Goal: Task Accomplishment & Management: Manage account settings

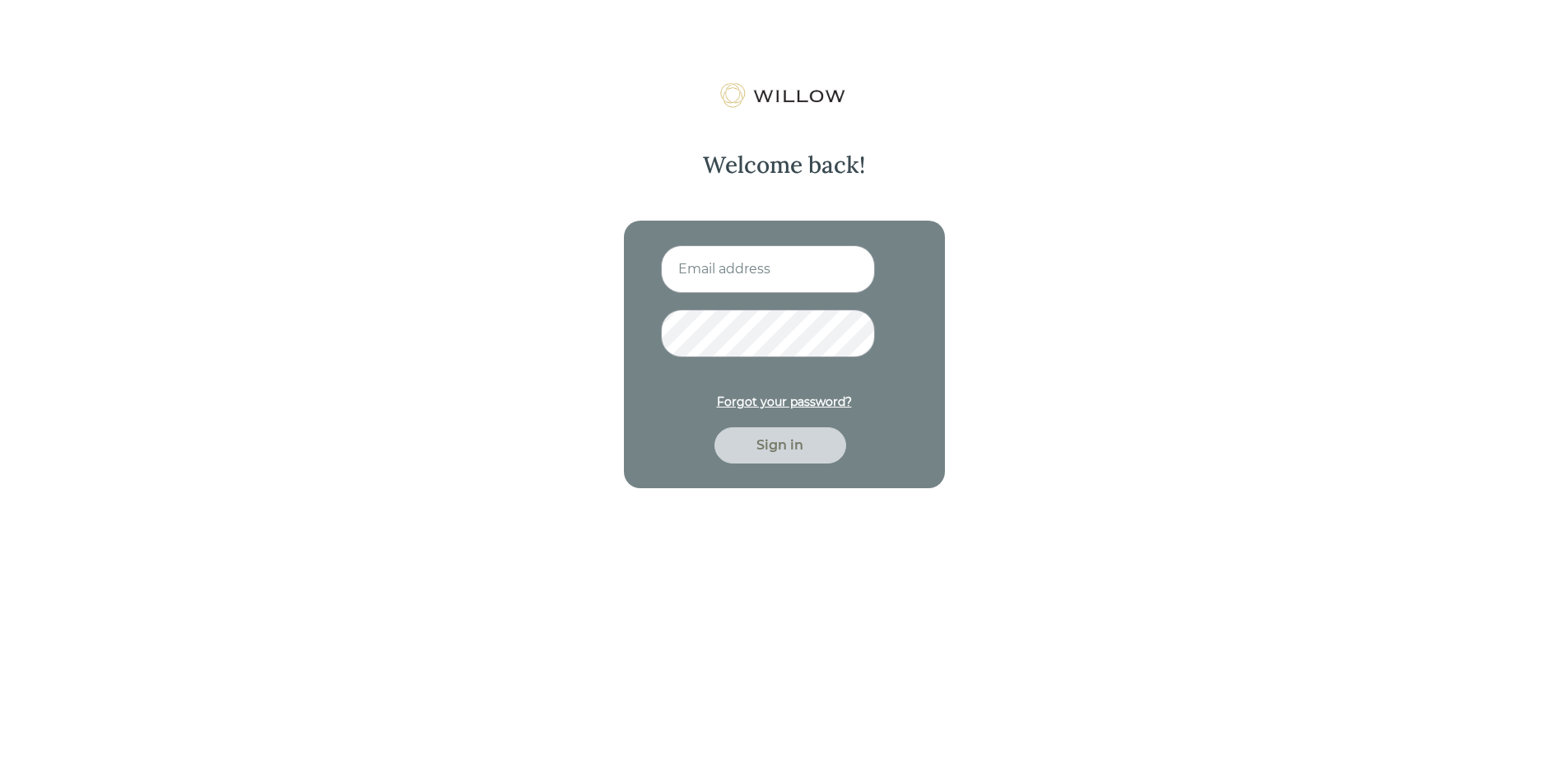
click at [751, 271] on input at bounding box center [769, 269] width 215 height 47
type input "mdobraca@beaconpointe.com"
click at [715, 427] on button "Sign in" at bounding box center [780, 445] width 132 height 36
click at [234, 627] on div "Welcome back! mdobraca@beaconpointe.com Forgot your password? Sign in" at bounding box center [784, 472] width 1568 height 778
click at [802, 442] on div "Sign in" at bounding box center [780, 445] width 94 height 20
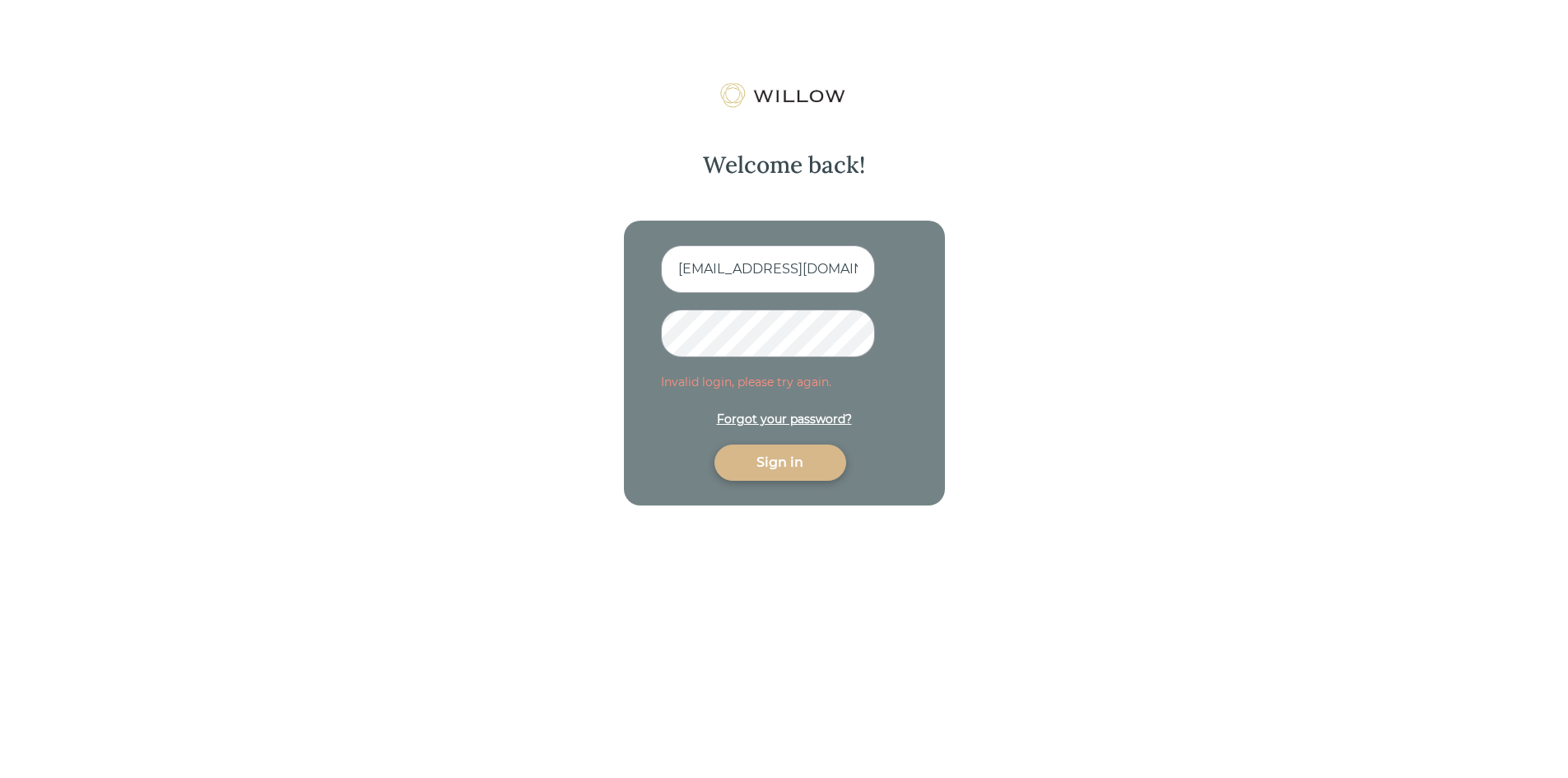
click at [584, 336] on div "Welcome back! mdobraca@beaconpointe.com Invalid login, please try again. Forgot…" at bounding box center [785, 294] width 412 height 423
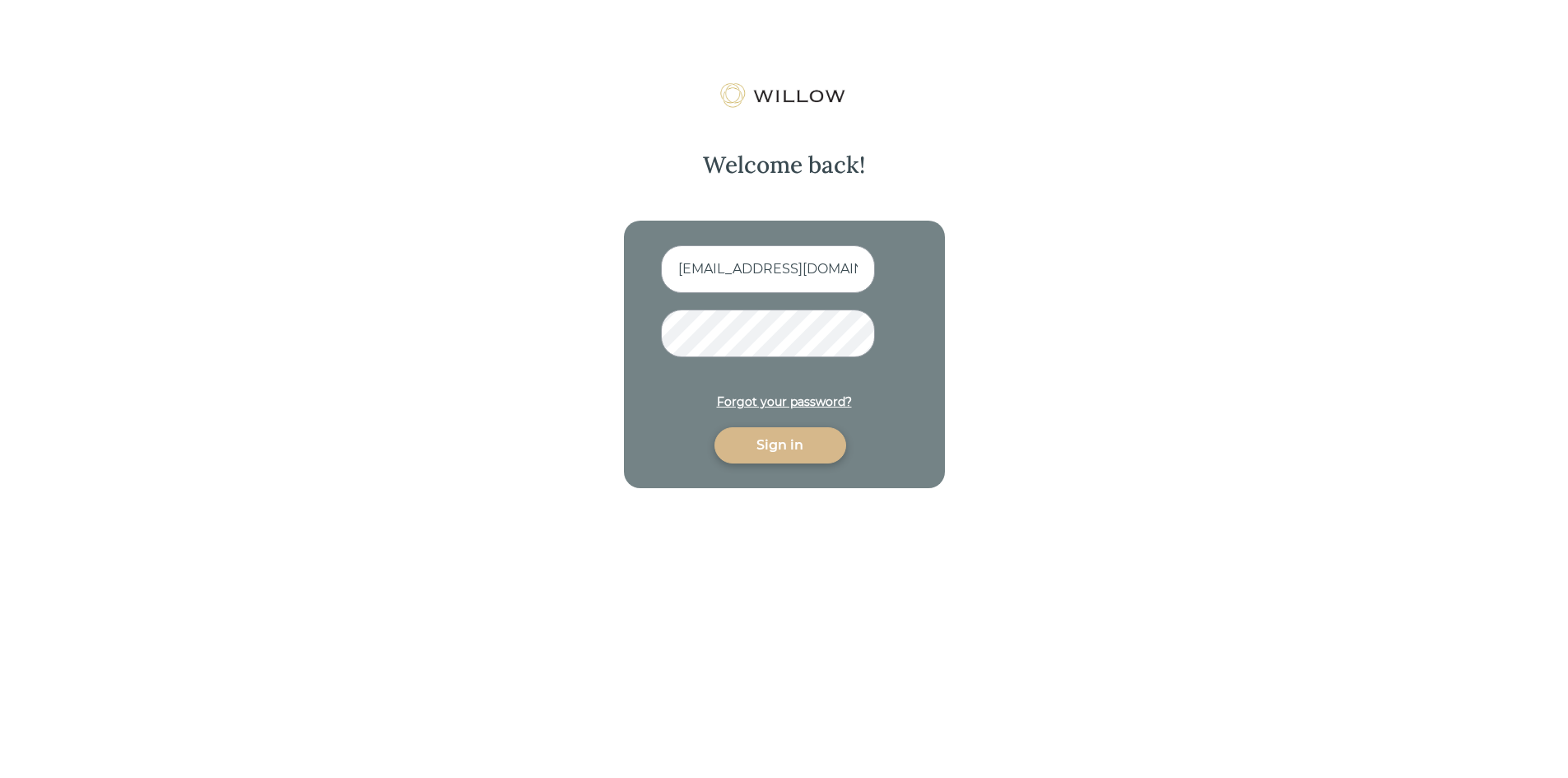
click at [715, 427] on button "Sign in" at bounding box center [780, 445] width 132 height 36
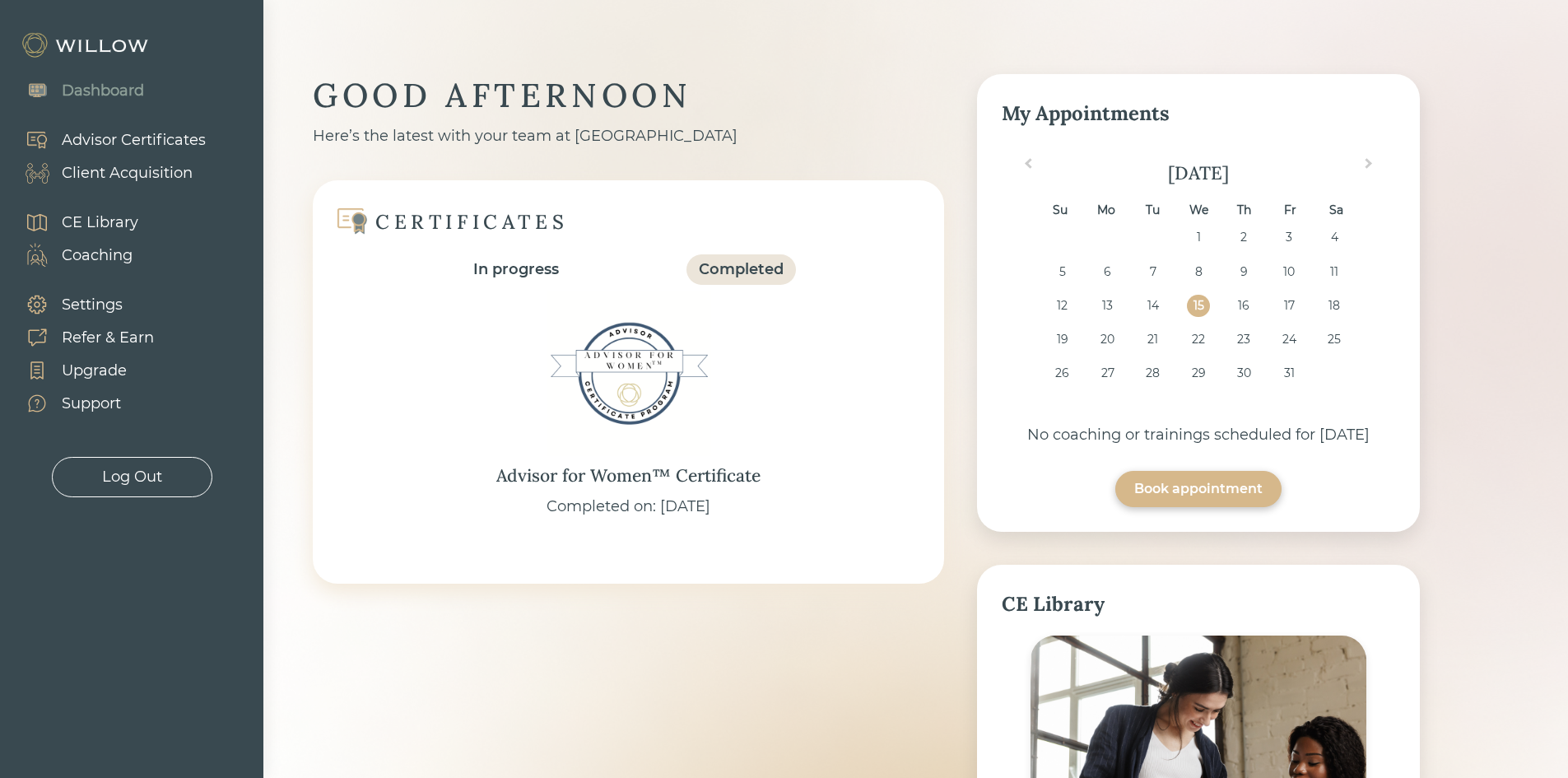
click at [141, 173] on div "Client Acquisition" at bounding box center [127, 173] width 131 height 22
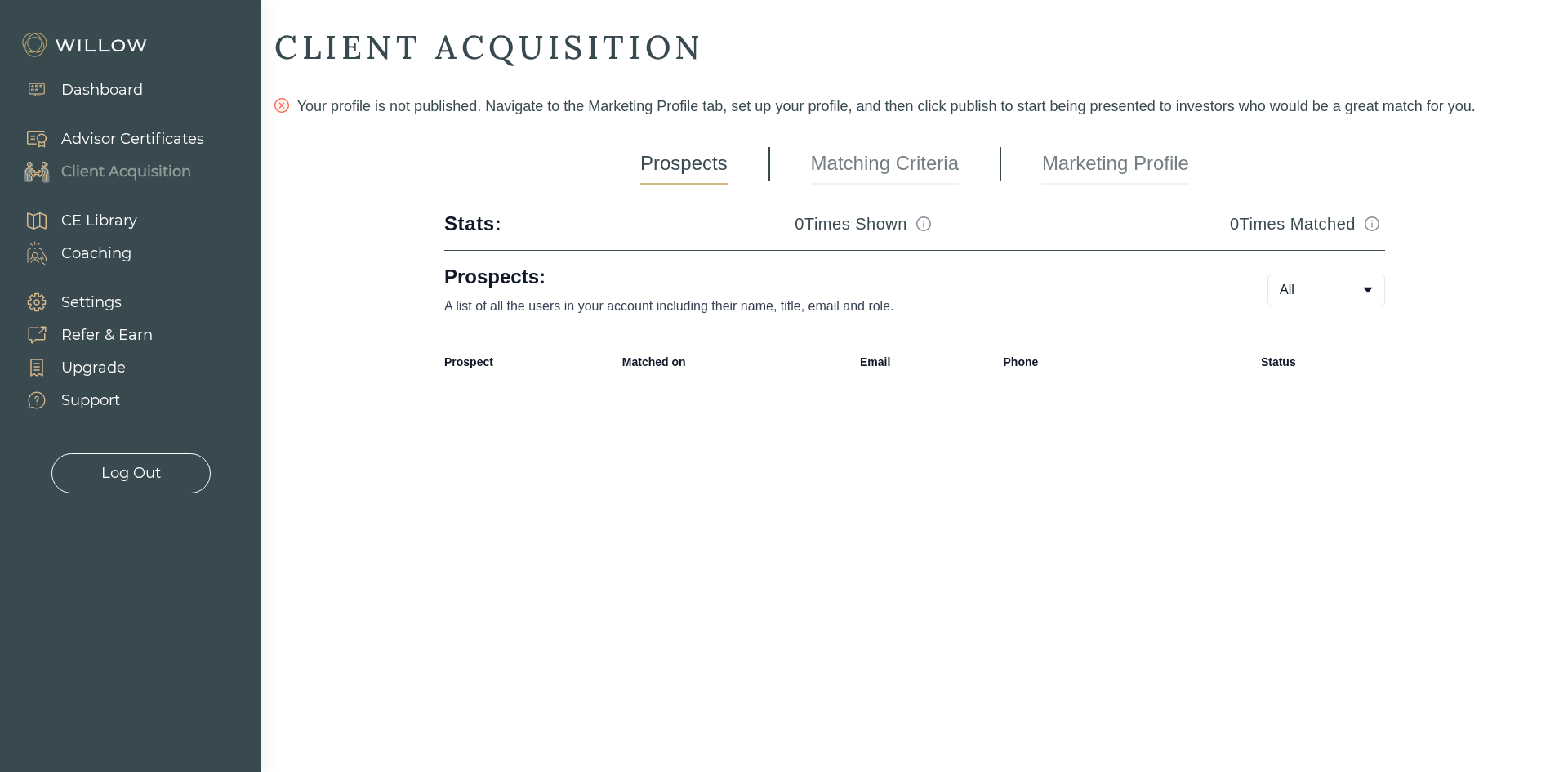
click at [1114, 168] on link "Marketing Profile" at bounding box center [1116, 164] width 147 height 40
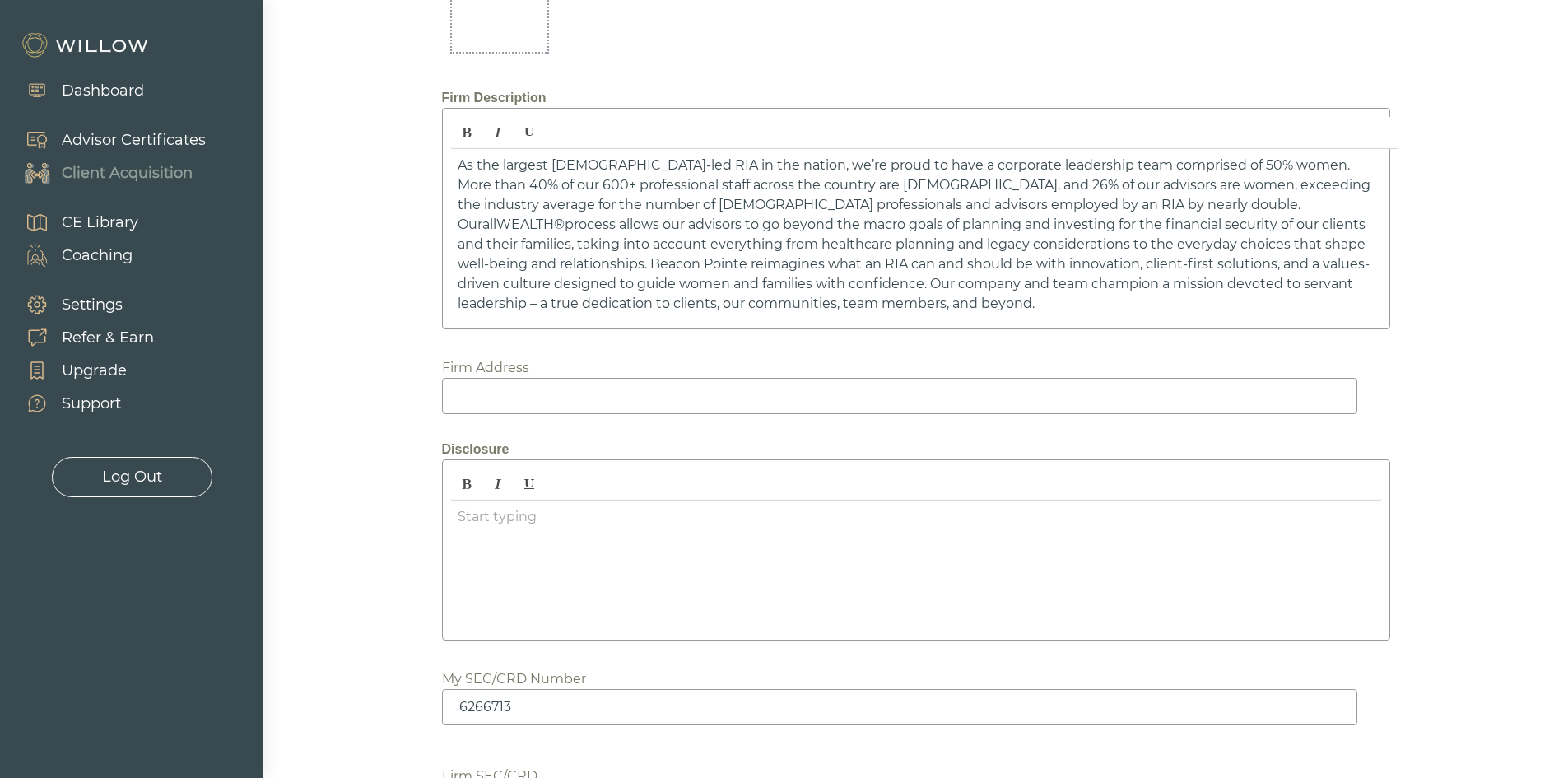
scroll to position [2365, 0]
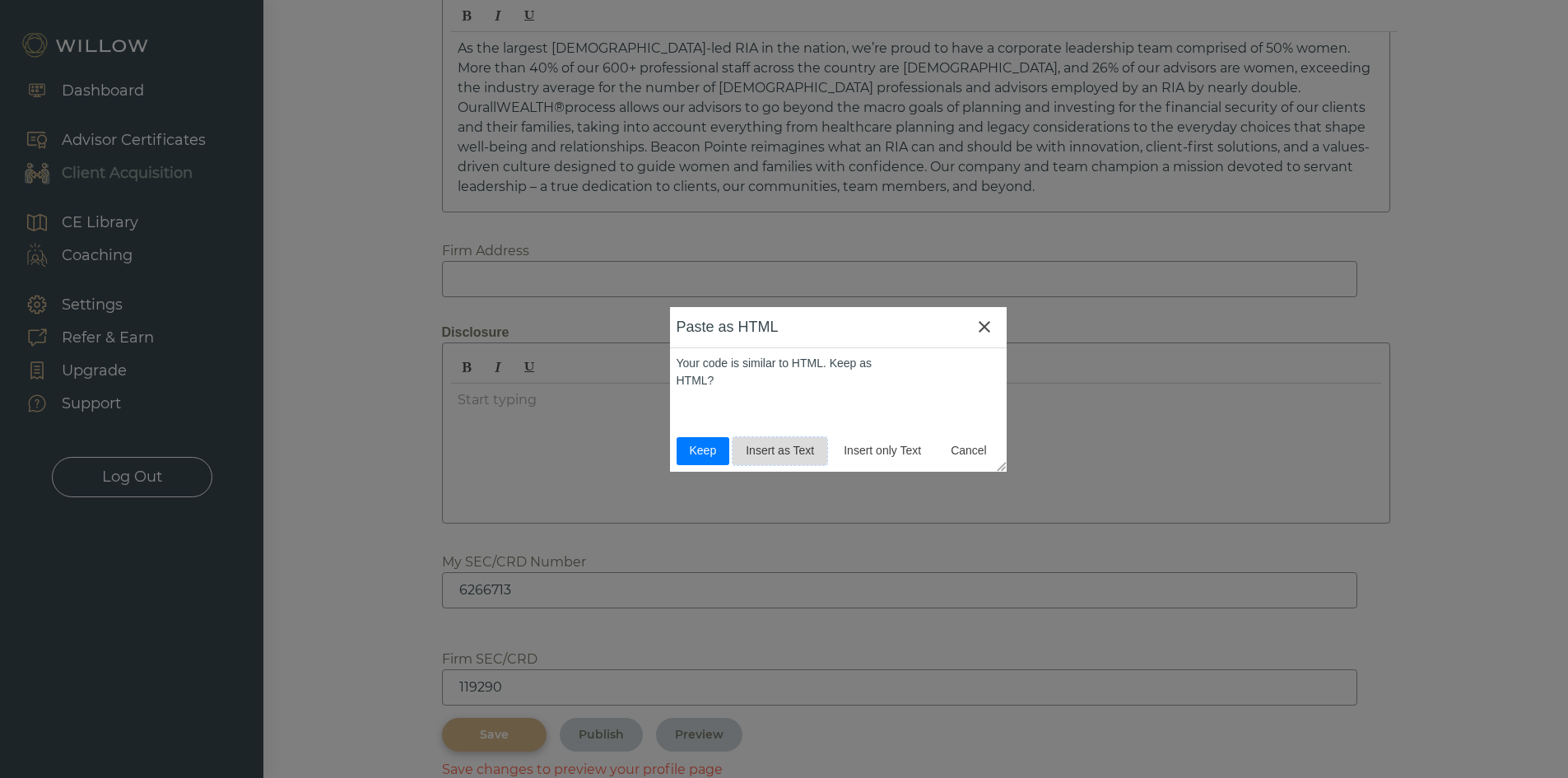
click at [786, 453] on span "Insert as Text" at bounding box center [780, 451] width 82 height 17
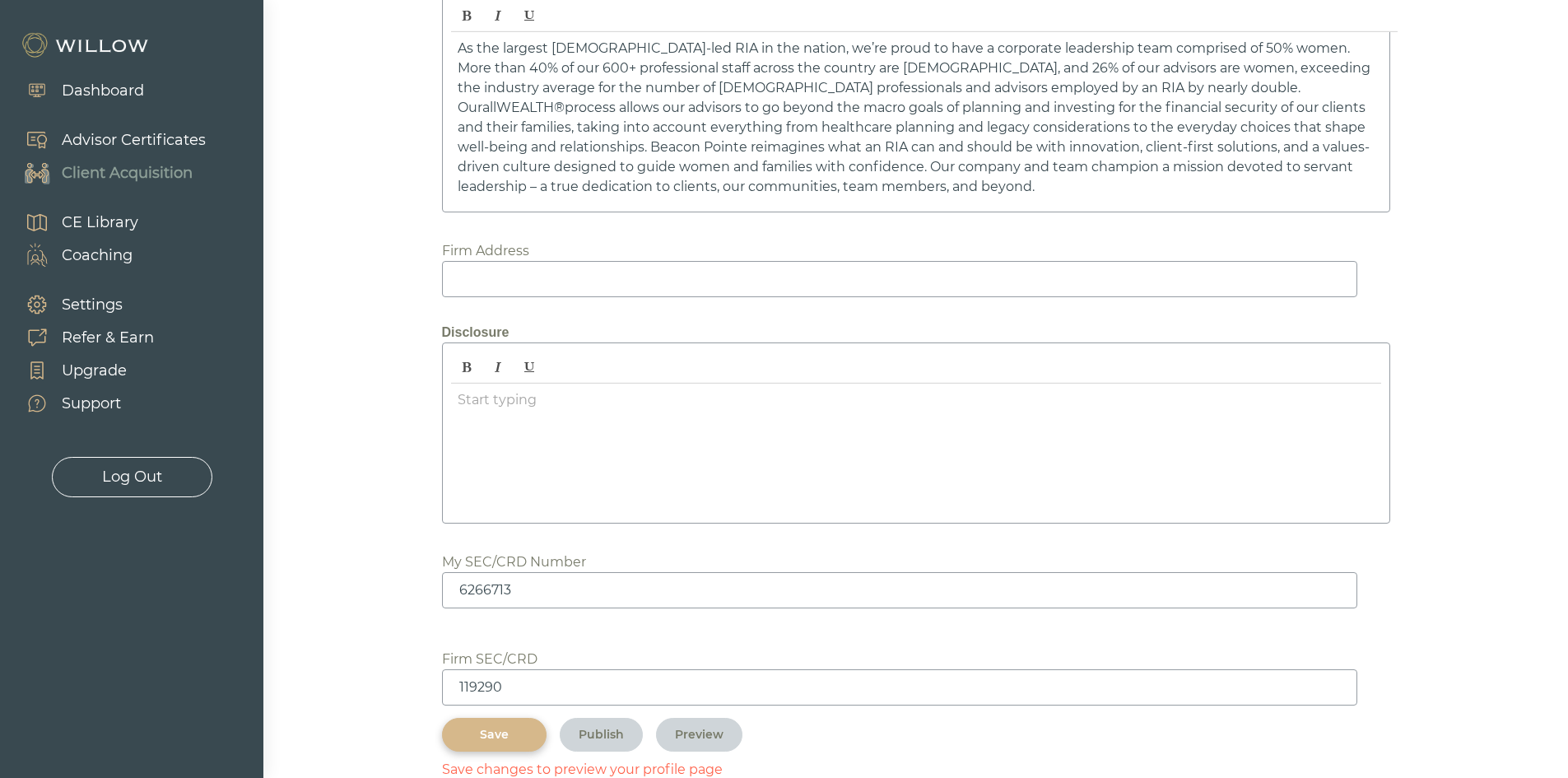
drag, startPoint x: 786, startPoint y: 453, endPoint x: 452, endPoint y: 455, distance: 334.0
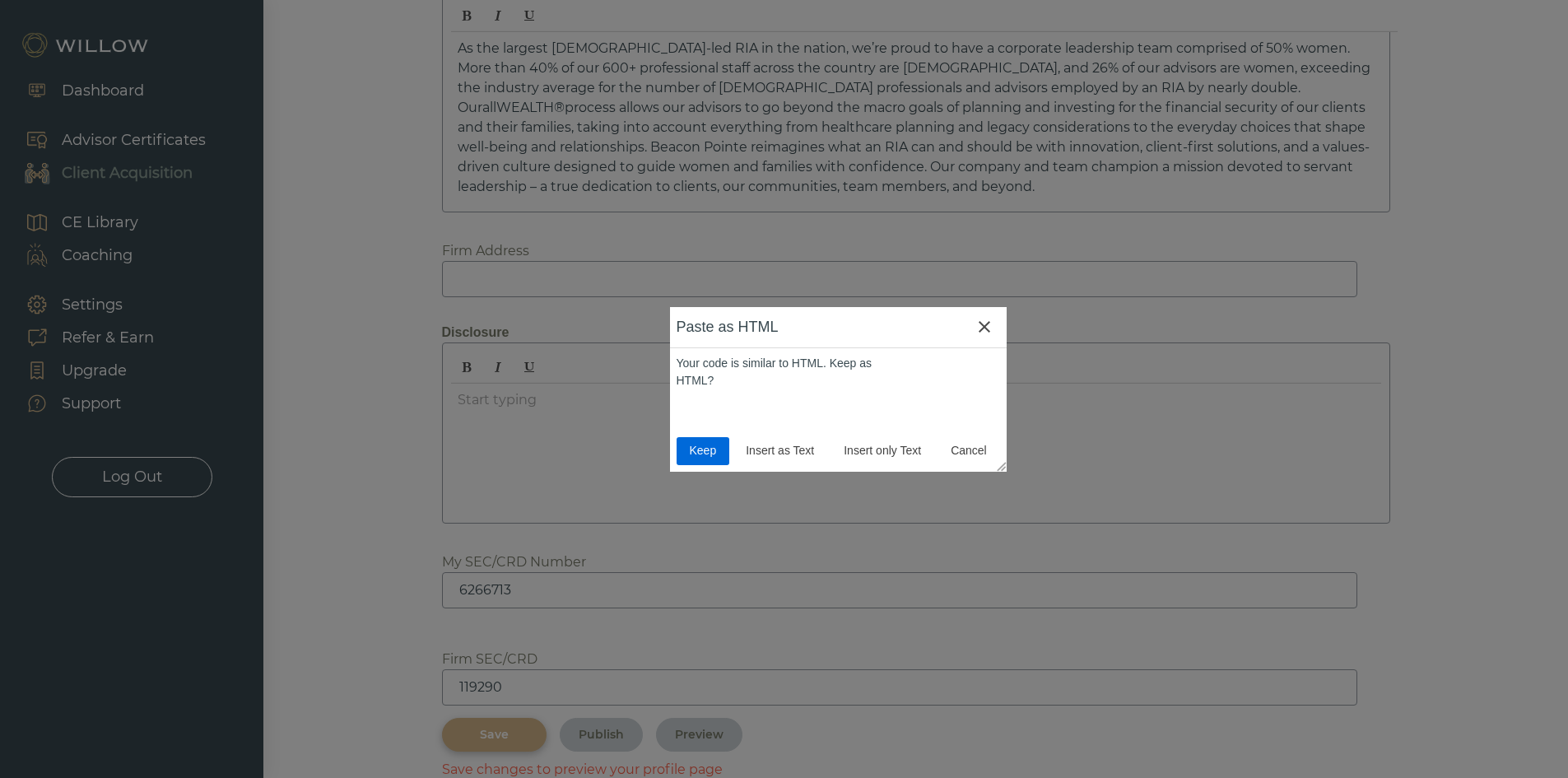
click at [704, 451] on span "Keep" at bounding box center [703, 451] width 41 height 17
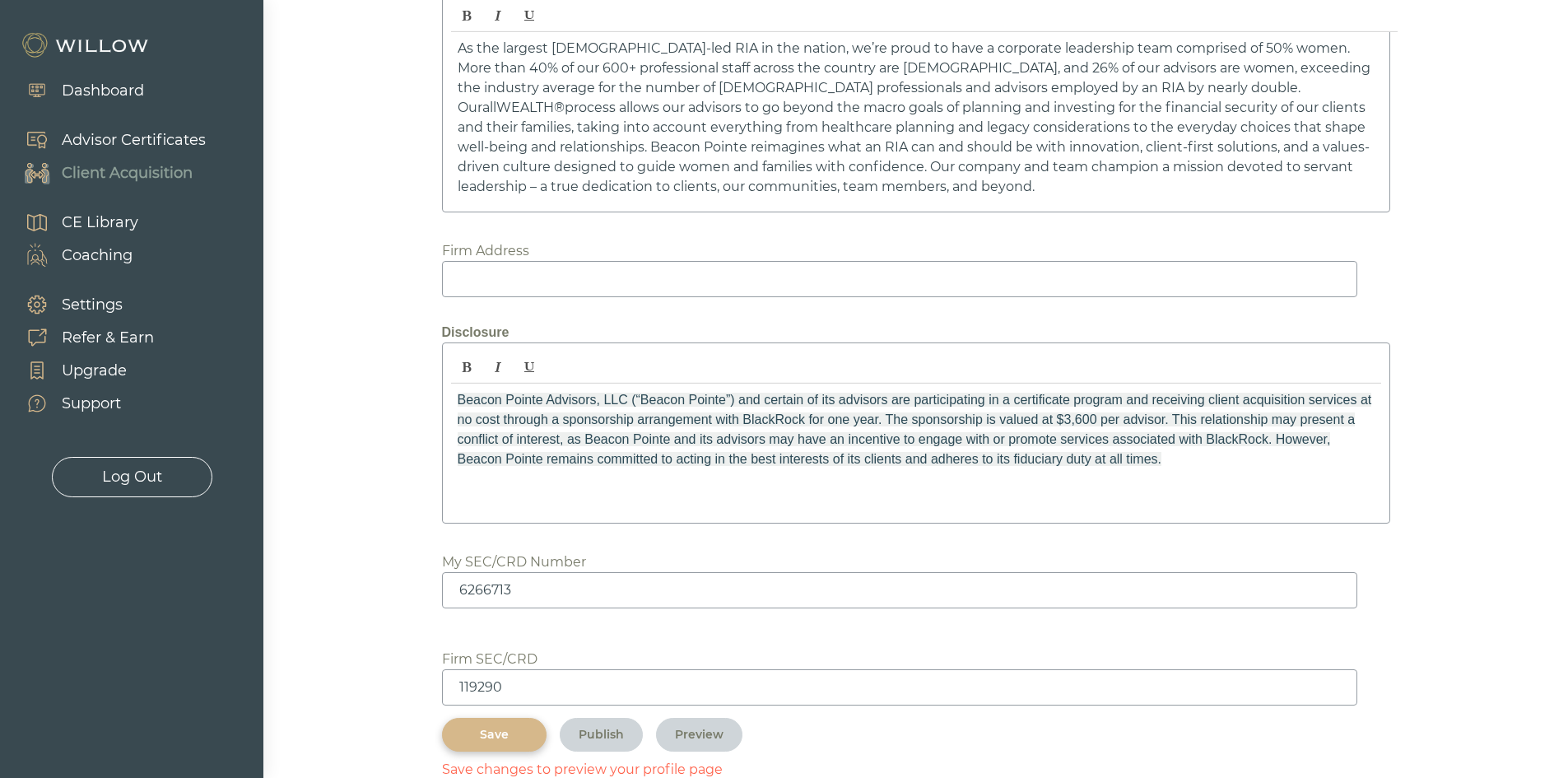
click at [695, 517] on div "Beacon Pointe Advisors, LLC (“Beacon Pointe”) and certain of its advisors are p…" at bounding box center [916, 433] width 948 height 181
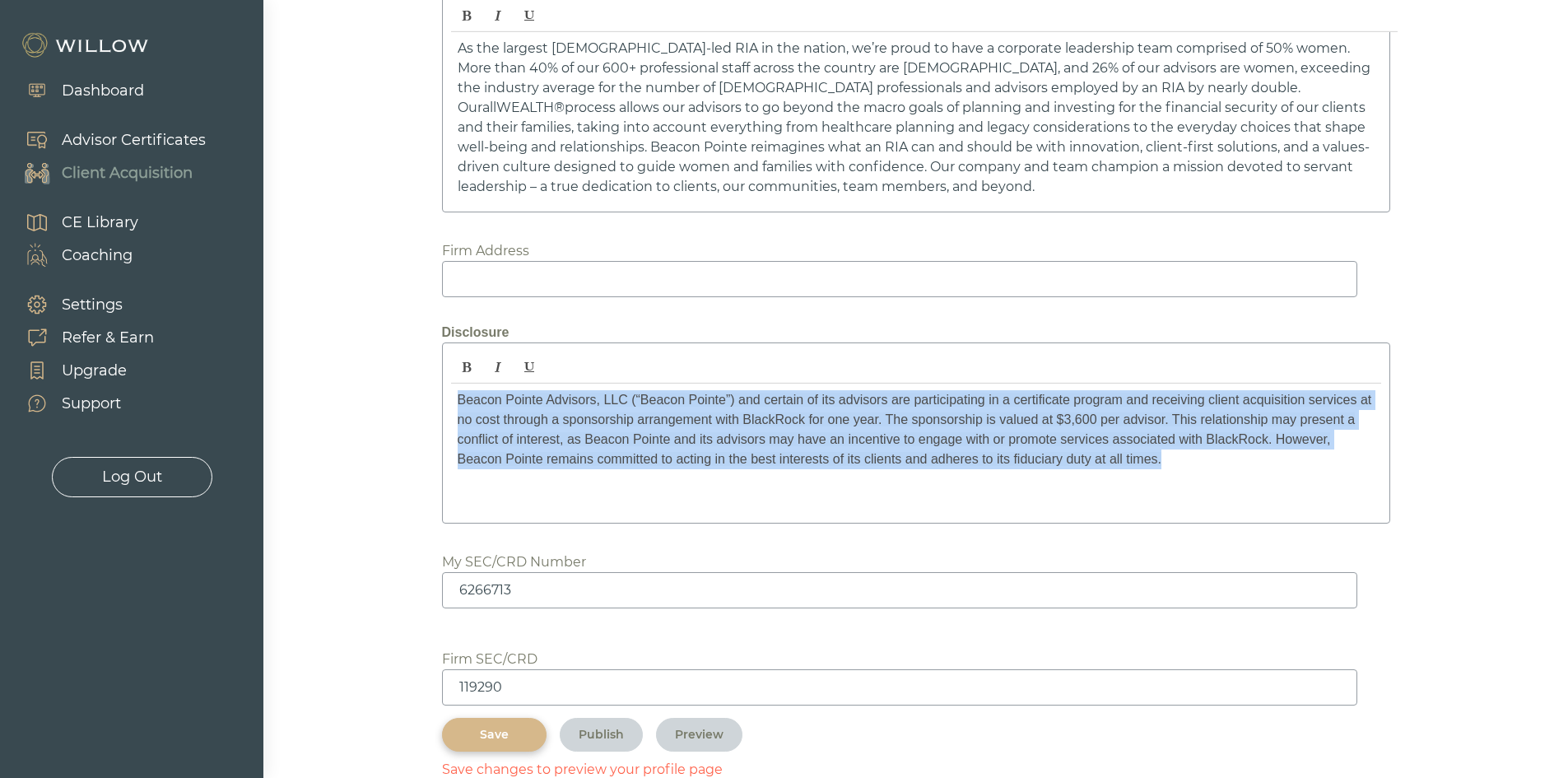
drag, startPoint x: 1203, startPoint y: 475, endPoint x: 325, endPoint y: 373, distance: 883.9
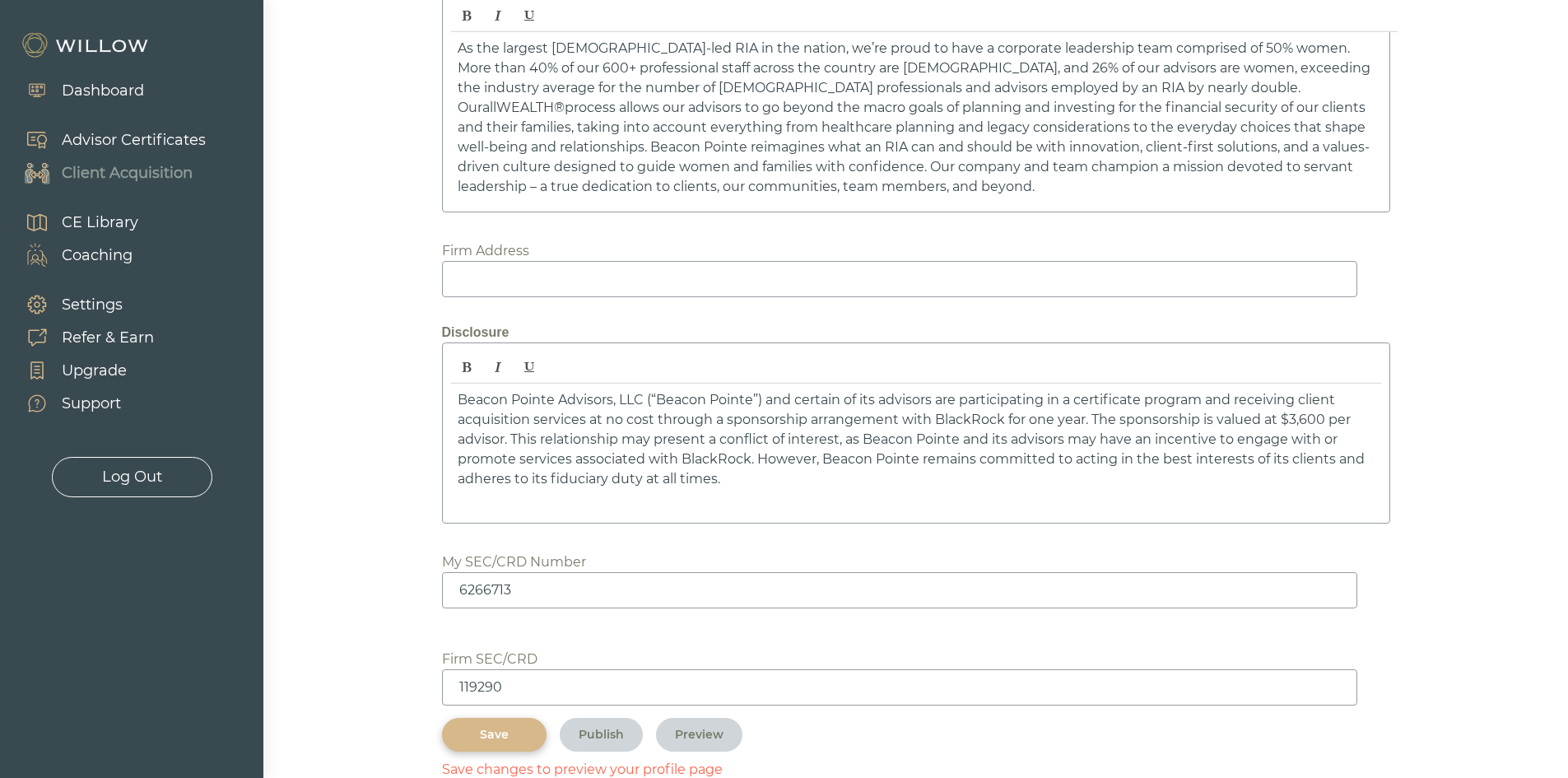
click at [741, 475] on p "﻿ Beacon Pointe Advisors, LLC (“Beacon Pointe”) and certain of its advisors are…" at bounding box center [916, 439] width 917 height 99
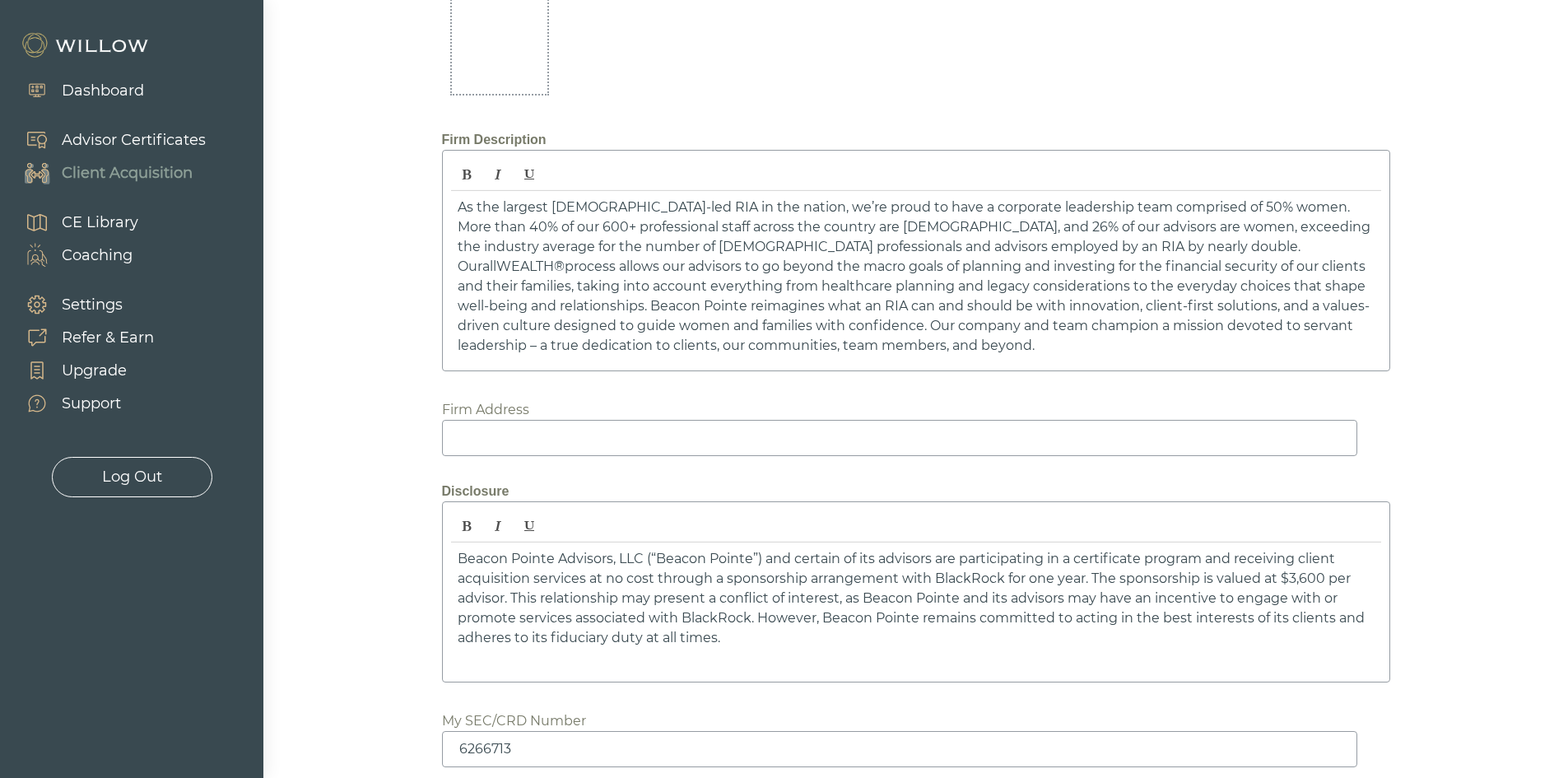
scroll to position [2155, 0]
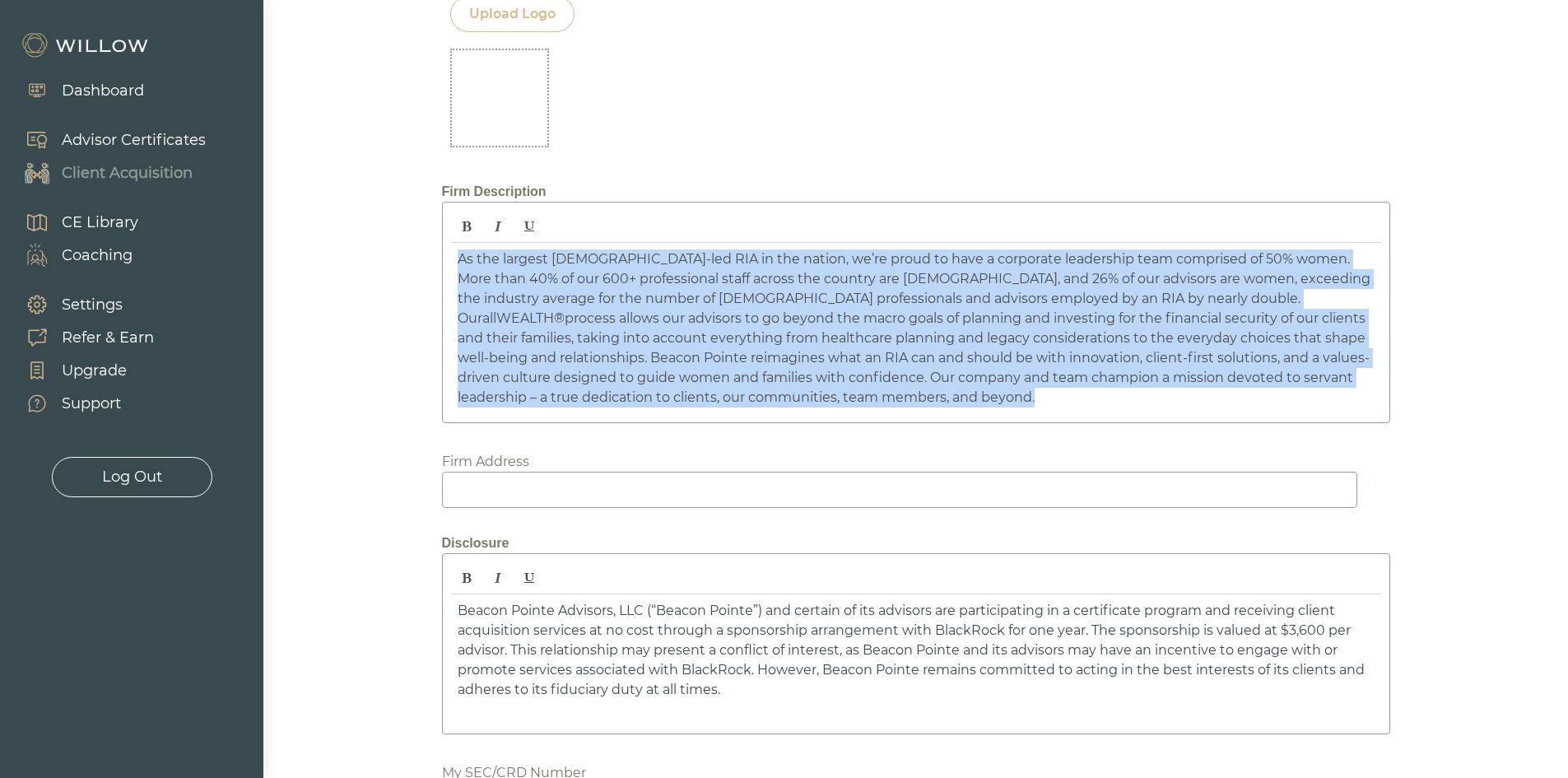
drag, startPoint x: 782, startPoint y: 401, endPoint x: 441, endPoint y: 227, distance: 382.8
click at [442, 227] on div "As the largest female-led RIA in the nation, we’re proud to have a corporate le…" at bounding box center [916, 312] width 948 height 221
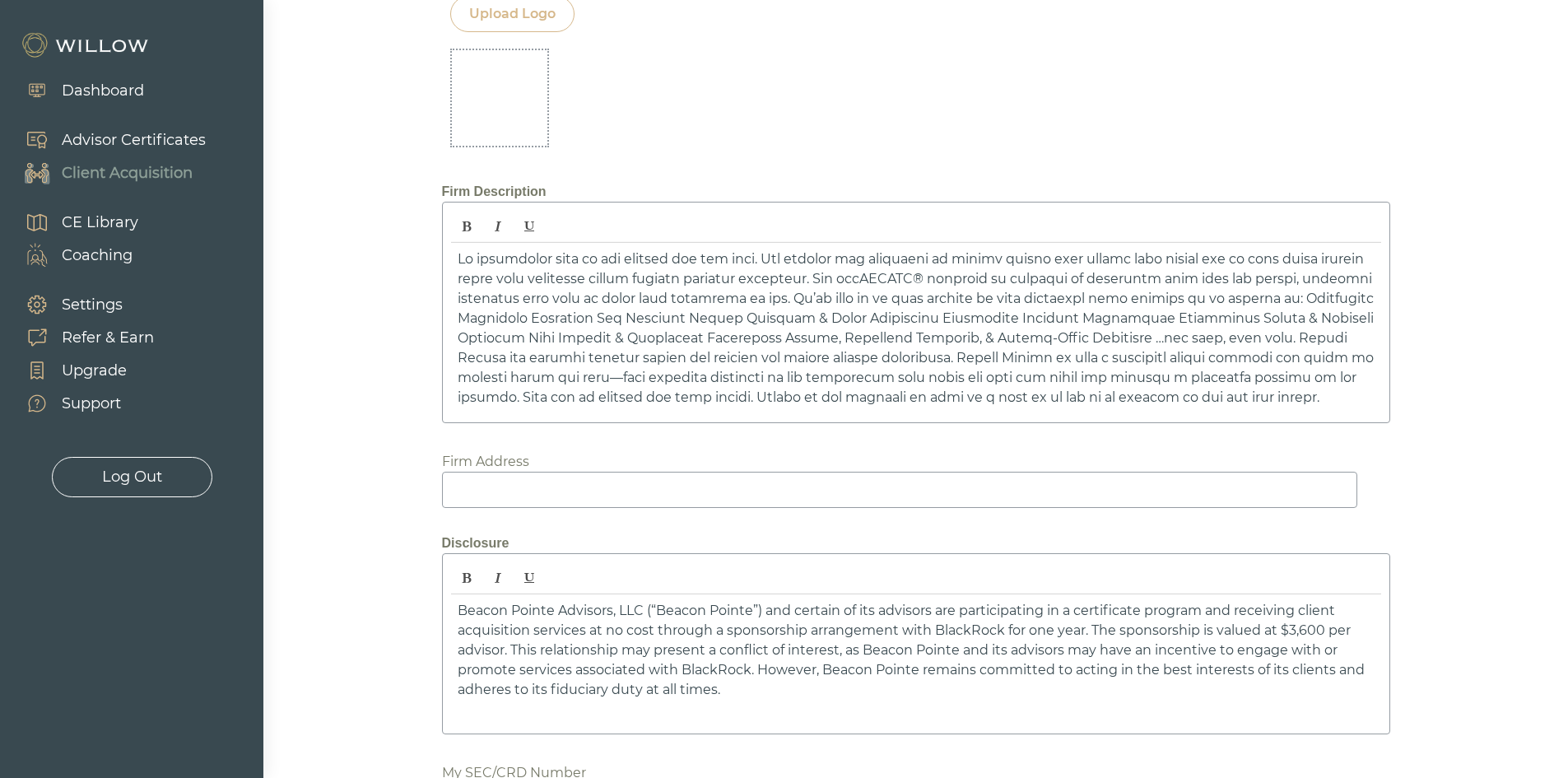
click at [598, 367] on p at bounding box center [916, 328] width 917 height 158
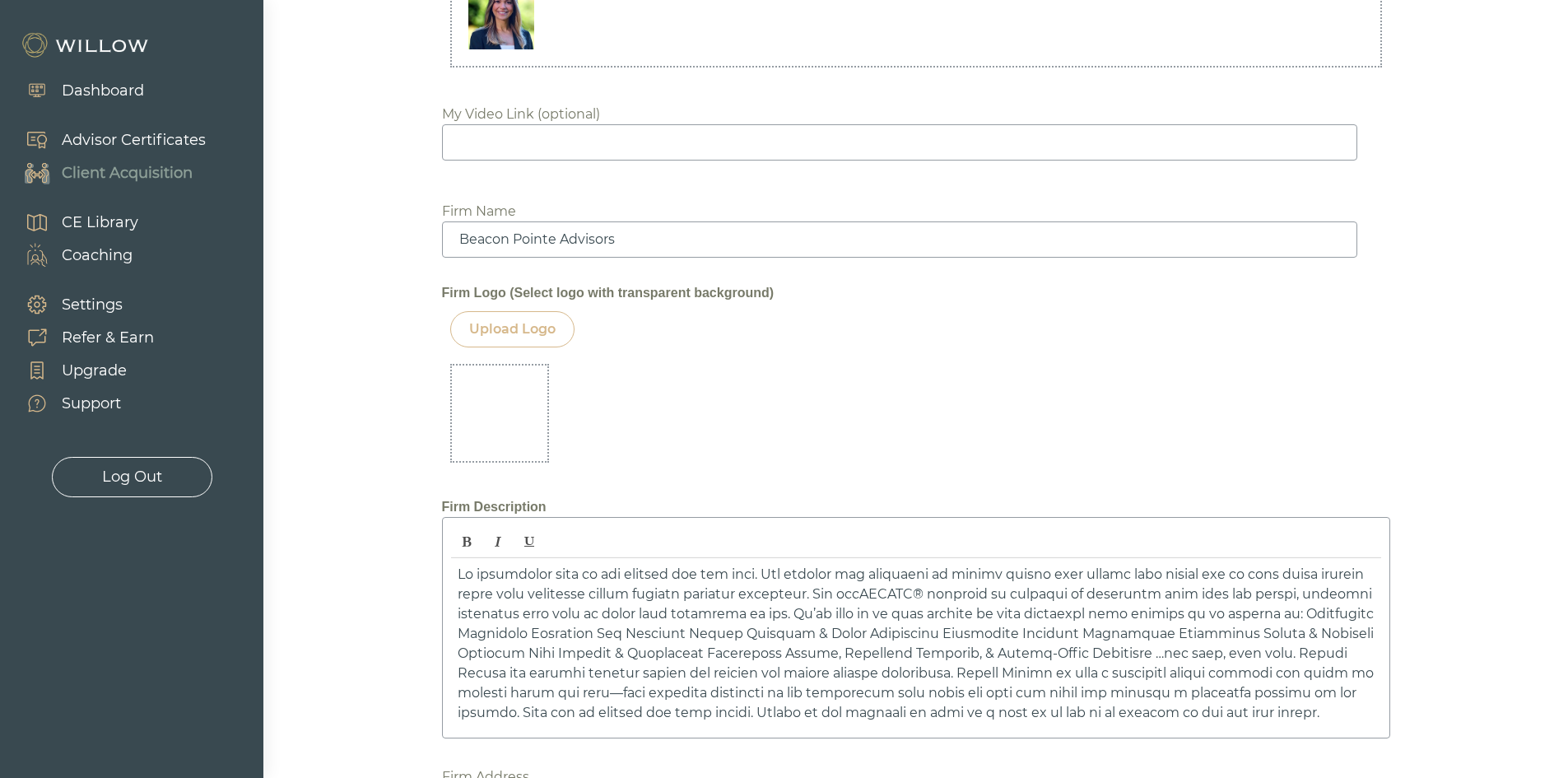
scroll to position [1825, 0]
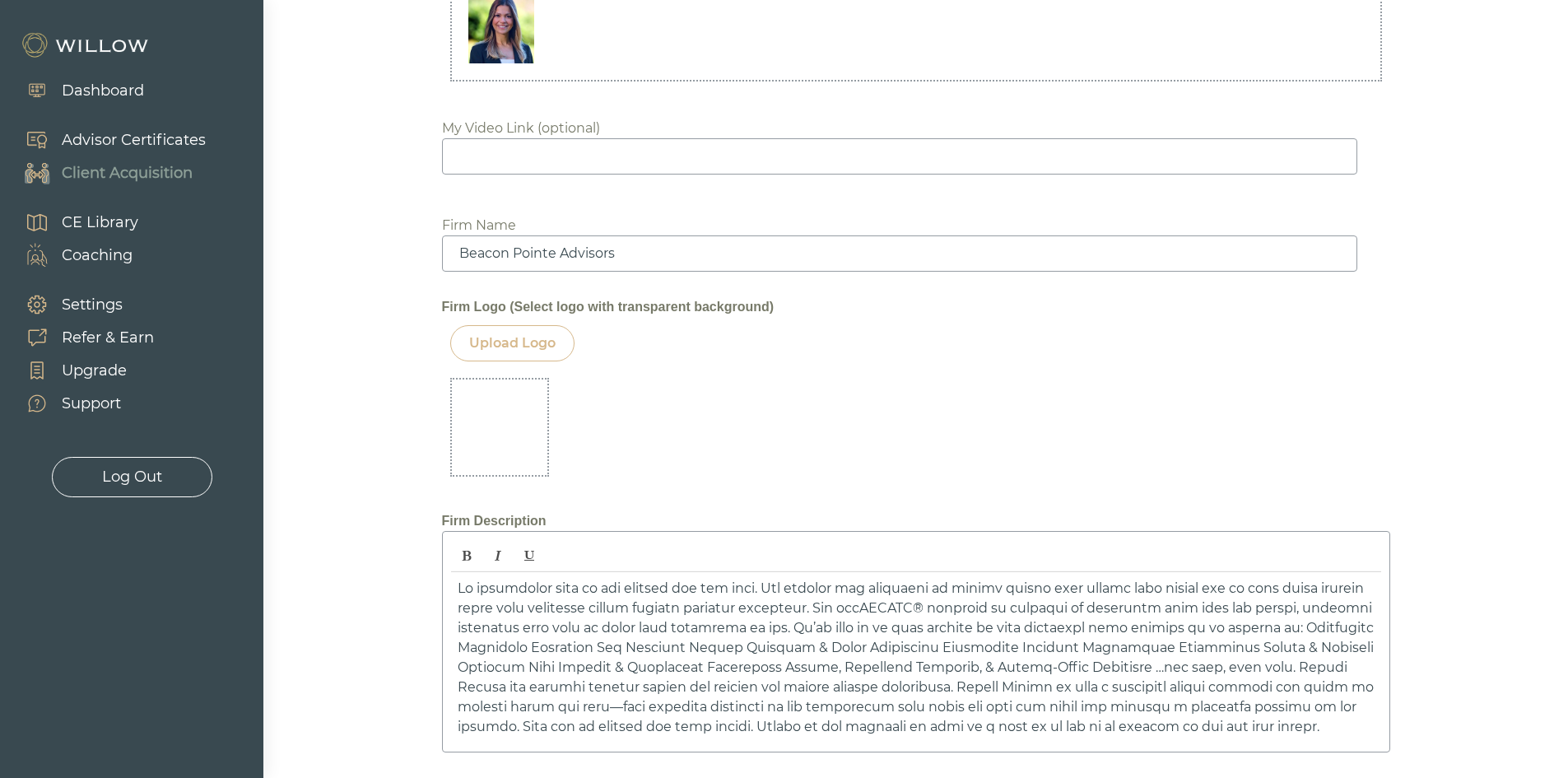
click at [485, 417] on div at bounding box center [499, 427] width 99 height 99
drag, startPoint x: 485, startPoint y: 430, endPoint x: 495, endPoint y: 432, distance: 10.2
click at [495, 432] on div at bounding box center [499, 427] width 99 height 99
click at [496, 432] on div at bounding box center [499, 427] width 99 height 99
click at [538, 344] on div "Upload Logo" at bounding box center [512, 343] width 86 height 20
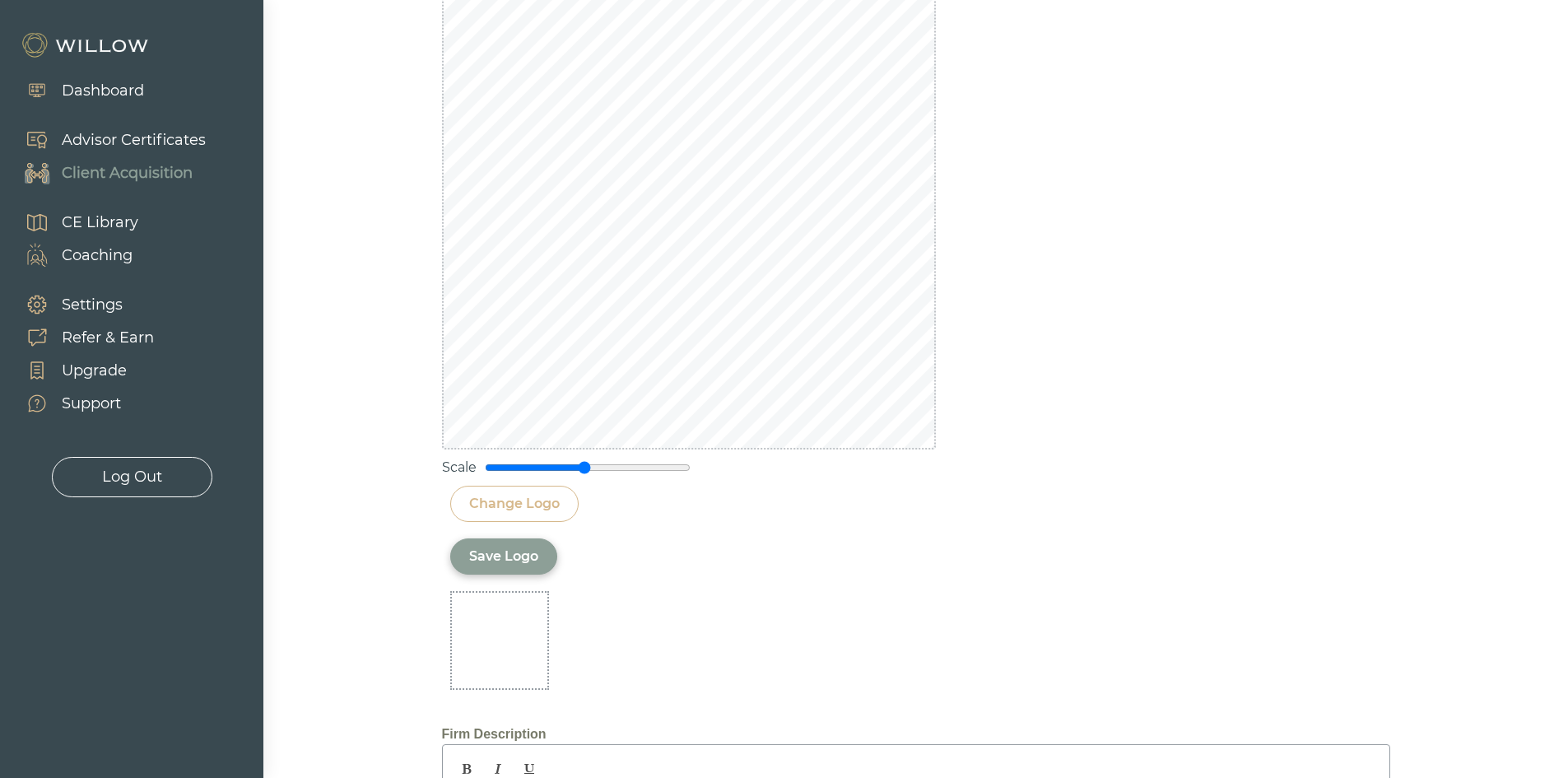
scroll to position [2237, 0]
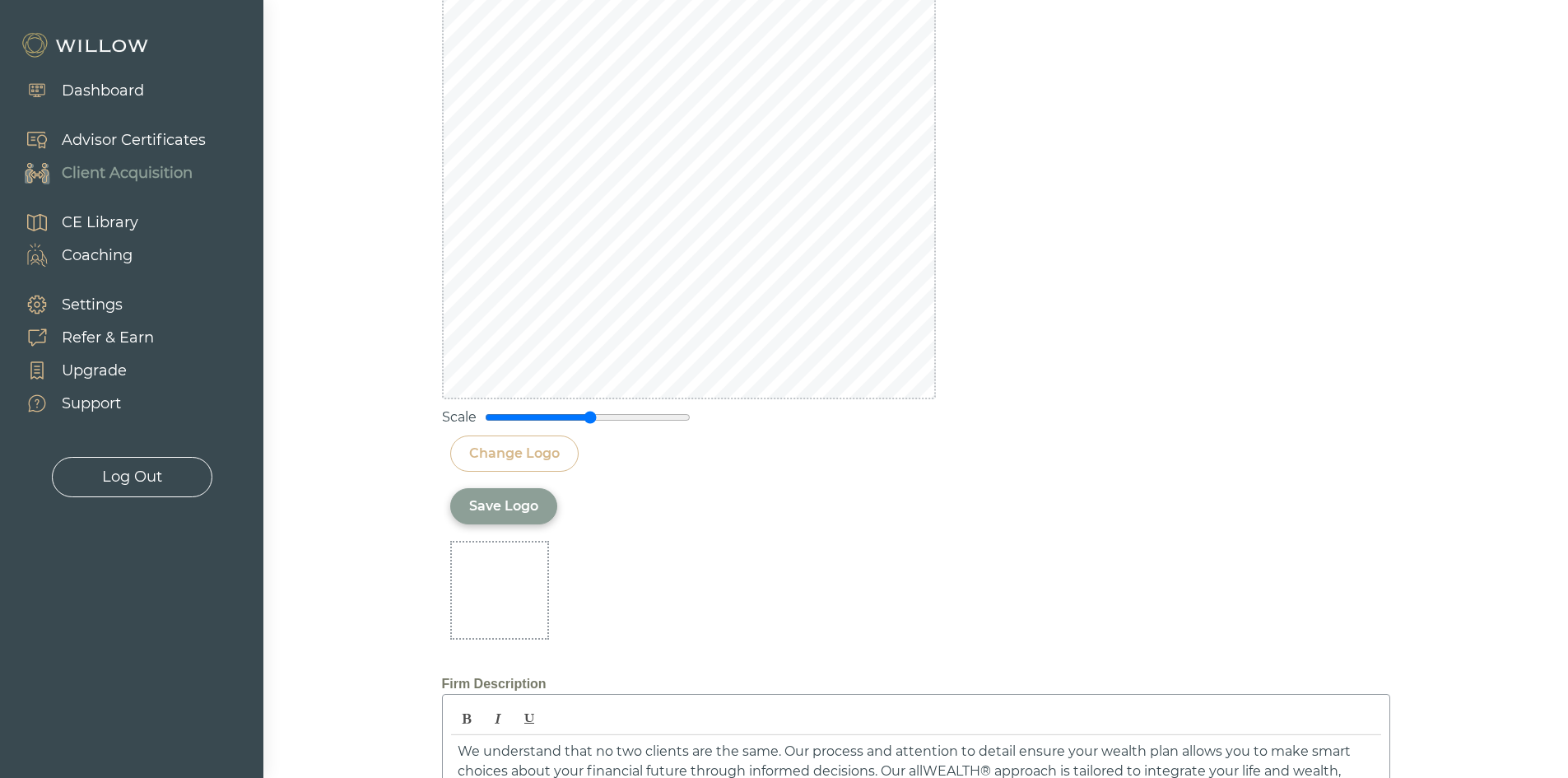
drag, startPoint x: 583, startPoint y: 415, endPoint x: 588, endPoint y: 408, distance: 8.6
type input "1.05"
click at [588, 411] on input "range" at bounding box center [588, 417] width 206 height 13
click at [525, 508] on div "Save Logo" at bounding box center [503, 506] width 69 height 20
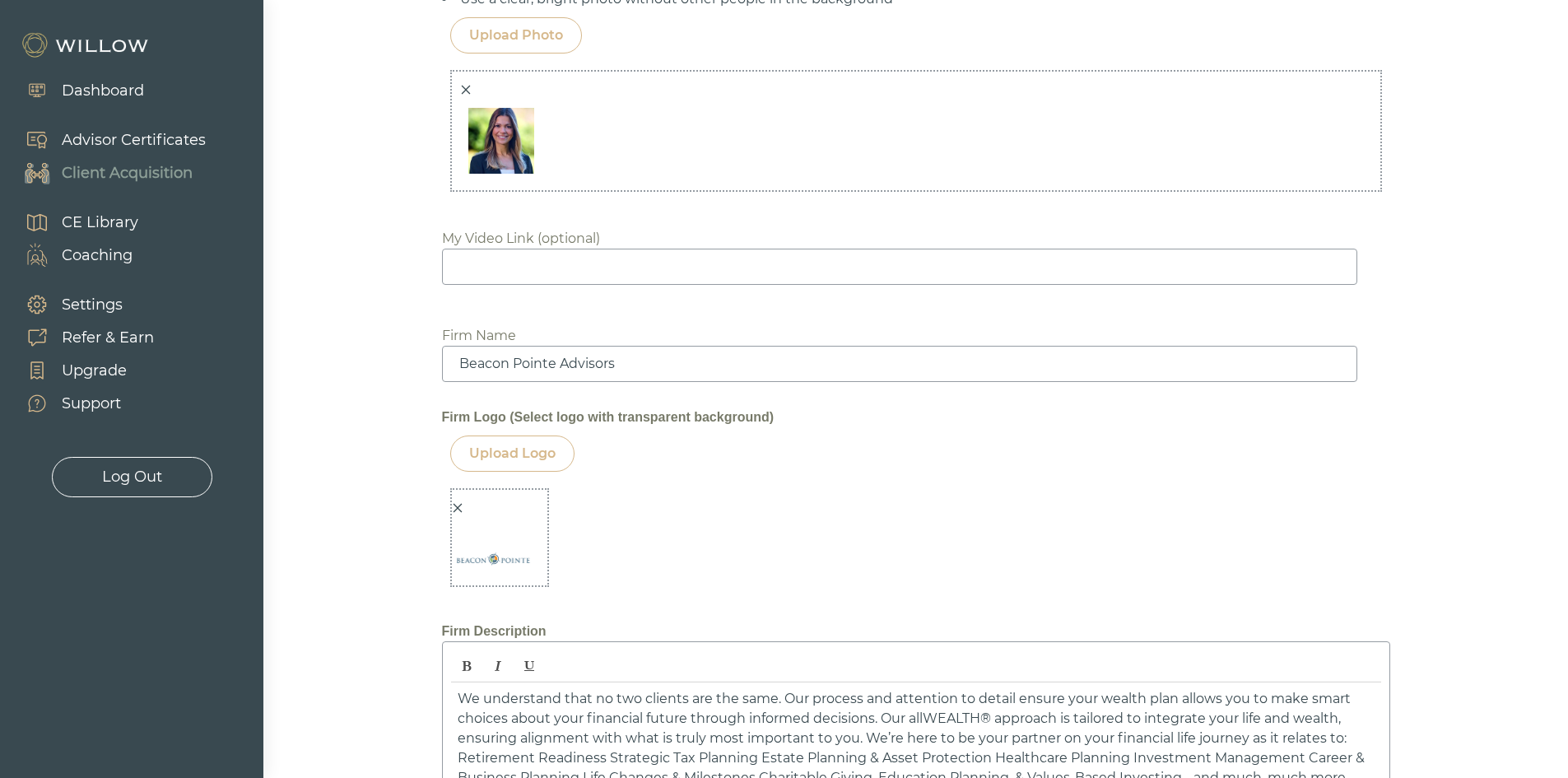
click at [457, 506] on icon "close" at bounding box center [457, 508] width 11 height 11
click at [531, 445] on div "Upload Logo" at bounding box center [512, 454] width 86 height 20
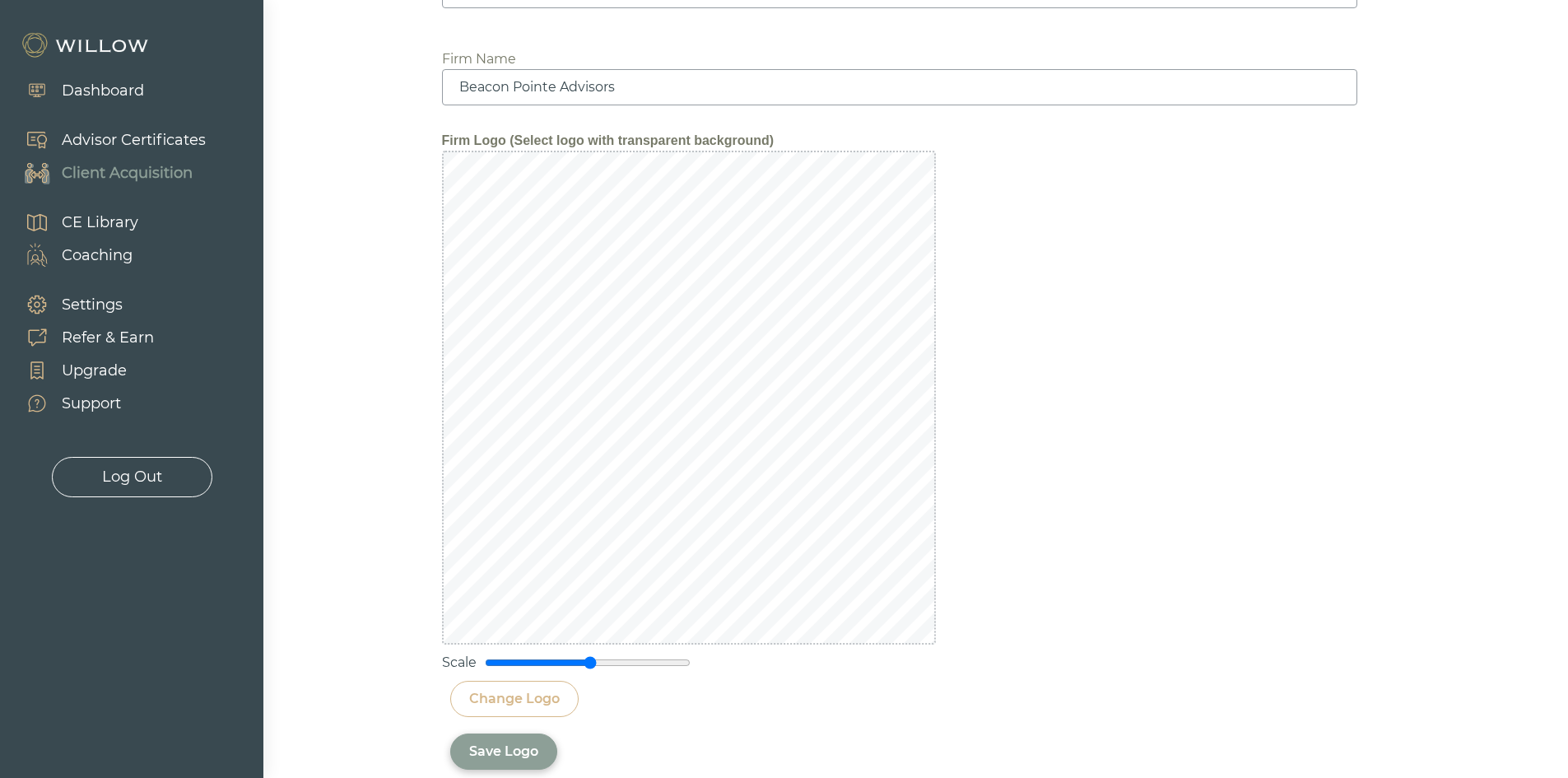
scroll to position [1990, 0]
click at [522, 698] on div "Change Logo" at bounding box center [513, 700] width 90 height 20
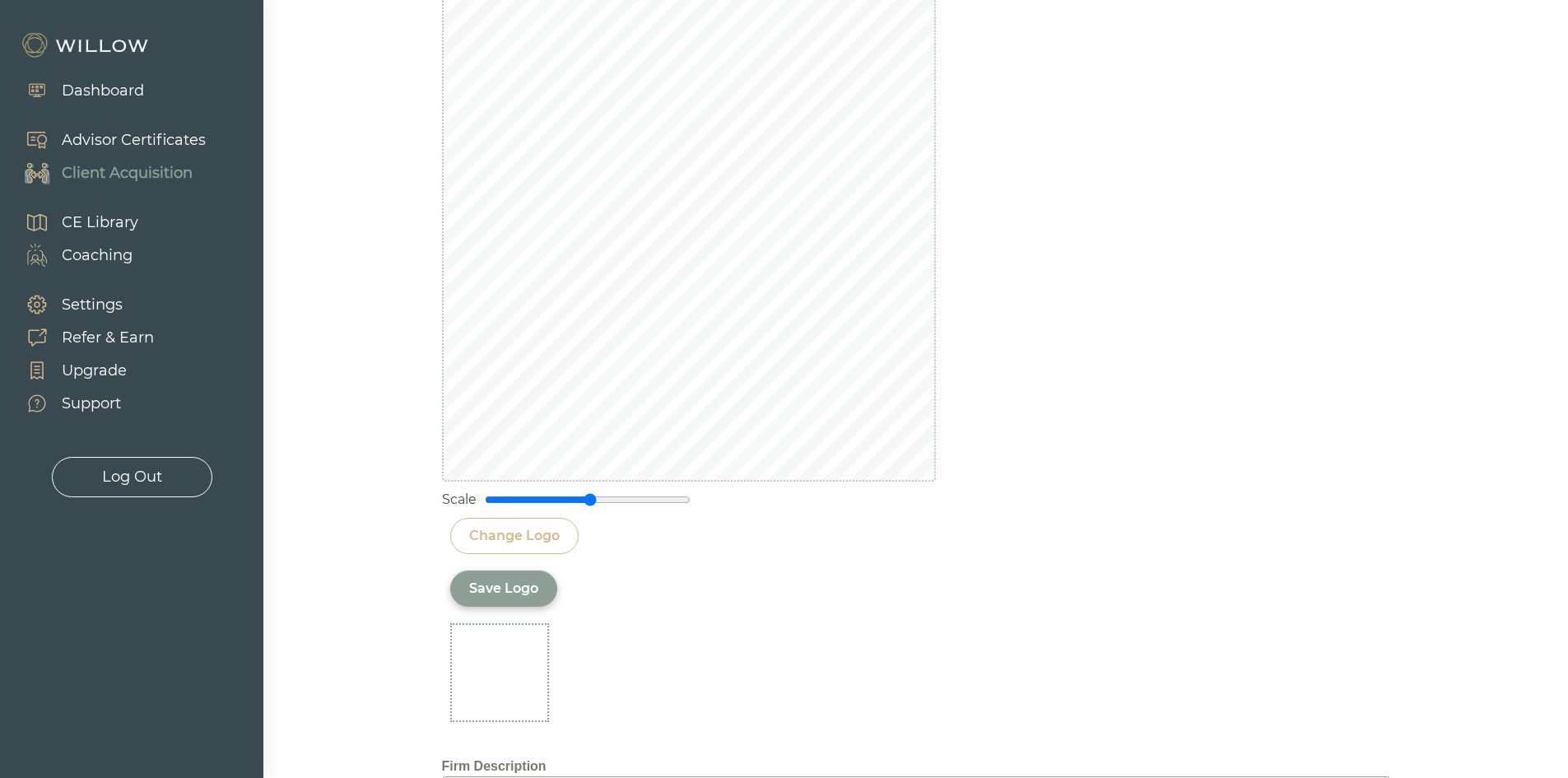
click at [513, 587] on div "Save Logo" at bounding box center [503, 588] width 69 height 20
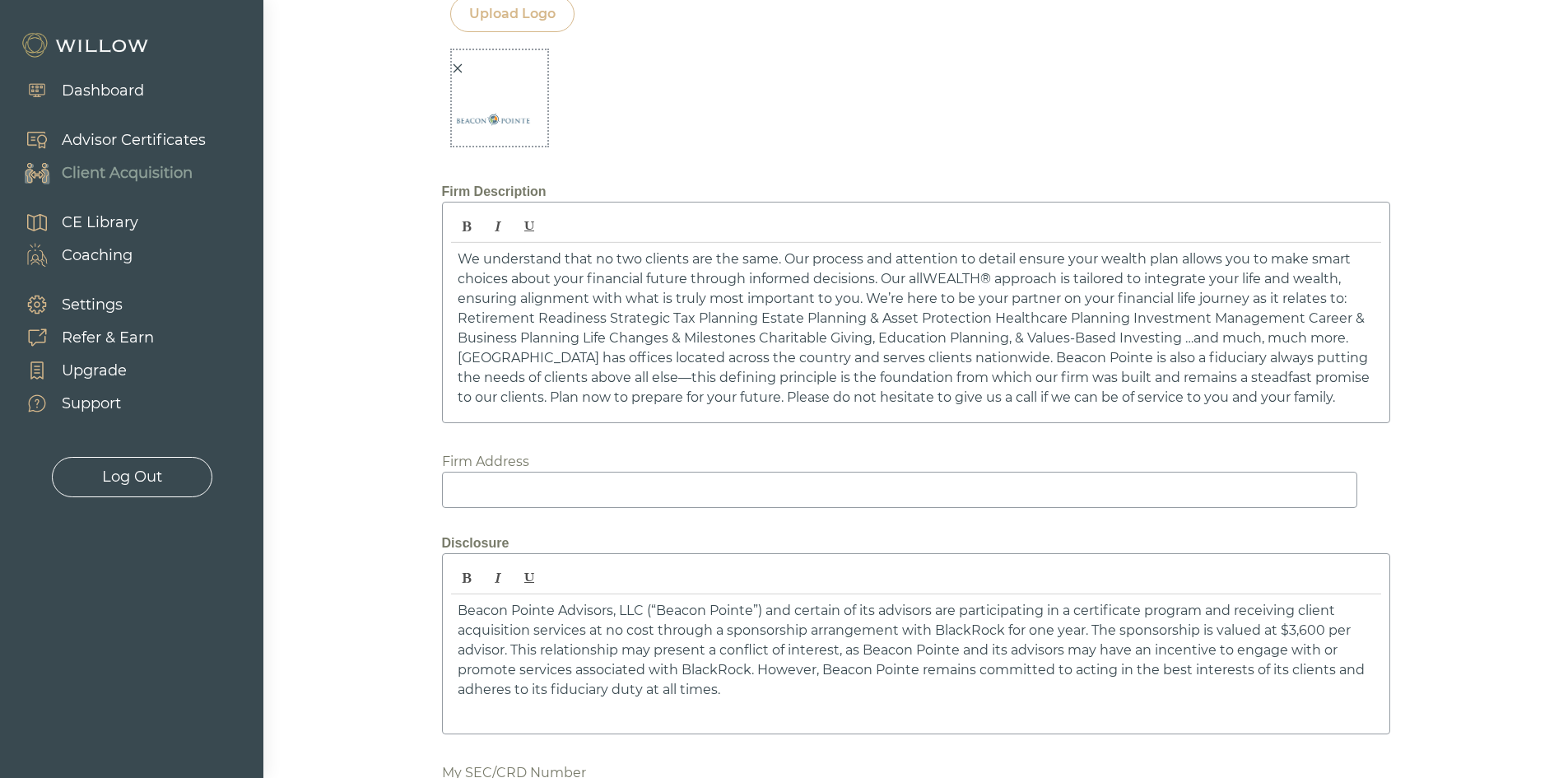
scroll to position [1633, 0]
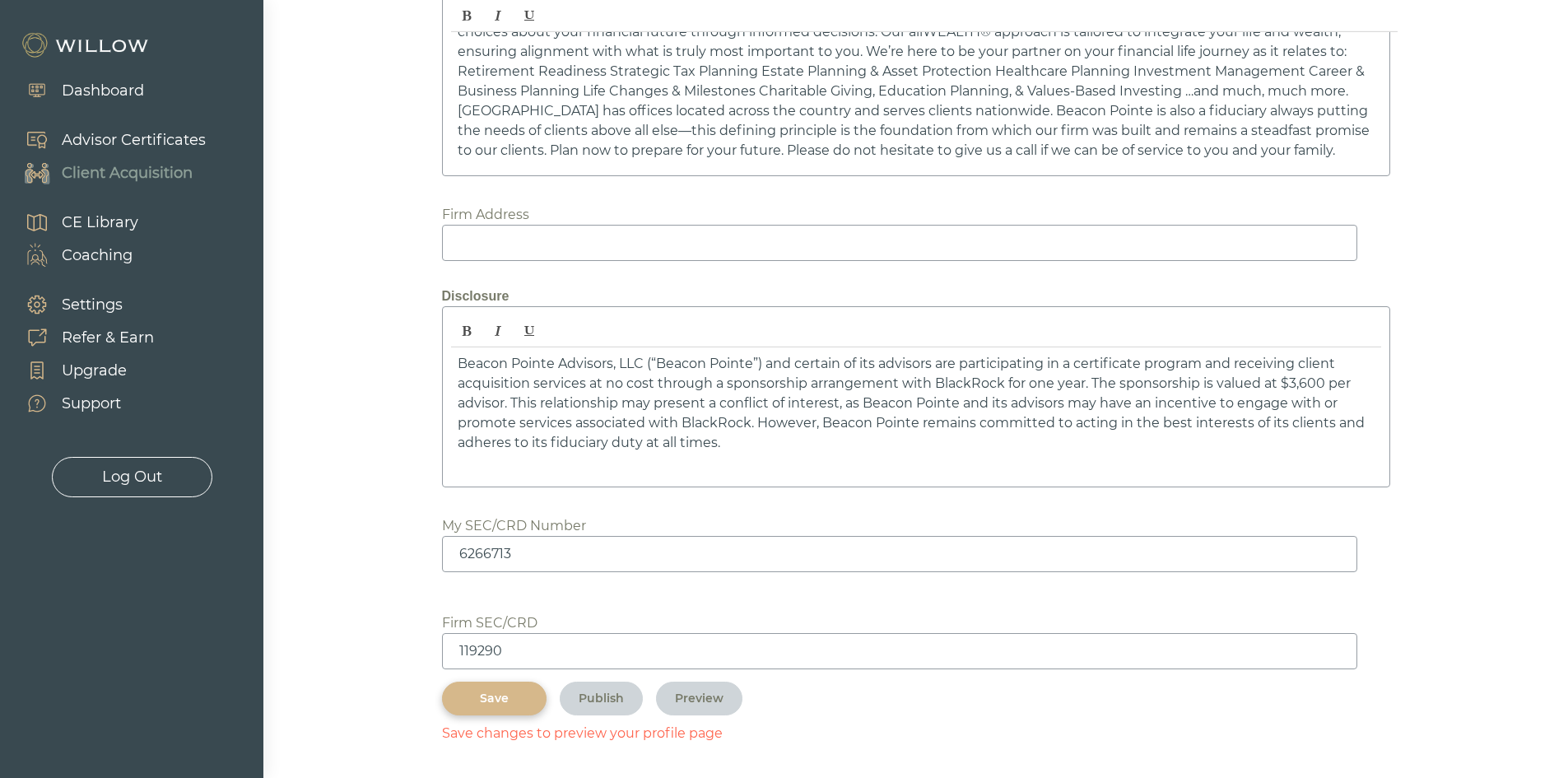
click at [525, 689] on button "Save" at bounding box center [495, 698] width 104 height 34
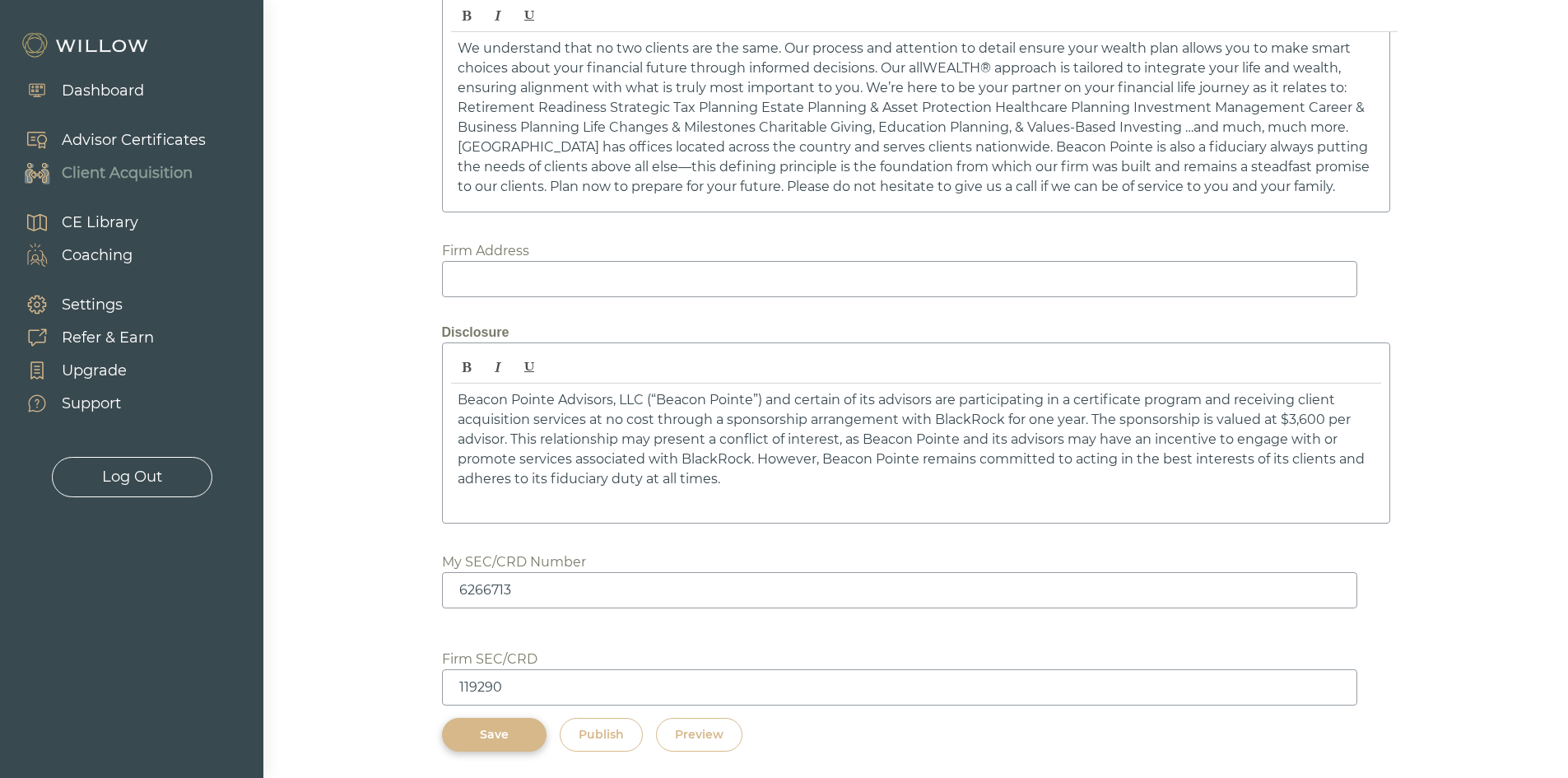
click at [722, 732] on div "Preview" at bounding box center [699, 734] width 48 height 17
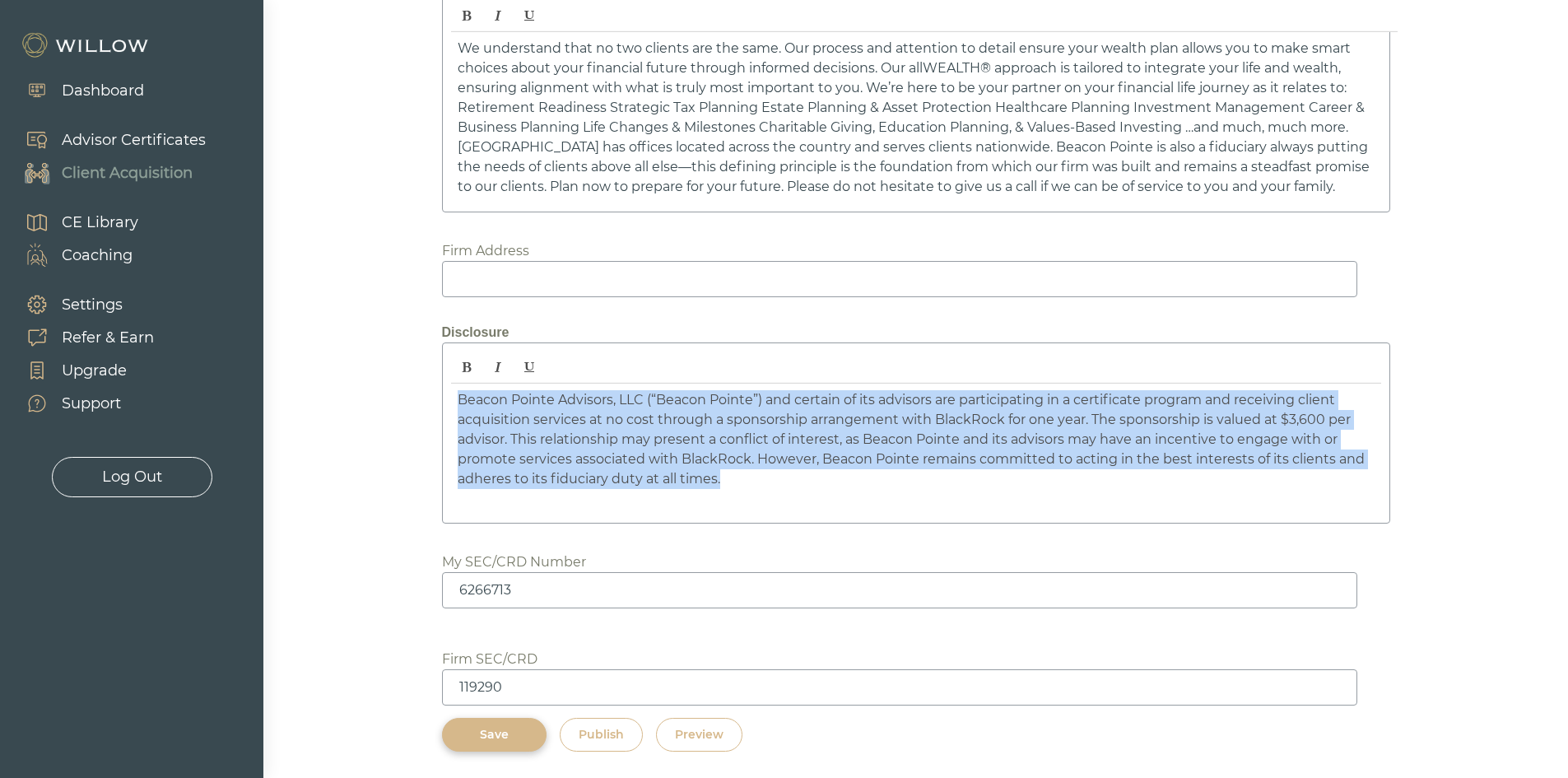
drag, startPoint x: 727, startPoint y: 490, endPoint x: 441, endPoint y: 387, distance: 304.0
click at [442, 387] on div "﻿ Beacon Pointe Advisors, LLC (“Beacon Pointe”) and certain of its advisors are…" at bounding box center [916, 433] width 948 height 181
drag, startPoint x: 509, startPoint y: 409, endPoint x: 487, endPoint y: 473, distance: 67.7
click at [487, 473] on p "﻿ Beacon Pointe Advisors, LLC (“Beacon Pointe”) and certain of its advisors are…" at bounding box center [916, 439] width 917 height 99
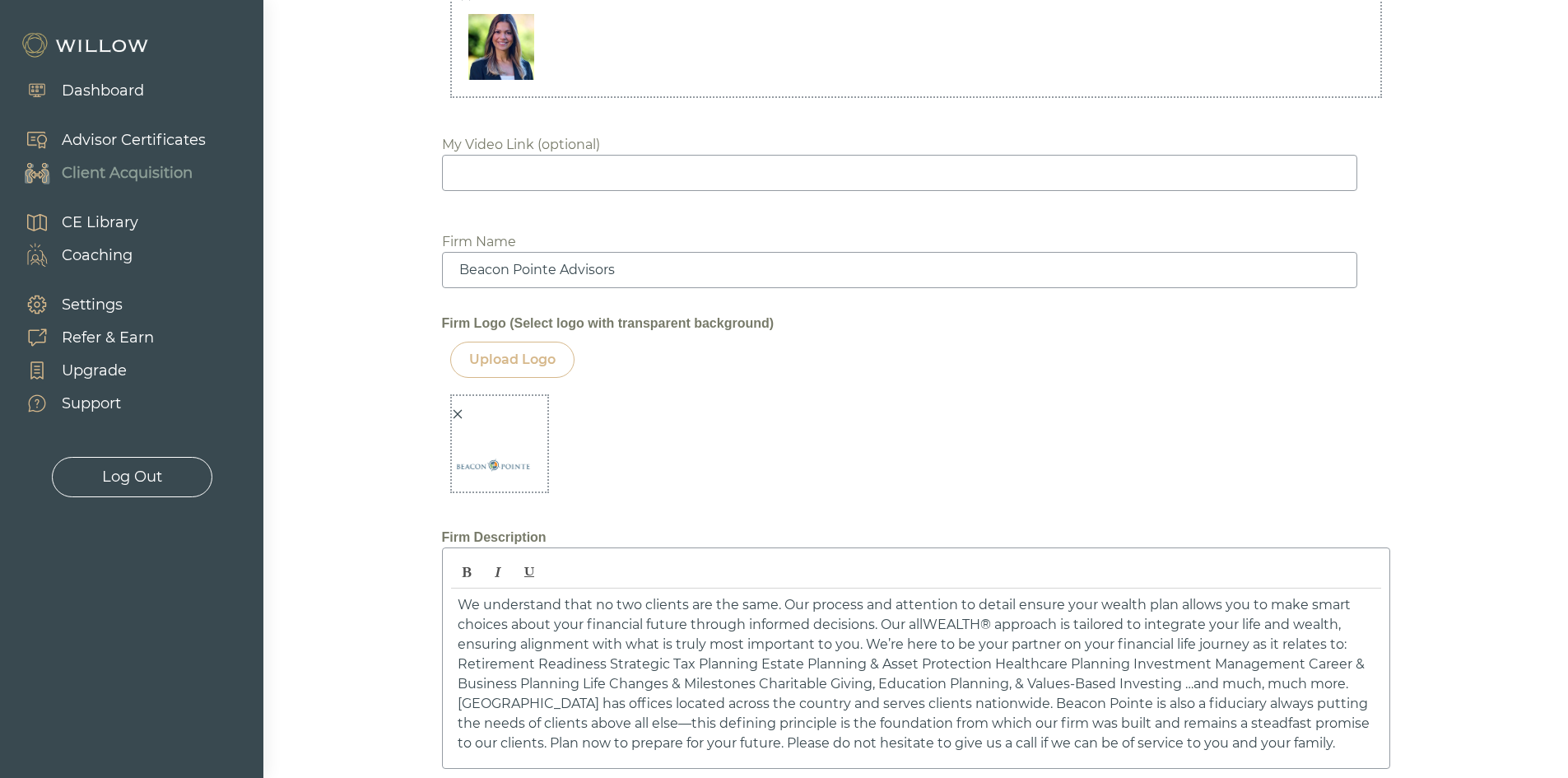
scroll to position [1789, 0]
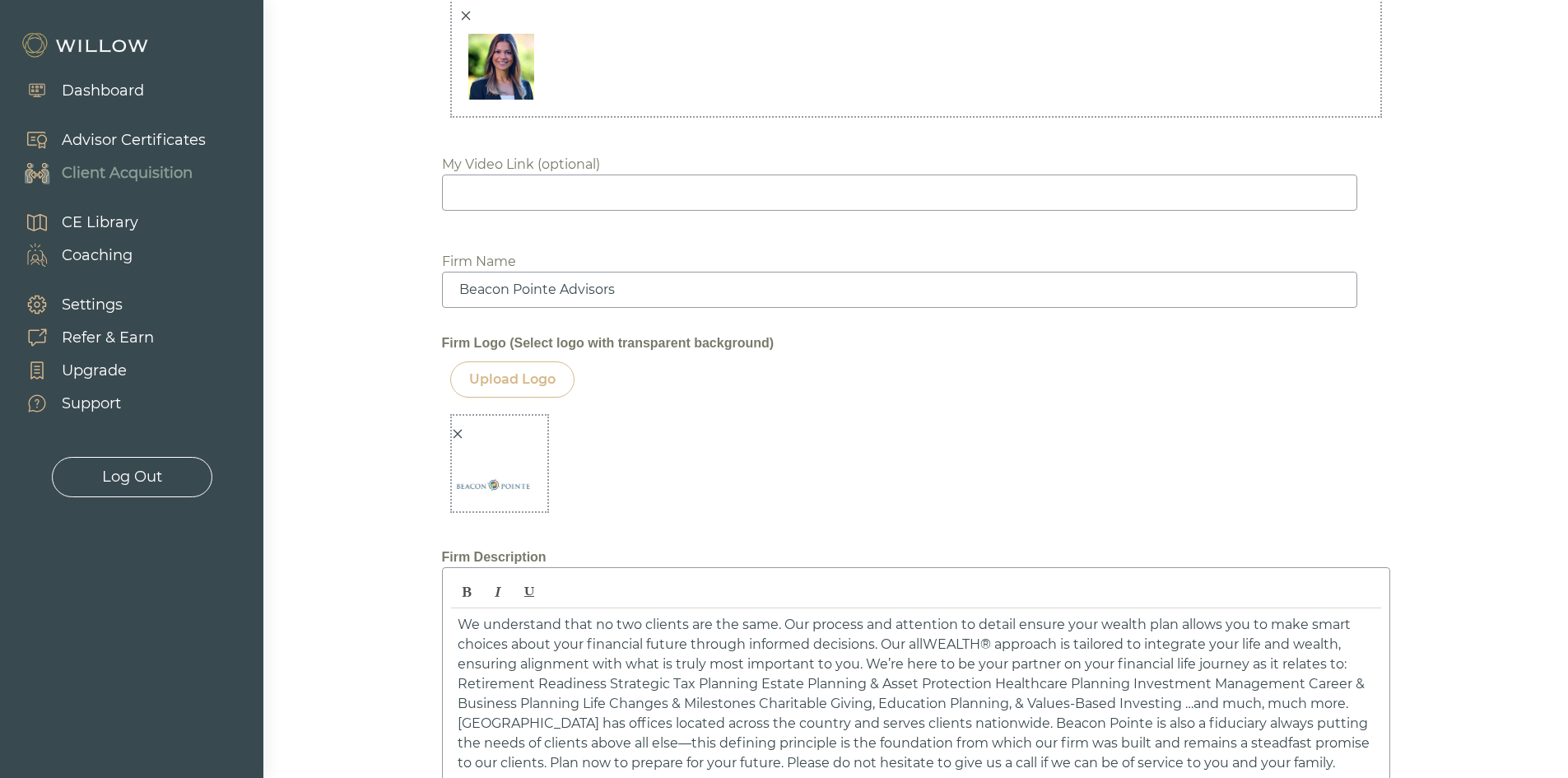
click at [452, 431] on icon "close" at bounding box center [457, 434] width 11 height 11
click at [506, 388] on div "Upload Logo" at bounding box center [512, 379] width 86 height 20
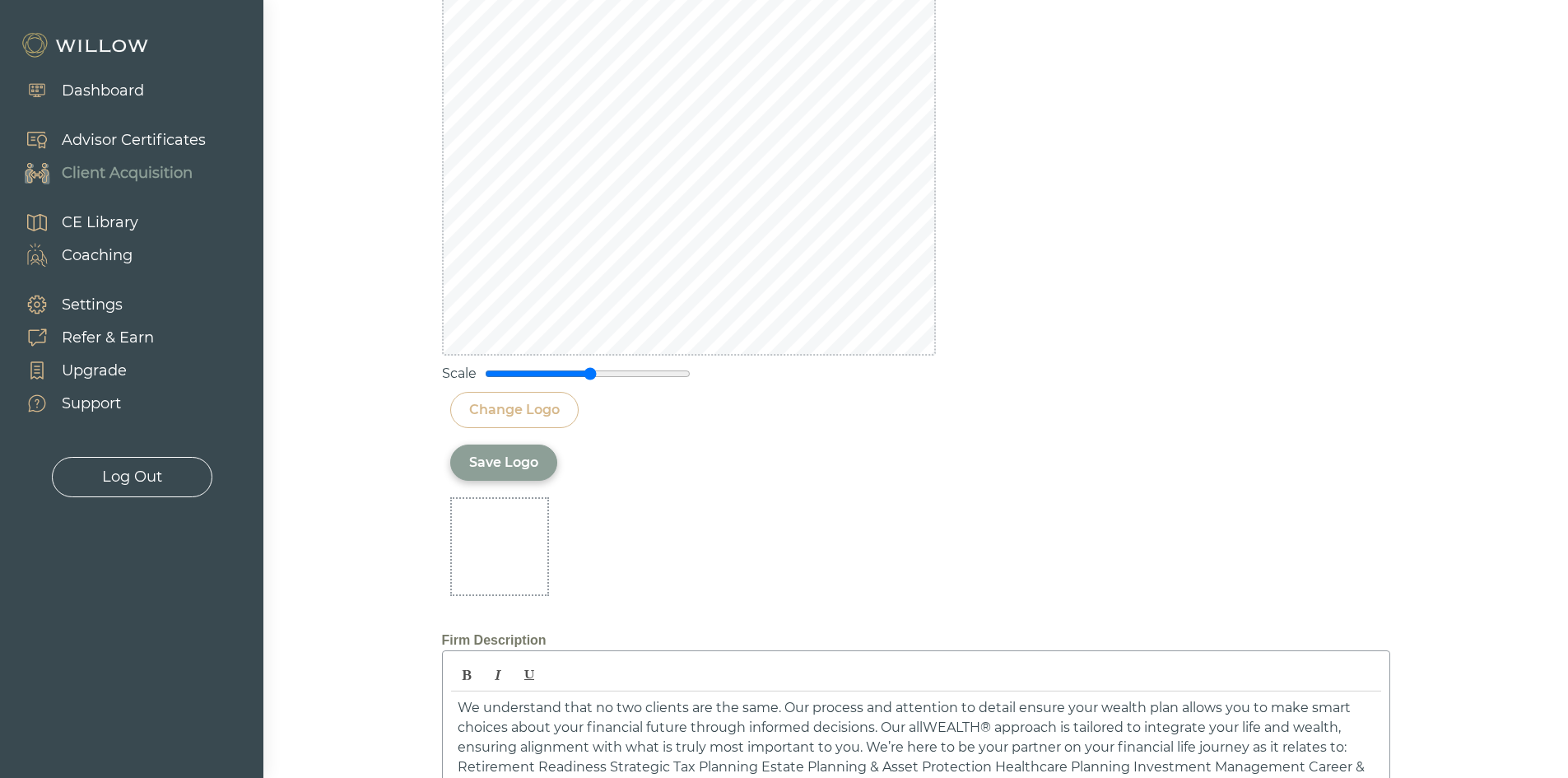
scroll to position [2283, 0]
drag, startPoint x: 589, startPoint y: 369, endPoint x: 597, endPoint y: 380, distance: 13.6
type input "1.1"
click at [597, 378] on input "range" at bounding box center [588, 371] width 206 height 13
click at [517, 468] on div "Save Logo" at bounding box center [503, 459] width 69 height 20
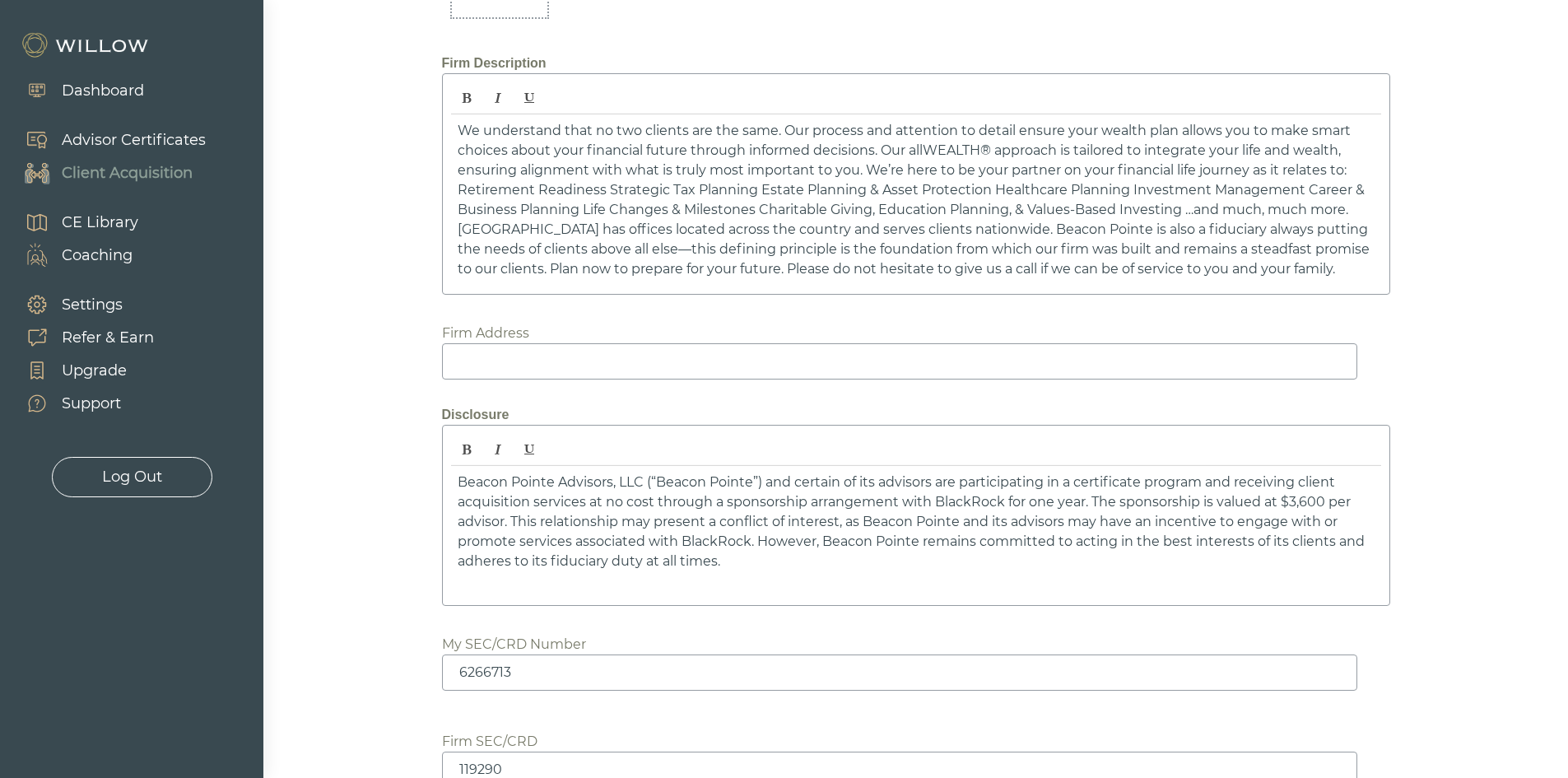
scroll to position [1761, 0]
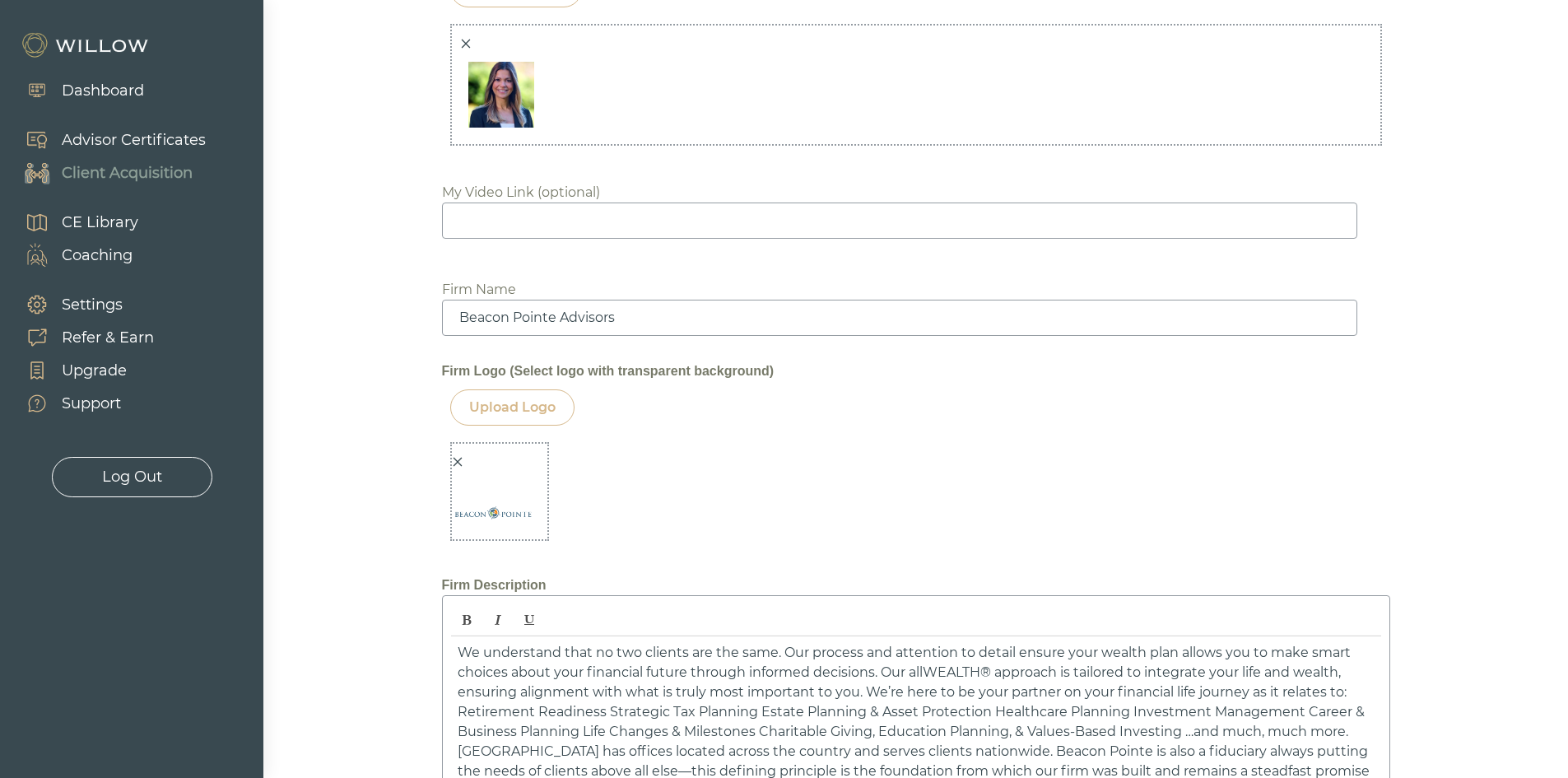
click at [460, 460] on icon "close" at bounding box center [457, 462] width 11 height 11
click at [528, 417] on div "Upload Logo" at bounding box center [512, 407] width 124 height 36
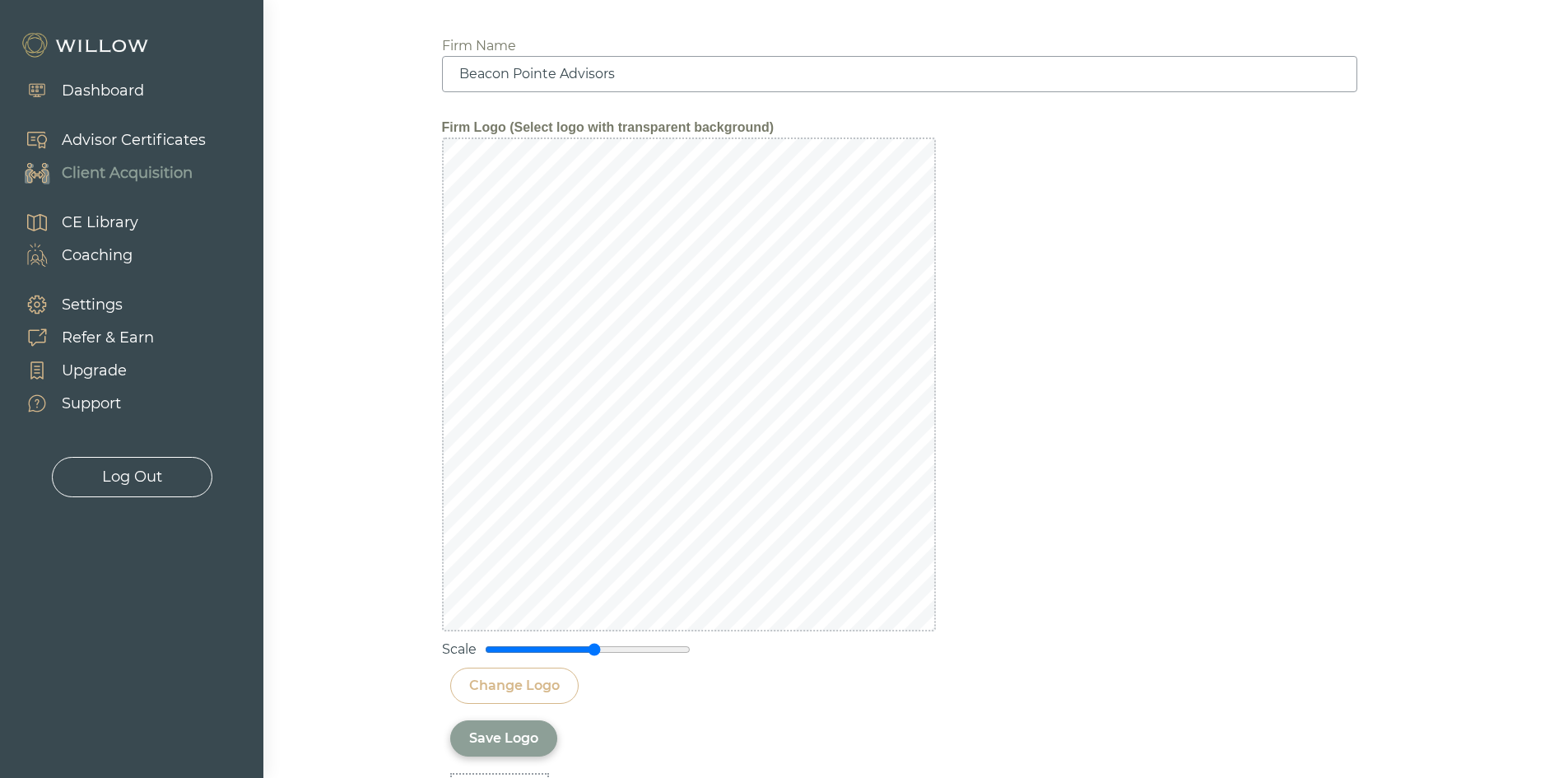
scroll to position [1954, 0]
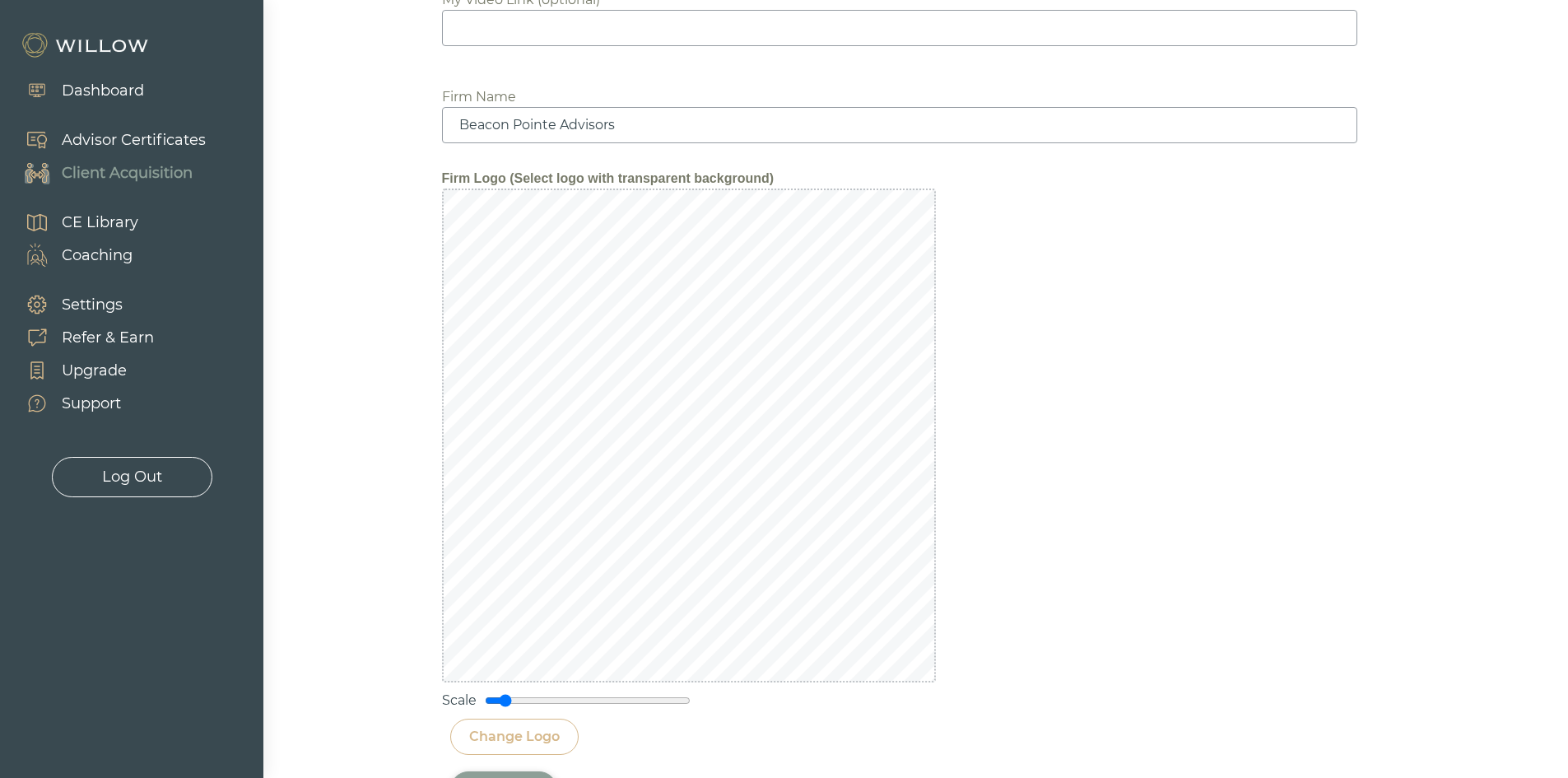
drag, startPoint x: 597, startPoint y: 705, endPoint x: 505, endPoint y: 697, distance: 92.3
type input "0.2"
click at [505, 697] on input "range" at bounding box center [588, 700] width 206 height 13
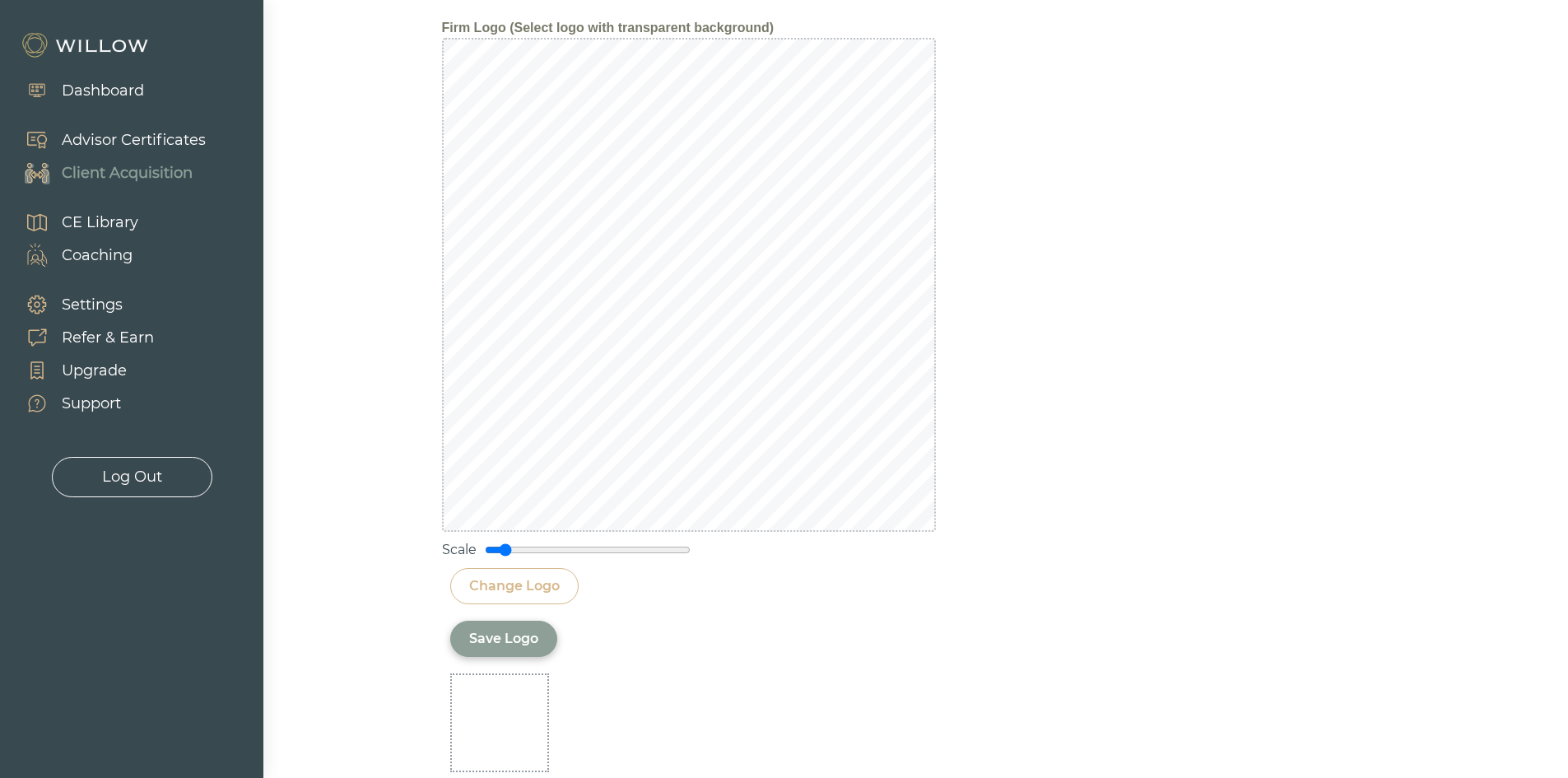
scroll to position [2119, 0]
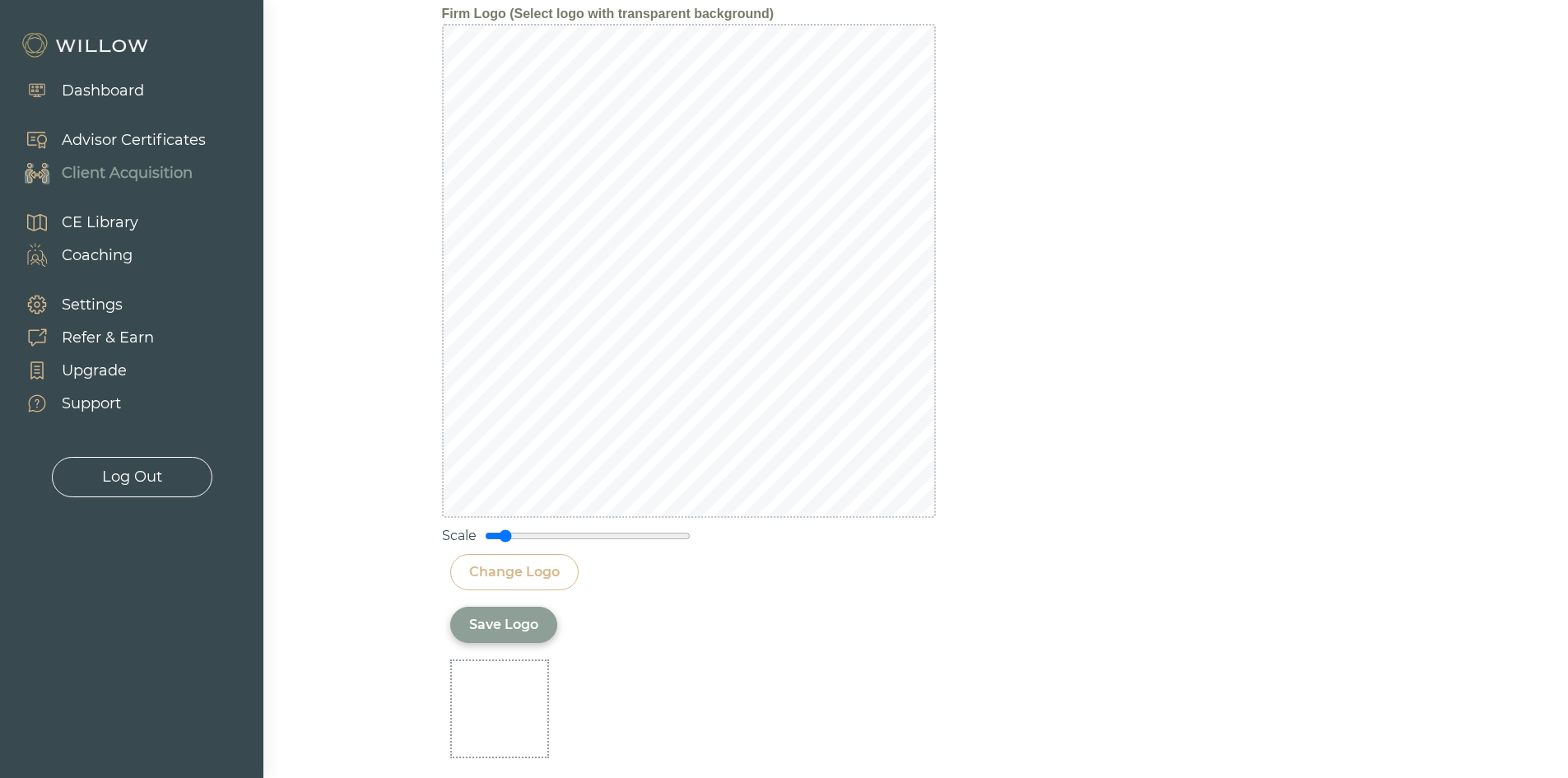
click at [511, 632] on div "Save Logo" at bounding box center [503, 624] width 69 height 20
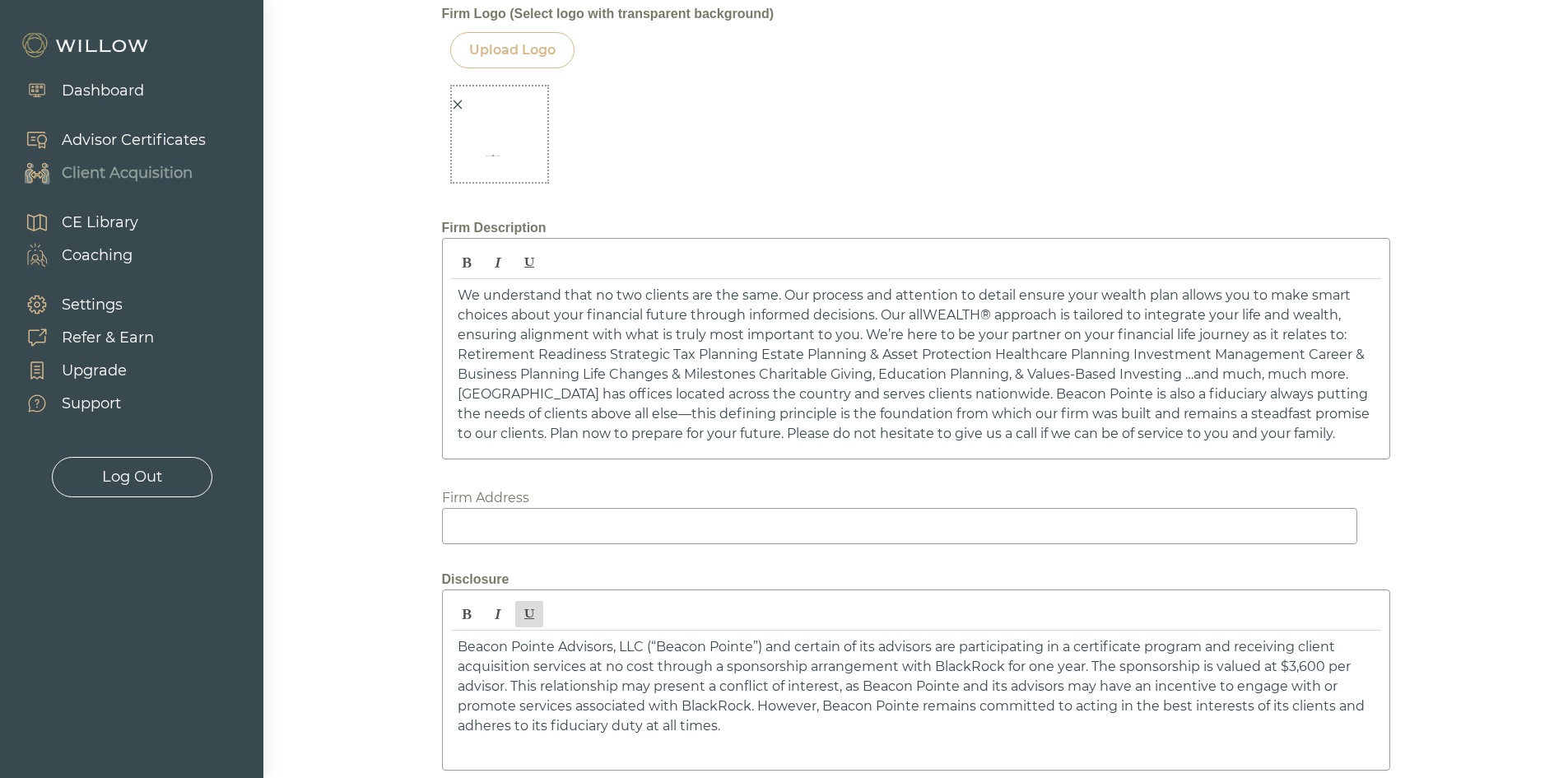
scroll to position [1872, 0]
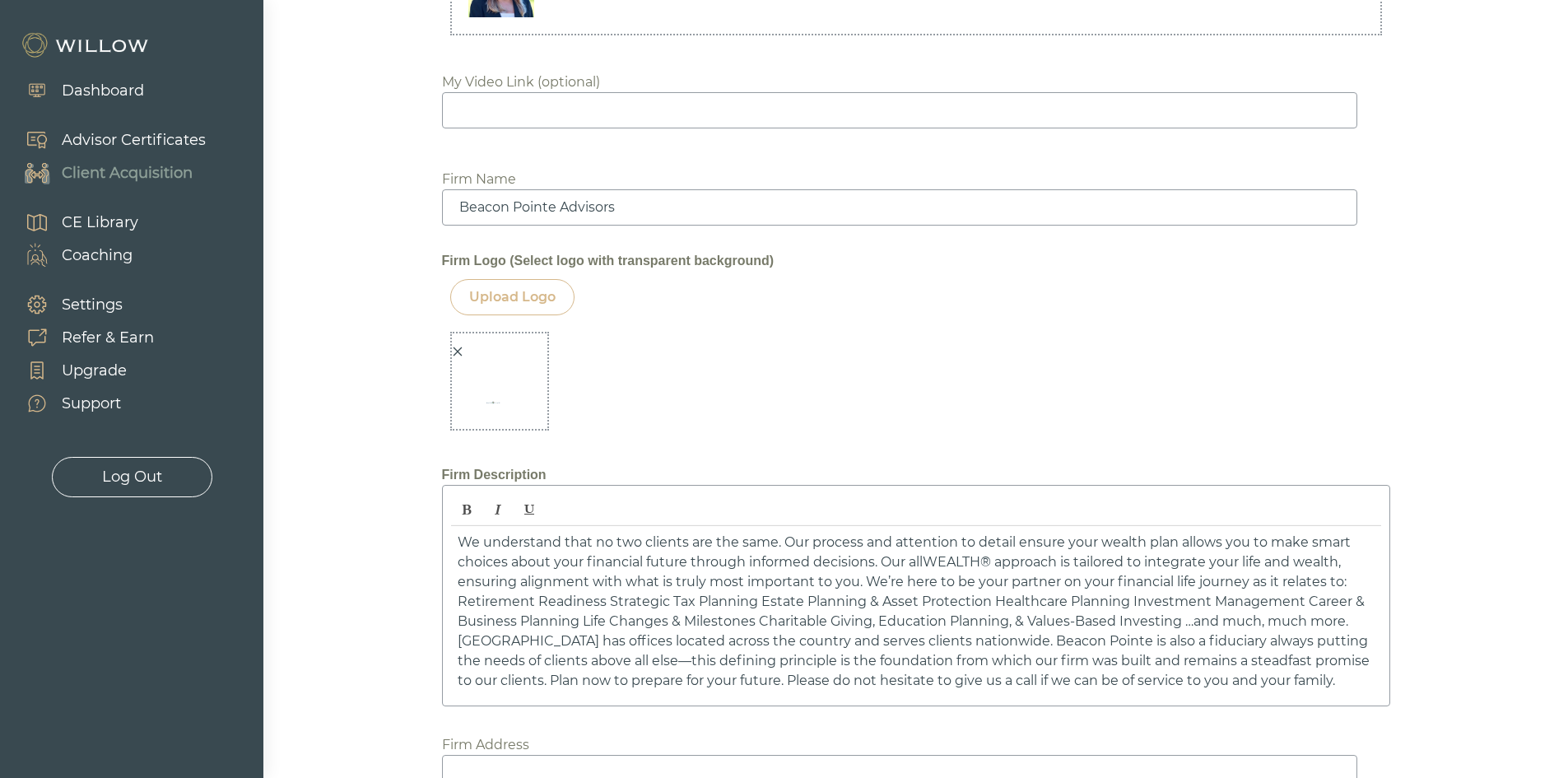
click at [457, 347] on icon "close" at bounding box center [457, 351] width 11 height 11
click at [525, 301] on div "Upload Logo" at bounding box center [512, 297] width 86 height 20
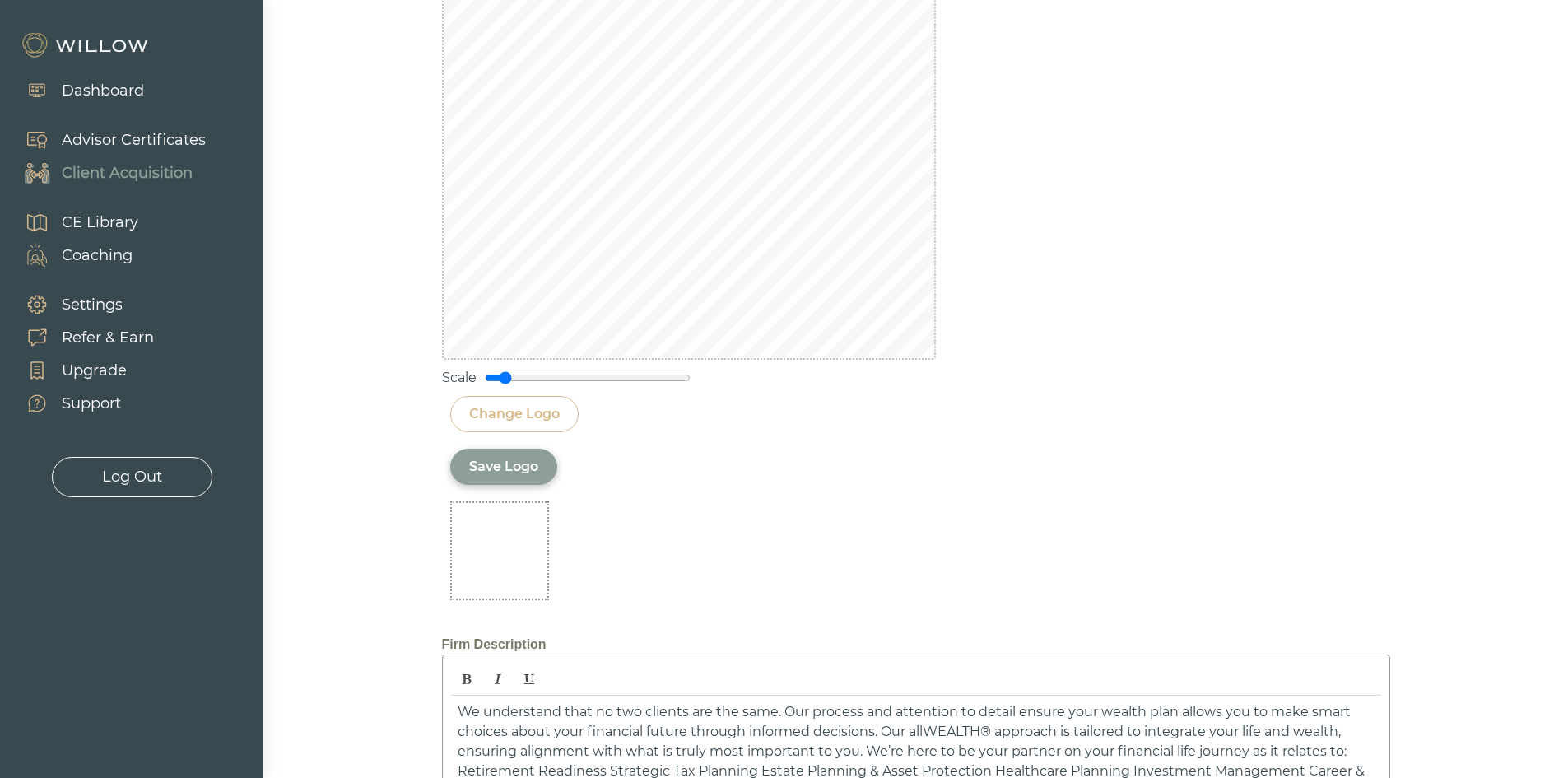
scroll to position [2283, 0]
click at [542, 416] on div "Change Logo" at bounding box center [513, 407] width 90 height 20
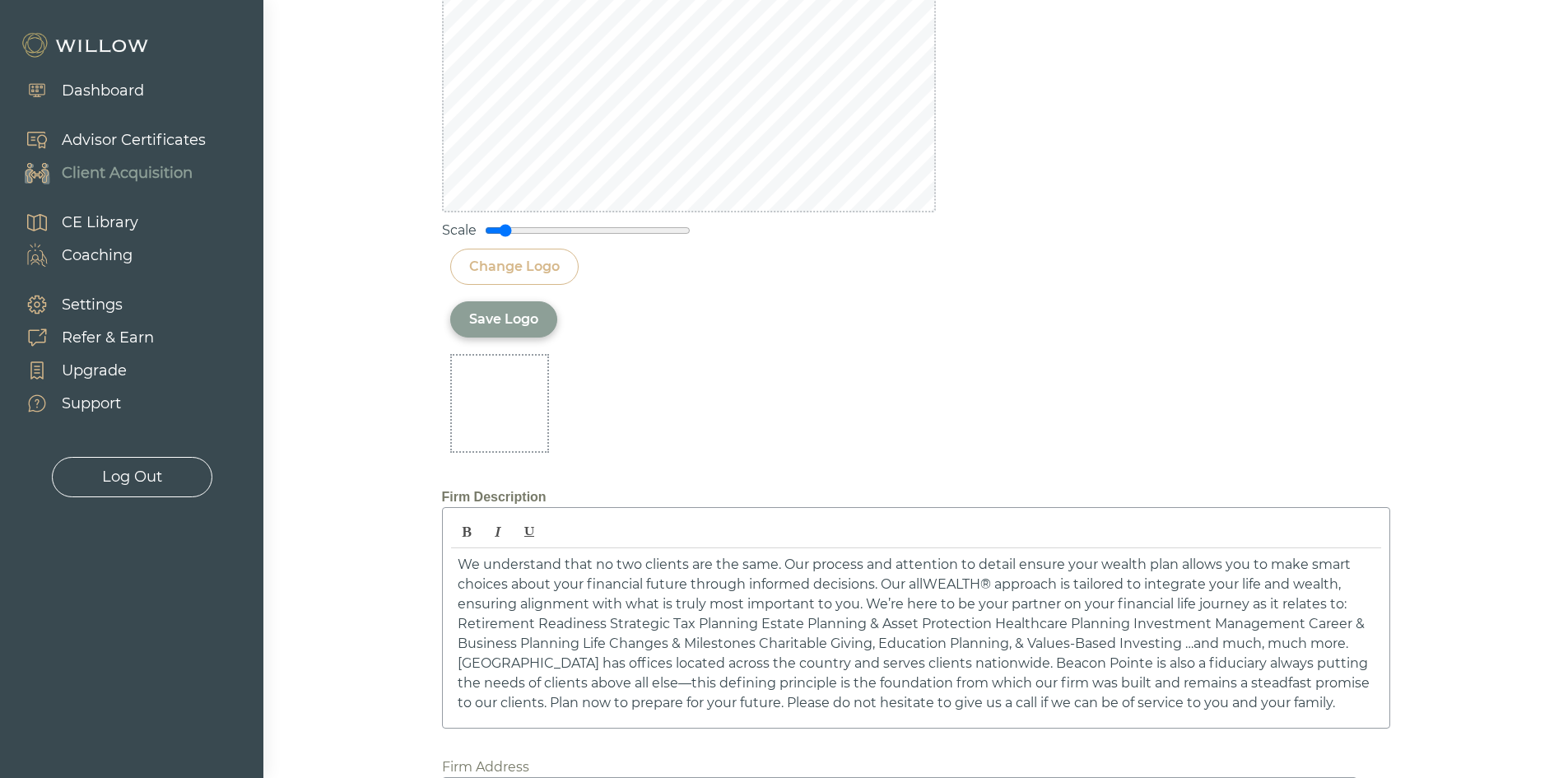
scroll to position [2448, 0]
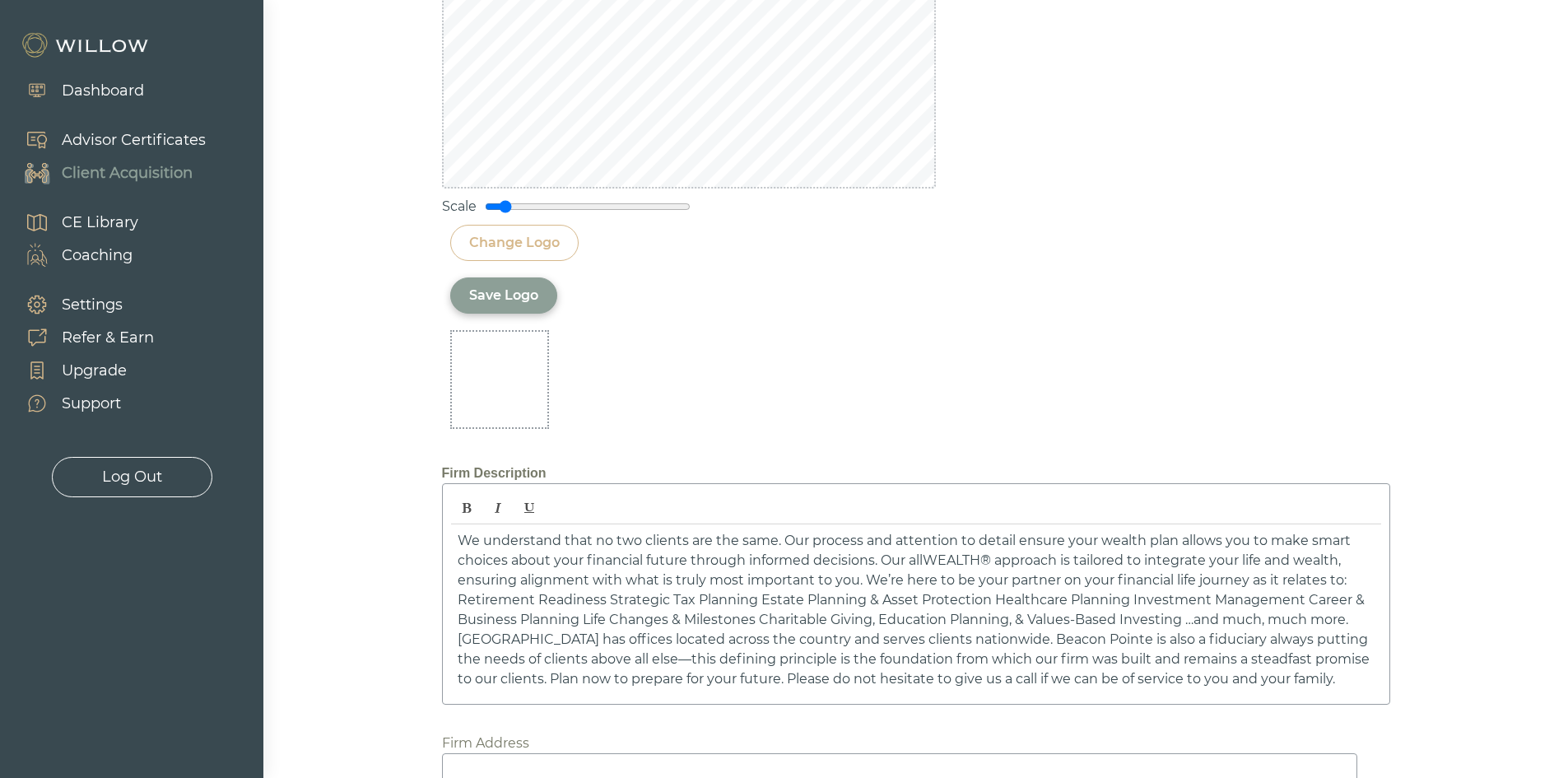
click at [506, 419] on div at bounding box center [499, 380] width 99 height 99
click at [516, 235] on div "Change Logo" at bounding box center [513, 242] width 90 height 20
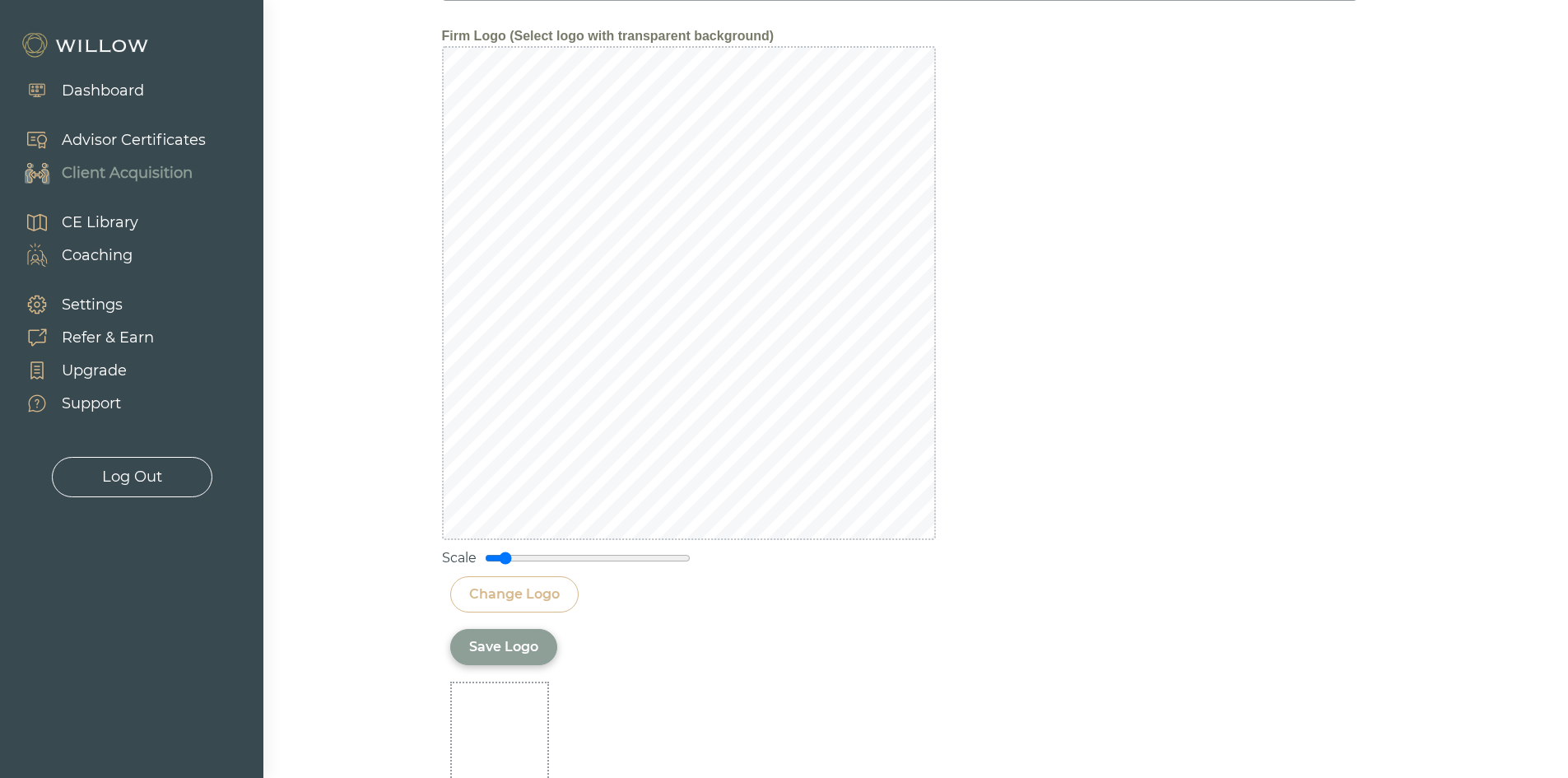
scroll to position [2036, 0]
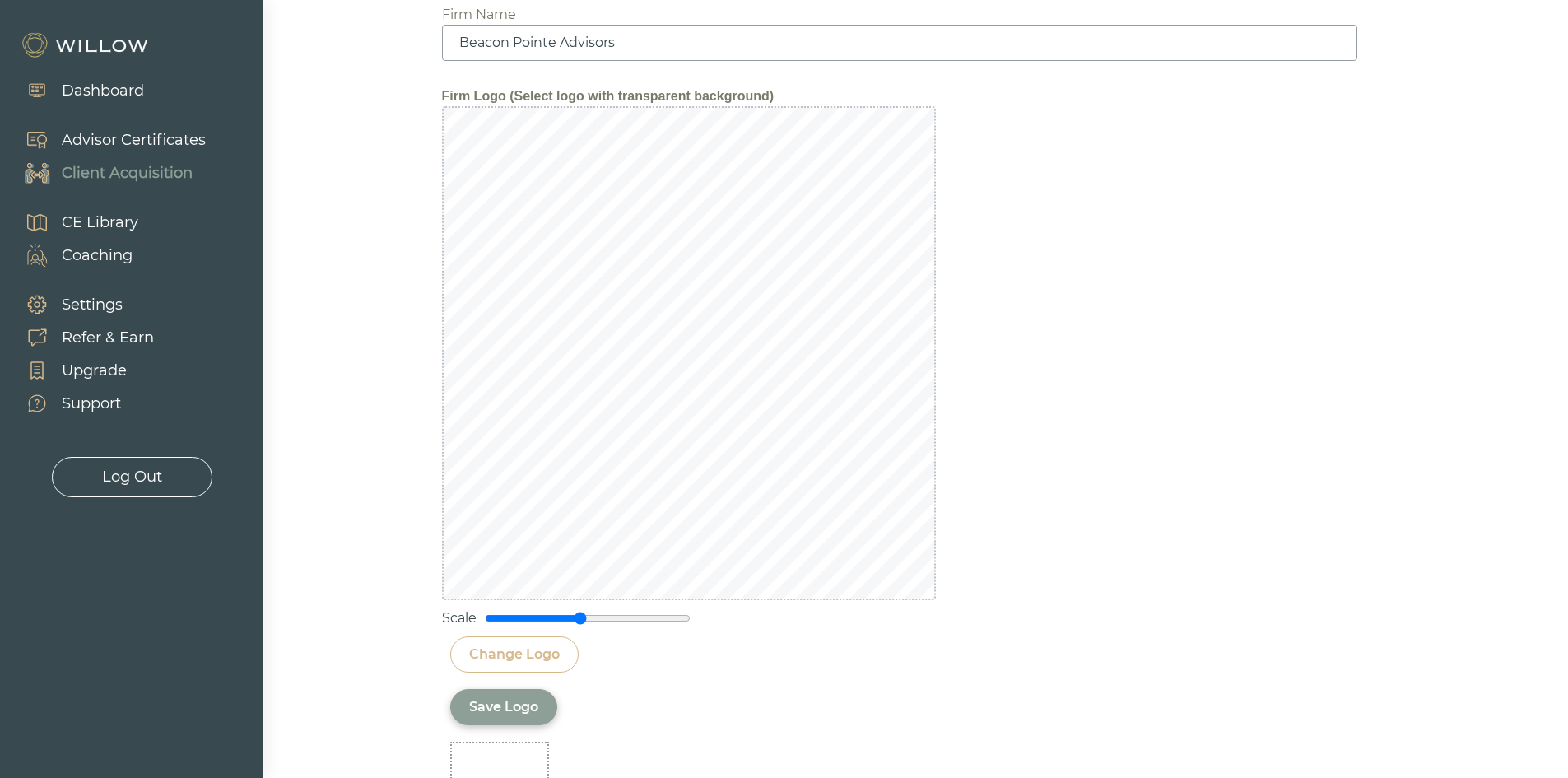
drag, startPoint x: 505, startPoint y: 620, endPoint x: 582, endPoint y: 626, distance: 77.2
click at [582, 624] on input "range" at bounding box center [588, 618] width 206 height 13
drag, startPoint x: 580, startPoint y: 618, endPoint x: 591, endPoint y: 617, distance: 11.0
type input "1.05"
click at [591, 617] on input "range" at bounding box center [588, 618] width 206 height 13
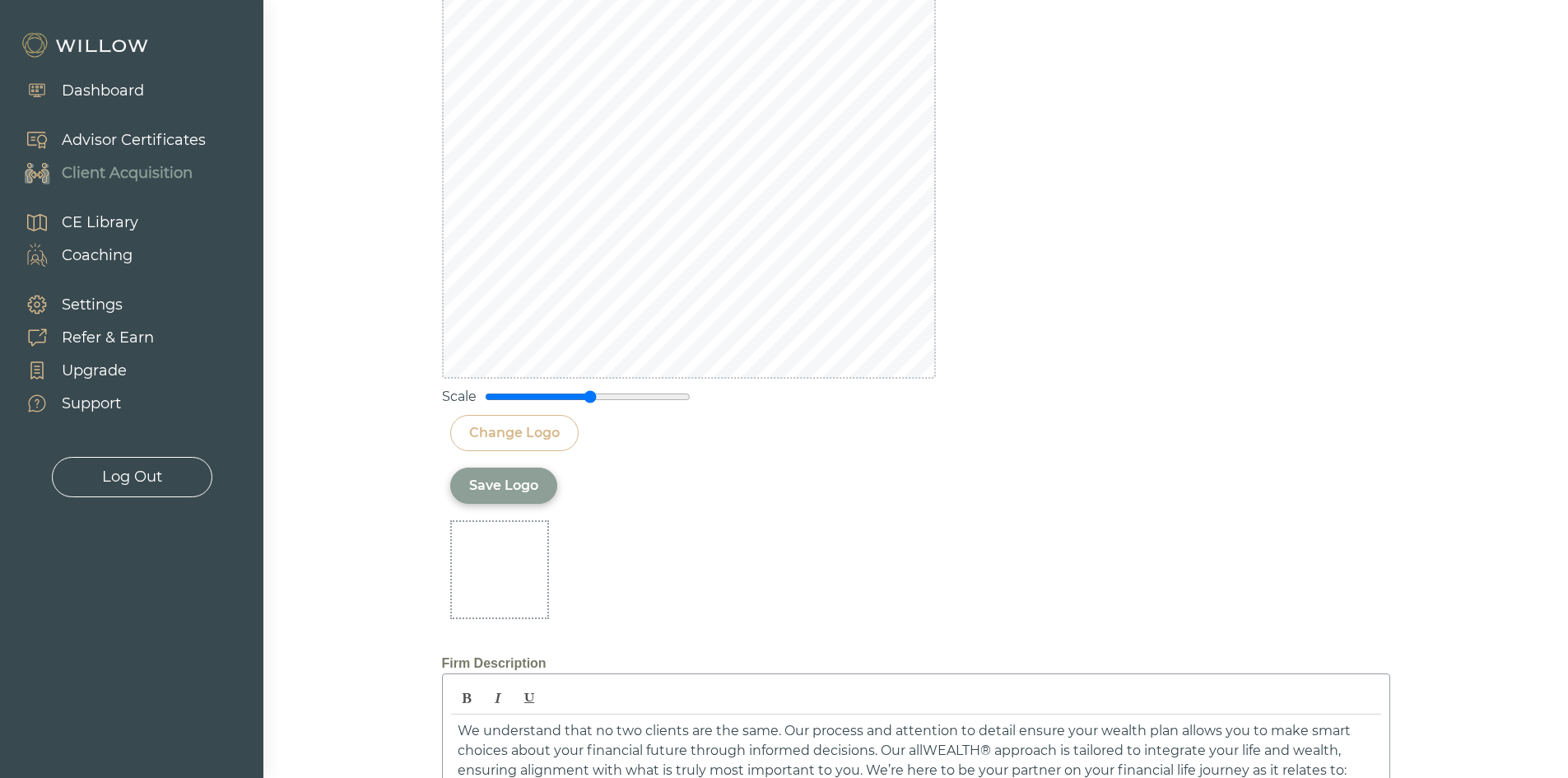
scroll to position [2283, 0]
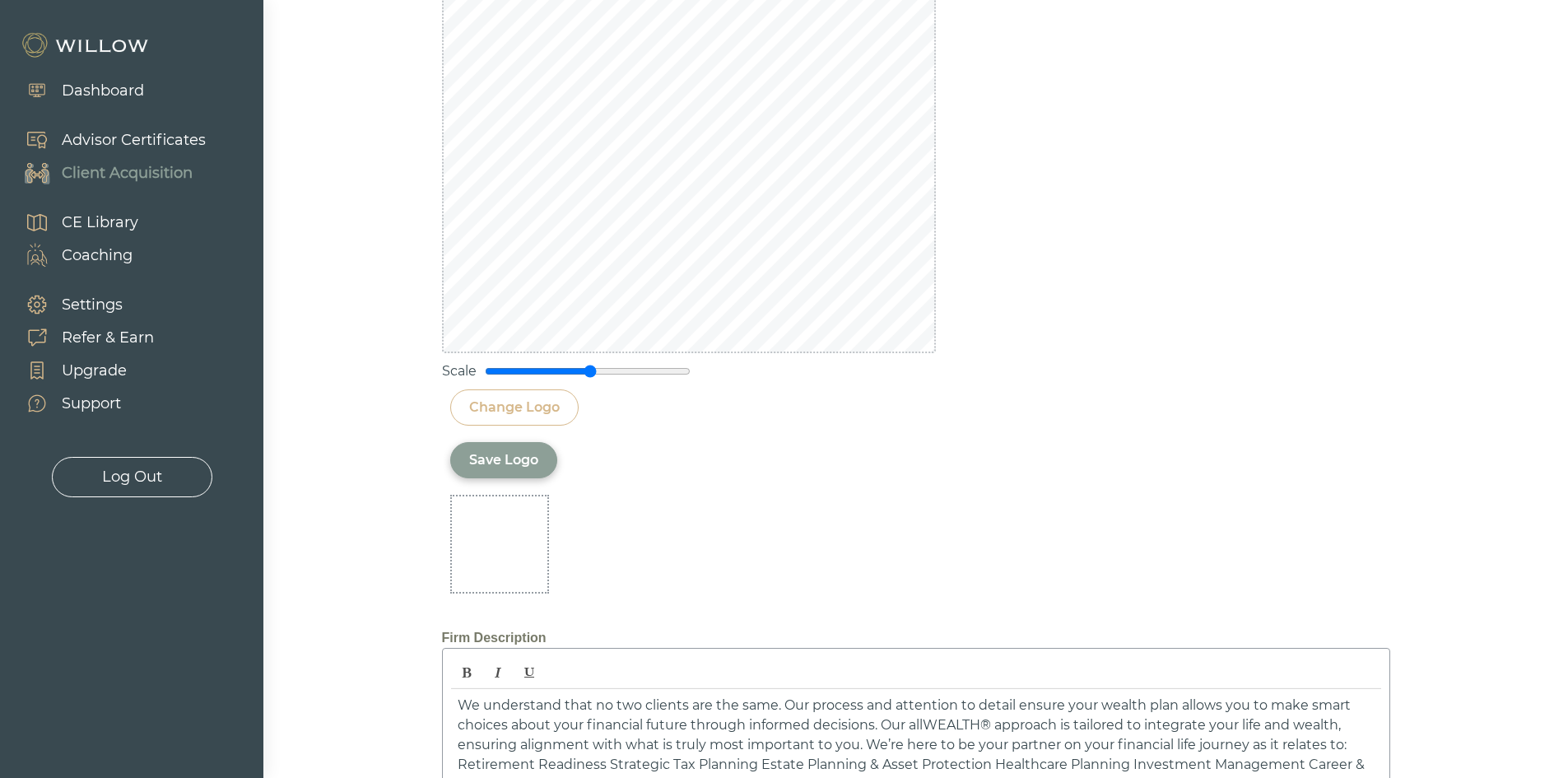
click at [502, 553] on div at bounding box center [499, 544] width 99 height 99
click at [491, 450] on div "Save Logo" at bounding box center [503, 460] width 107 height 36
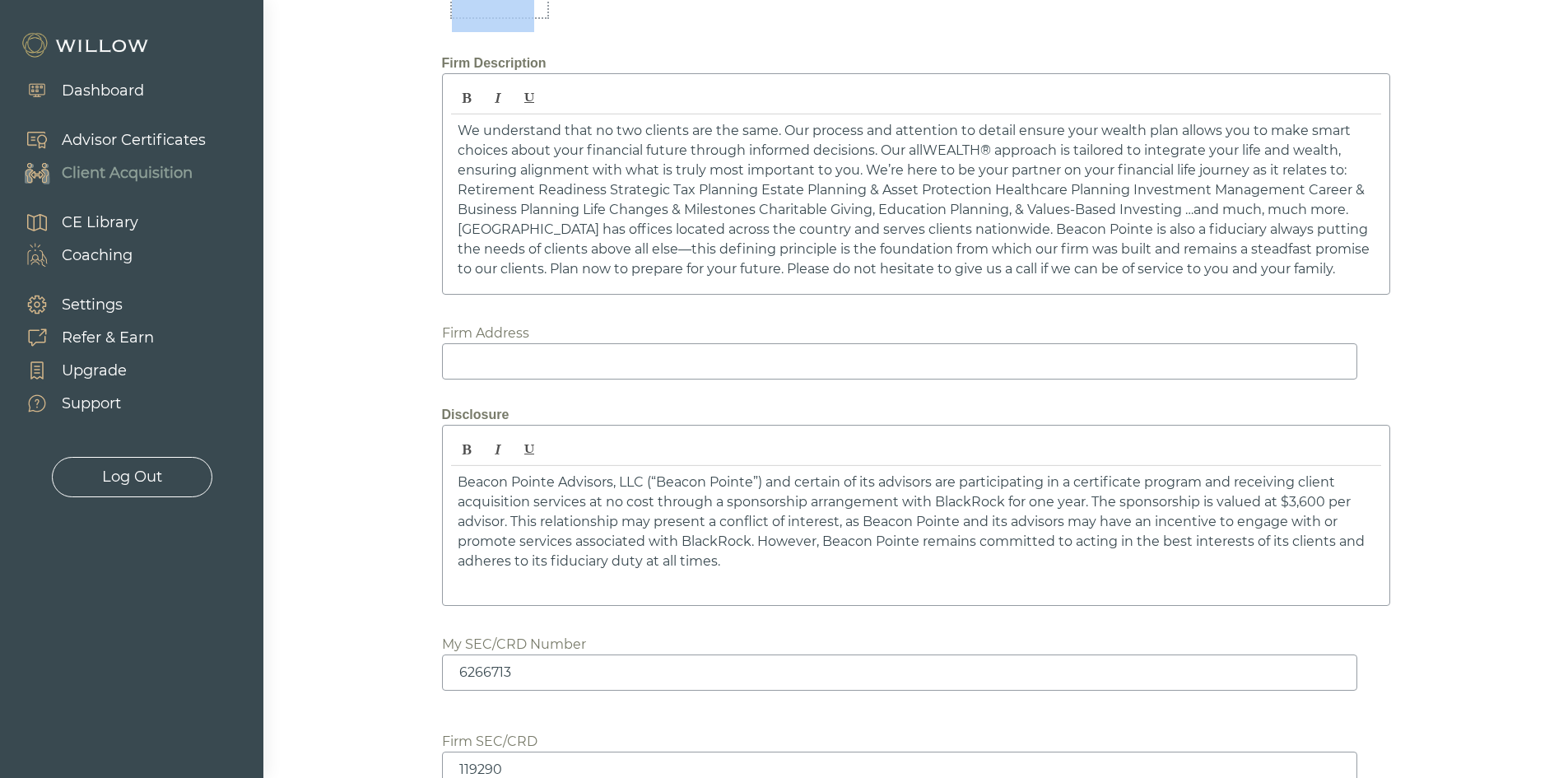
scroll to position [1761, 0]
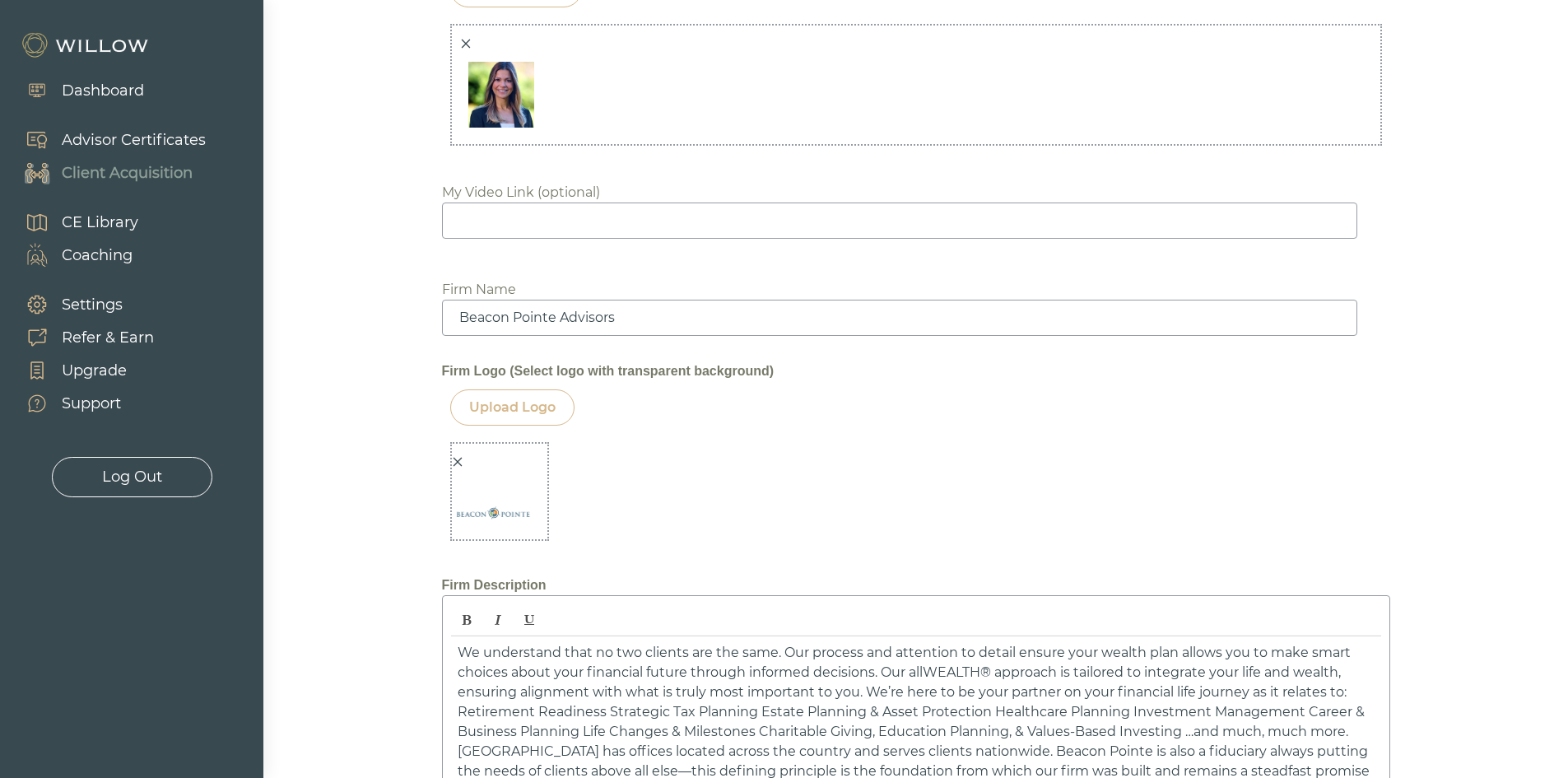
click at [509, 459] on div at bounding box center [495, 503] width 87 height 102
click at [467, 462] on div at bounding box center [495, 503] width 87 height 102
click at [469, 528] on img at bounding box center [493, 512] width 83 height 83
click at [471, 507] on img at bounding box center [493, 512] width 83 height 83
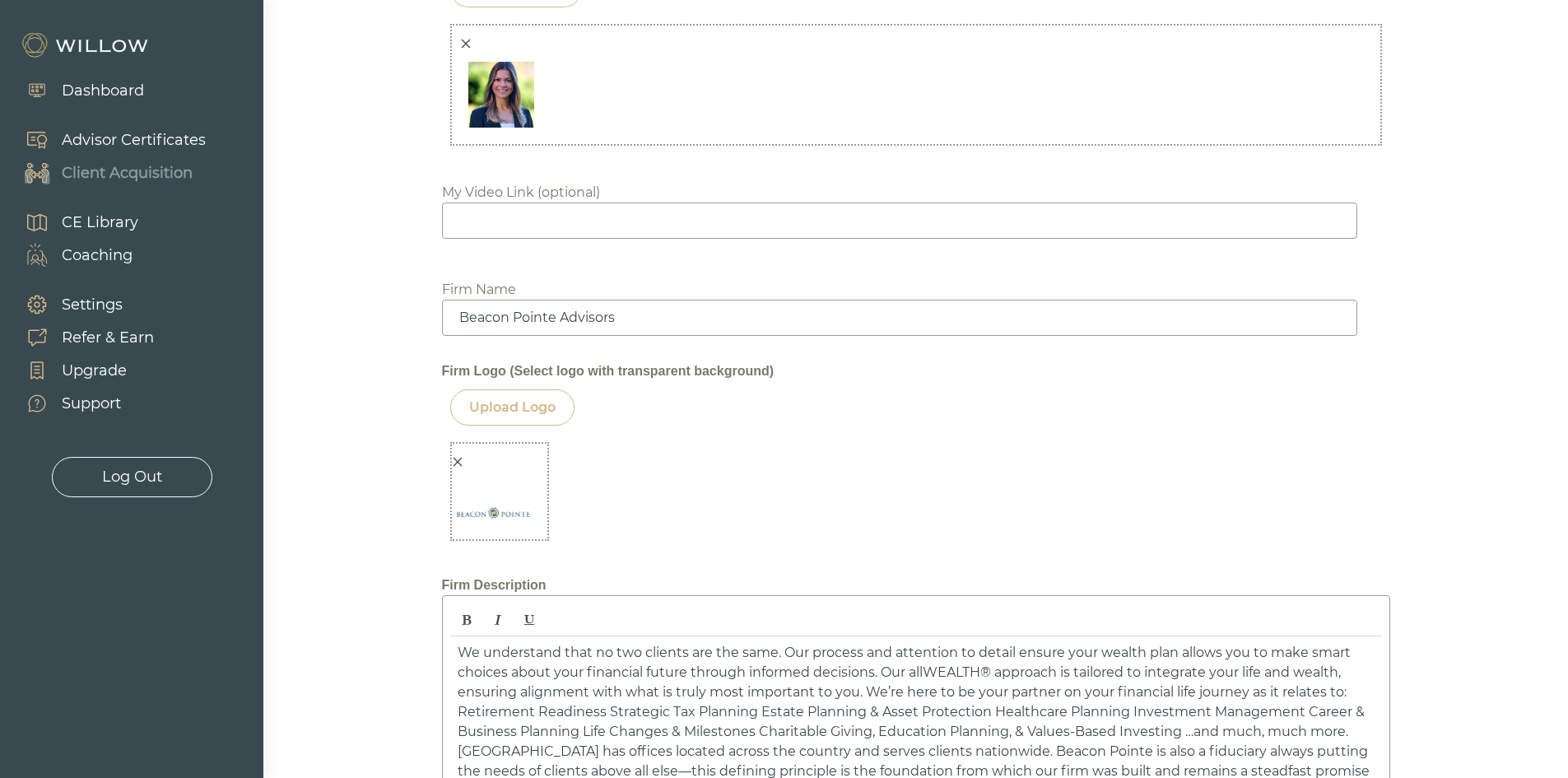
drag, startPoint x: 471, startPoint y: 507, endPoint x: 481, endPoint y: 493, distance: 17.2
click at [476, 500] on img at bounding box center [493, 512] width 83 height 83
click at [513, 476] on img at bounding box center [493, 512] width 83 height 83
click at [502, 498] on img at bounding box center [493, 512] width 83 height 83
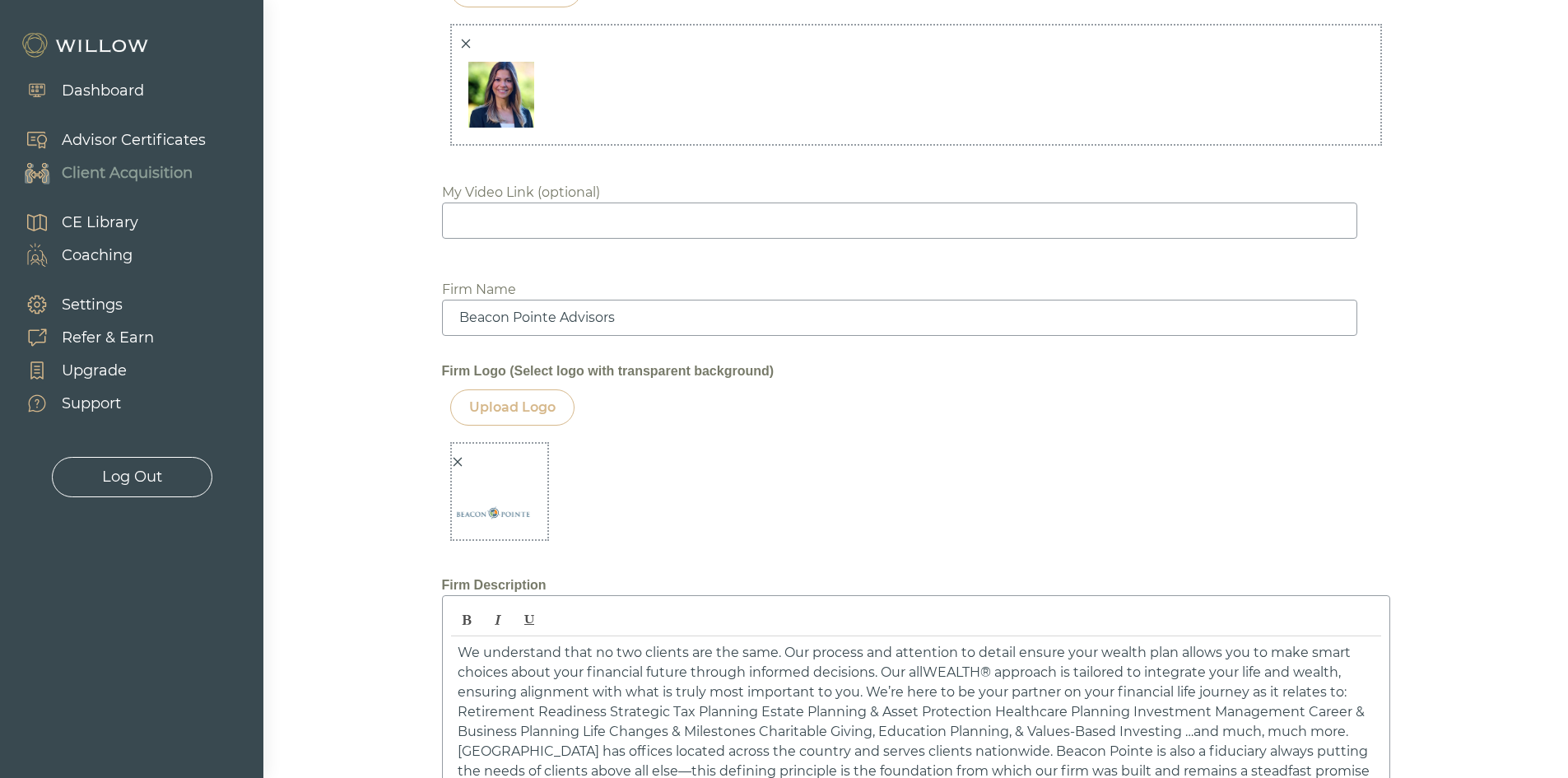
drag, startPoint x: 500, startPoint y: 498, endPoint x: 441, endPoint y: 462, distance: 69.1
click at [481, 477] on img at bounding box center [493, 512] width 83 height 83
drag, startPoint x: 441, startPoint y: 462, endPoint x: 450, endPoint y: 493, distance: 32.3
click at [507, 503] on img at bounding box center [493, 512] width 83 height 83
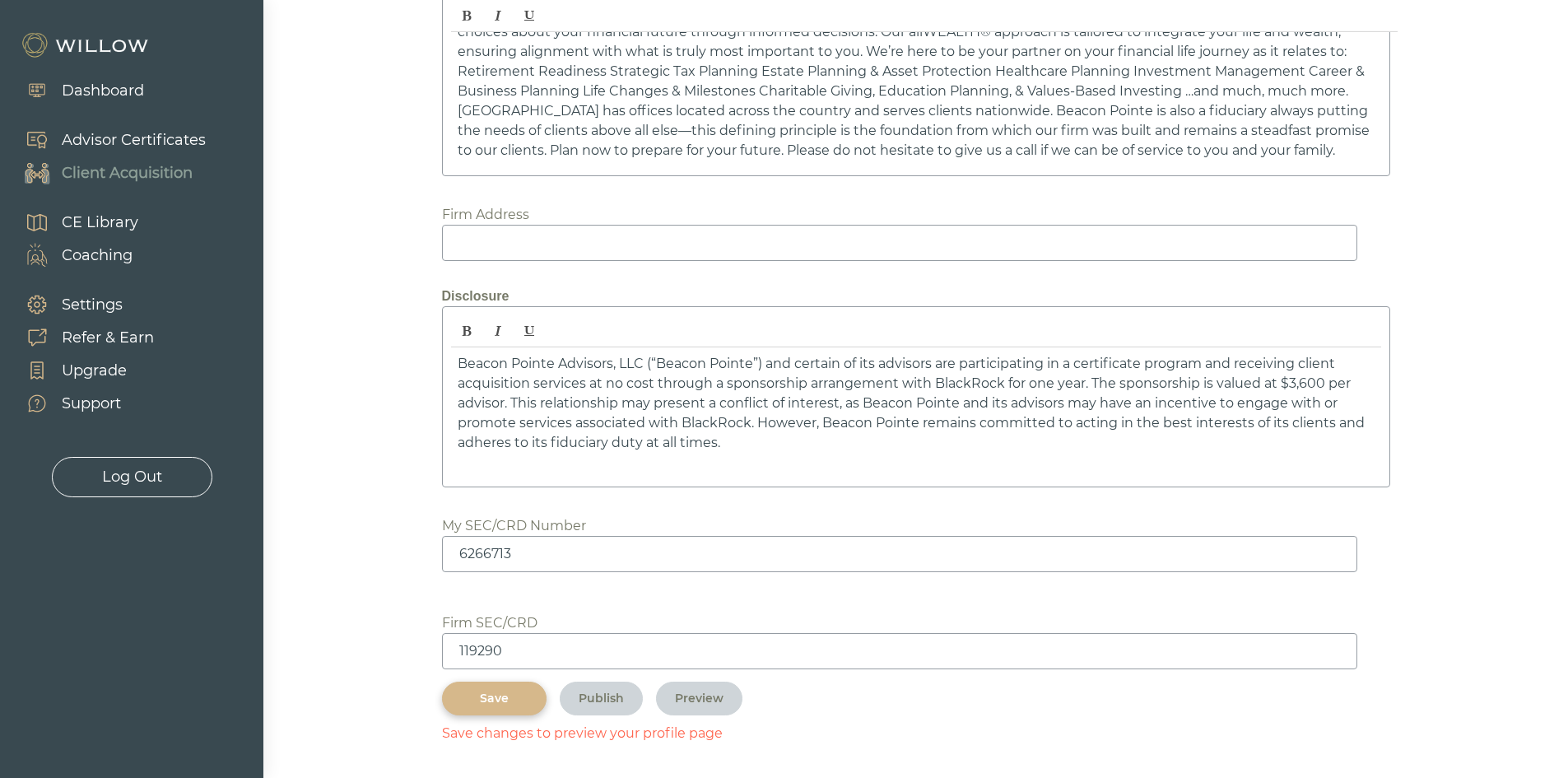
click at [500, 693] on div "Save" at bounding box center [495, 698] width 66 height 17
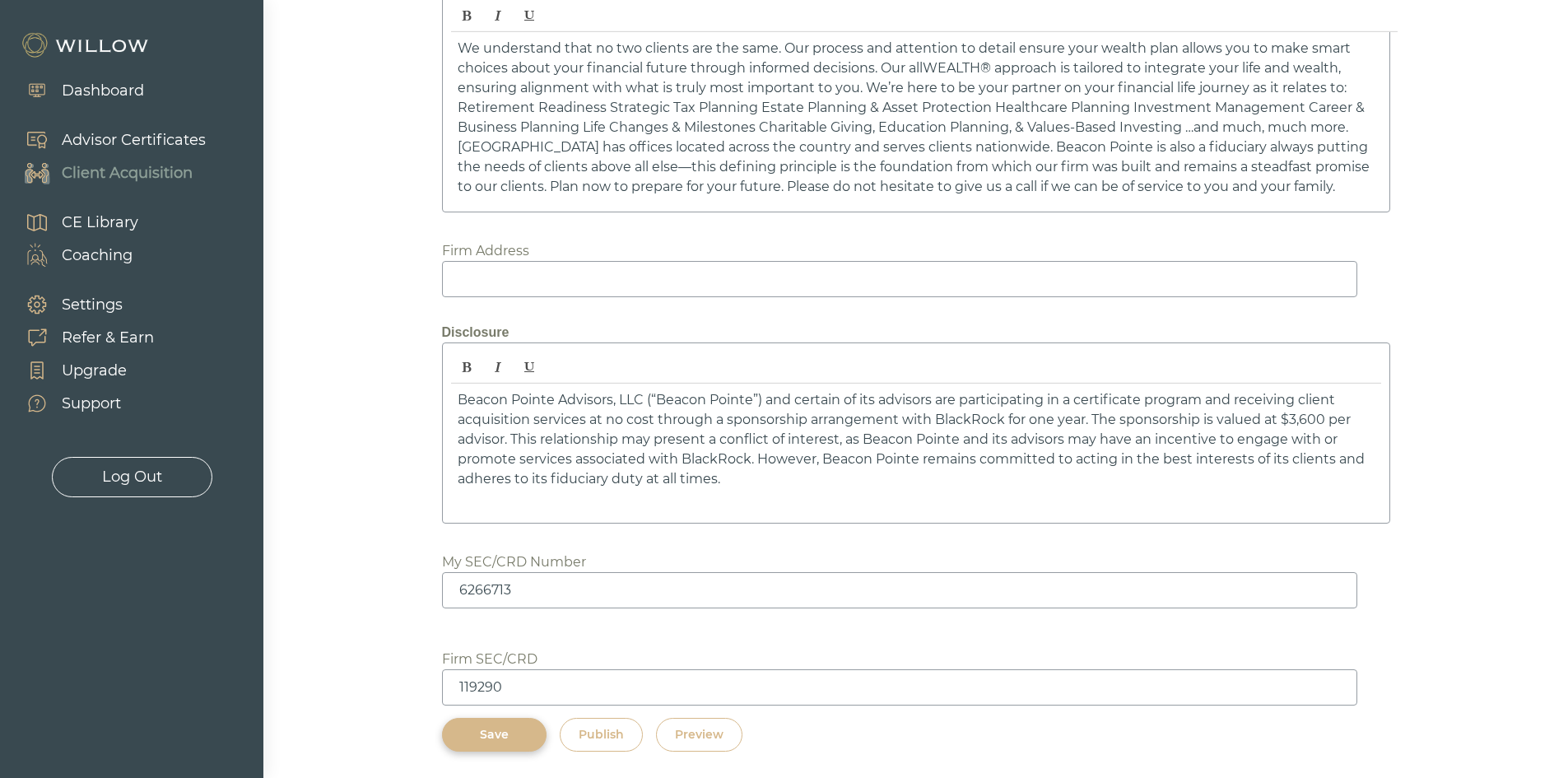
click at [686, 735] on div "Preview" at bounding box center [699, 734] width 48 height 17
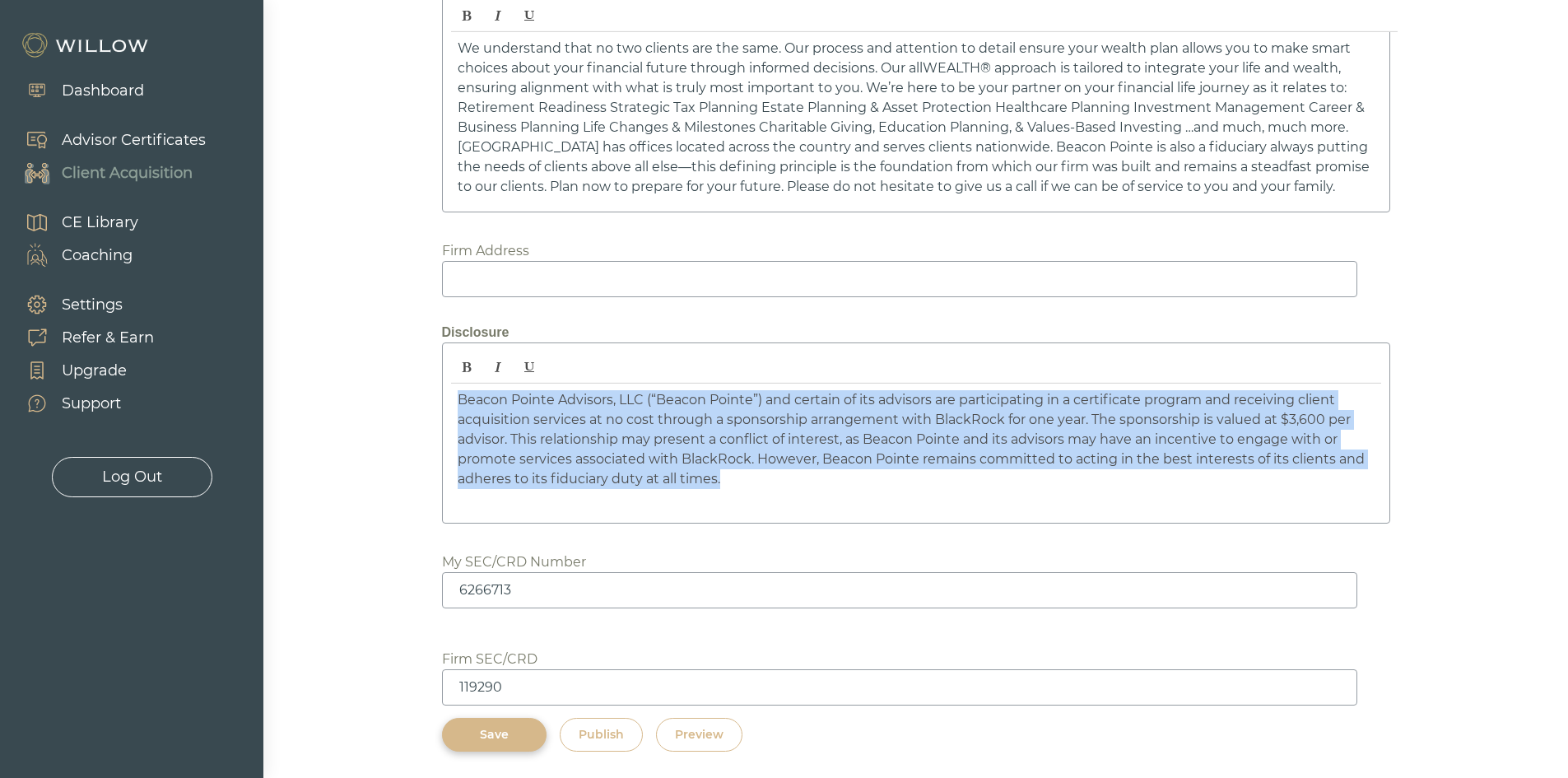
drag, startPoint x: 786, startPoint y: 477, endPoint x: 378, endPoint y: 376, distance: 420.3
click at [615, 466] on p "﻿ Beacon Pointe Advisors, LLC (“Beacon Pointe”) and certain of its advisors are…" at bounding box center [916, 439] width 917 height 99
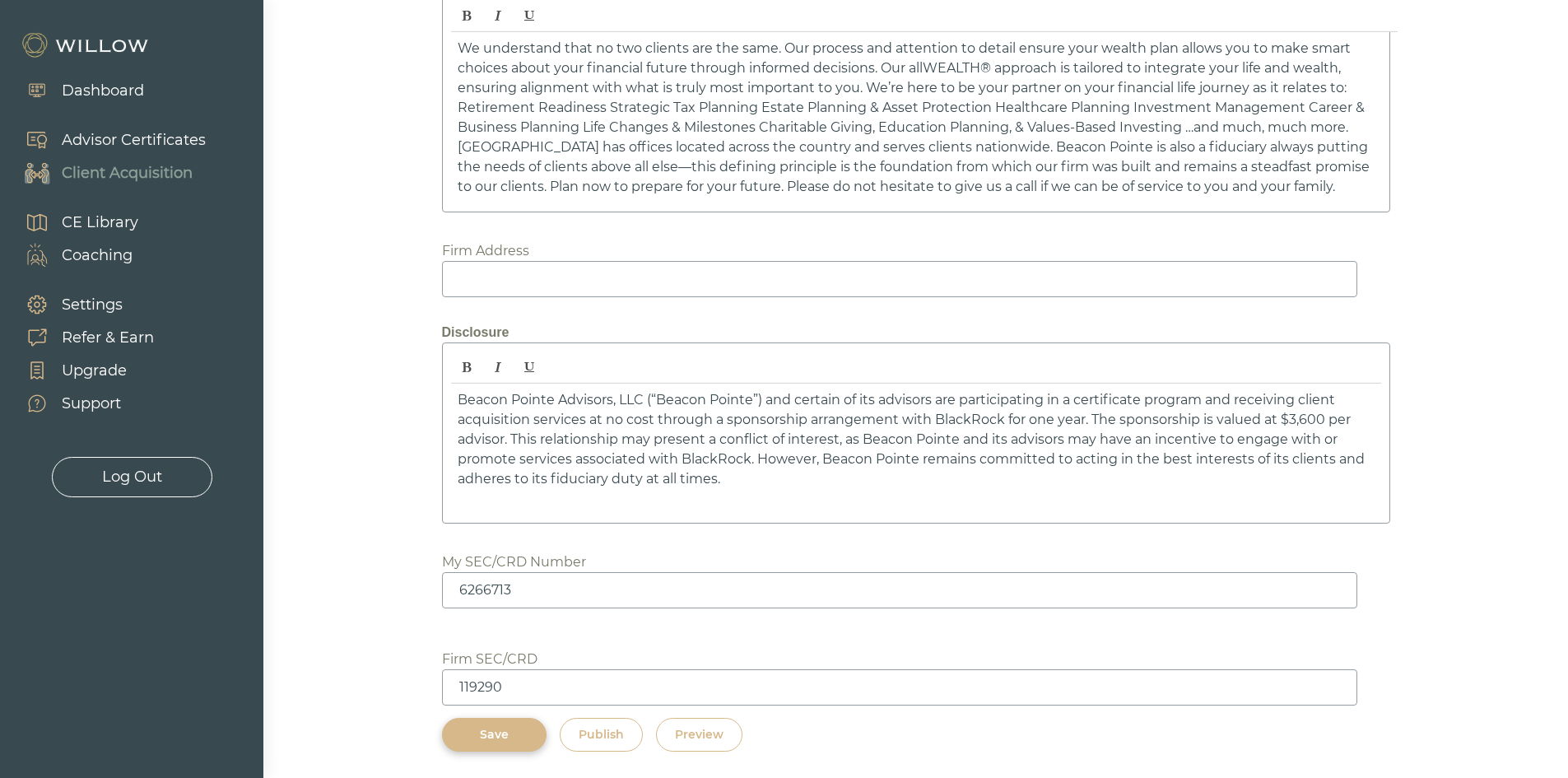
click at [592, 134] on p "We understand that no two clients are the same. Our process and attention to de…" at bounding box center [916, 118] width 917 height 158
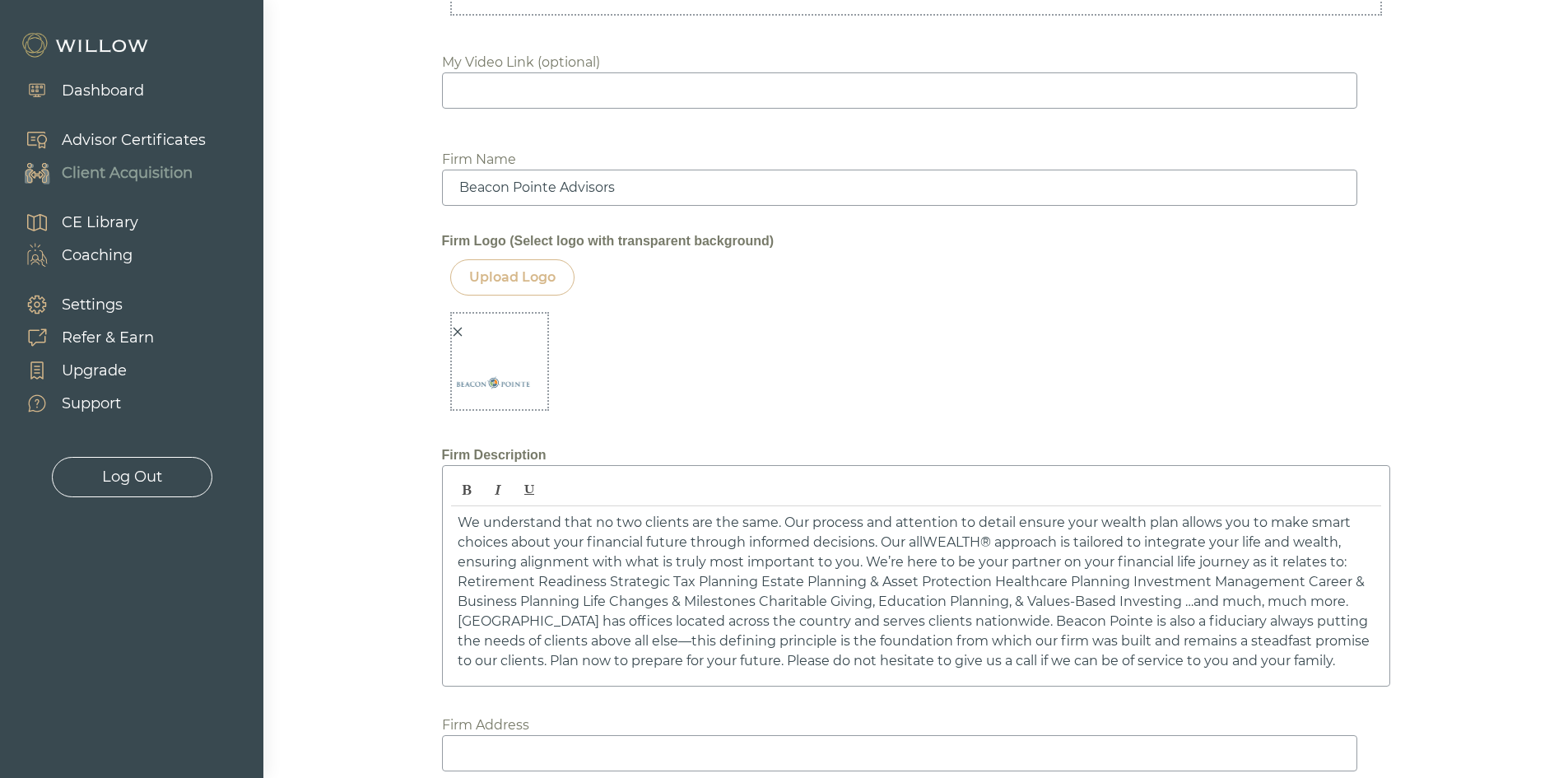
scroll to position [1893, 0]
click at [456, 333] on icon "close" at bounding box center [457, 330] width 11 height 11
drag, startPoint x: 1274, startPoint y: 338, endPoint x: 1046, endPoint y: 427, distance: 244.8
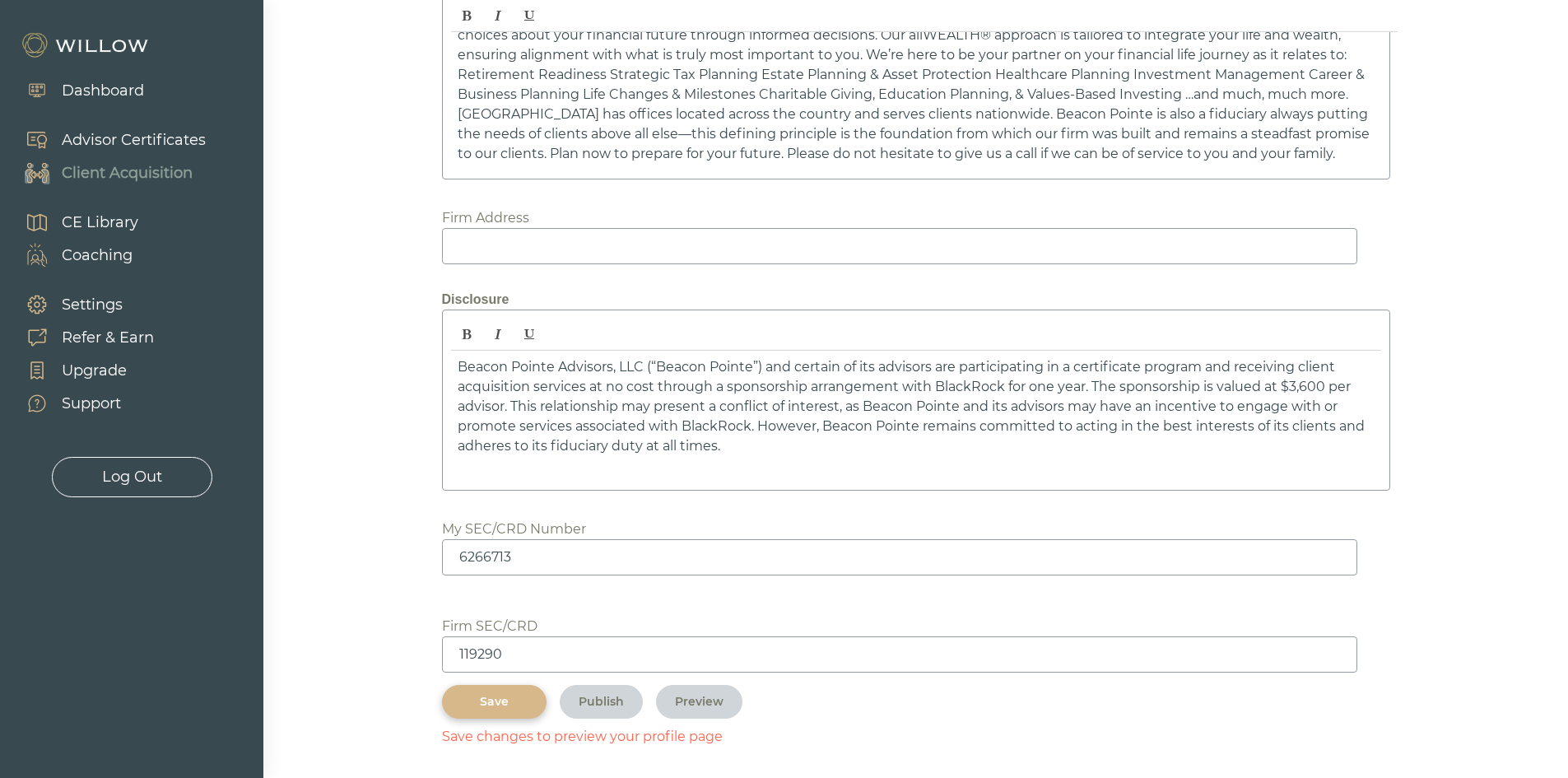
scroll to position [2401, 0]
click at [504, 703] on div "Save" at bounding box center [495, 698] width 66 height 17
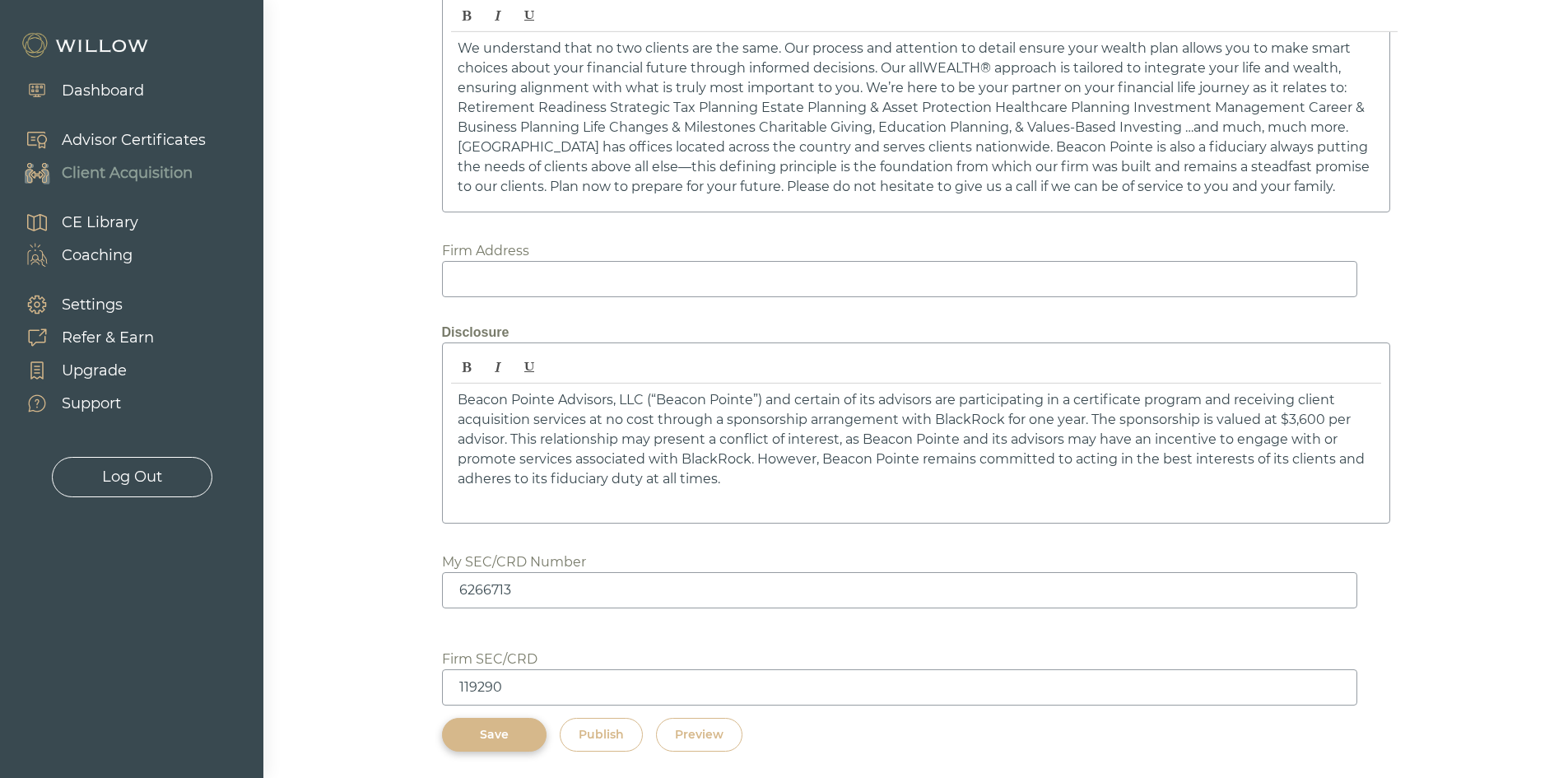
scroll to position [2365, 0]
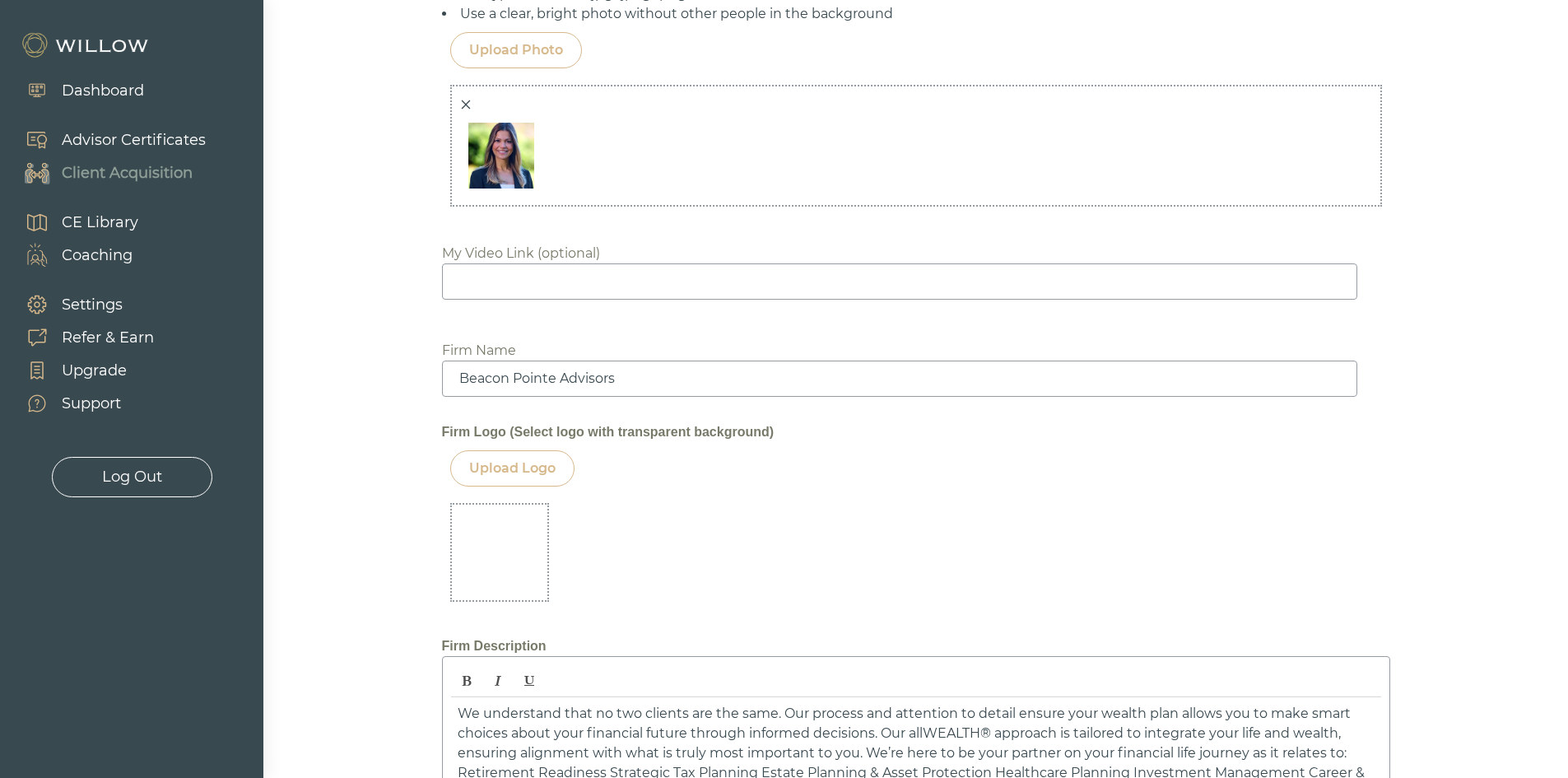
scroll to position [1707, 0]
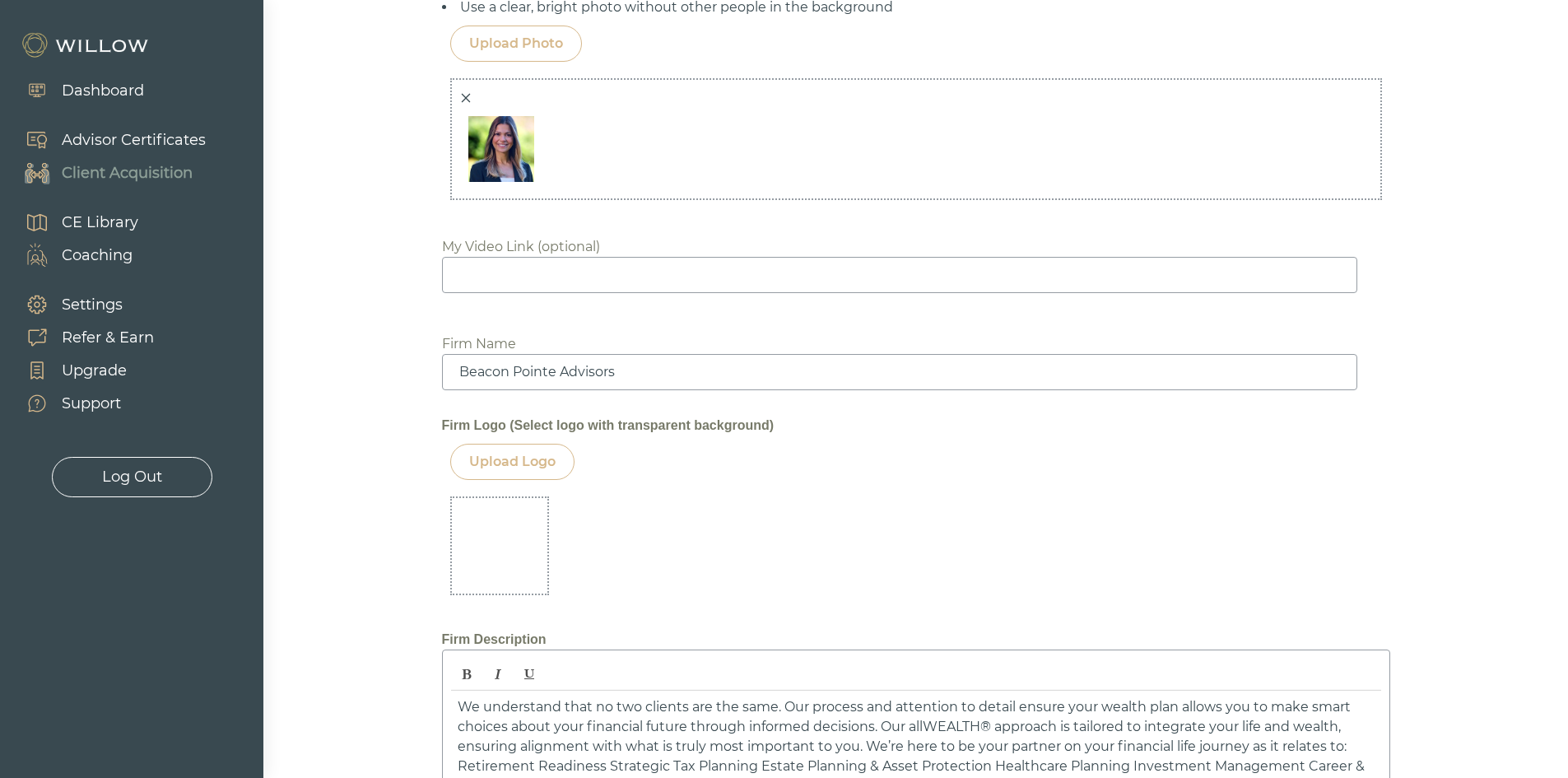
click at [498, 553] on div at bounding box center [499, 546] width 99 height 99
click at [545, 472] on div "Upload Logo" at bounding box center [512, 462] width 124 height 36
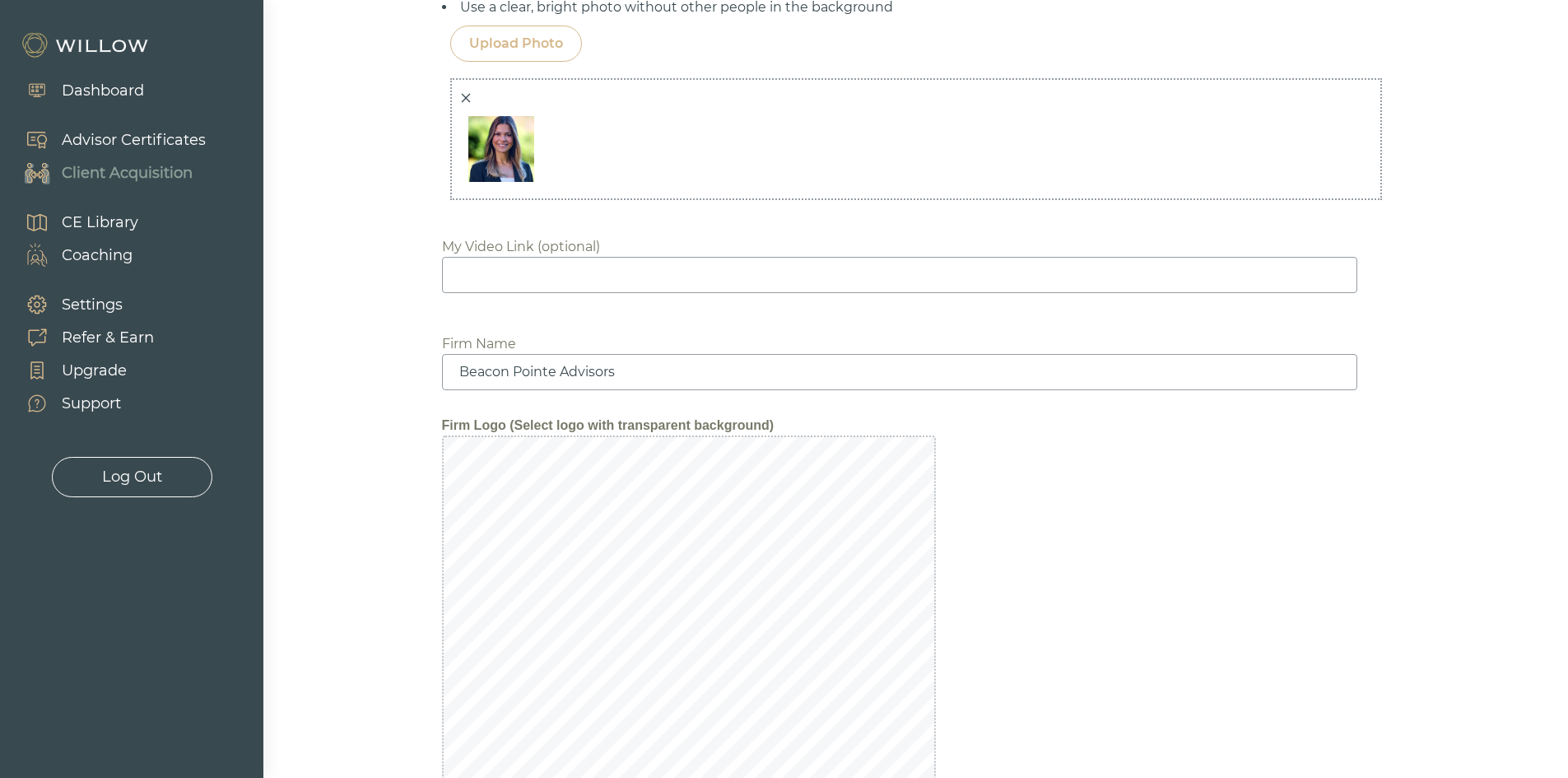
scroll to position [2200, 0]
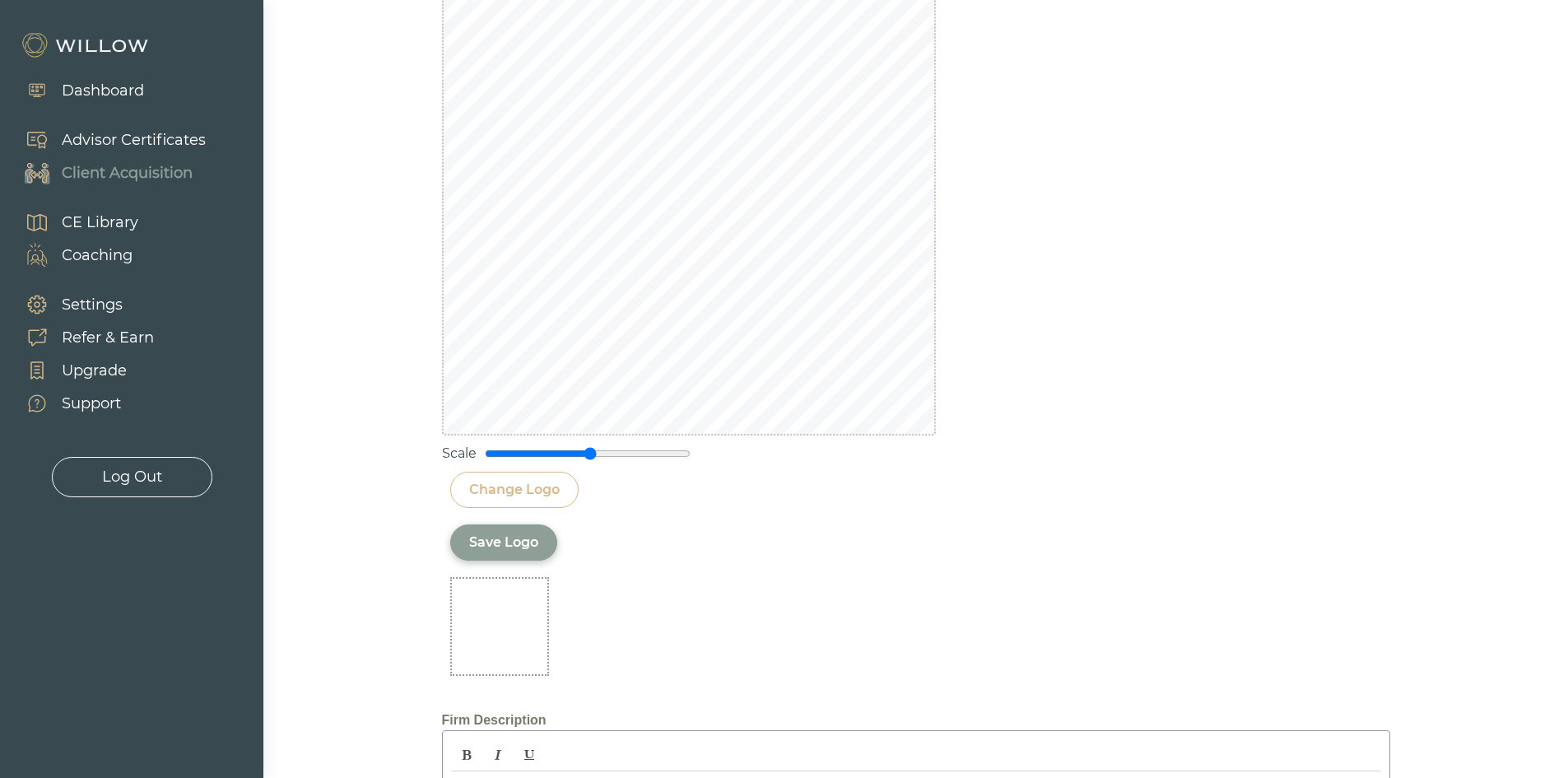
click at [538, 494] on div "Change Logo" at bounding box center [513, 490] width 90 height 20
drag, startPoint x: 593, startPoint y: 454, endPoint x: 546, endPoint y: 444, distance: 48.1
type input "0.6"
click at [546, 447] on input "range" at bounding box center [588, 454] width 206 height 13
click at [509, 541] on div "Save Logo" at bounding box center [503, 542] width 69 height 20
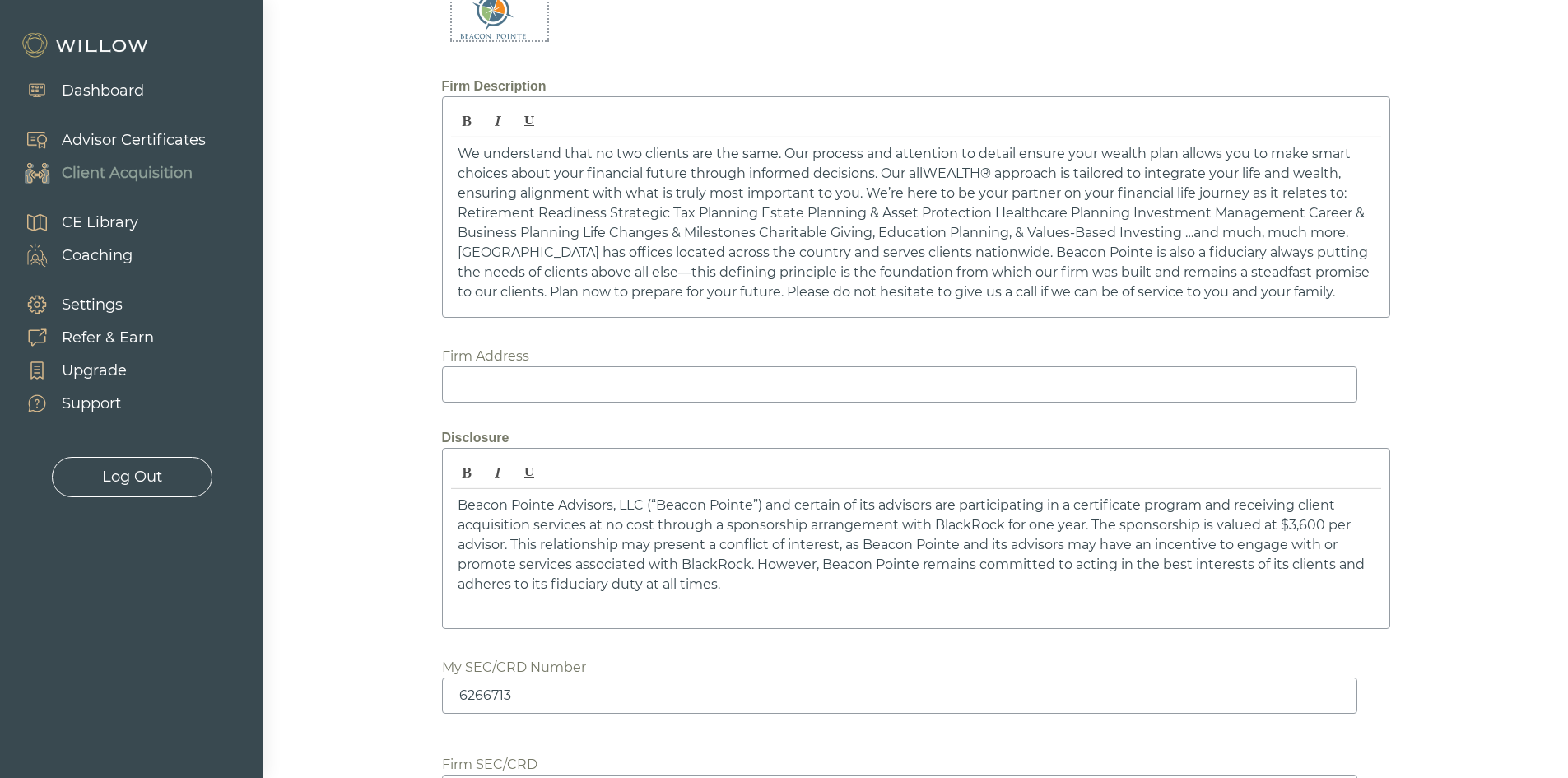
scroll to position [2401, 0]
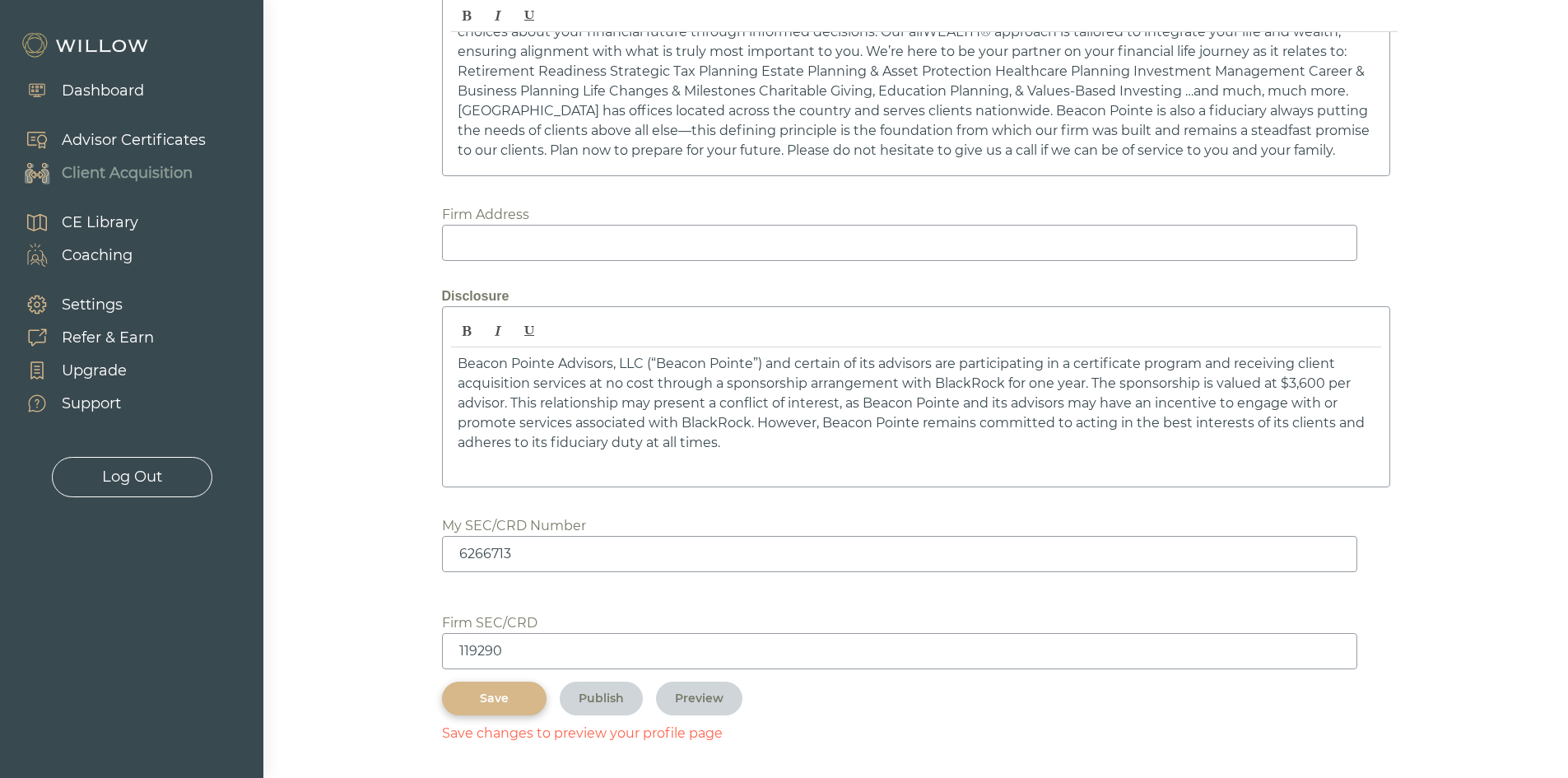
click at [495, 706] on div "Save" at bounding box center [495, 698] width 66 height 17
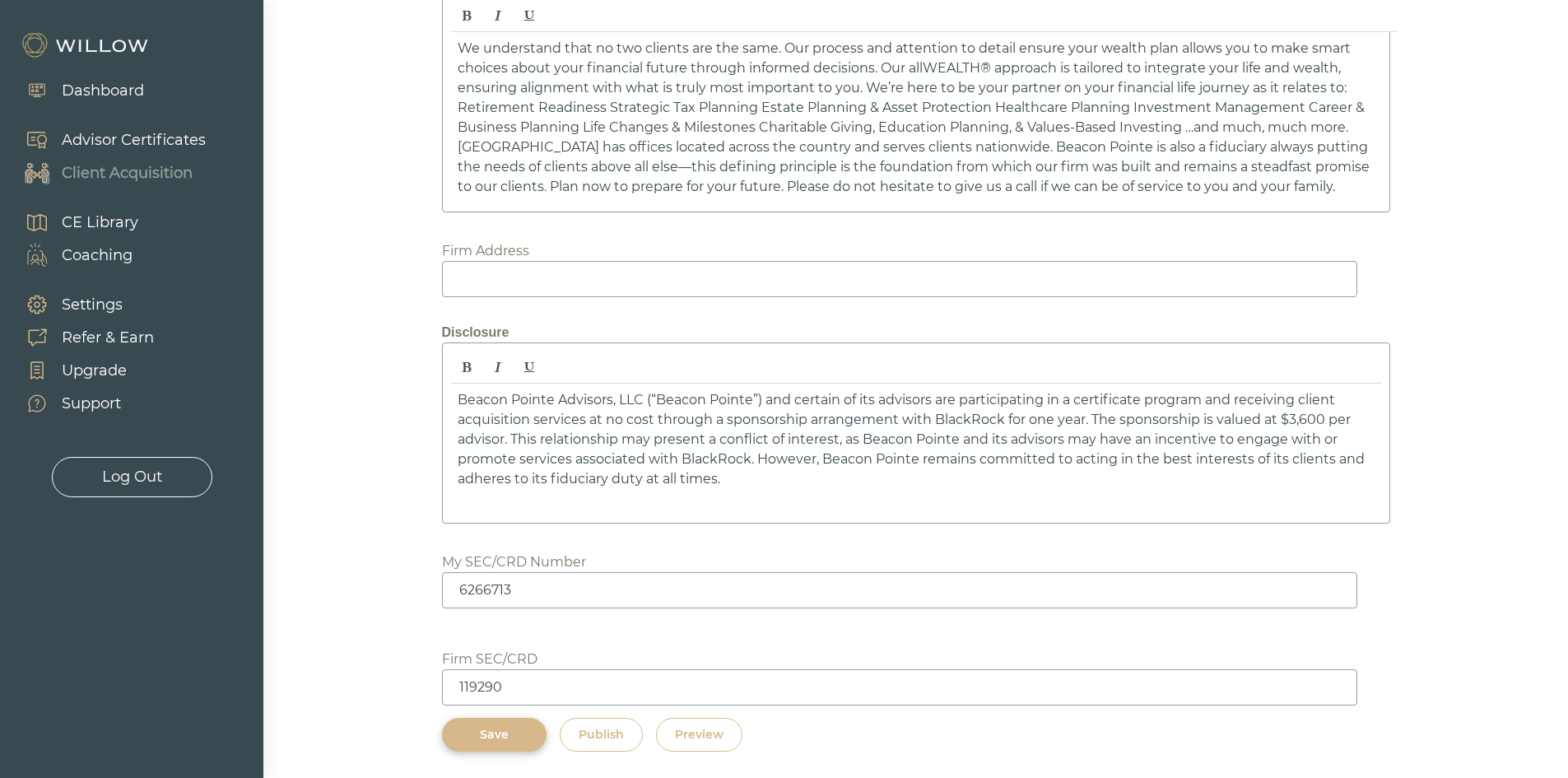
scroll to position [2365, 0]
click at [711, 735] on div "Preview" at bounding box center [699, 734] width 48 height 17
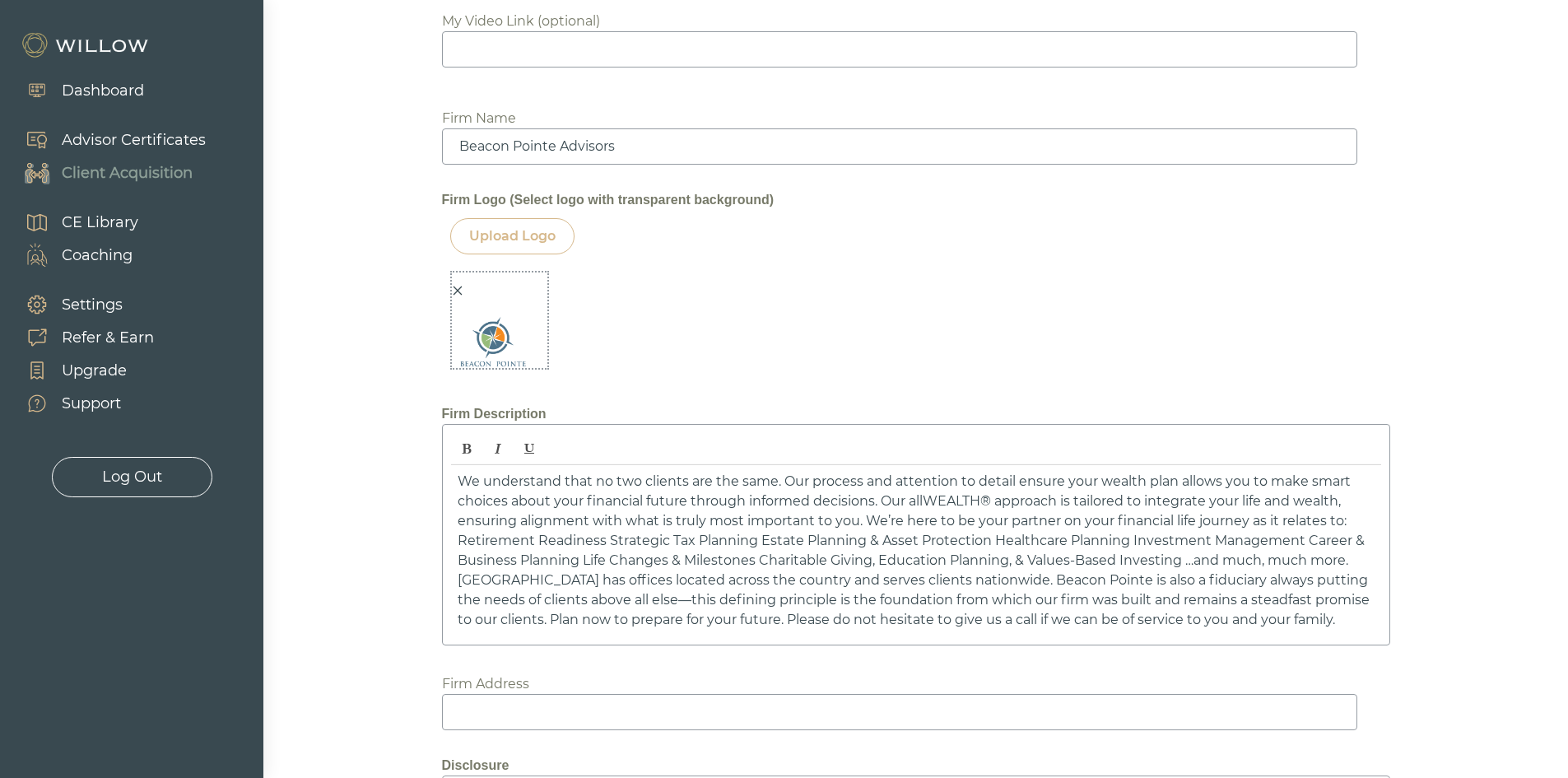
scroll to position [1789, 0]
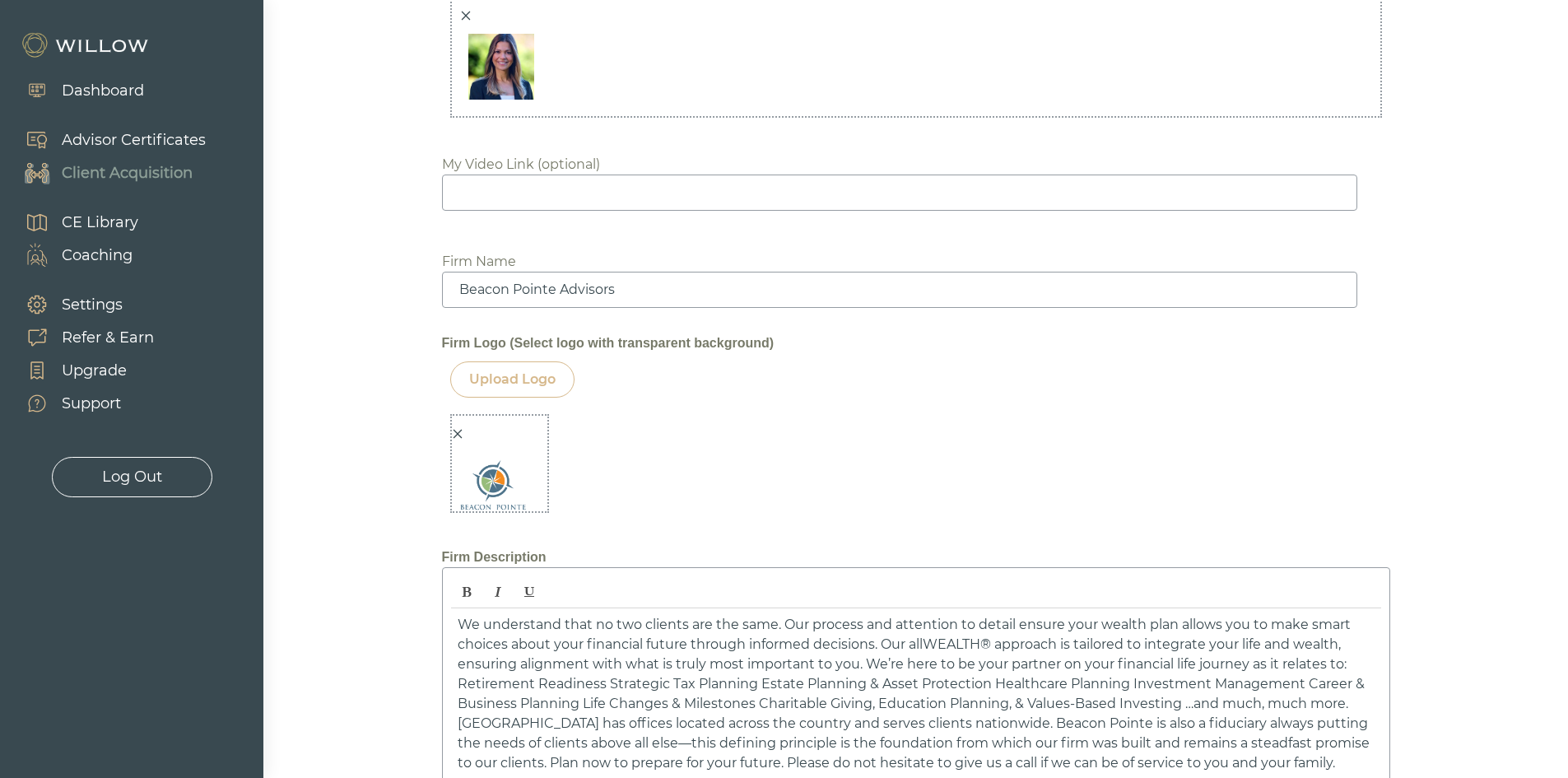
click at [462, 435] on icon "close" at bounding box center [457, 434] width 11 height 11
click at [529, 367] on div "Upload Logo" at bounding box center [512, 380] width 124 height 36
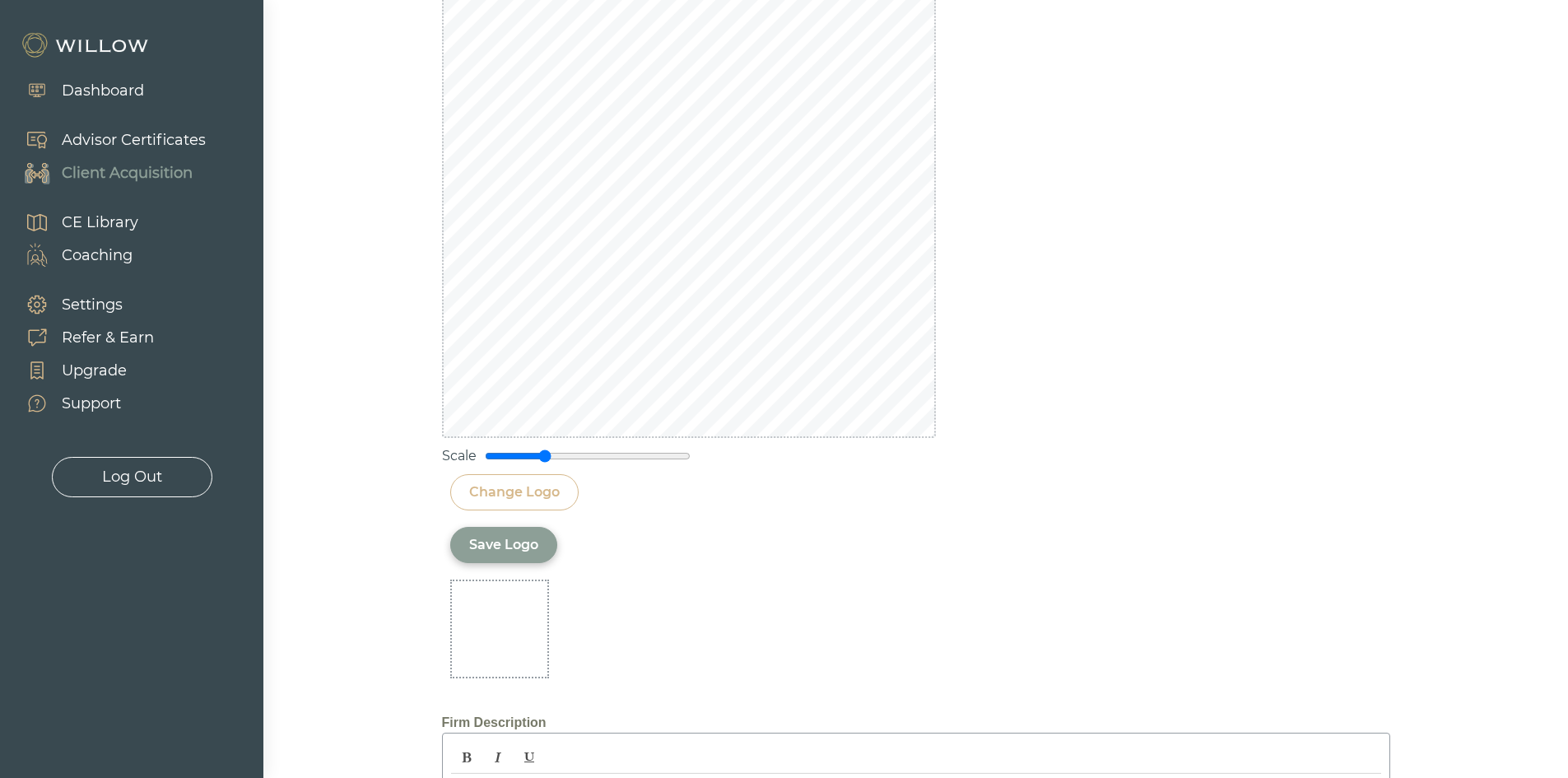
scroll to position [2200, 0]
click at [519, 491] on div "Change Logo" at bounding box center [513, 490] width 90 height 20
drag, startPoint x: 544, startPoint y: 449, endPoint x: 506, endPoint y: 437, distance: 39.8
type input "0.2"
click at [506, 447] on input "range" at bounding box center [588, 454] width 206 height 13
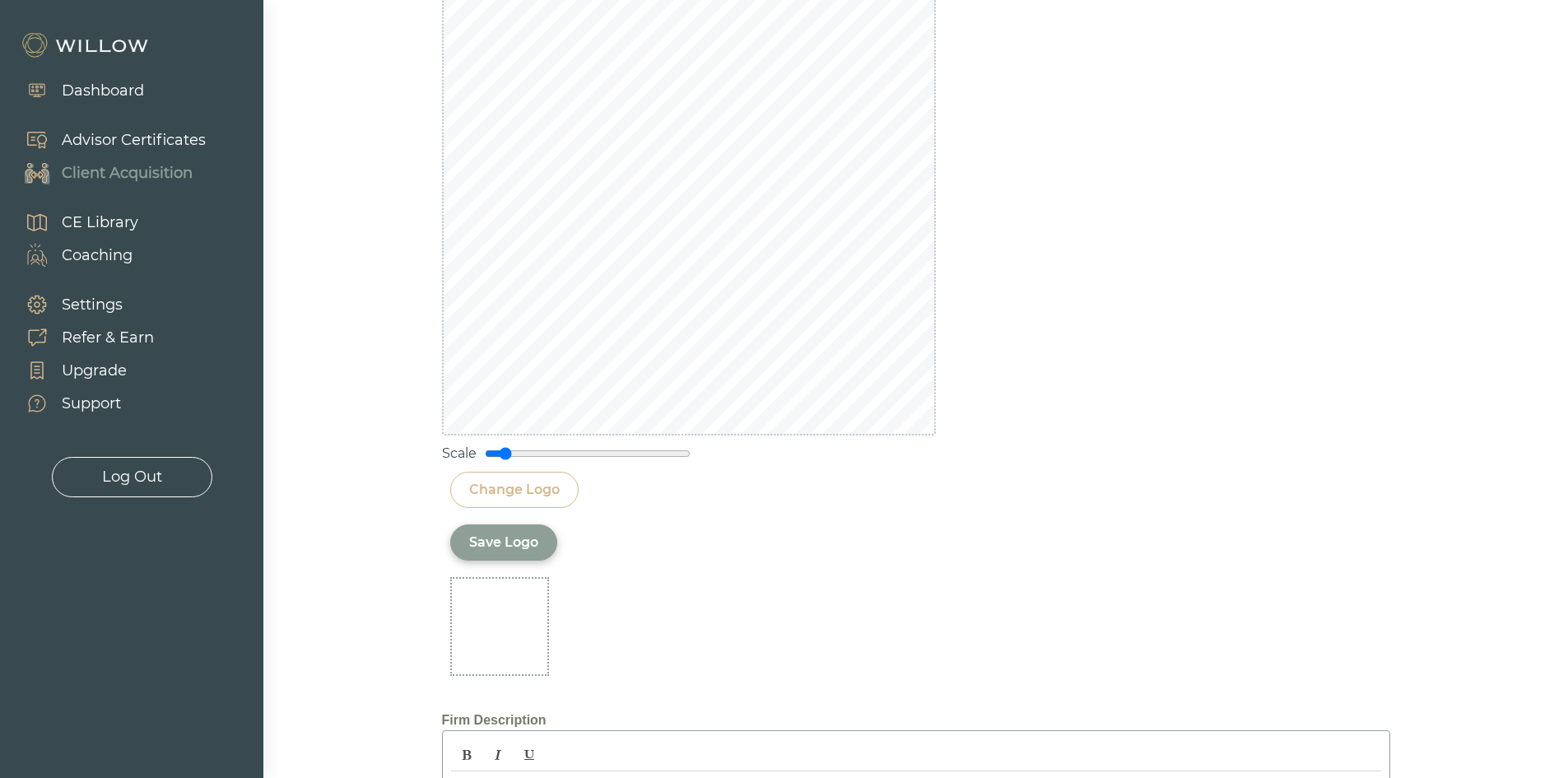
click at [486, 536] on div "Save Logo" at bounding box center [503, 542] width 69 height 20
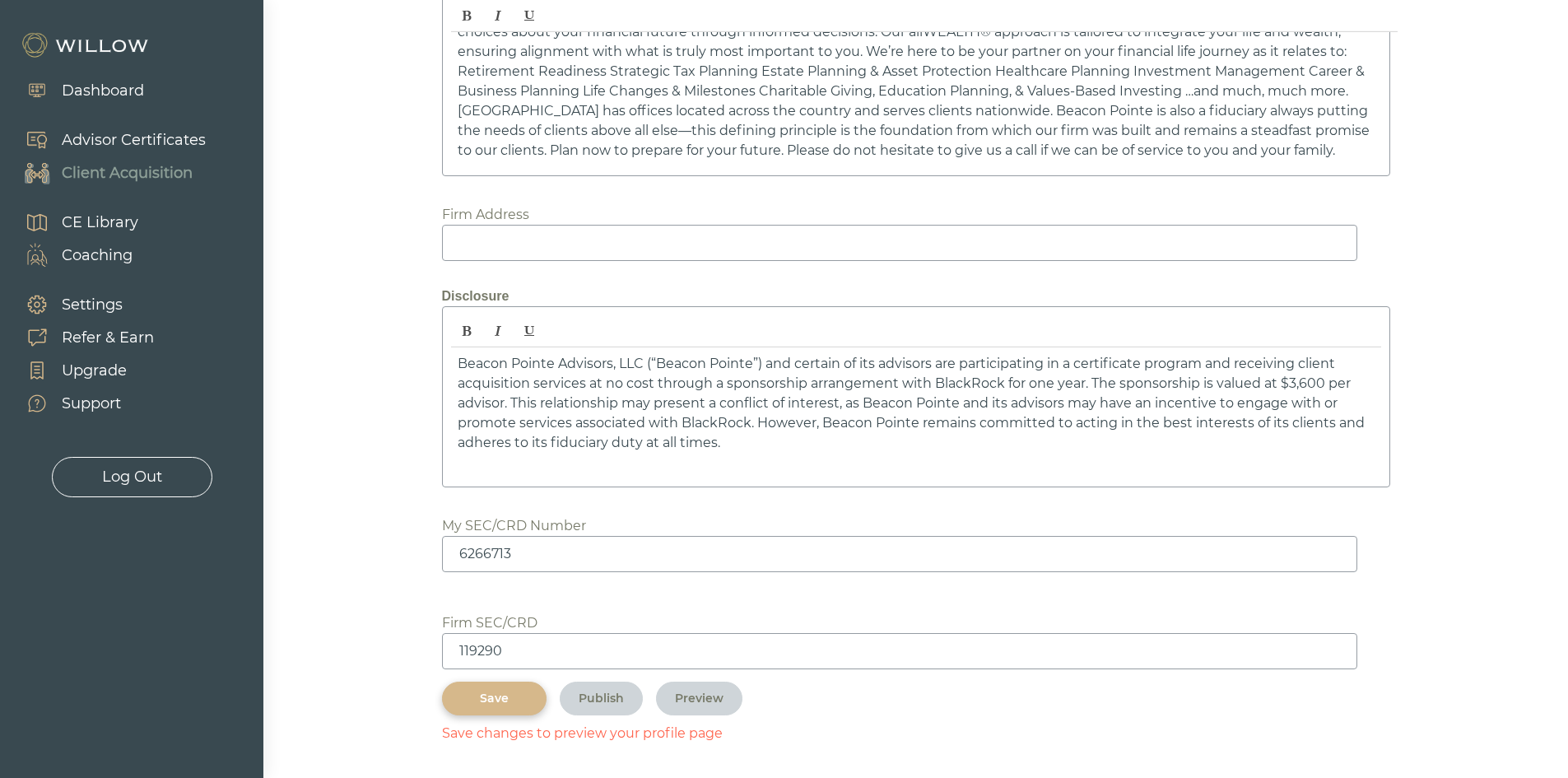
click at [480, 699] on div "Save" at bounding box center [495, 698] width 66 height 17
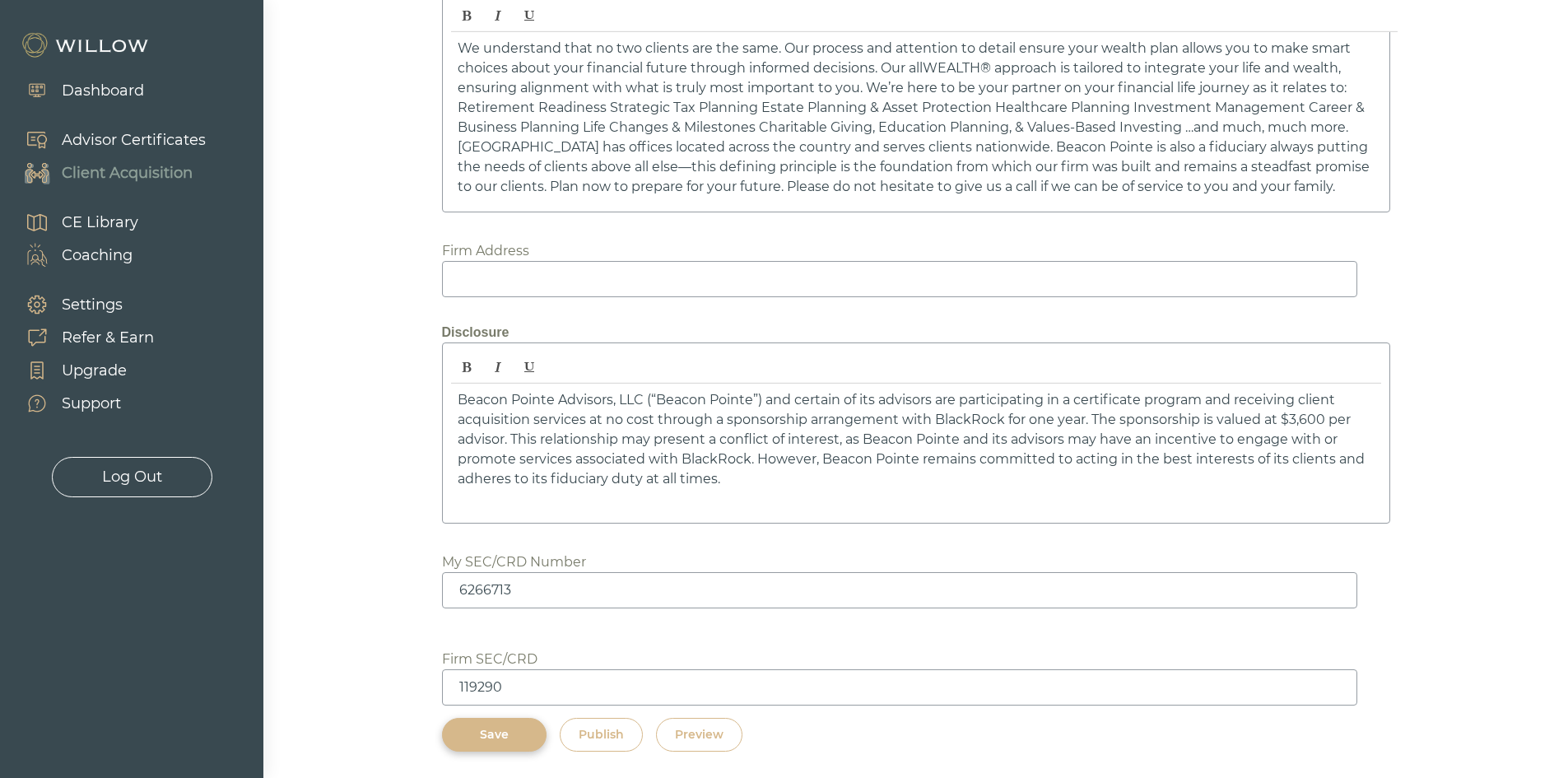
scroll to position [2365, 0]
click at [699, 734] on div "Preview" at bounding box center [699, 734] width 48 height 17
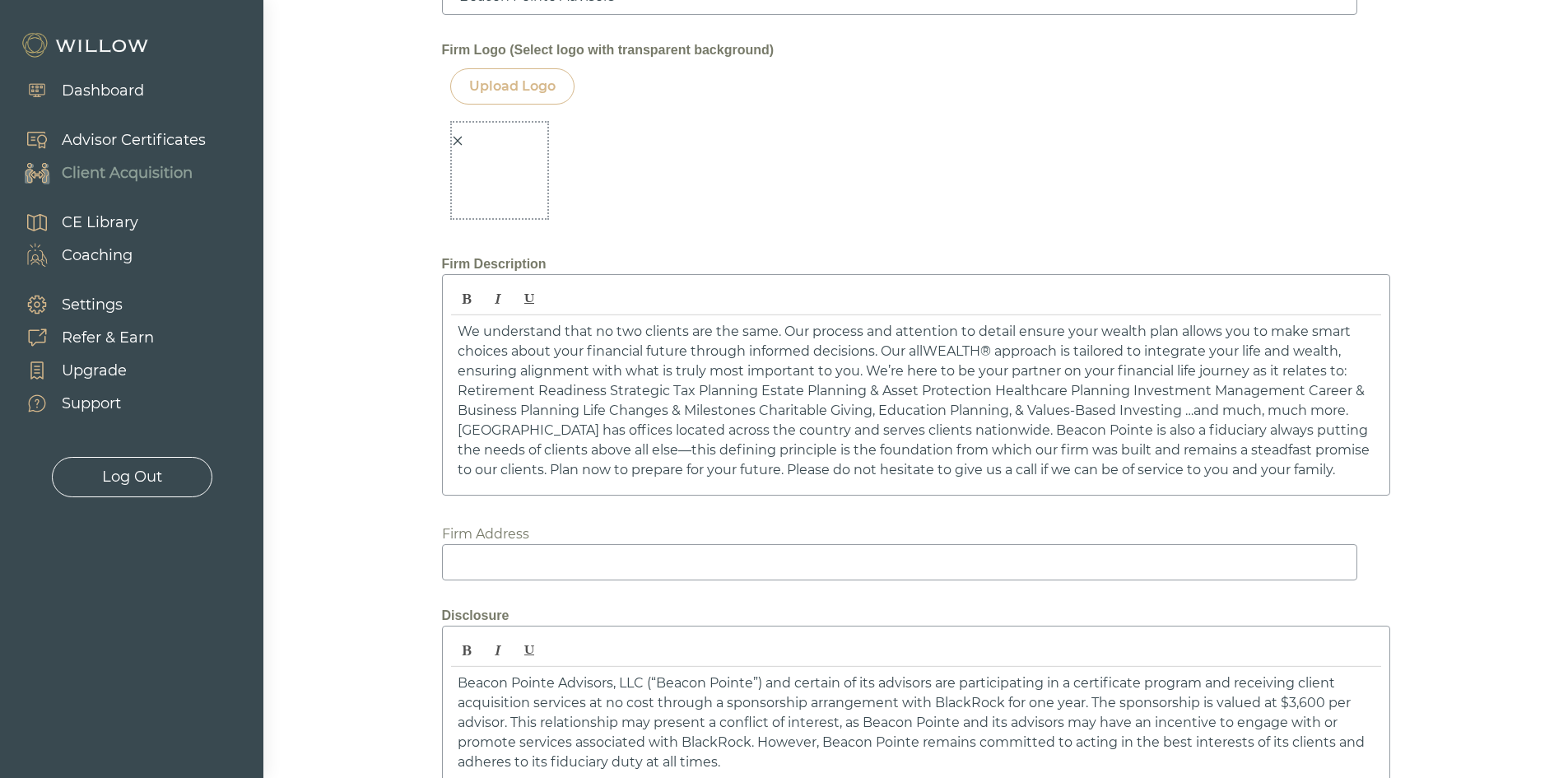
scroll to position [1872, 0]
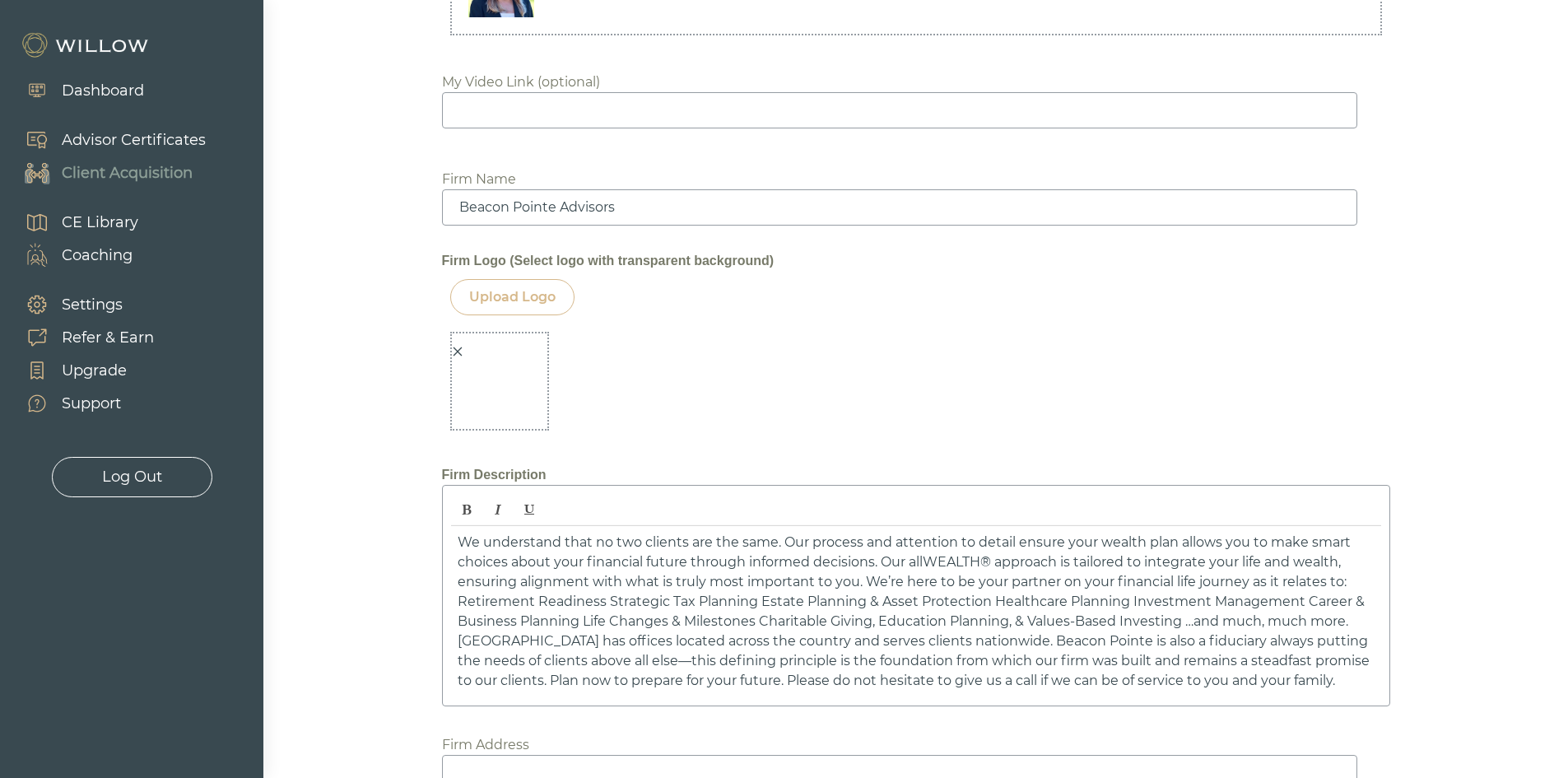
click at [463, 345] on div at bounding box center [495, 393] width 87 height 102
click at [456, 347] on icon "close" at bounding box center [457, 351] width 11 height 11
click at [456, 348] on div at bounding box center [499, 381] width 99 height 99
click at [518, 430] on div at bounding box center [499, 381] width 99 height 99
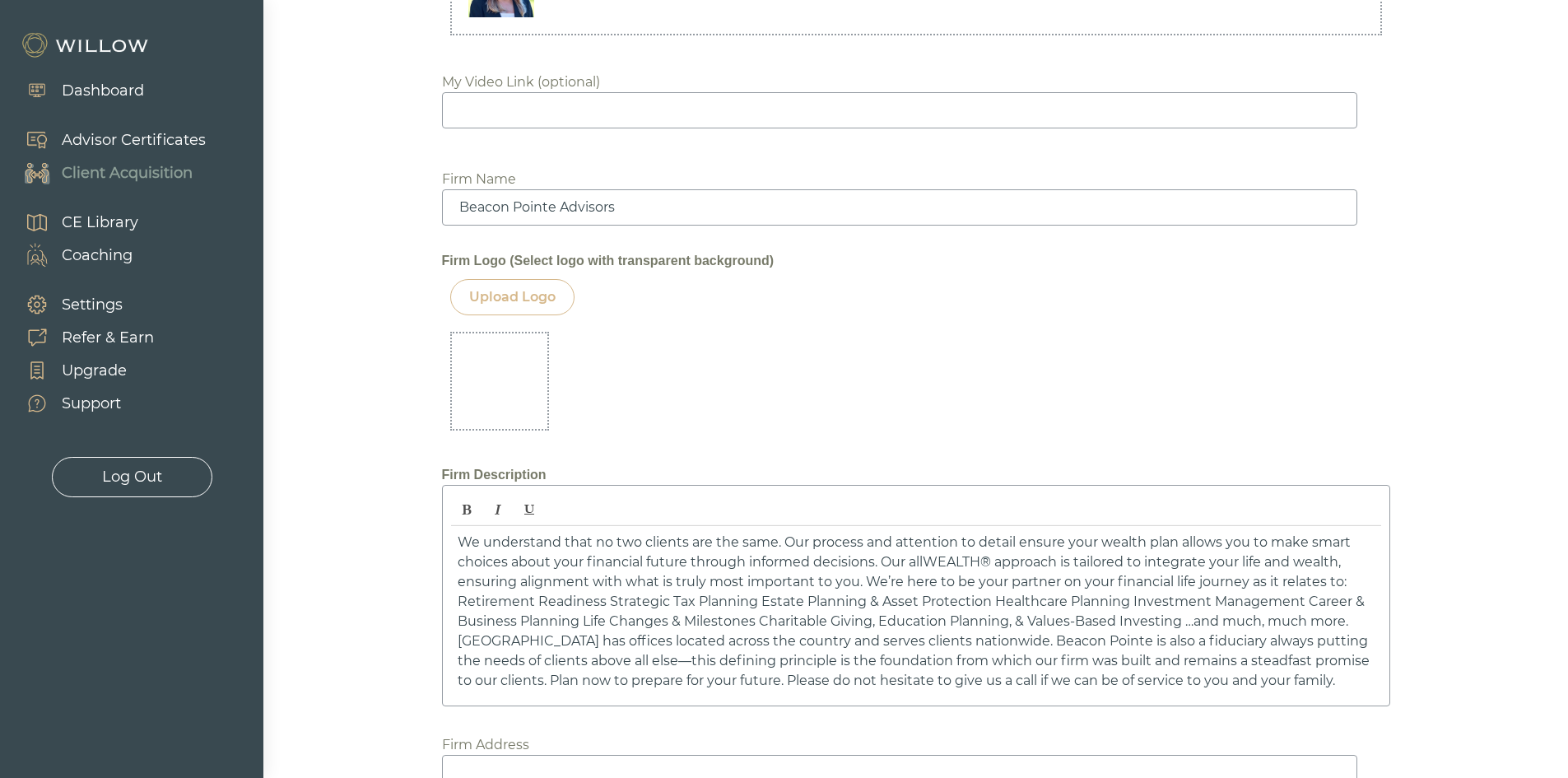
click at [518, 299] on div "Upload Logo" at bounding box center [512, 297] width 86 height 20
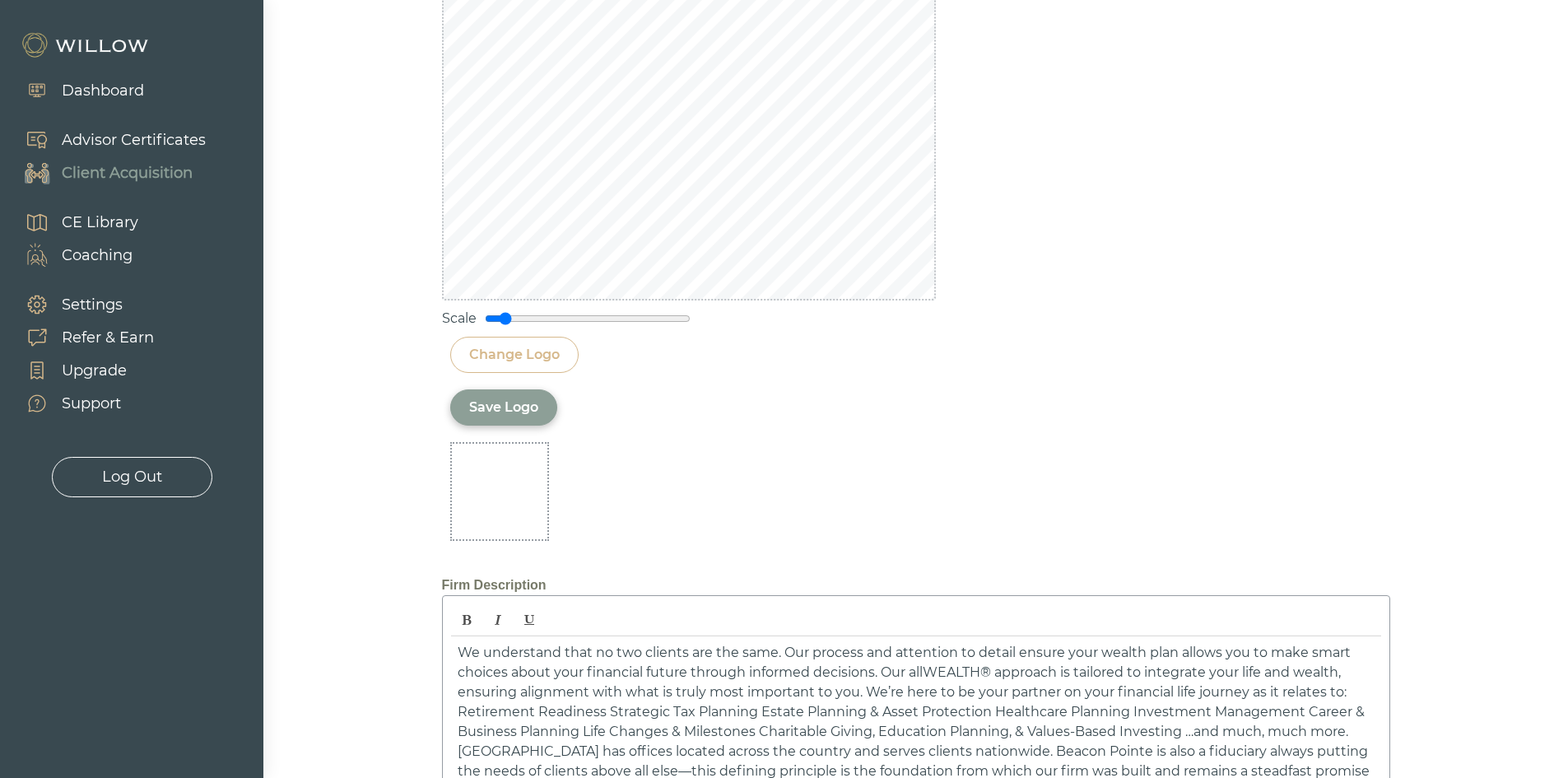
scroll to position [2365, 0]
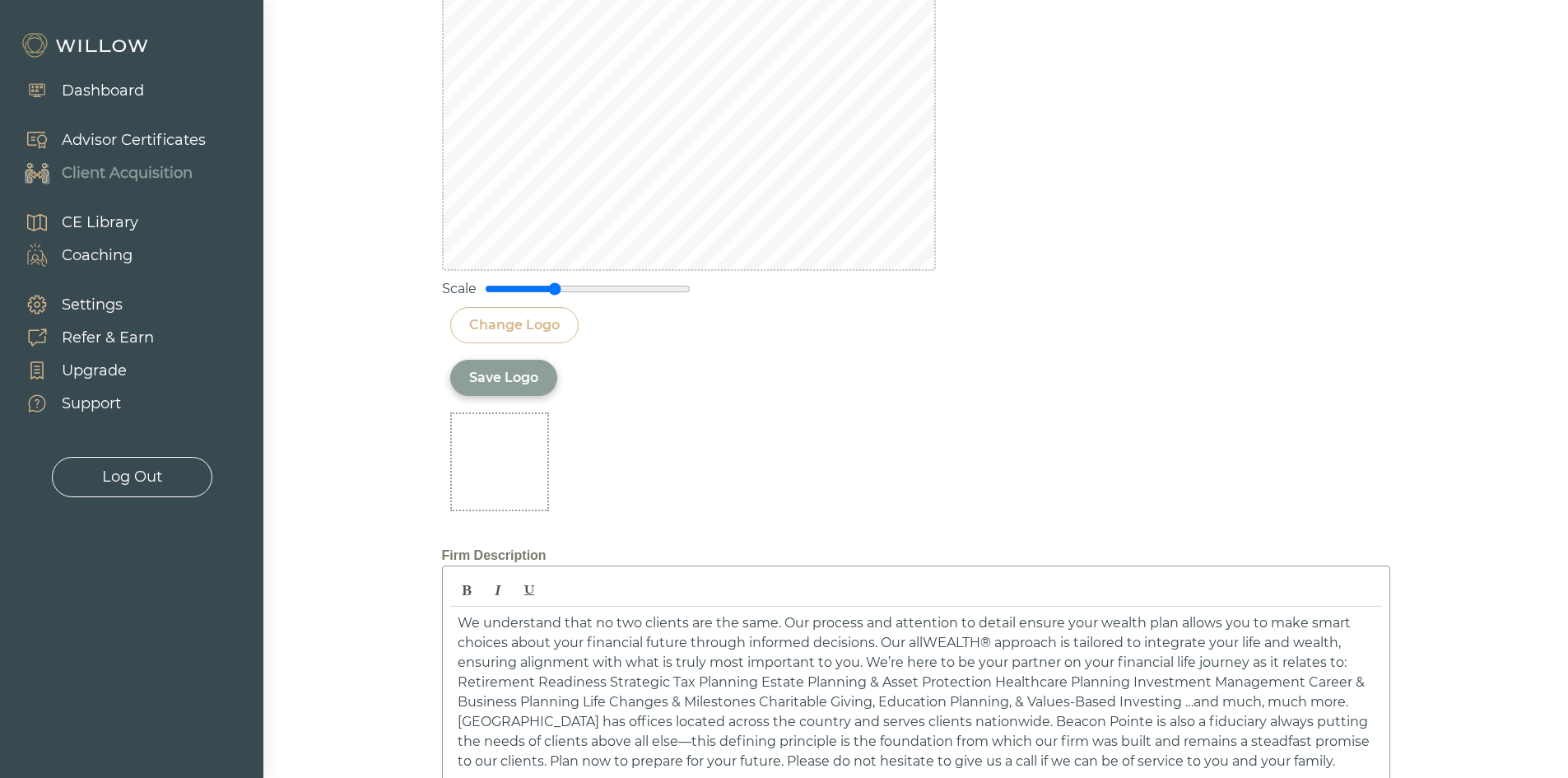
drag, startPoint x: 508, startPoint y: 286, endPoint x: 553, endPoint y: 287, distance: 45.0
type input "0.7"
click at [553, 287] on input "range" at bounding box center [588, 289] width 206 height 13
click at [501, 381] on div "Save Logo" at bounding box center [503, 378] width 69 height 20
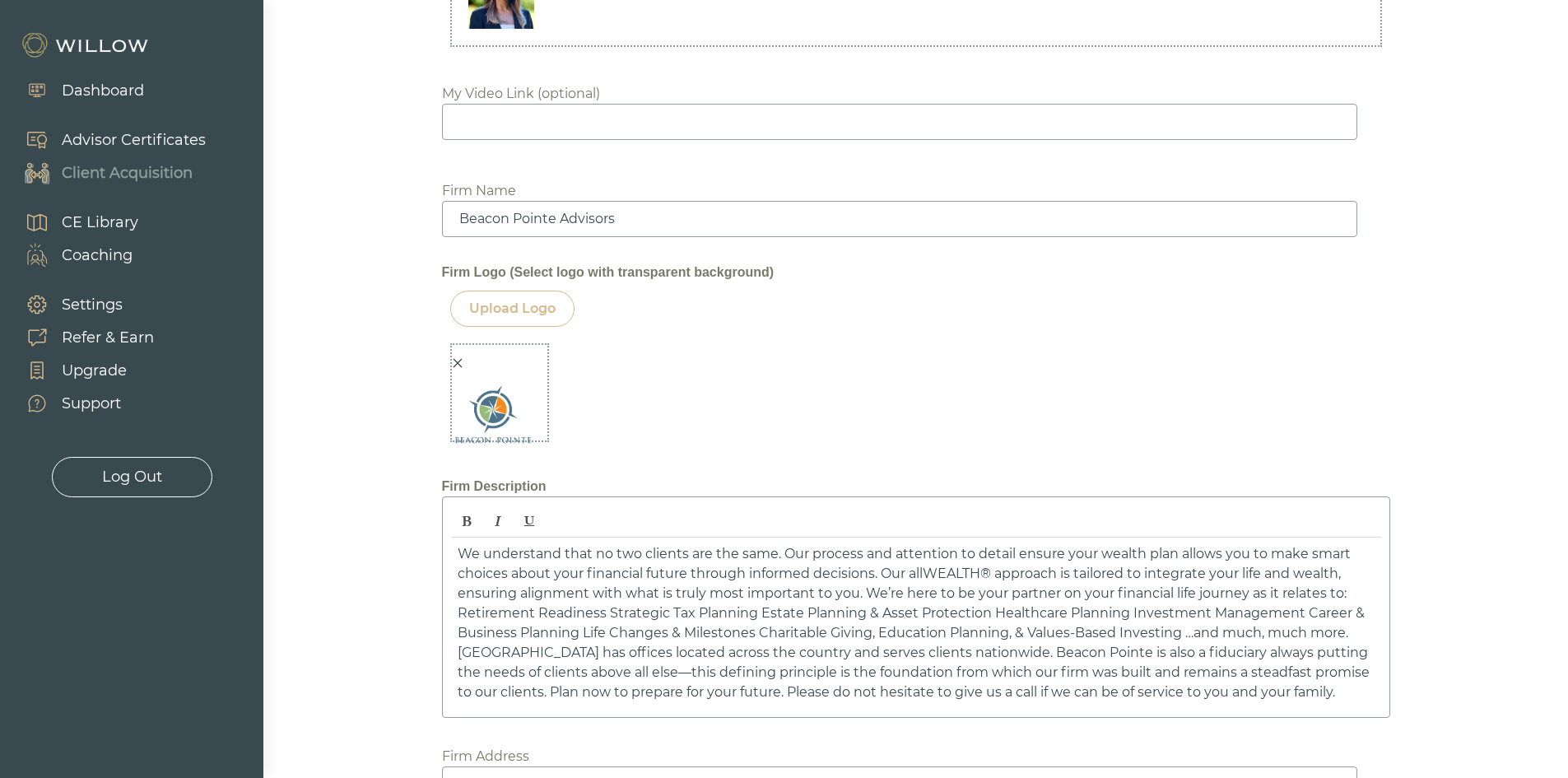
scroll to position [1843, 0]
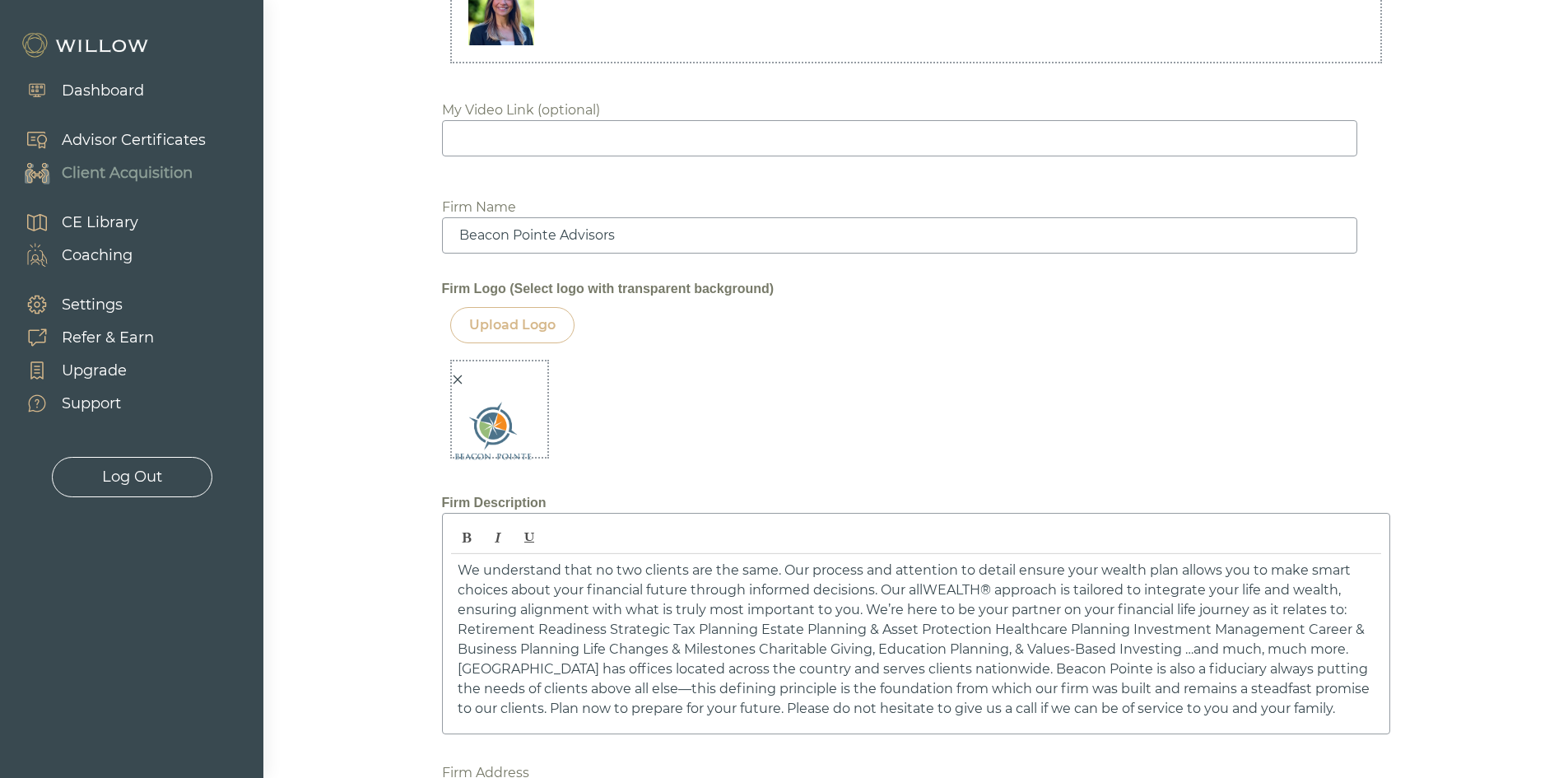
click at [454, 380] on icon "close" at bounding box center [457, 380] width 11 height 11
click at [524, 324] on div "Upload Logo" at bounding box center [512, 324] width 86 height 20
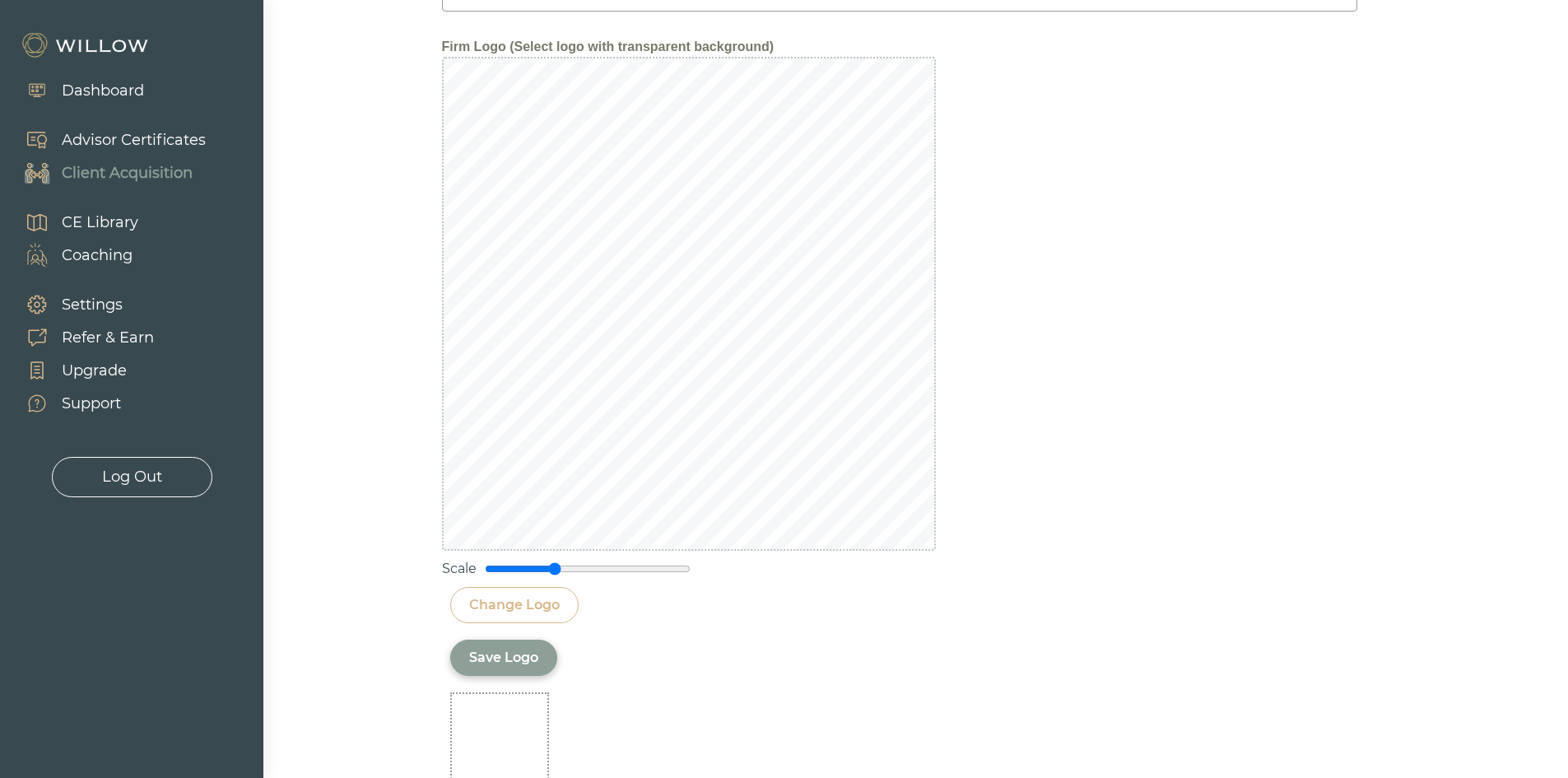
scroll to position [2009, 0]
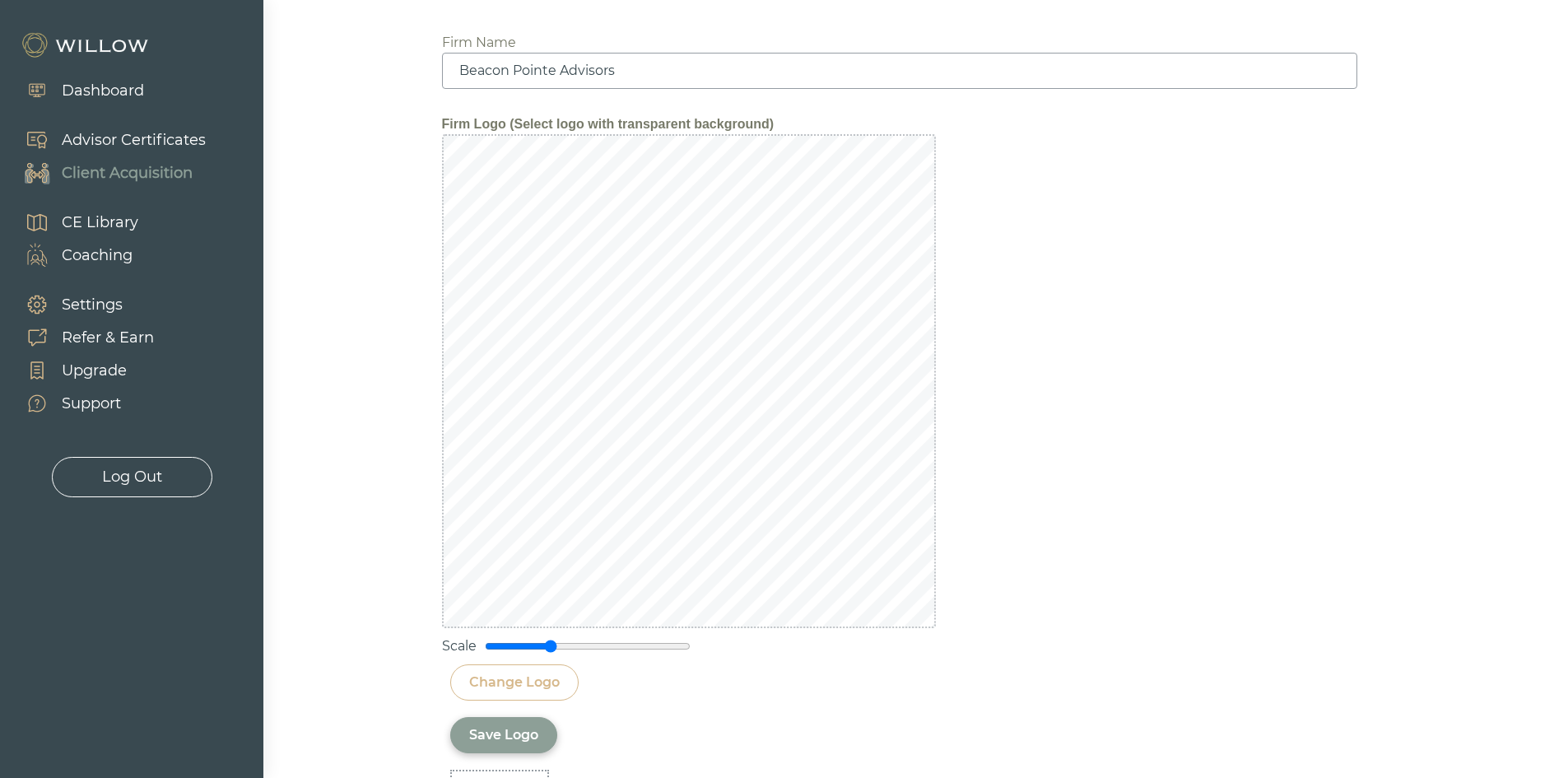
click at [551, 641] on input "range" at bounding box center [588, 646] width 206 height 13
drag, startPoint x: 550, startPoint y: 643, endPoint x: 537, endPoint y: 641, distance: 13.2
type input "0.5"
click at [537, 641] on input "range" at bounding box center [588, 646] width 206 height 13
click at [1026, 517] on div "Scale" at bounding box center [916, 395] width 948 height 522
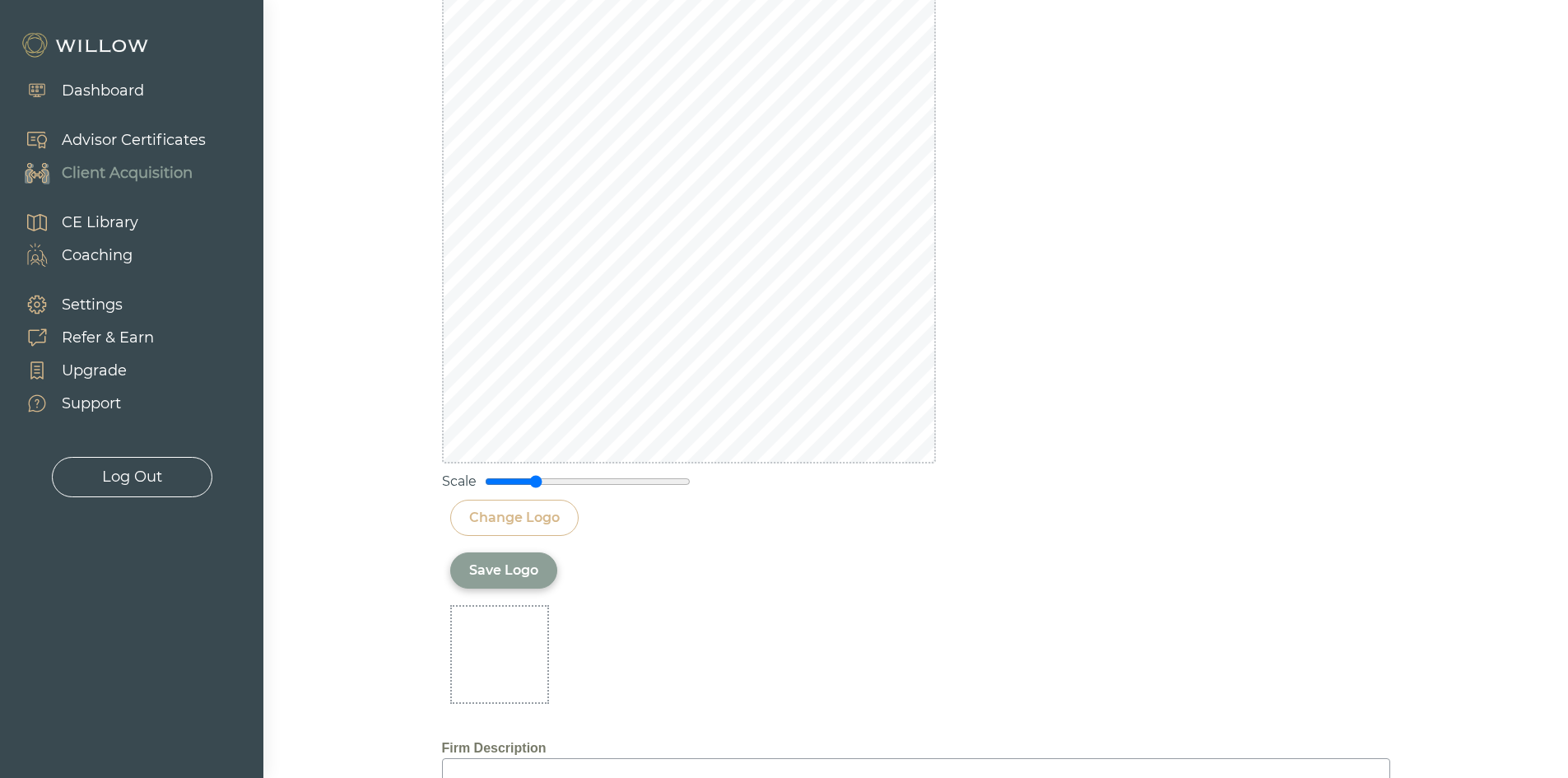
click at [486, 563] on div "Save Logo" at bounding box center [503, 570] width 69 height 20
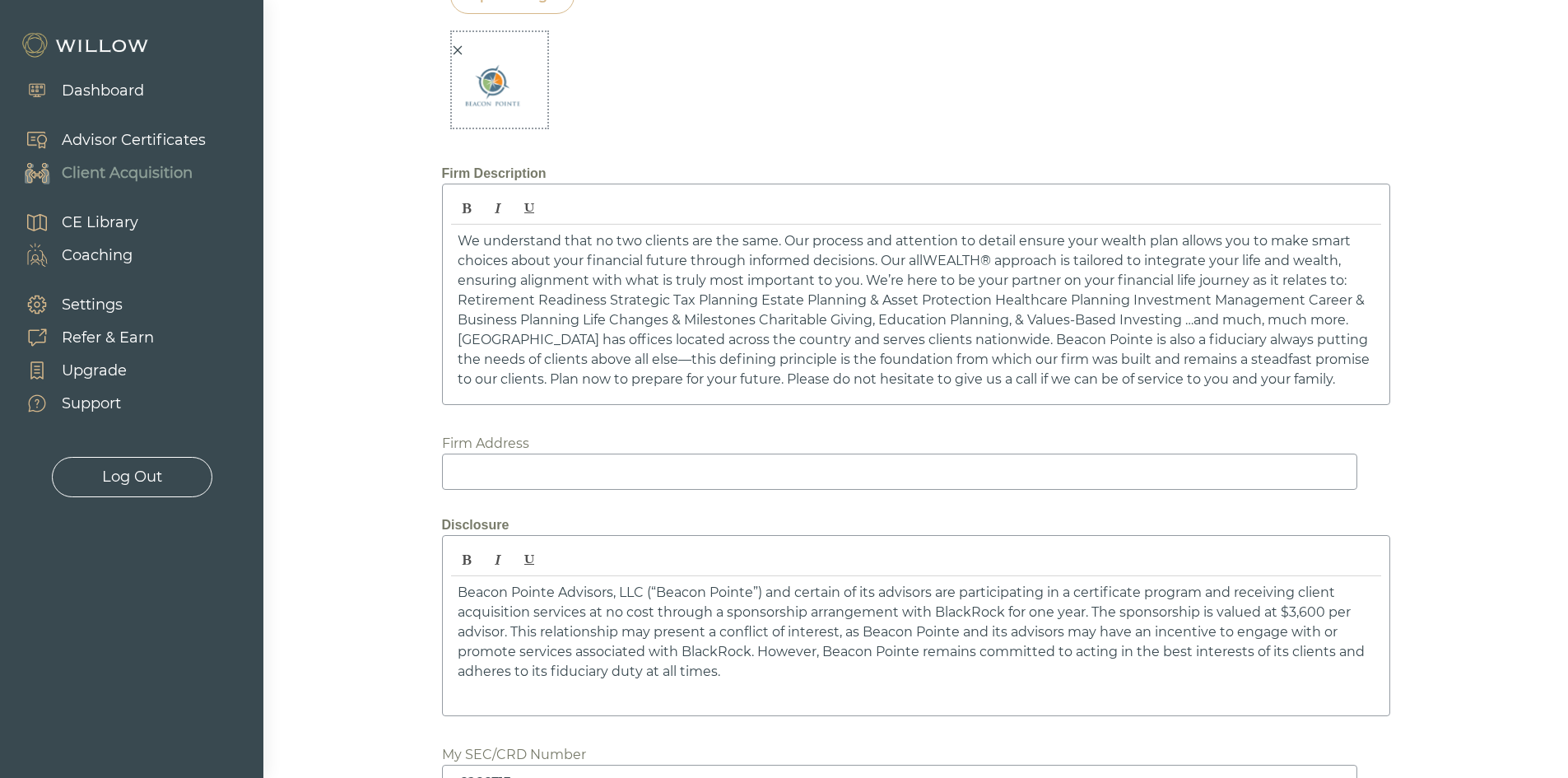
scroll to position [1651, 0]
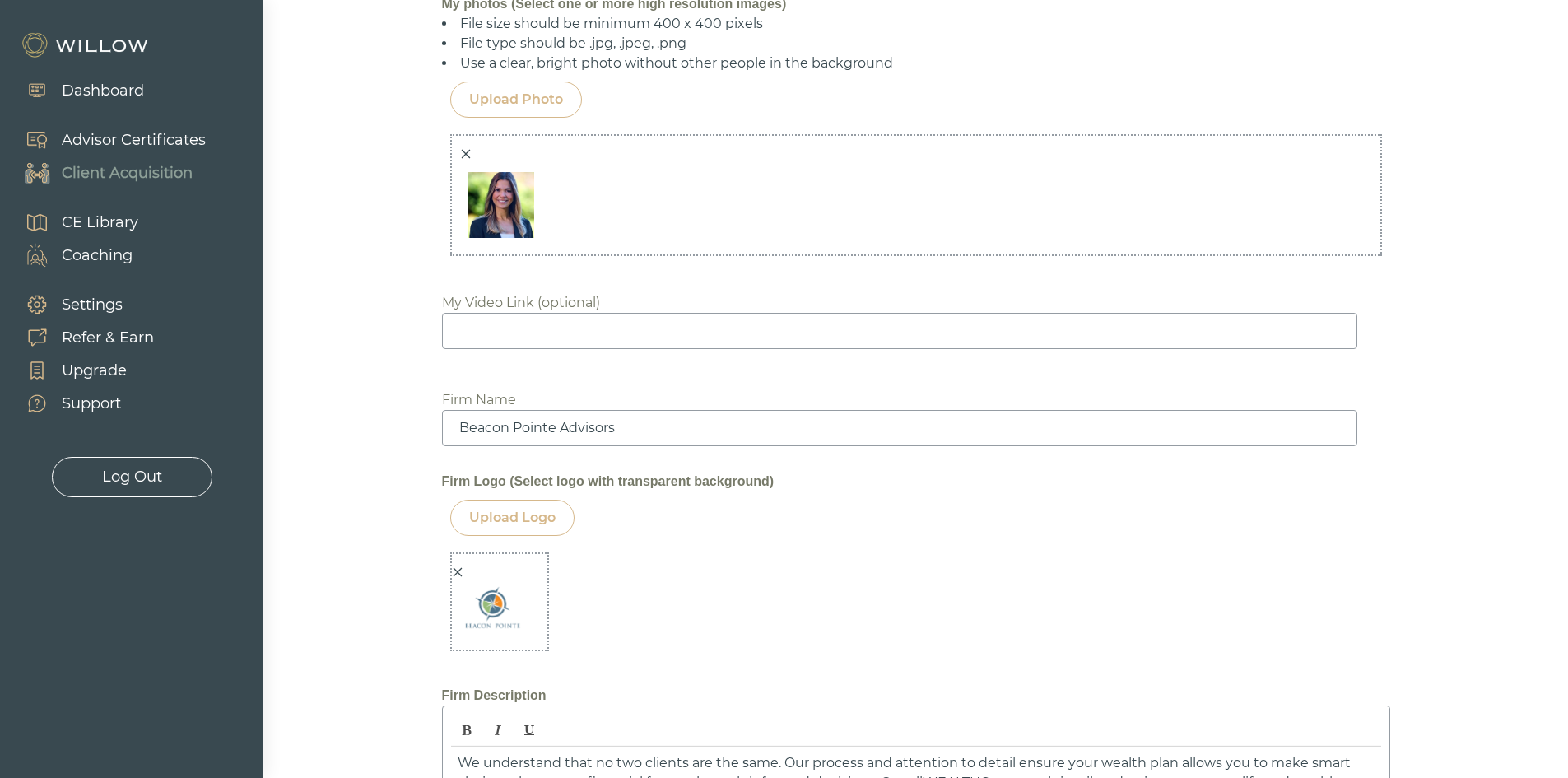
click at [458, 565] on div at bounding box center [495, 613] width 87 height 102
click at [460, 568] on icon "close" at bounding box center [457, 573] width 9 height 9
click at [531, 518] on div "Upload Logo" at bounding box center [512, 517] width 86 height 20
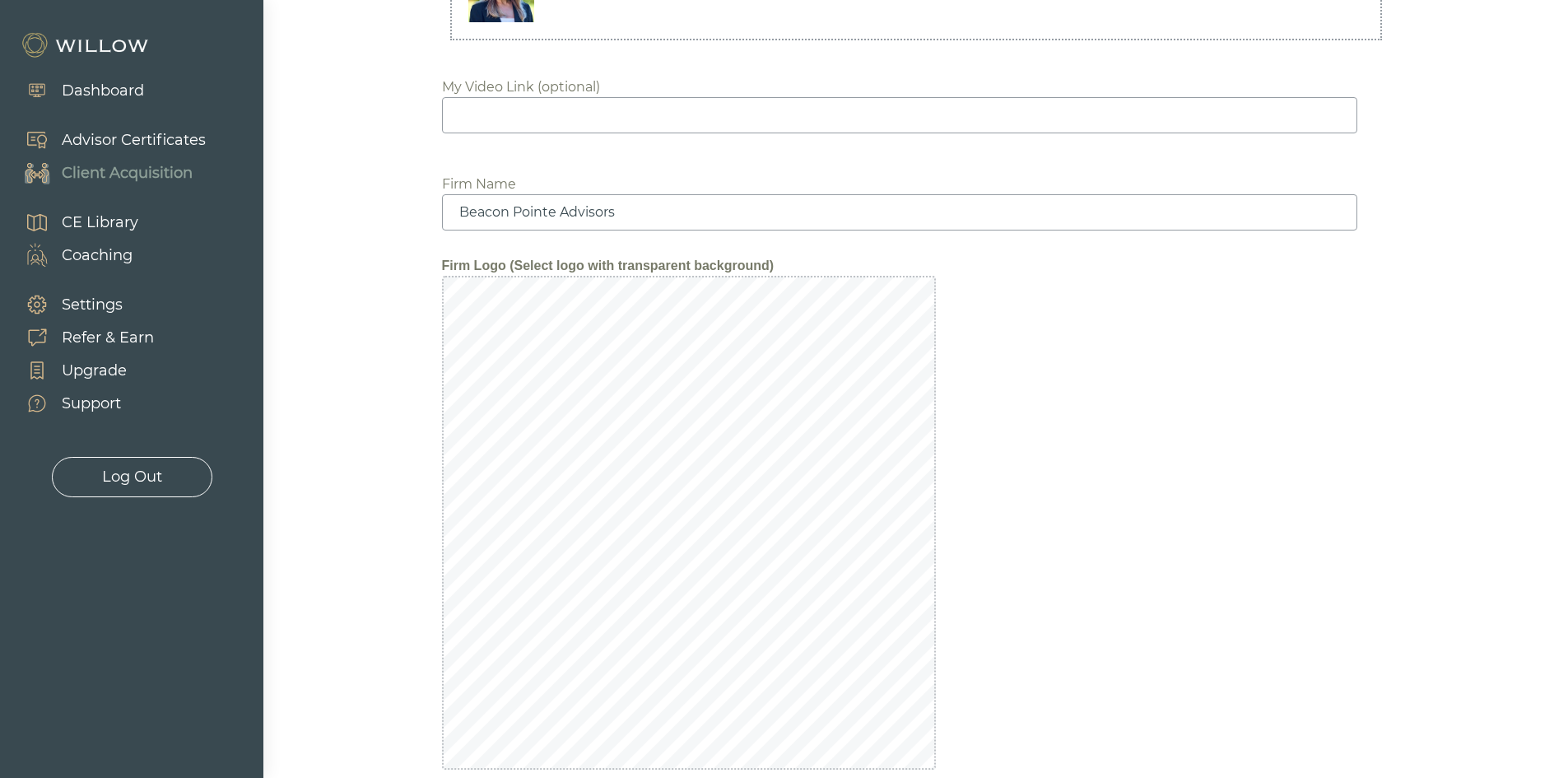
scroll to position [1843, 0]
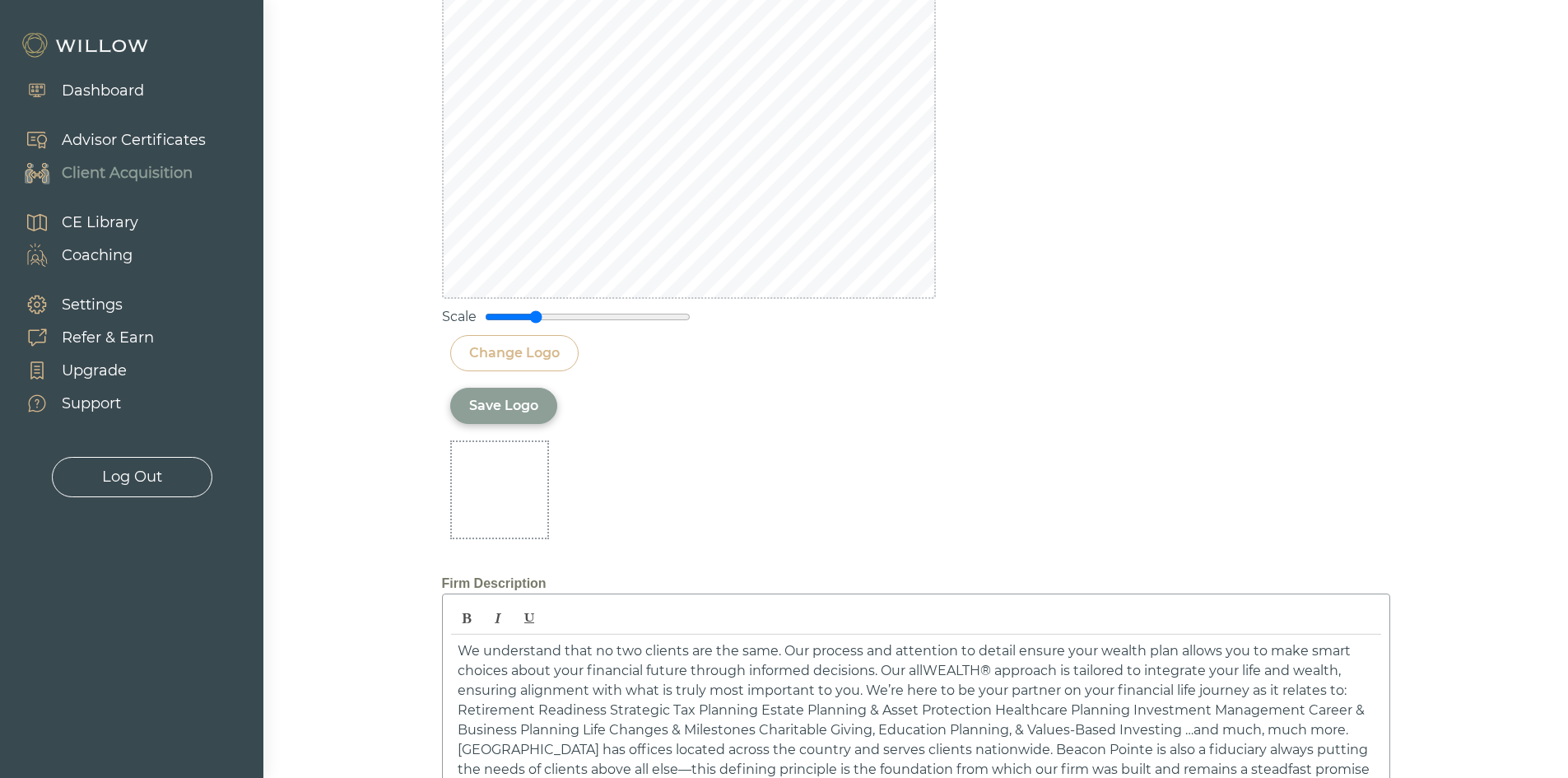
click at [525, 389] on div "Save Logo" at bounding box center [503, 406] width 107 height 36
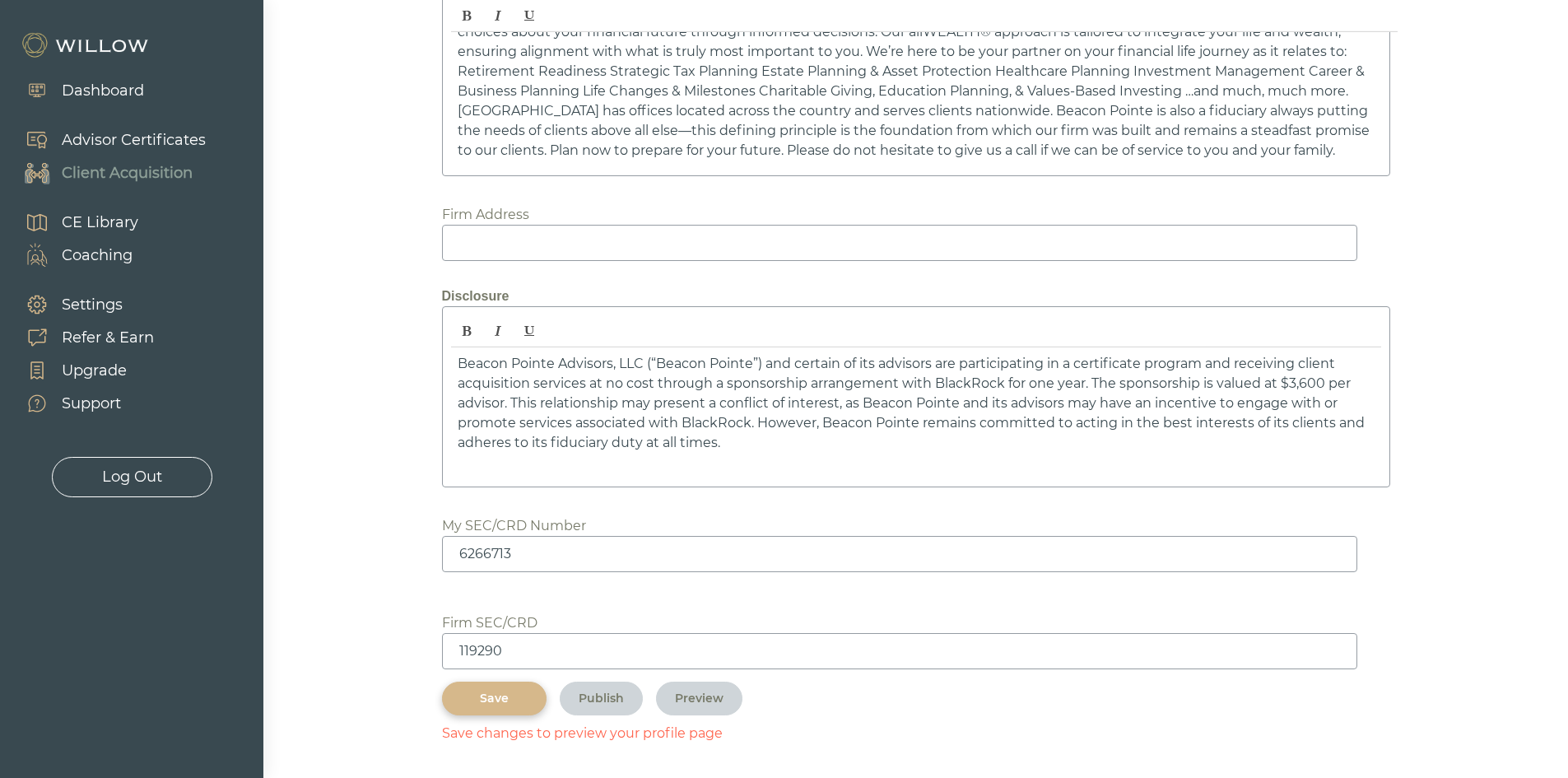
click at [475, 696] on div "Save" at bounding box center [495, 698] width 66 height 17
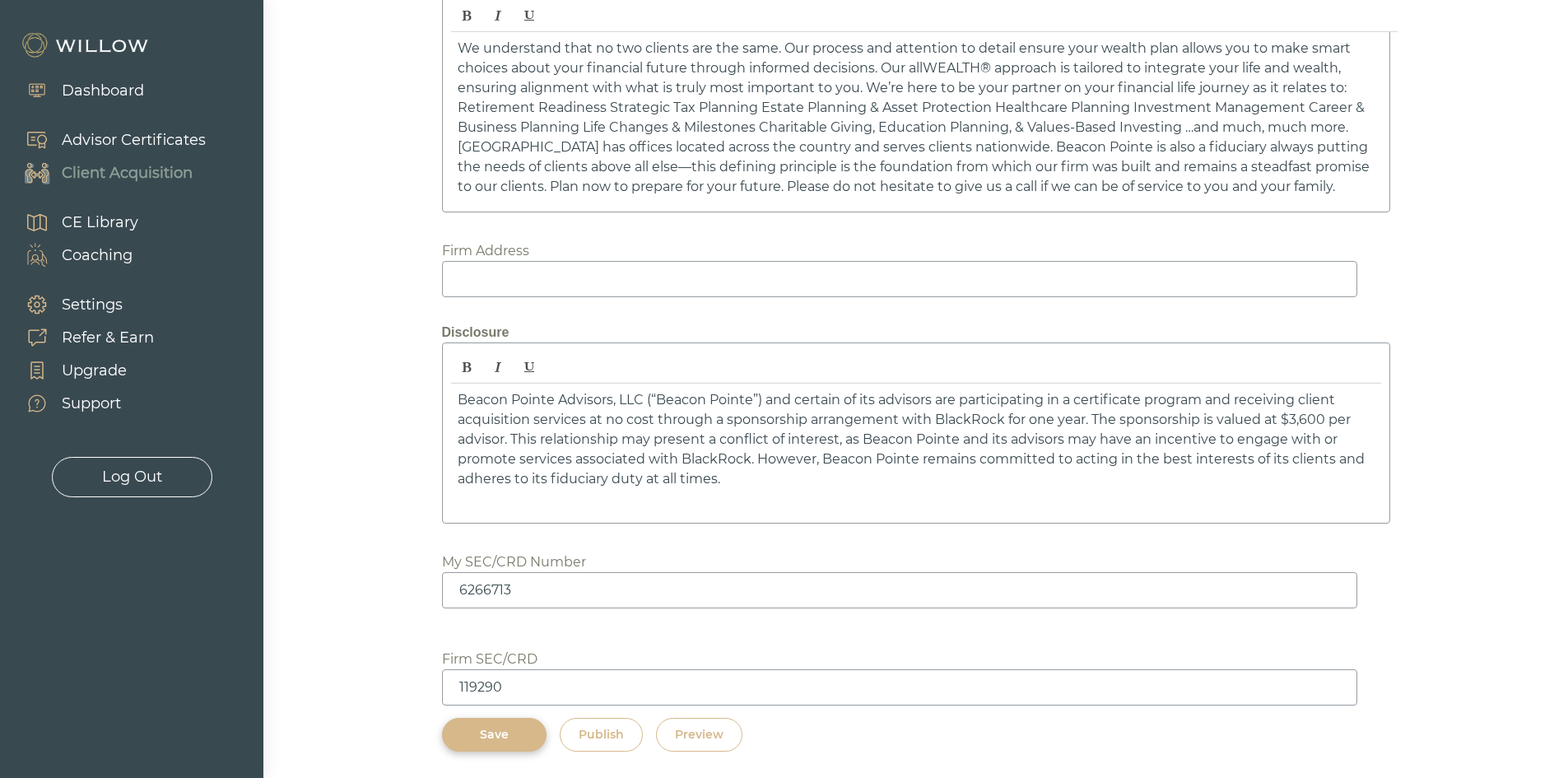
scroll to position [2365, 0]
click at [693, 739] on div "Preview" at bounding box center [699, 734] width 48 height 17
click at [531, 276] on input at bounding box center [900, 279] width 916 height 36
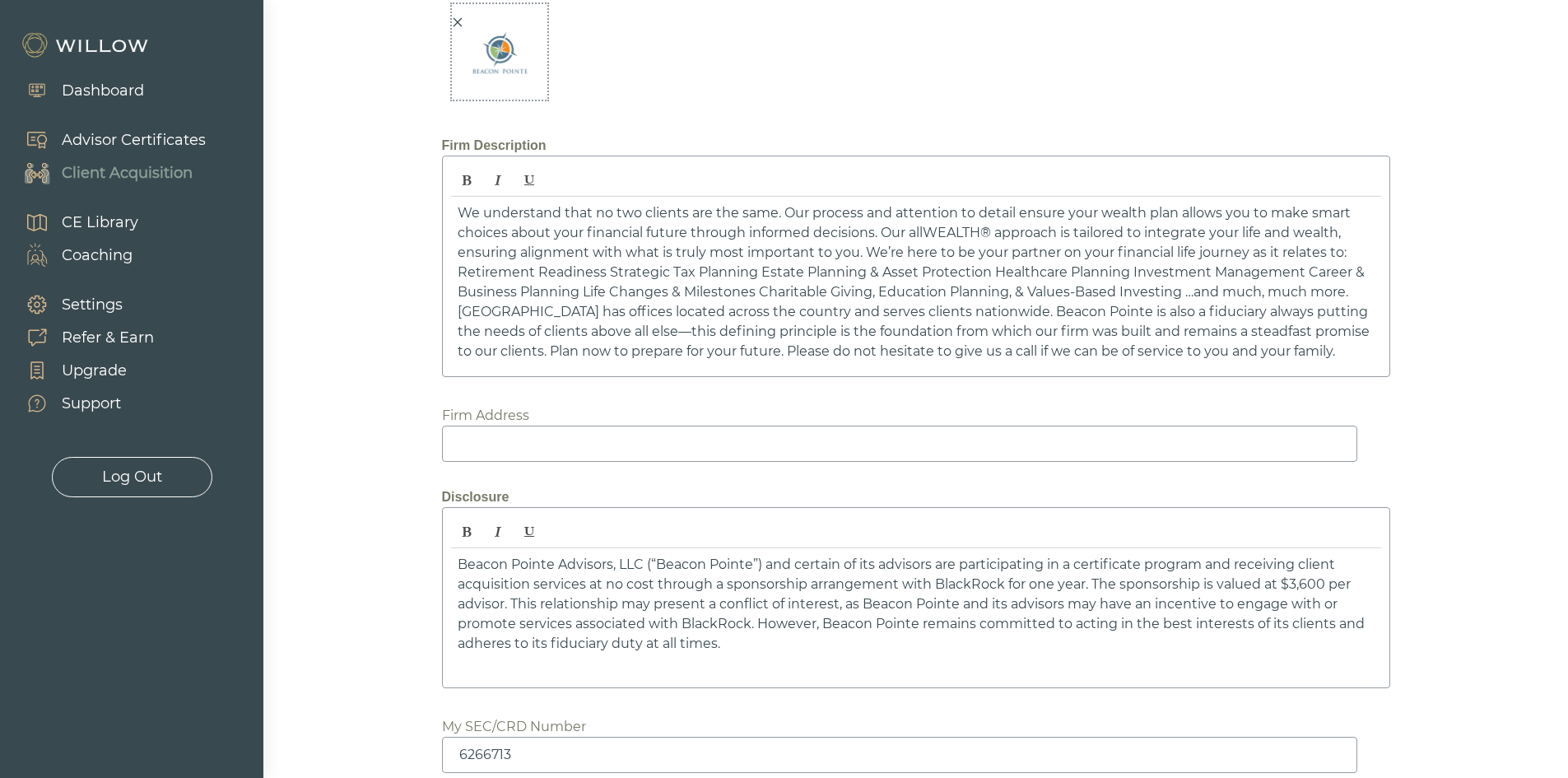
scroll to position [1954, 0]
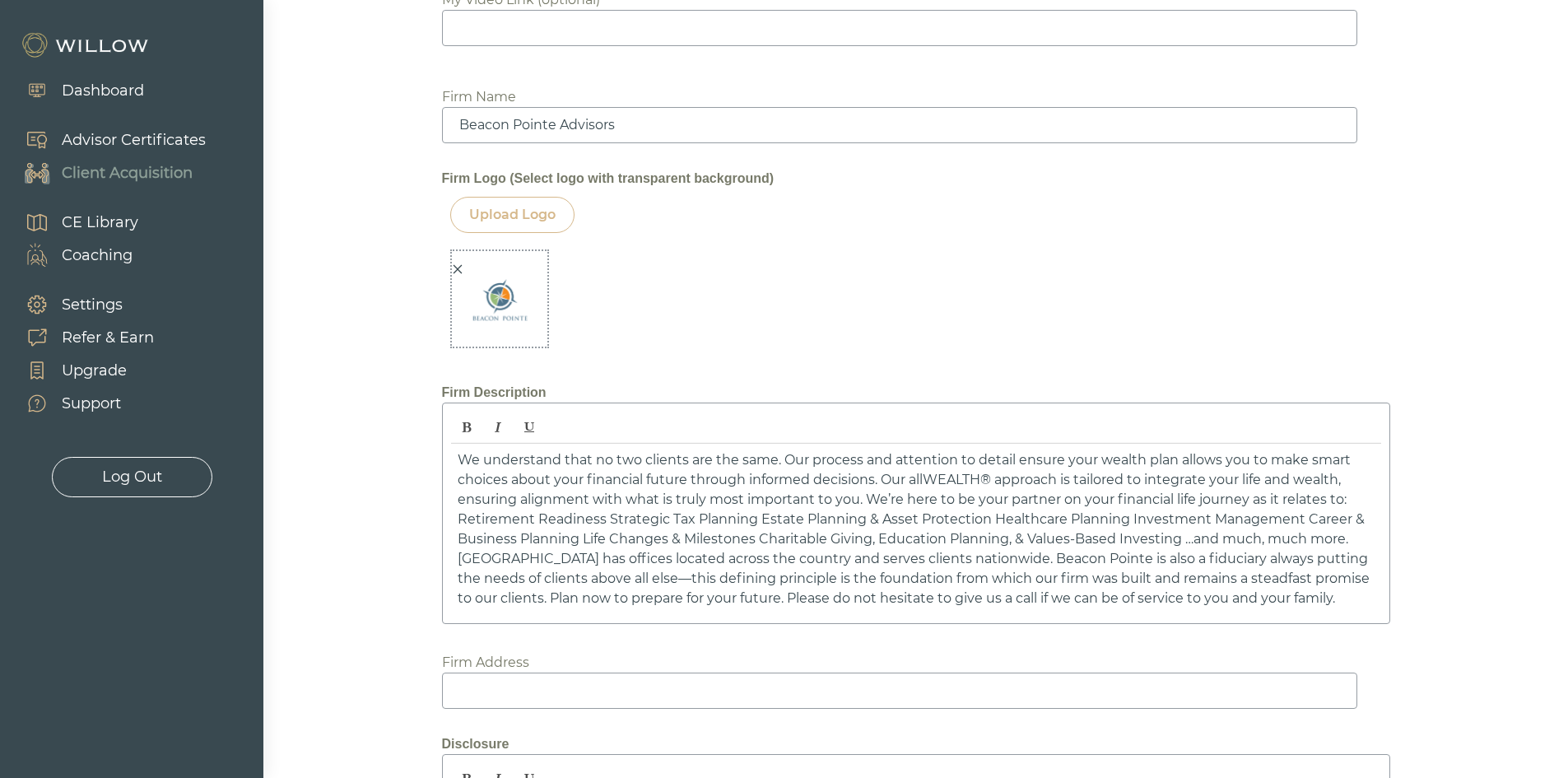
click at [455, 261] on div at bounding box center [457, 269] width 11 height 17
click at [455, 266] on div at bounding box center [499, 299] width 99 height 99
click at [494, 227] on div "Upload Logo" at bounding box center [512, 214] width 124 height 36
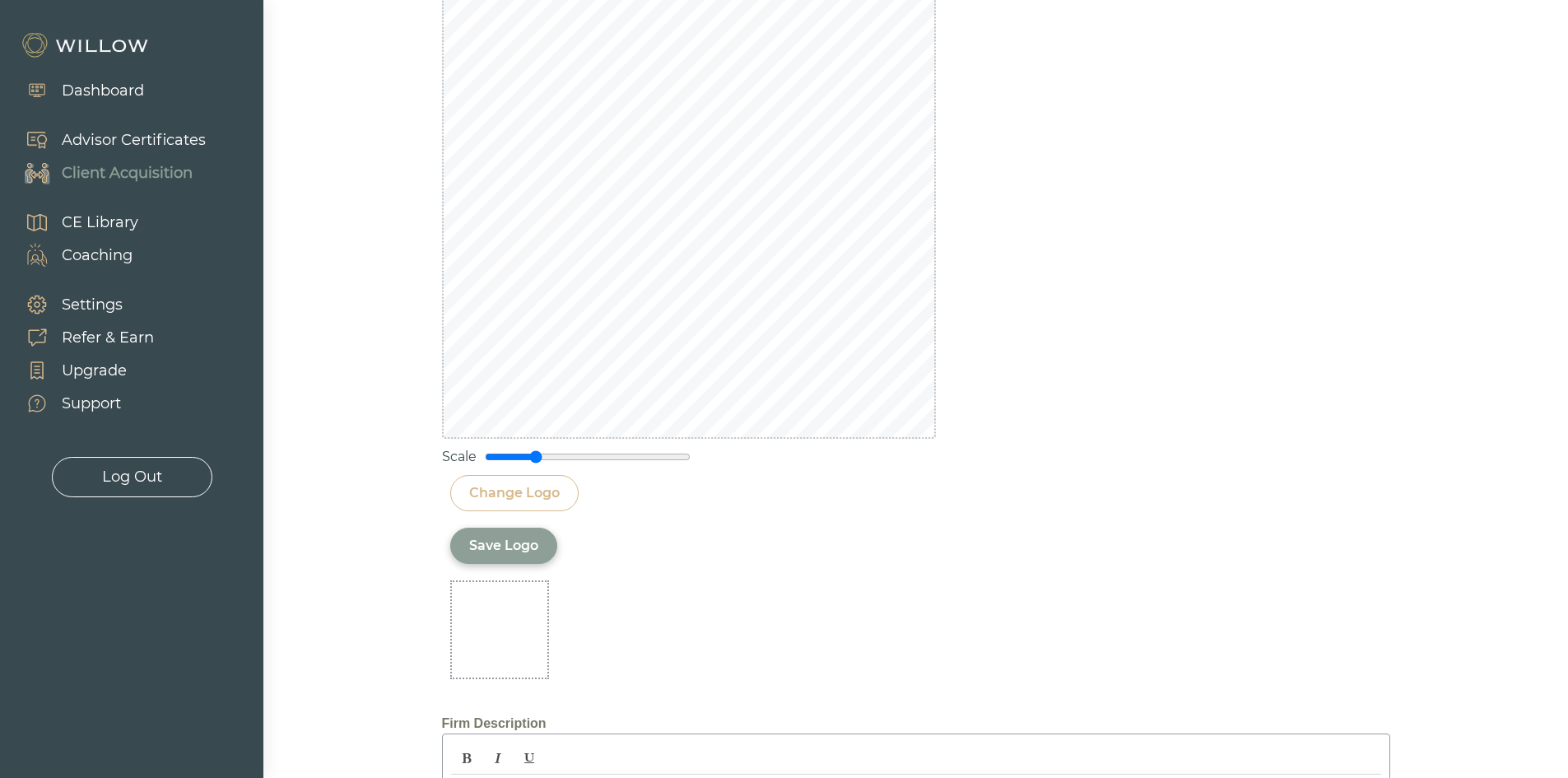
scroll to position [2200, 0]
click at [517, 542] on div "Save Logo" at bounding box center [503, 542] width 69 height 20
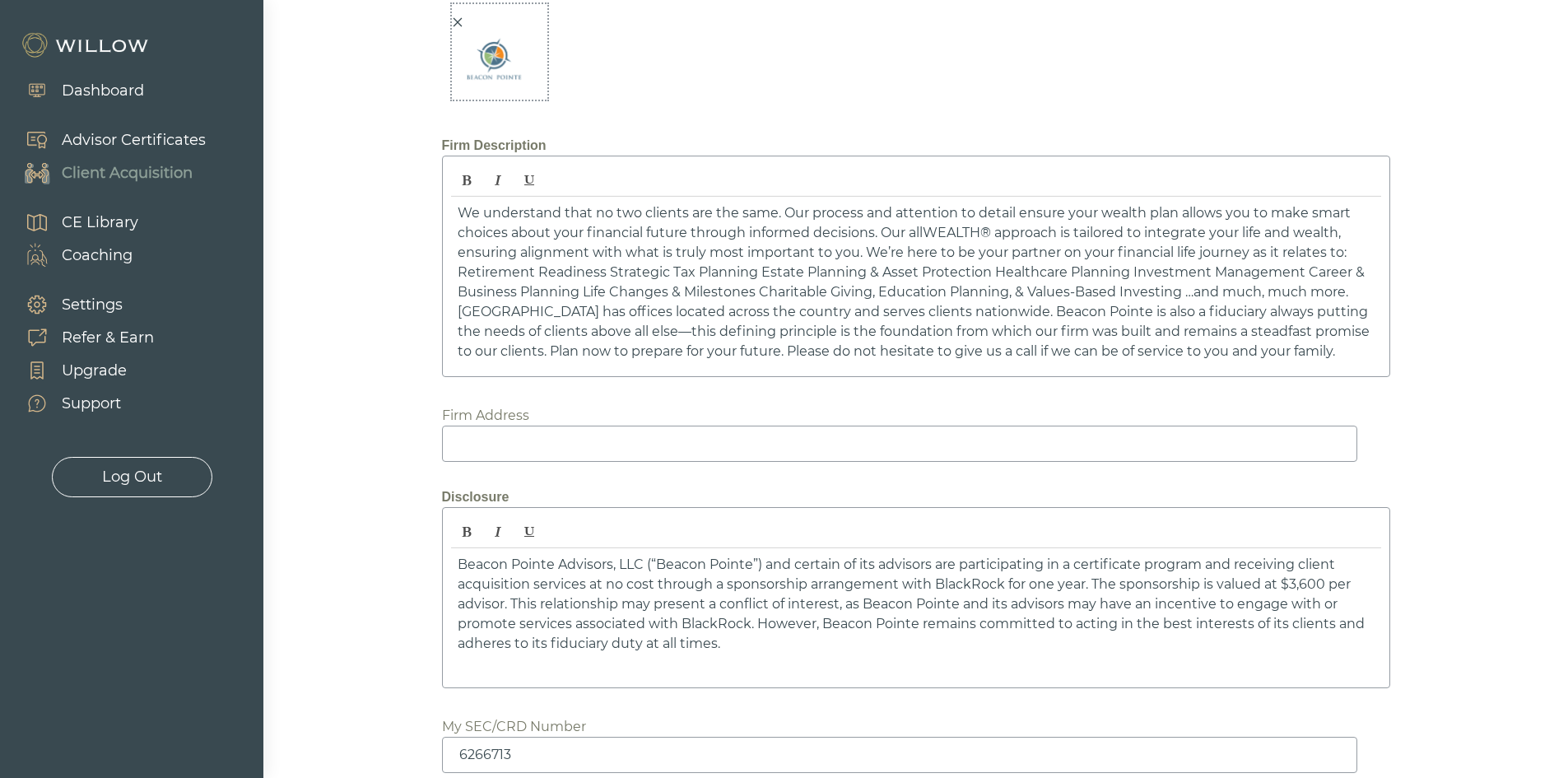
scroll to position [1679, 0]
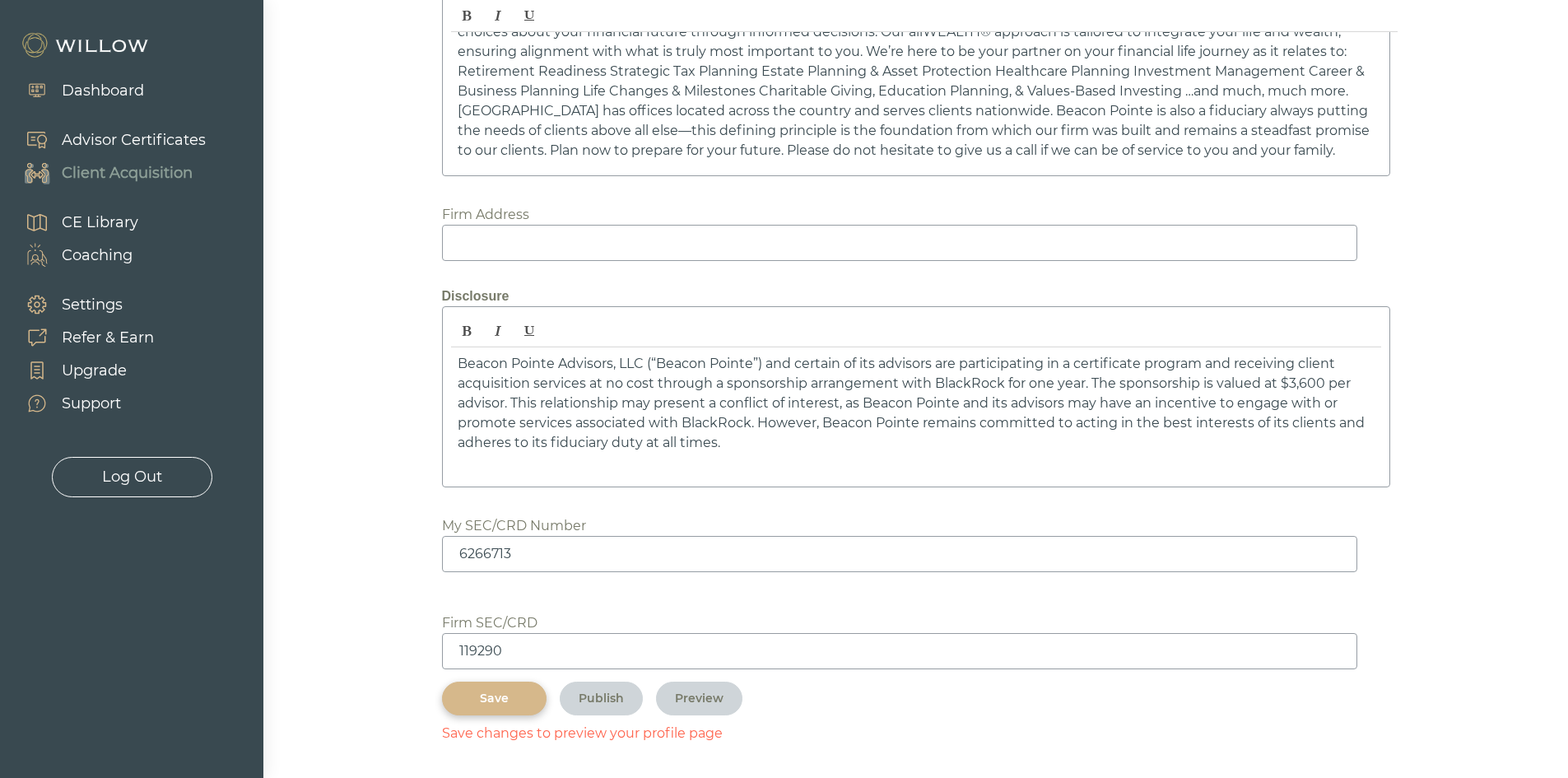
click at [513, 698] on div "Save" at bounding box center [495, 698] width 66 height 17
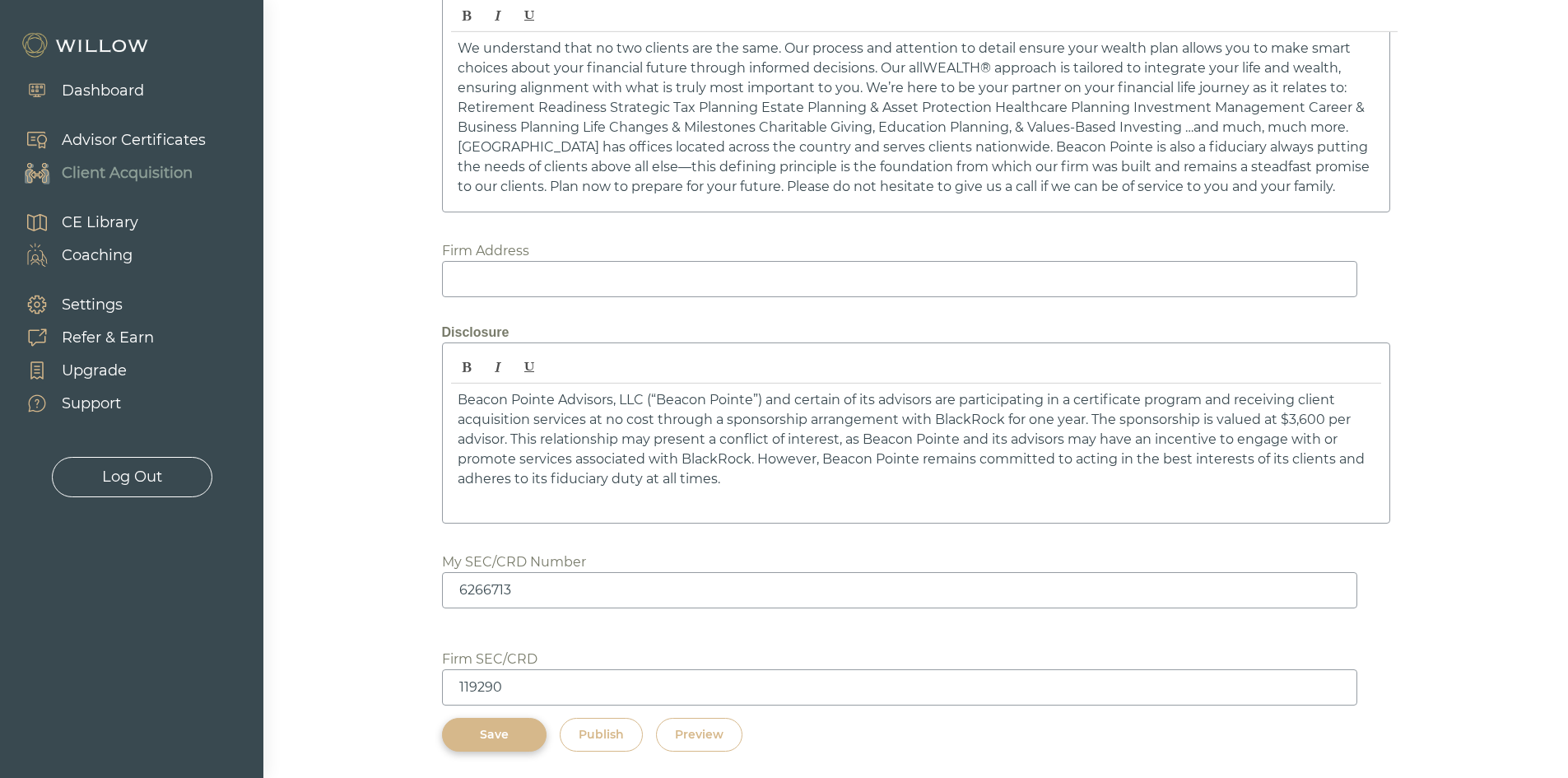
scroll to position [2365, 0]
click at [725, 732] on button "Preview" at bounding box center [699, 734] width 86 height 34
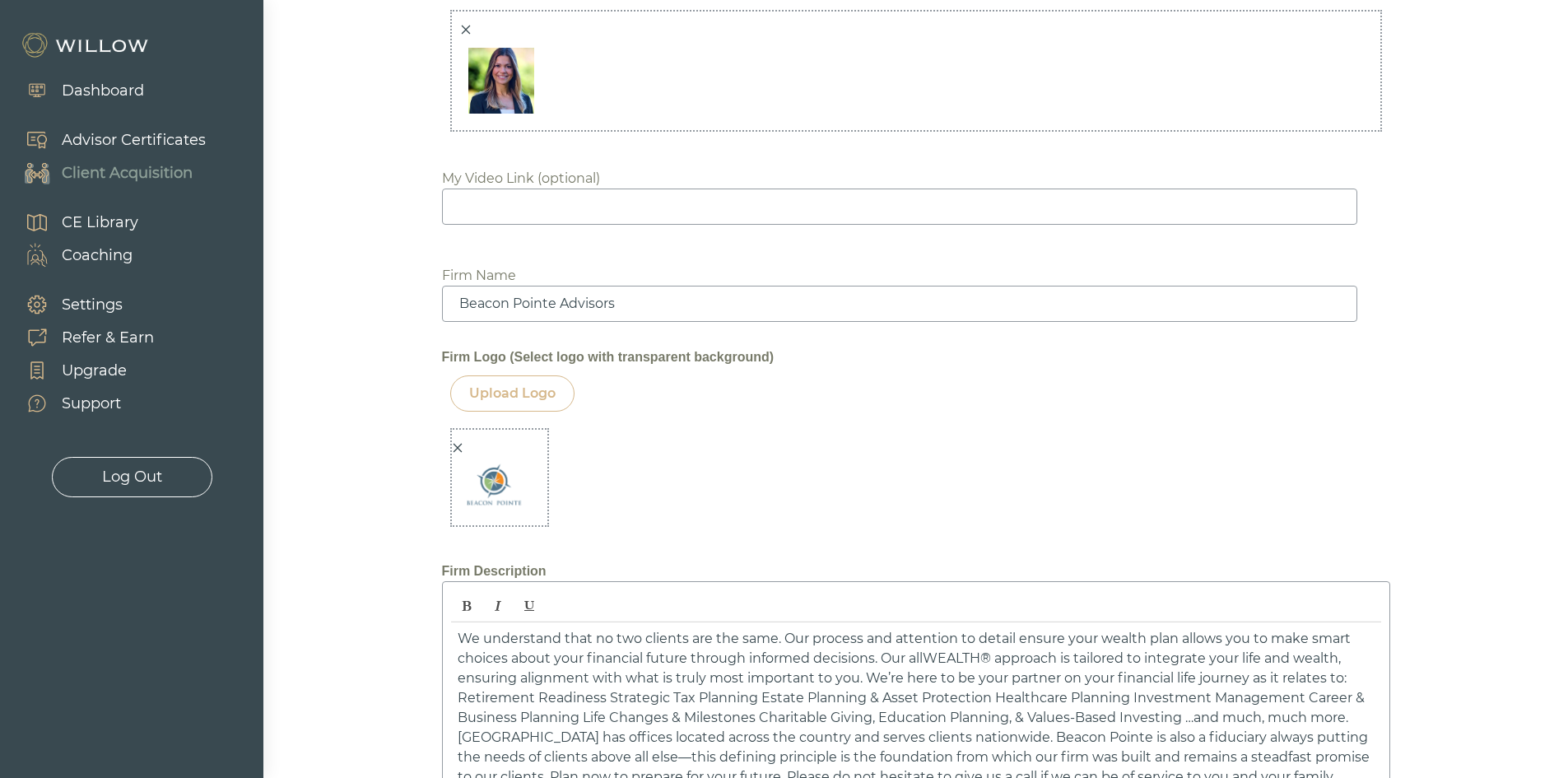
scroll to position [1543, 0]
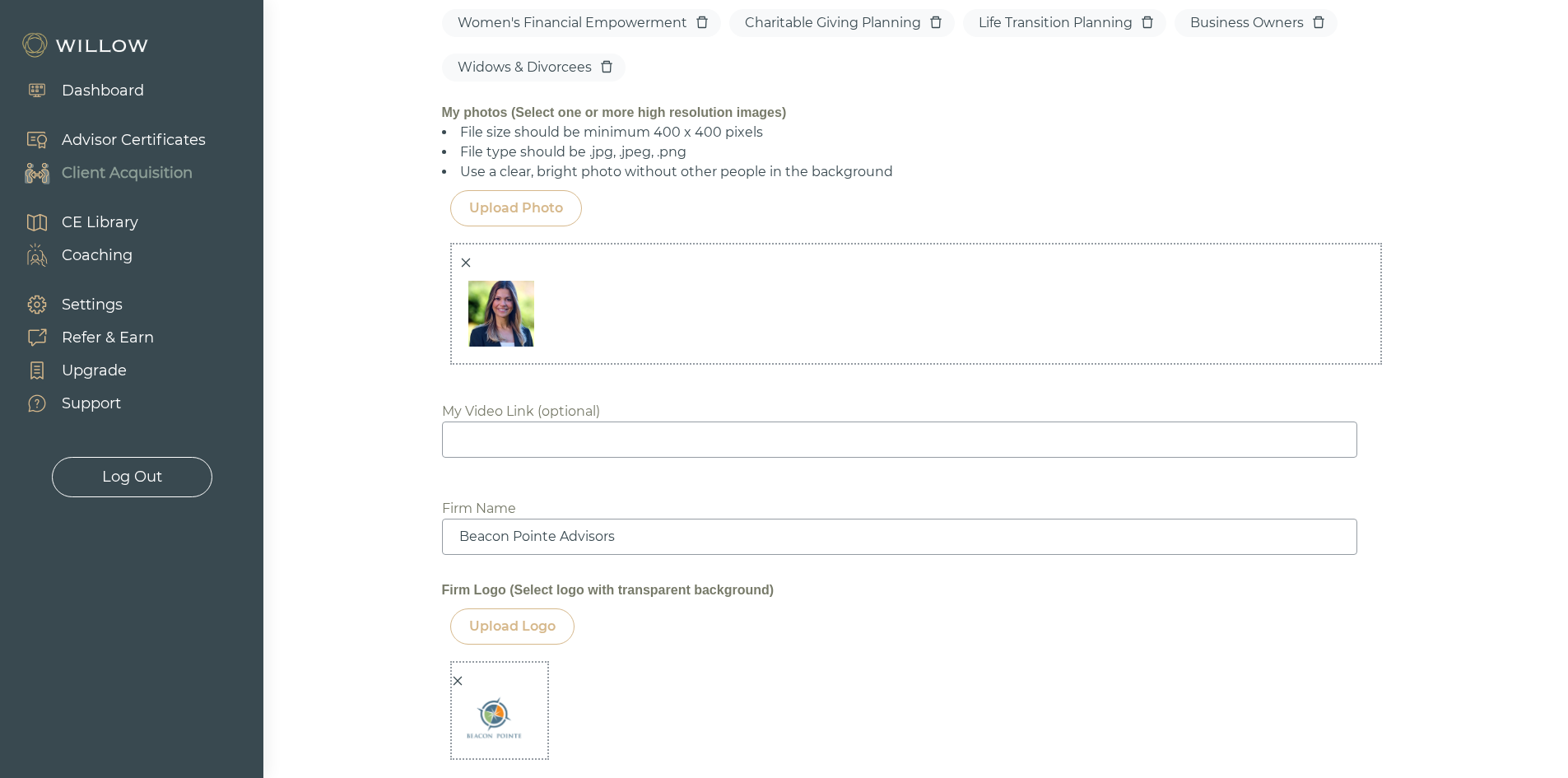
click at [457, 676] on icon "close" at bounding box center [457, 680] width 11 height 11
click at [508, 612] on div "Upload Logo" at bounding box center [512, 626] width 124 height 36
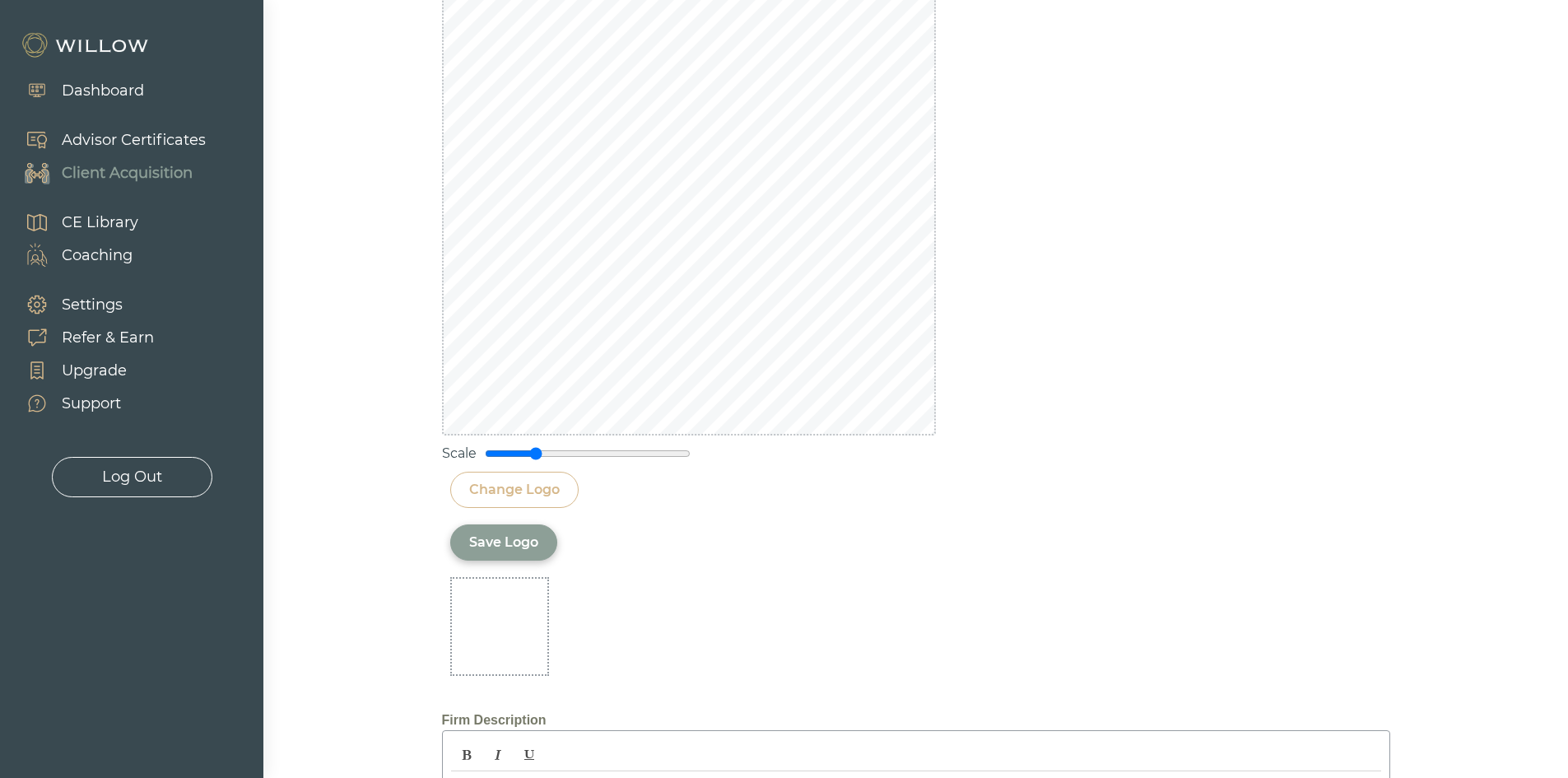
scroll to position [2036, 0]
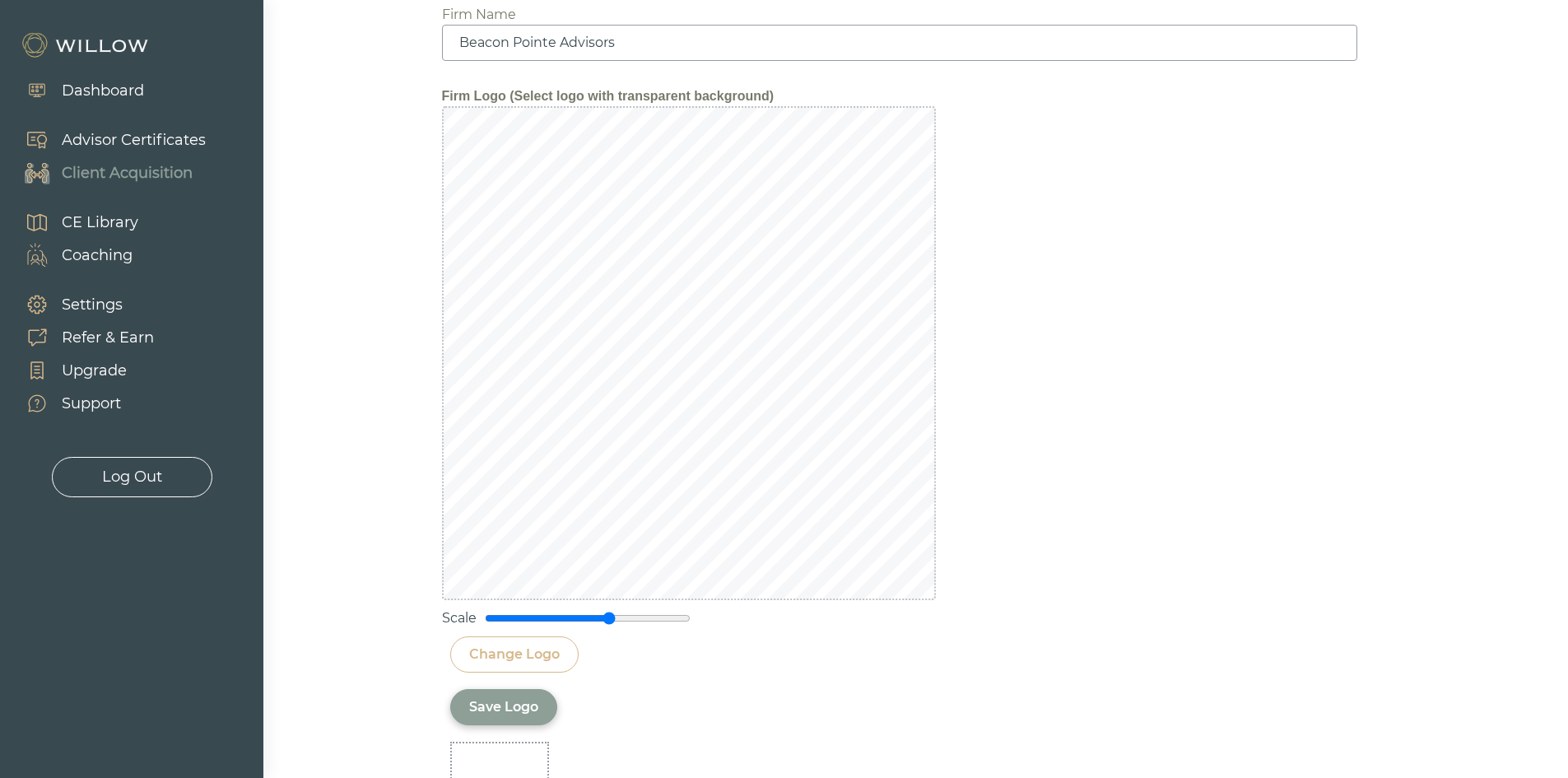
drag, startPoint x: 535, startPoint y: 618, endPoint x: 610, endPoint y: 621, distance: 75.1
type input "1.25"
click at [610, 621] on input "range" at bounding box center [588, 618] width 206 height 13
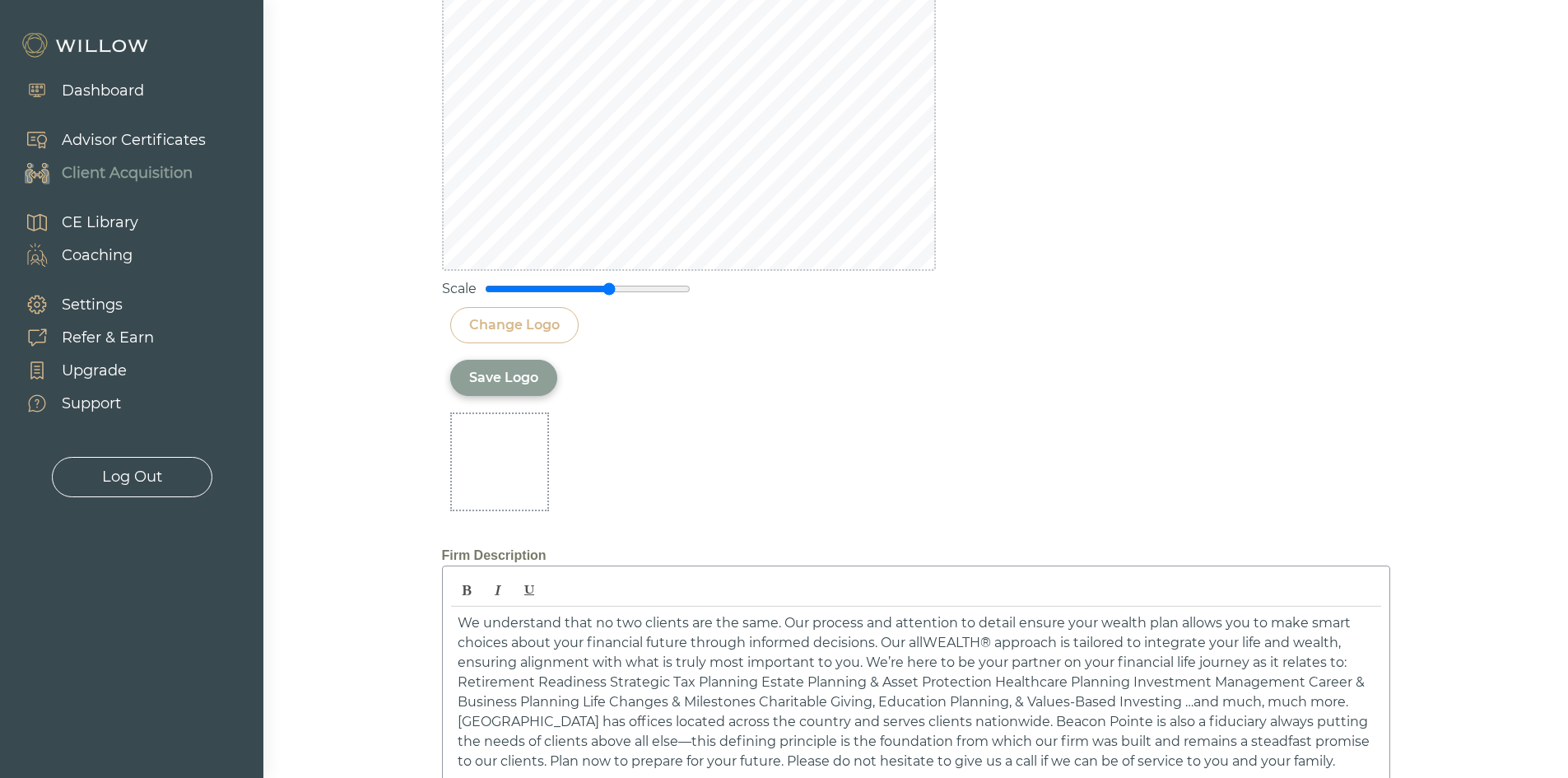
click at [476, 378] on div "Save Logo" at bounding box center [503, 378] width 69 height 20
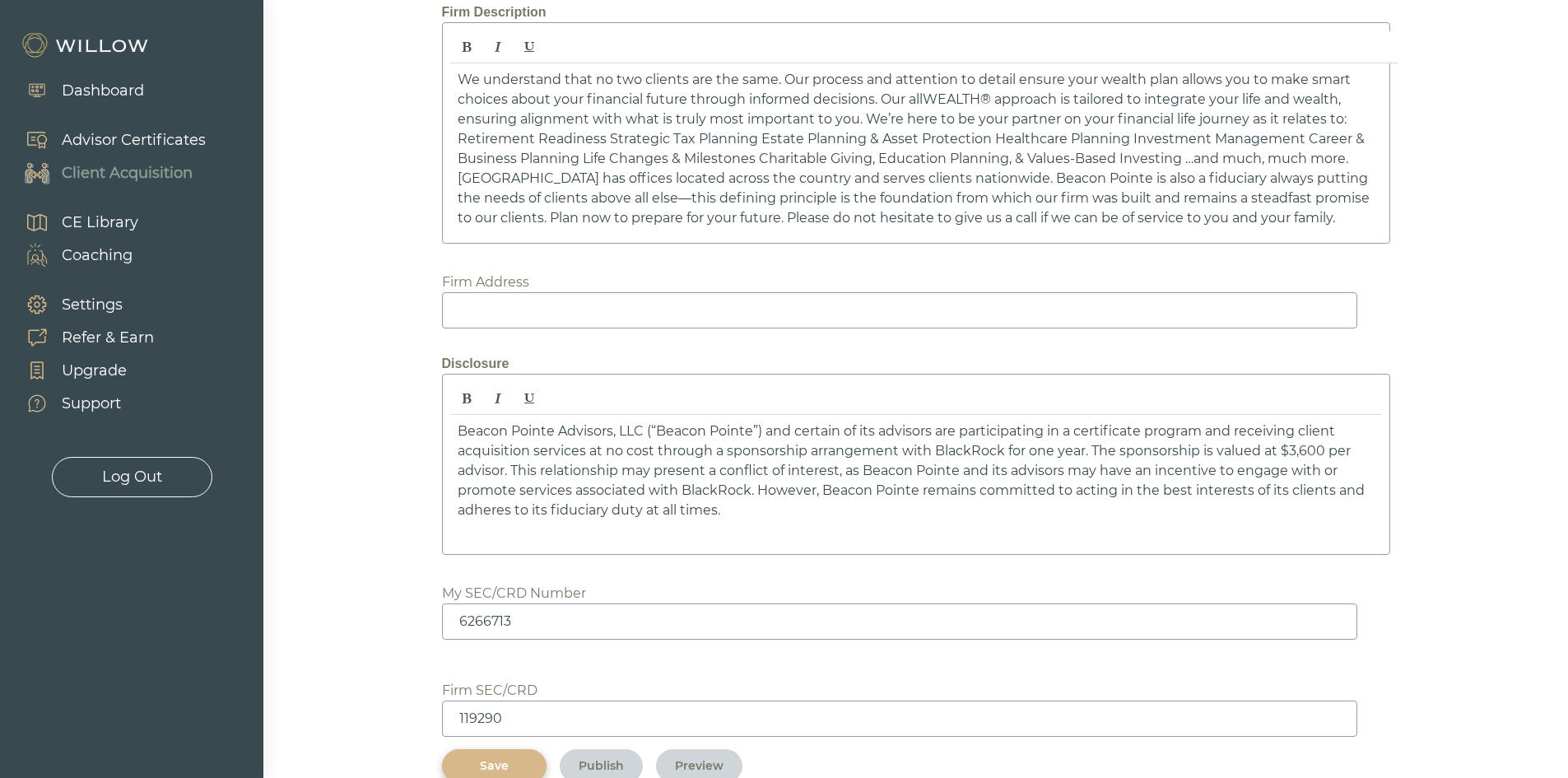
scroll to position [2401, 0]
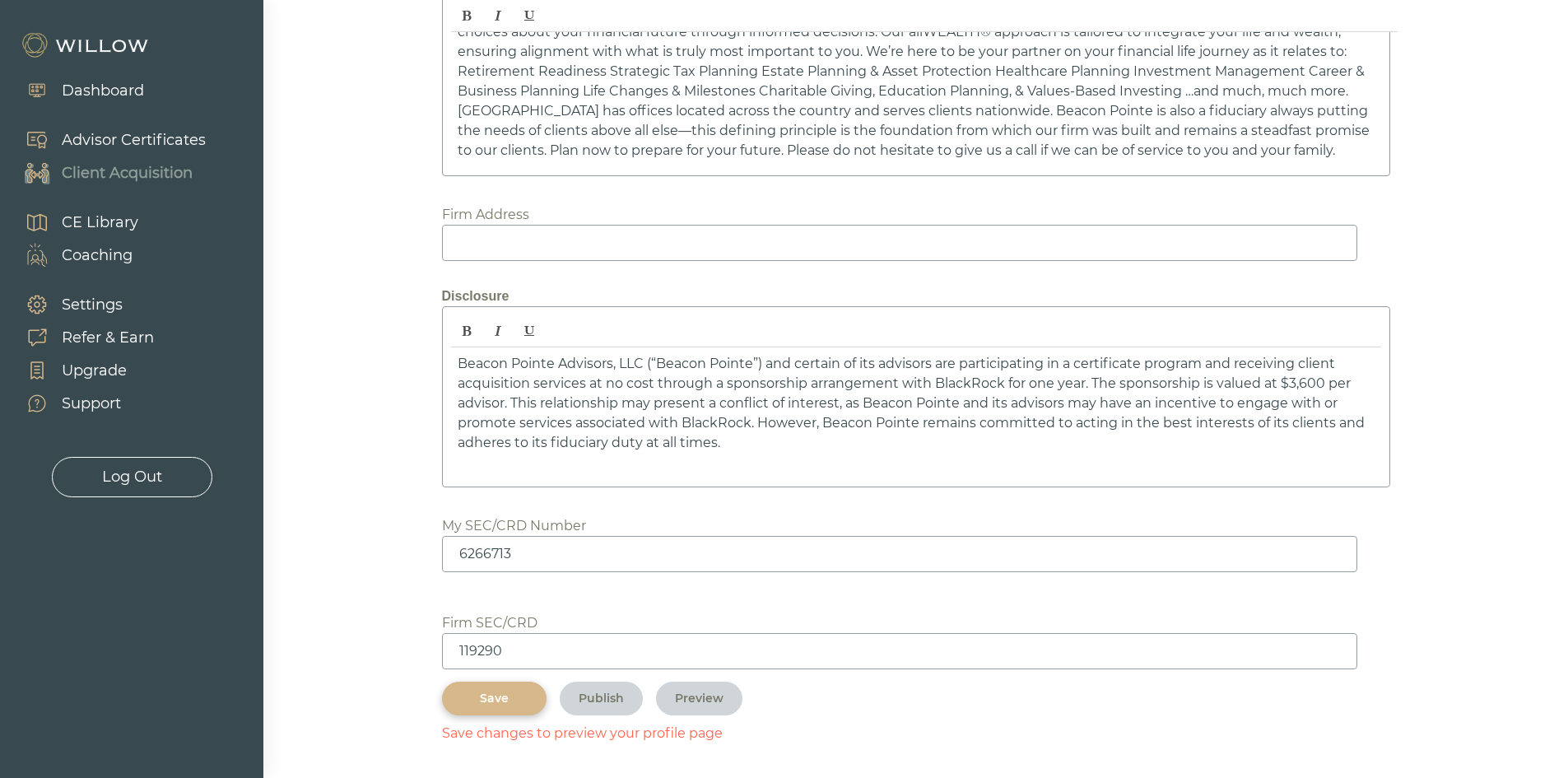
click at [455, 704] on button "Save" at bounding box center [495, 698] width 104 height 34
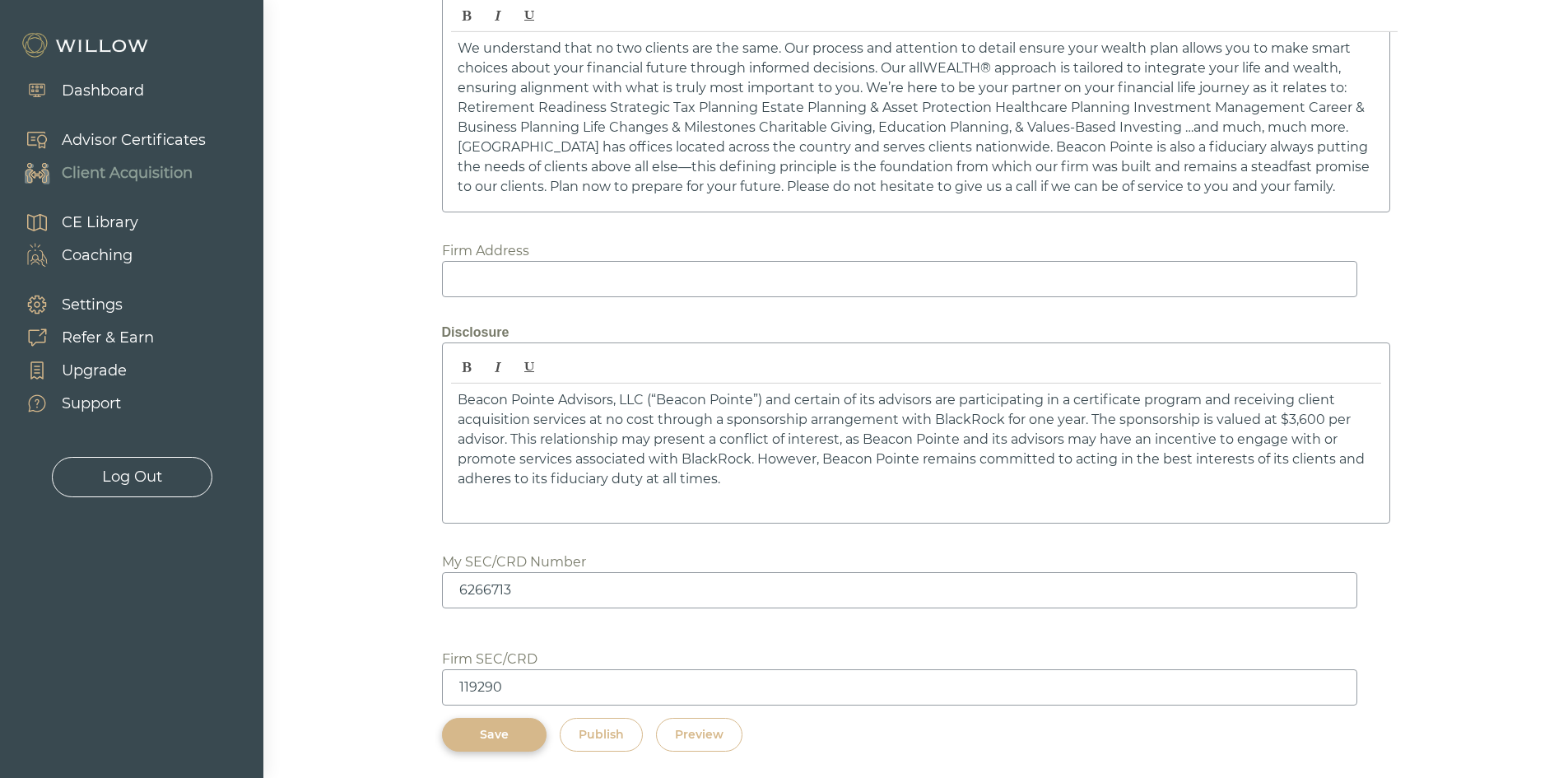
click at [708, 722] on button "Preview" at bounding box center [699, 734] width 86 height 34
drag, startPoint x: 341, startPoint y: 264, endPoint x: 369, endPoint y: 279, distance: 31.8
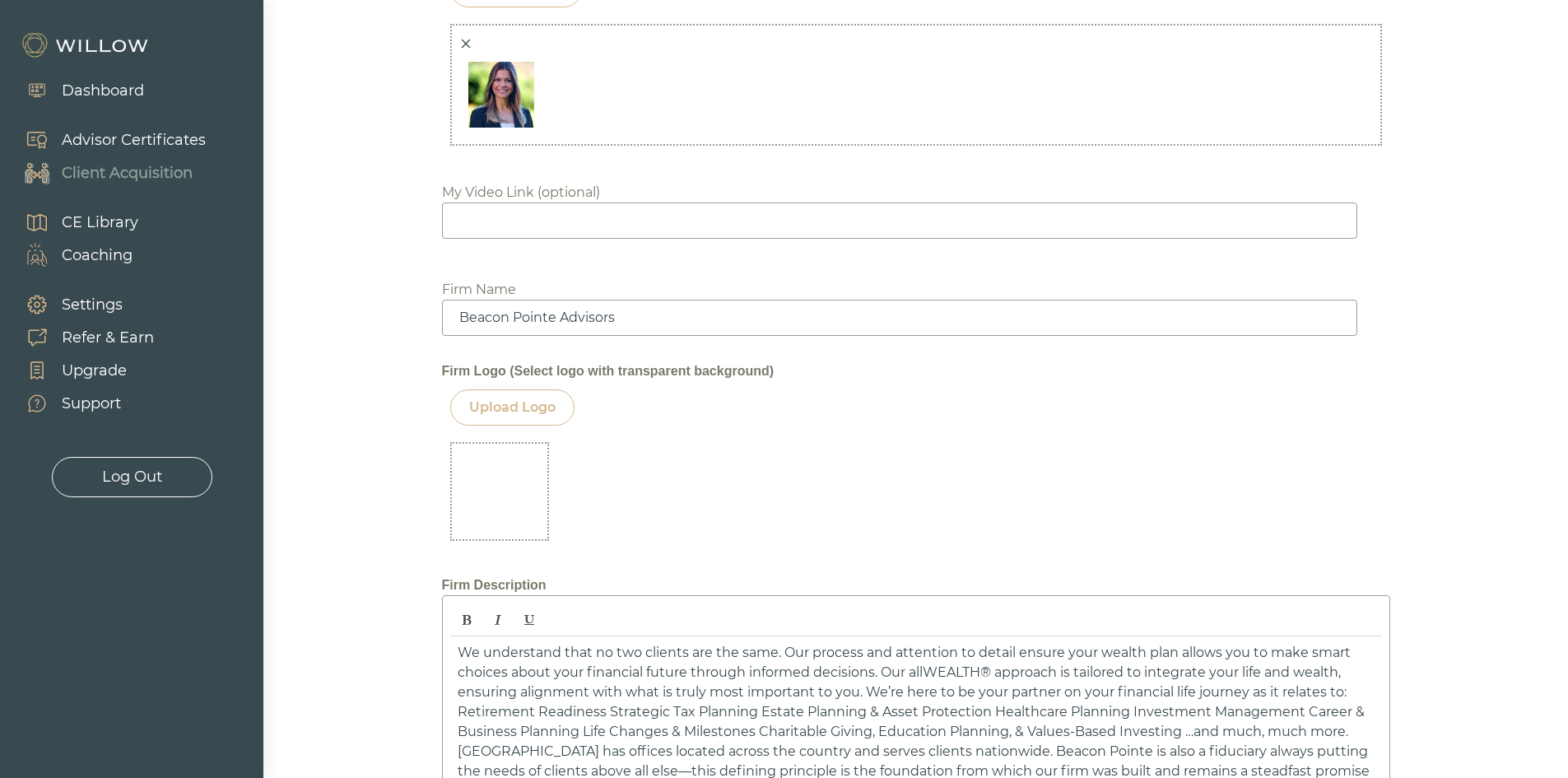
scroll to position [1789, 0]
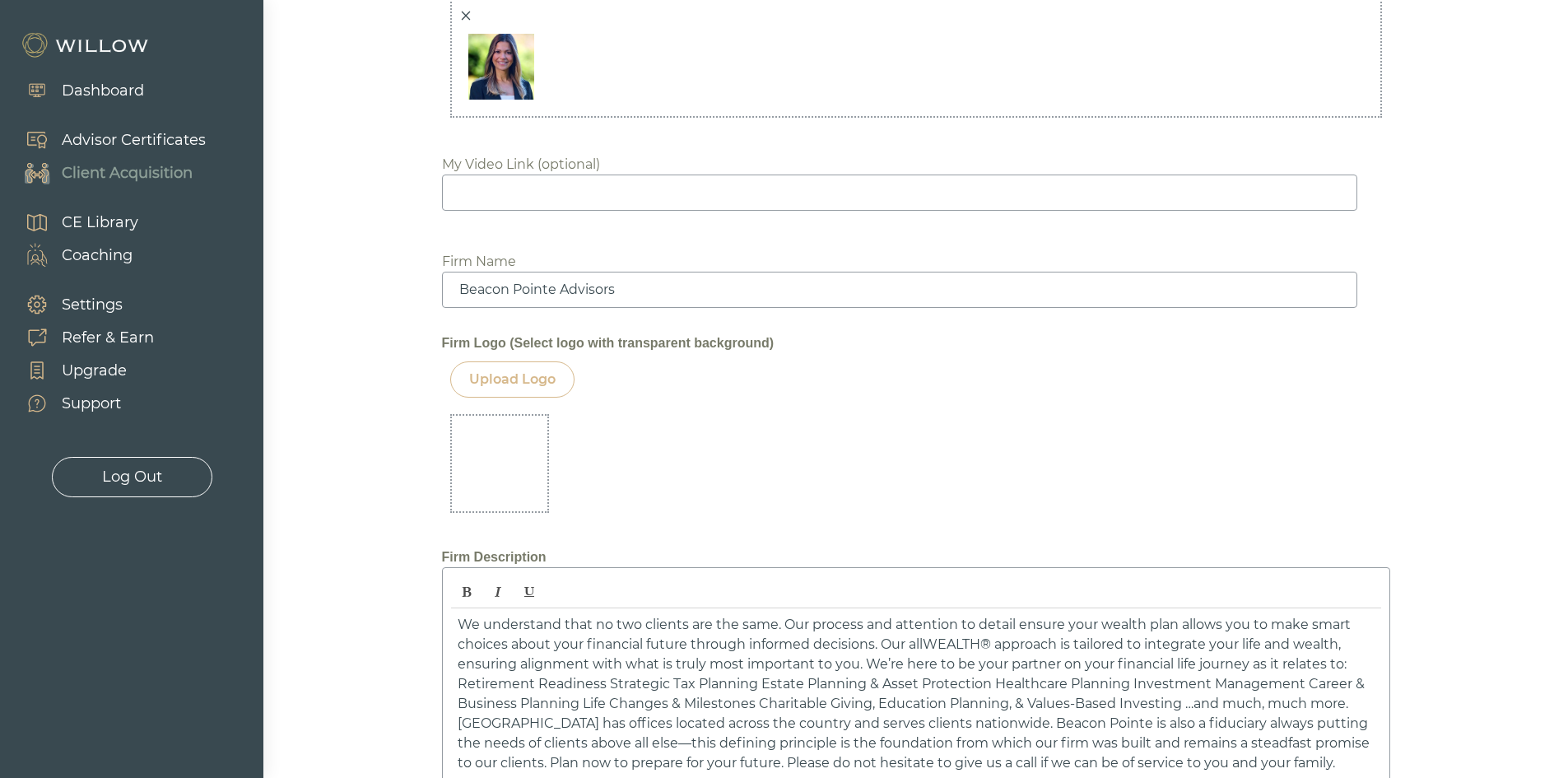
click at [521, 391] on div "Upload Logo" at bounding box center [512, 380] width 124 height 36
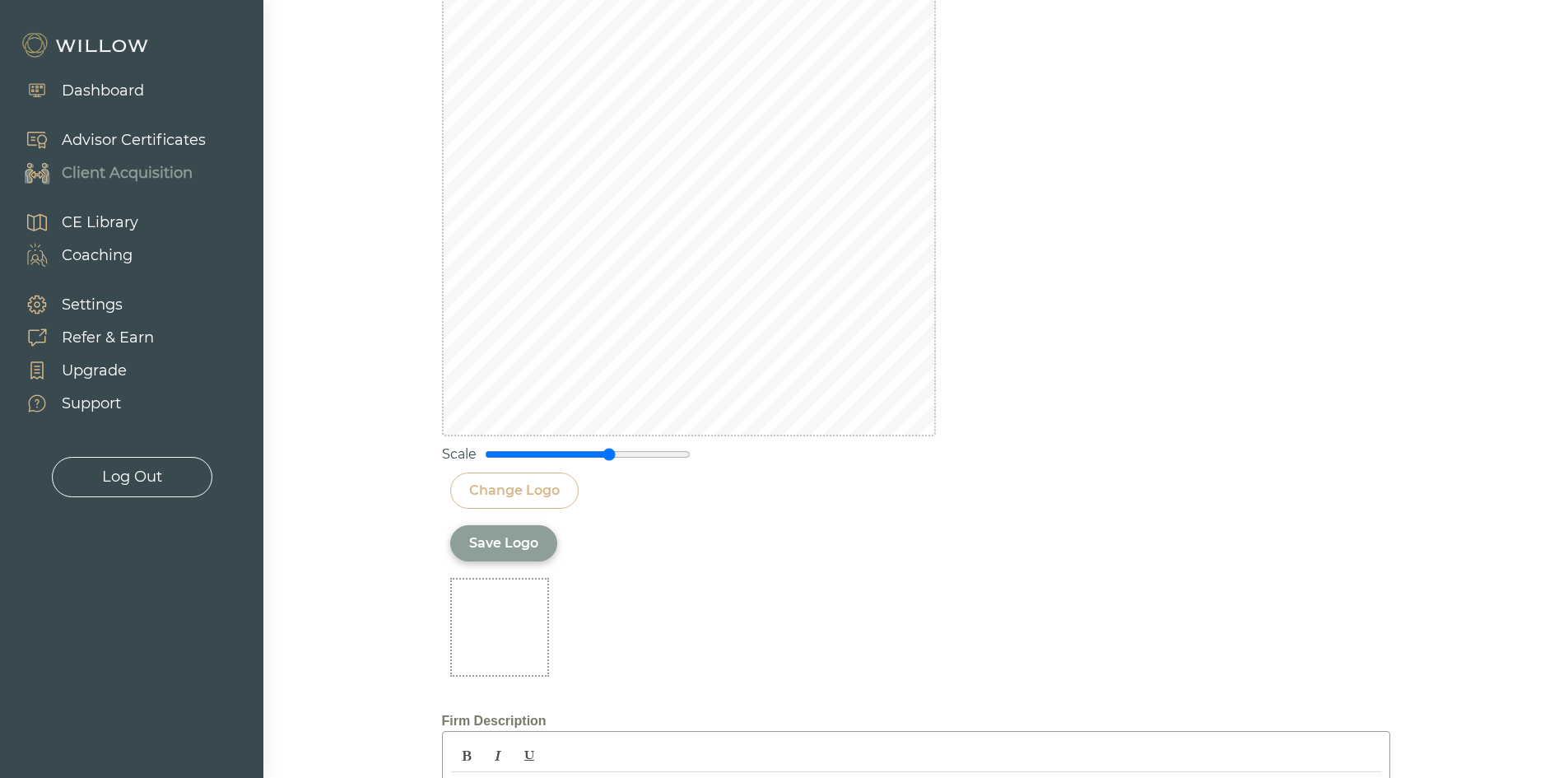
scroll to position [2200, 0]
click at [516, 486] on div "Change Logo" at bounding box center [513, 490] width 90 height 20
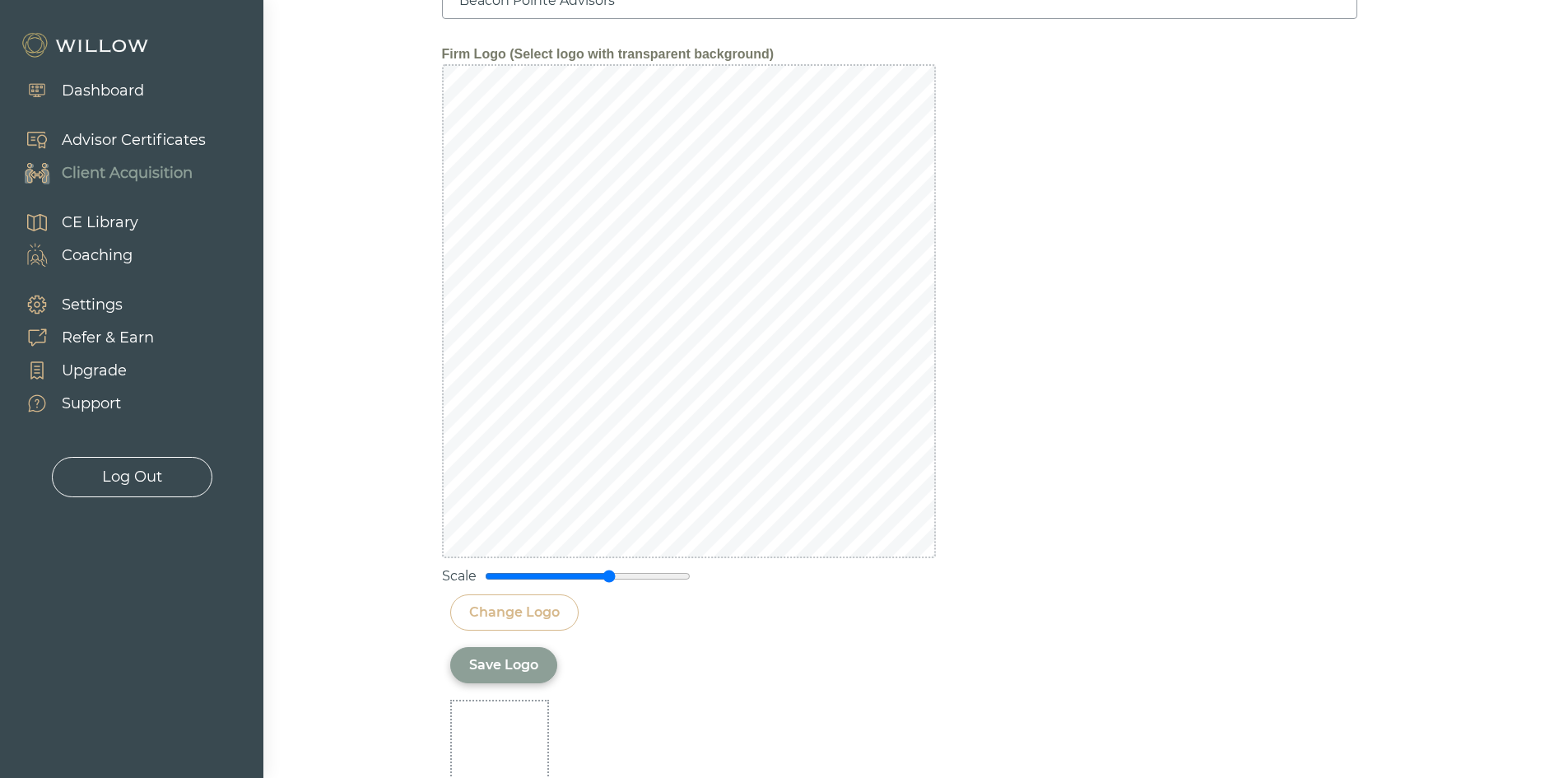
scroll to position [1954, 0]
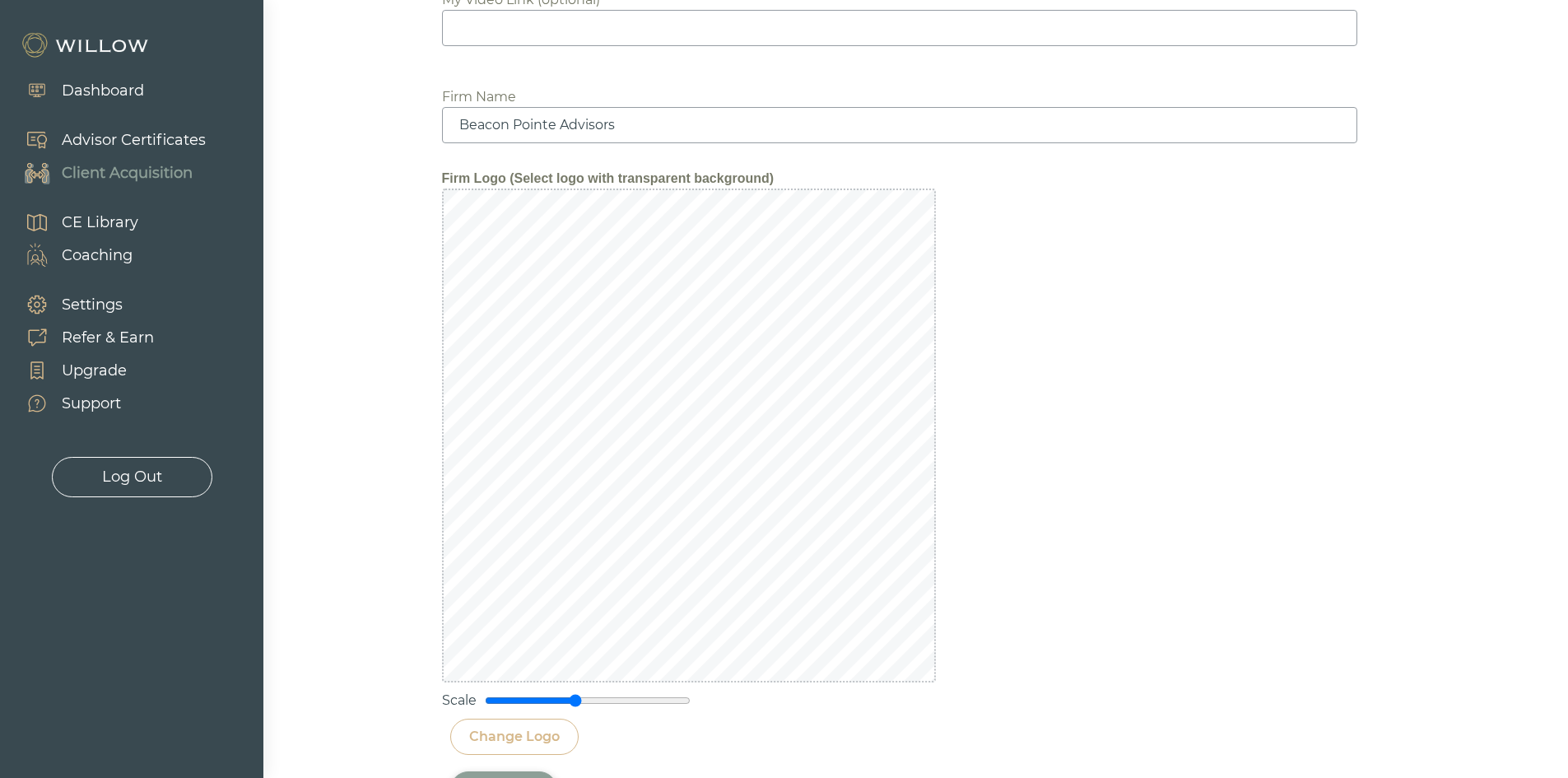
drag, startPoint x: 610, startPoint y: 698, endPoint x: 574, endPoint y: 697, distance: 36.0
type input "0.9"
click at [574, 697] on input "range" at bounding box center [588, 700] width 206 height 13
click at [532, 728] on div "Change Logo" at bounding box center [513, 736] width 90 height 20
click at [517, 730] on div "Change Logo" at bounding box center [513, 736] width 90 height 20
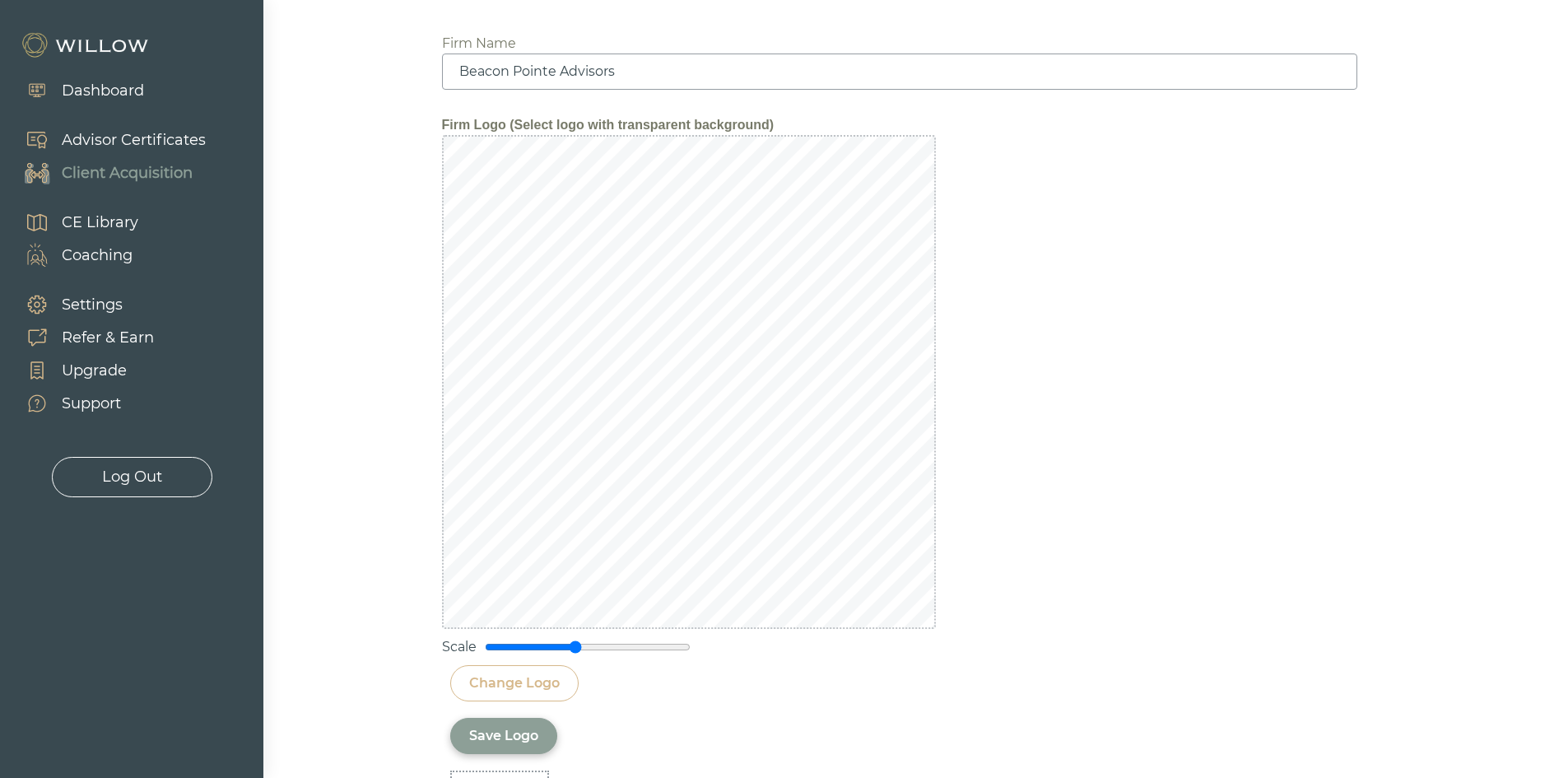
scroll to position [2036, 0]
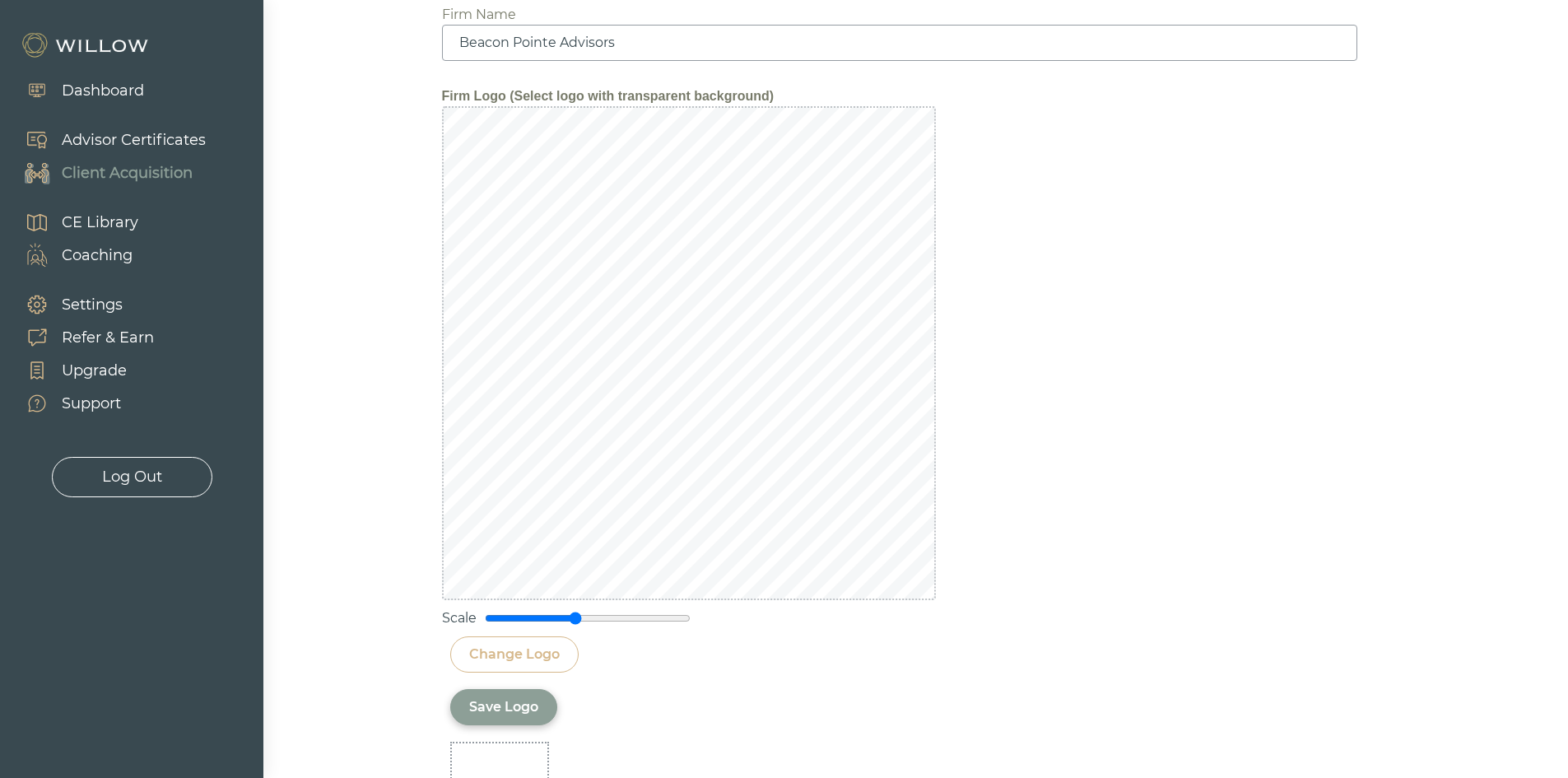
click at [490, 711] on div "Save Logo" at bounding box center [503, 707] width 69 height 20
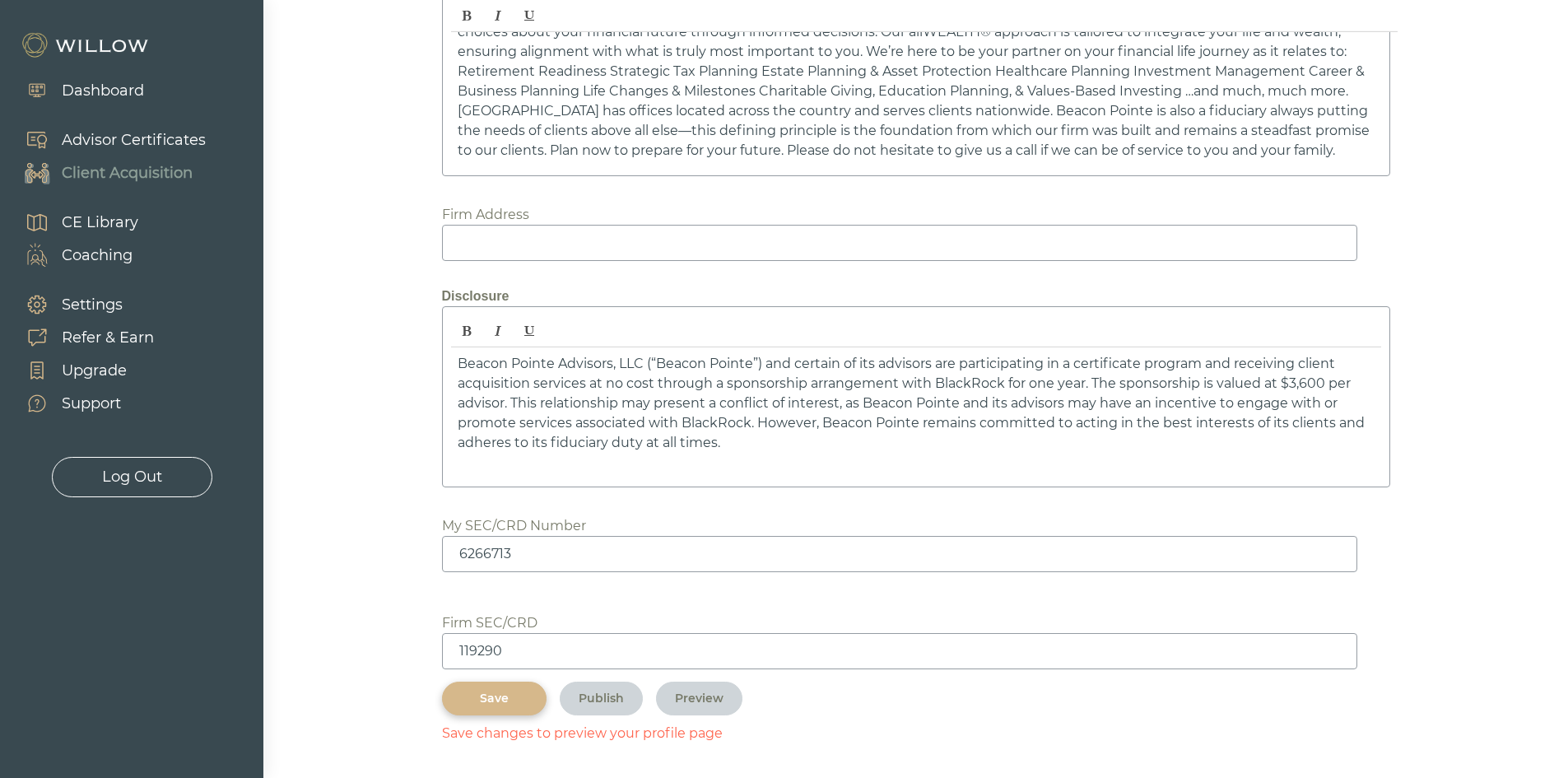
click at [499, 703] on div "Save" at bounding box center [495, 698] width 66 height 17
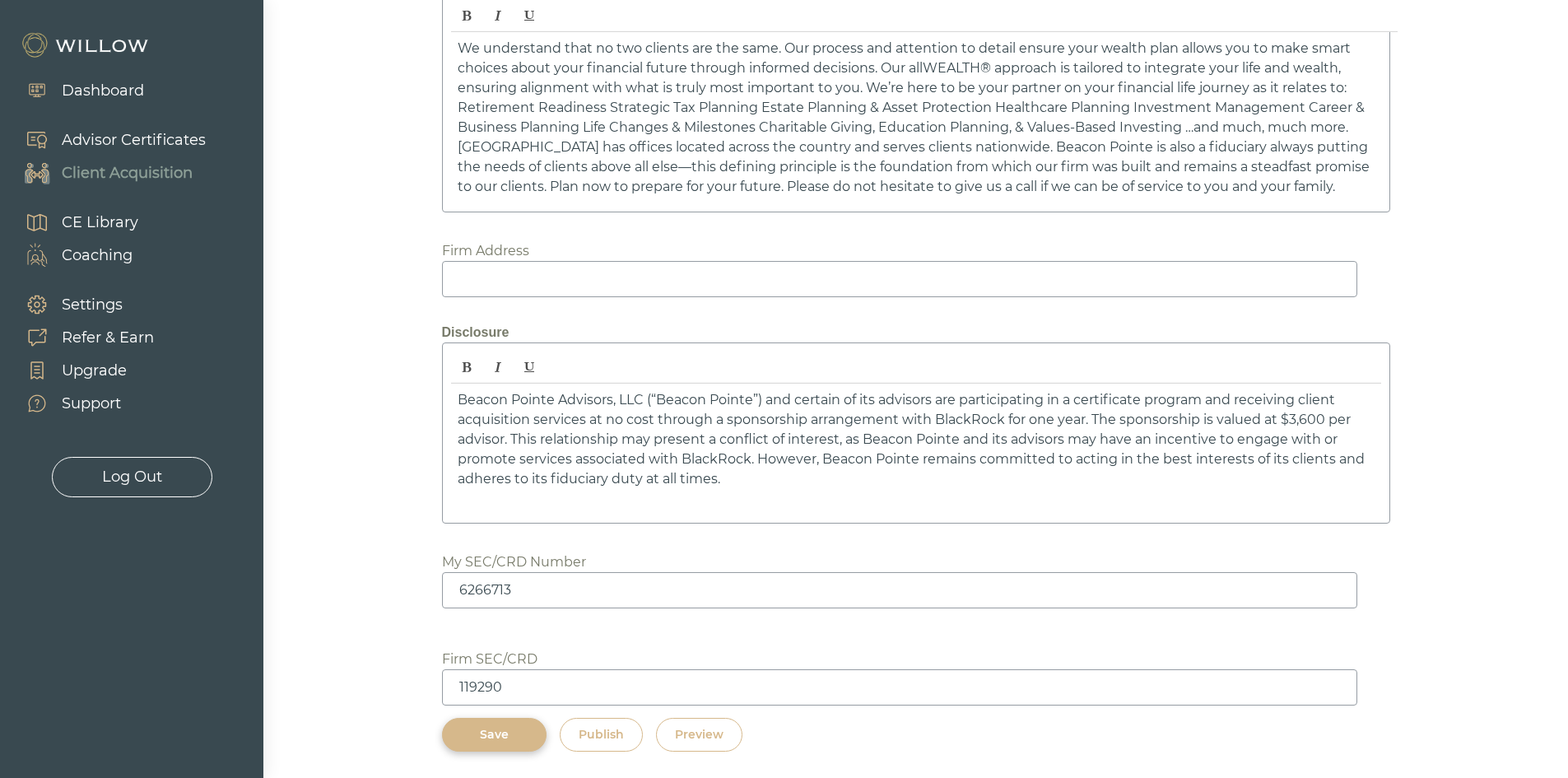
click at [697, 739] on div "Preview" at bounding box center [699, 734] width 48 height 17
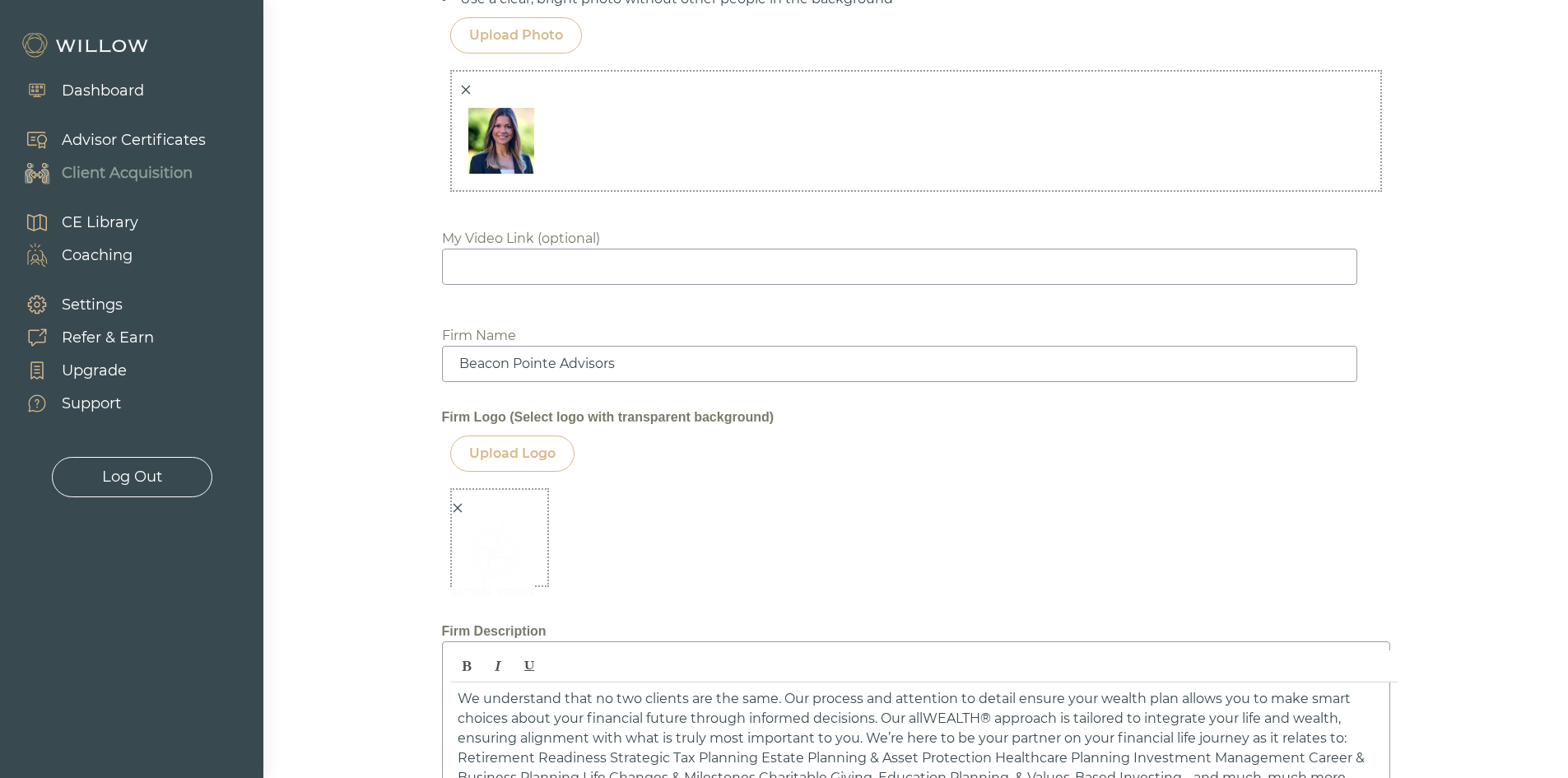
scroll to position [1707, 0]
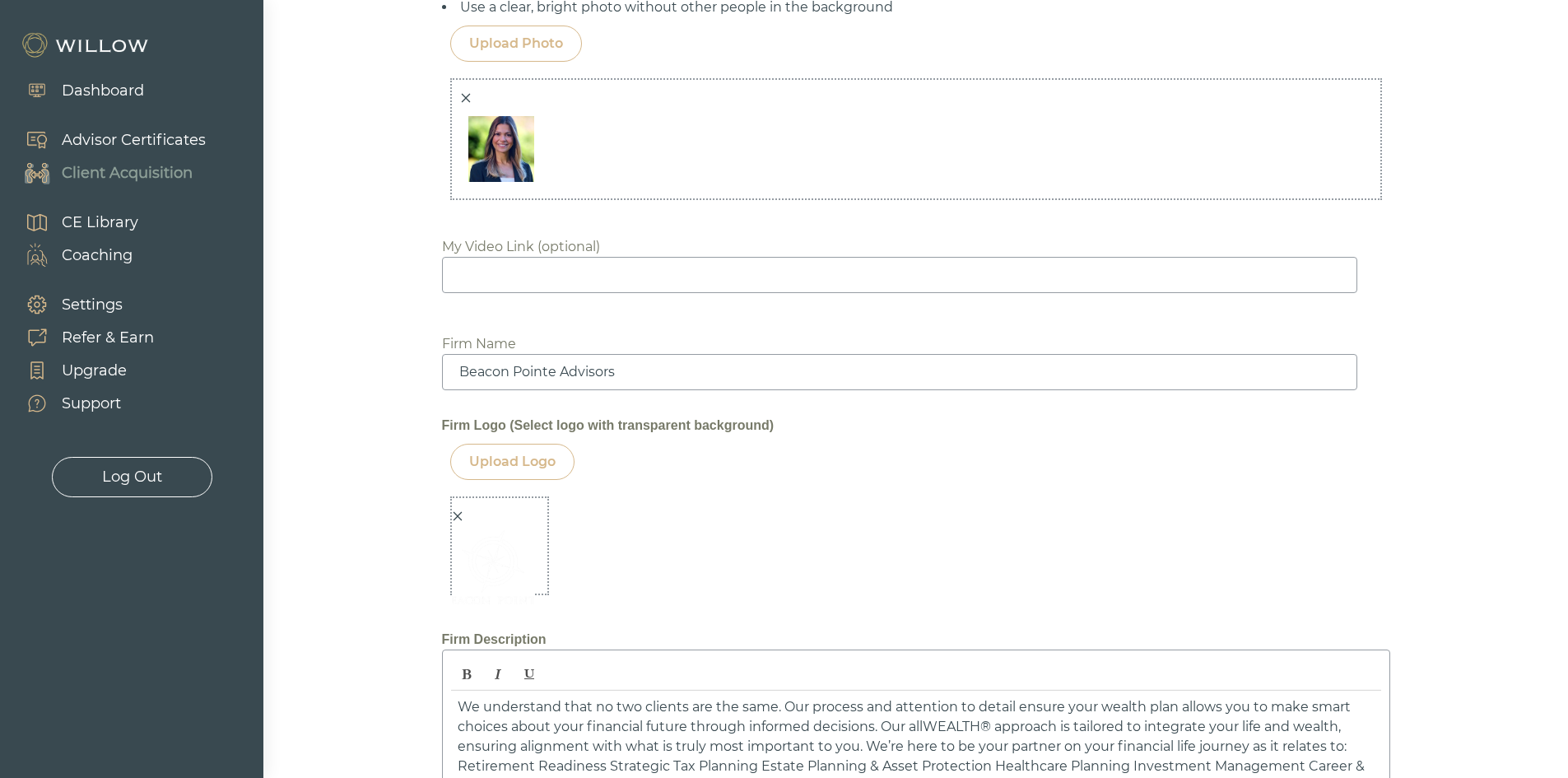
click at [458, 515] on icon "close" at bounding box center [457, 517] width 9 height 9
click at [458, 515] on div at bounding box center [499, 546] width 99 height 99
click at [520, 568] on div at bounding box center [499, 546] width 99 height 99
click at [513, 464] on div "Upload Logo" at bounding box center [512, 461] width 86 height 20
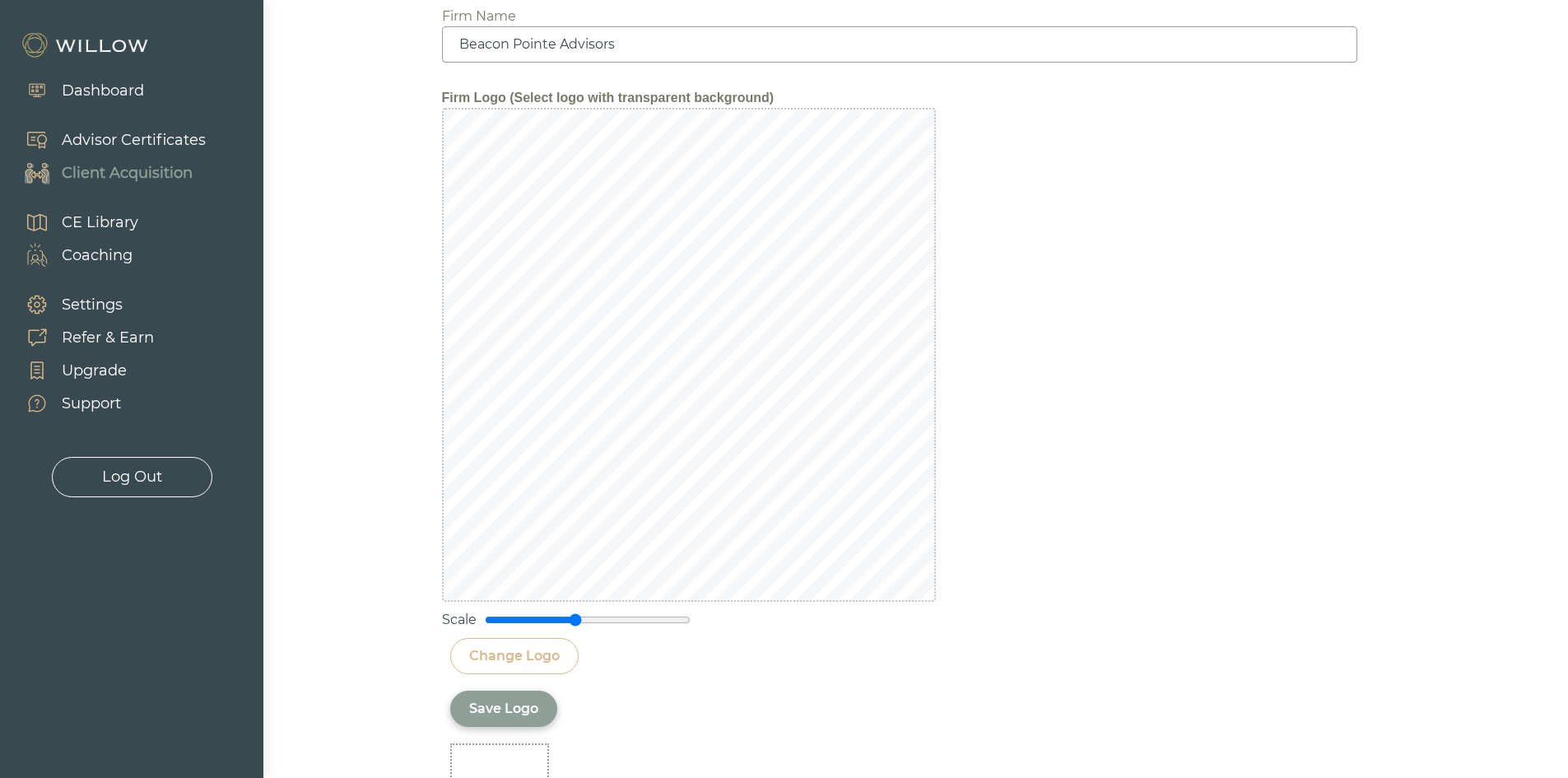
scroll to position [2036, 0]
drag, startPoint x: 574, startPoint y: 621, endPoint x: 556, endPoint y: 620, distance: 18.0
type input "0.7"
click at [556, 620] on input "range" at bounding box center [588, 618] width 206 height 13
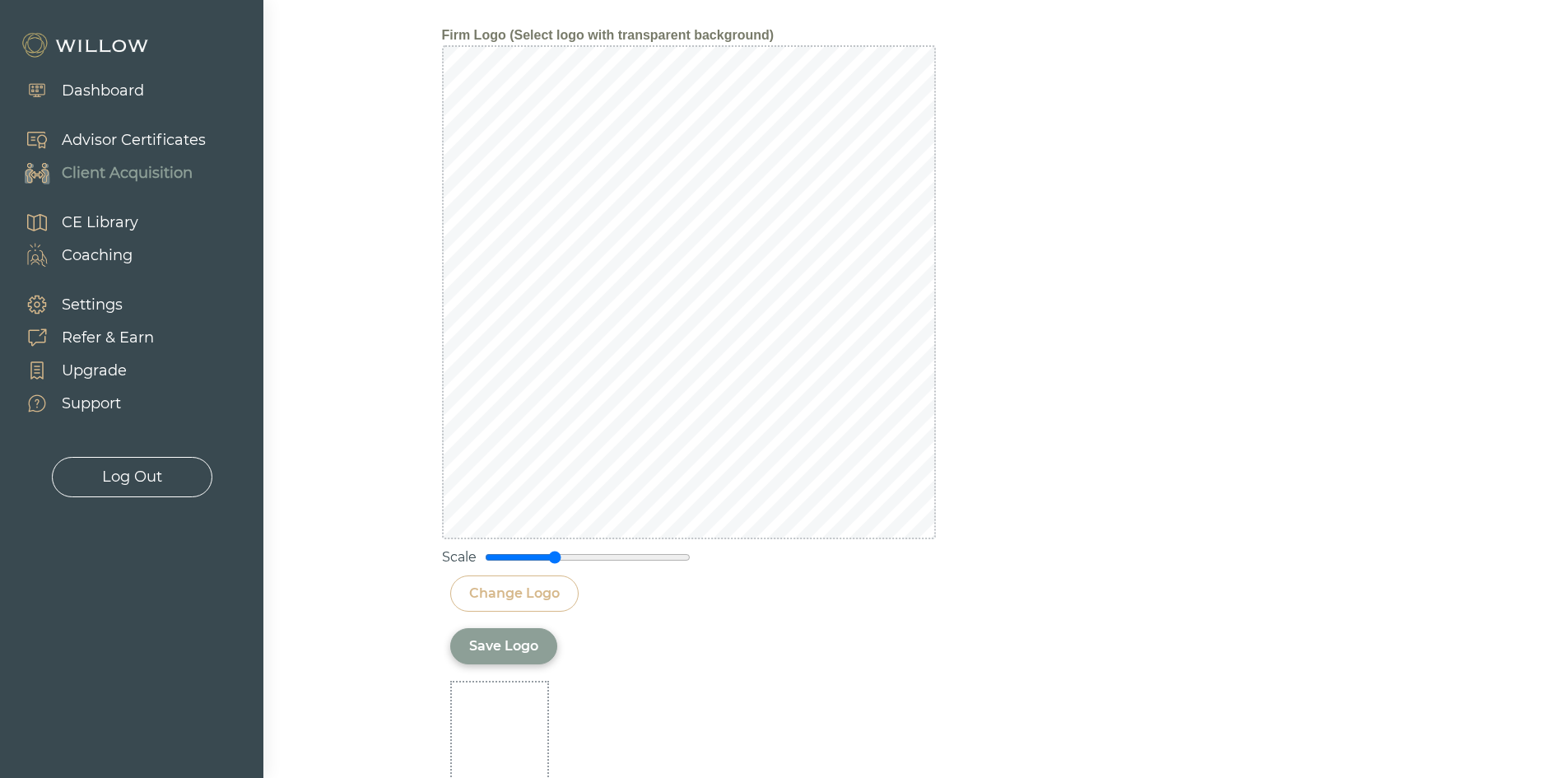
scroll to position [2200, 0]
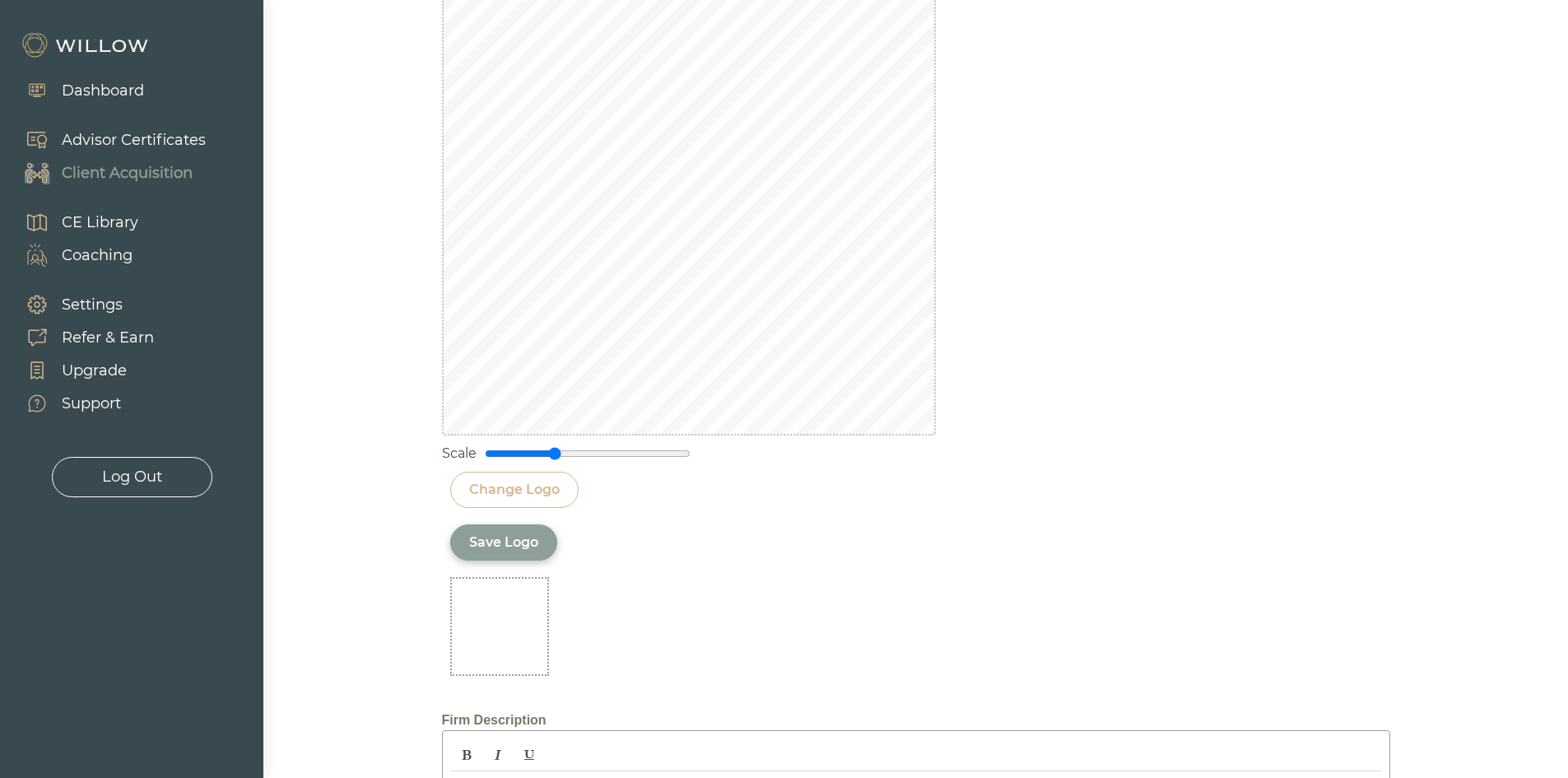
click at [514, 556] on div "Save Logo" at bounding box center [503, 543] width 107 height 36
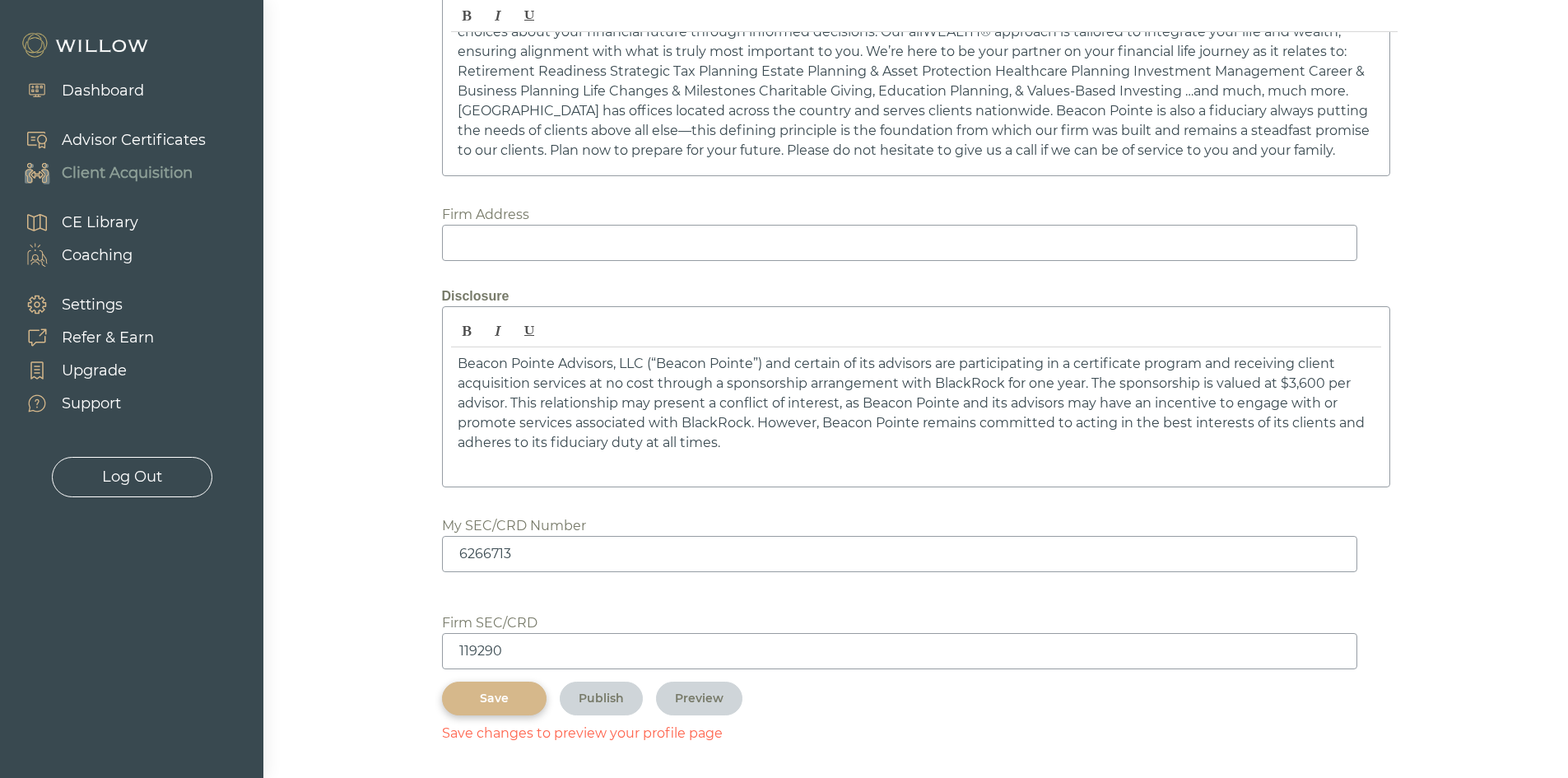
click at [525, 696] on div "Save" at bounding box center [495, 698] width 66 height 17
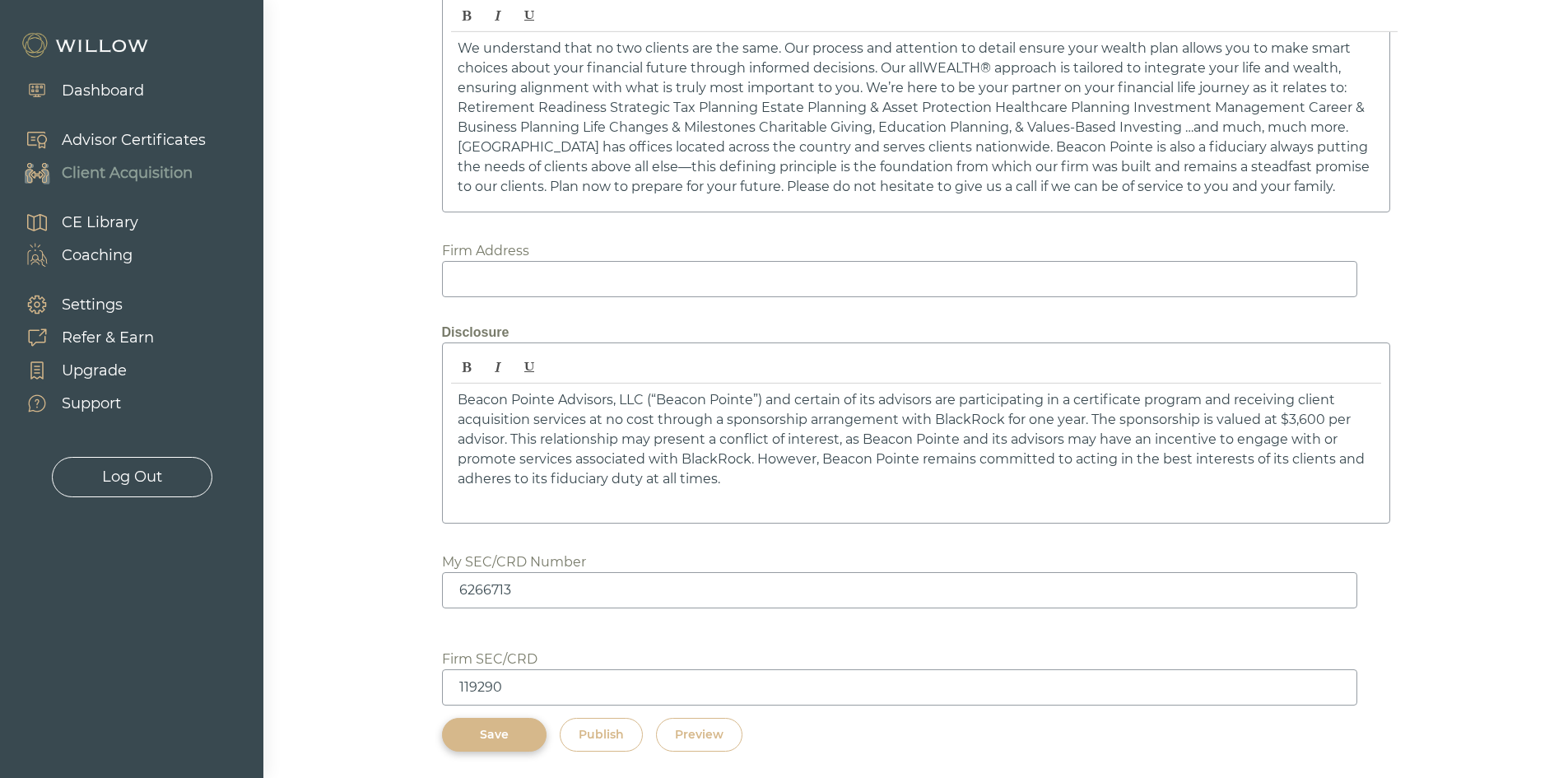
click at [699, 730] on div "Preview" at bounding box center [699, 734] width 48 height 17
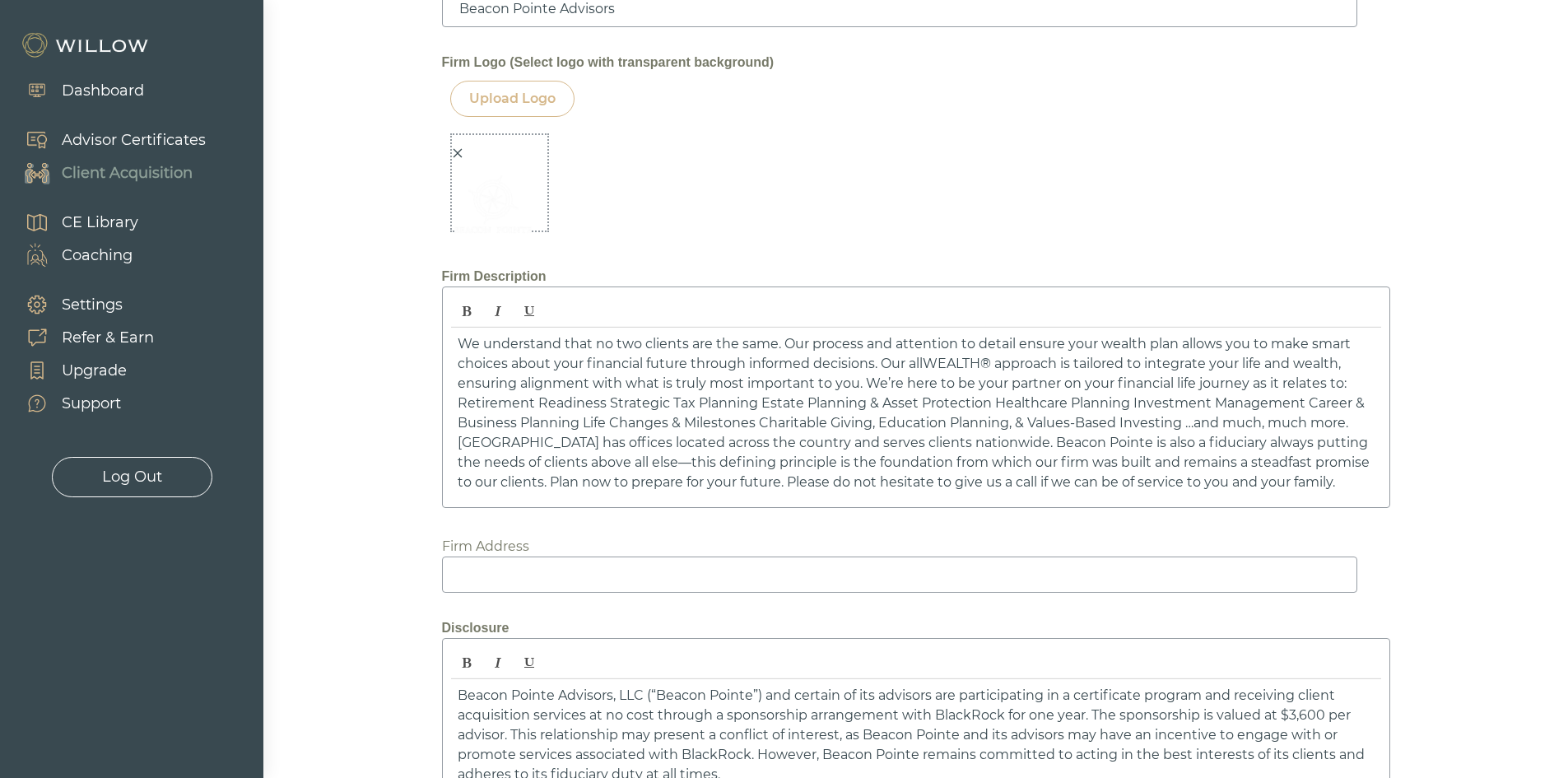
scroll to position [1789, 0]
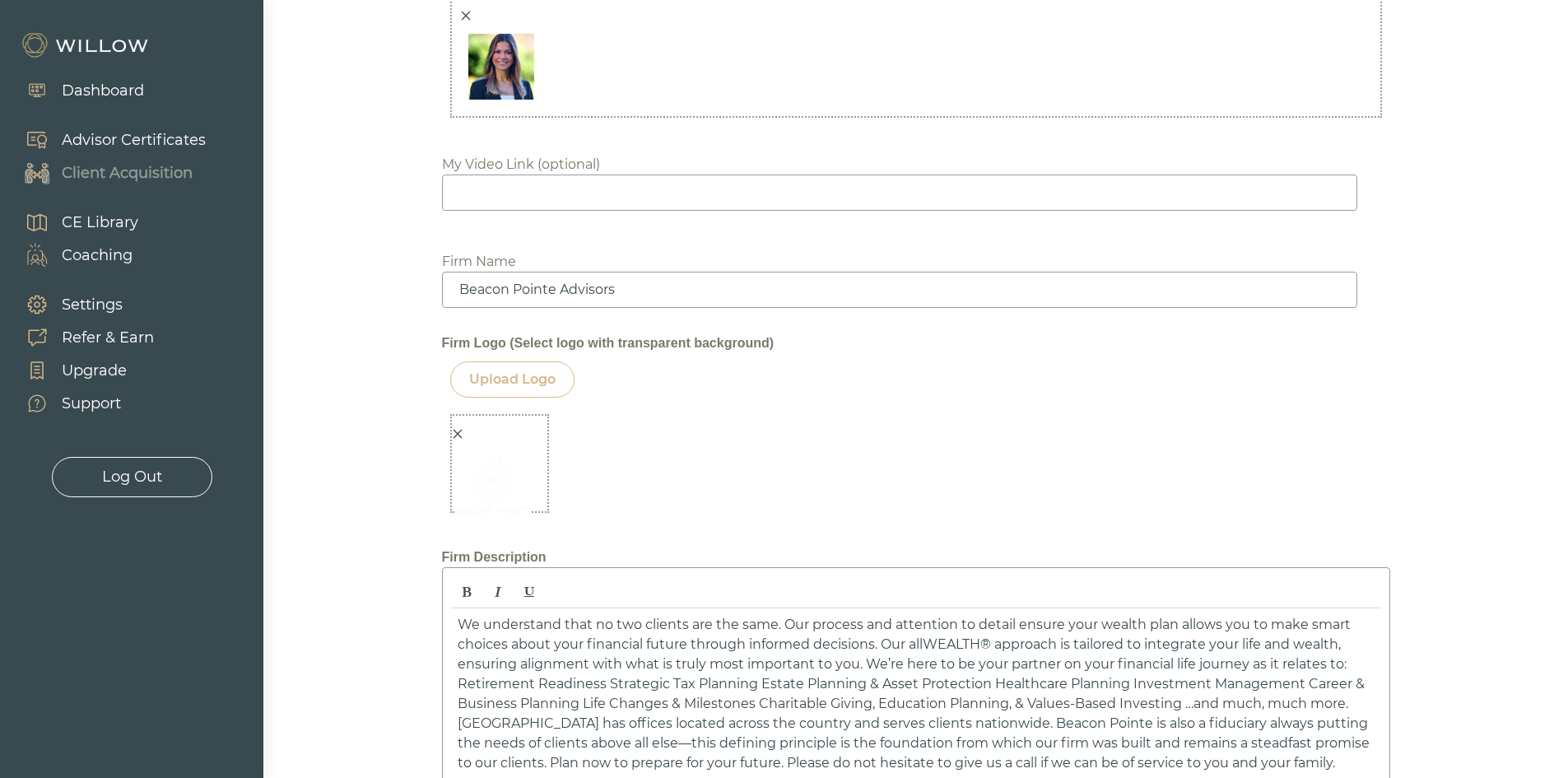
click at [457, 432] on icon "close" at bounding box center [457, 434] width 11 height 11
click at [457, 432] on div at bounding box center [499, 463] width 99 height 99
click at [531, 502] on div at bounding box center [499, 463] width 99 height 99
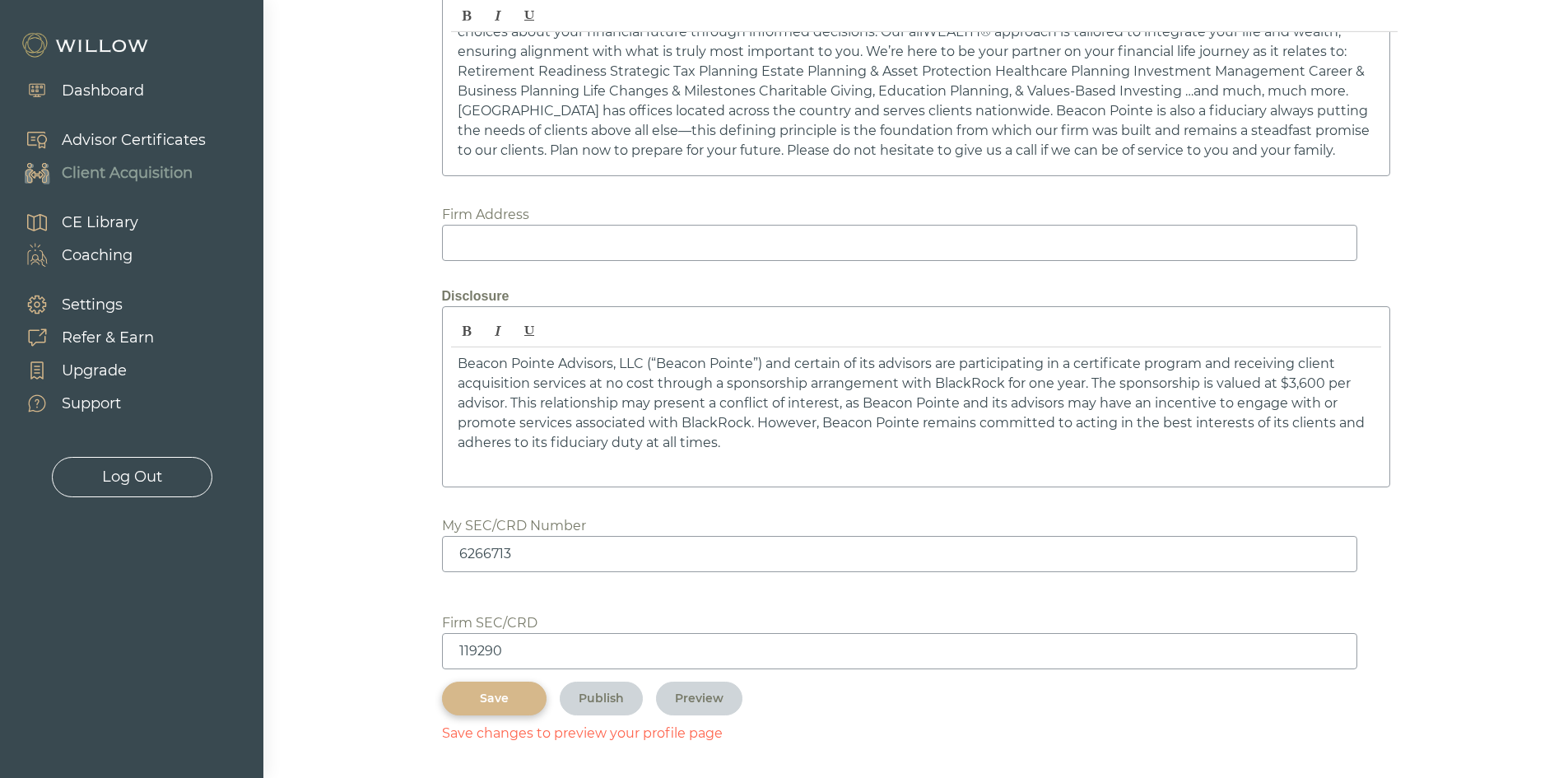
click at [503, 698] on div "Save" at bounding box center [495, 698] width 66 height 17
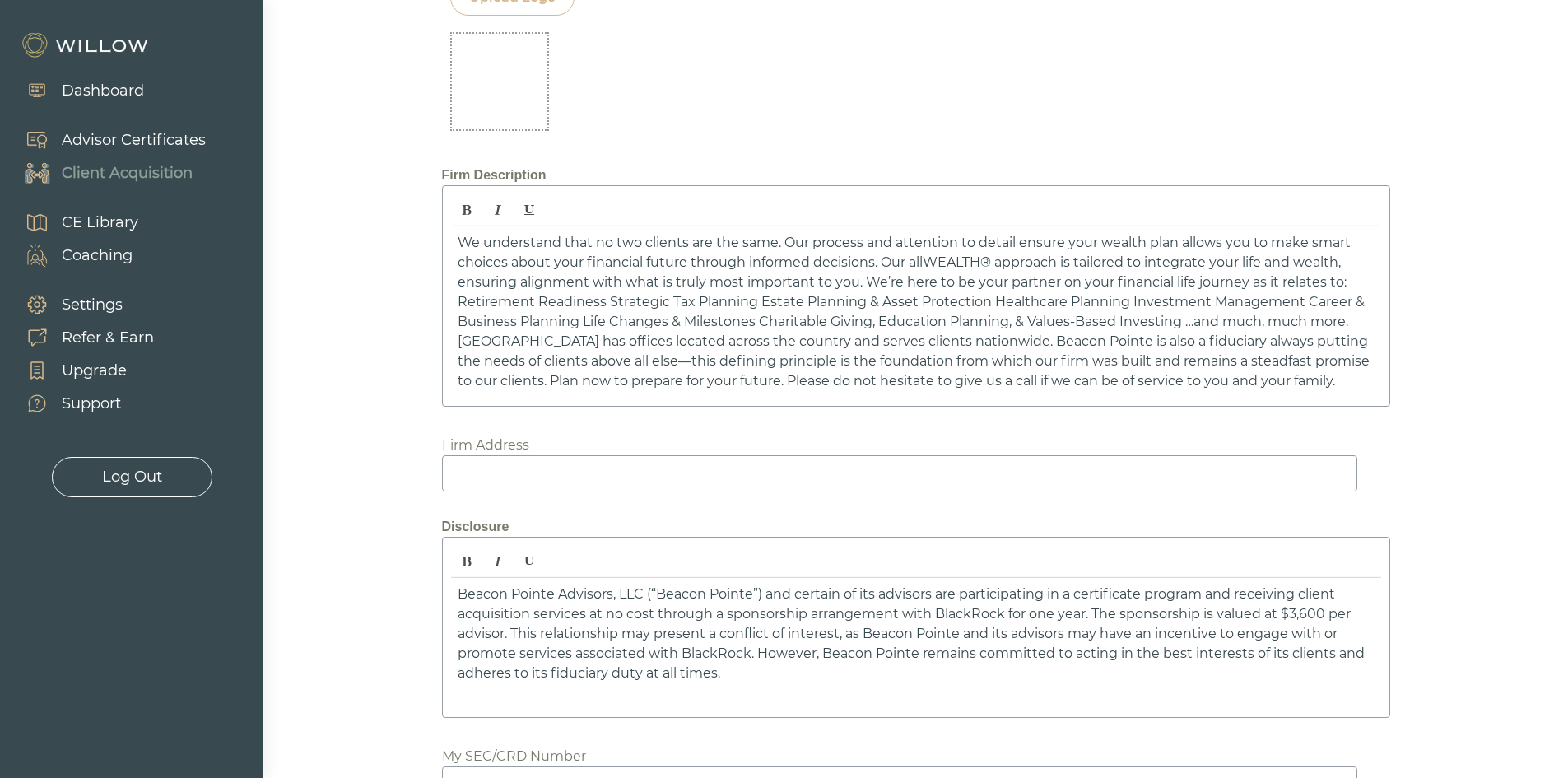
scroll to position [2222, 0]
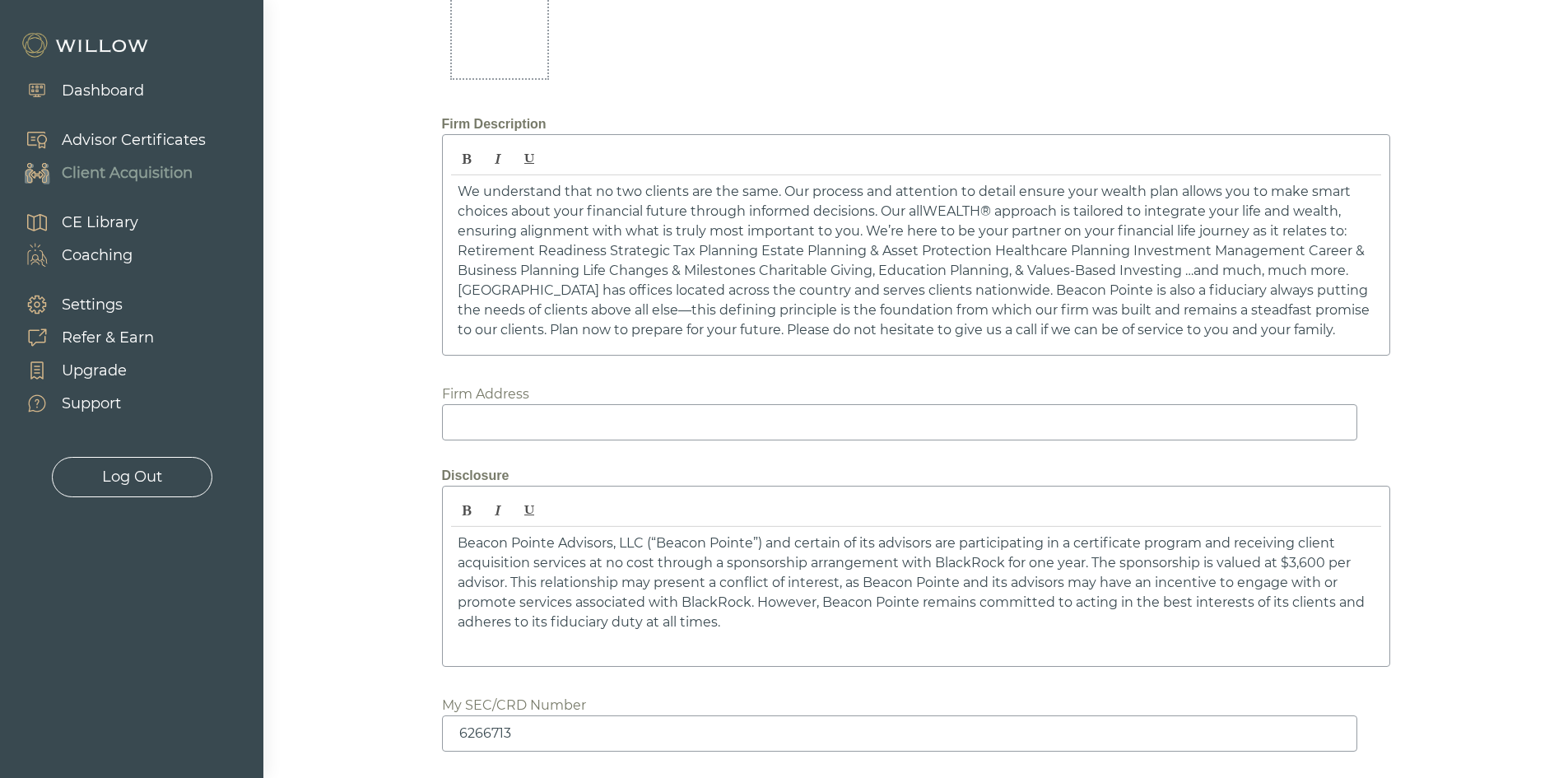
click at [577, 417] on input at bounding box center [900, 422] width 916 height 36
click at [724, 413] on input "400 Totten Pond Rd. Suite 220, Waltham MA 02451" at bounding box center [900, 422] width 916 height 36
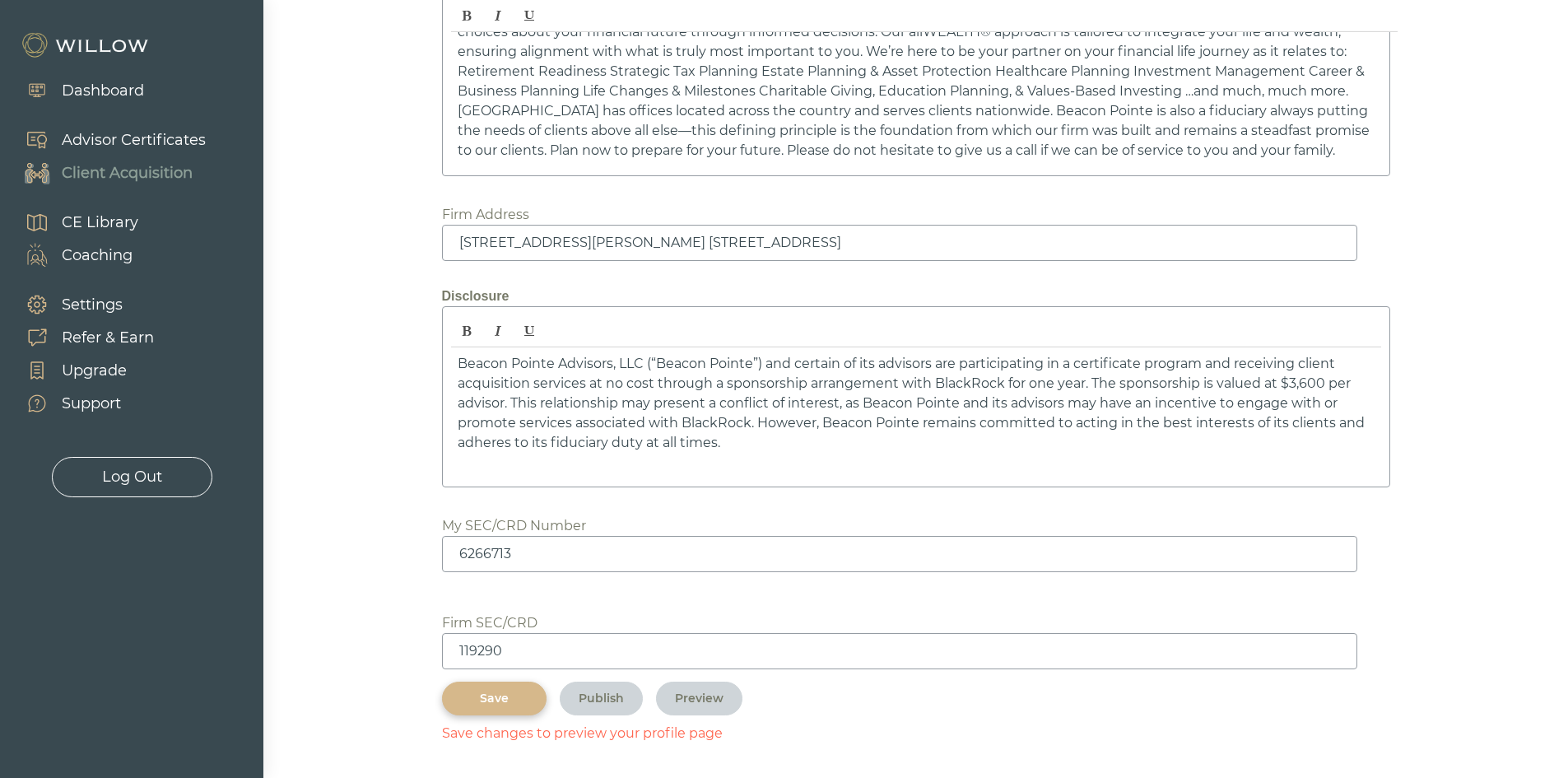
type input "400 Totten Pond Rd. Suite 220, Waltham, MA 02451"
click at [476, 692] on div "Save" at bounding box center [495, 698] width 66 height 17
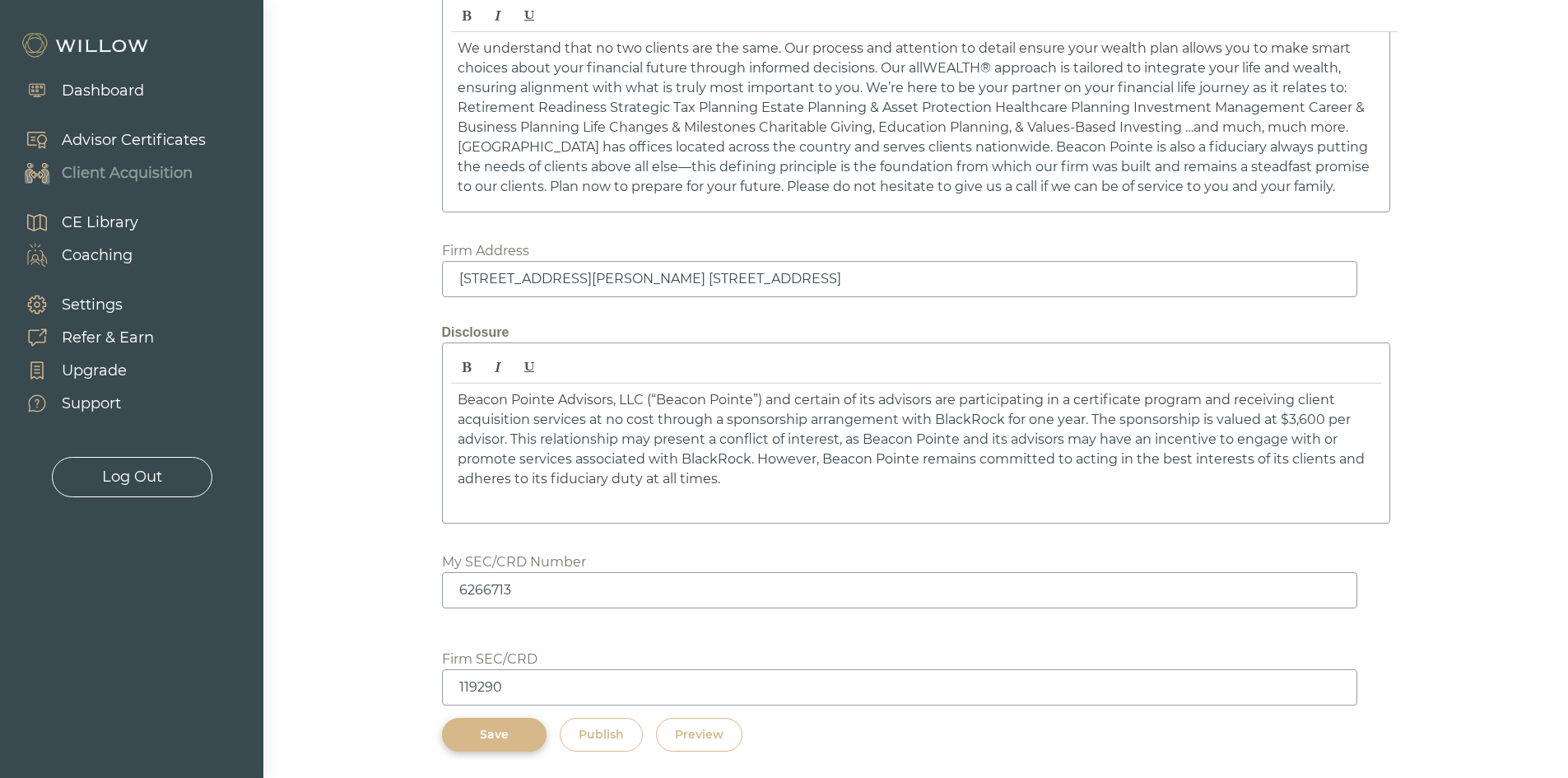
scroll to position [2365, 0]
click at [481, 734] on div "Save" at bounding box center [495, 734] width 66 height 17
click at [703, 732] on div "Preview" at bounding box center [699, 734] width 48 height 17
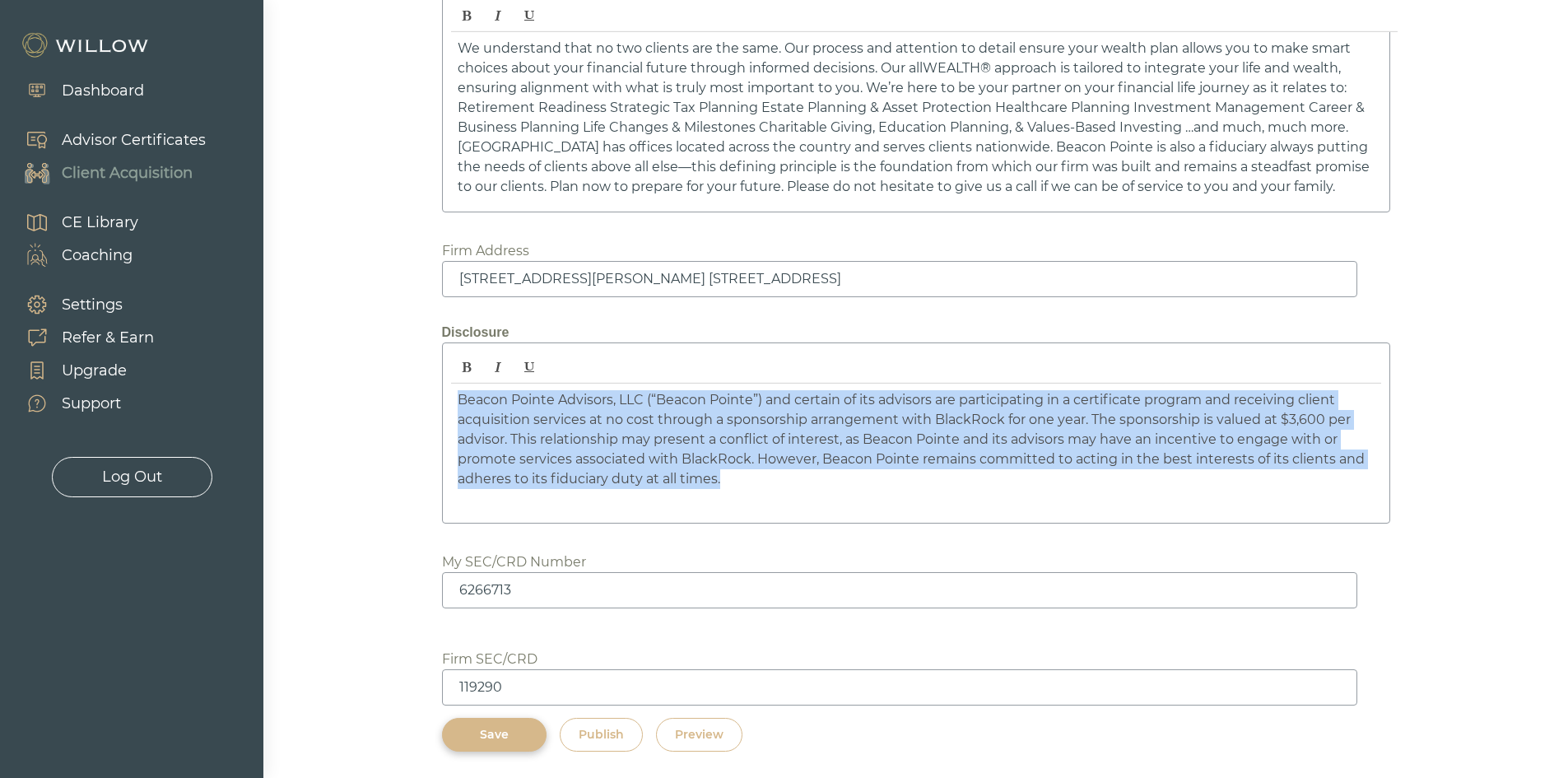
drag, startPoint x: 752, startPoint y: 484, endPoint x: 375, endPoint y: 343, distance: 402.5
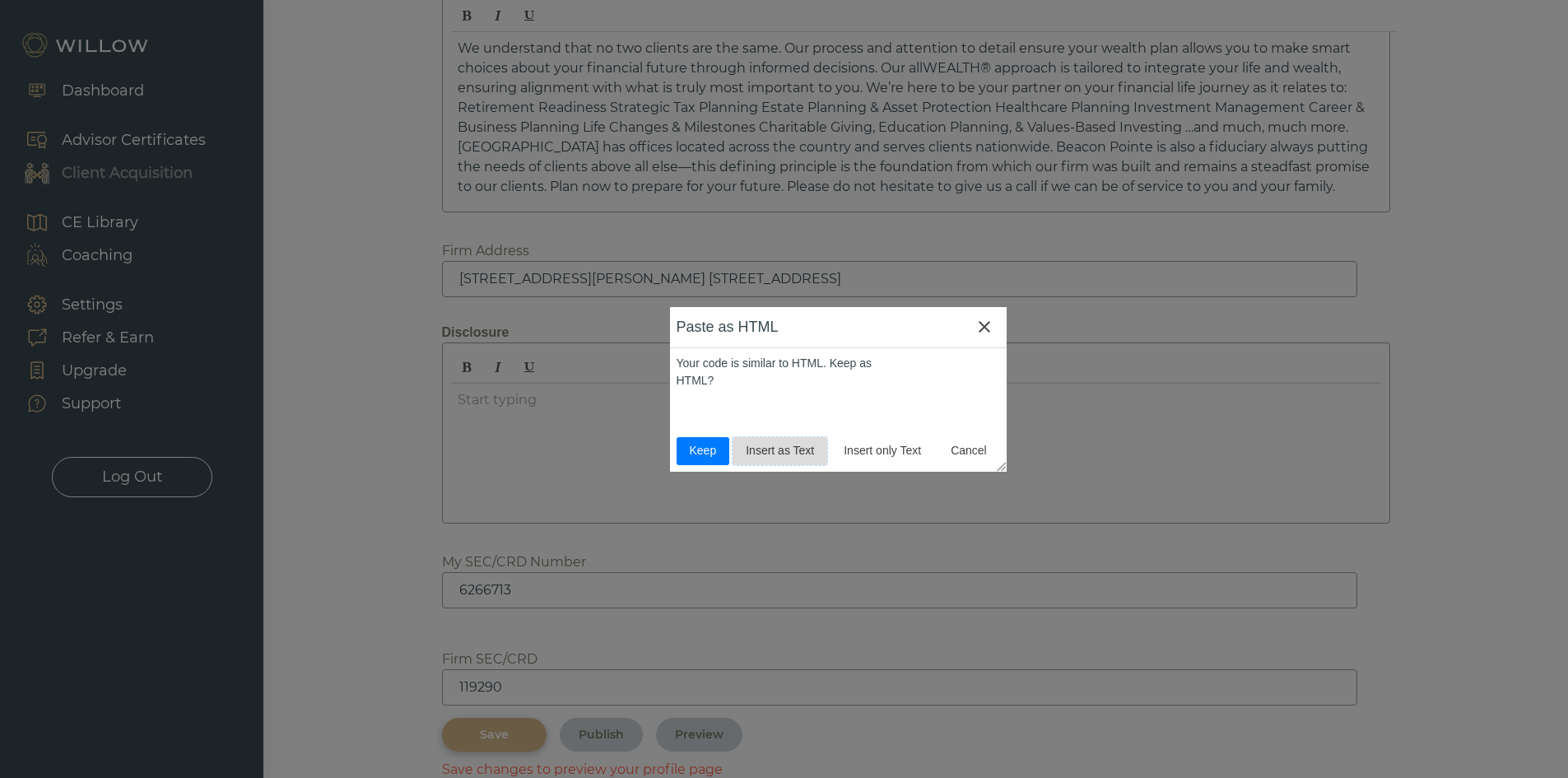
click at [803, 448] on span "Insert as Text" at bounding box center [780, 451] width 82 height 17
click at [863, 451] on span "Insert only Text" at bounding box center [882, 451] width 90 height 17
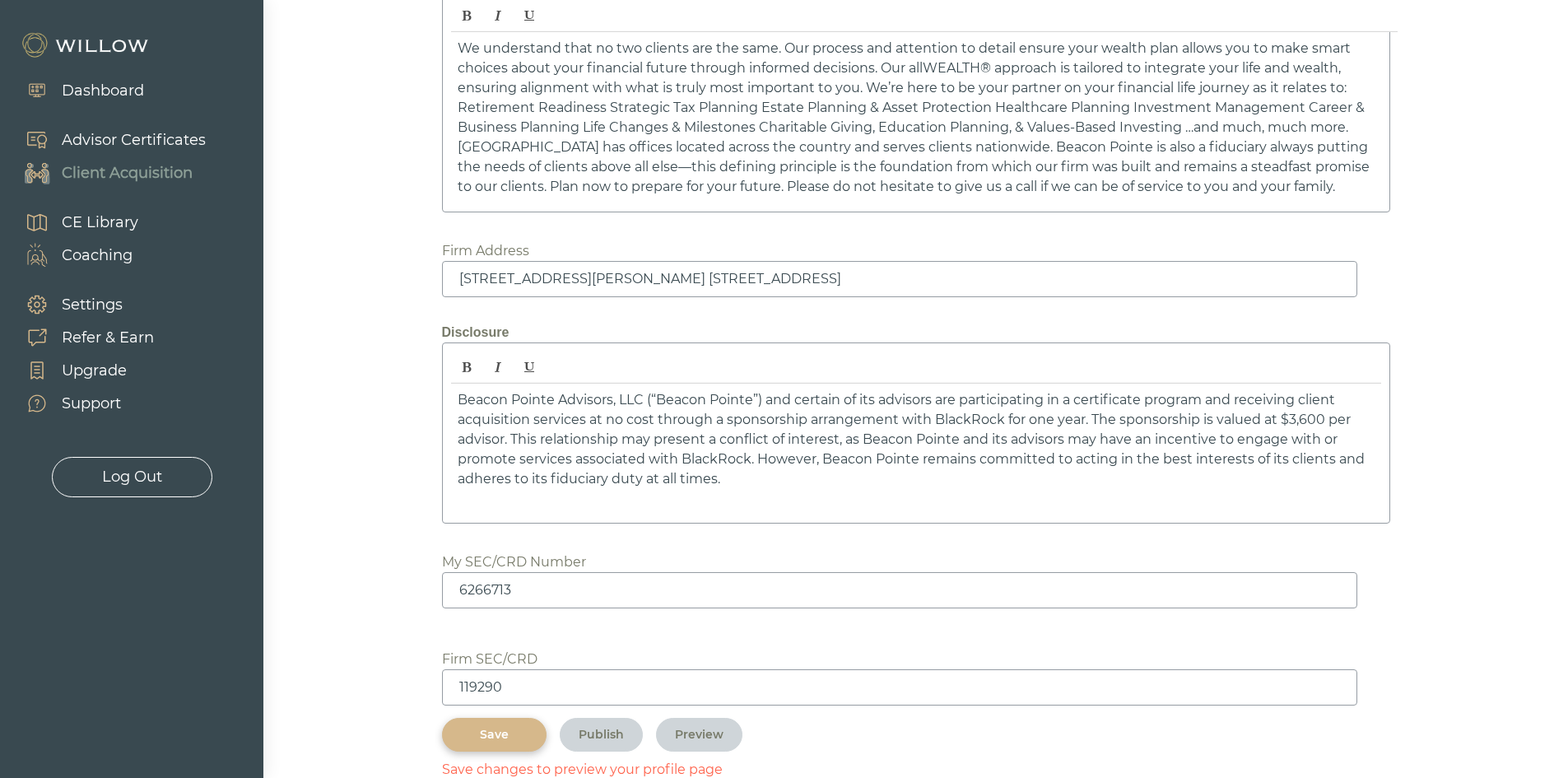
click at [488, 734] on div "Save" at bounding box center [495, 734] width 66 height 17
click at [691, 729] on div "Preview" at bounding box center [699, 734] width 48 height 17
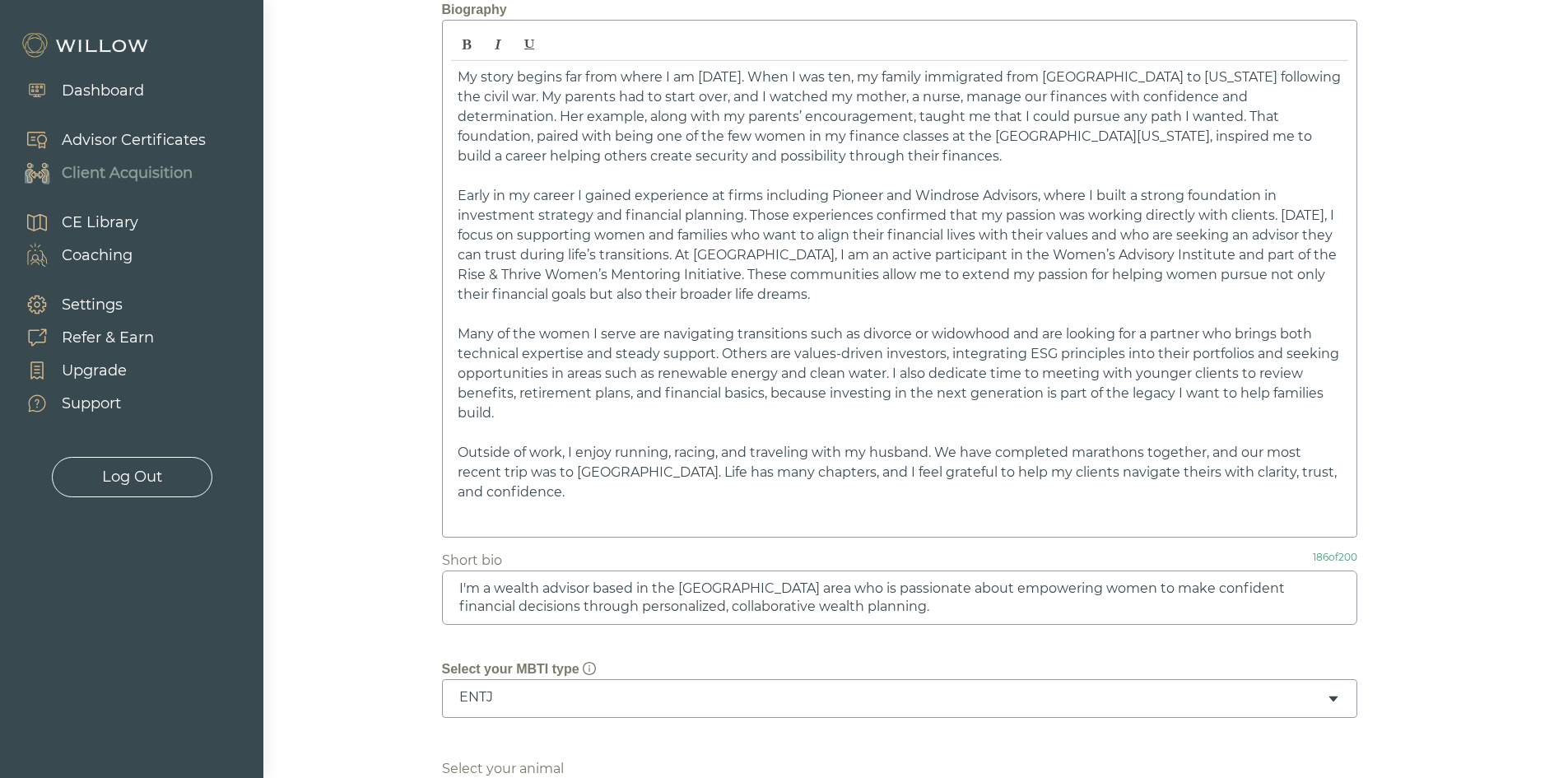
scroll to position [143, 0]
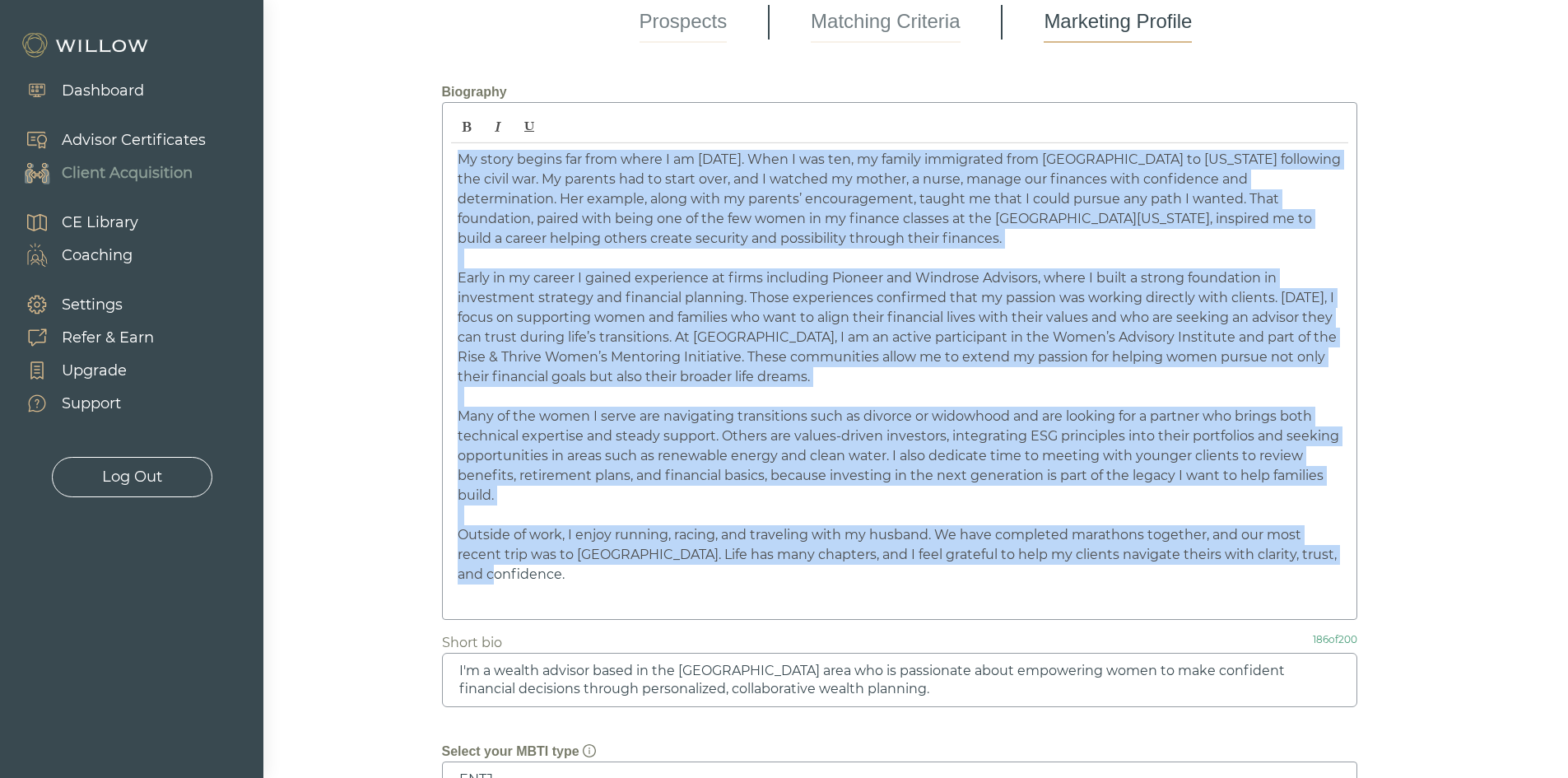
drag, startPoint x: 454, startPoint y: 157, endPoint x: 681, endPoint y: 570, distance: 471.3
click at [681, 570] on div "My story begins far from where I am today. When I was ten, my family immigrated…" at bounding box center [899, 377] width 897 height 468
click at [500, 127] on icon "Italic" at bounding box center [498, 127] width 11 height 11
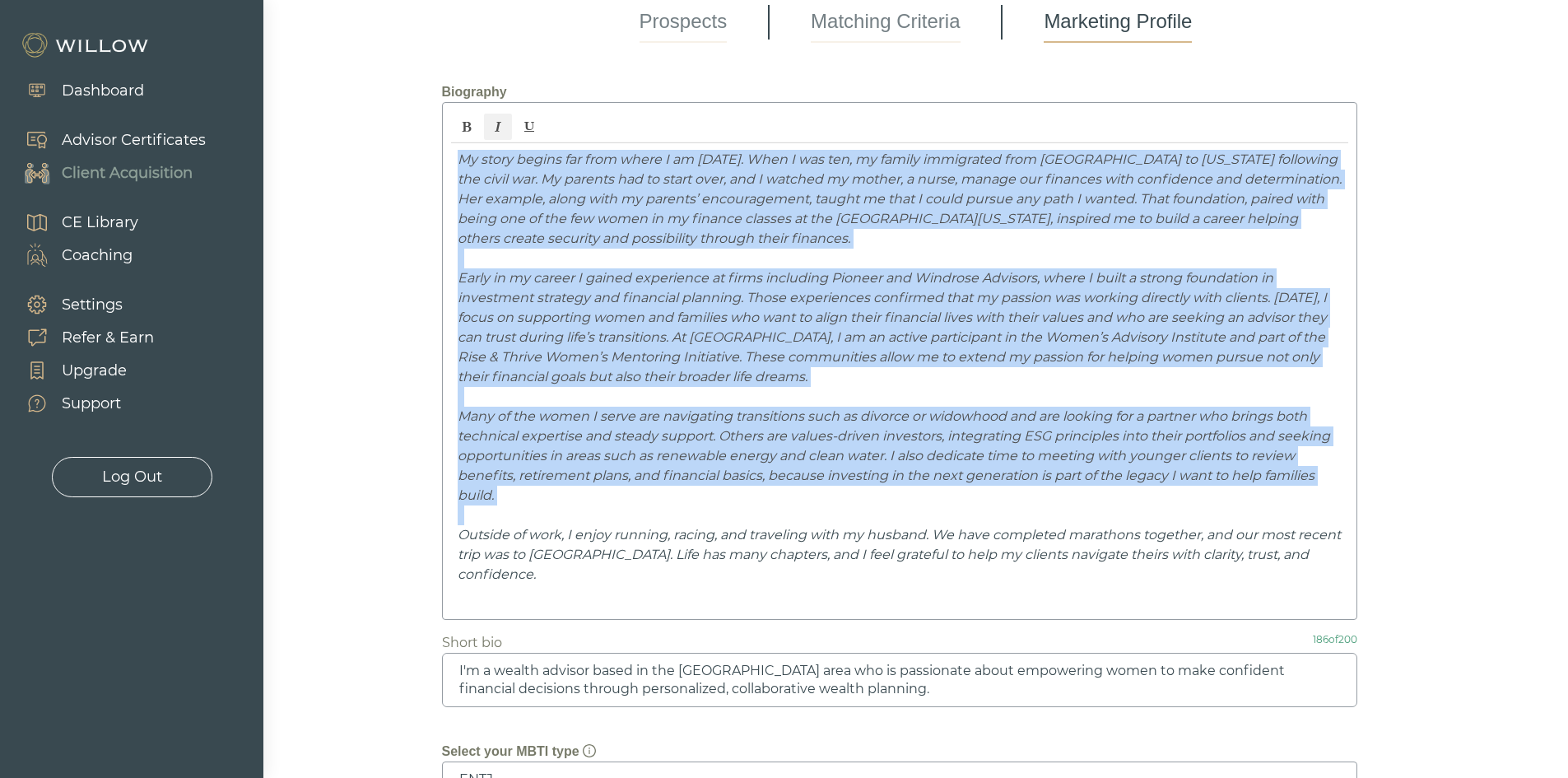
click at [740, 248] on p "My story begins far from where I am today. When I was ten, my family immigrated…" at bounding box center [900, 199] width 885 height 99
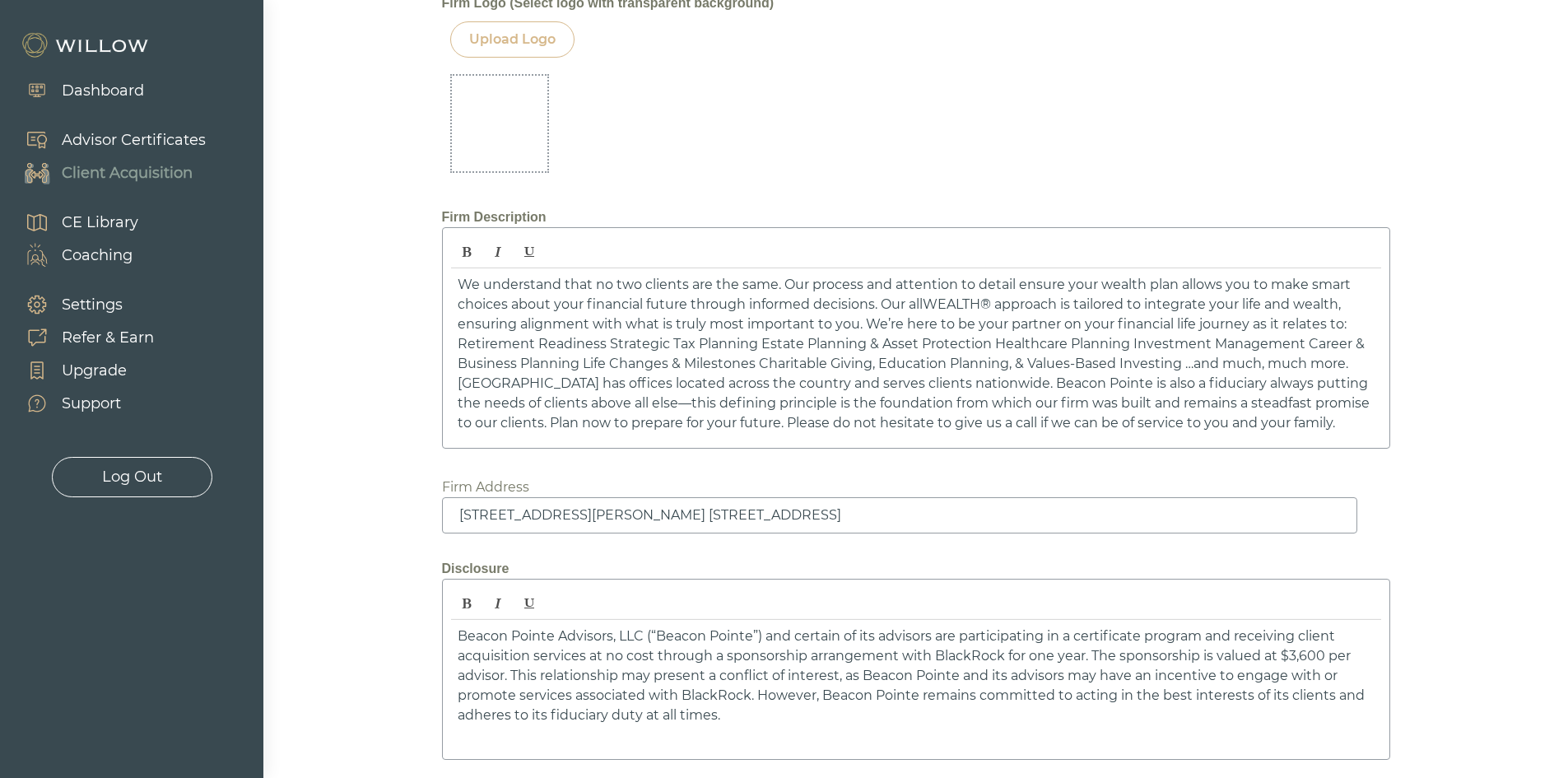
scroll to position [2365, 0]
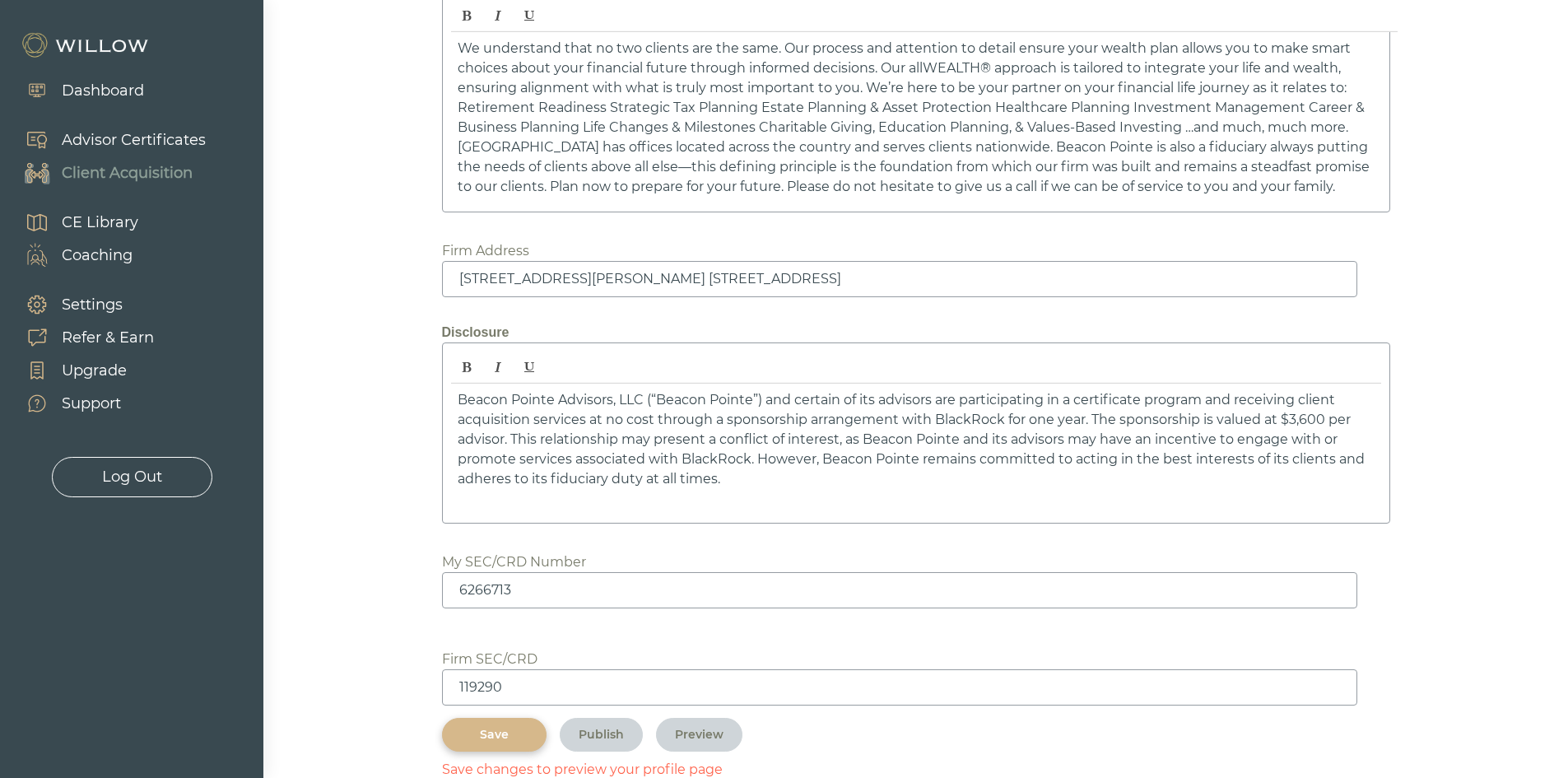
click at [485, 727] on div "Save" at bounding box center [495, 734] width 66 height 17
click at [500, 723] on button "Save" at bounding box center [495, 734] width 104 height 34
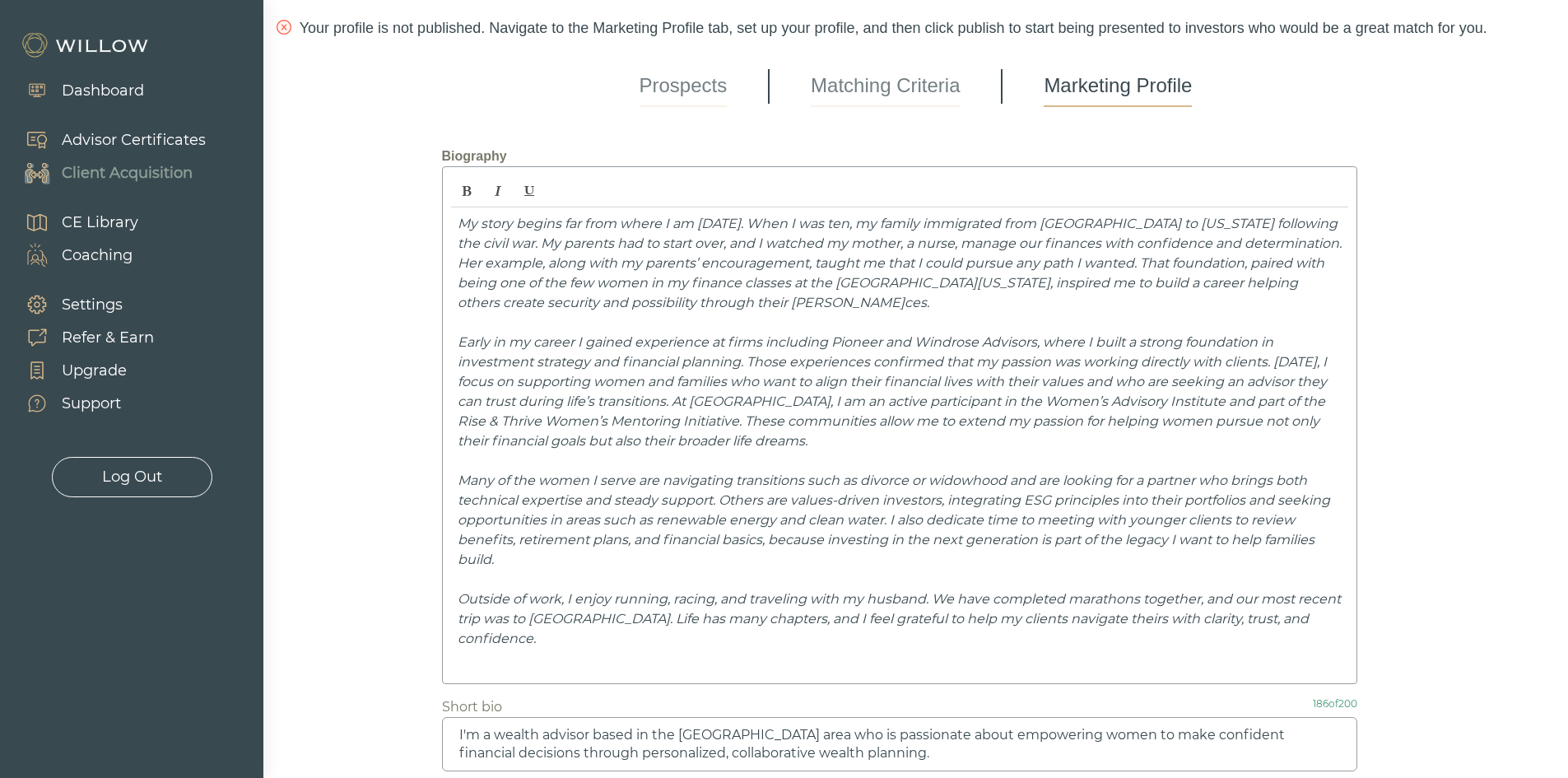
scroll to position [0, 0]
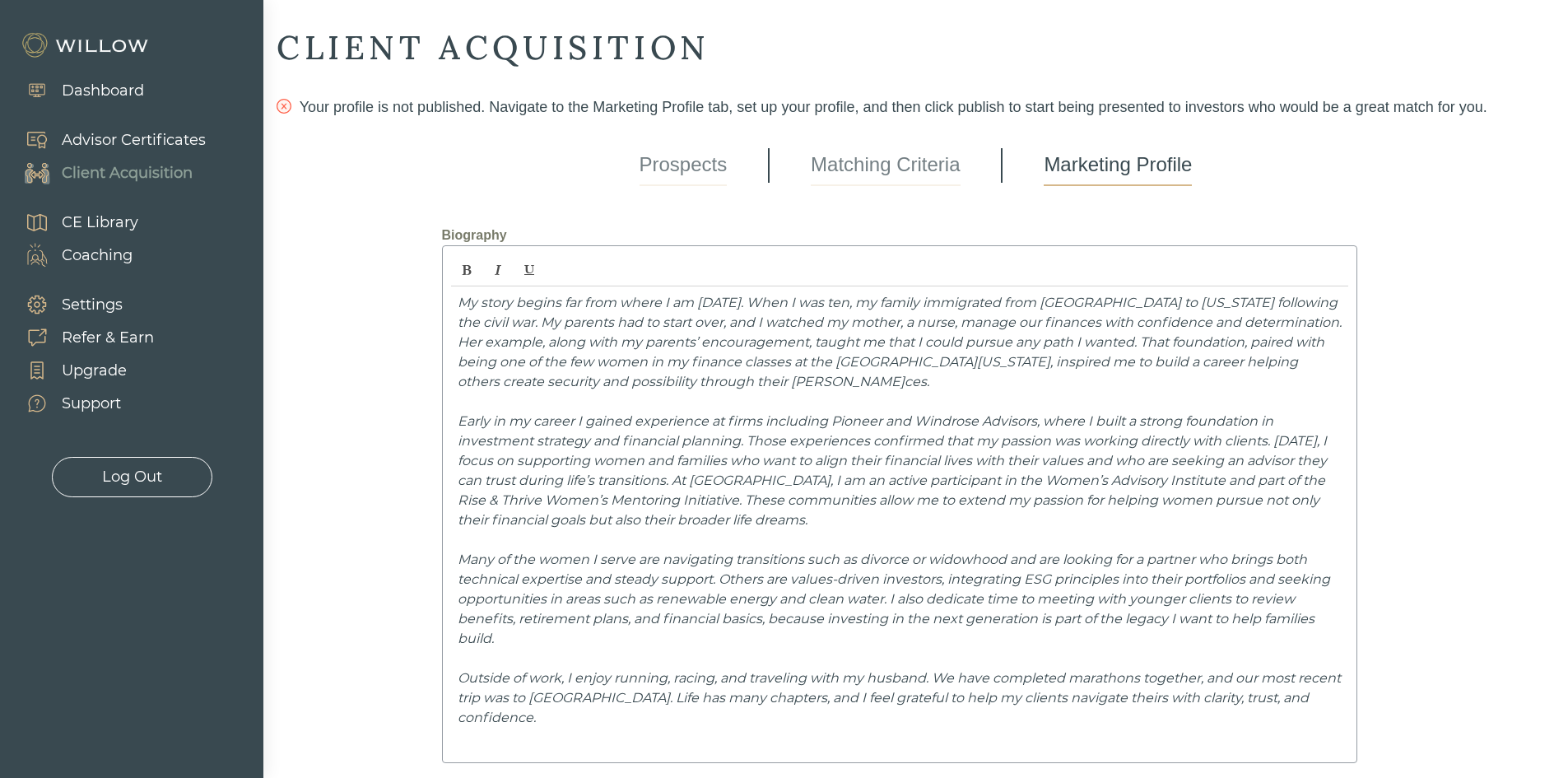
click at [842, 301] on em "My story begins far from where I am today. When I was ten, my family immigrated…" at bounding box center [900, 343] width 885 height 95
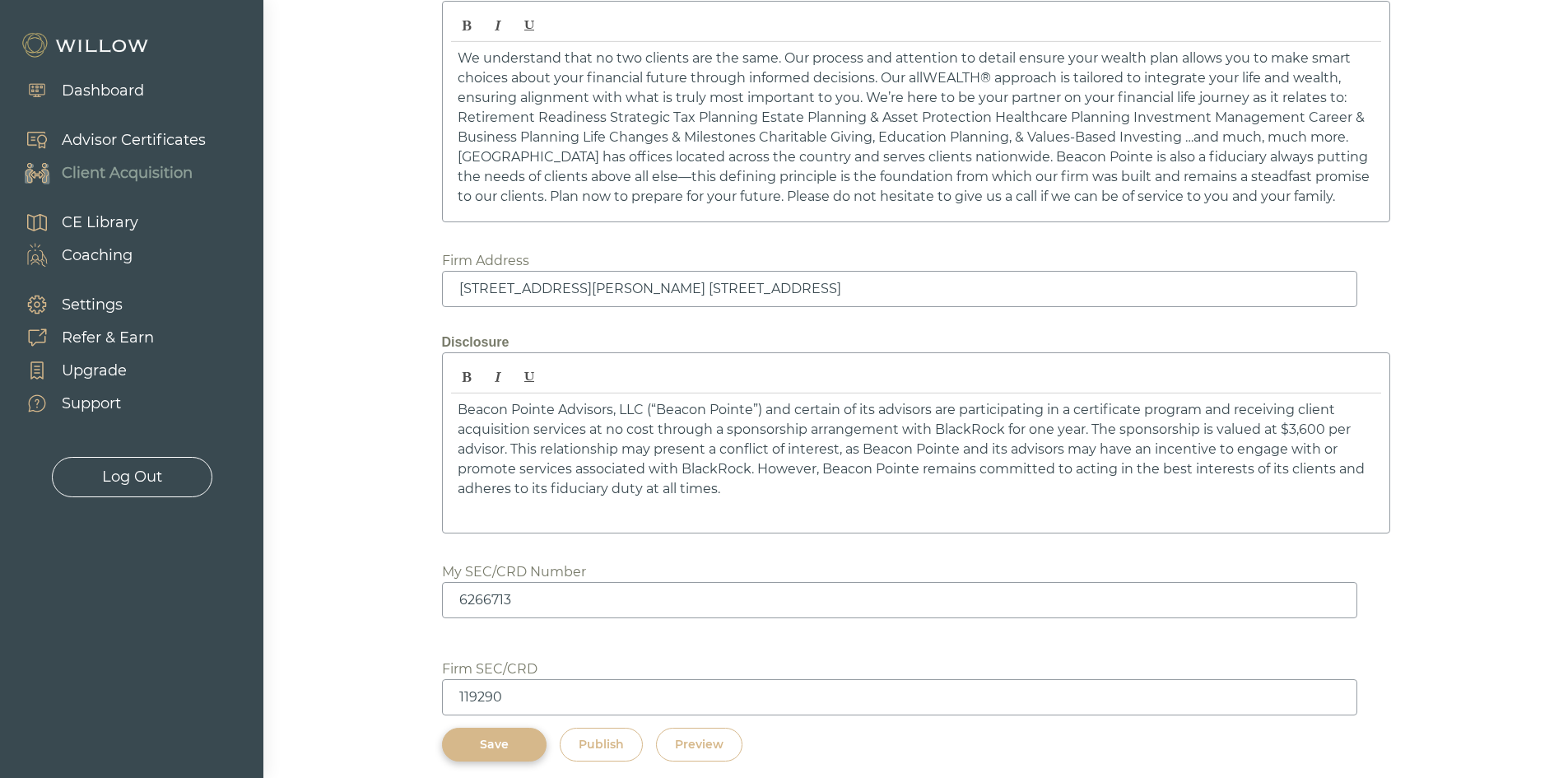
scroll to position [2365, 0]
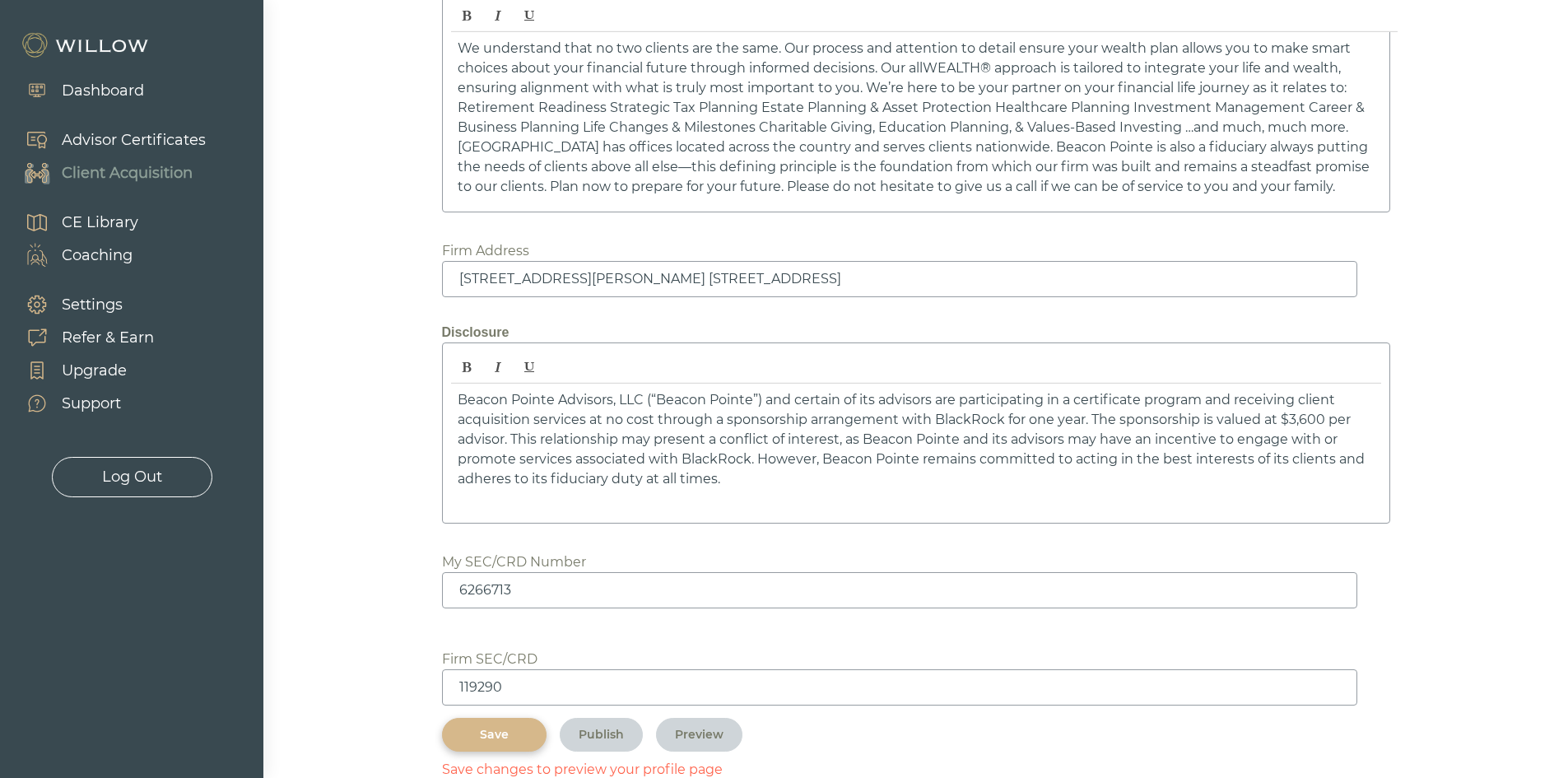
click at [473, 727] on div "Save" at bounding box center [495, 734] width 66 height 17
click at [504, 734] on div "Save" at bounding box center [495, 734] width 66 height 17
drag, startPoint x: 488, startPoint y: 738, endPoint x: 637, endPoint y: 519, distance: 264.9
click at [488, 738] on div "Save" at bounding box center [495, 734] width 66 height 17
click at [705, 730] on div "Preview" at bounding box center [699, 734] width 48 height 17
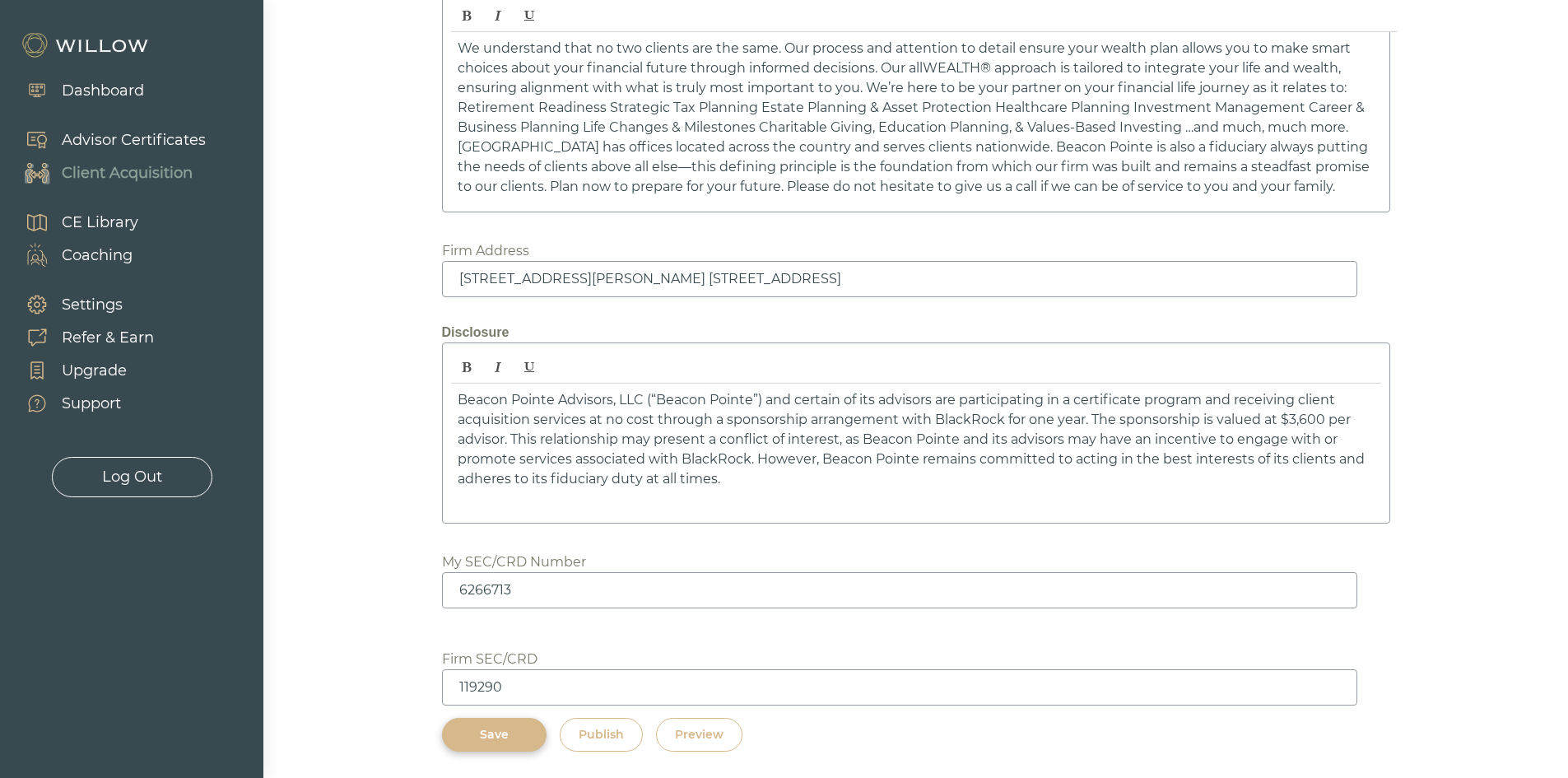
click at [500, 729] on div "Save" at bounding box center [495, 734] width 66 height 17
click at [498, 739] on div "Save" at bounding box center [495, 734] width 66 height 17
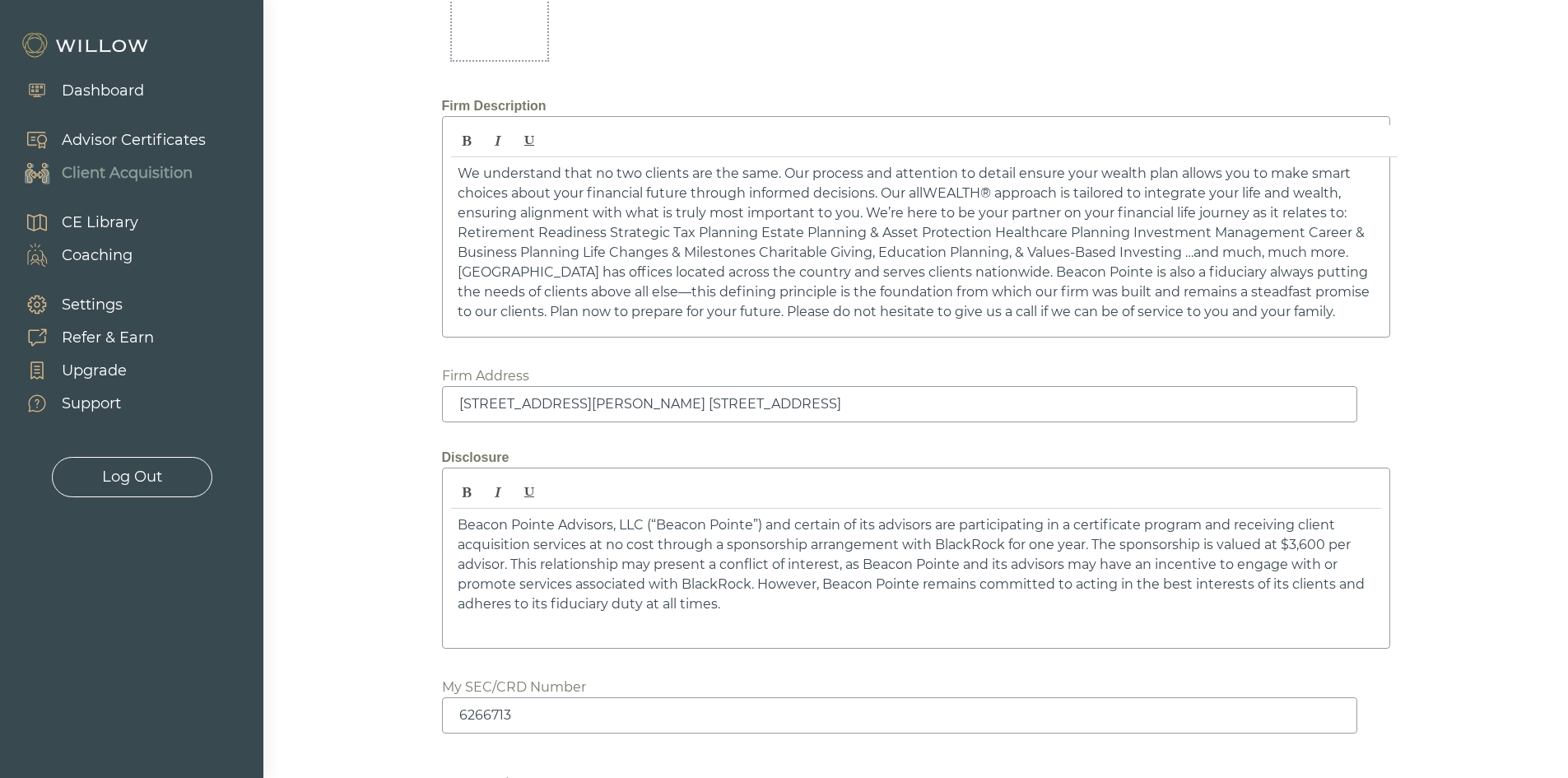
scroll to position [1872, 0]
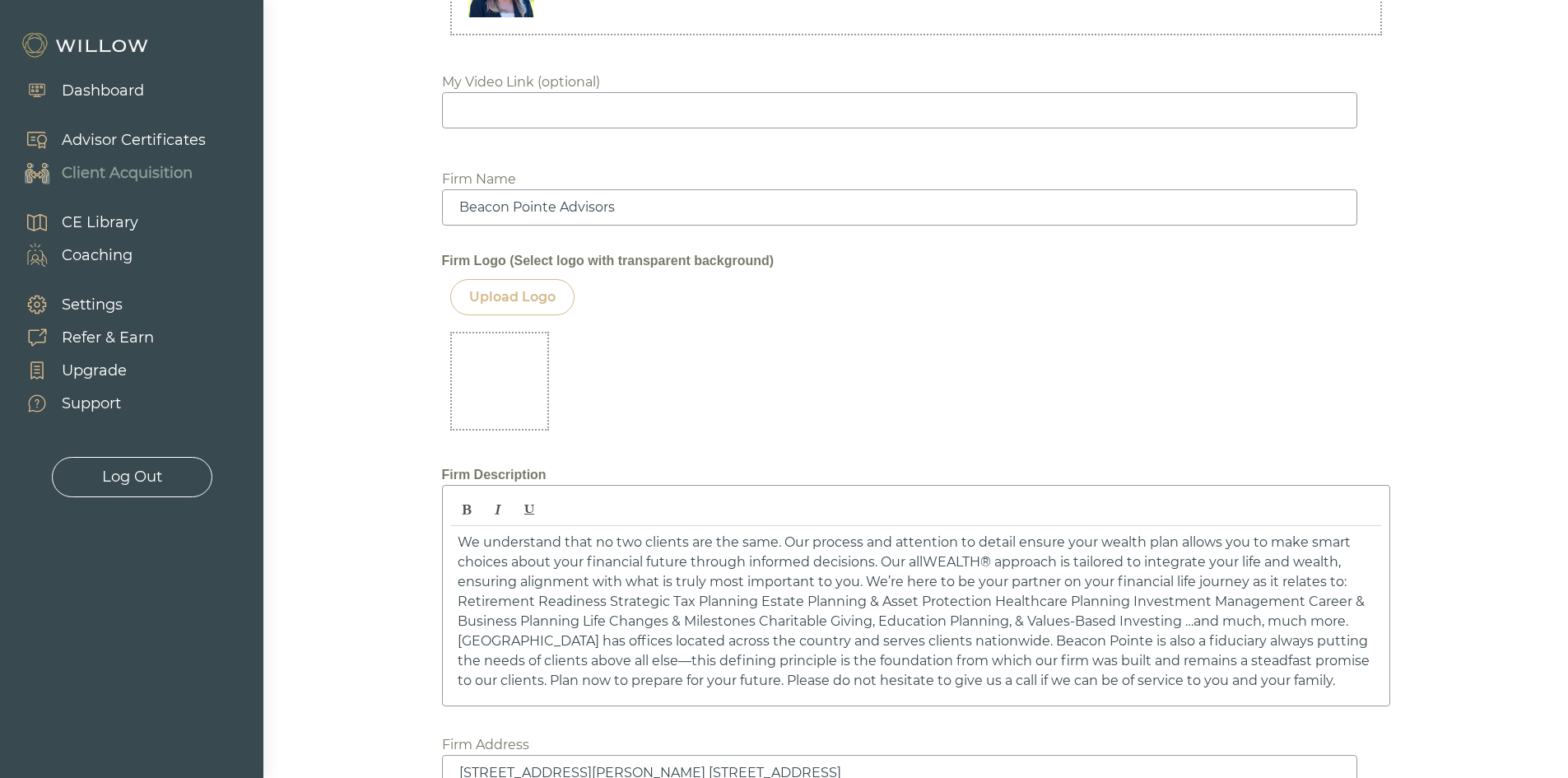
click at [1242, 302] on div "Upload Logo" at bounding box center [916, 297] width 932 height 36
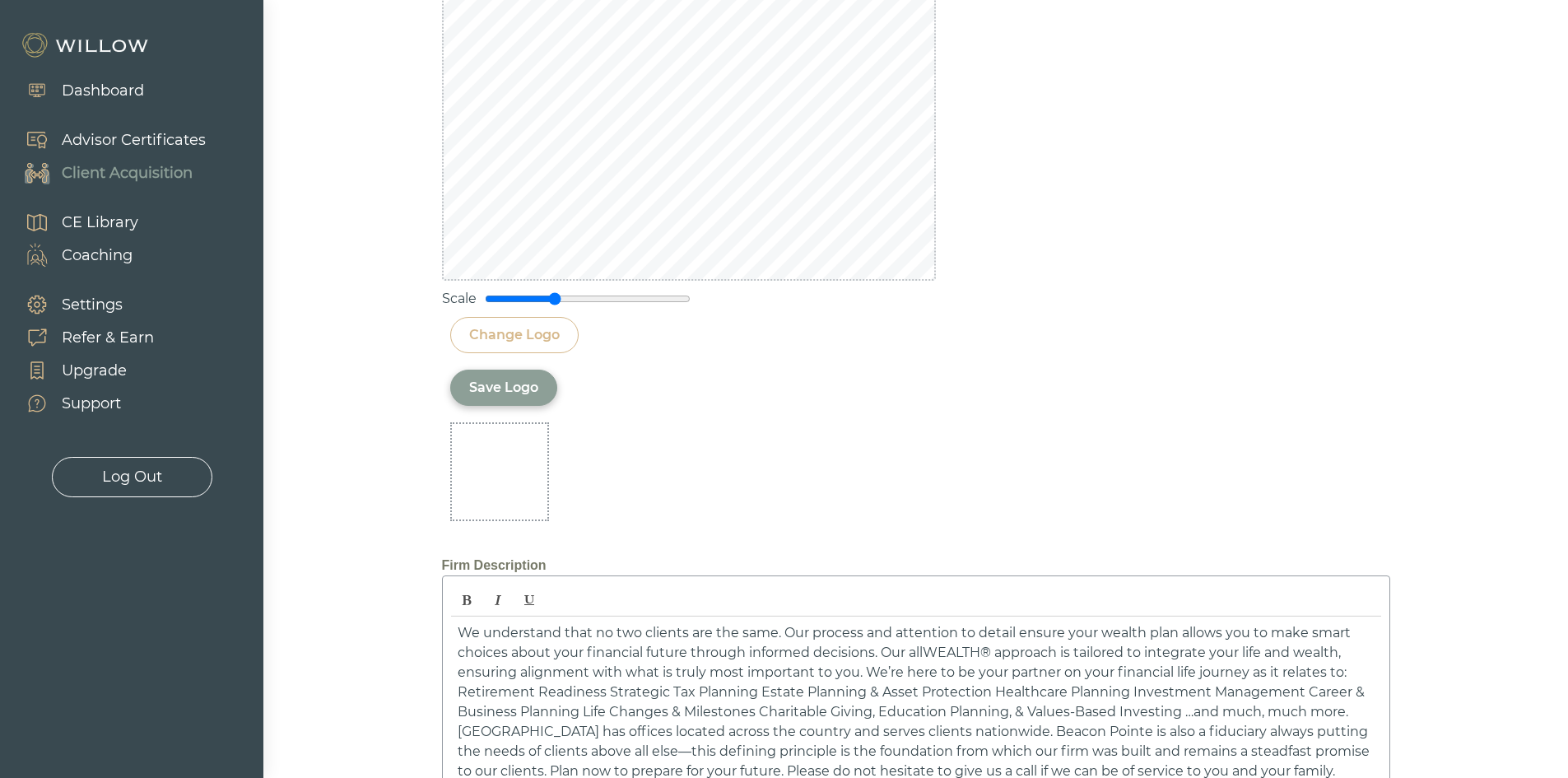
scroll to position [2365, 0]
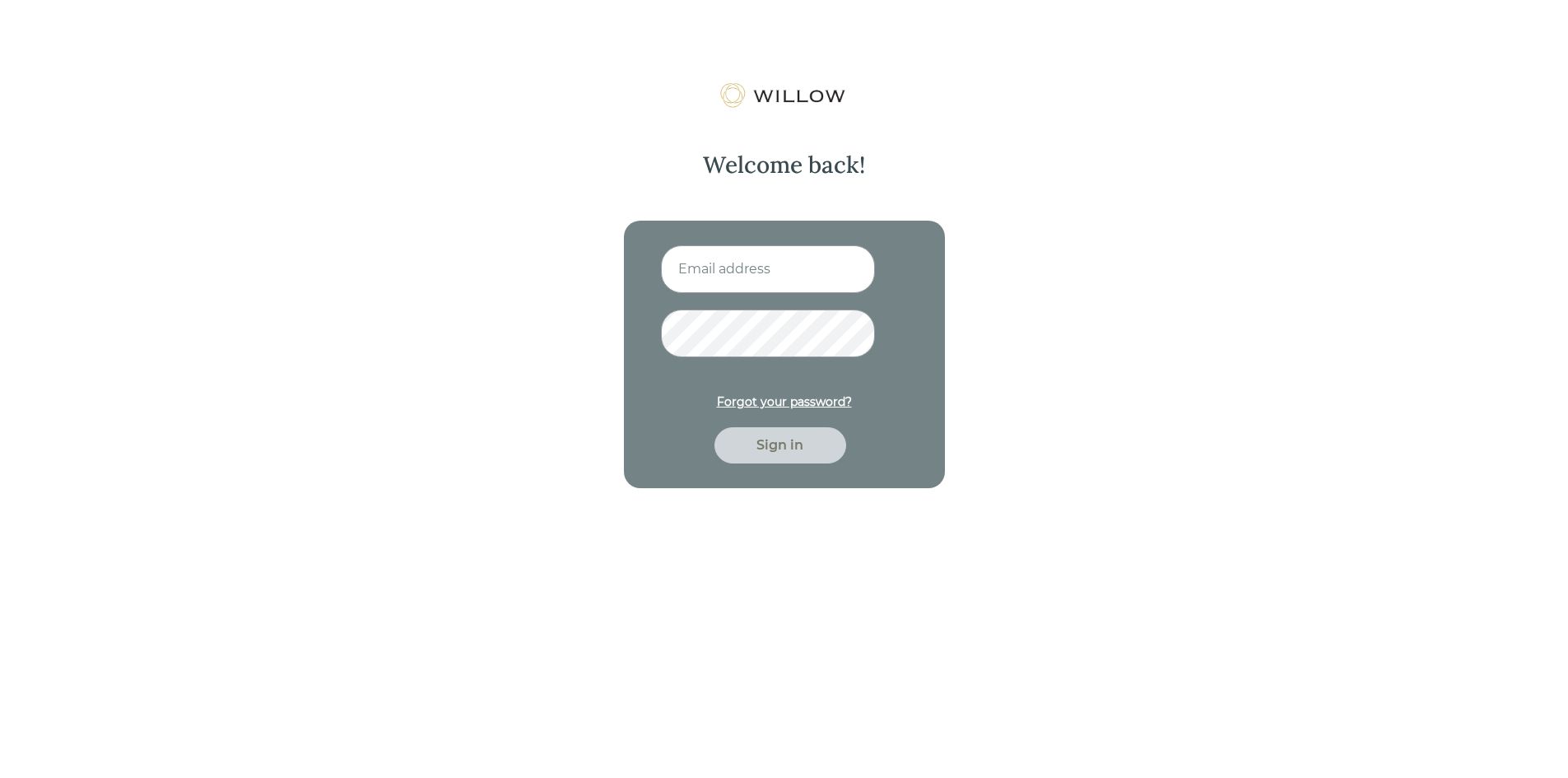
click at [769, 263] on input at bounding box center [769, 269] width 215 height 47
type input "[EMAIL_ADDRESS][DOMAIN_NAME]"
click at [715, 427] on button "Sign in" at bounding box center [780, 445] width 132 height 36
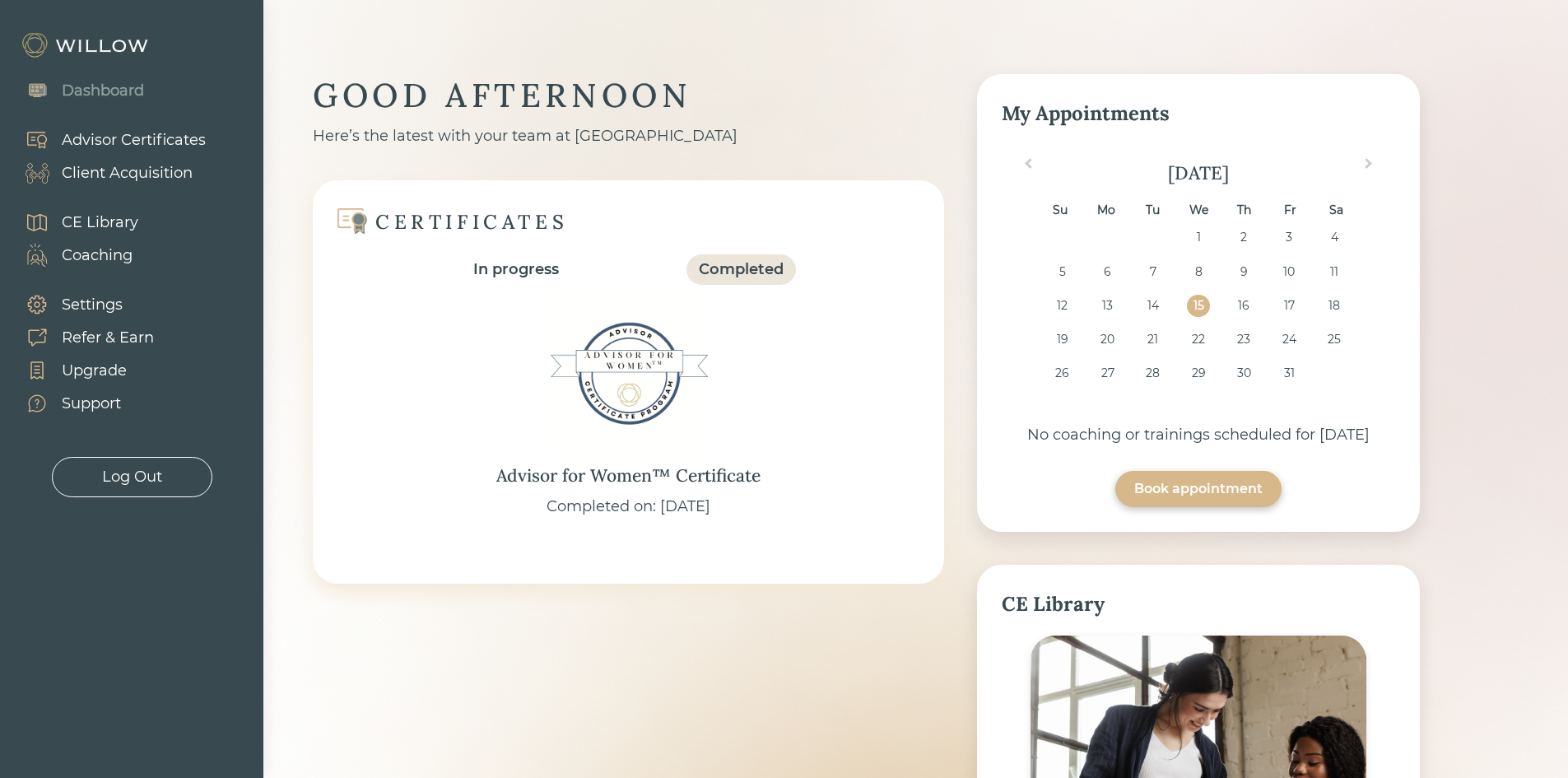
click at [113, 166] on div "Client Acquisition" at bounding box center [127, 173] width 131 height 22
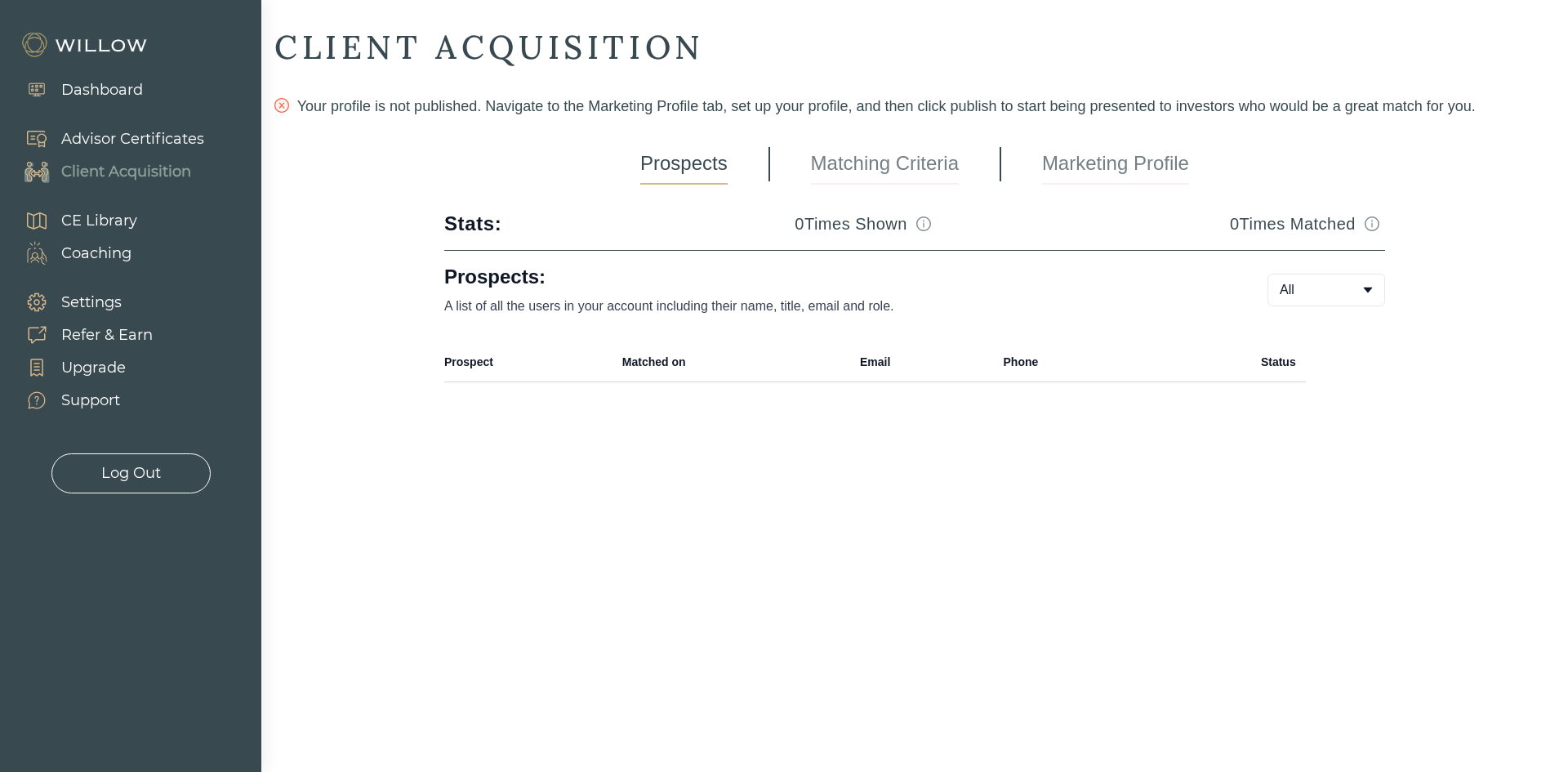
click at [1066, 167] on link "Marketing Profile" at bounding box center [1116, 164] width 147 height 40
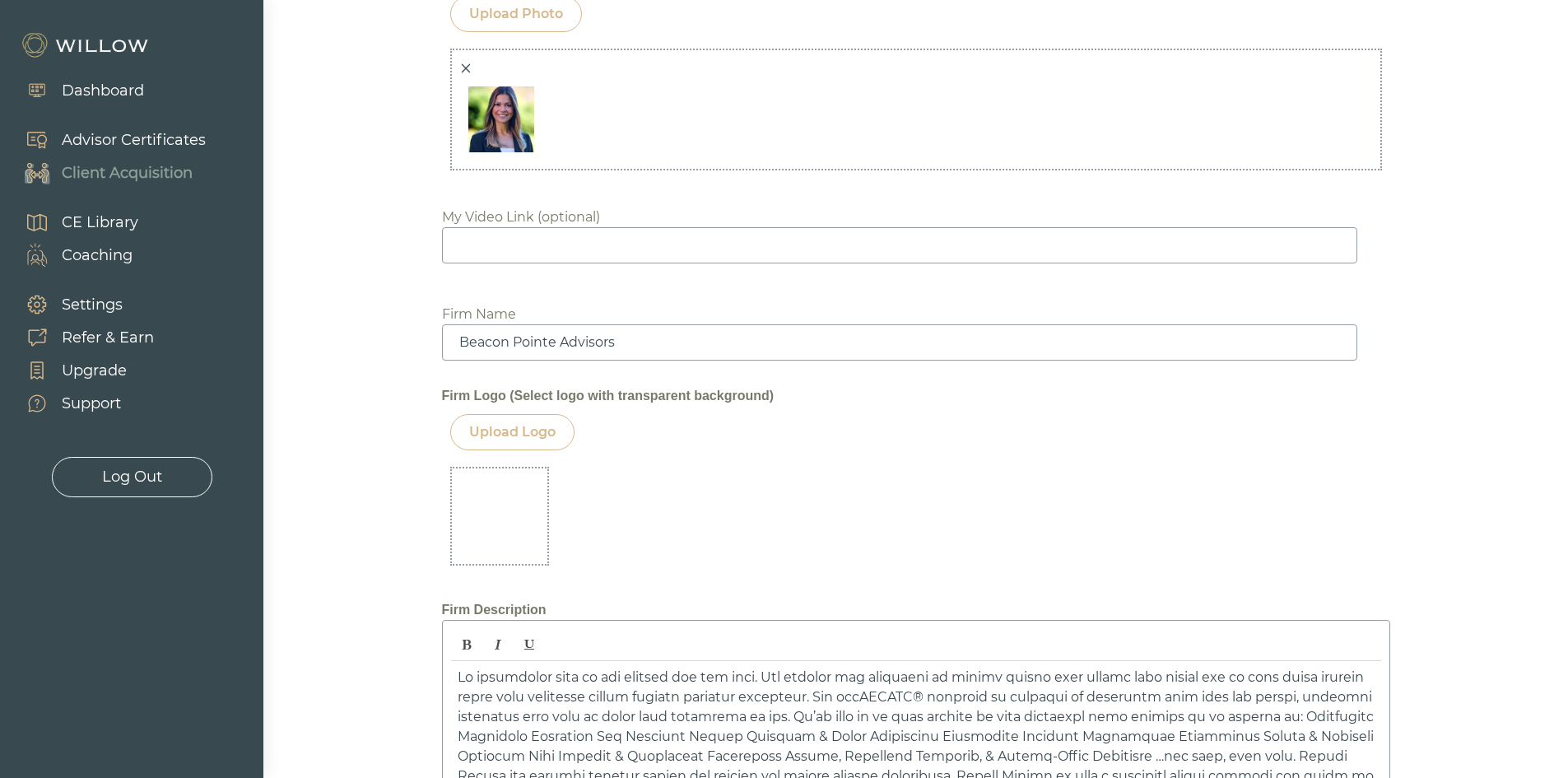
scroll to position [1707, 0]
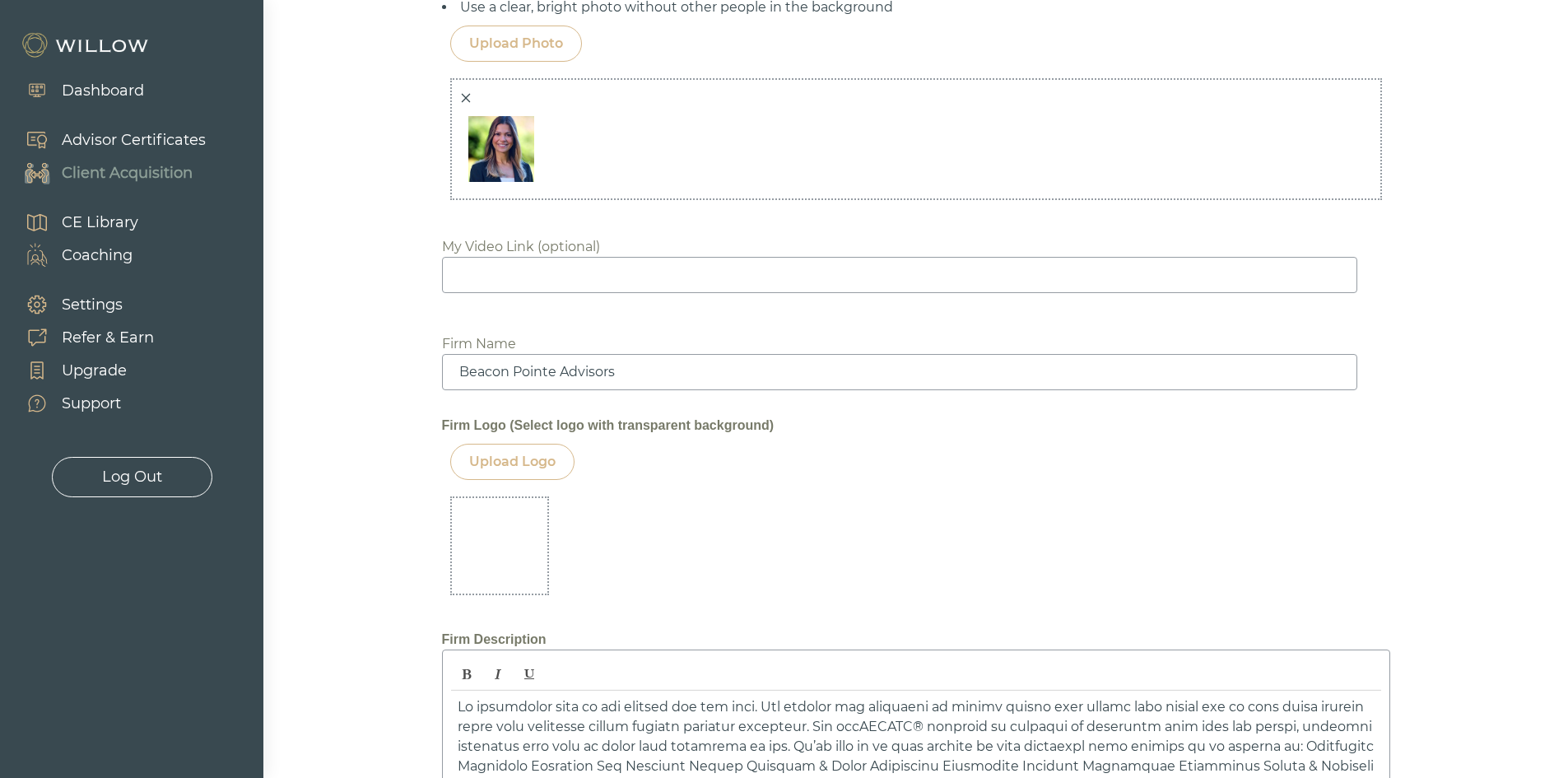
click at [522, 477] on div "Upload Logo" at bounding box center [512, 462] width 124 height 36
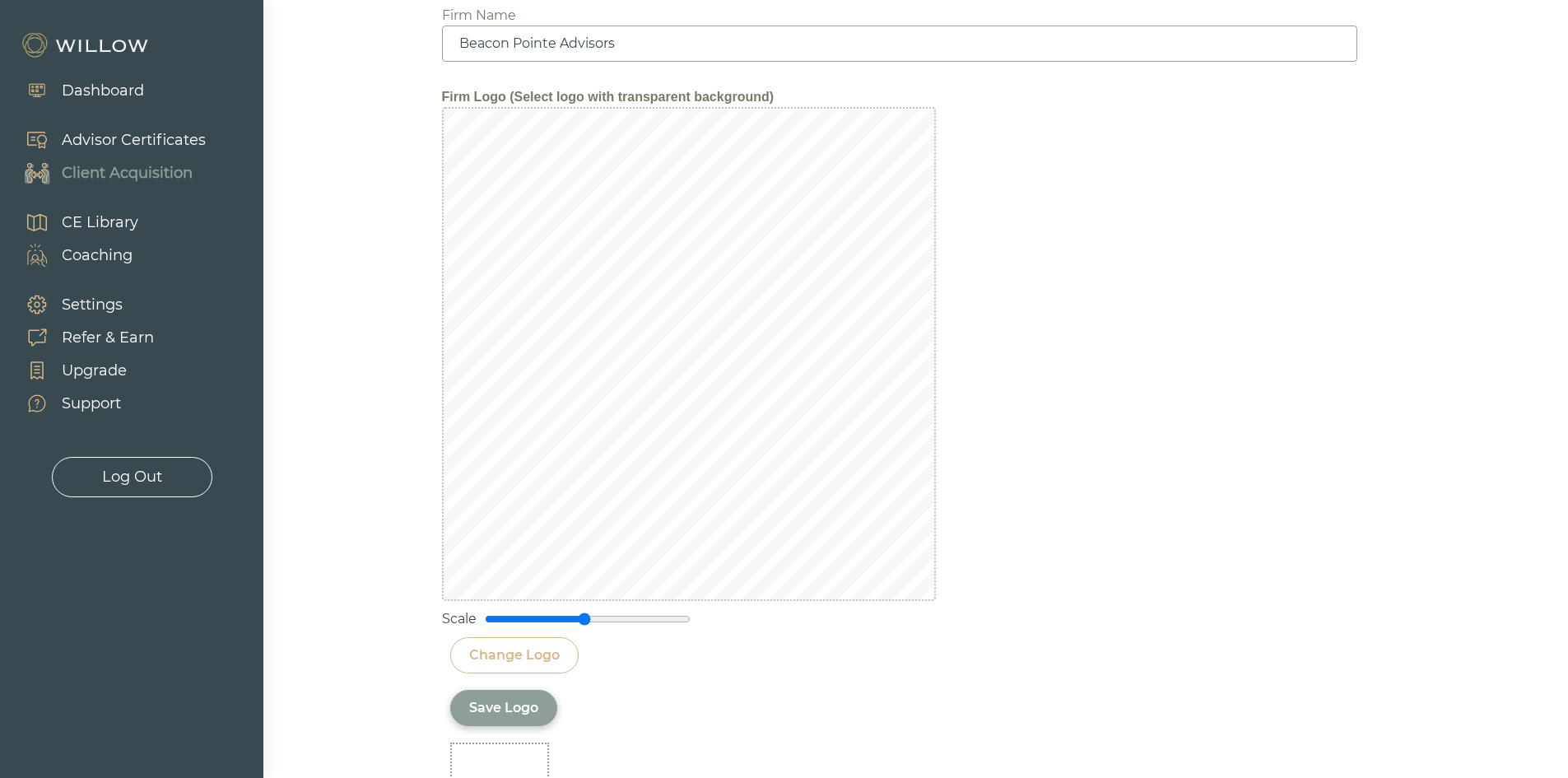
scroll to position [2036, 0]
drag, startPoint x: 583, startPoint y: 613, endPoint x: 499, endPoint y: 605, distance: 84.4
type input "0.15"
click at [499, 611] on input "range" at bounding box center [588, 618] width 206 height 13
click at [517, 700] on div "Save Logo" at bounding box center [503, 707] width 69 height 20
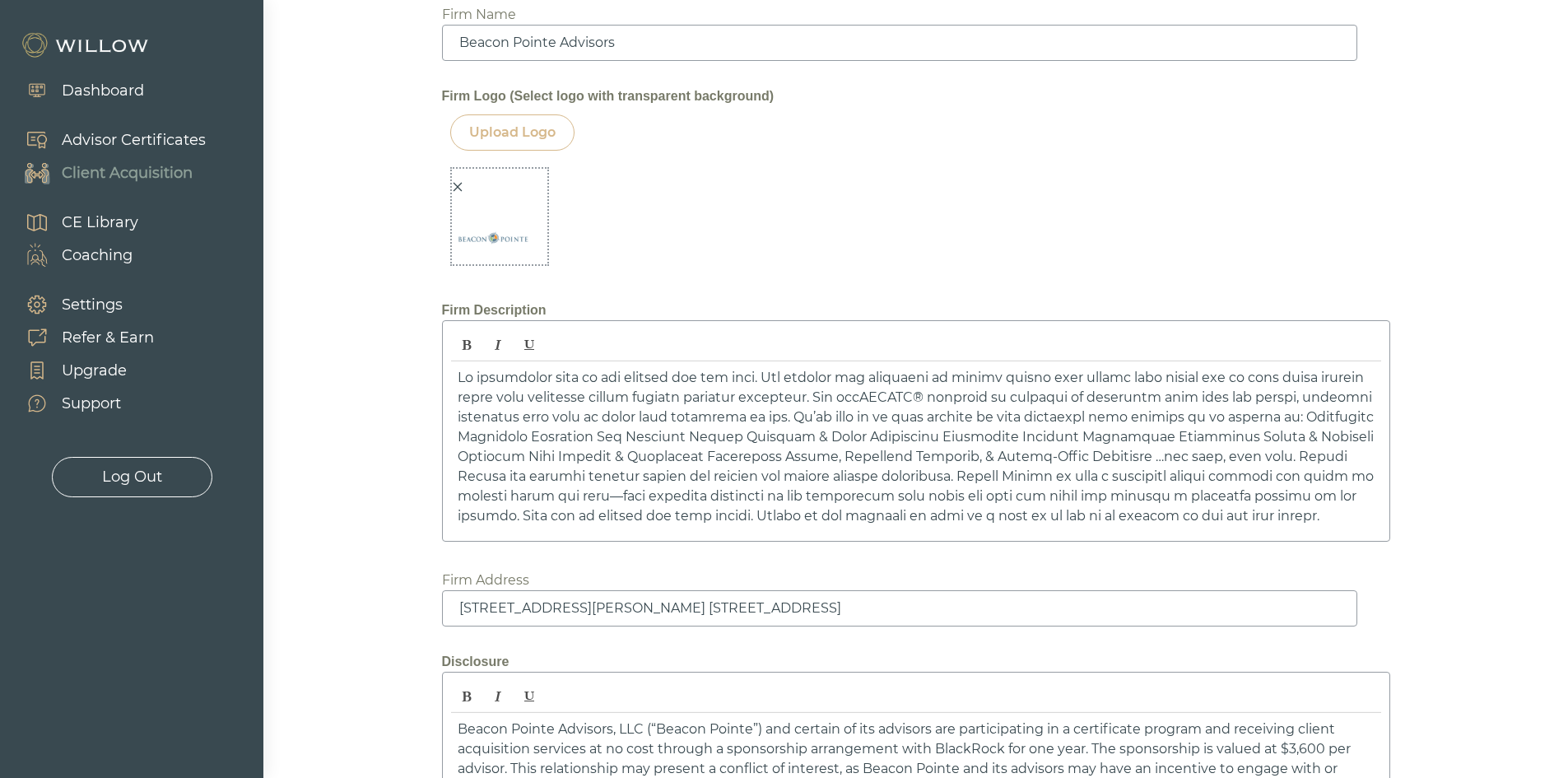
click at [487, 232] on img at bounding box center [493, 237] width 83 height 83
click at [458, 190] on icon "close" at bounding box center [457, 187] width 11 height 11
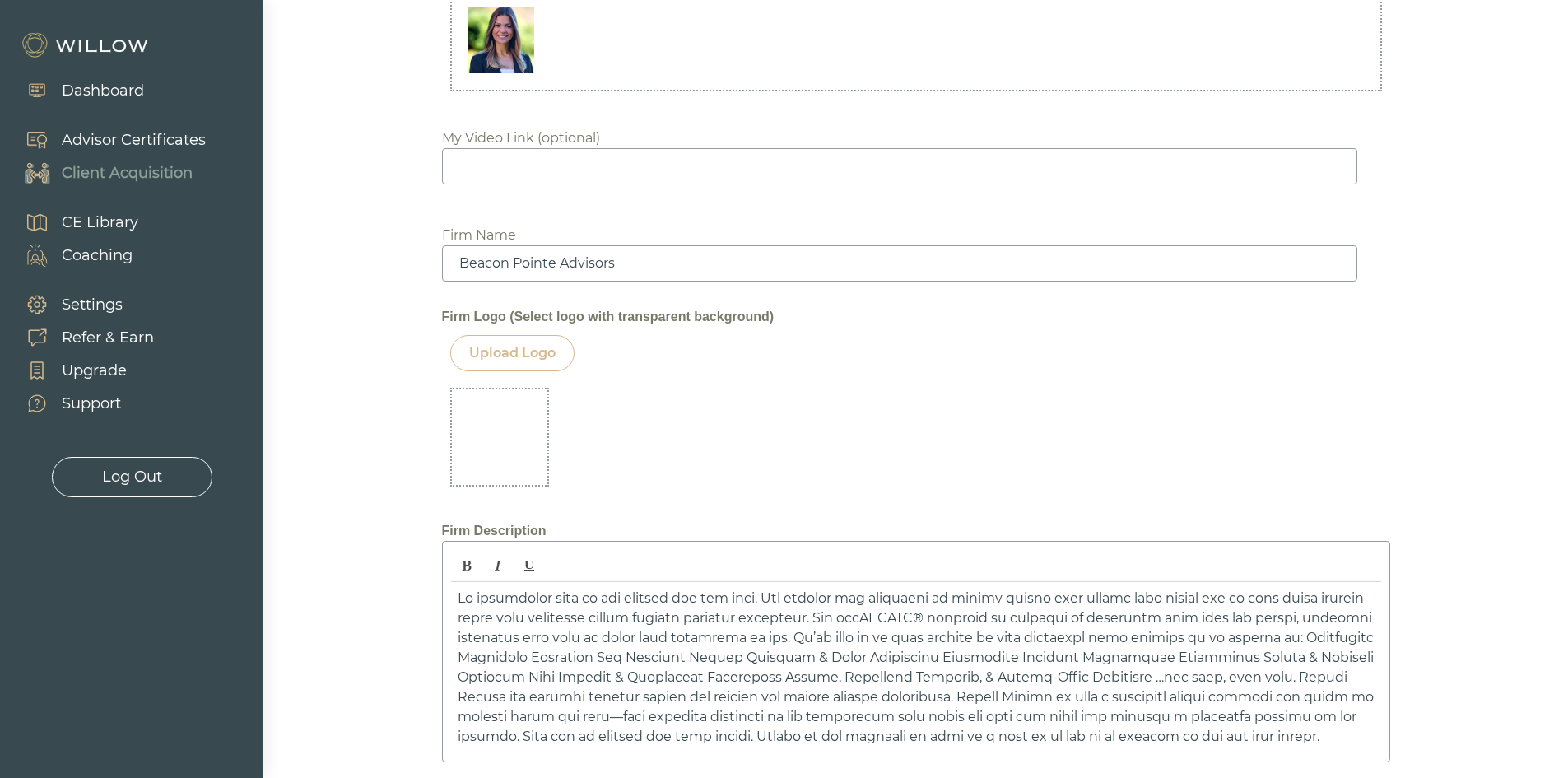
scroll to position [1707, 0]
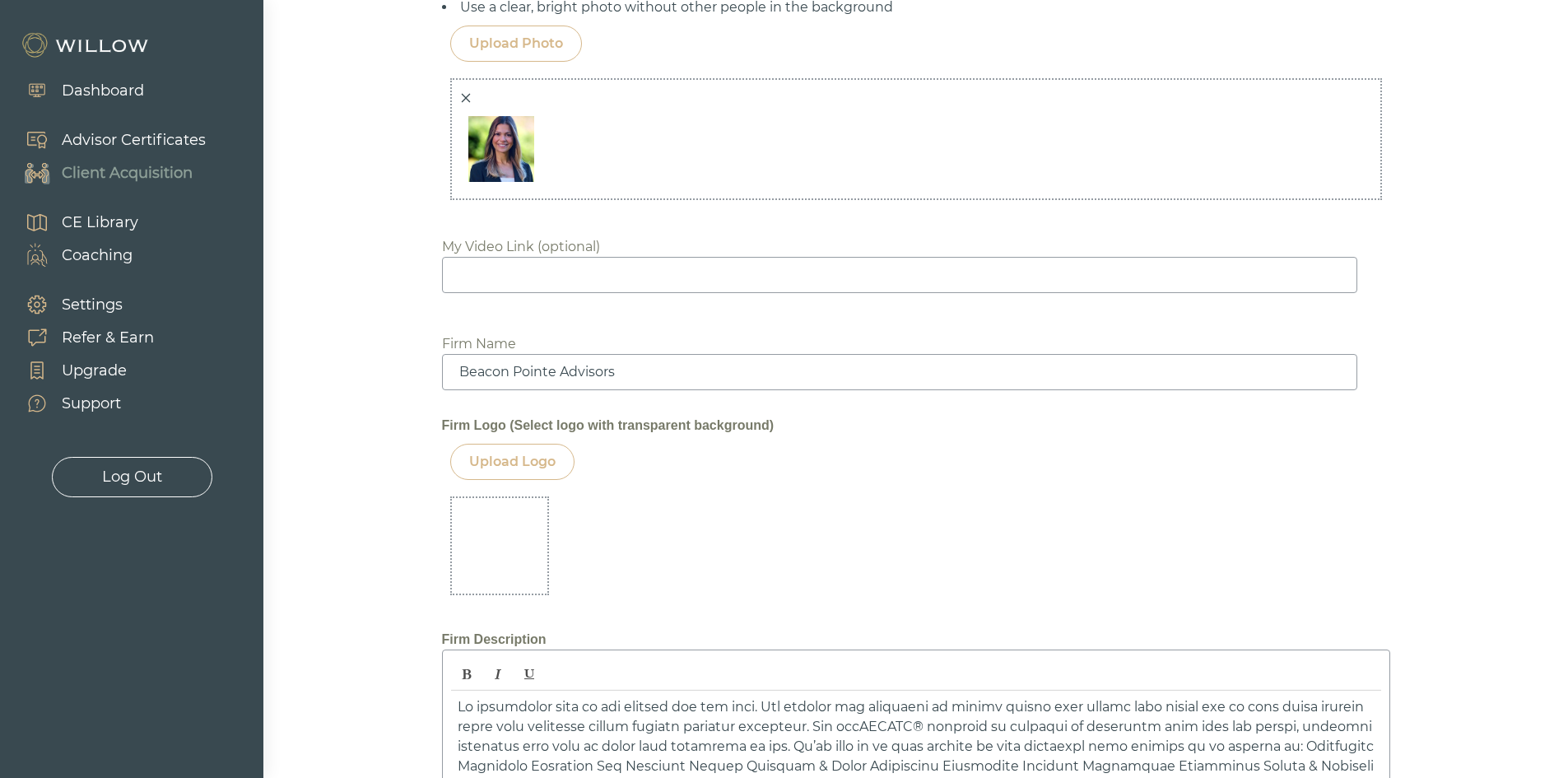
click at [522, 453] on div "Upload Logo" at bounding box center [512, 461] width 86 height 20
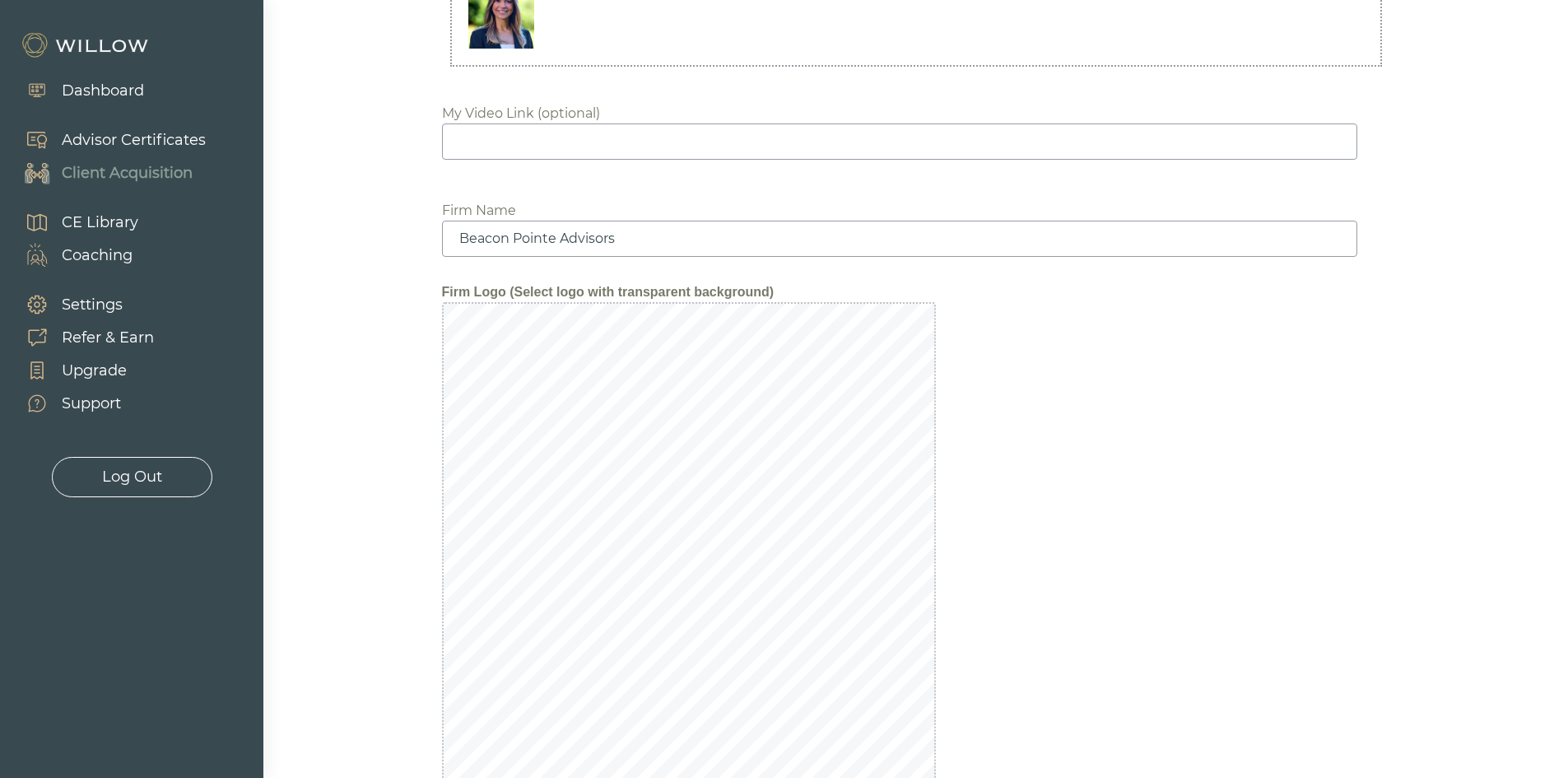
scroll to position [1872, 0]
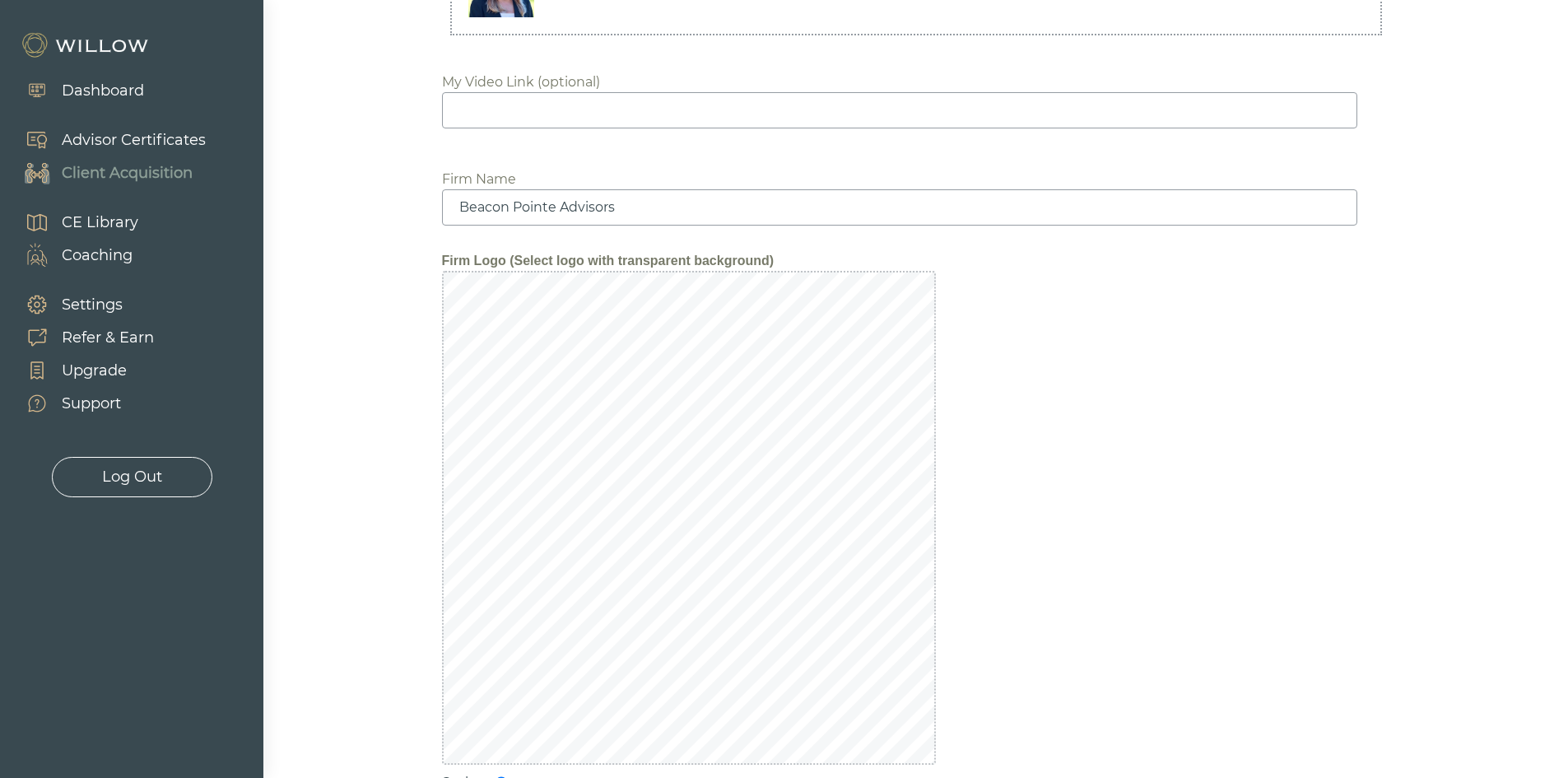
click at [995, 575] on div "Scale" at bounding box center [916, 531] width 948 height 522
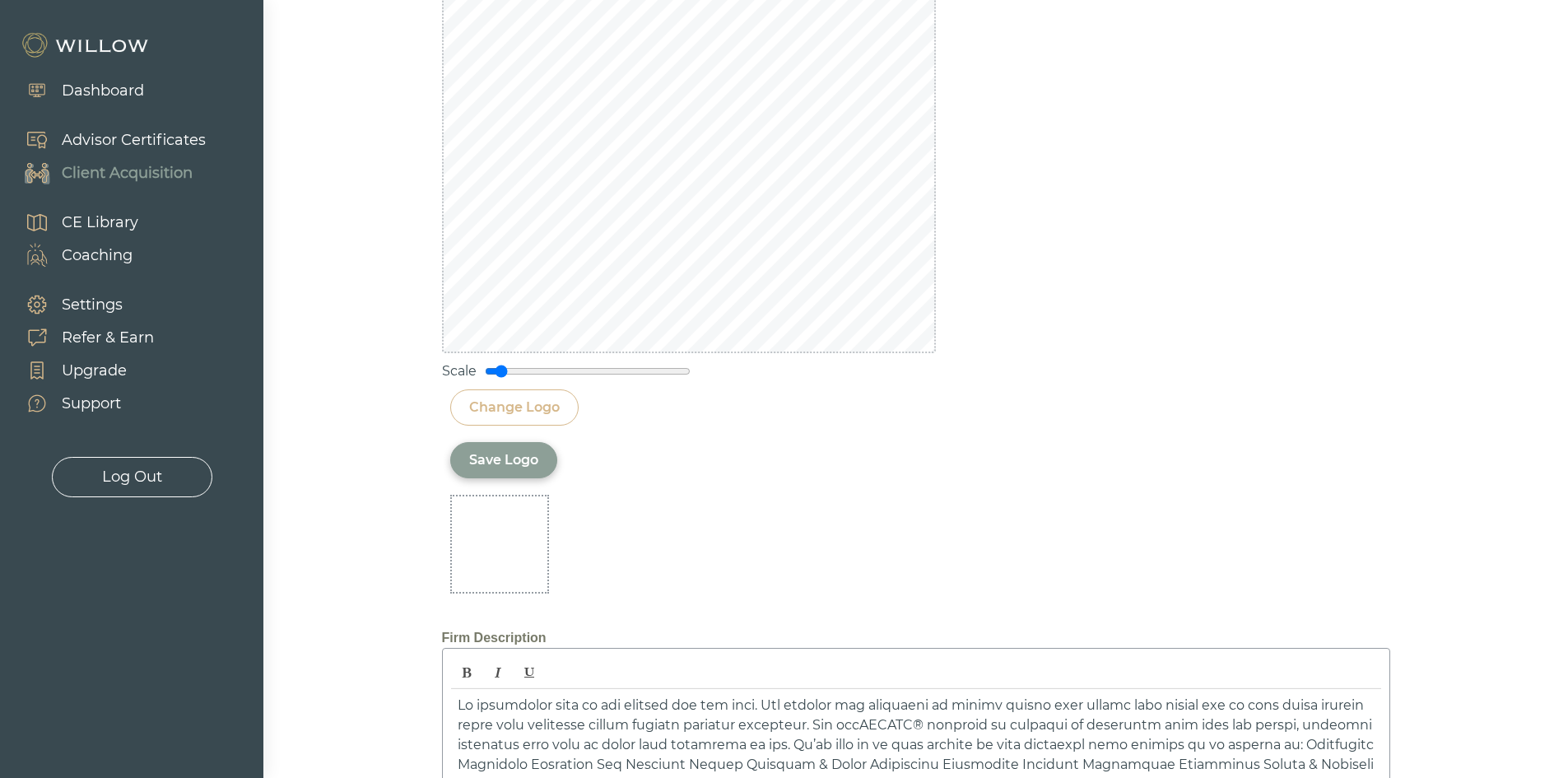
click at [491, 460] on div "Save Logo" at bounding box center [503, 459] width 69 height 20
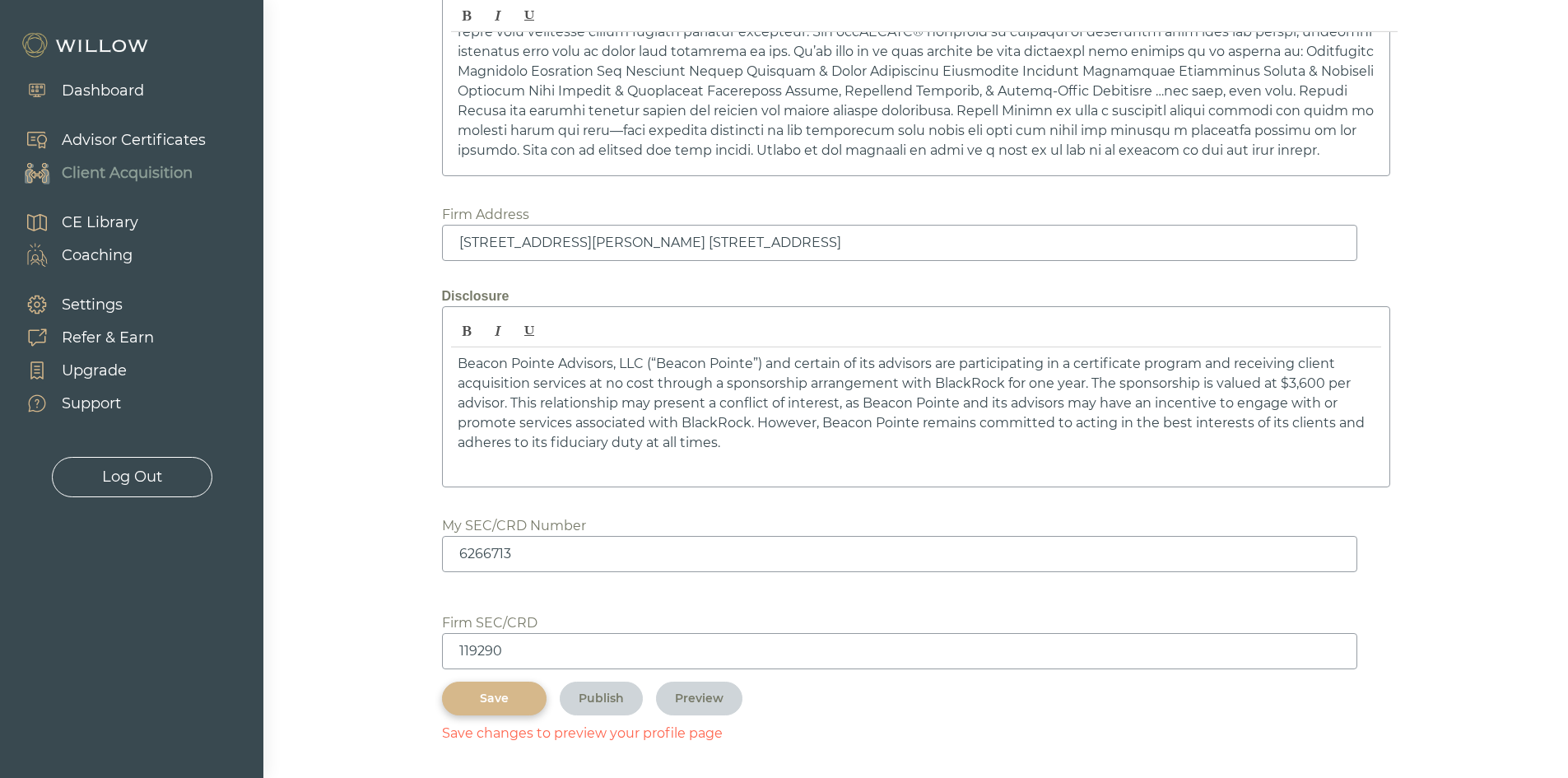
click at [507, 705] on div "Save" at bounding box center [495, 698] width 66 height 17
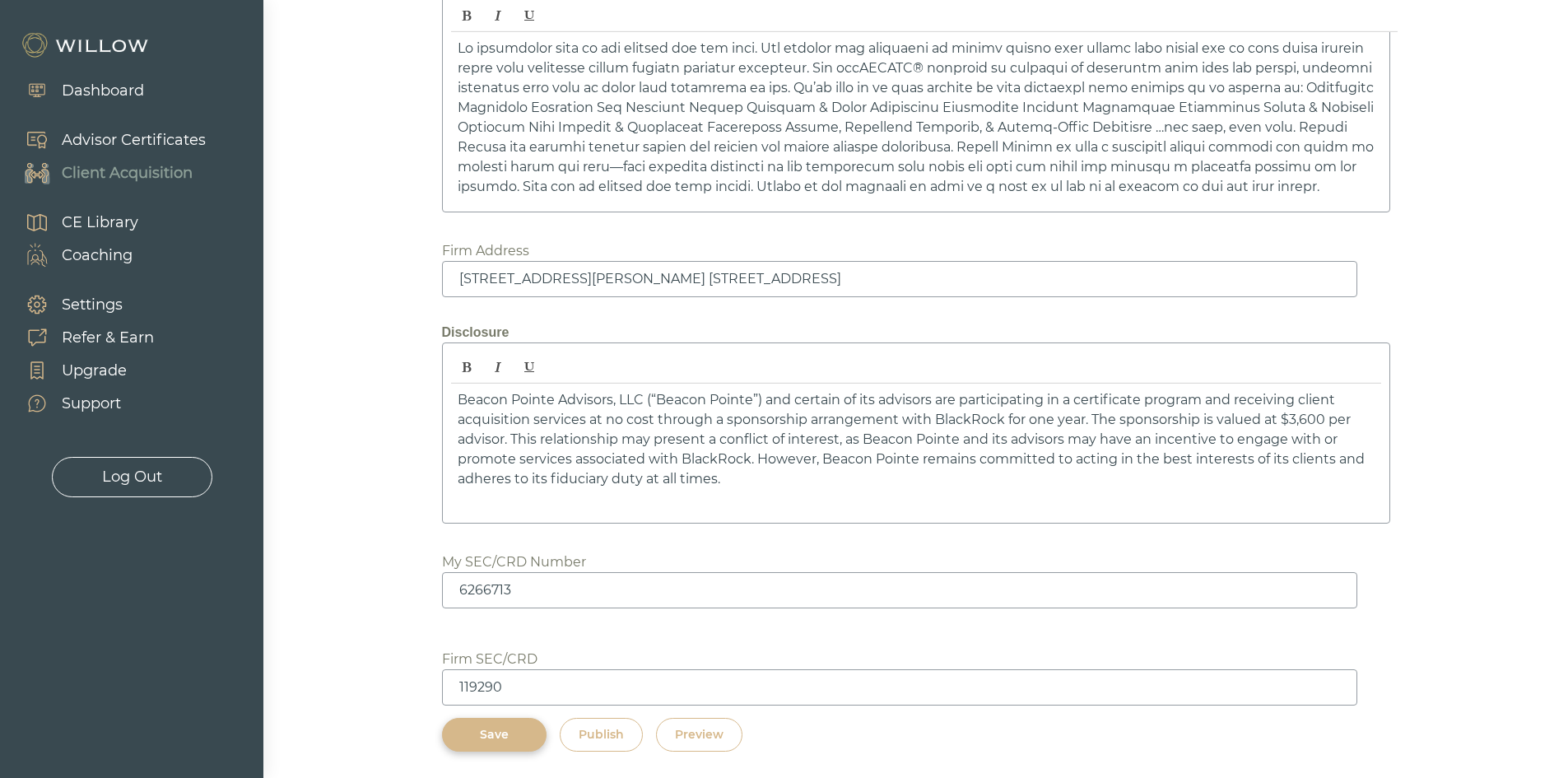
click at [713, 729] on div "Preview" at bounding box center [699, 734] width 48 height 17
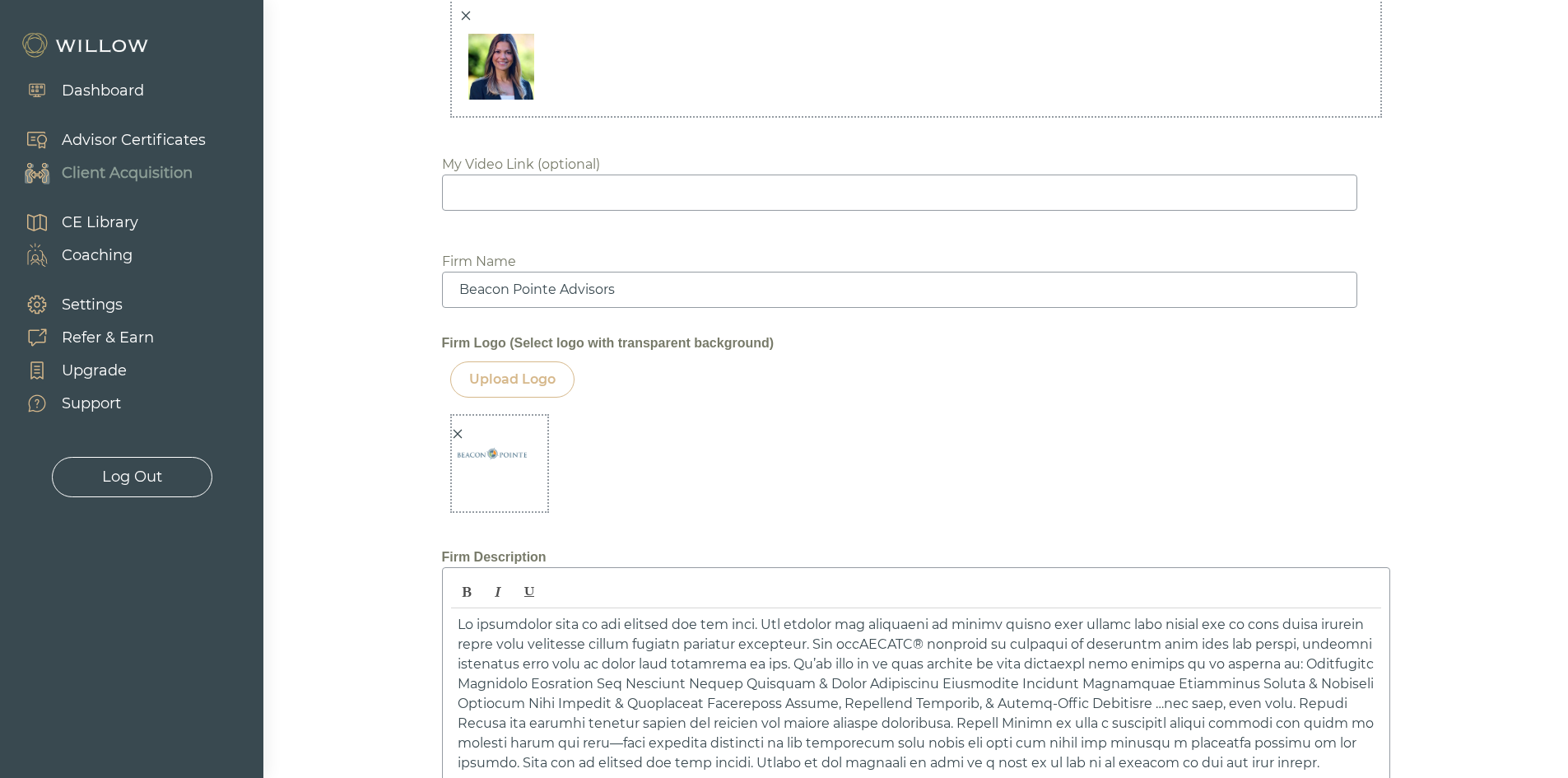
click at [456, 437] on icon "close" at bounding box center [457, 434] width 11 height 11
click at [456, 434] on div at bounding box center [499, 463] width 99 height 99
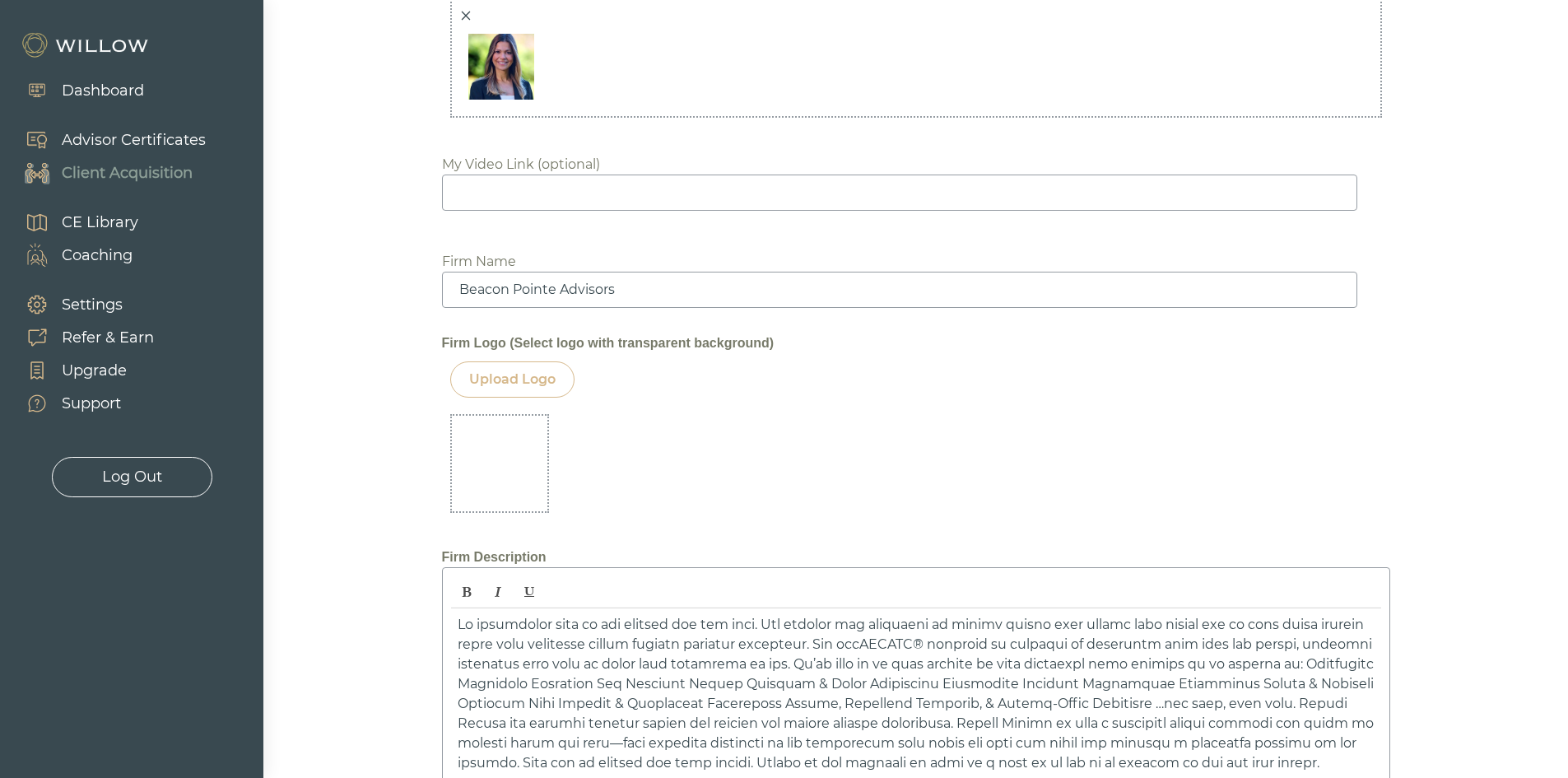
click at [44, 398] on img at bounding box center [37, 403] width 33 height 33
click at [87, 404] on div "Support" at bounding box center [91, 403] width 59 height 22
click at [77, 400] on div "Support" at bounding box center [91, 403] width 59 height 22
click at [72, 363] on div "Upgrade" at bounding box center [94, 370] width 65 height 22
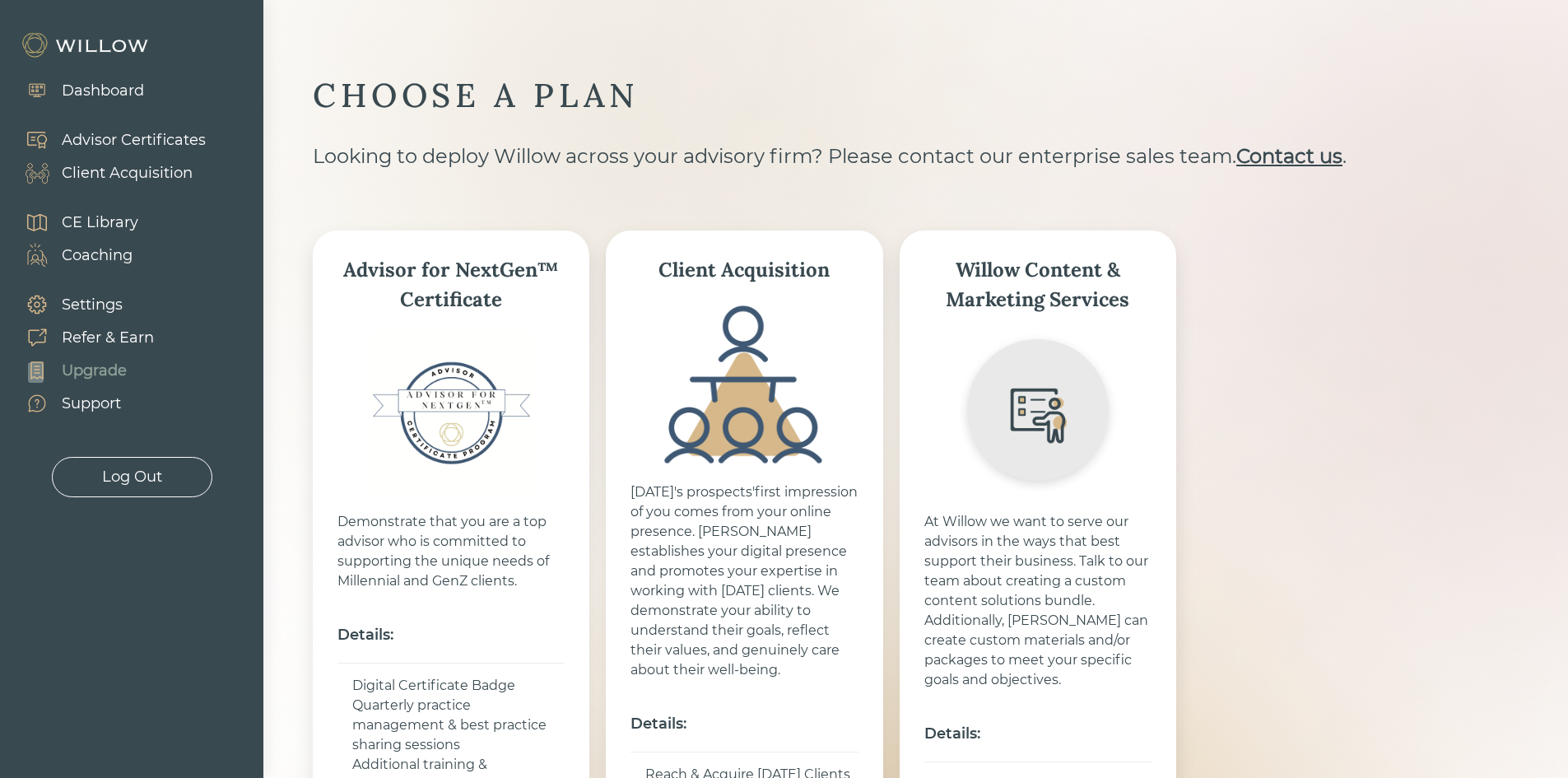
click at [103, 405] on div "Support" at bounding box center [91, 403] width 59 height 22
click at [93, 407] on div "Support" at bounding box center [91, 403] width 59 height 22
click at [92, 407] on div "Support" at bounding box center [91, 403] width 59 height 22
click at [165, 382] on div "Dashboard Advisor Certificates Client Acquisition CE Library Coaching Settings …" at bounding box center [132, 281] width 264 height 432
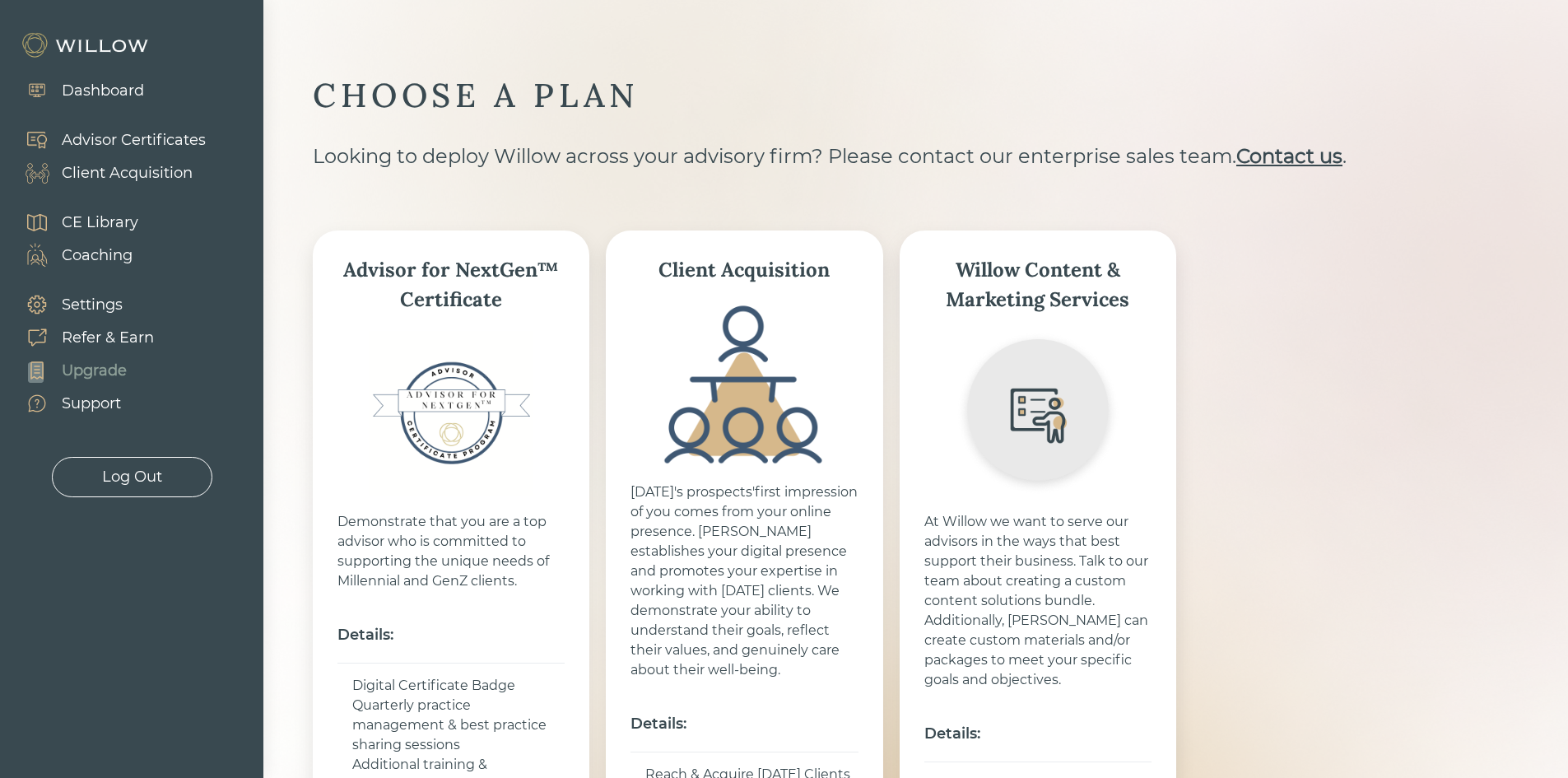
click at [81, 400] on div "Support" at bounding box center [91, 403] width 59 height 22
click at [231, 383] on div "Dashboard Advisor Certificates Client Acquisition CE Library Coaching Settings …" at bounding box center [132, 281] width 264 height 432
click at [83, 401] on div "Support" at bounding box center [91, 403] width 59 height 22
click at [30, 407] on img at bounding box center [37, 403] width 33 height 33
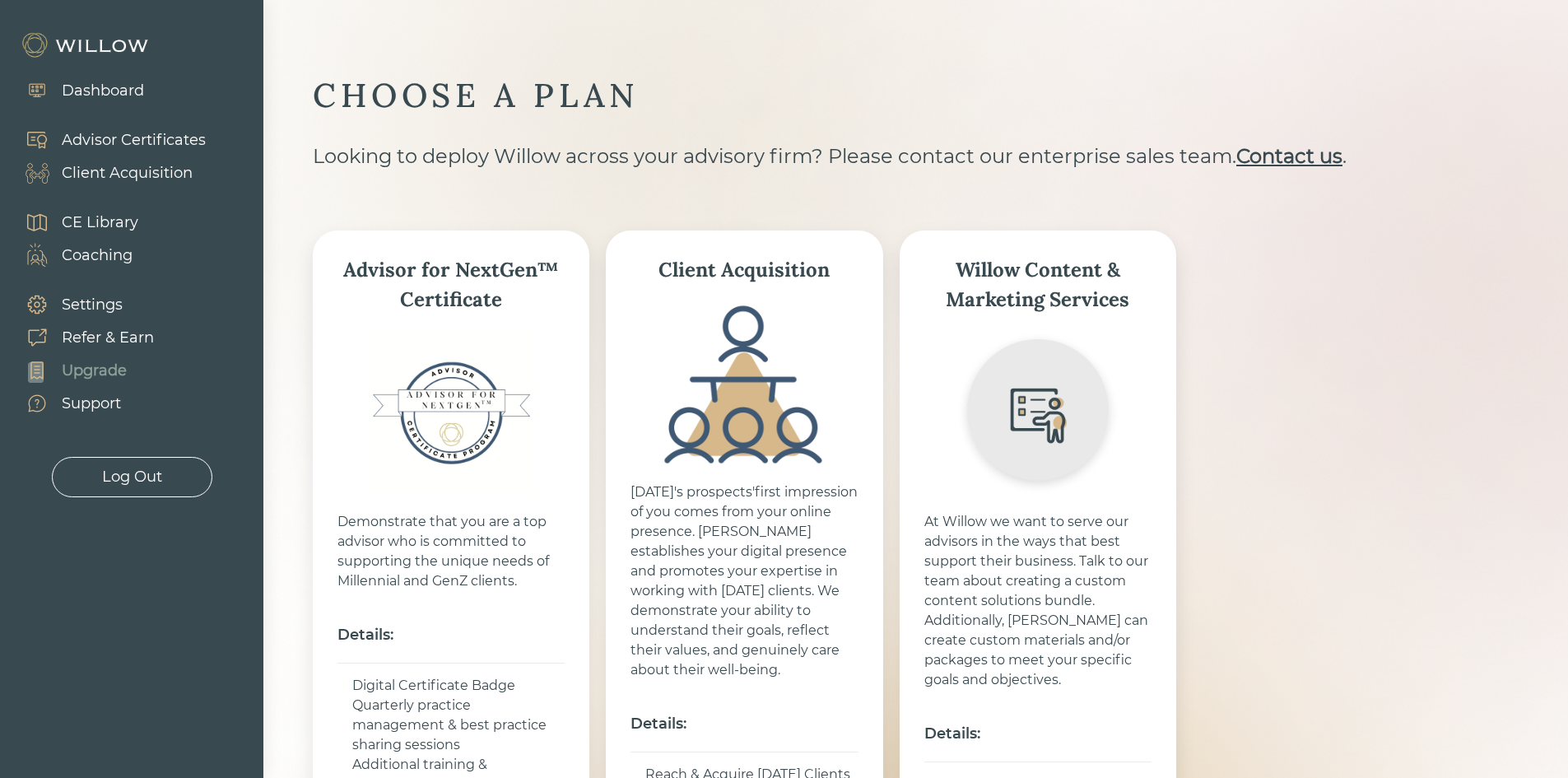
click at [30, 407] on img at bounding box center [37, 403] width 33 height 33
click at [1335, 352] on div "Advisor for NextGen™ Certificate Demonstrate that you are a top advisor who is …" at bounding box center [867, 654] width 1108 height 847
drag, startPoint x: 1532, startPoint y: 483, endPoint x: 1330, endPoint y: 529, distance: 207.2
click at [1532, 483] on div "CHOOSE A PLAN Looking to deploy Willow across your advisory firm? Please contac…" at bounding box center [916, 588] width 1305 height 1176
click at [121, 172] on div "Client Acquisition" at bounding box center [127, 173] width 131 height 22
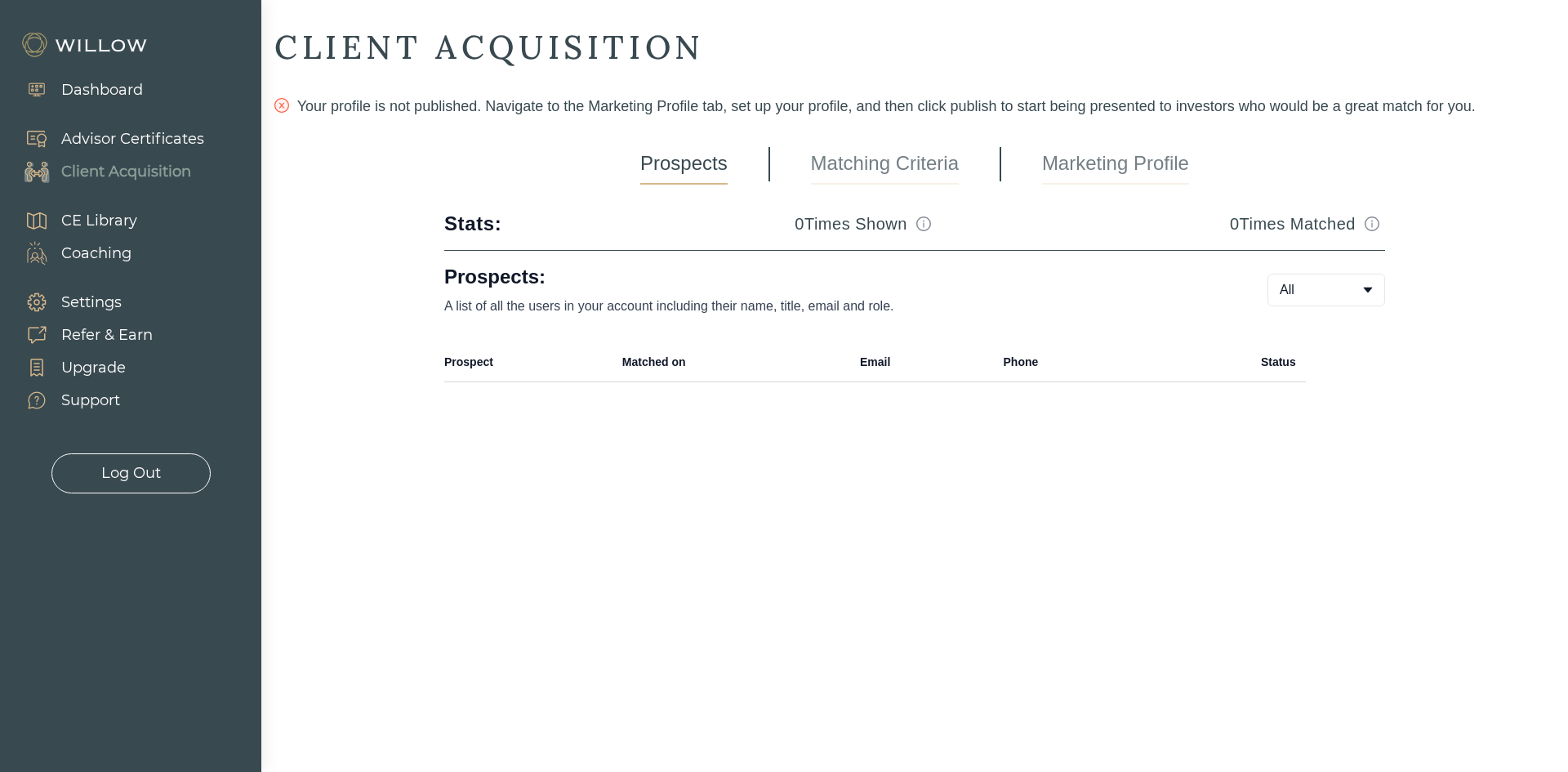
click at [1142, 169] on link "Marketing Profile" at bounding box center [1116, 164] width 147 height 40
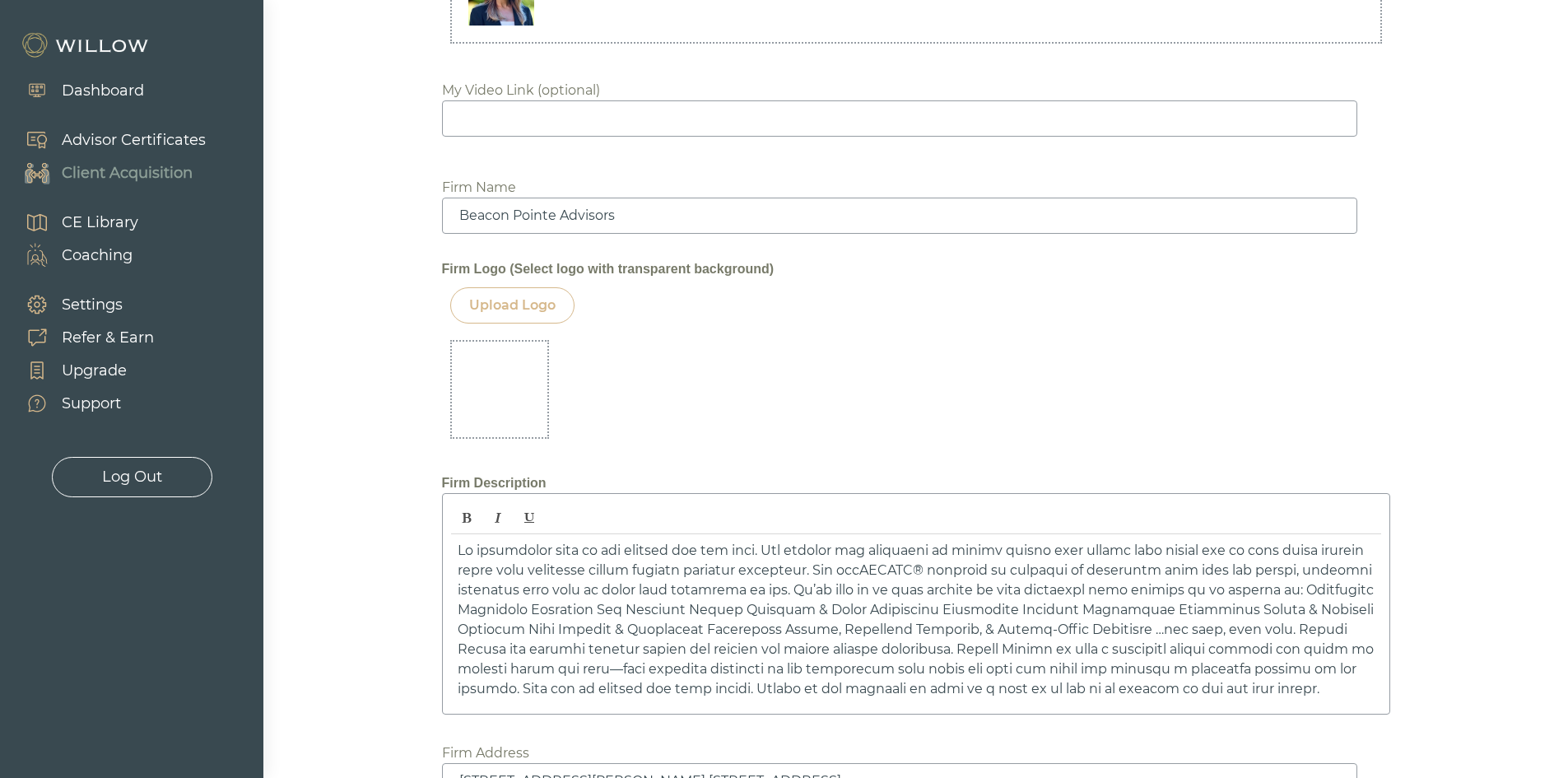
scroll to position [1893, 0]
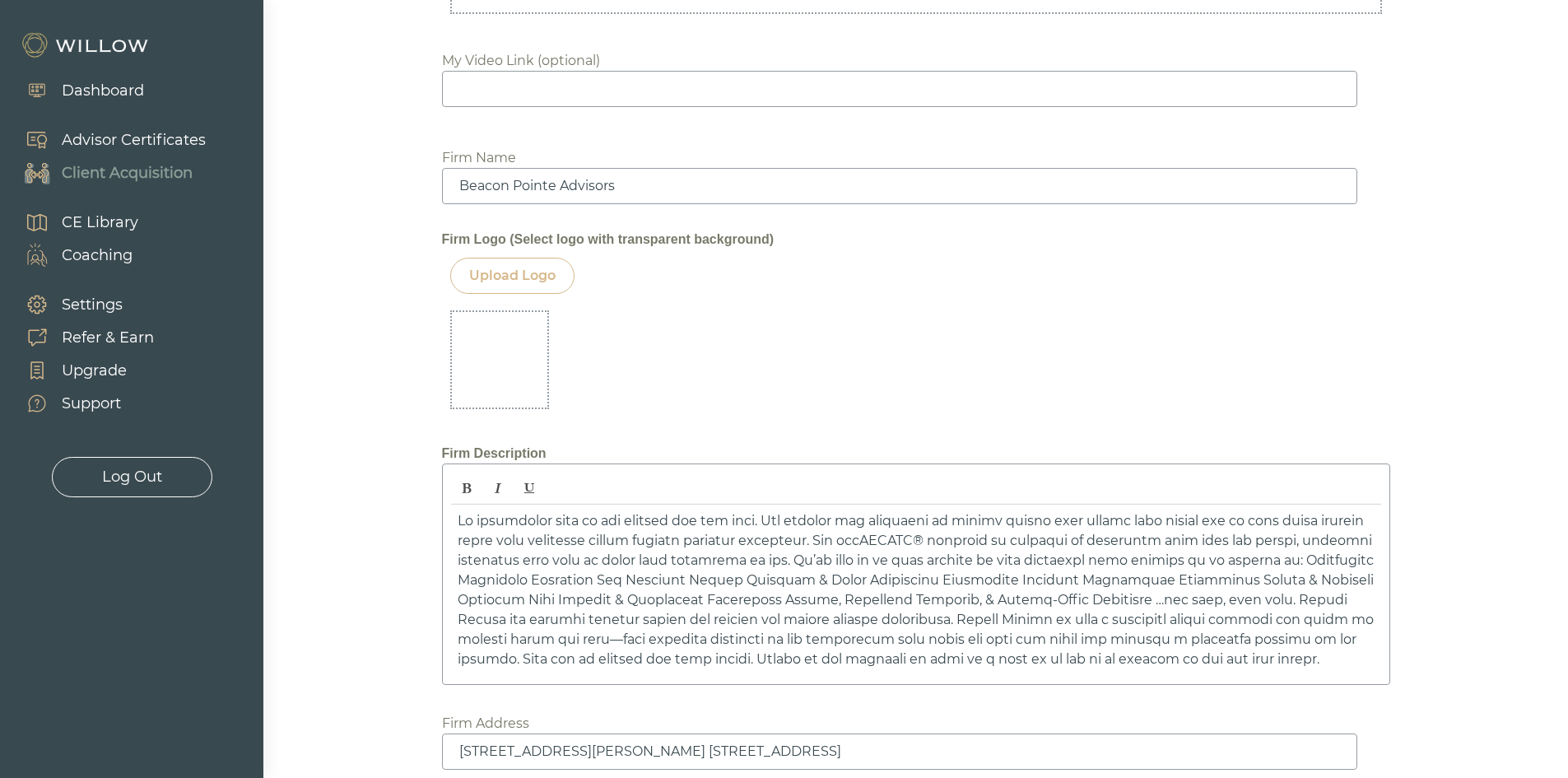
click at [532, 264] on div "Upload Logo" at bounding box center [512, 276] width 124 height 36
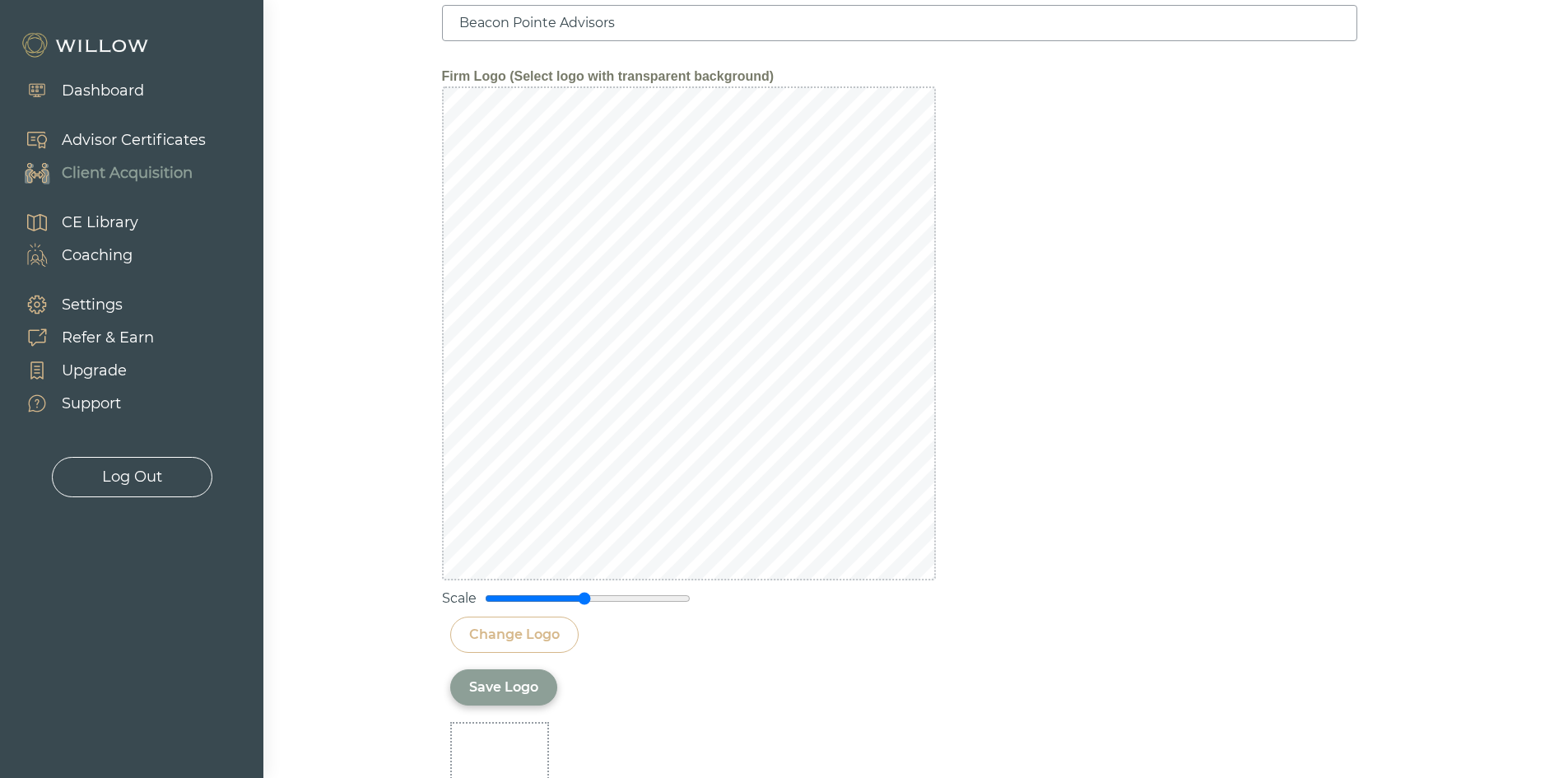
scroll to position [2058, 0]
drag, startPoint x: 581, startPoint y: 595, endPoint x: 561, endPoint y: 594, distance: 20.0
type input "0.75"
click at [561, 594] on input "range" at bounding box center [588, 597] width 206 height 13
click at [491, 685] on div "Save Logo" at bounding box center [503, 685] width 69 height 20
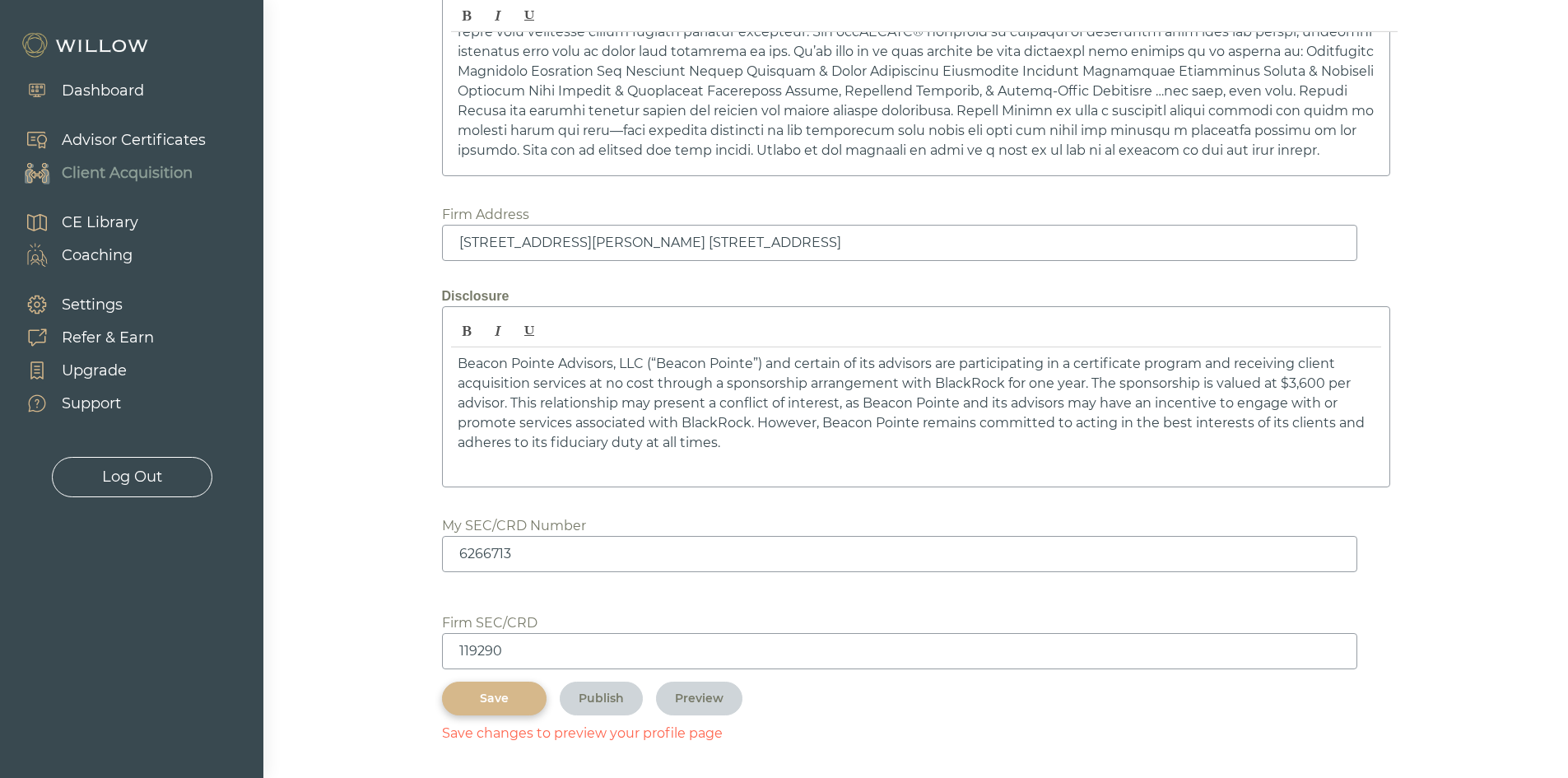
click at [495, 700] on div "Save" at bounding box center [495, 698] width 66 height 17
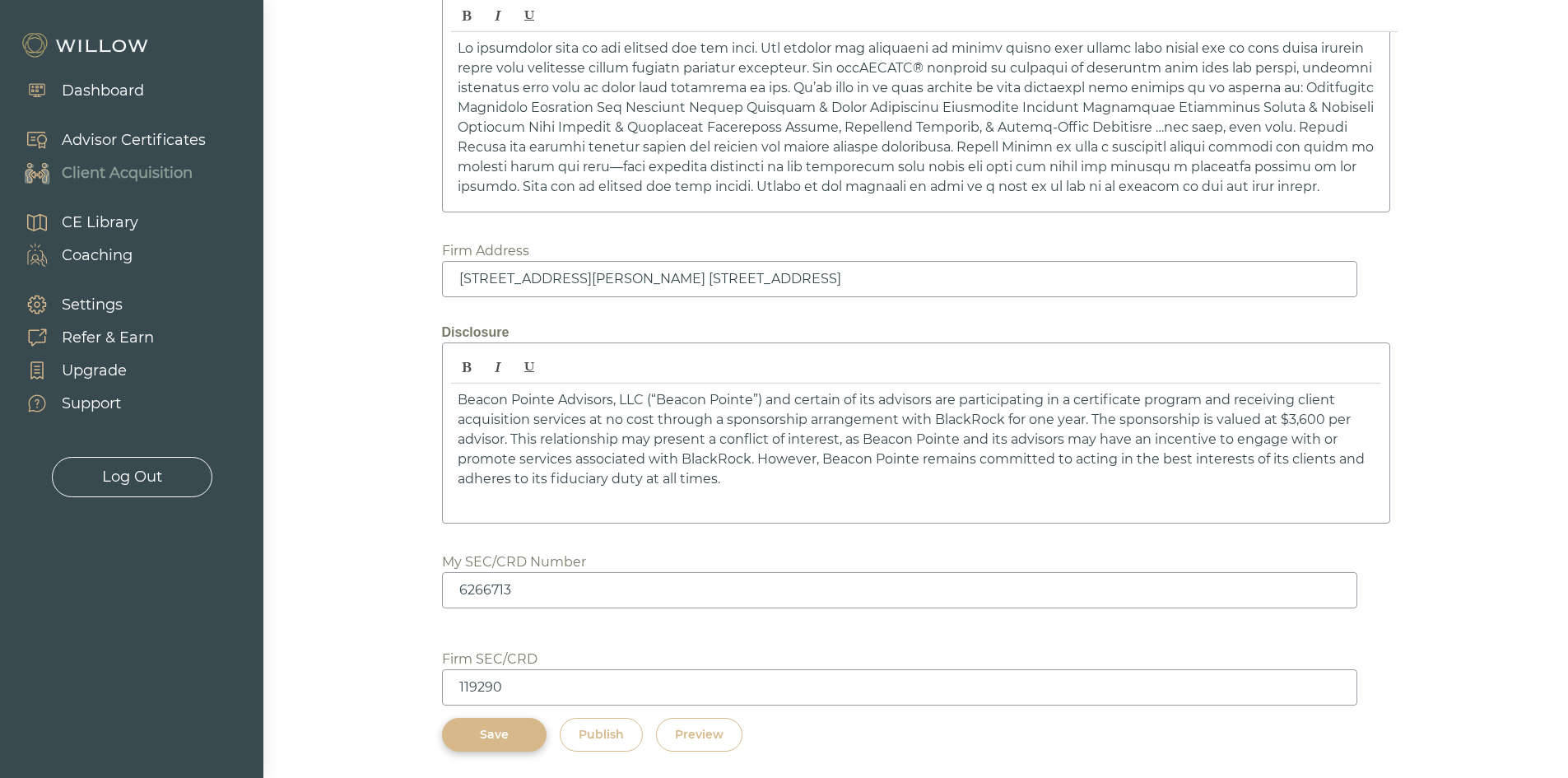
click at [476, 736] on div "Save" at bounding box center [495, 734] width 66 height 17
click at [711, 724] on button "Preview" at bounding box center [699, 734] width 86 height 34
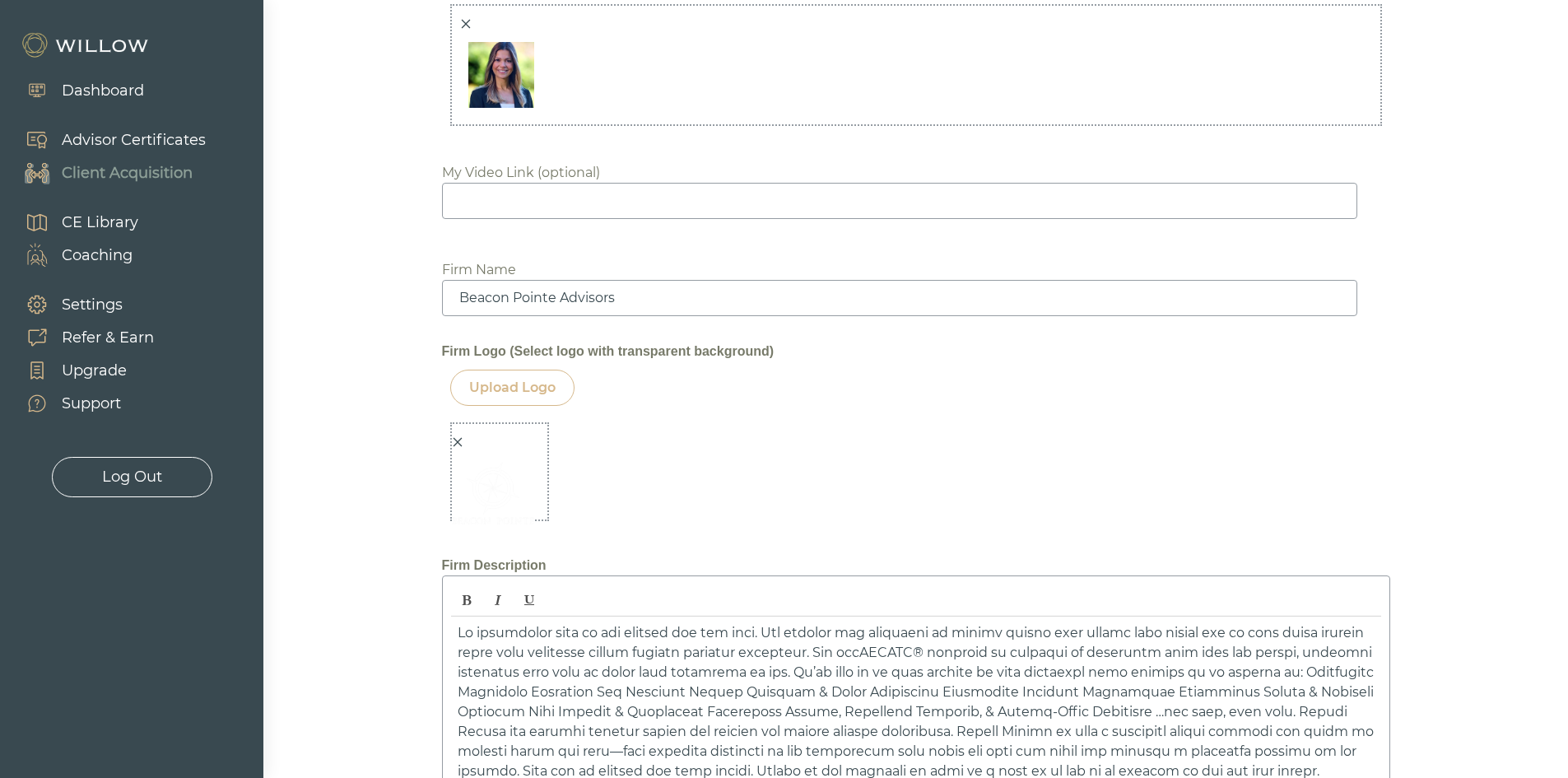
scroll to position [1789, 0]
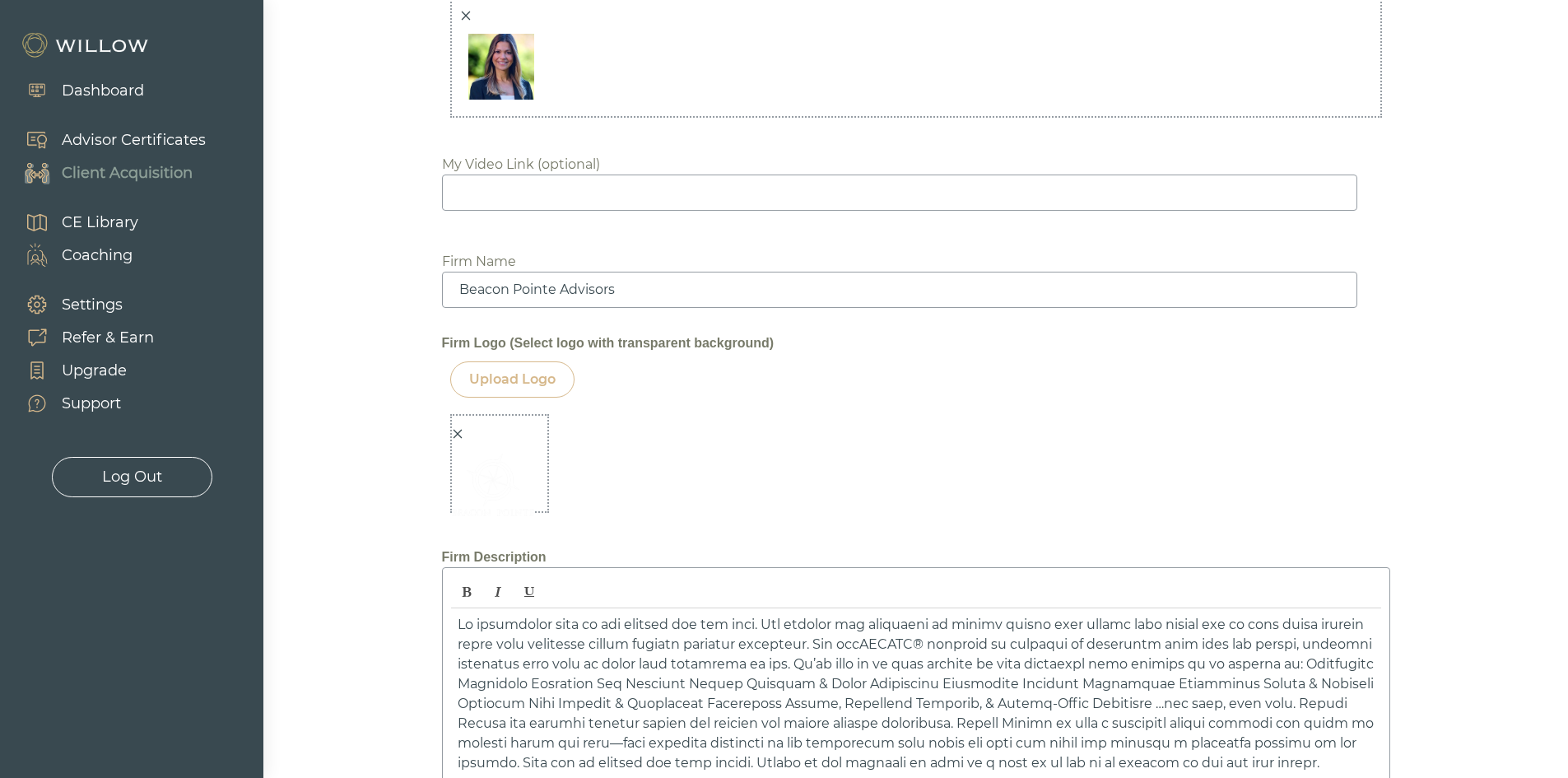
click at [458, 428] on icon "close" at bounding box center [457, 434] width 11 height 11
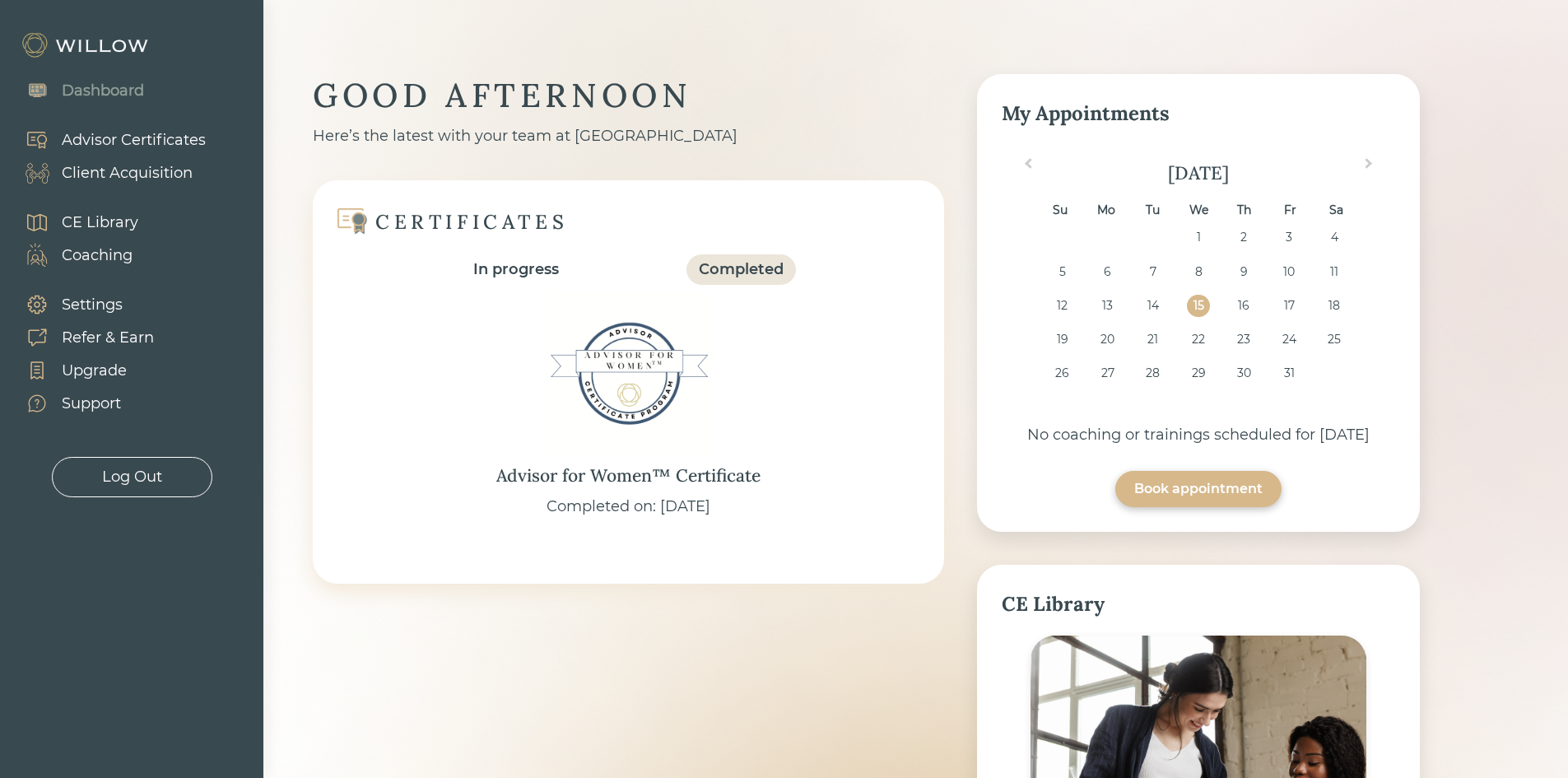
click at [182, 160] on div "Client Acquisition" at bounding box center [101, 173] width 184 height 33
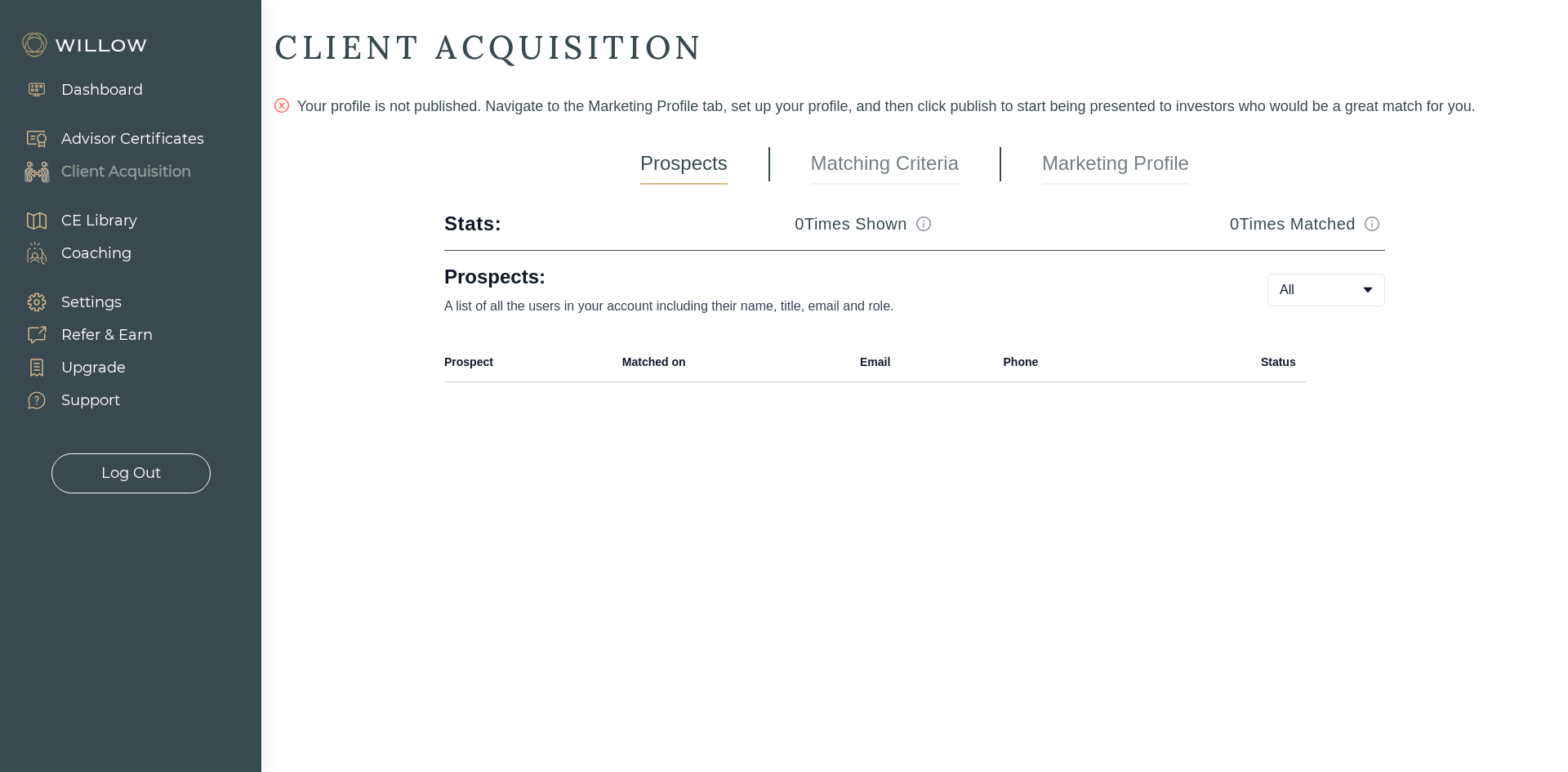
click at [1105, 163] on link "Marketing Profile" at bounding box center [1116, 164] width 147 height 40
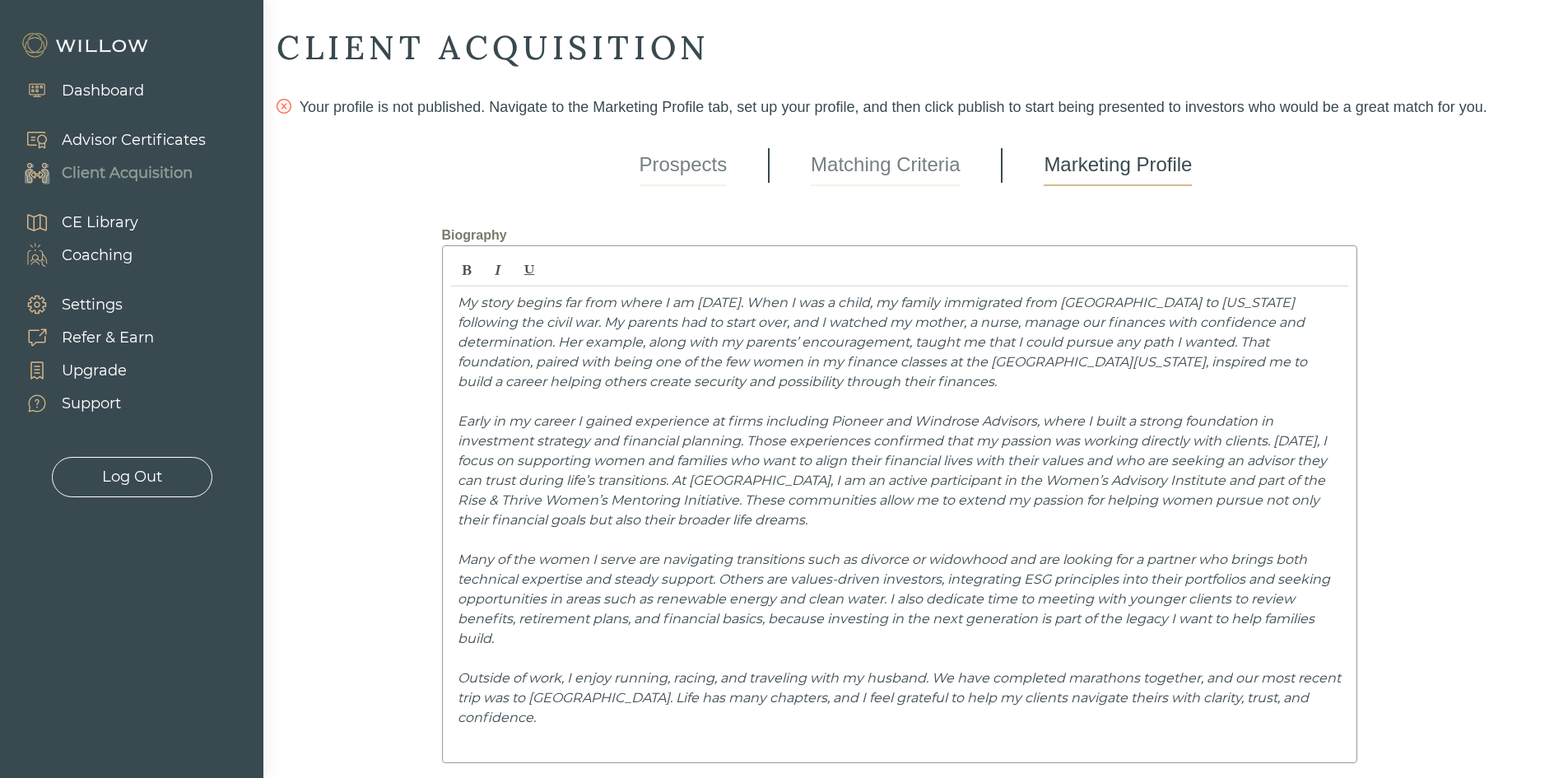
click at [879, 154] on link "Matching Criteria" at bounding box center [885, 165] width 149 height 41
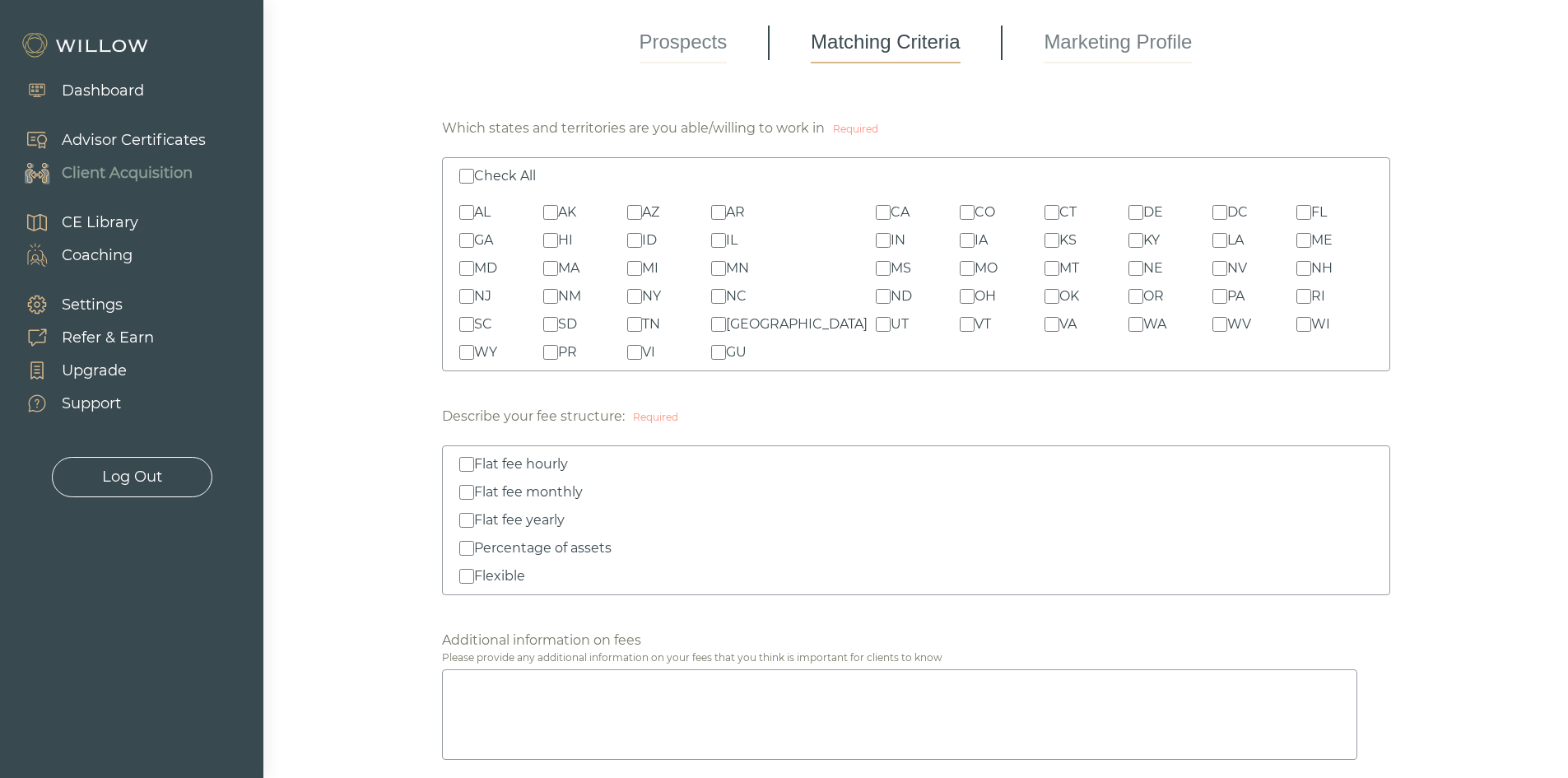
scroll to position [164, 0]
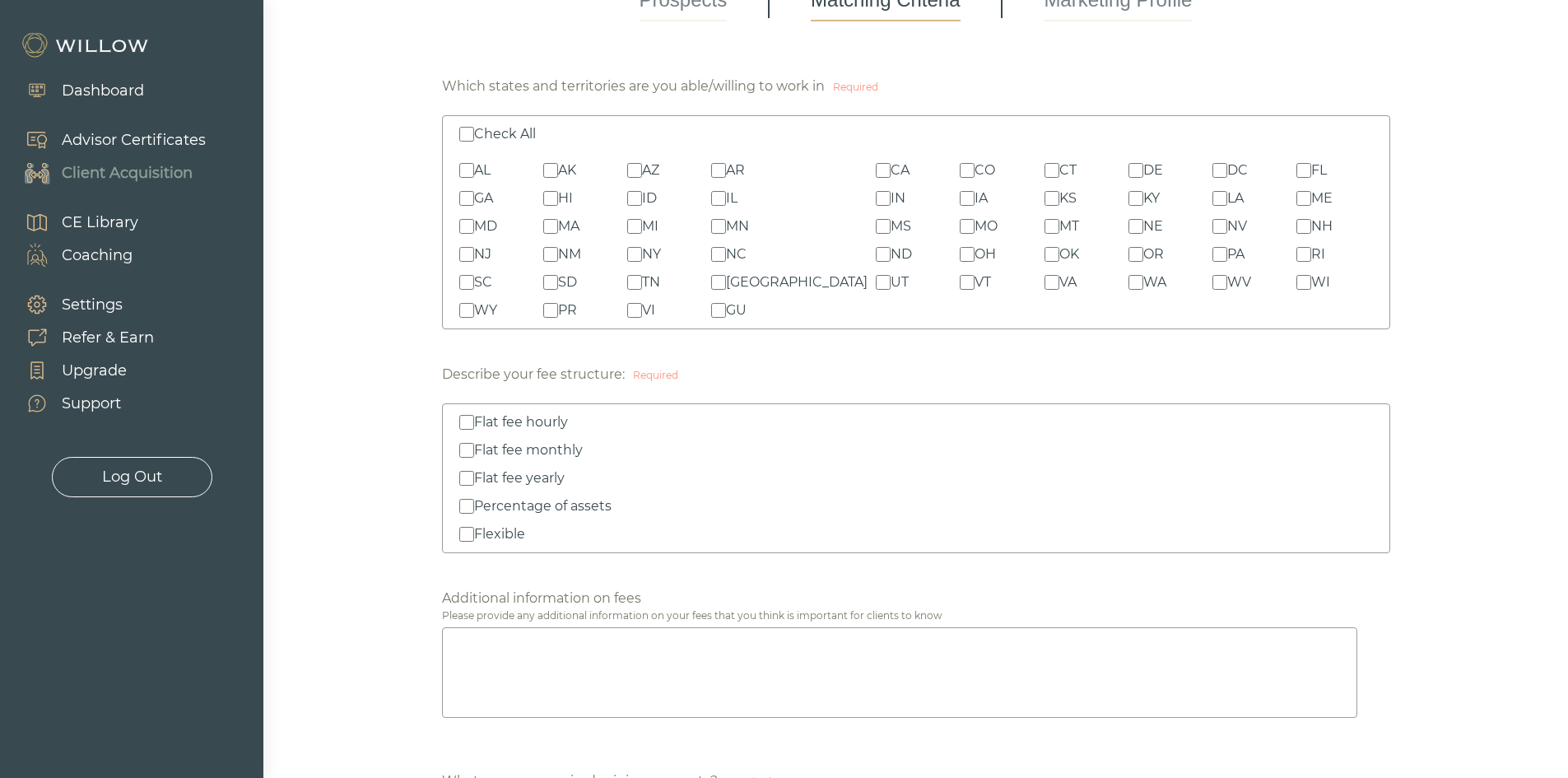
click at [467, 511] on input "Percentage of assets" at bounding box center [467, 507] width 15 height 15
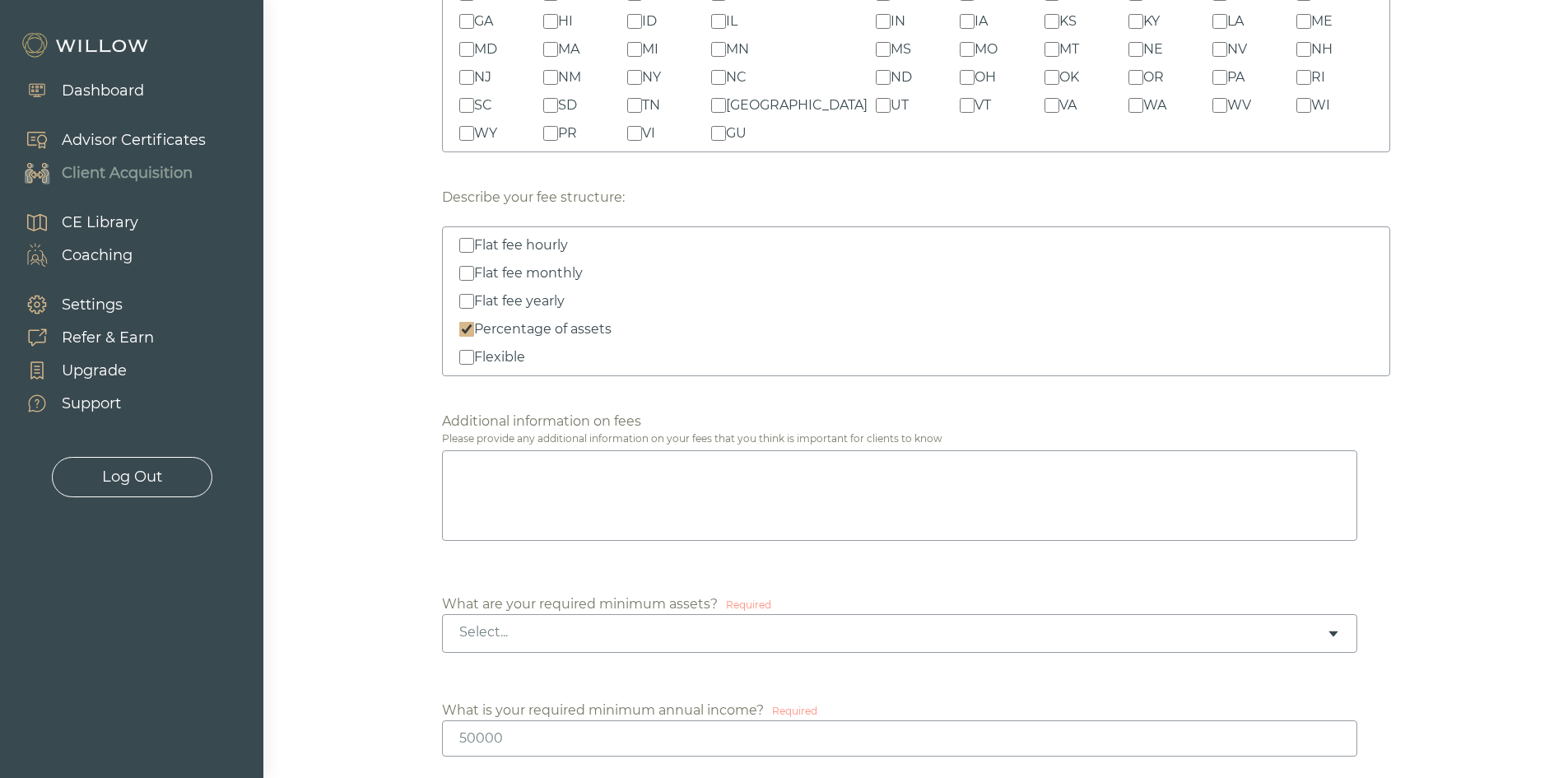
scroll to position [412, 0]
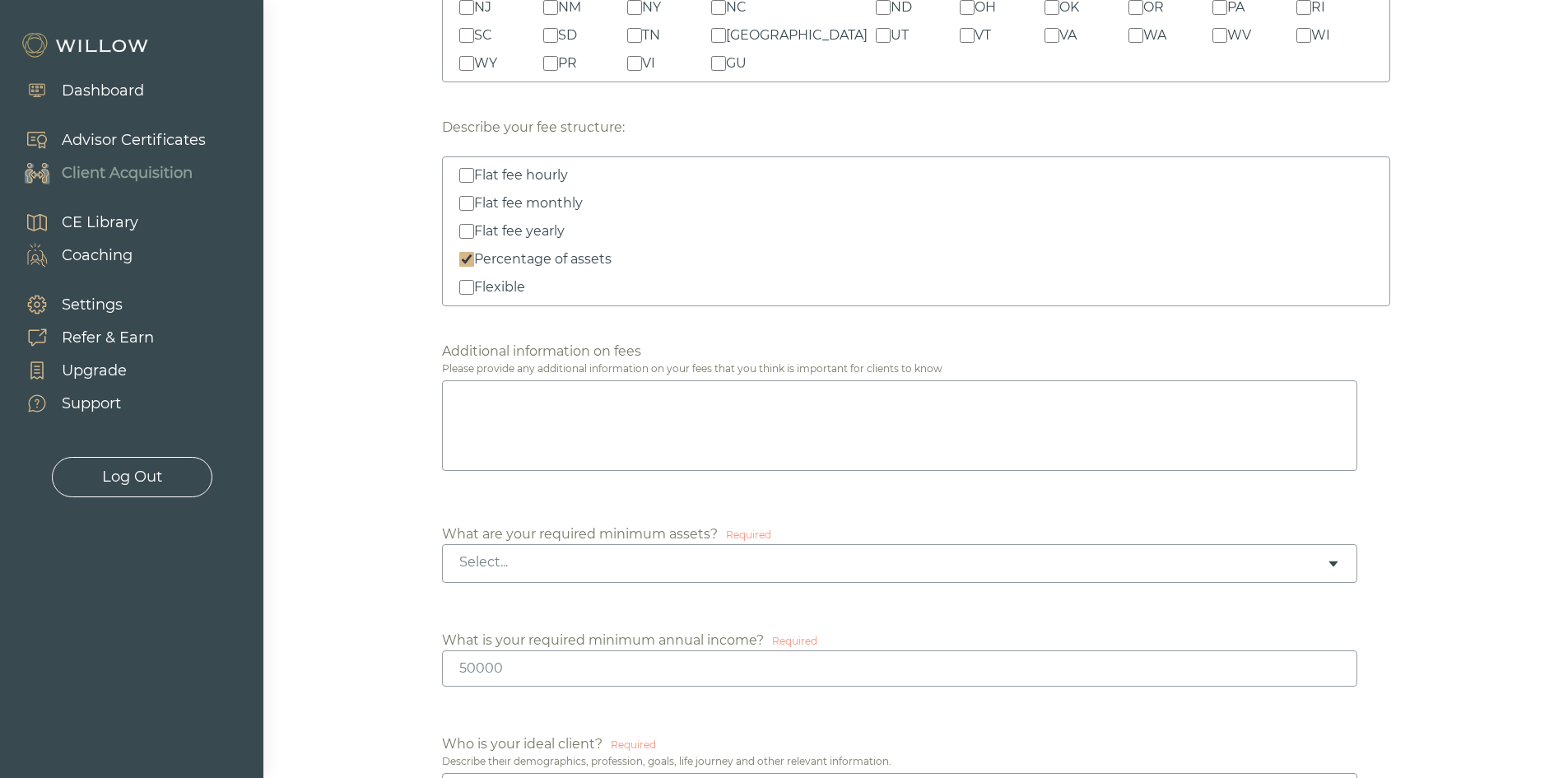
click at [462, 251] on label "Percentage of assets" at bounding box center [916, 259] width 914 height 20
click at [462, 251] on input "Percentage of assets" at bounding box center [467, 259] width 15 height 15
checkbox input "false"
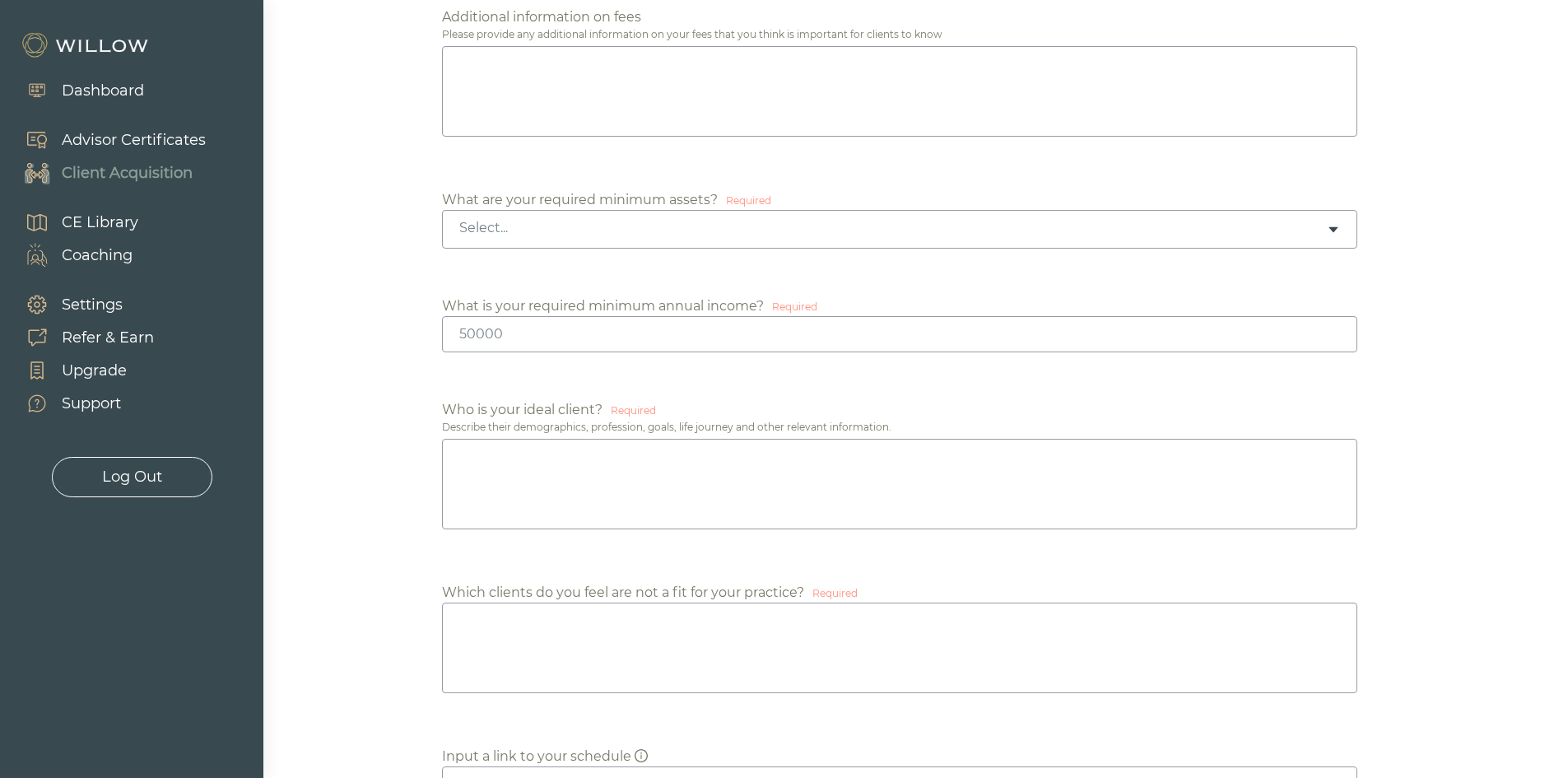
scroll to position [823, 0]
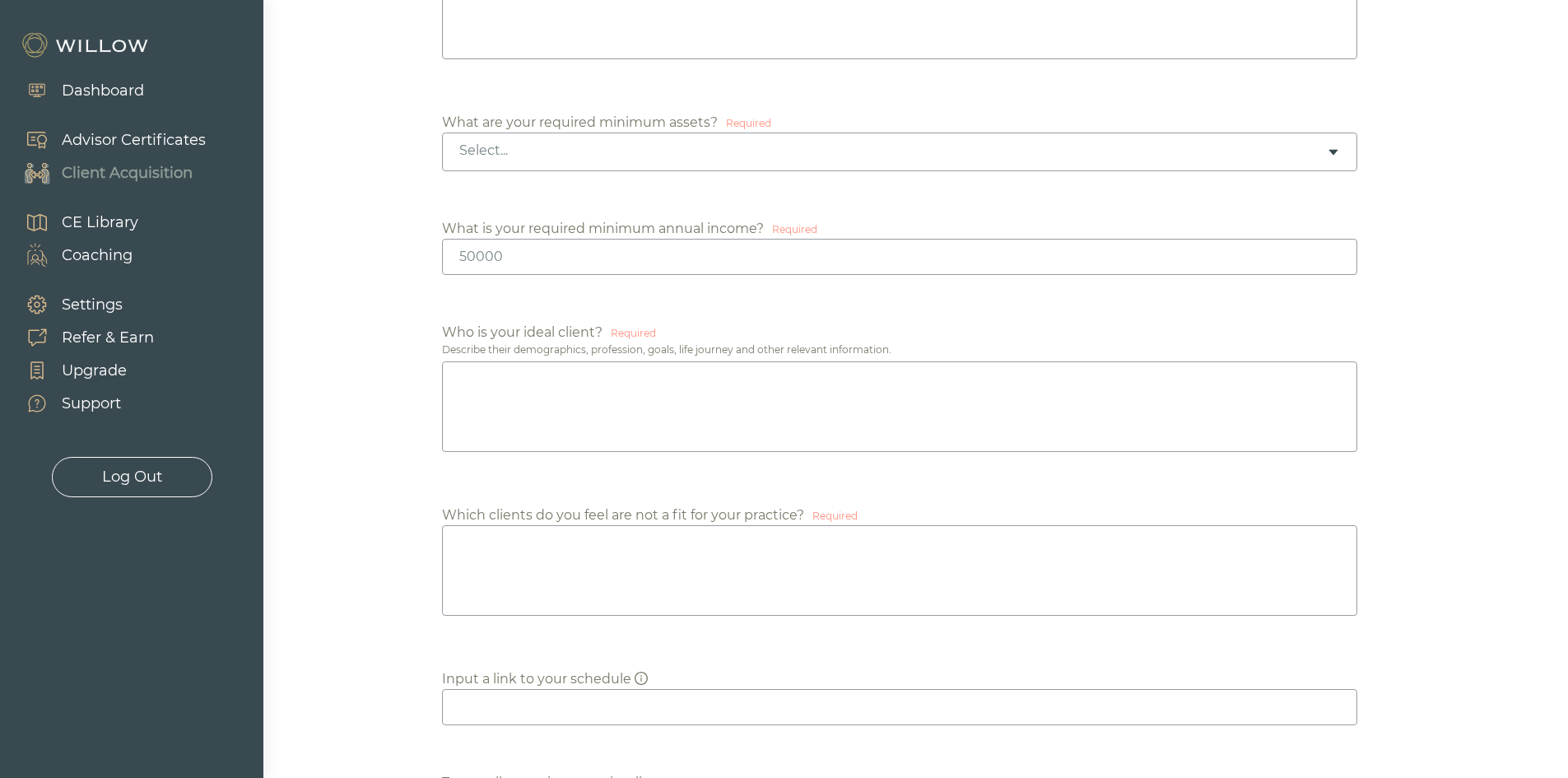
click at [536, 151] on div "Select..." at bounding box center [893, 150] width 868 height 18
click at [488, 261] on input "number" at bounding box center [900, 257] width 916 height 36
click at [502, 256] on input "number" at bounding box center [900, 257] width 916 height 36
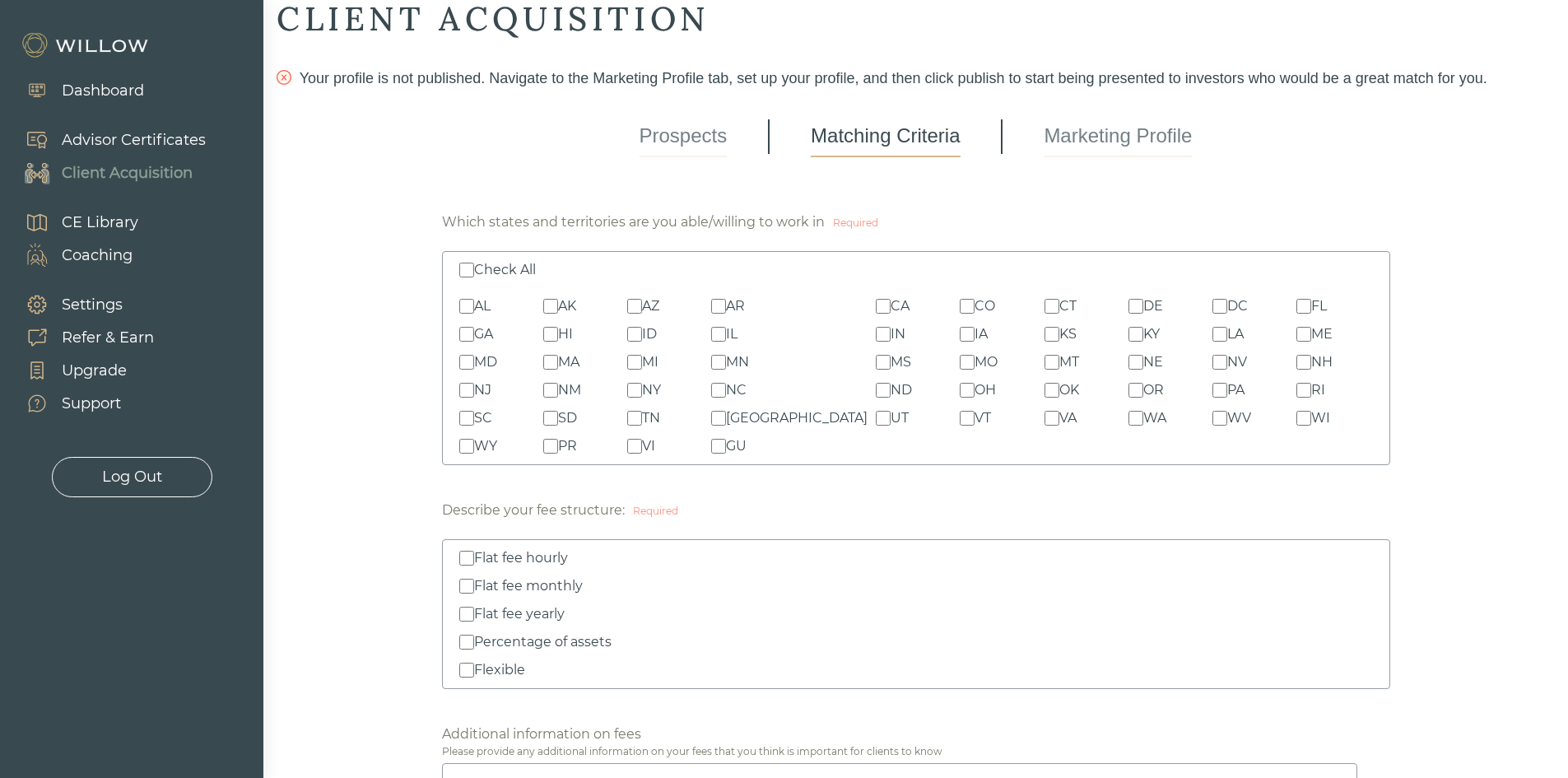
scroll to position [0, 0]
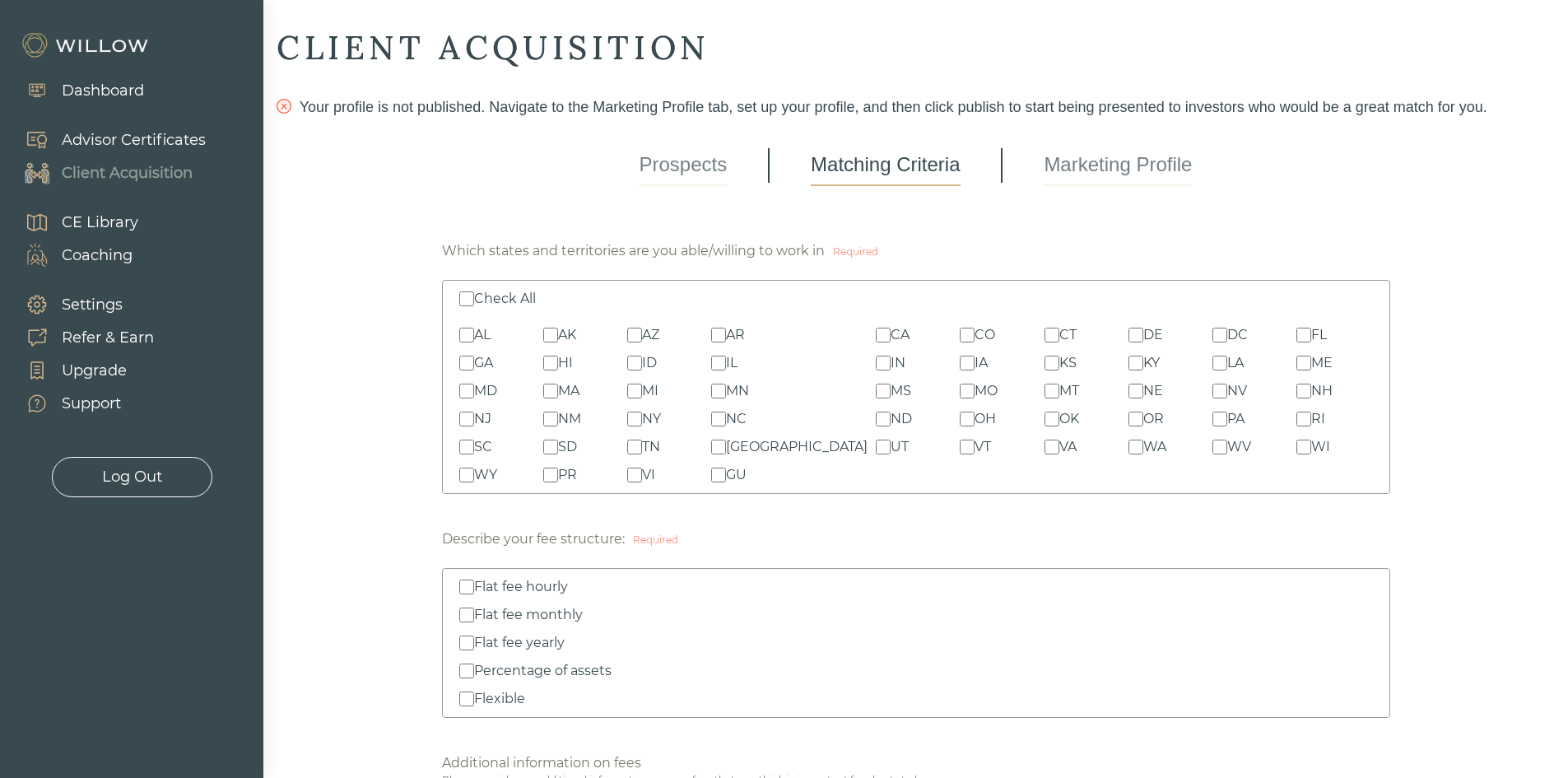
click at [673, 163] on link "Prospects" at bounding box center [683, 165] width 88 height 41
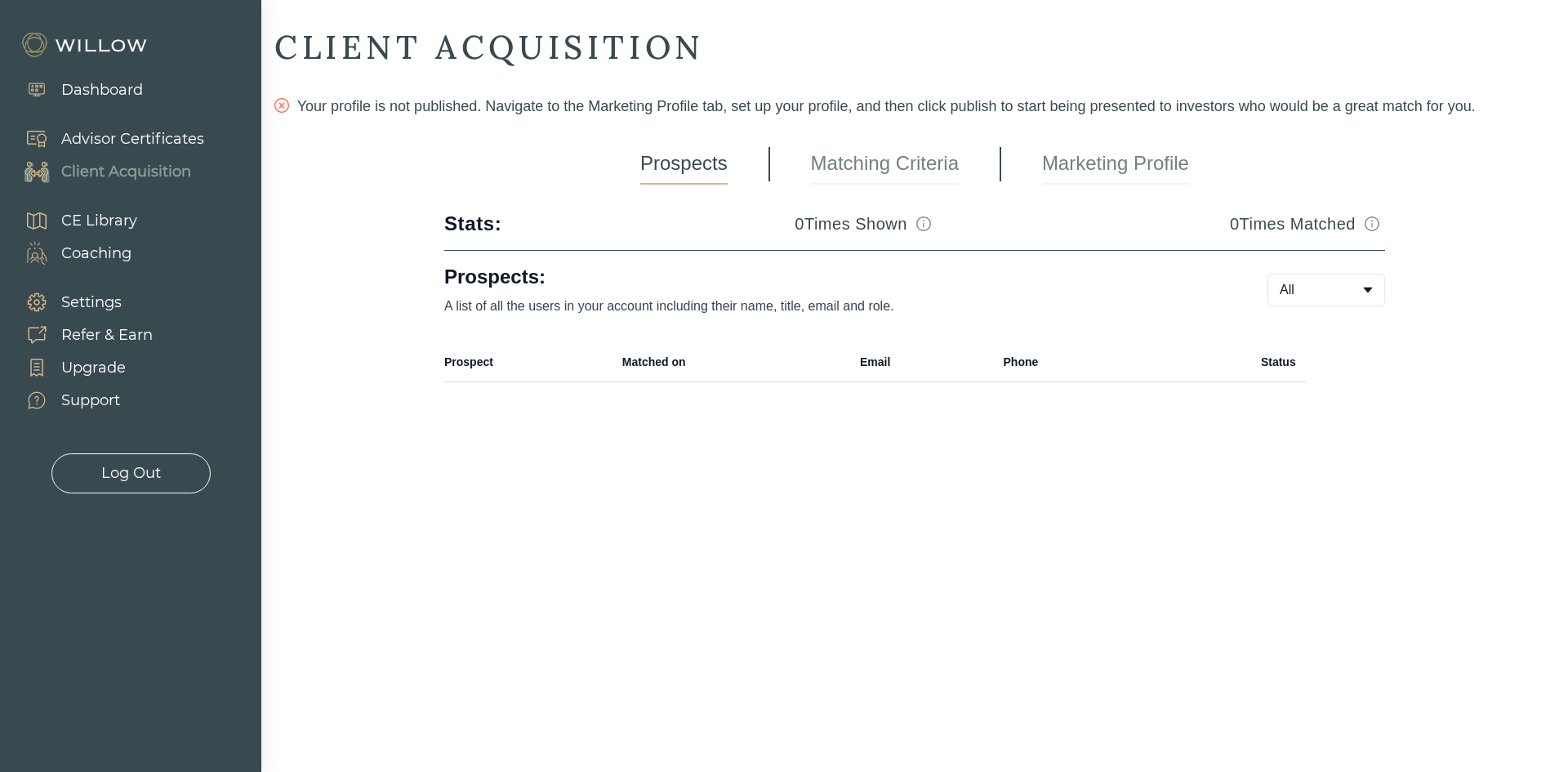
click at [828, 161] on link "Matching Criteria" at bounding box center [884, 164] width 148 height 40
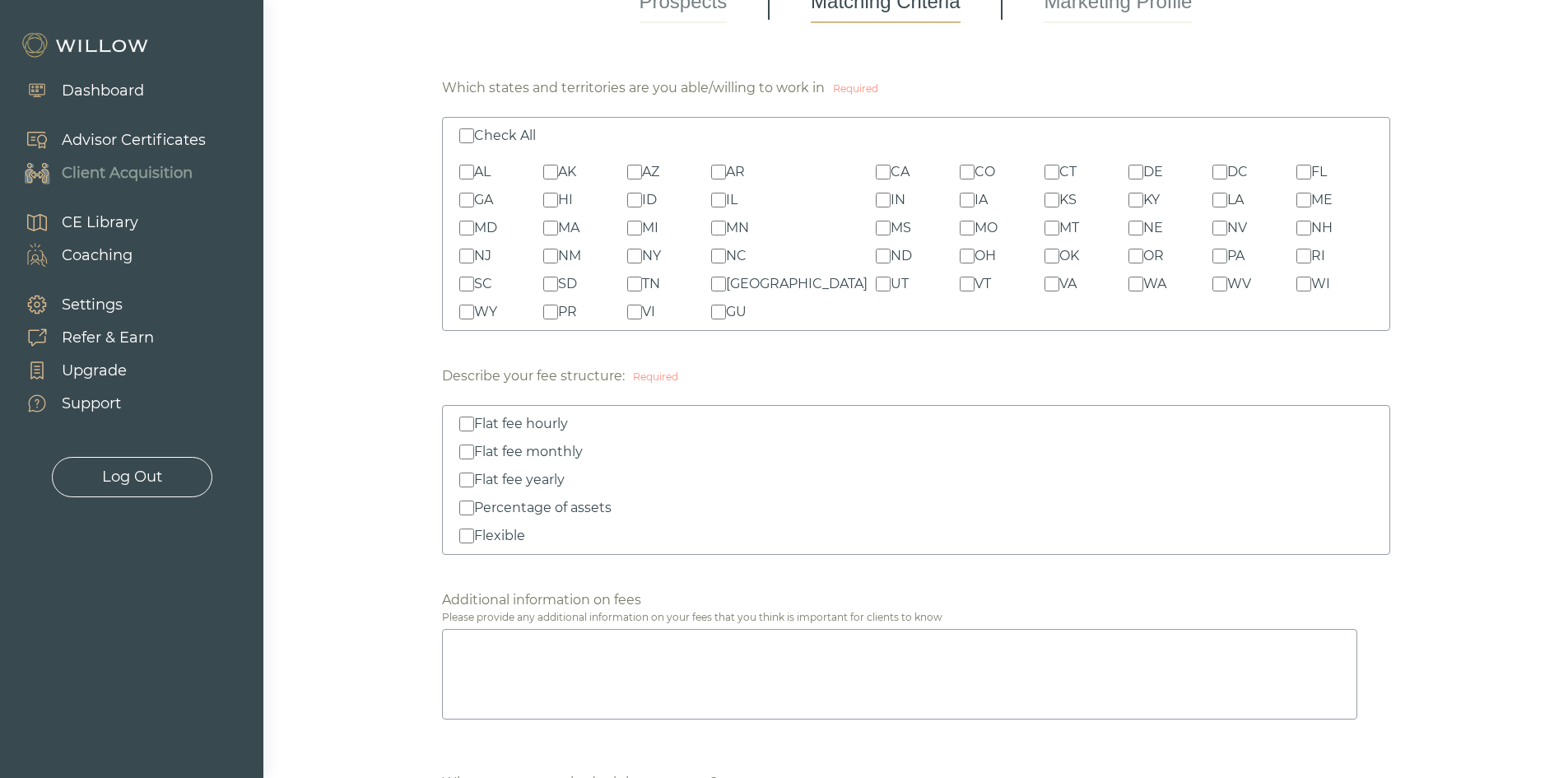
scroll to position [164, 0]
click at [468, 506] on input "Percentage of assets" at bounding box center [467, 507] width 15 height 15
checkbox input "true"
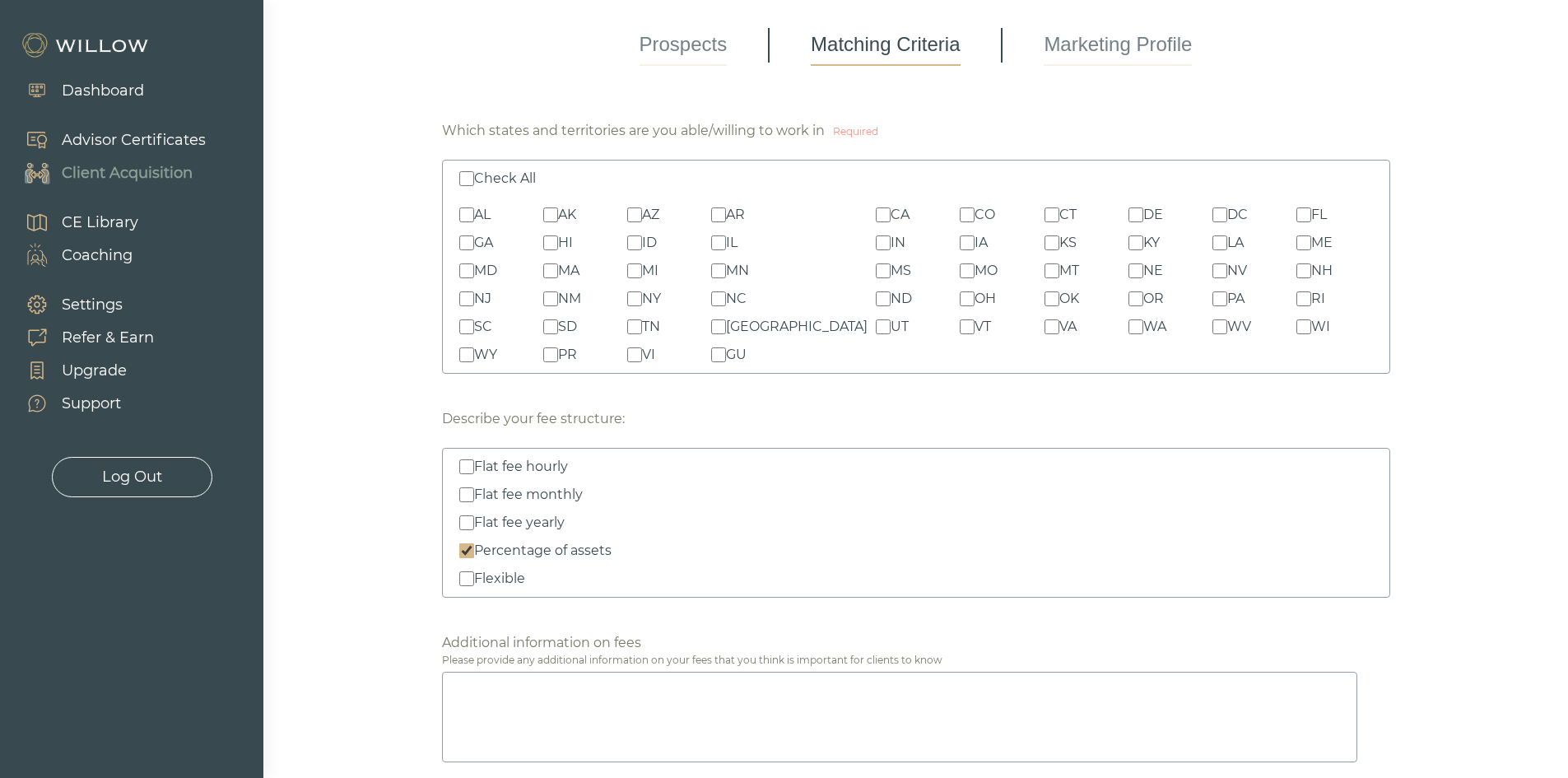
scroll to position [83, 0]
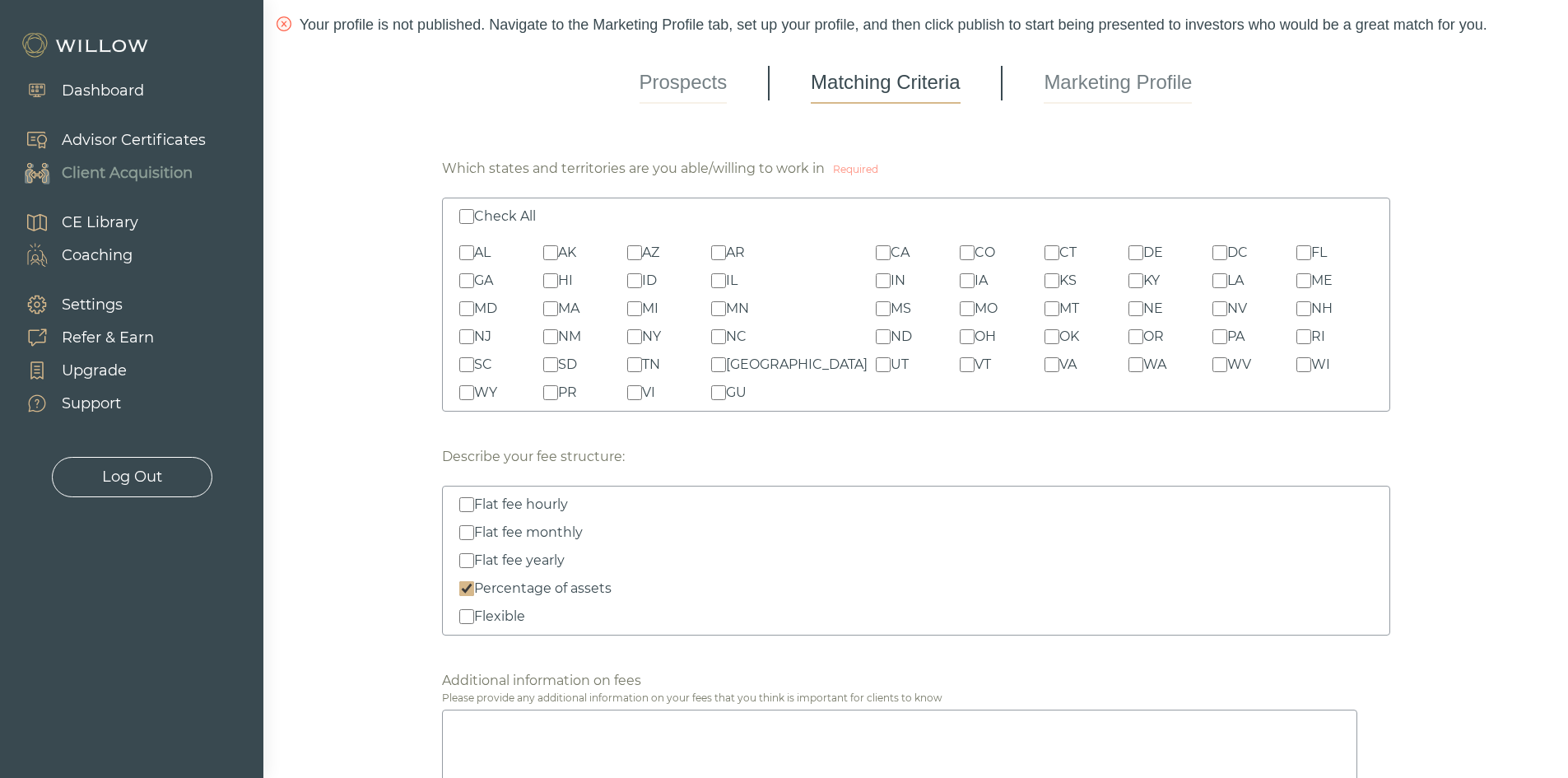
click at [975, 363] on div "VT" at bounding box center [982, 364] width 16 height 20
click at [960, 363] on input "VT" at bounding box center [967, 364] width 15 height 15
checkbox input "true"
click at [558, 305] on input "MA" at bounding box center [551, 308] width 15 height 15
checkbox input "true"
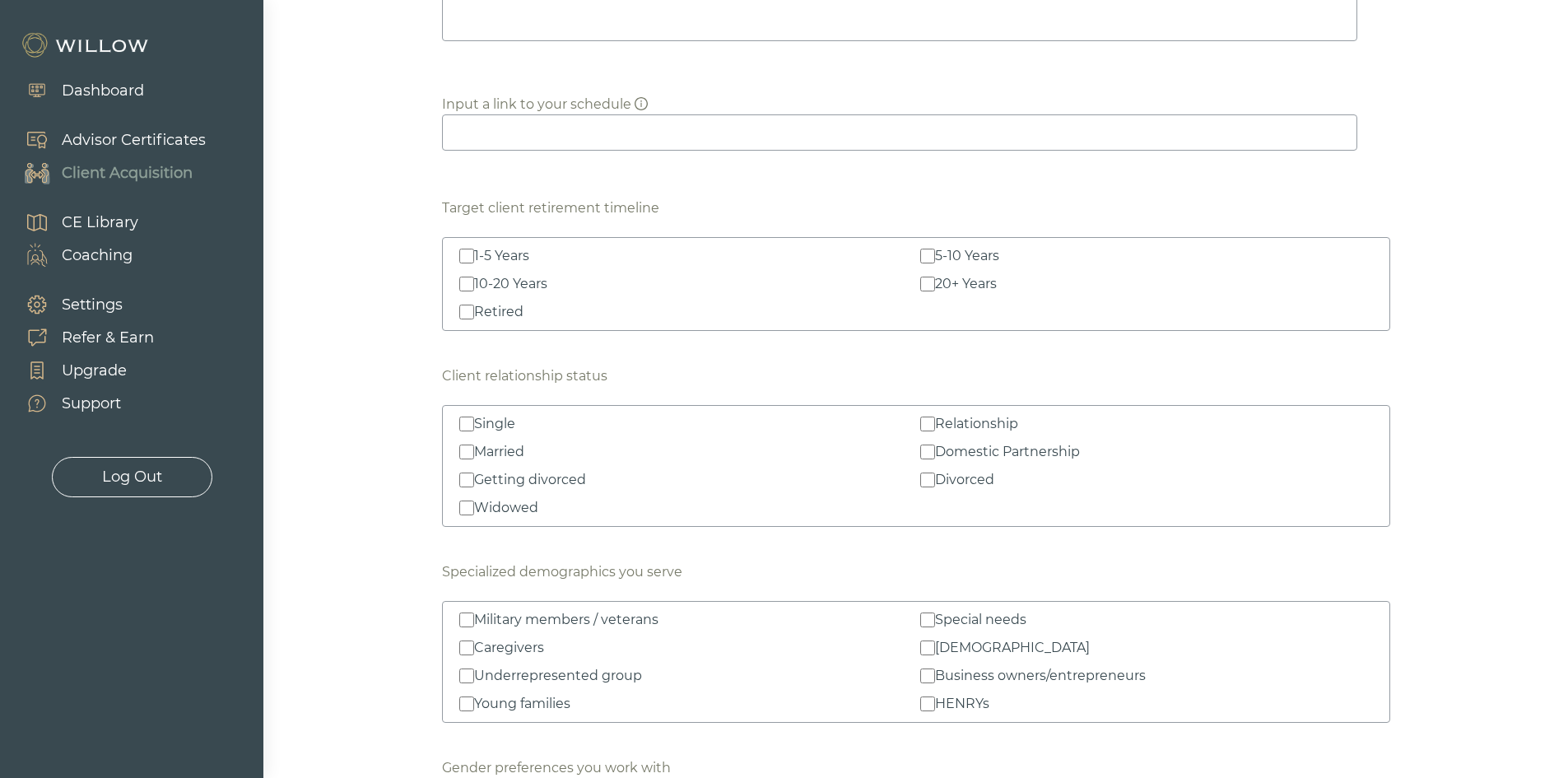
scroll to position [1399, 0]
click at [470, 422] on input "Single" at bounding box center [467, 422] width 15 height 15
checkbox input "true"
click at [469, 449] on input "Married" at bounding box center [467, 451] width 15 height 15
checkbox input "true"
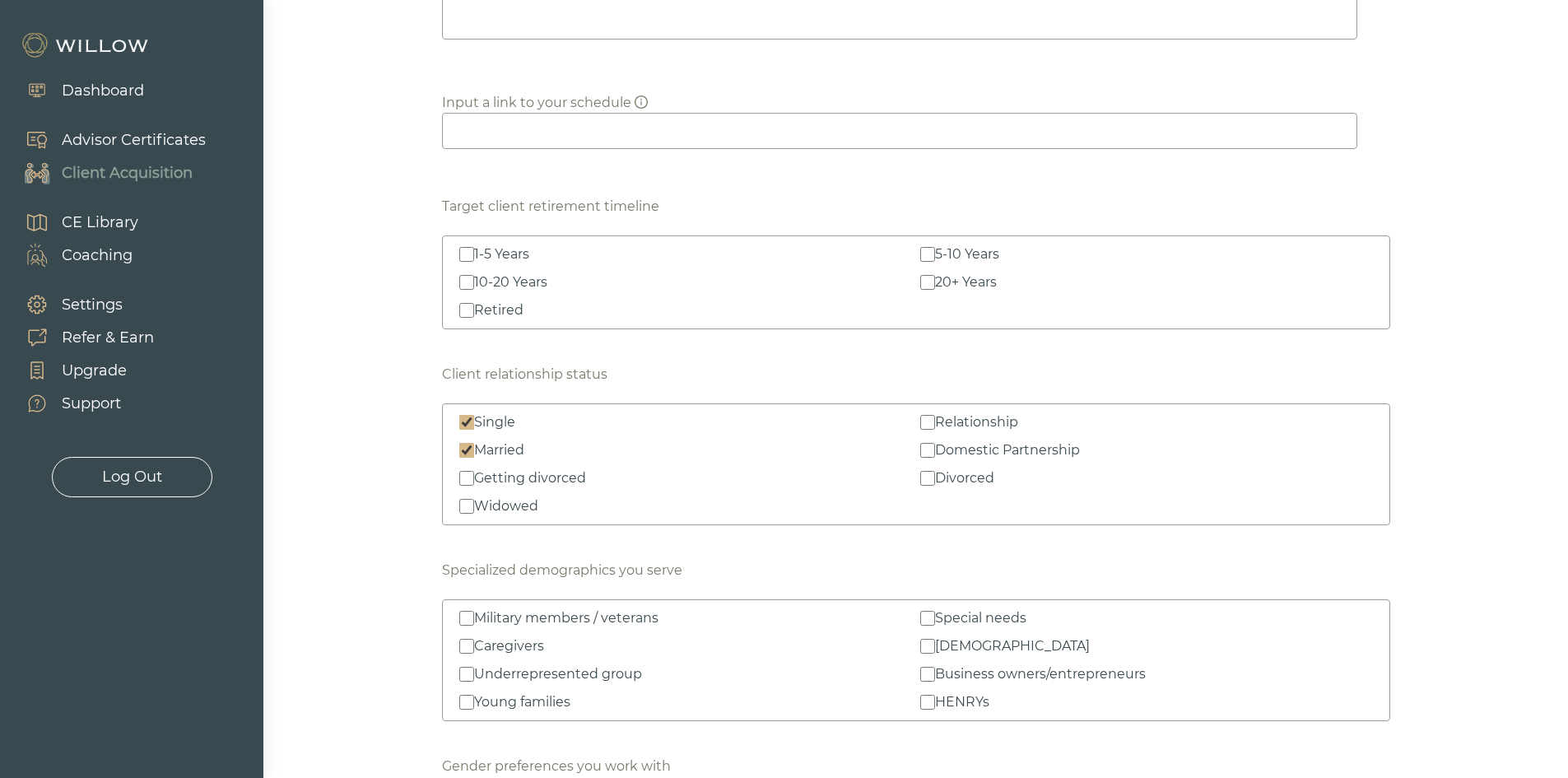
click at [469, 417] on input "Single" at bounding box center [467, 422] width 15 height 15
checkbox input "false"
click at [471, 451] on input "Married" at bounding box center [467, 451] width 15 height 15
checkbox input "false"
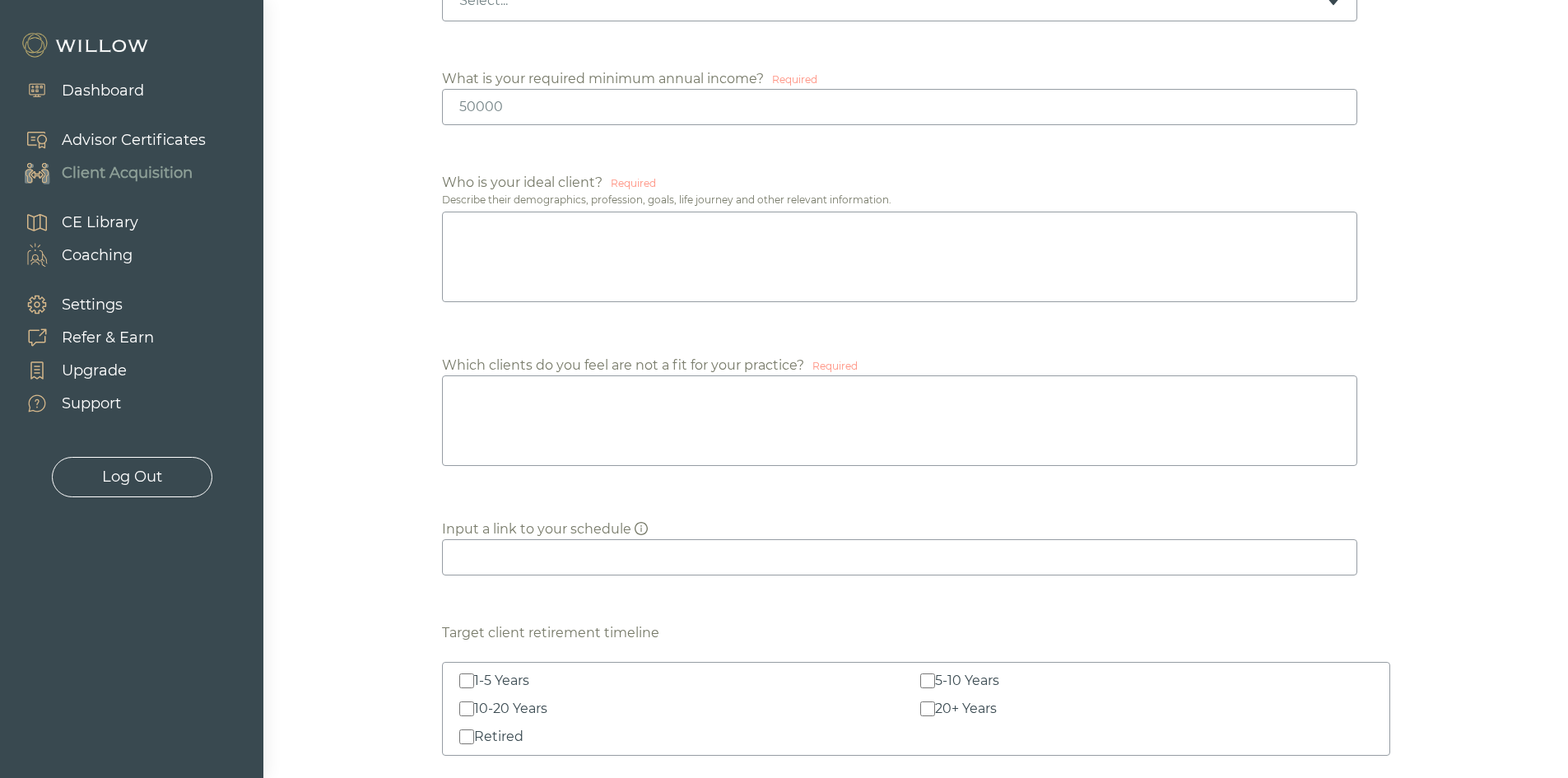
scroll to position [908, 0]
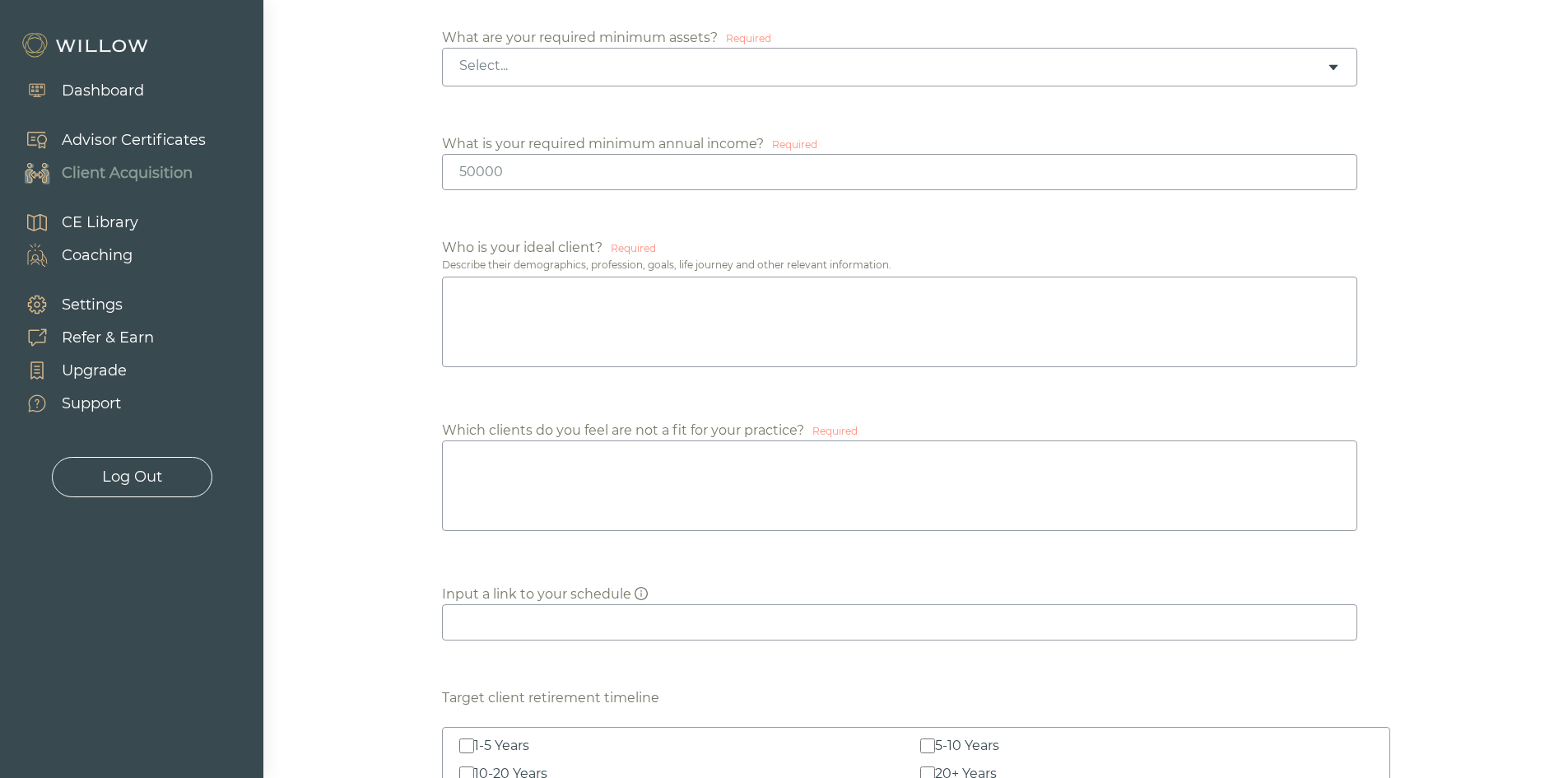
click at [567, 351] on textarea at bounding box center [900, 321] width 916 height 90
click at [1361, 390] on div "Which states and territories are you able/willing to work in Required Check All…" at bounding box center [916, 740] width 948 height 2872
click at [644, 292] on textarea at bounding box center [900, 321] width 916 height 90
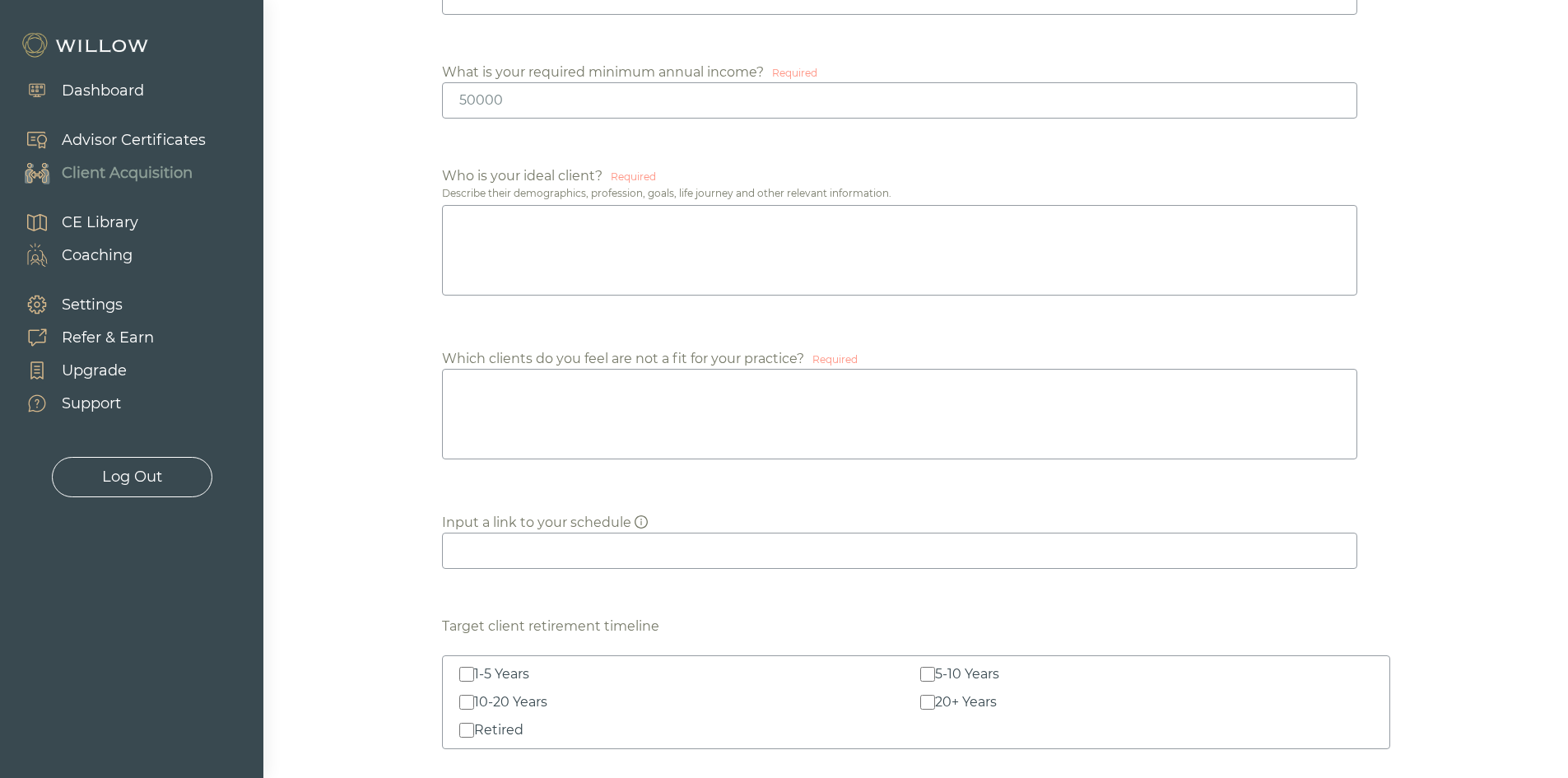
scroll to position [991, 0]
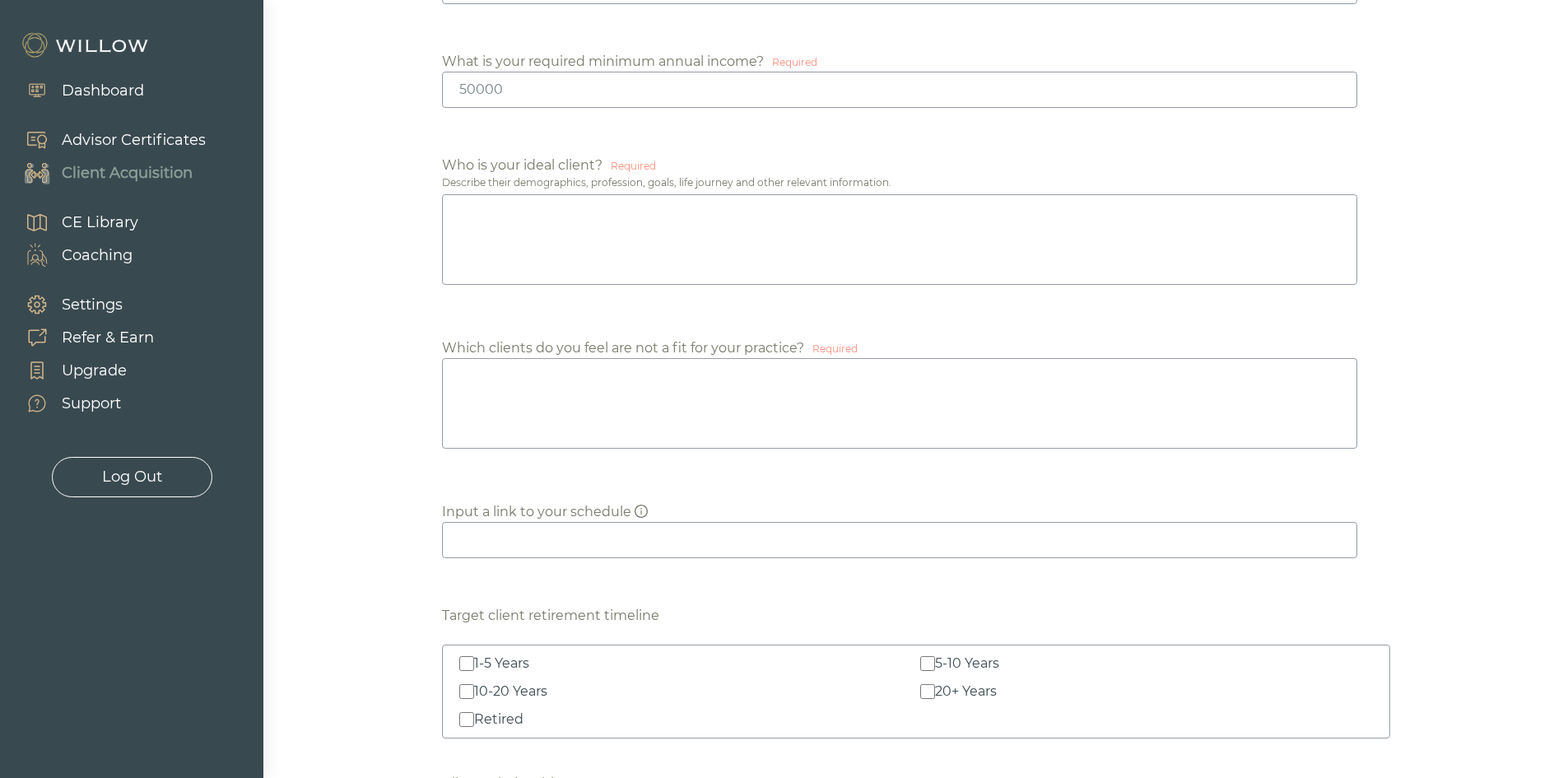
click at [658, 399] on textarea at bounding box center [900, 402] width 916 height 90
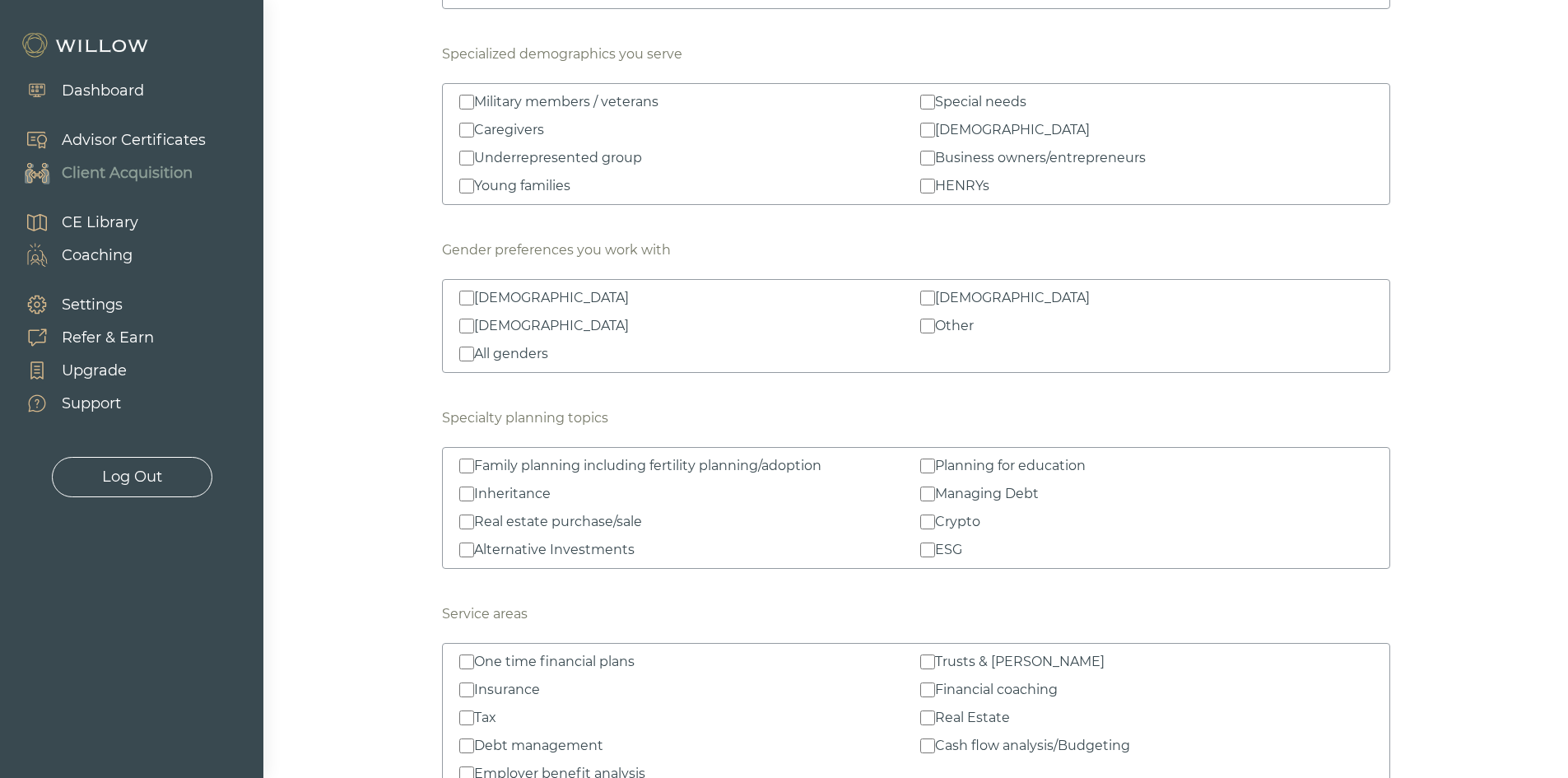
scroll to position [2306, 0]
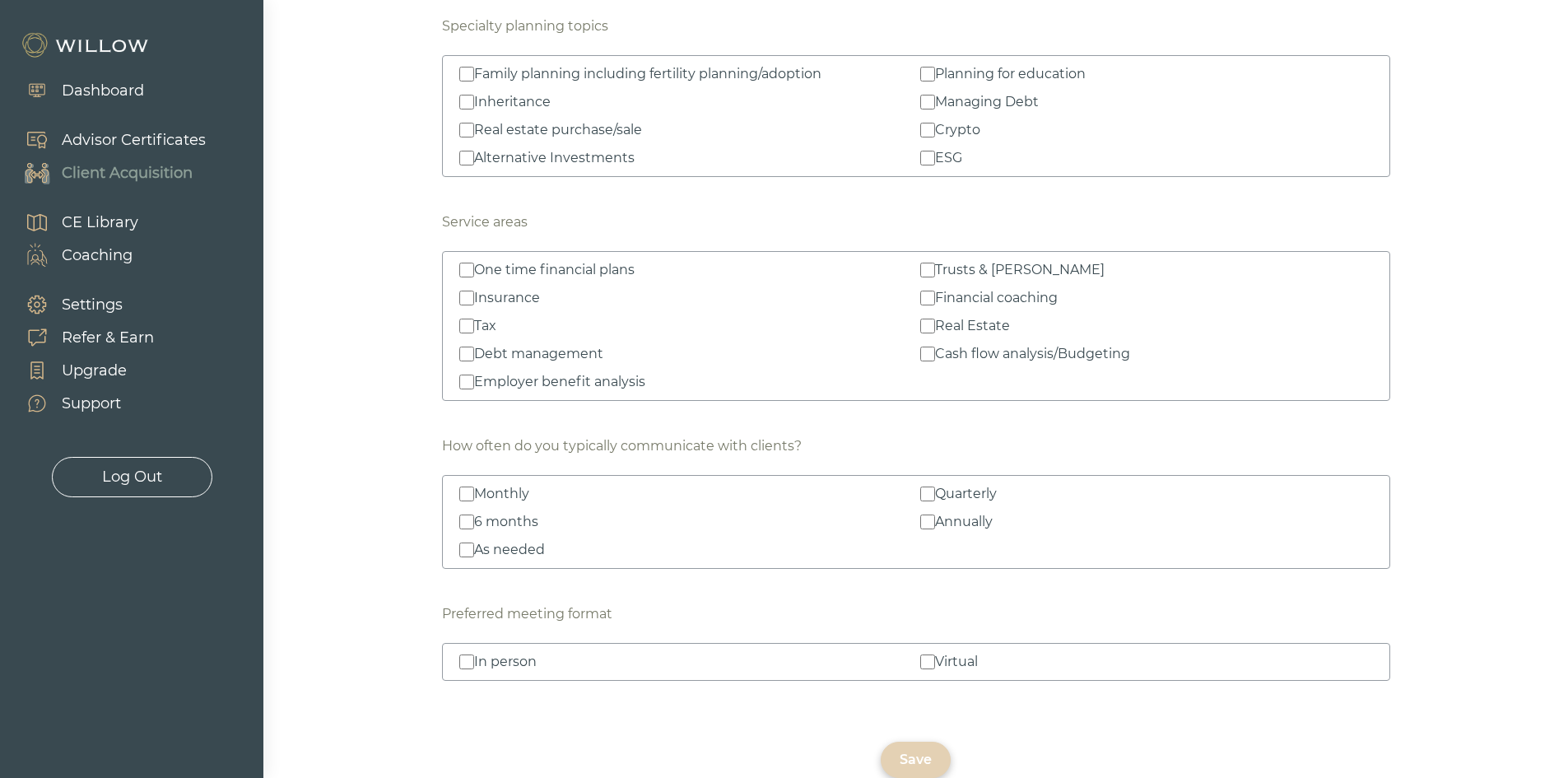
click at [924, 751] on div "Save" at bounding box center [916, 759] width 32 height 20
click at [469, 659] on input "In person" at bounding box center [467, 662] width 15 height 15
checkbox input "true"
click at [928, 661] on input "Virtual" at bounding box center [928, 662] width 15 height 15
checkbox input "true"
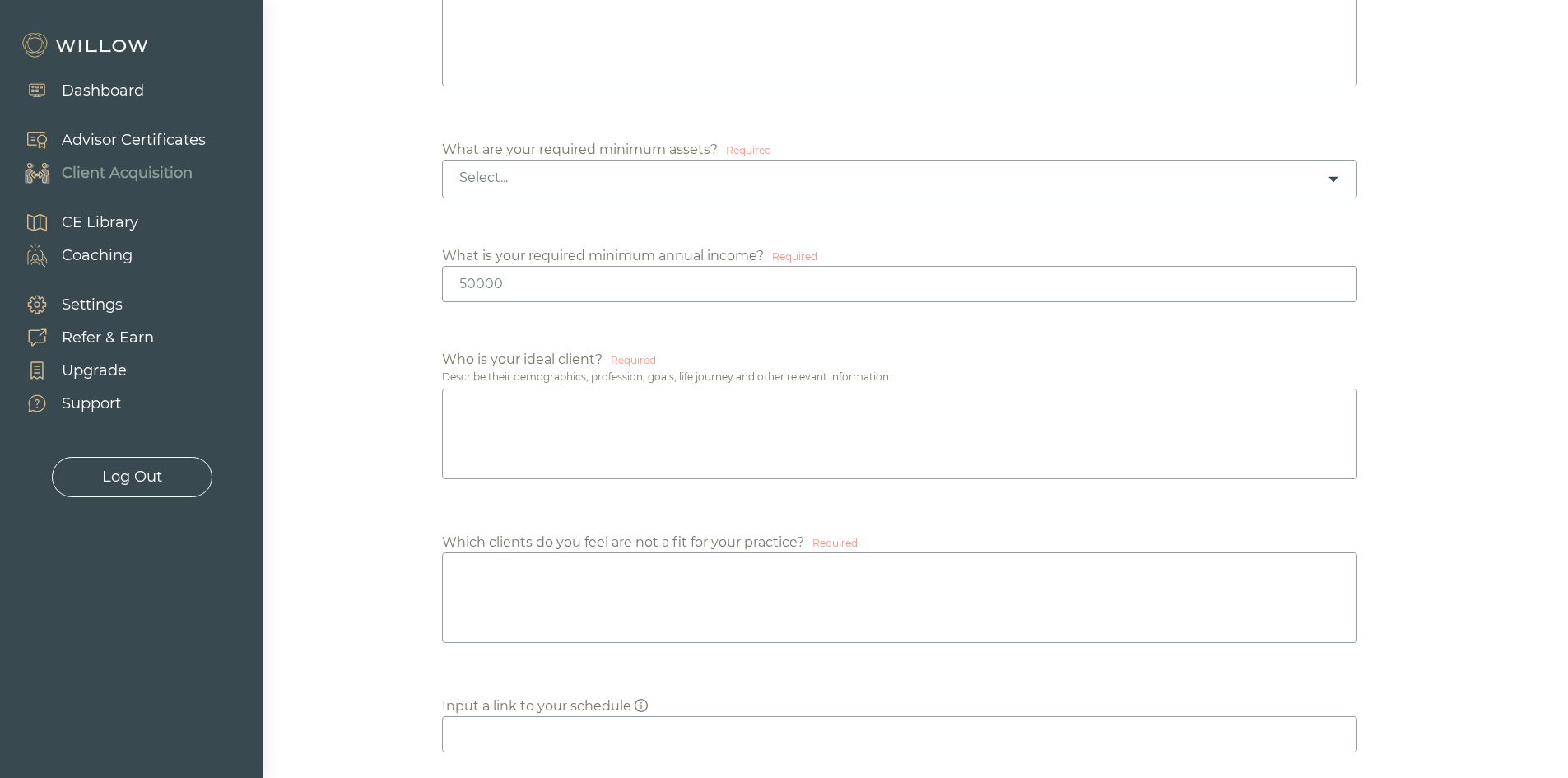
scroll to position [579, 0]
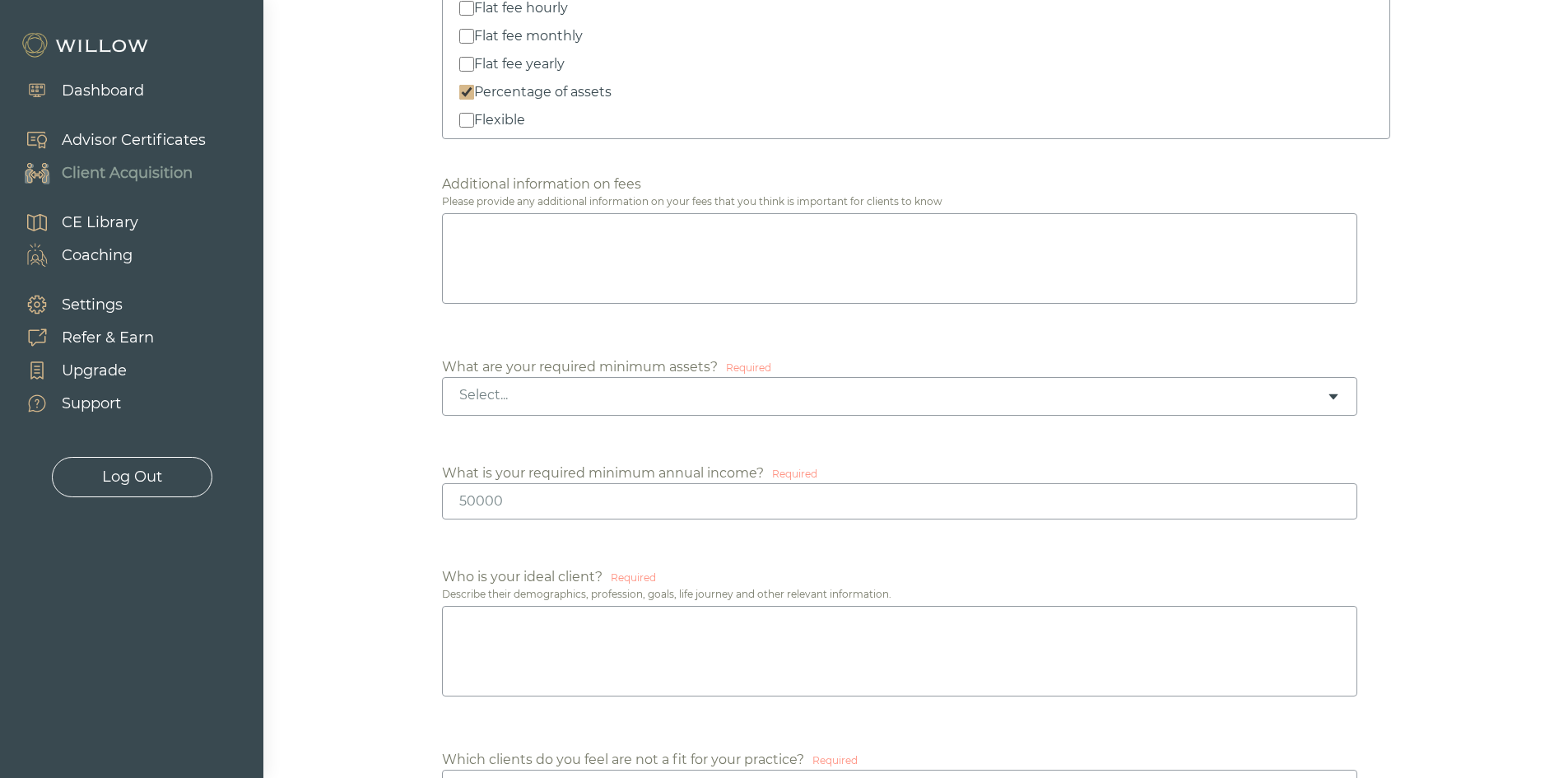
click at [659, 384] on div "Select..." at bounding box center [900, 396] width 916 height 39
click at [520, 495] on input "number" at bounding box center [900, 501] width 916 height 36
type input "10000"
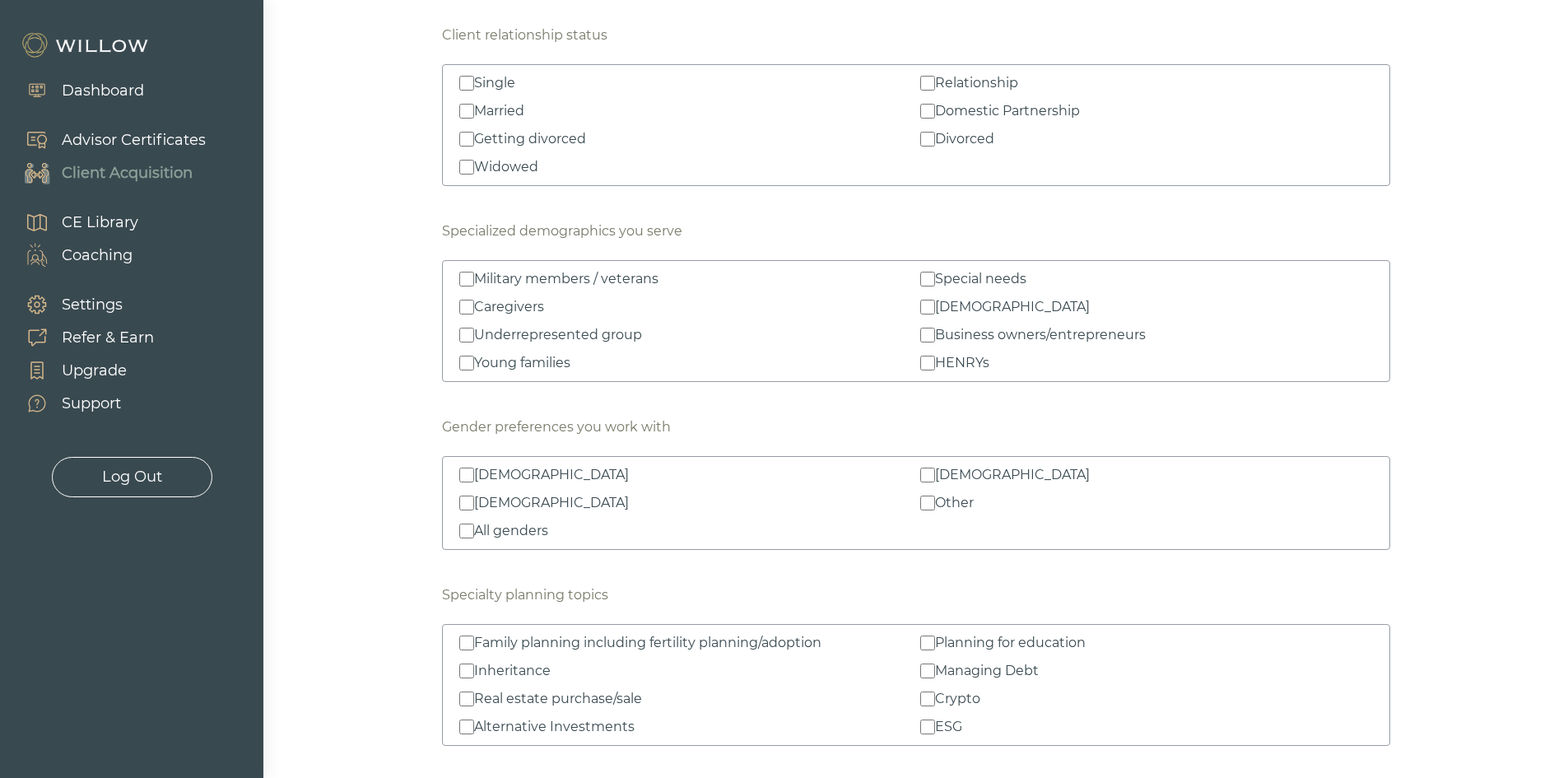
scroll to position [2306, 0]
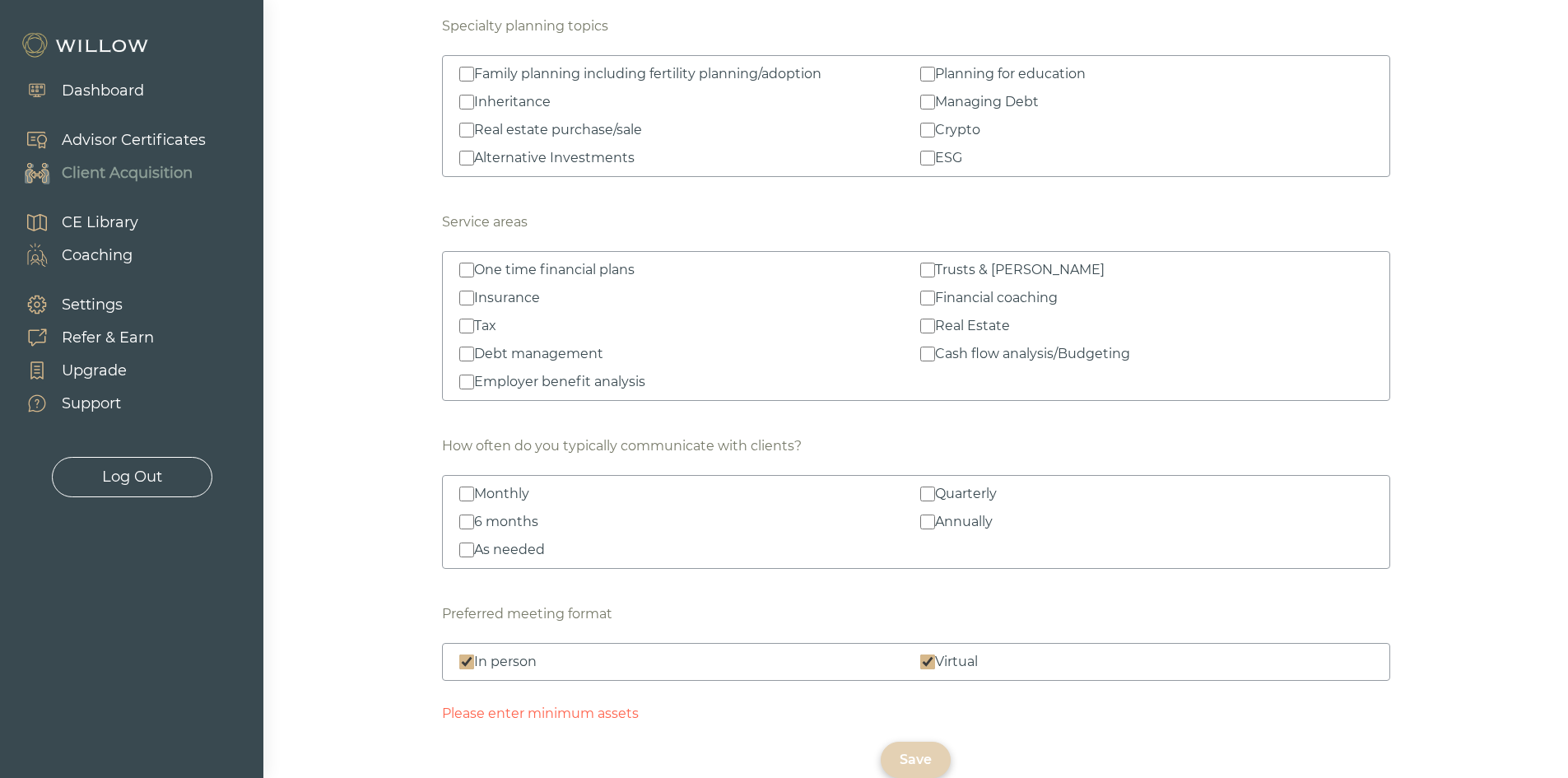
click at [924, 753] on div "Save" at bounding box center [916, 759] width 32 height 20
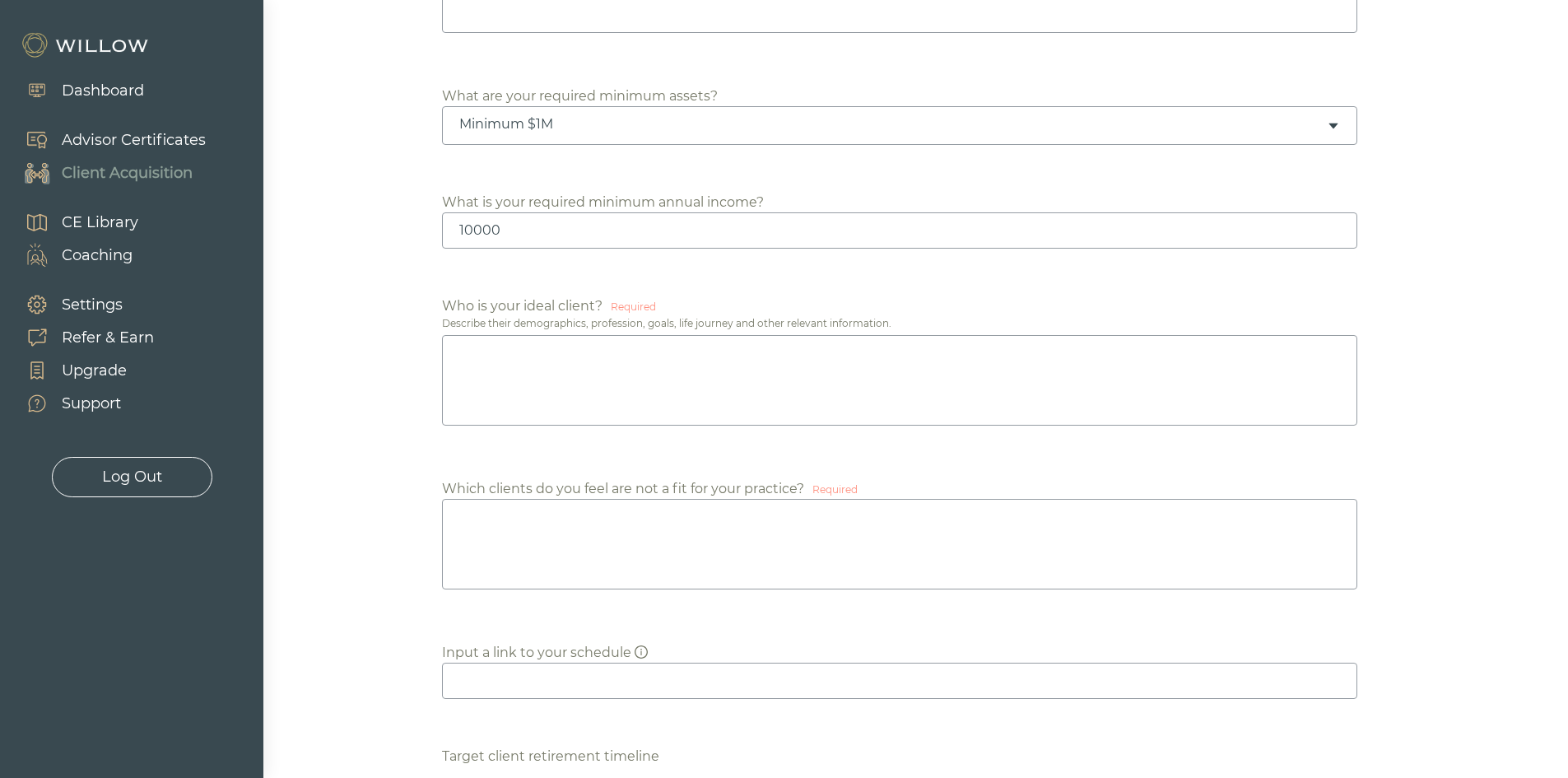
scroll to position [825, 0]
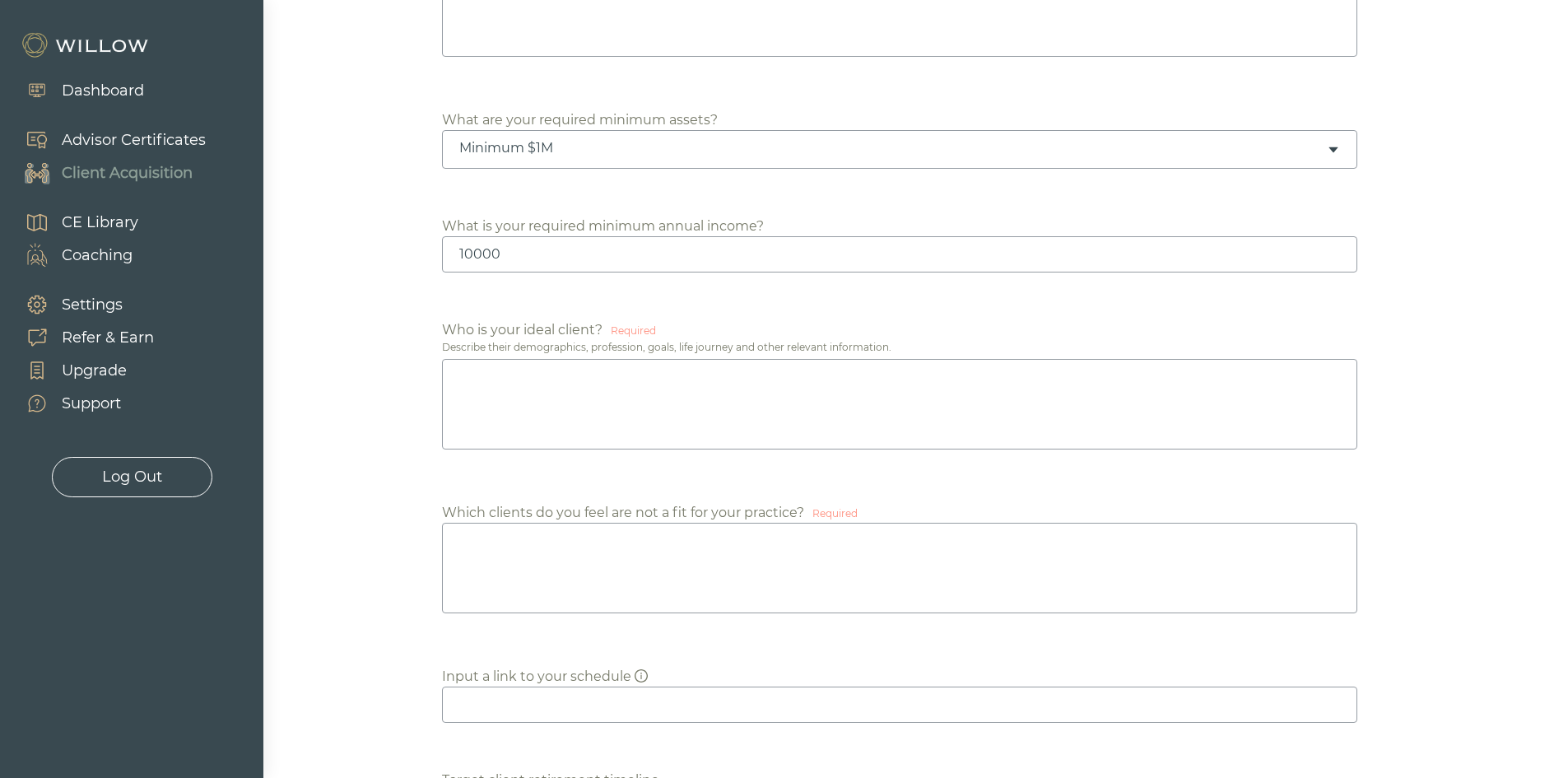
click at [717, 403] on textarea at bounding box center [900, 403] width 916 height 90
type textarea "NA"
click at [608, 614] on div "Which clients do you feel are not a fit for your practice? Required" at bounding box center [916, 561] width 948 height 116
click at [608, 585] on textarea at bounding box center [900, 567] width 916 height 90
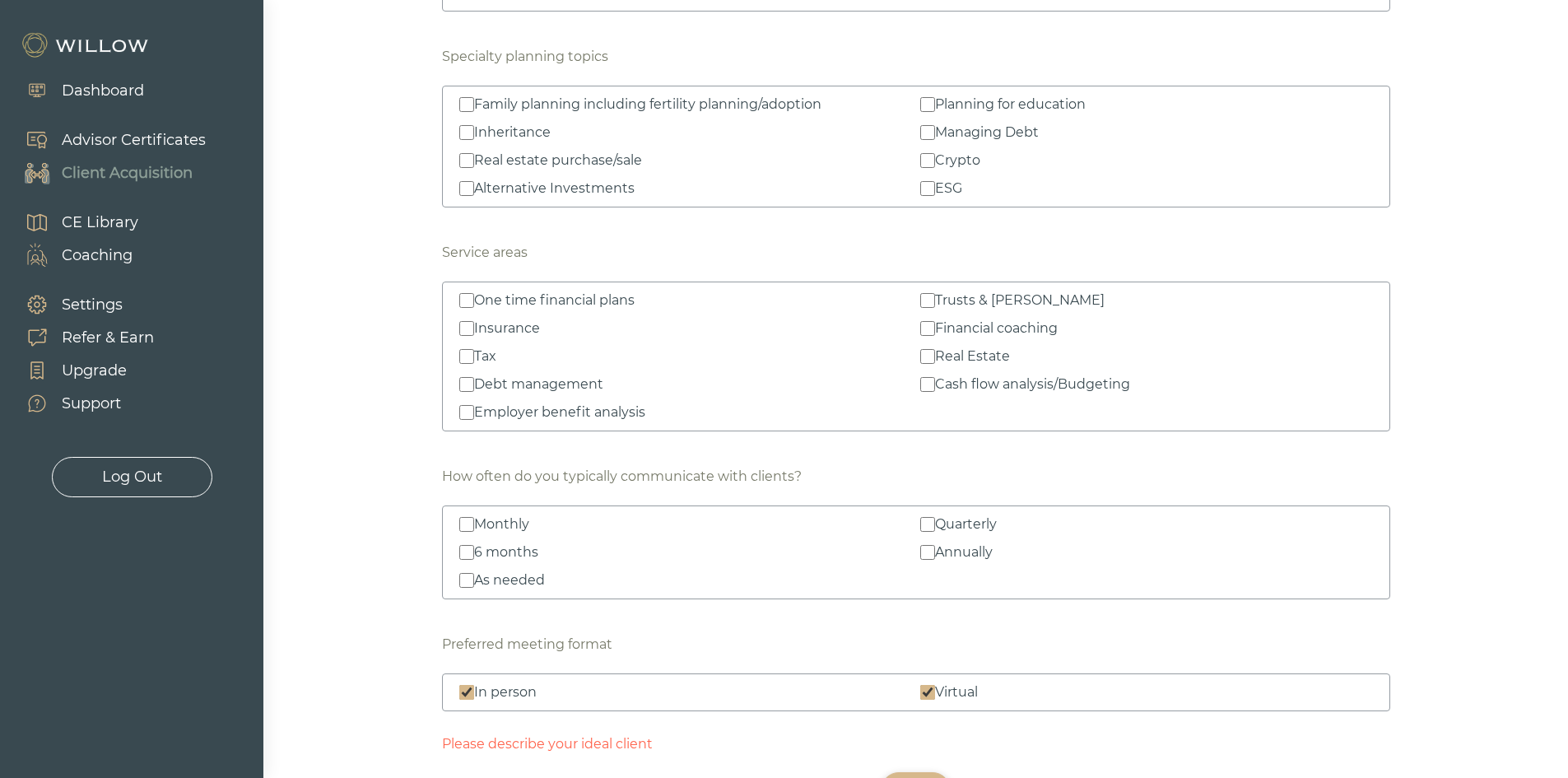
scroll to position [2306, 0]
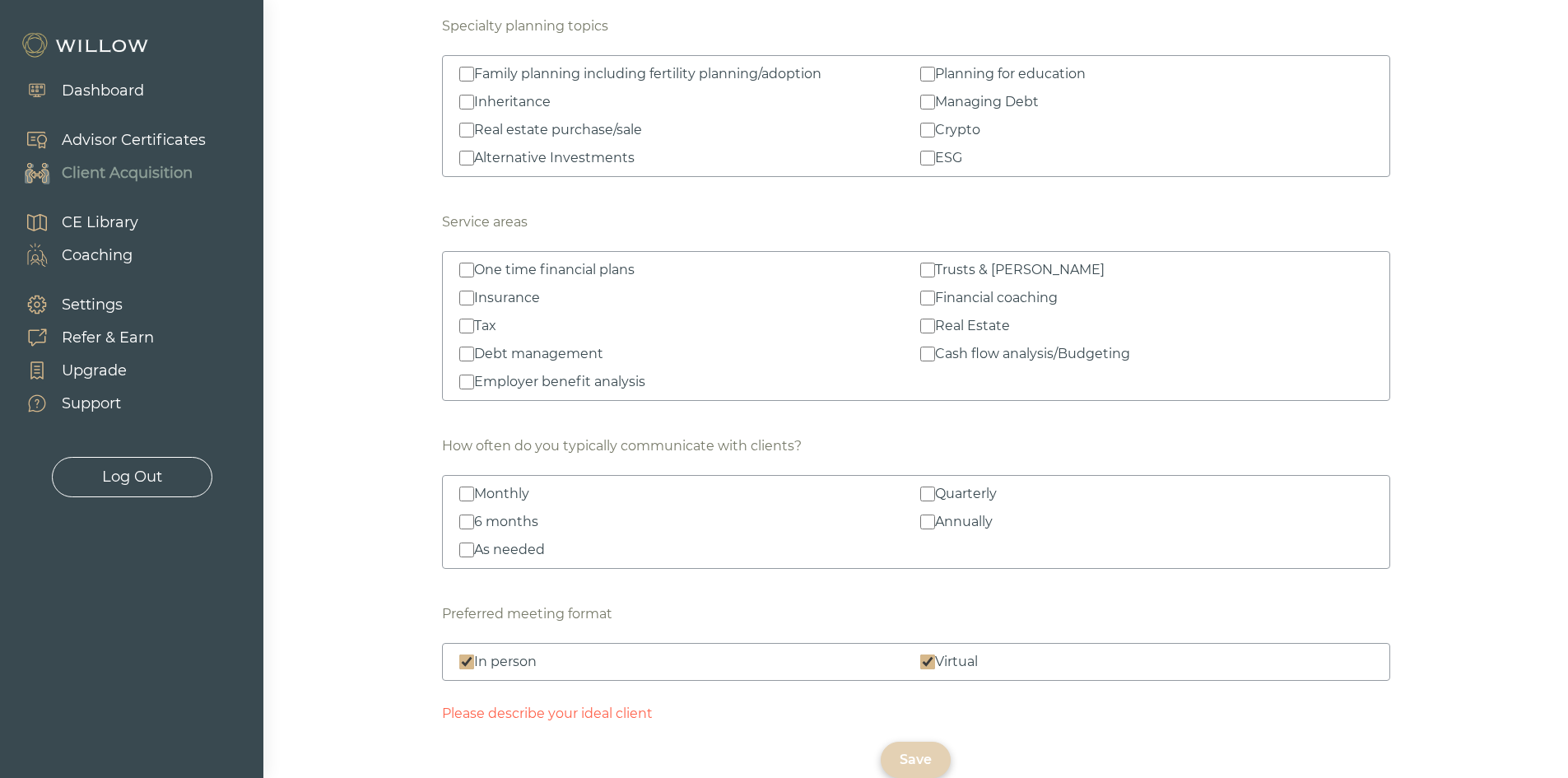
type textarea "NA"
click at [905, 754] on div "Save" at bounding box center [916, 759] width 32 height 20
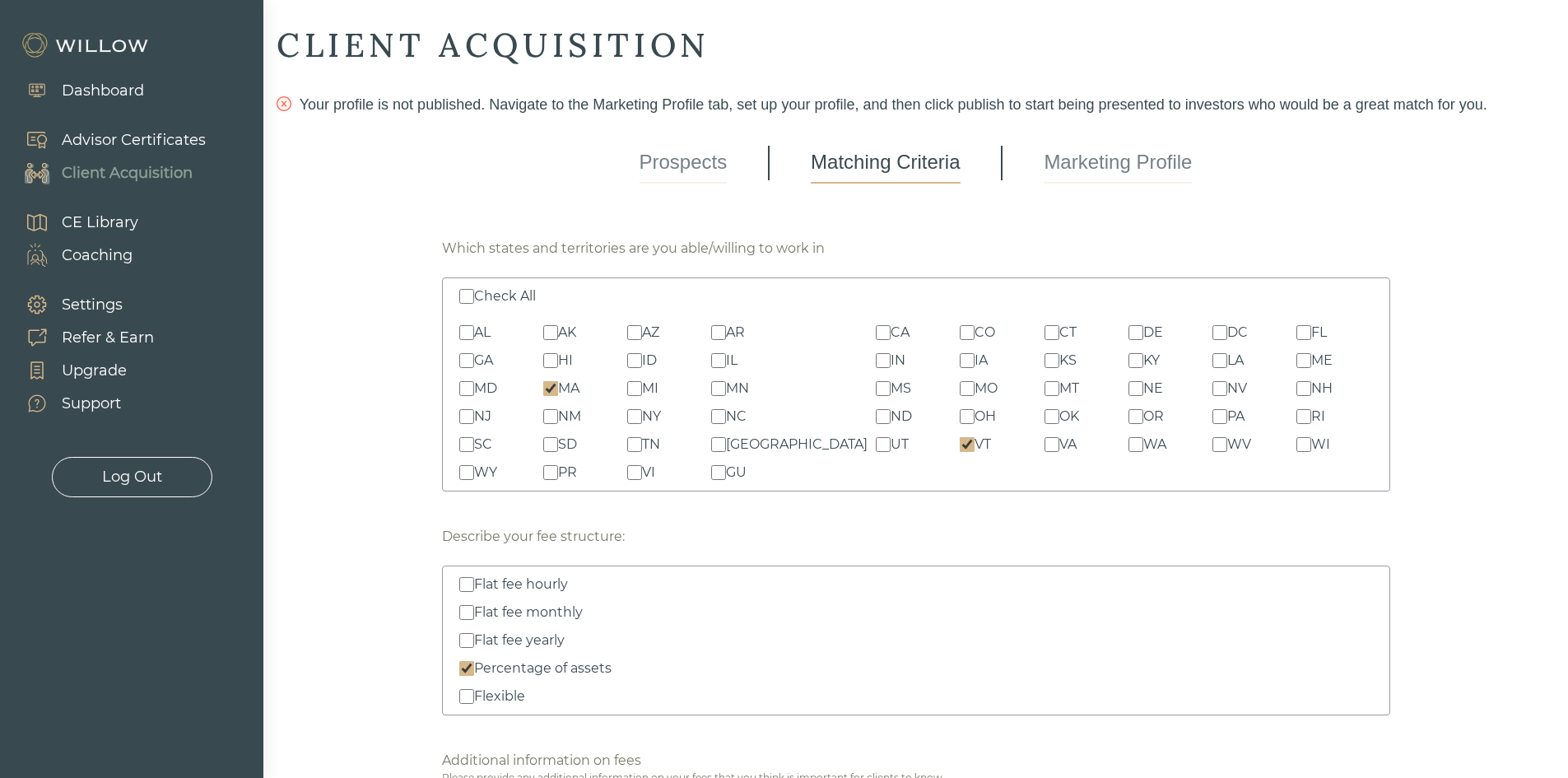
scroll to position [0, 0]
click at [1126, 158] on link "Marketing Profile" at bounding box center [1118, 165] width 148 height 41
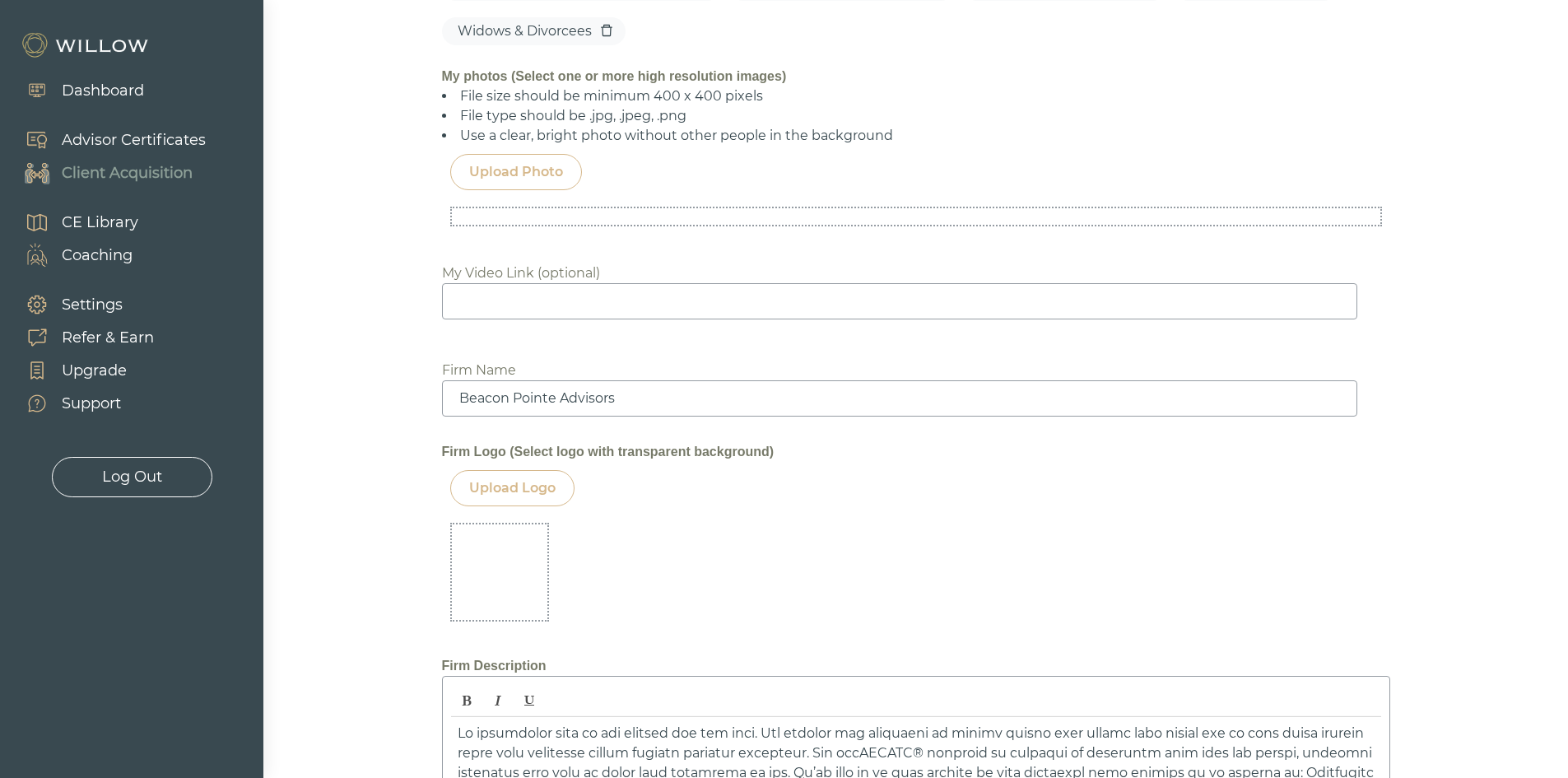
scroll to position [1646, 0]
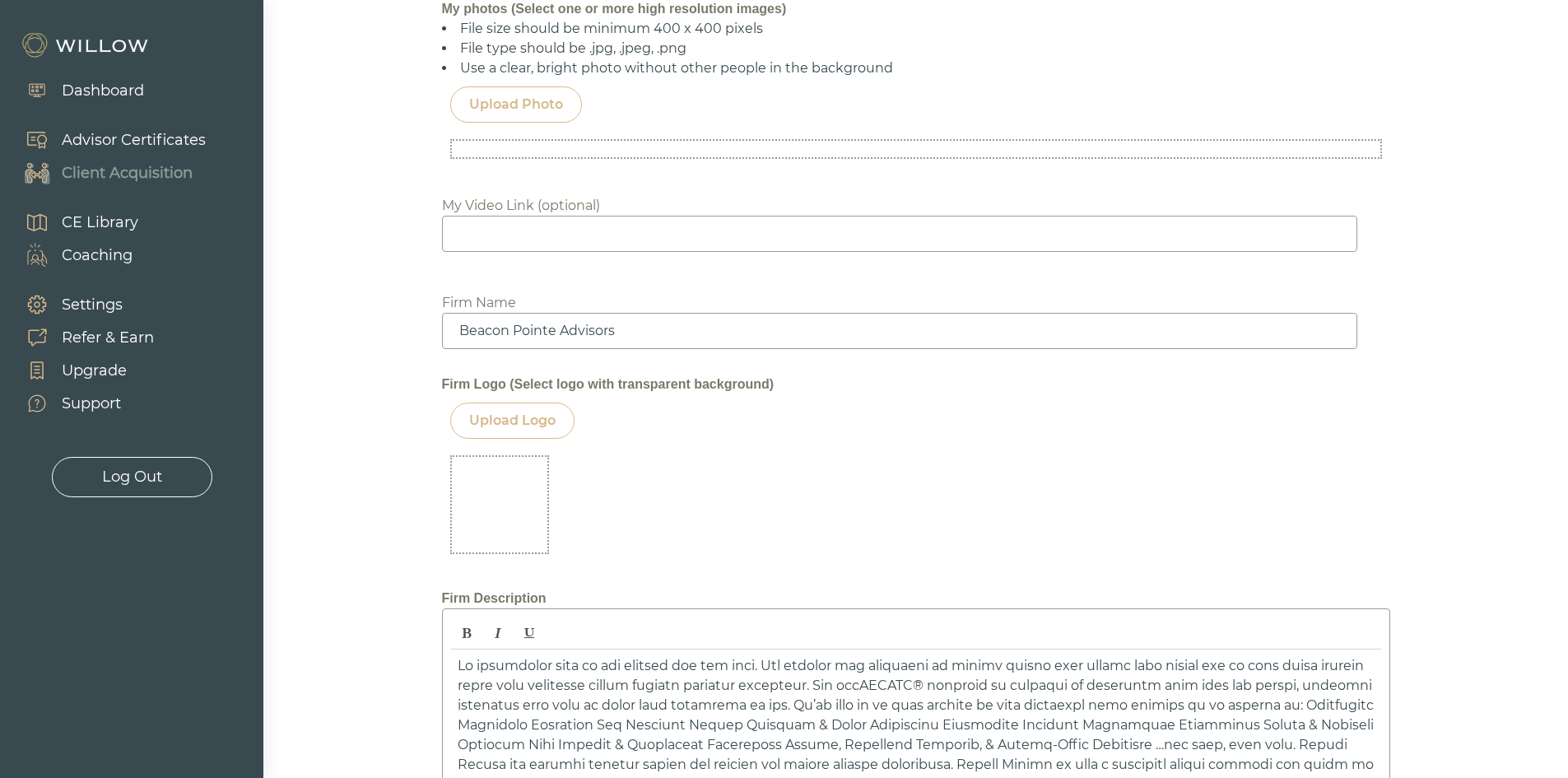
drag, startPoint x: 1252, startPoint y: 497, endPoint x: 1218, endPoint y: 491, distance: 34.5
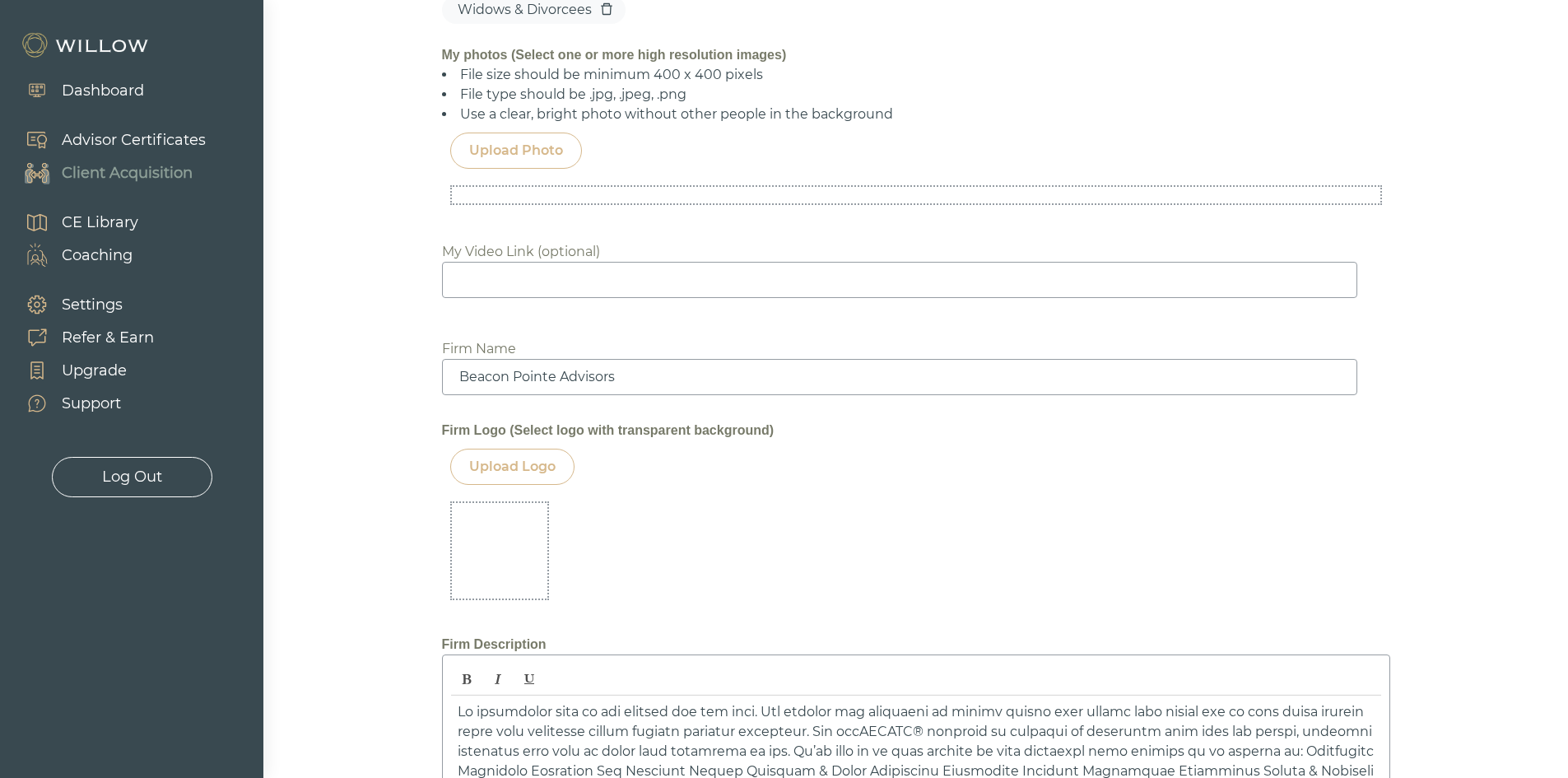
scroll to position [1317, 0]
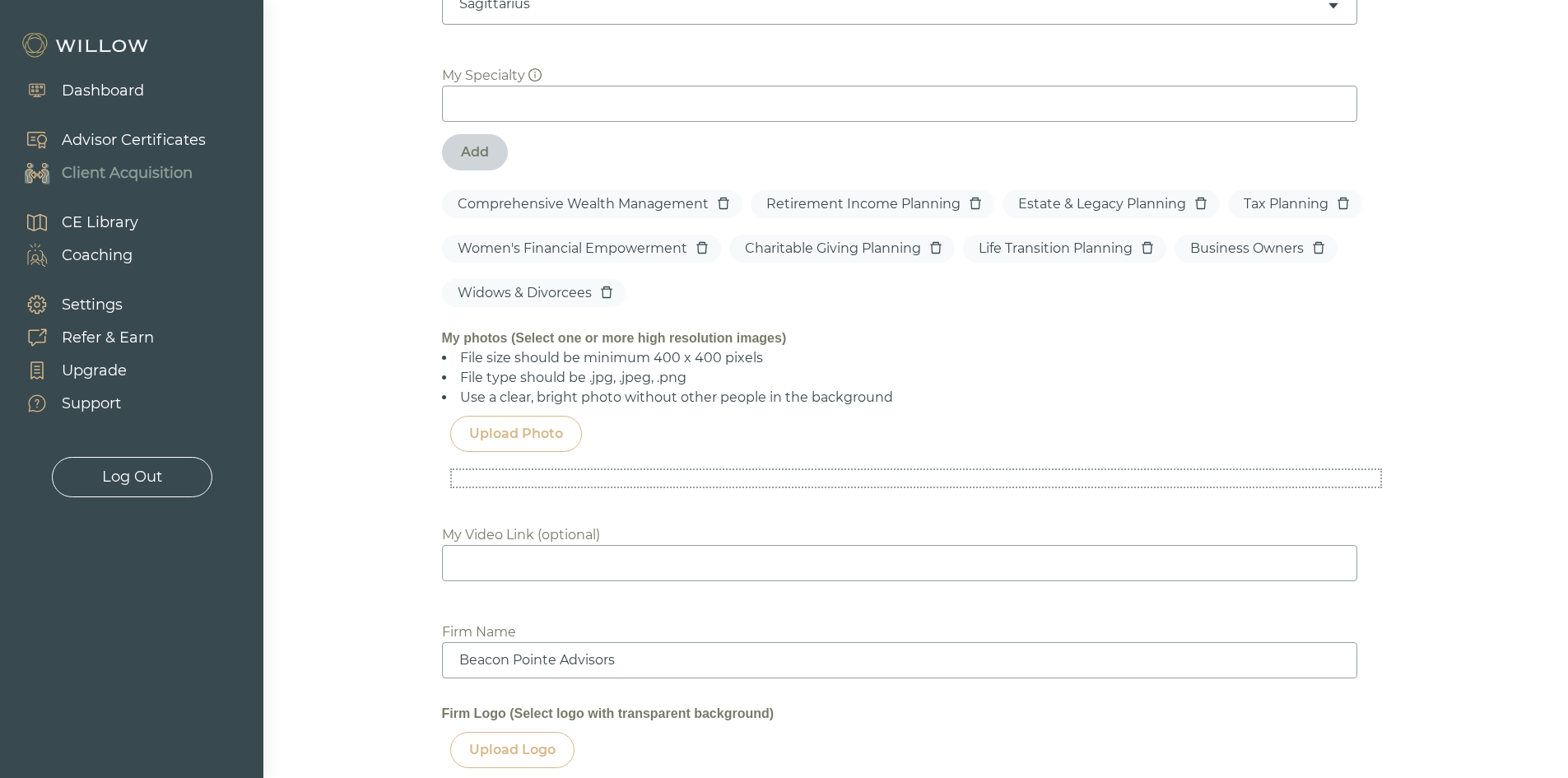
click at [547, 430] on div "Upload Photo" at bounding box center [515, 434] width 94 height 20
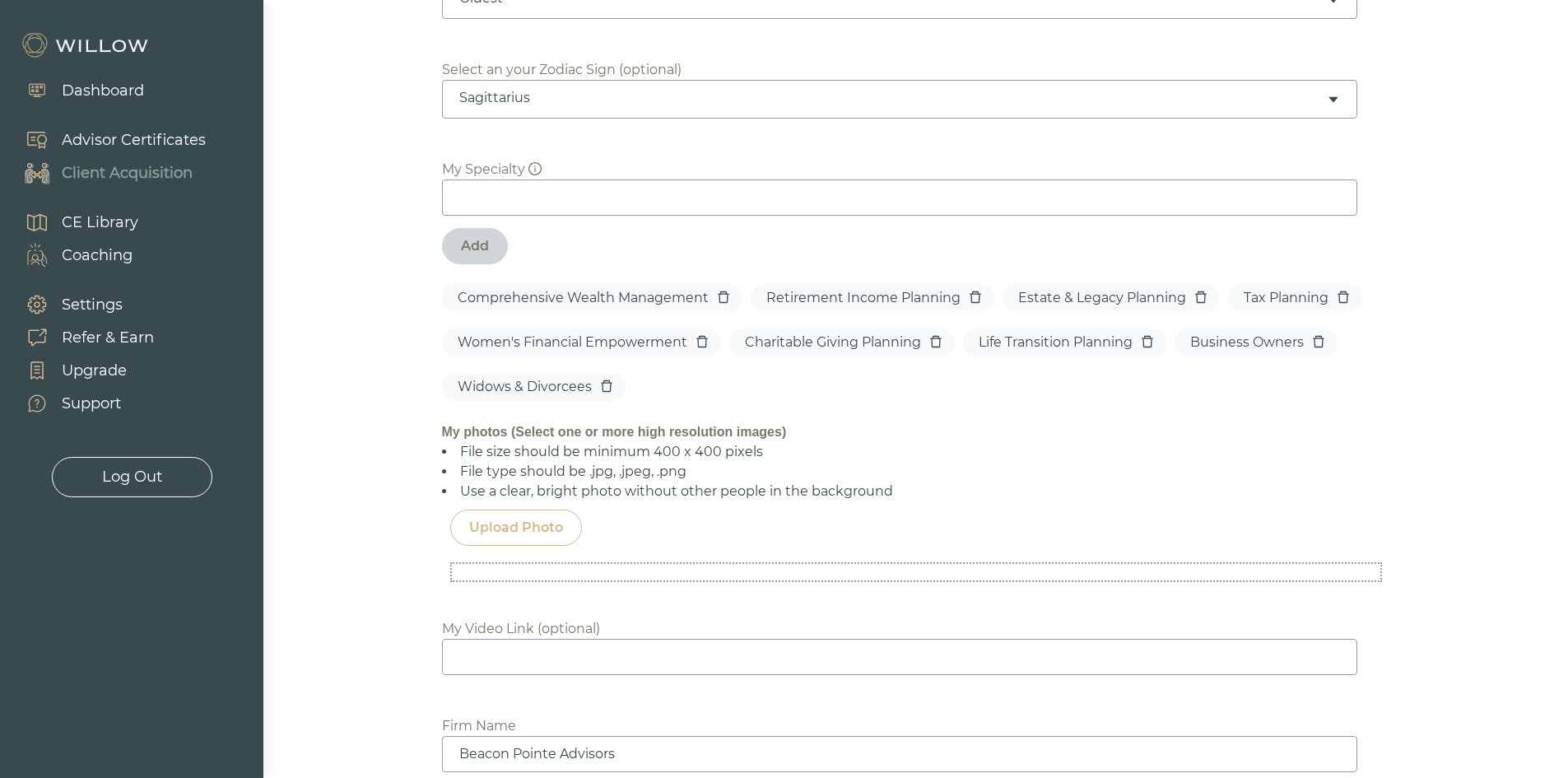
scroll to position [983, 0]
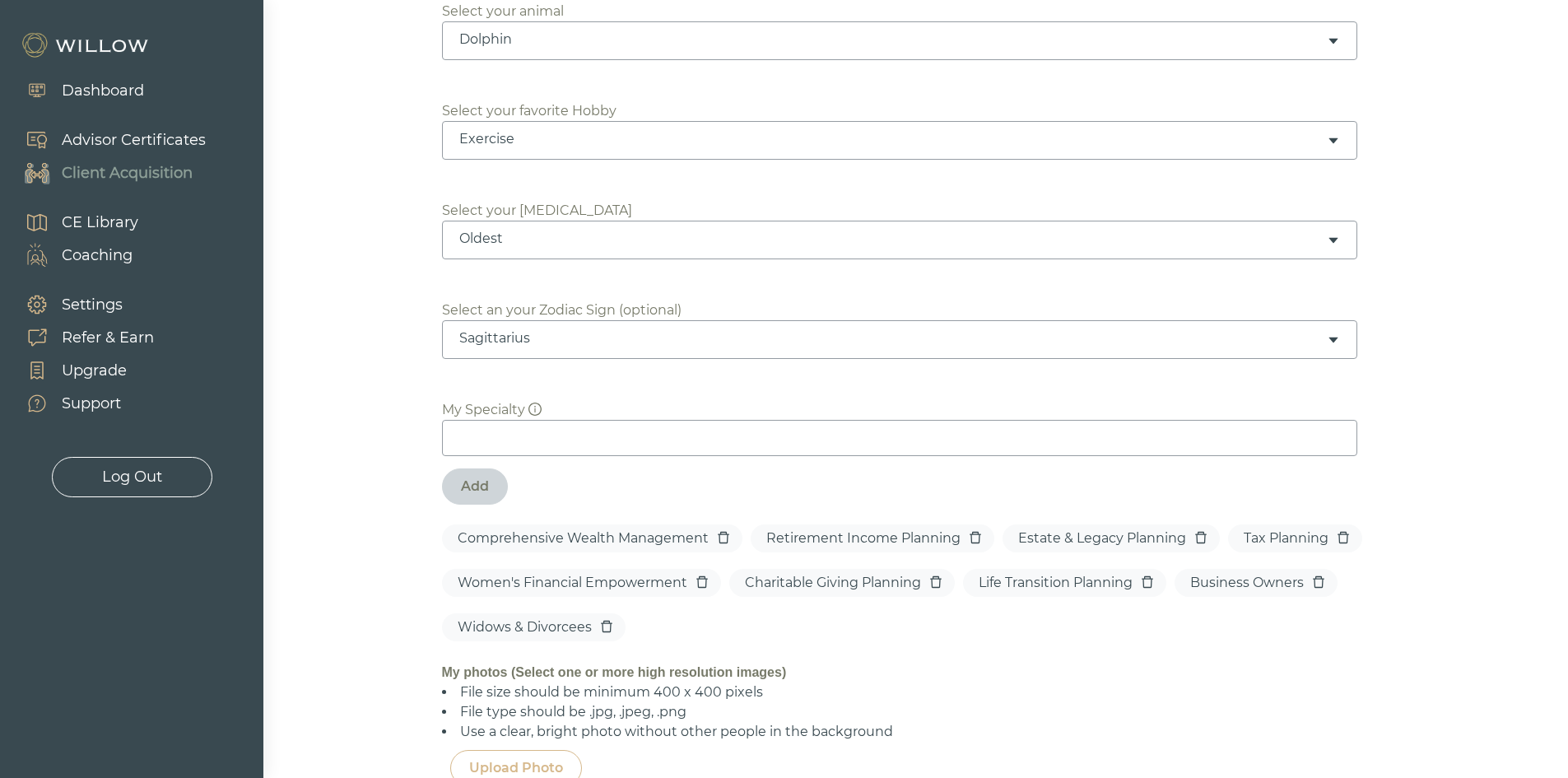
click at [125, 81] on div "Dashboard" at bounding box center [103, 90] width 83 height 22
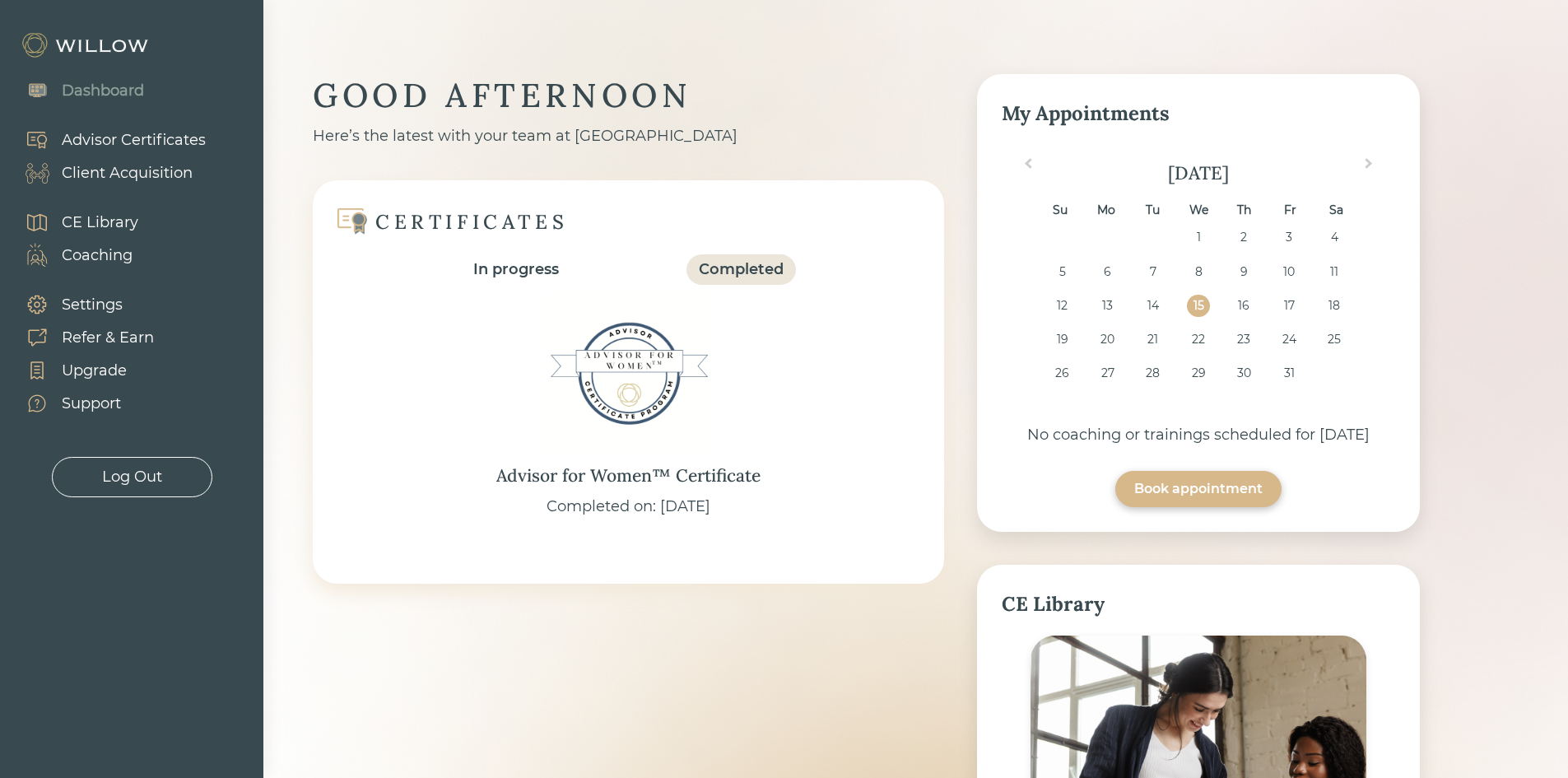
click at [133, 168] on div "Client Acquisition" at bounding box center [127, 173] width 131 height 22
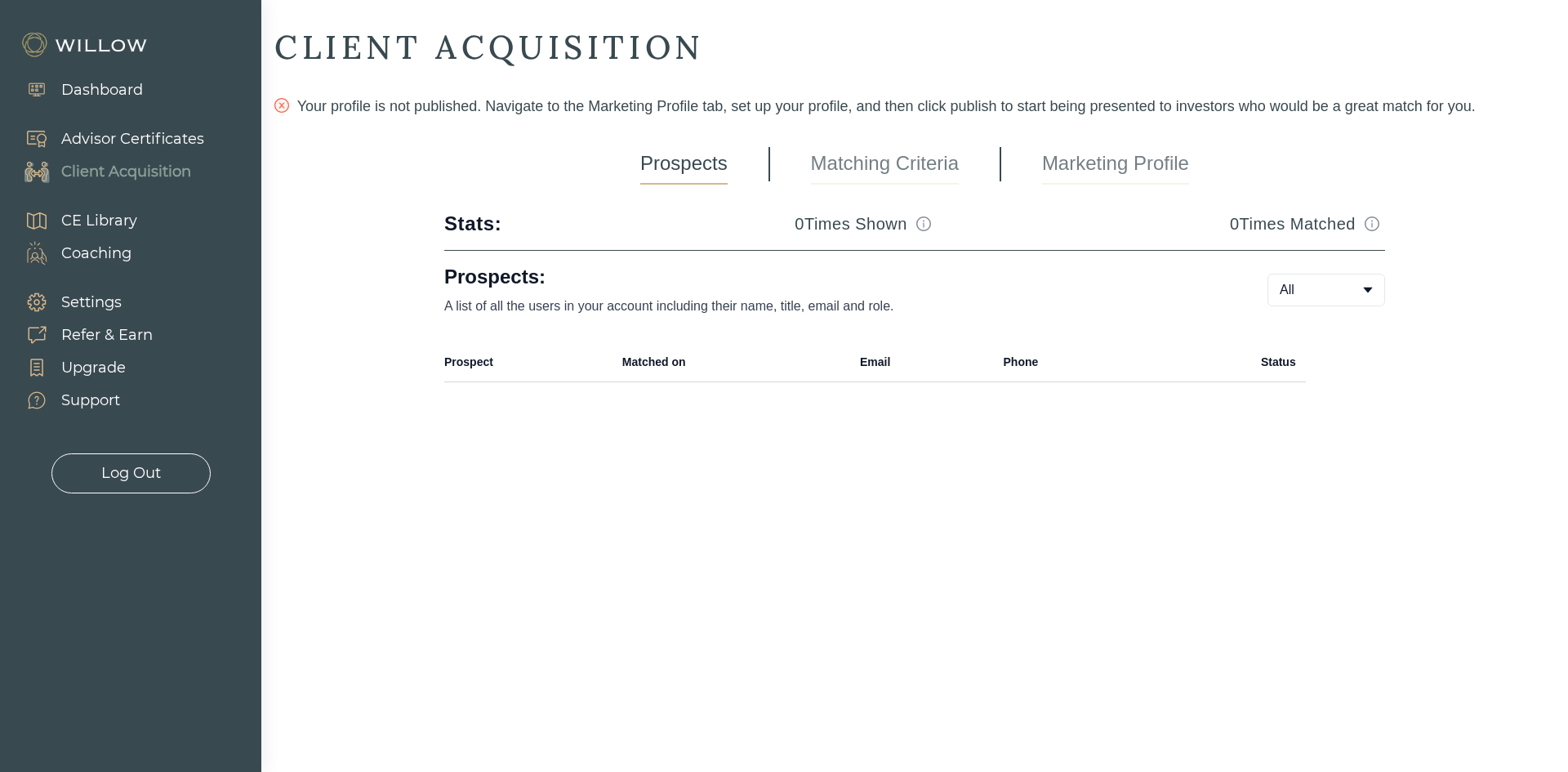
click at [1164, 174] on link "Marketing Profile" at bounding box center [1116, 164] width 147 height 40
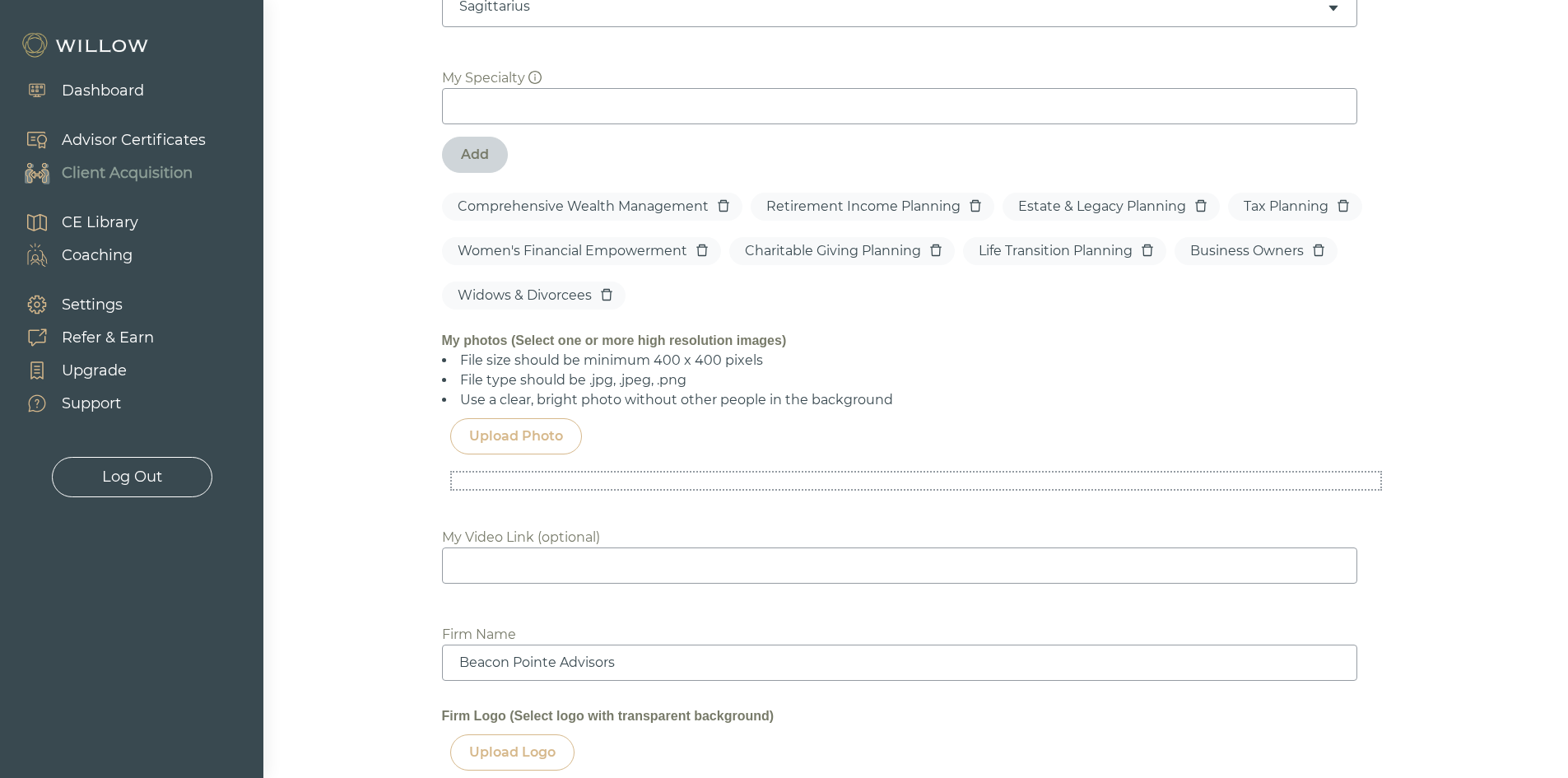
scroll to position [1317, 0]
click at [506, 431] on div "Upload Photo" at bounding box center [515, 434] width 94 height 20
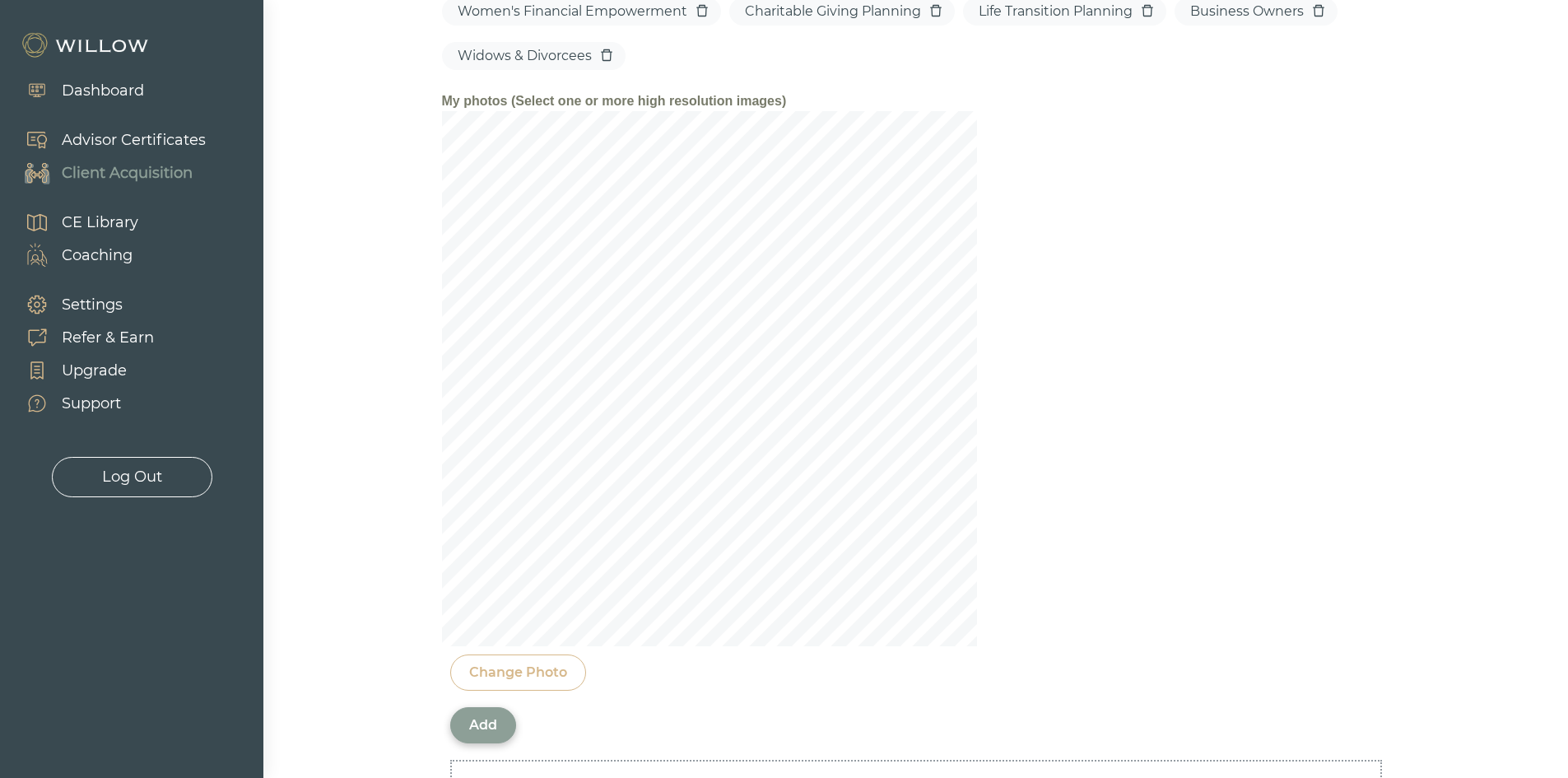
scroll to position [1564, 0]
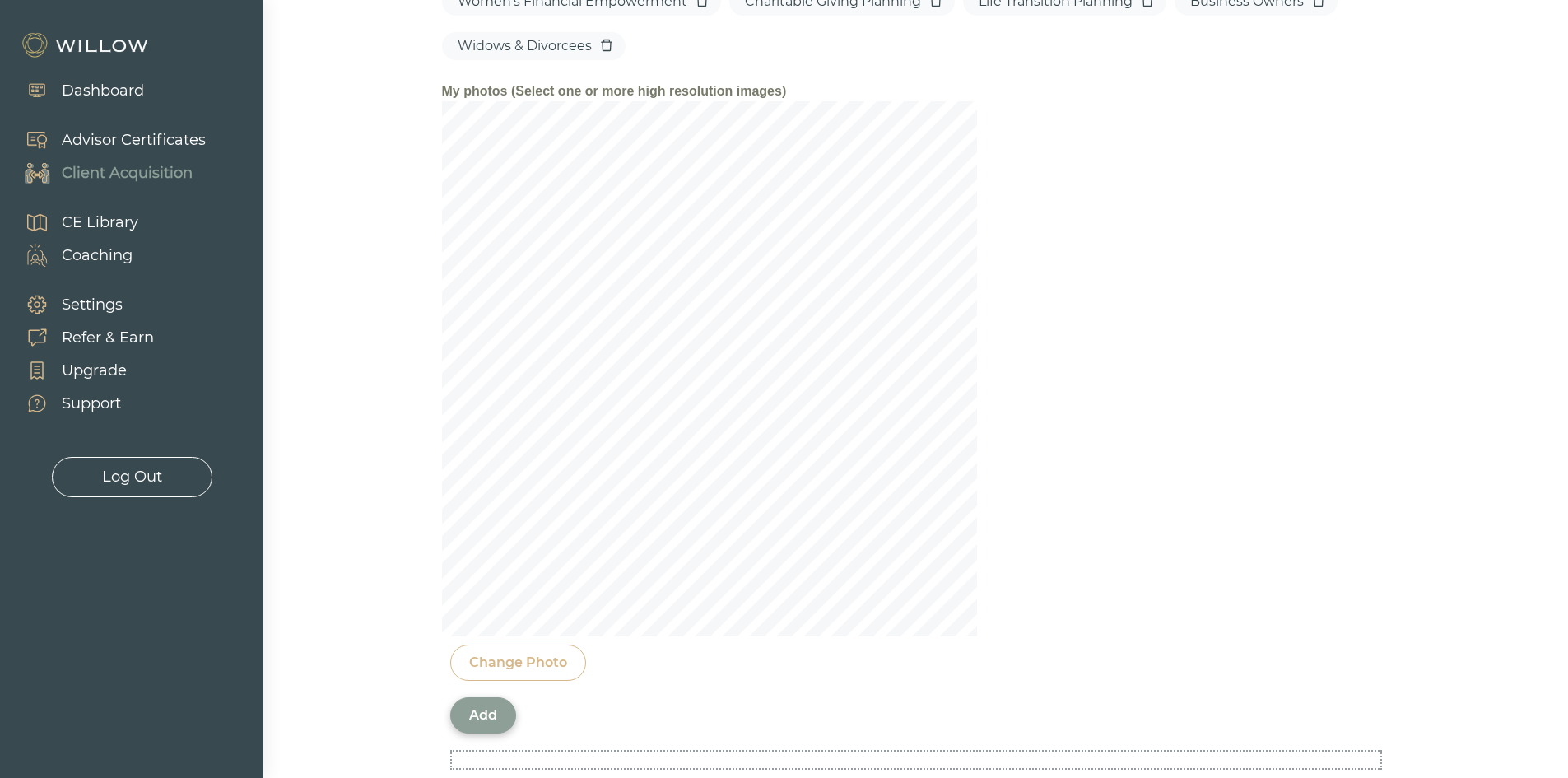
click at [481, 724] on div "Add" at bounding box center [482, 714] width 28 height 20
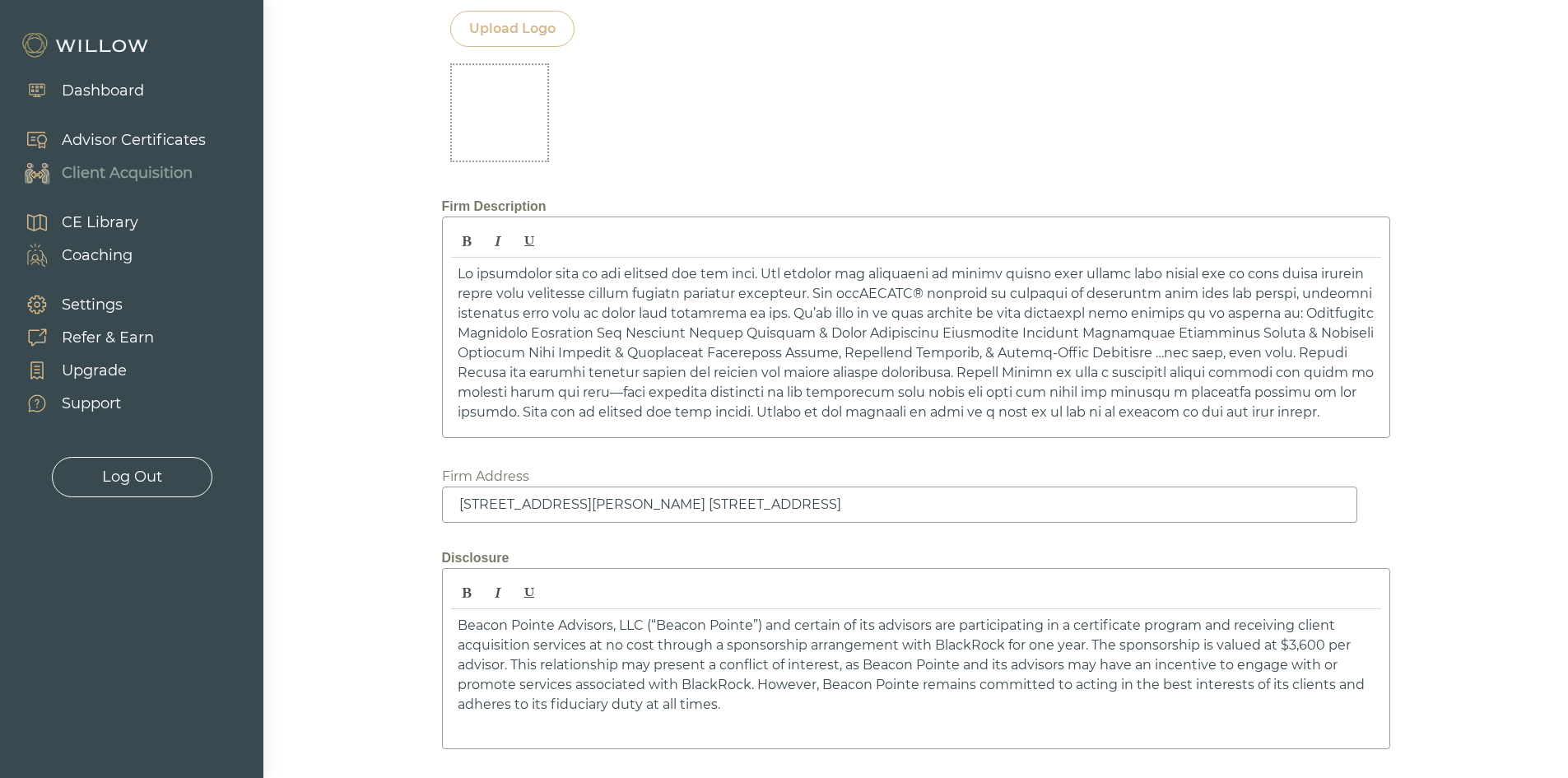
scroll to position [2401, 0]
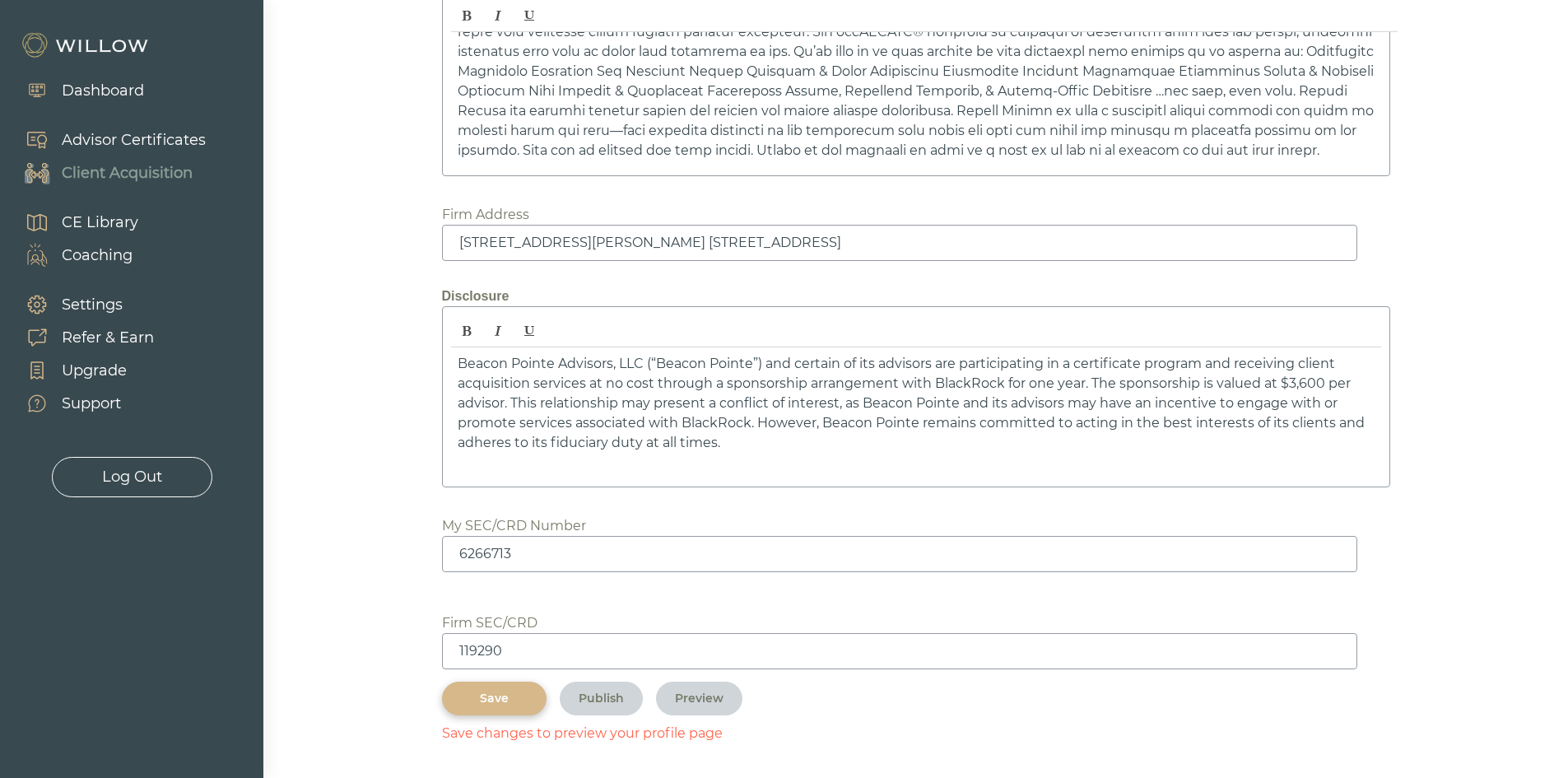
click at [465, 706] on div "Save" at bounding box center [495, 698] width 66 height 17
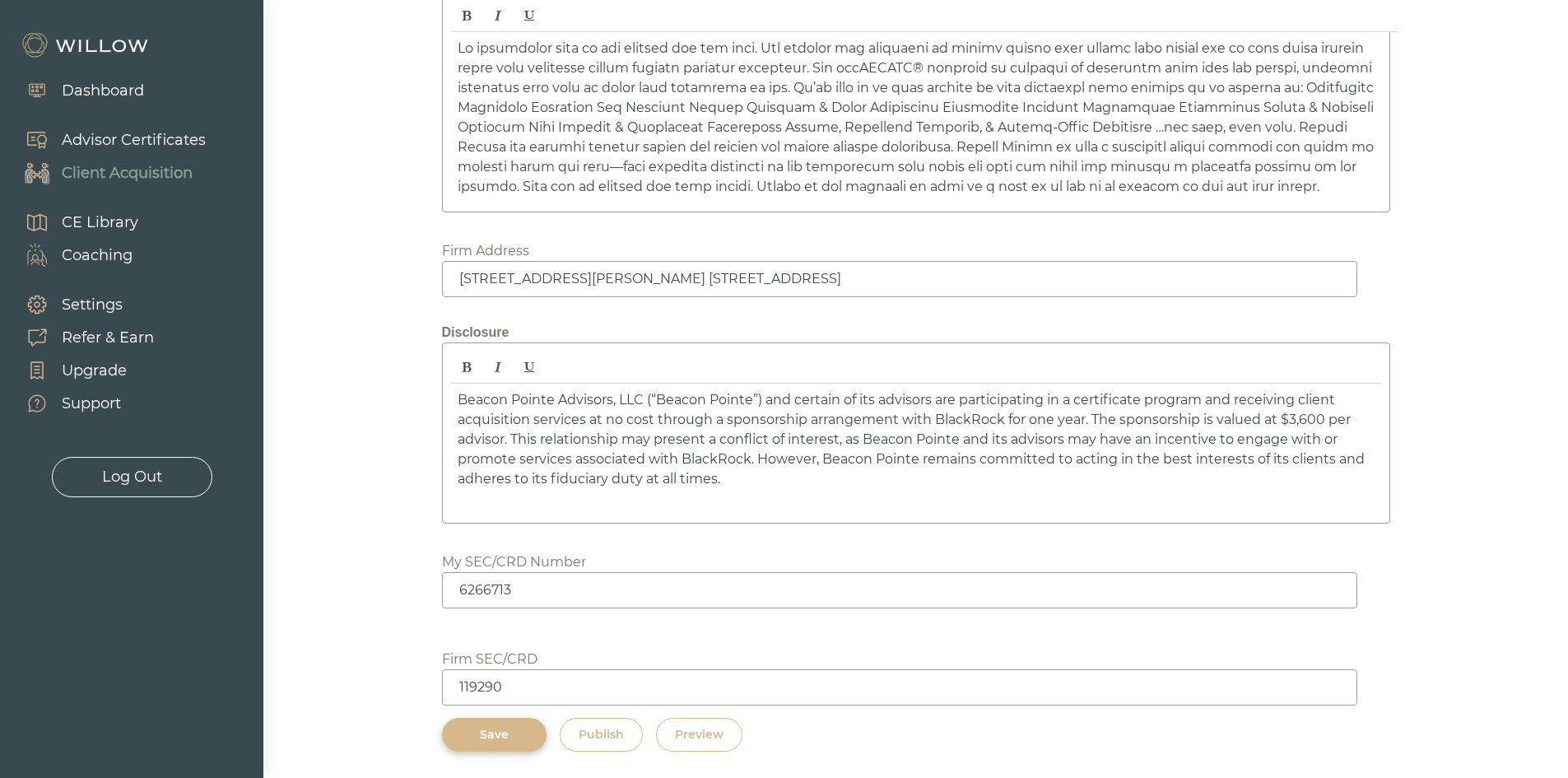
scroll to position [2365, 0]
click at [712, 741] on div "Preview" at bounding box center [699, 734] width 48 height 17
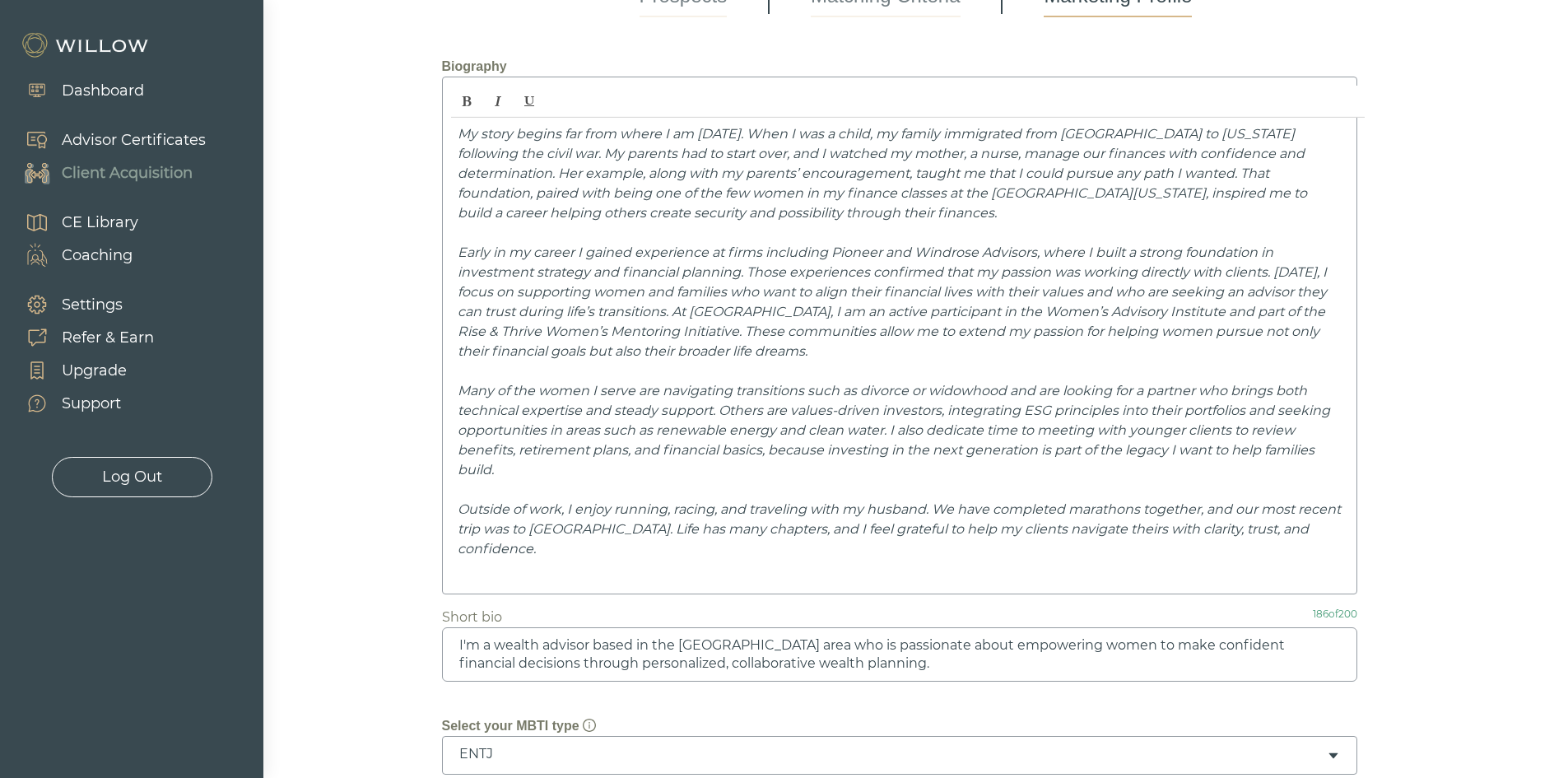
scroll to position [0, 0]
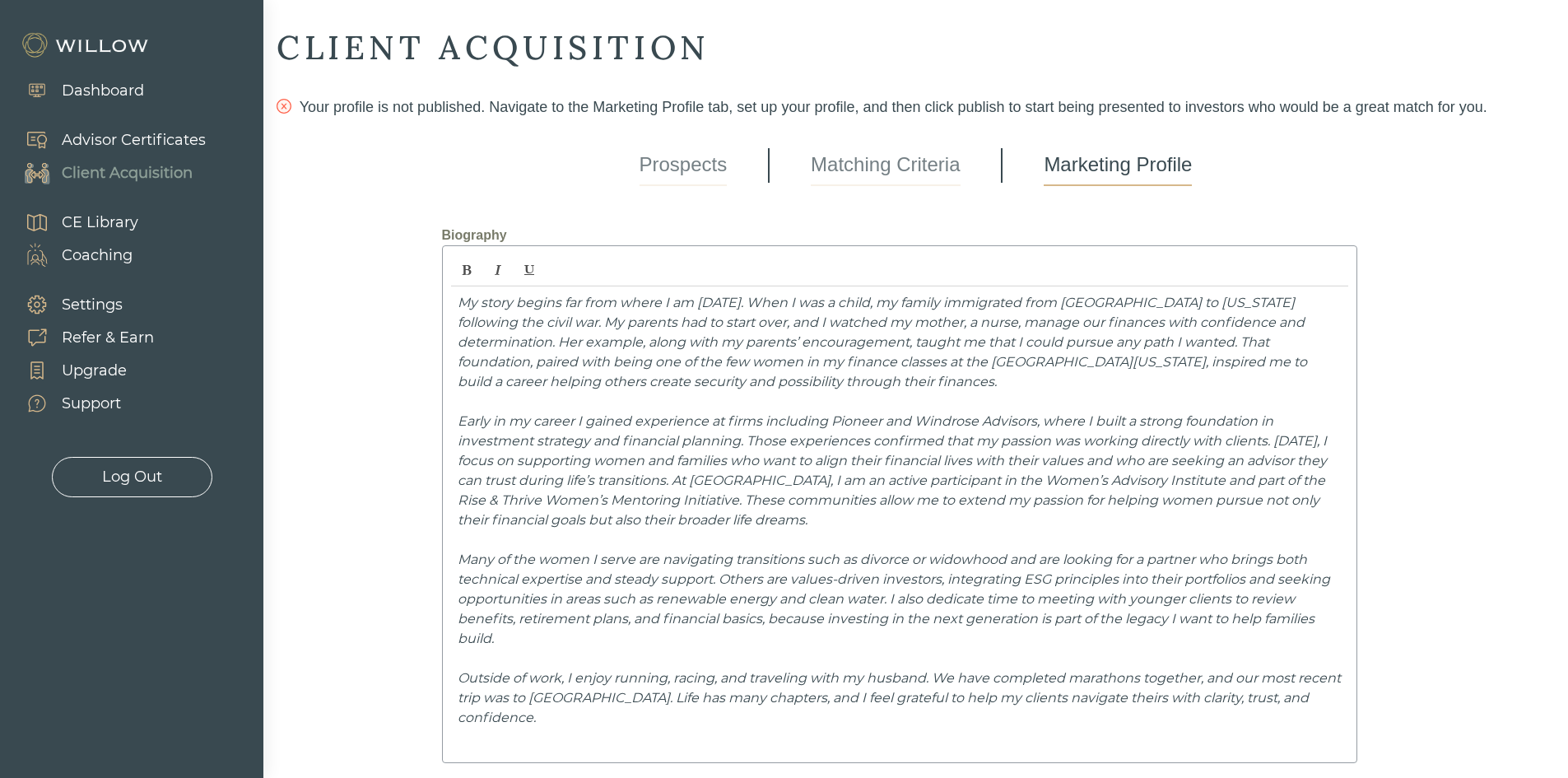
click at [897, 165] on link "Matching Criteria" at bounding box center [885, 165] width 149 height 41
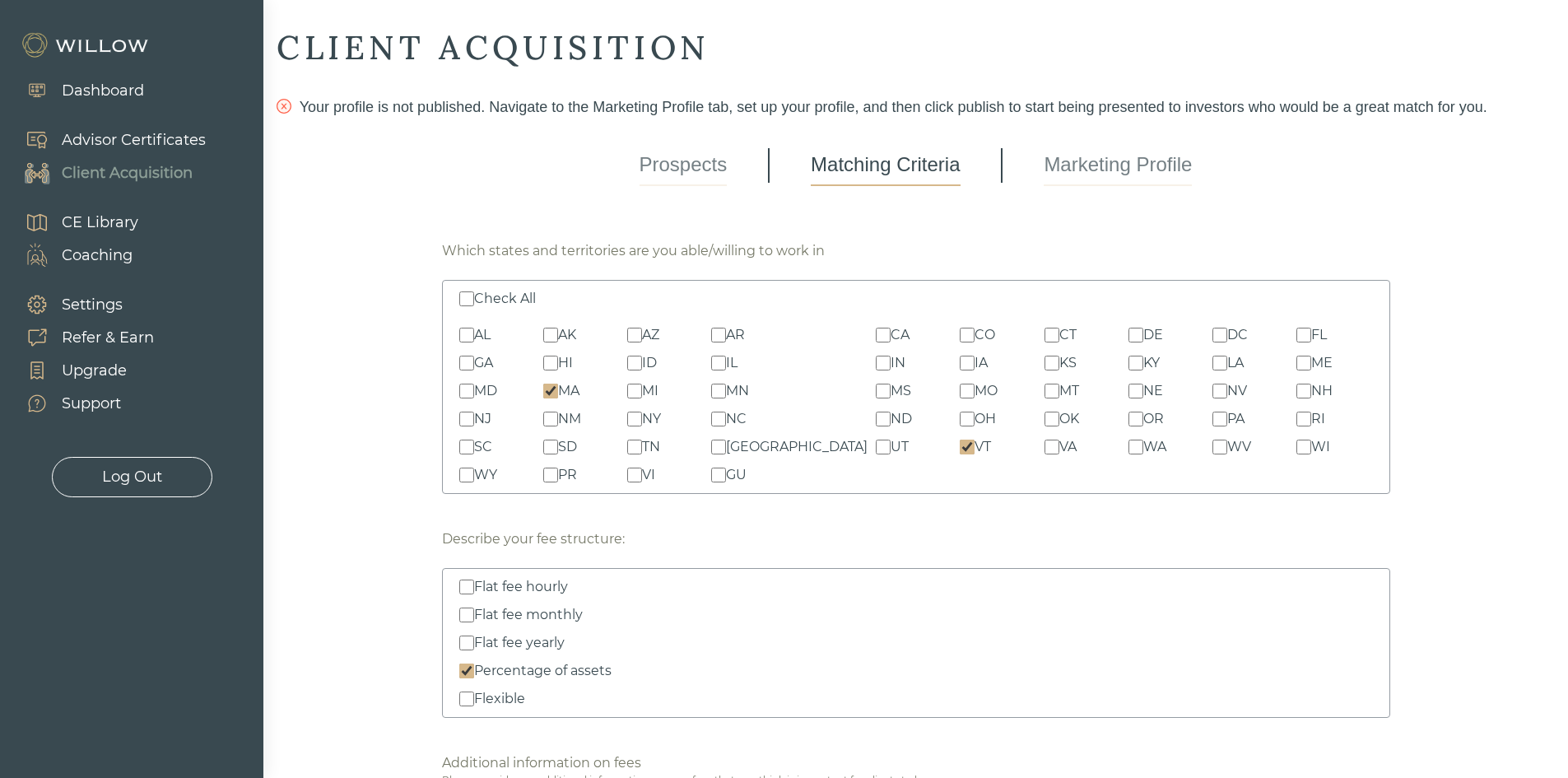
click at [1114, 152] on link "Marketing Profile" at bounding box center [1118, 165] width 148 height 41
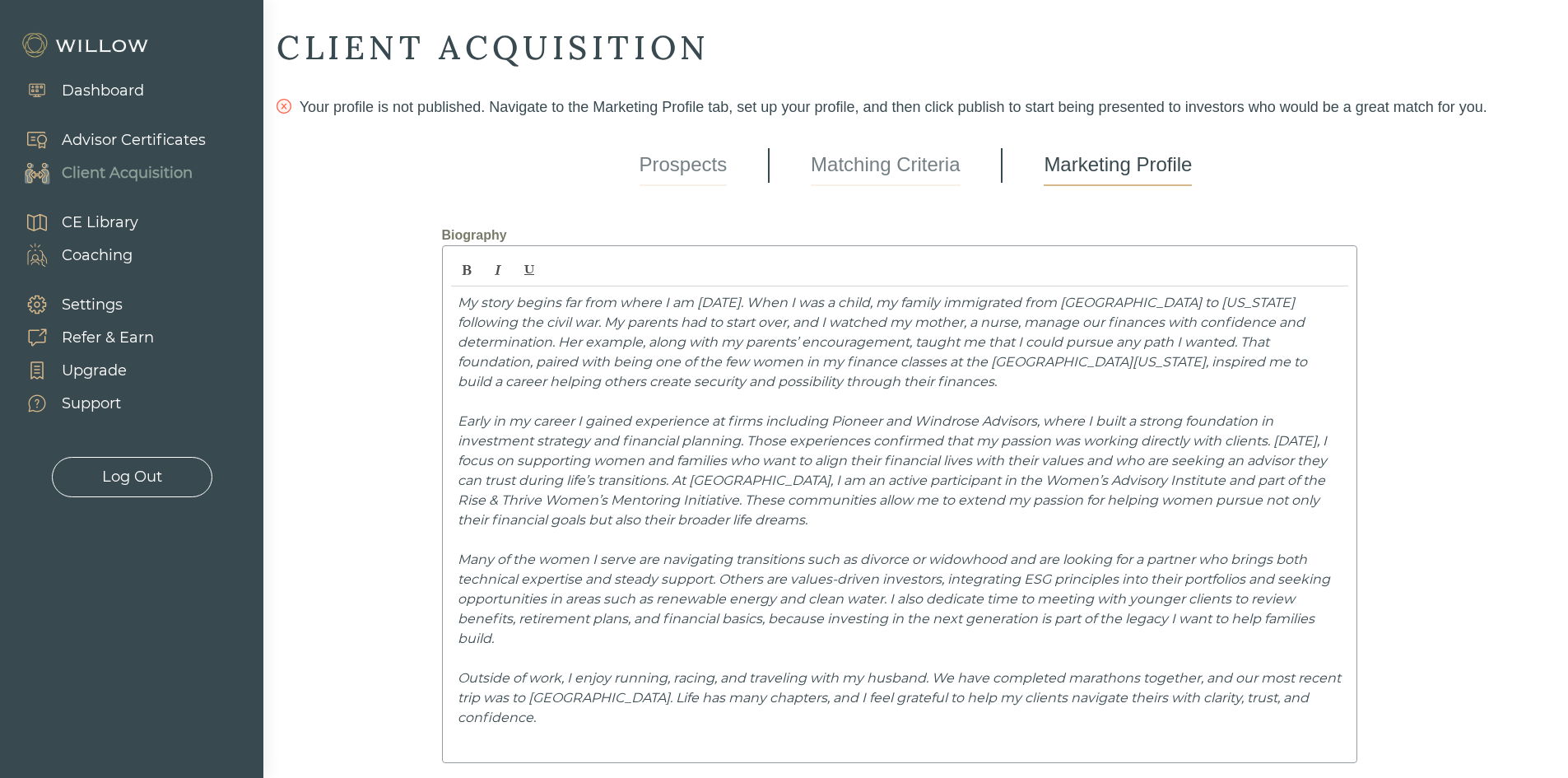
click at [901, 176] on link "Matching Criteria" at bounding box center [885, 165] width 149 height 41
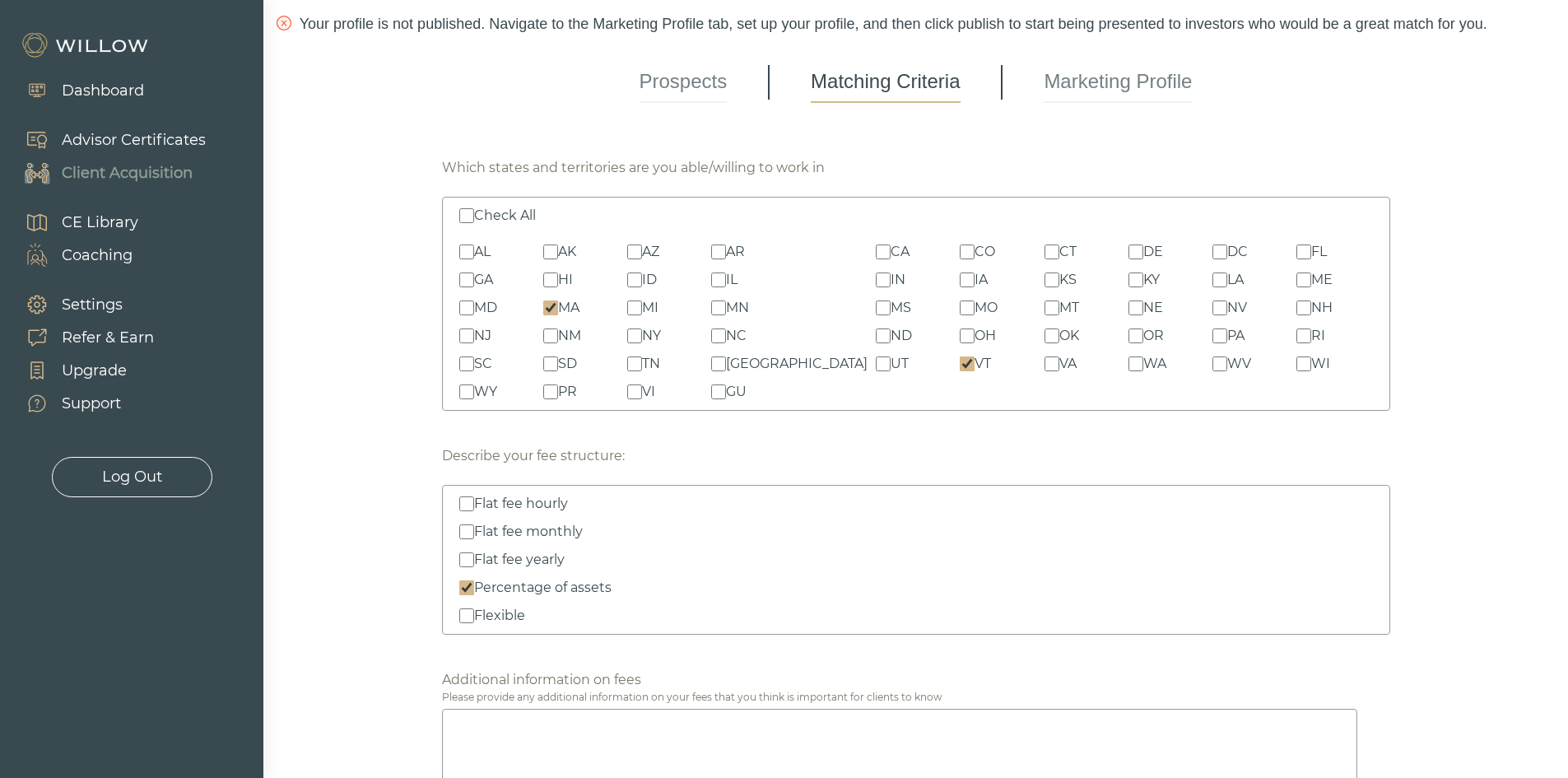
scroll to position [83, 0]
click at [1297, 318] on label "NH" at bounding box center [1335, 308] width 76 height 20
click at [1297, 316] on input "NH" at bounding box center [1304, 308] width 15 height 15
checkbox input "true"
click at [462, 208] on label "Check All" at bounding box center [916, 216] width 914 height 20
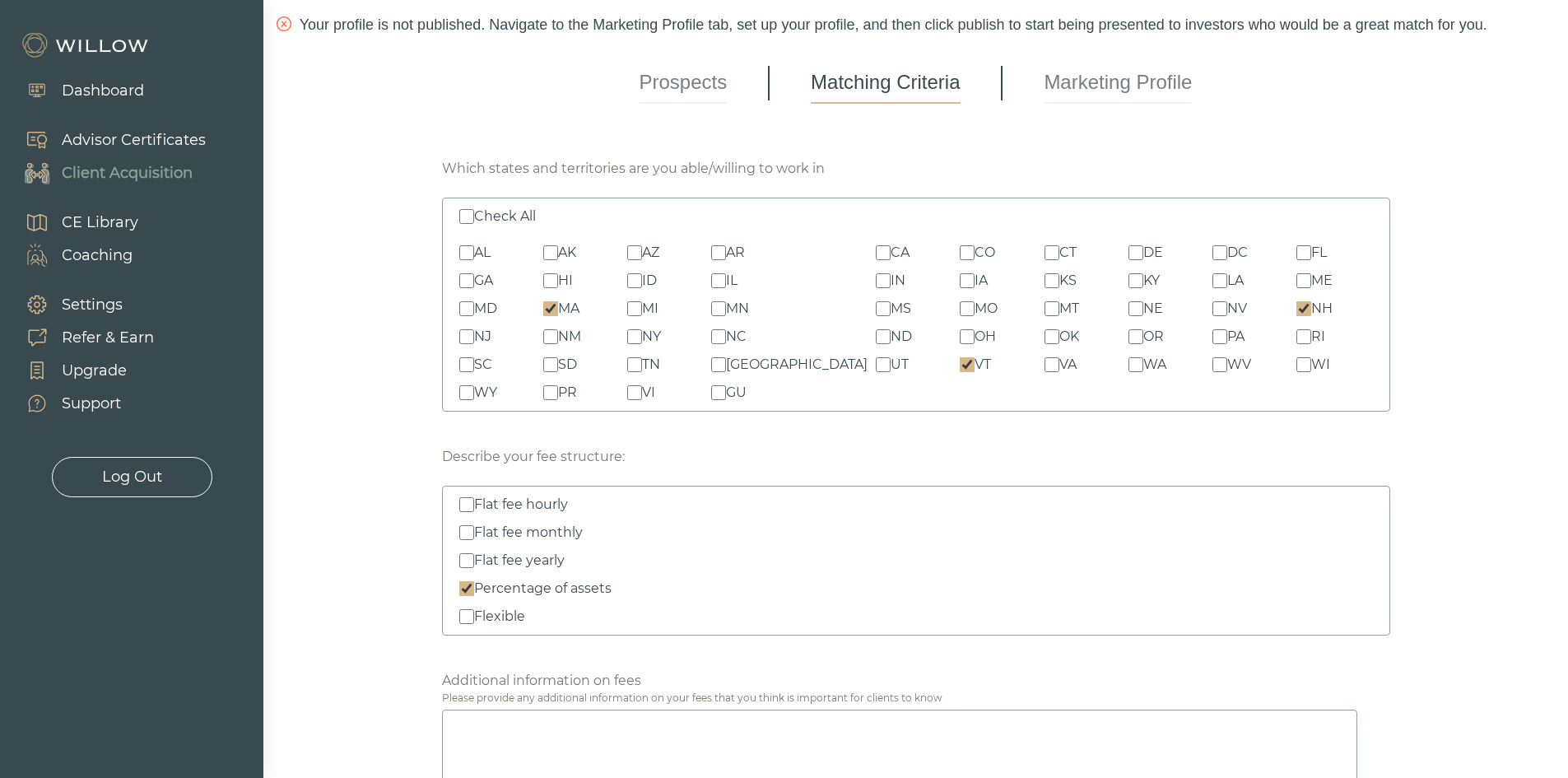
click at [462, 209] on input "Check All" at bounding box center [467, 216] width 15 height 15
checkbox input "true"
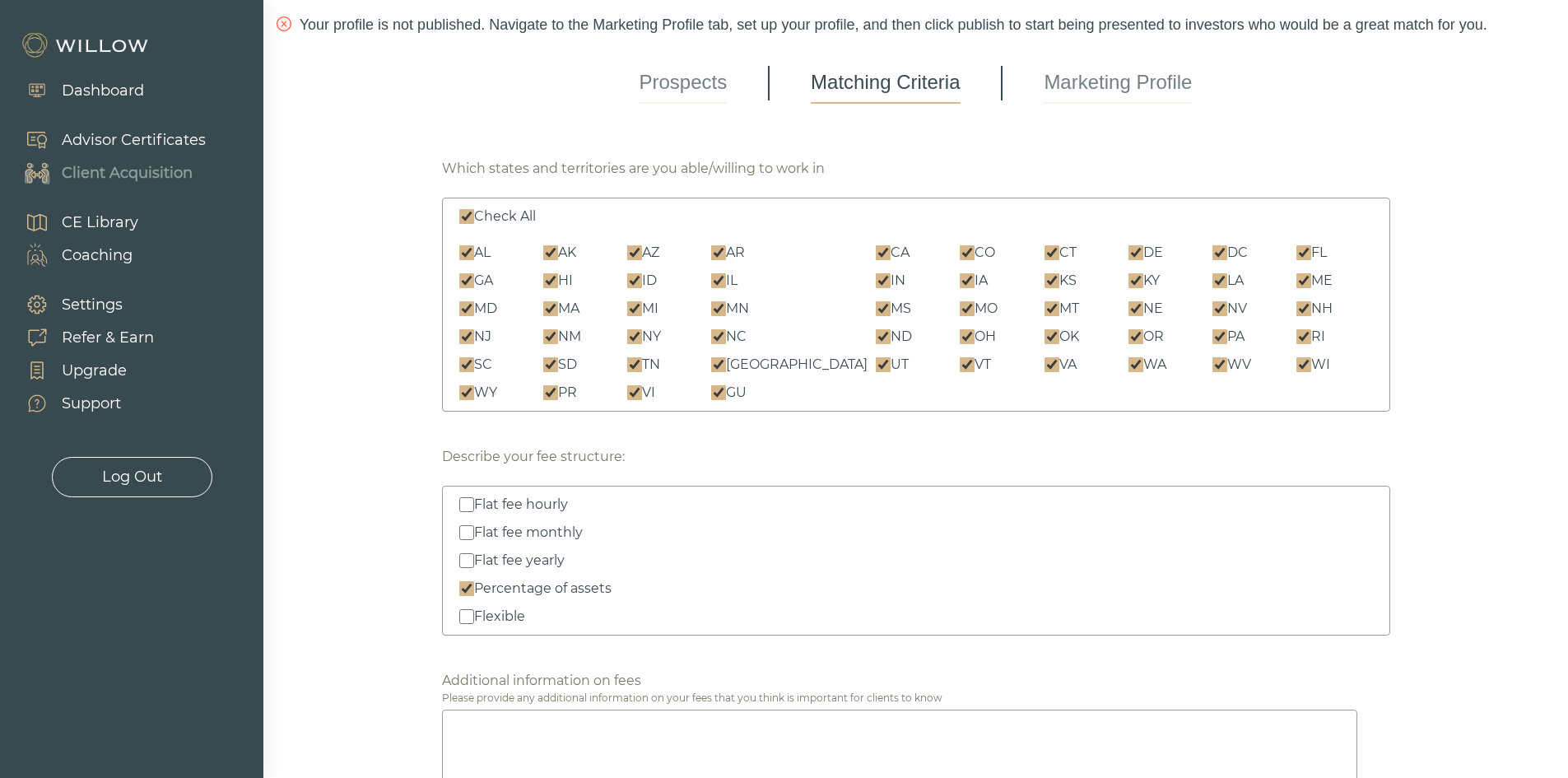
checkbox input "true"
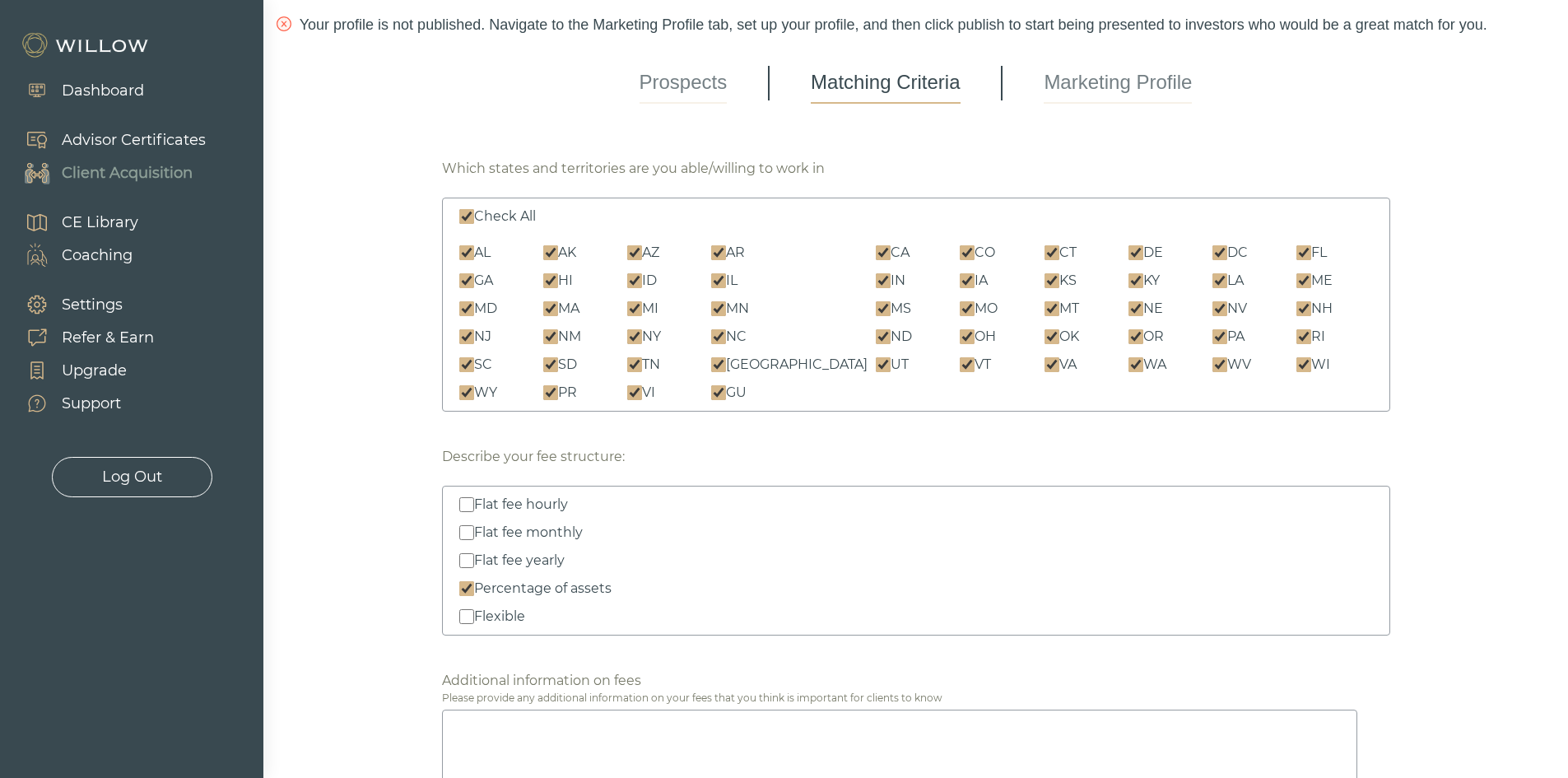
checkbox input "true"
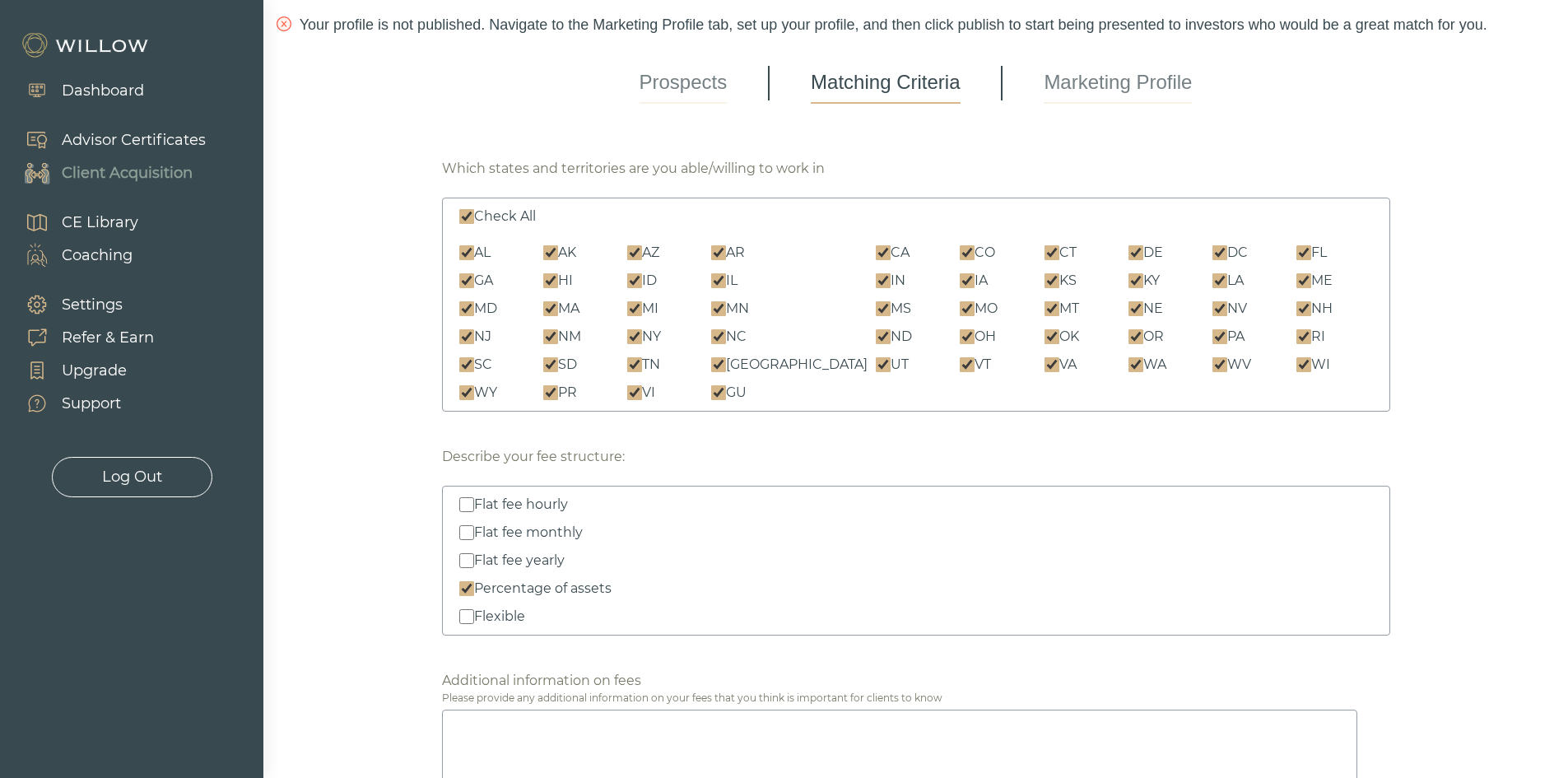
checkbox input "true"
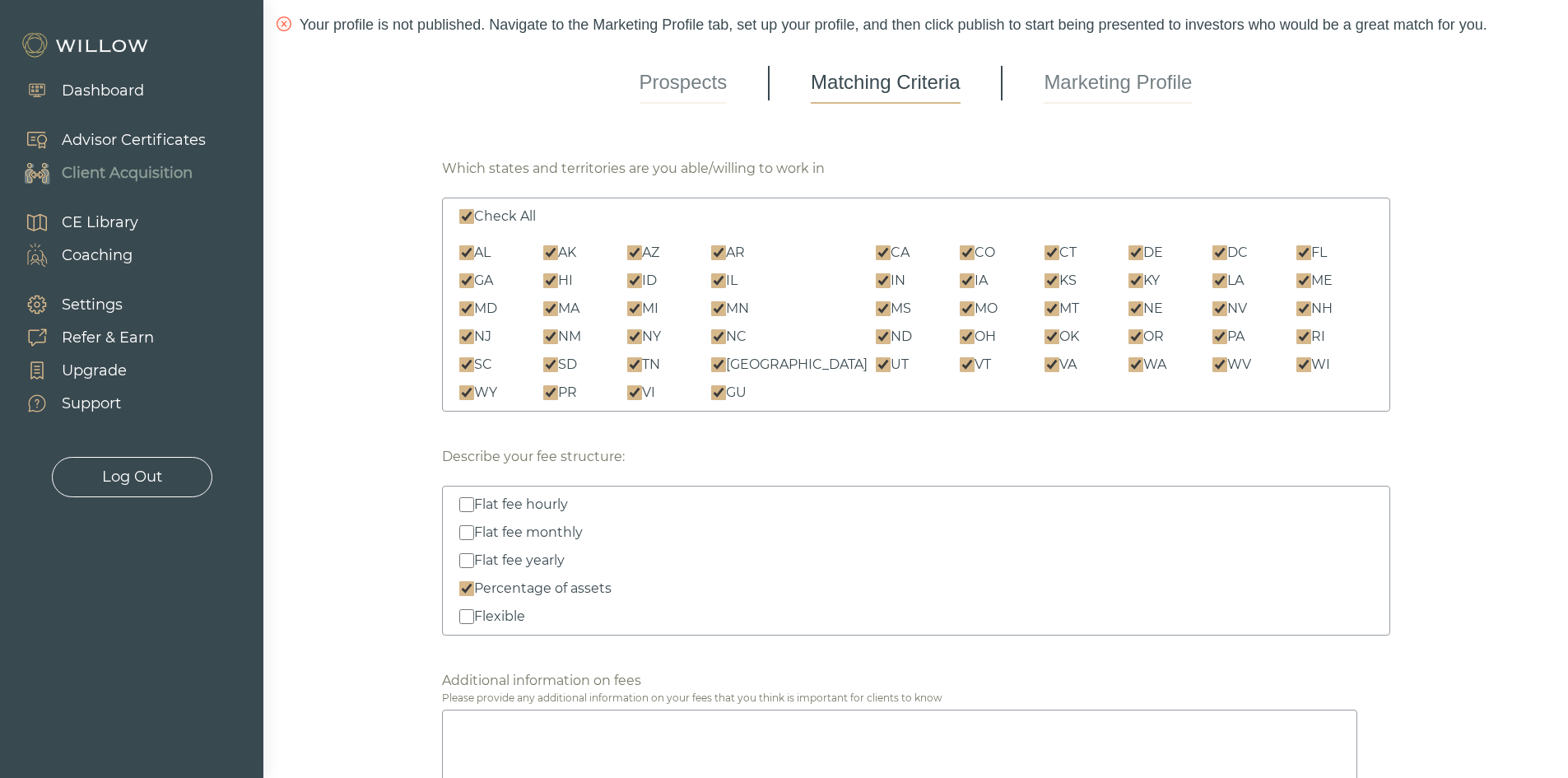
checkbox input "true"
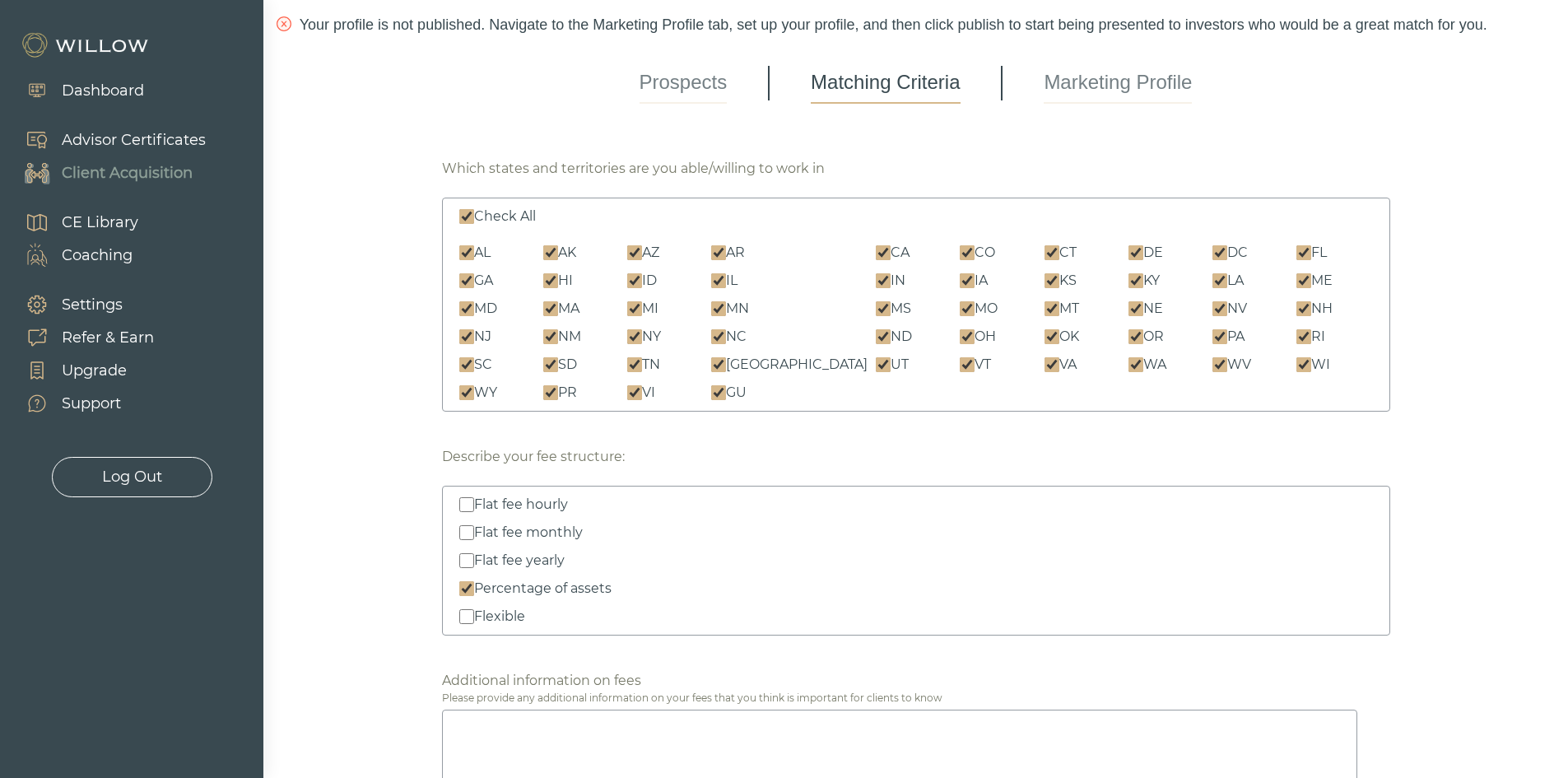
checkbox input "true"
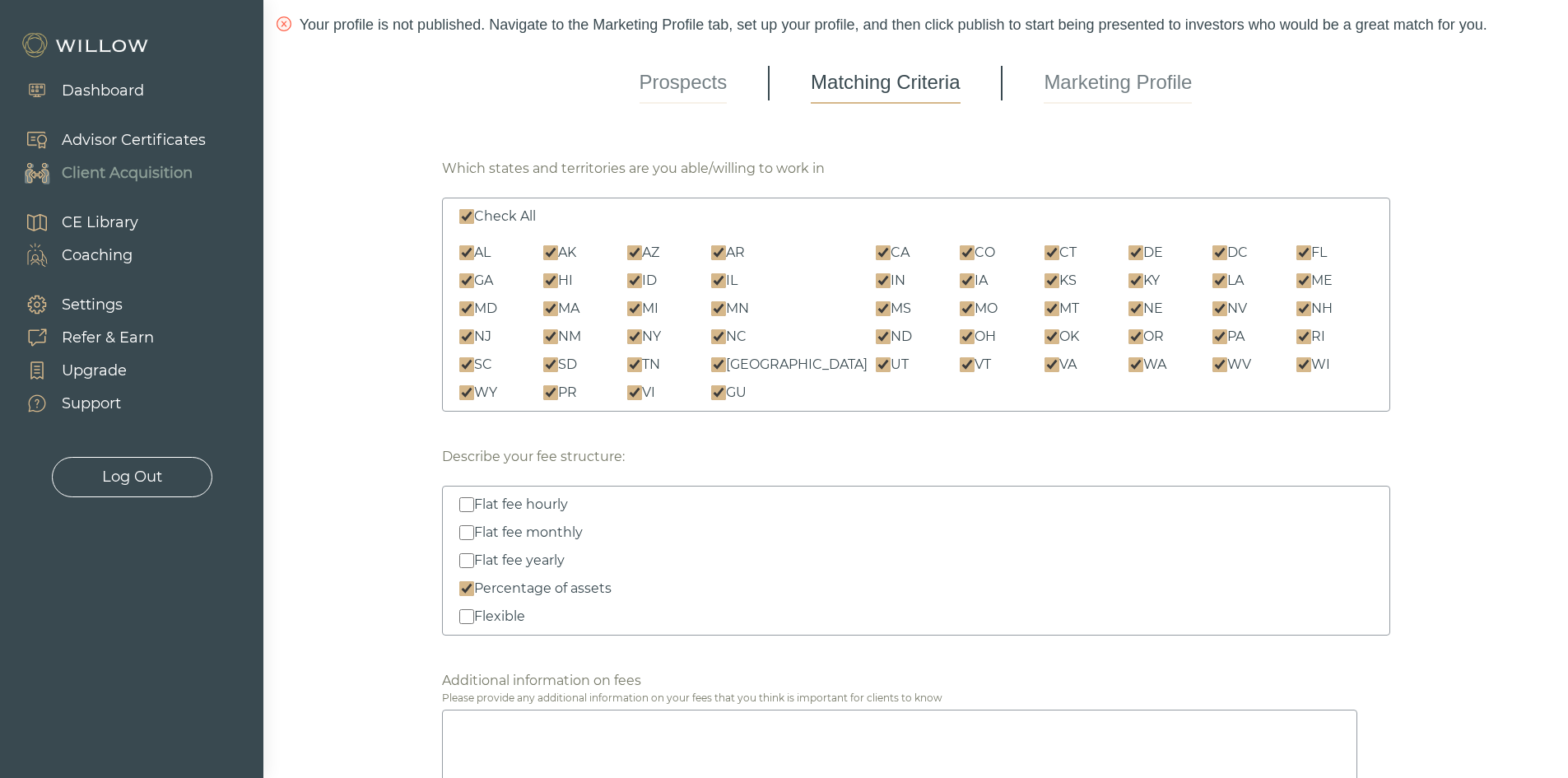
checkbox input "true"
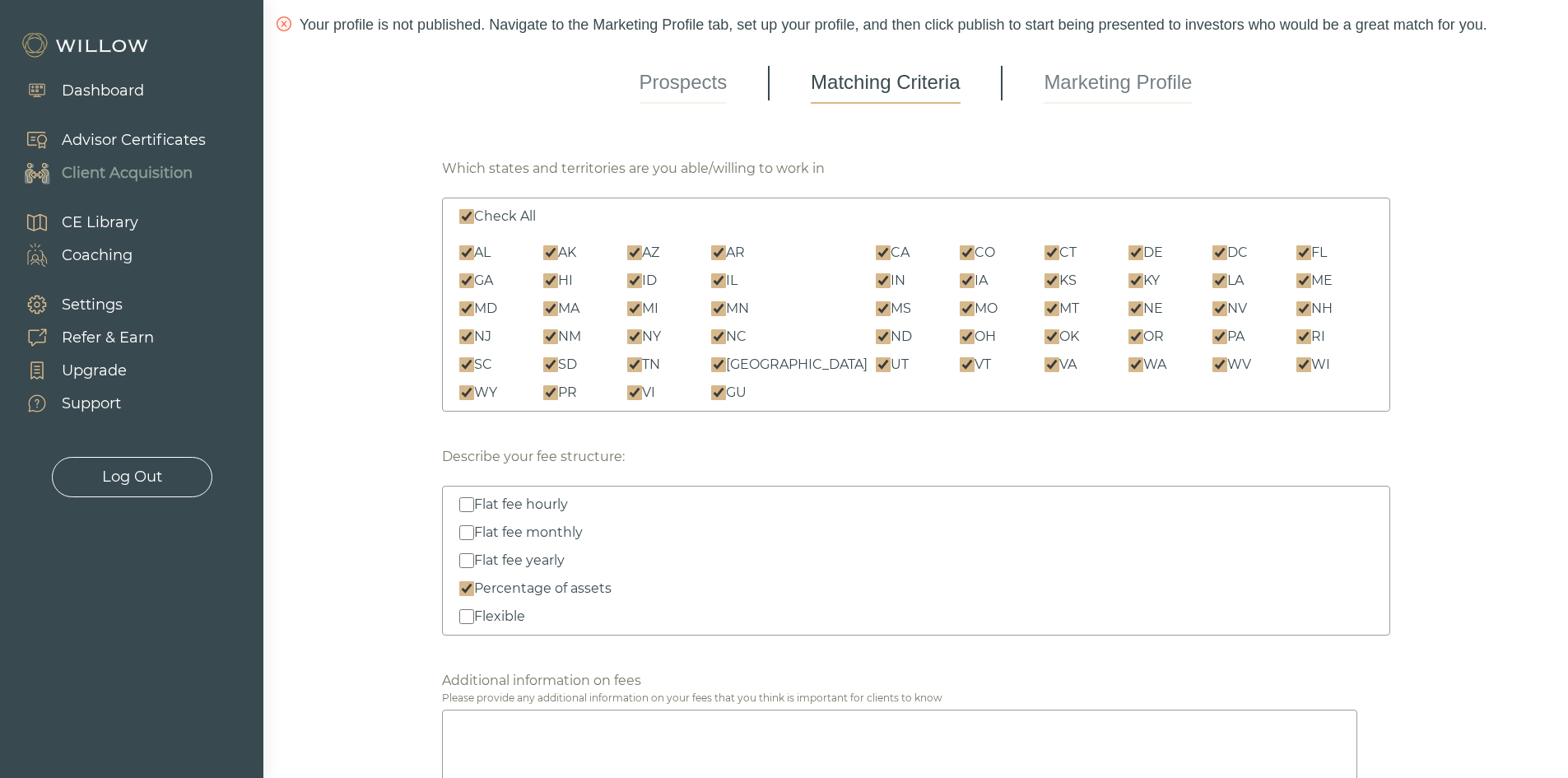
checkbox input "true"
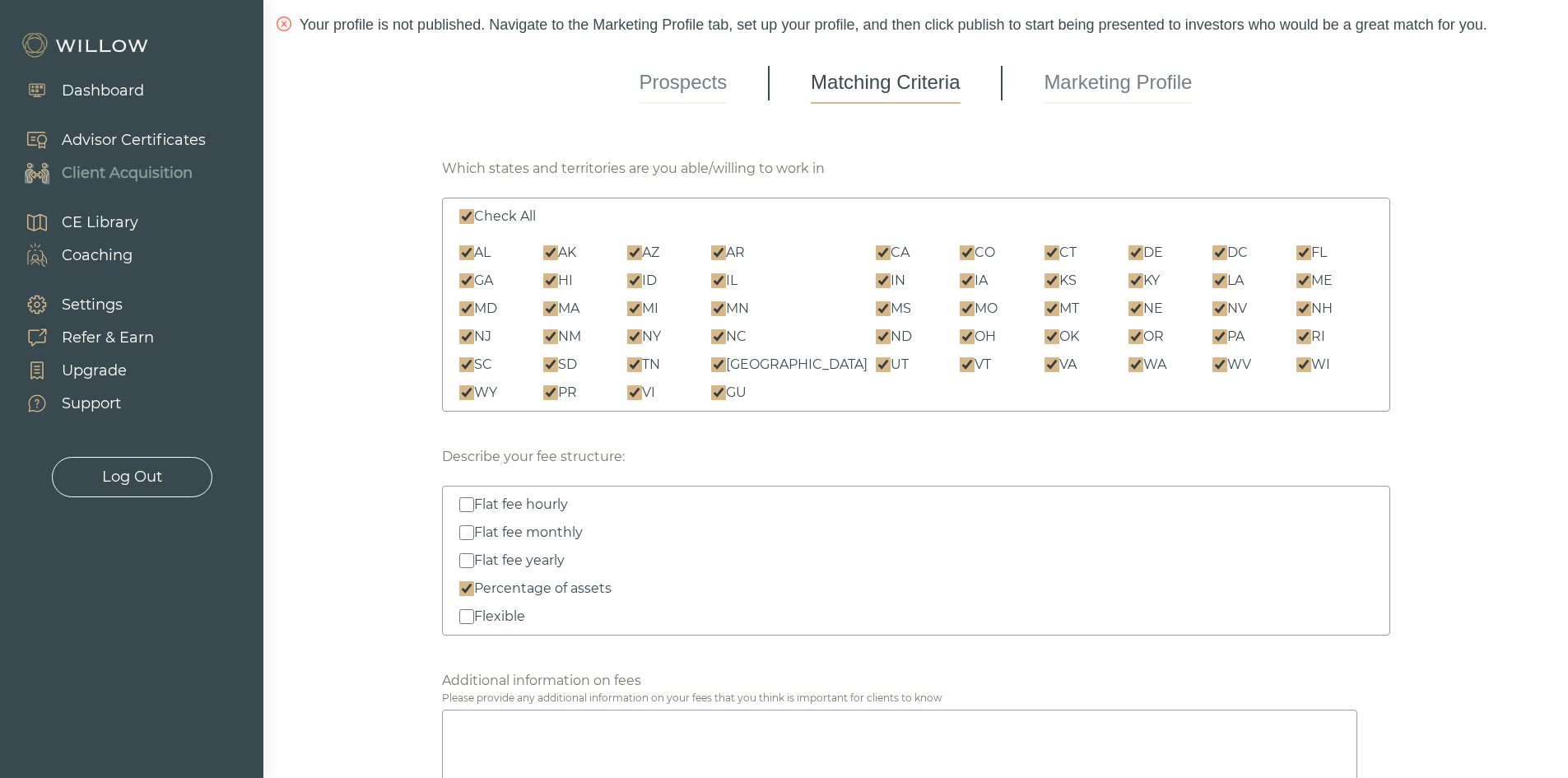
checkbox input "true"
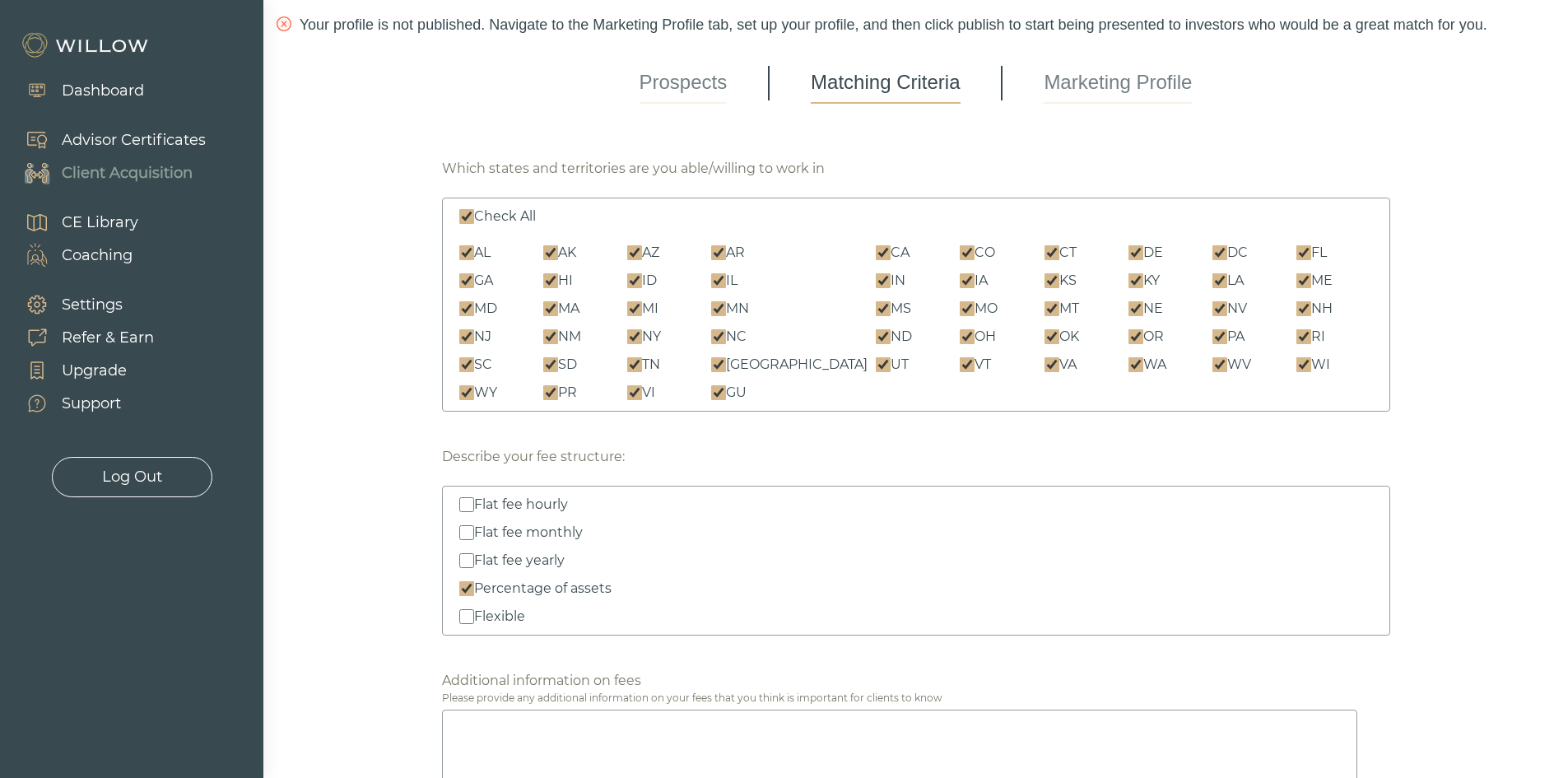
checkbox input "true"
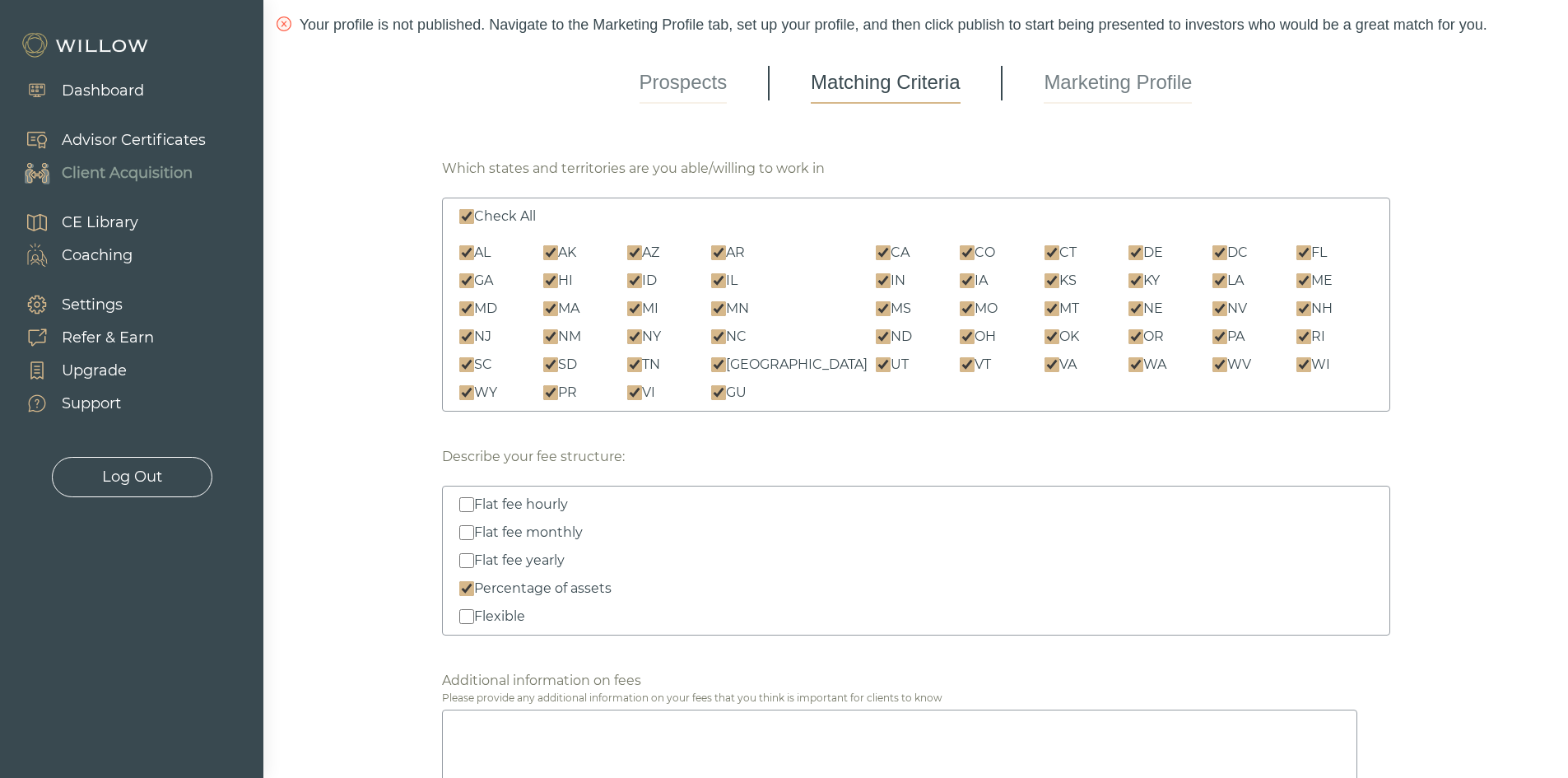
checkbox input "true"
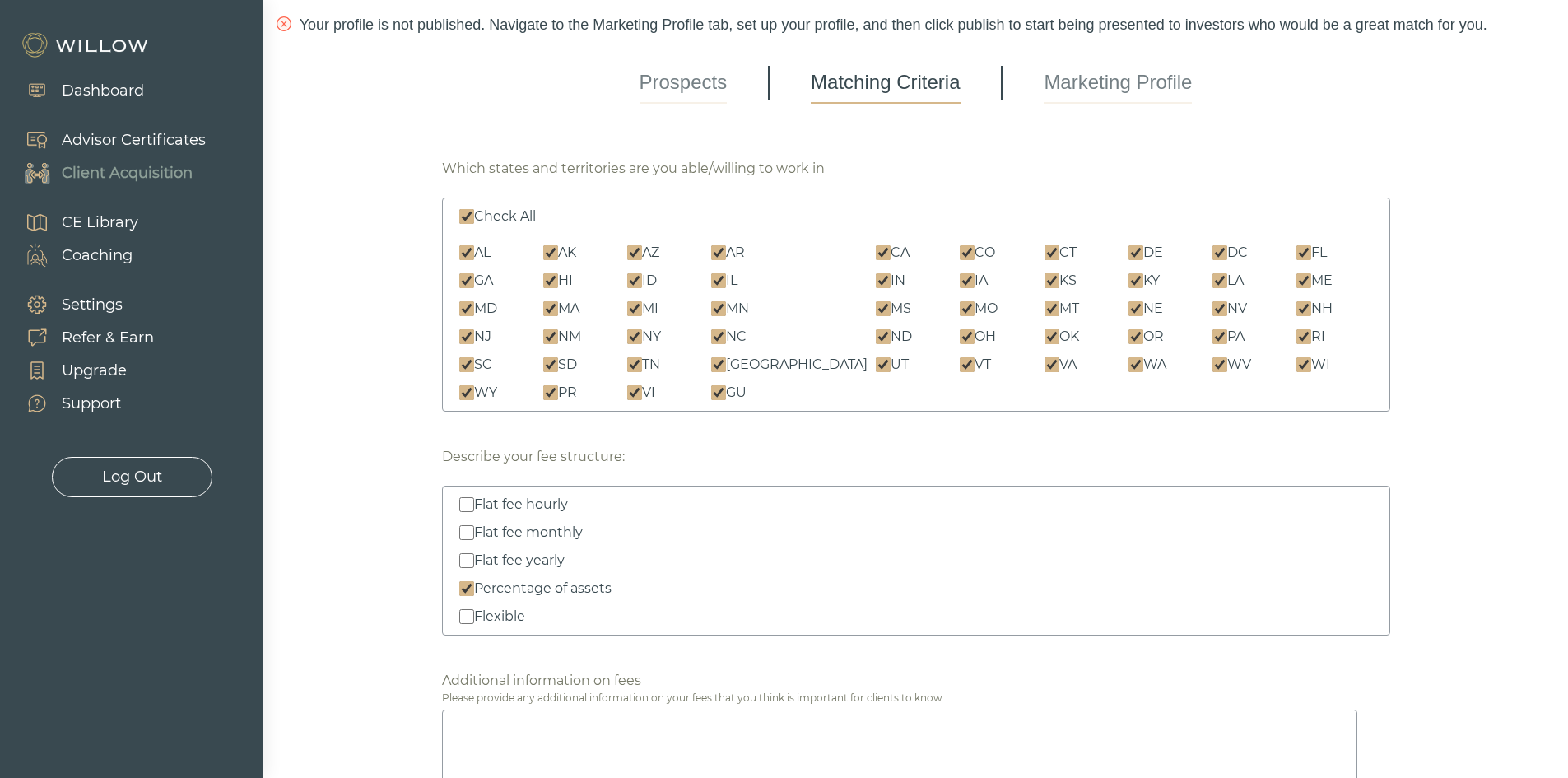
checkbox input "true"
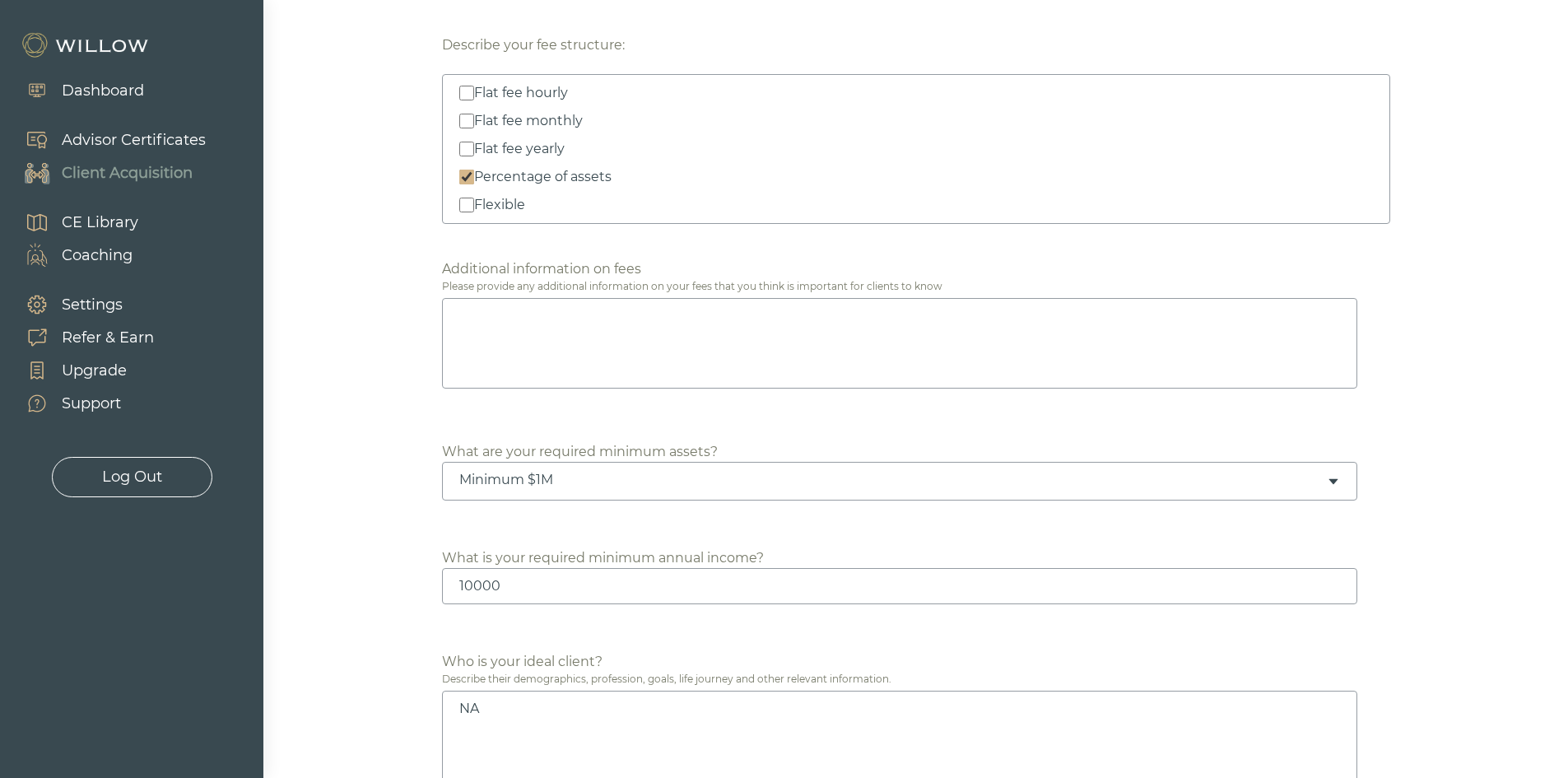
scroll to position [576, 0]
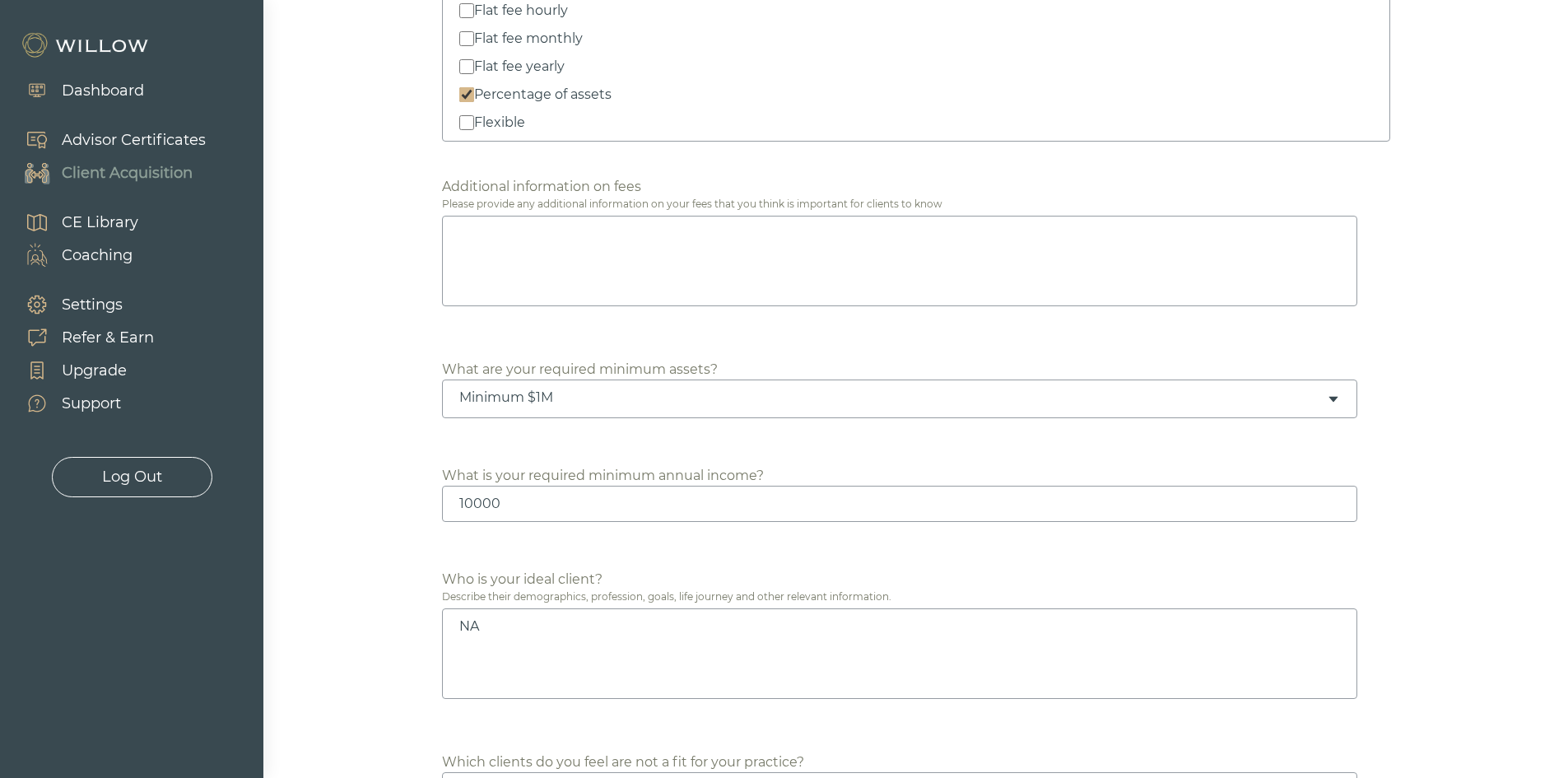
click at [855, 281] on textarea at bounding box center [900, 260] width 916 height 90
click at [468, 496] on input "10000" at bounding box center [900, 504] width 916 height 36
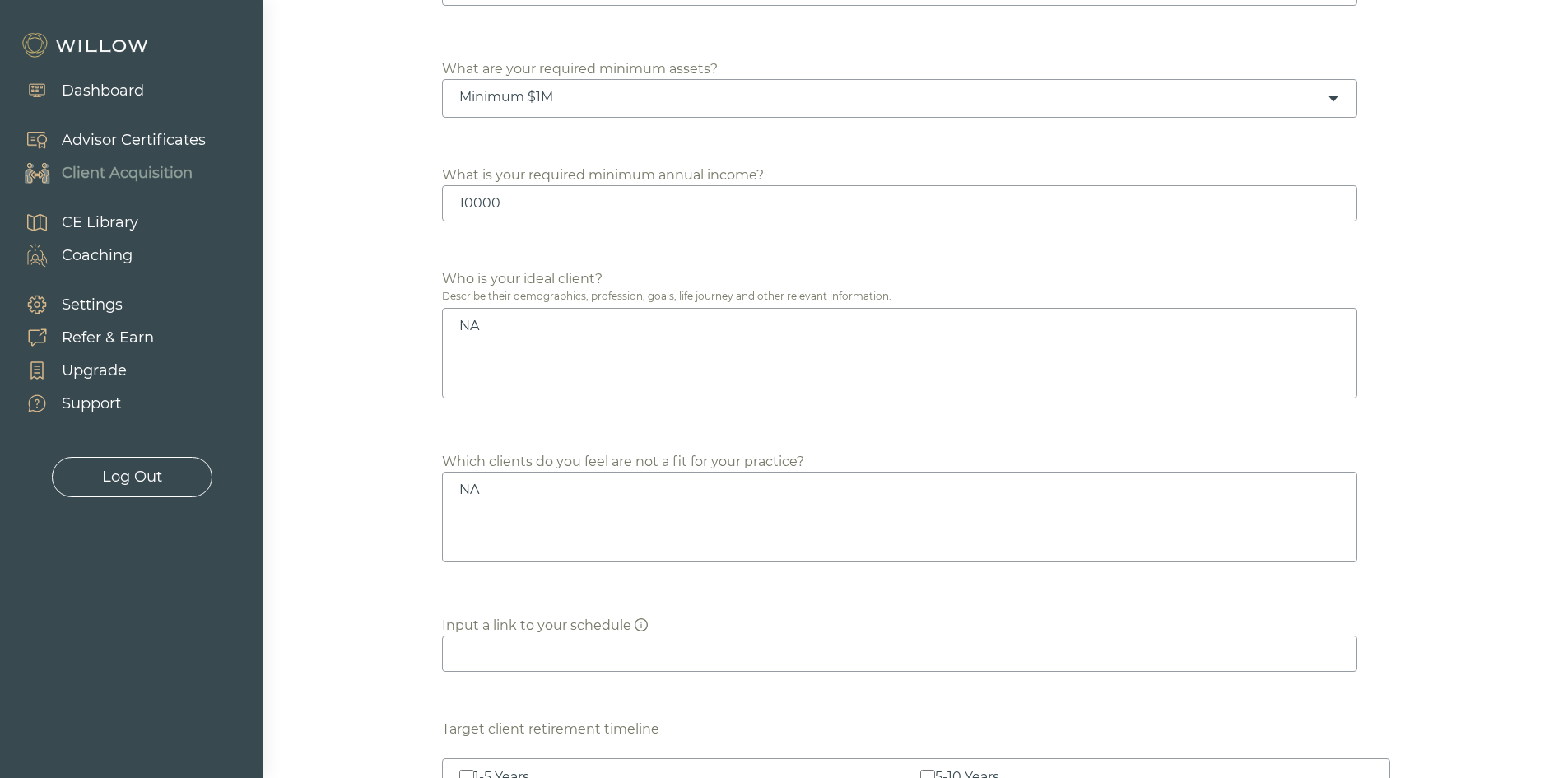
scroll to position [905, 0]
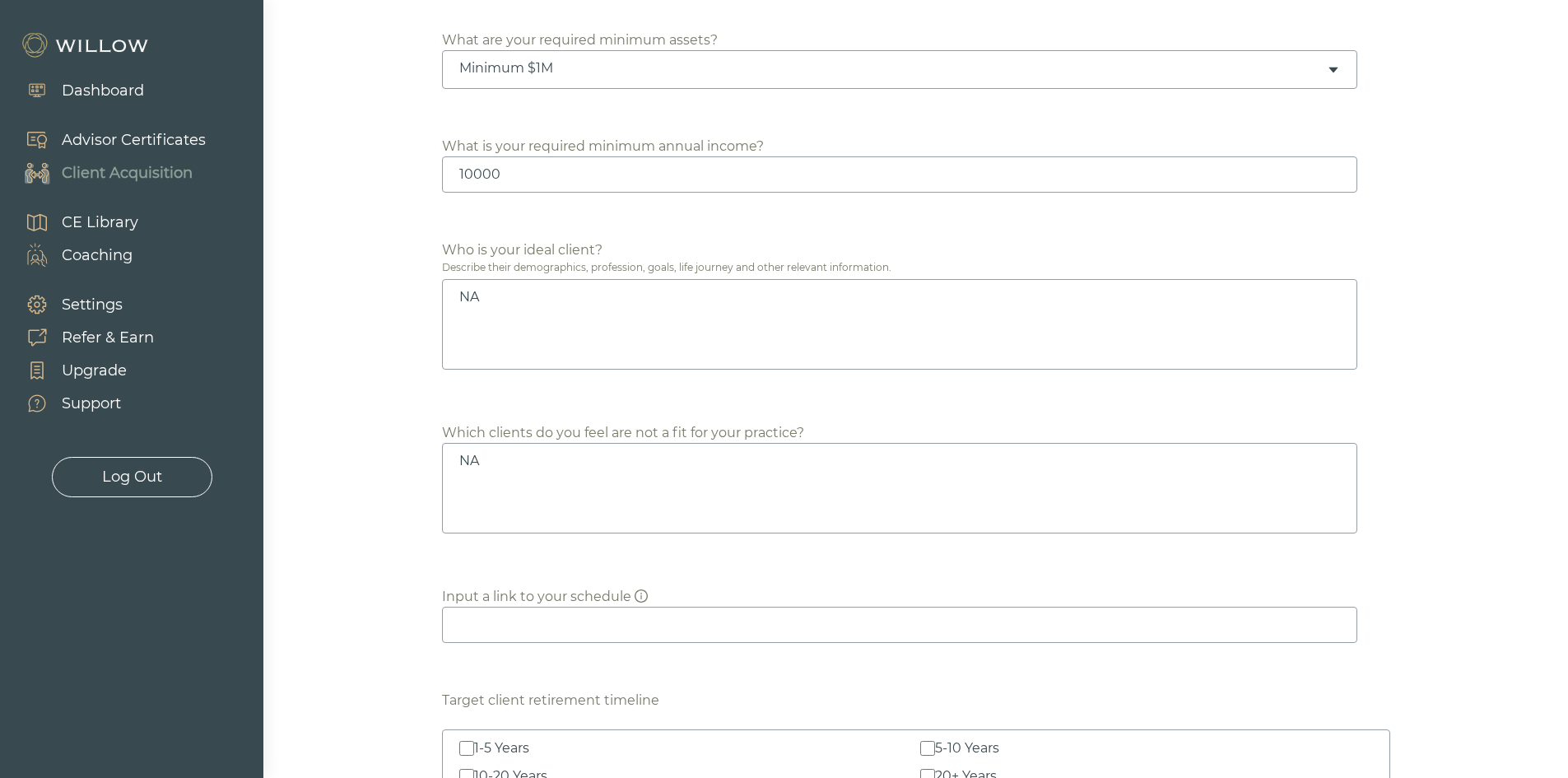
click at [518, 388] on div "Which states and territories are you able/willing to work in Required Check All…" at bounding box center [916, 743] width 948 height 2872
click at [504, 299] on textarea "NA" at bounding box center [900, 324] width 916 height 90
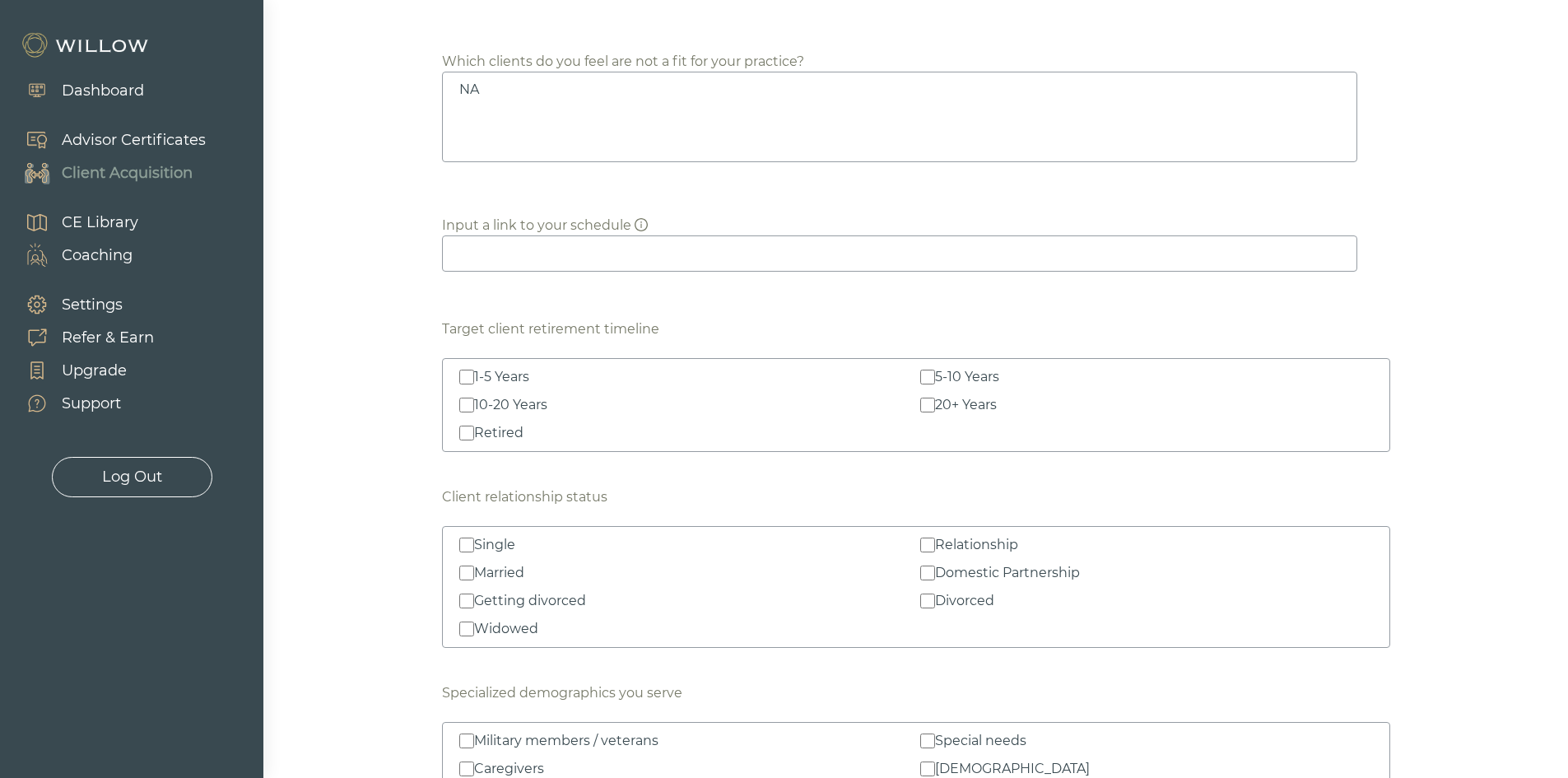
scroll to position [1317, 0]
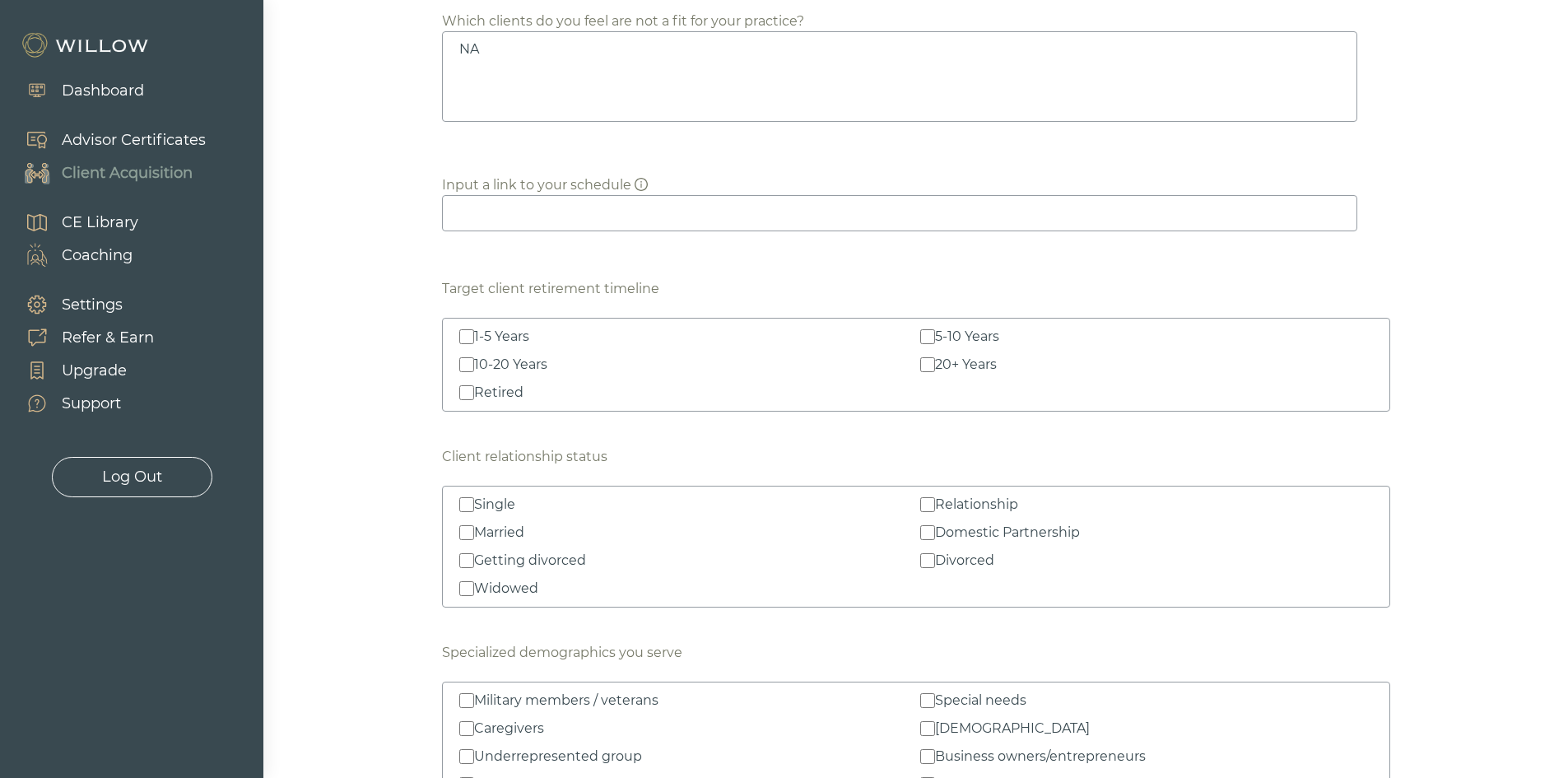
click at [464, 512] on label "Single" at bounding box center [685, 504] width 453 height 20
click at [464, 512] on input "Single" at bounding box center [467, 505] width 15 height 15
checkbox input "true"
click at [462, 530] on input "Married" at bounding box center [467, 532] width 15 height 15
checkbox input "true"
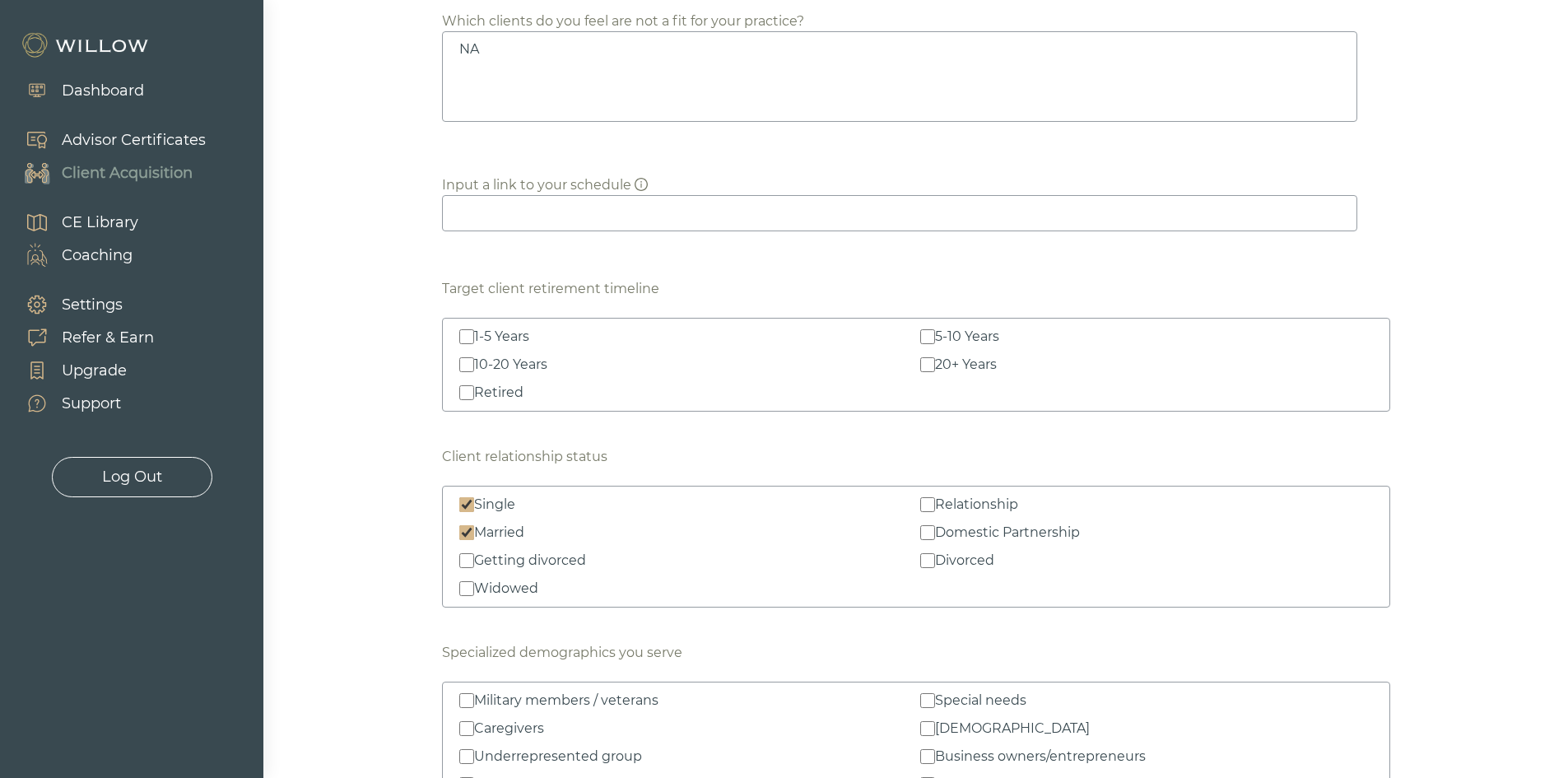
click at [466, 557] on input "Getting divorced" at bounding box center [467, 561] width 15 height 15
checkbox input "true"
click at [464, 580] on label "Widowed" at bounding box center [685, 588] width 453 height 20
click at [464, 581] on input "Widowed" at bounding box center [467, 588] width 15 height 15
checkbox input "true"
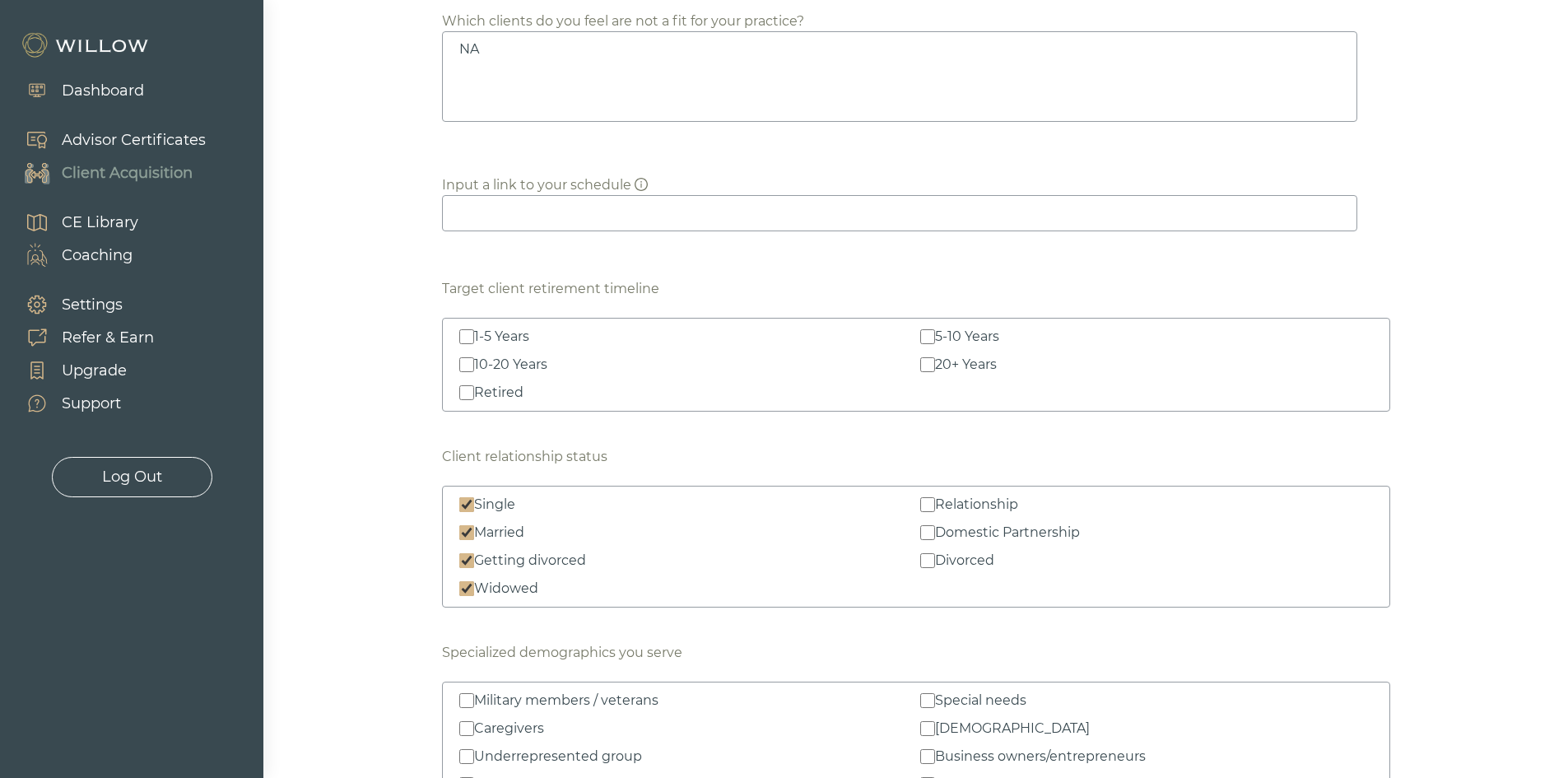
click at [923, 561] on input "Divorced" at bounding box center [928, 561] width 15 height 15
checkbox input "true"
click at [928, 530] on input "Domestic Partnership" at bounding box center [928, 532] width 15 height 15
checkbox input "true"
click at [927, 506] on input "Relationship" at bounding box center [928, 505] width 15 height 15
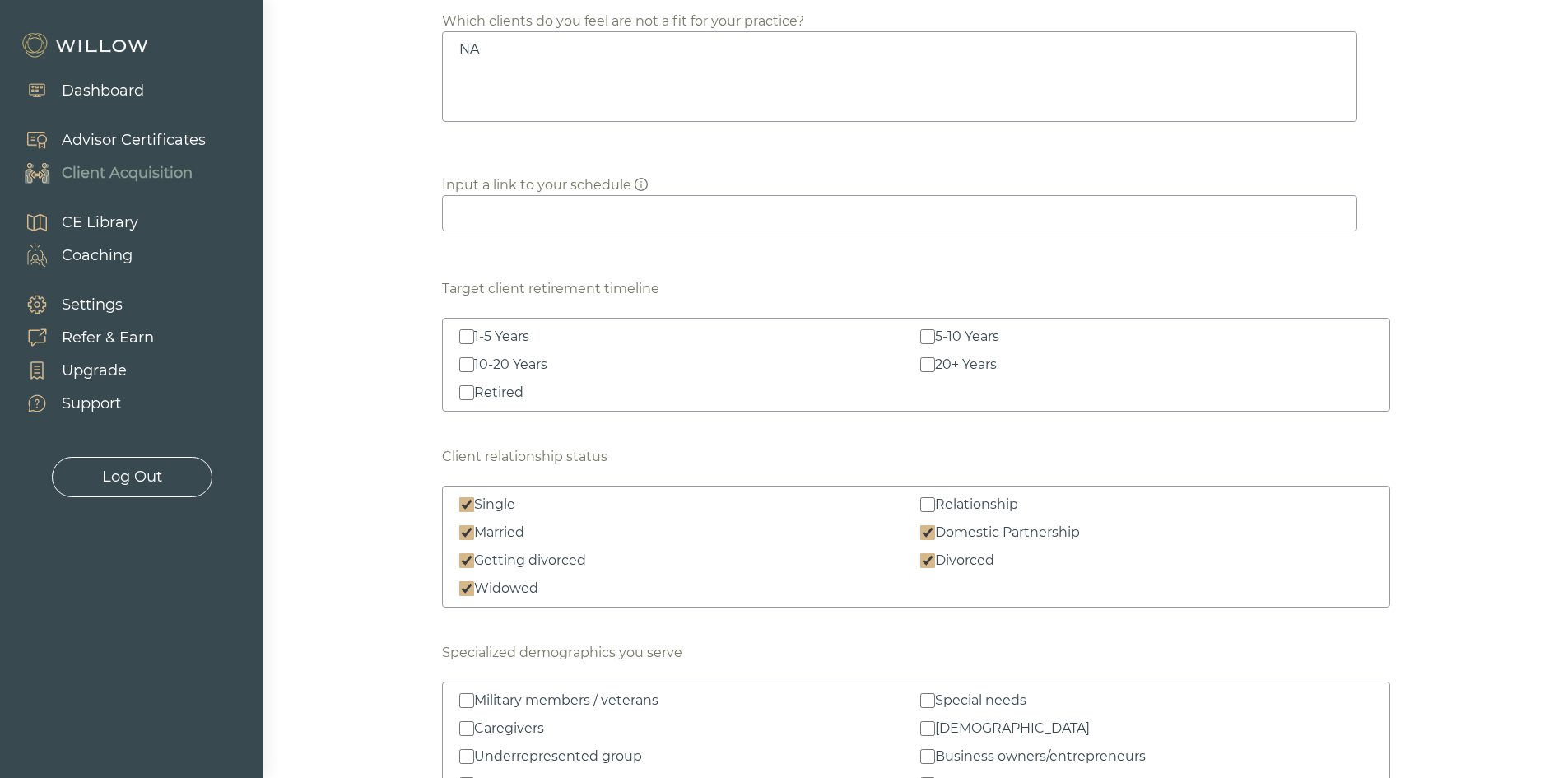
checkbox input "true"
click at [924, 361] on input "20+ Years" at bounding box center [928, 364] width 15 height 15
checkbox input "true"
click at [921, 326] on label "5-10 Years" at bounding box center [1147, 336] width 453 height 20
click at [921, 329] on input "5-10 Years" at bounding box center [928, 337] width 15 height 15
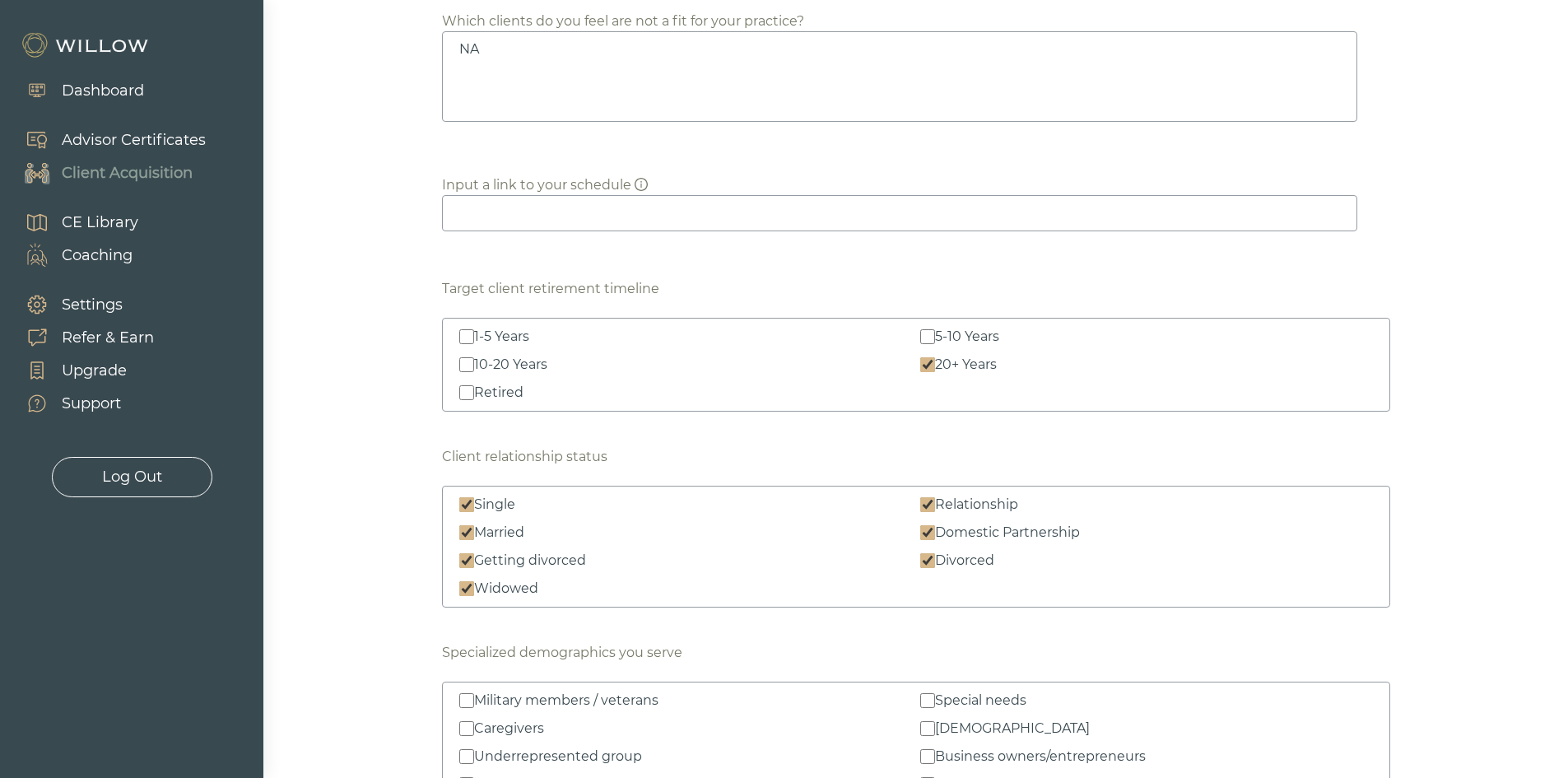
checkbox input "true"
click at [459, 392] on input "Retired" at bounding box center [467, 393] width 15 height 15
checkbox input "true"
click at [462, 362] on input "10-20 Years" at bounding box center [467, 364] width 15 height 15
checkbox input "true"
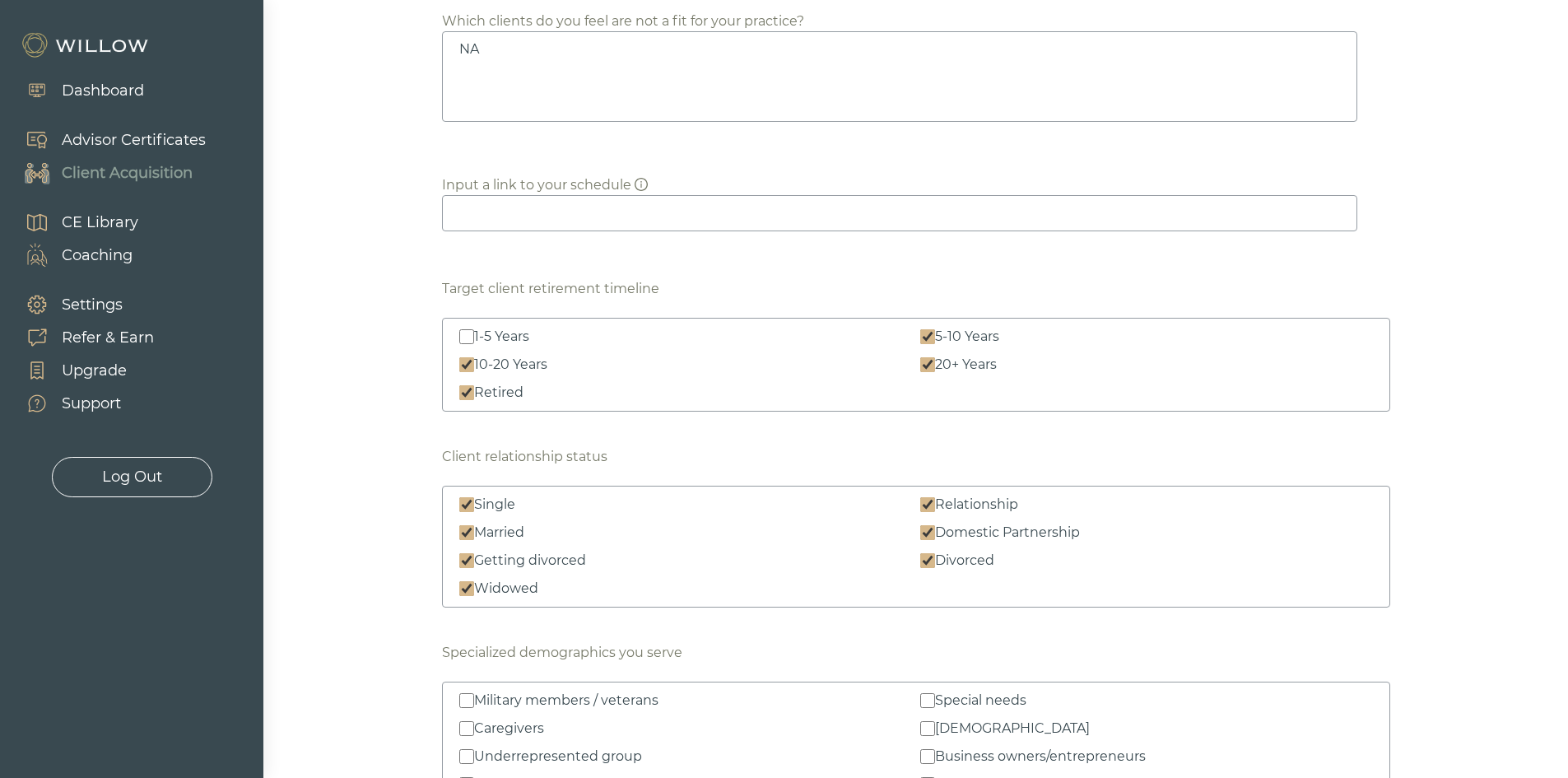
click at [473, 336] on input "1-5 Years" at bounding box center [467, 337] width 15 height 15
checkbox input "true"
click at [462, 395] on input "Retired" at bounding box center [467, 393] width 15 height 15
checkbox input "false"
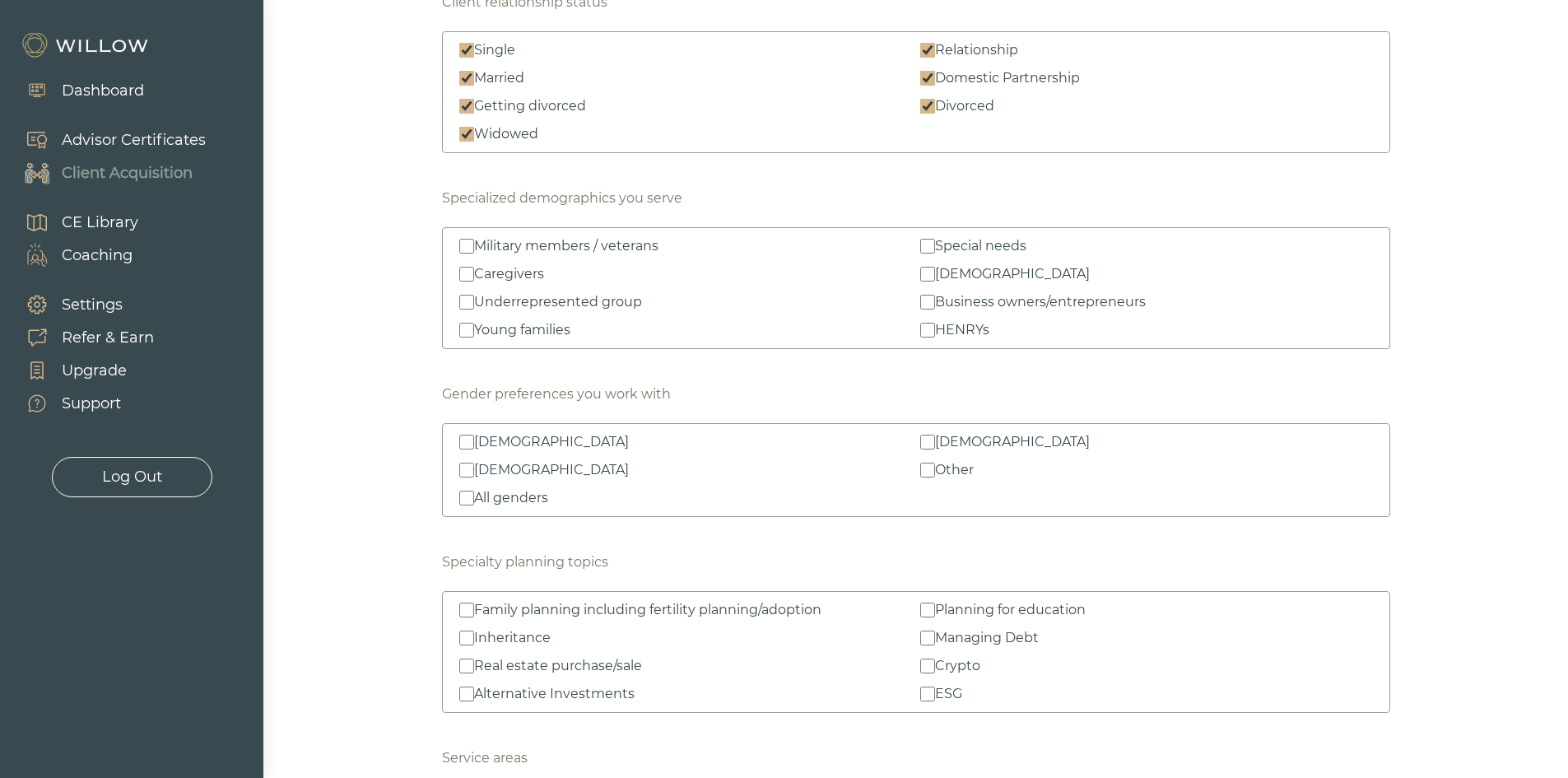
scroll to position [1810, 0]
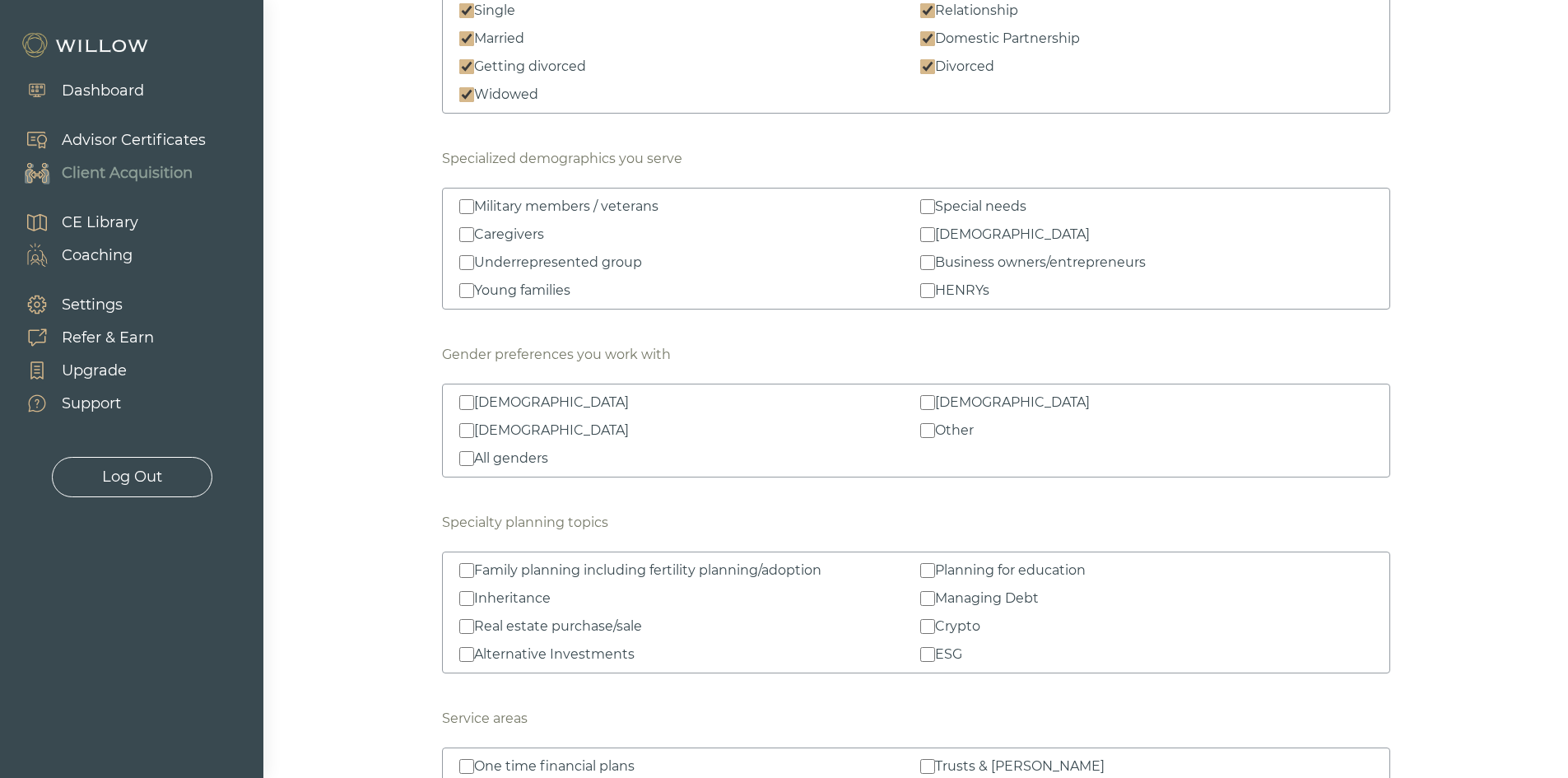
click at [921, 405] on input "Female" at bounding box center [928, 402] width 15 height 15
checkbox input "true"
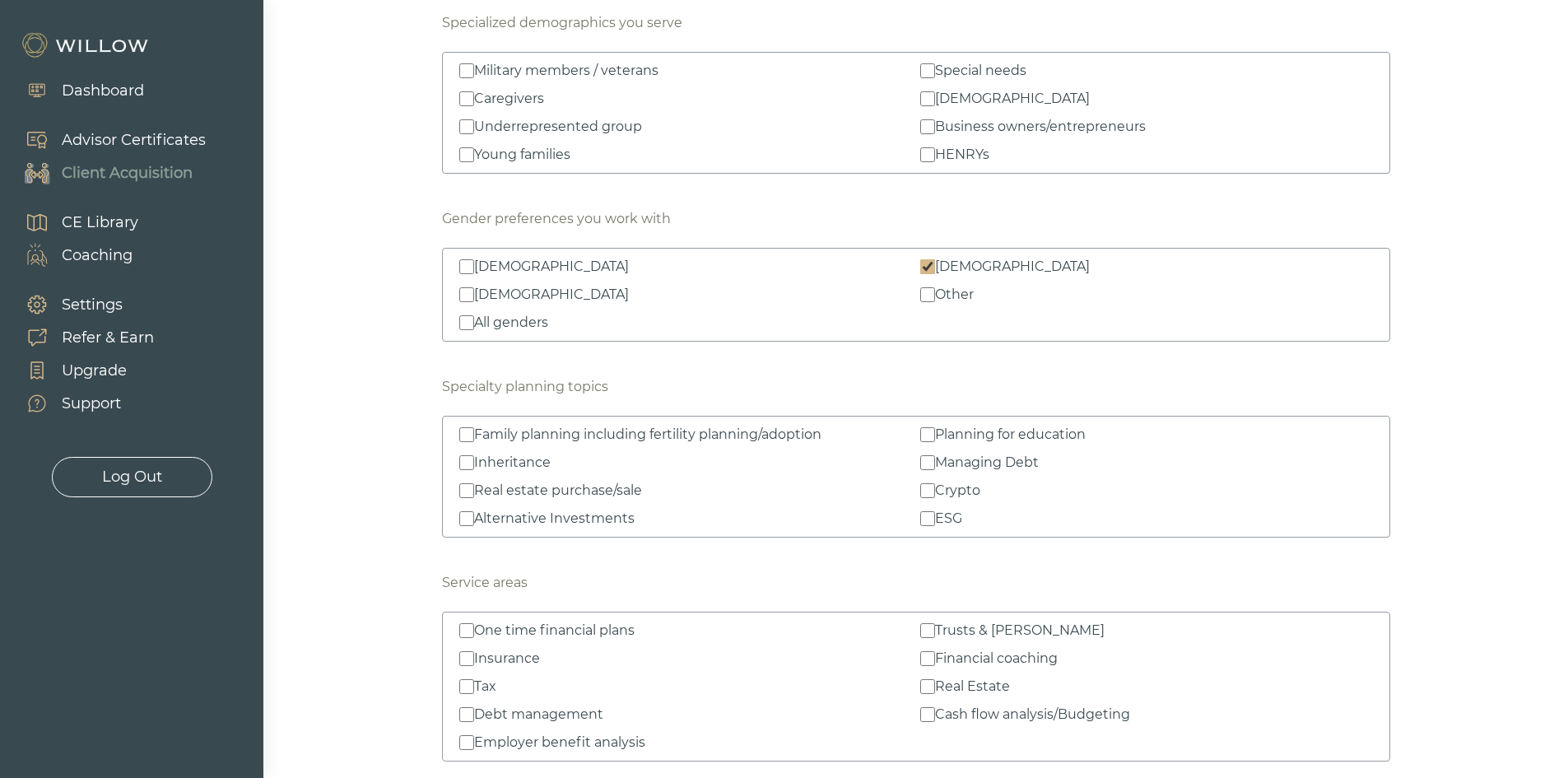
scroll to position [1975, 0]
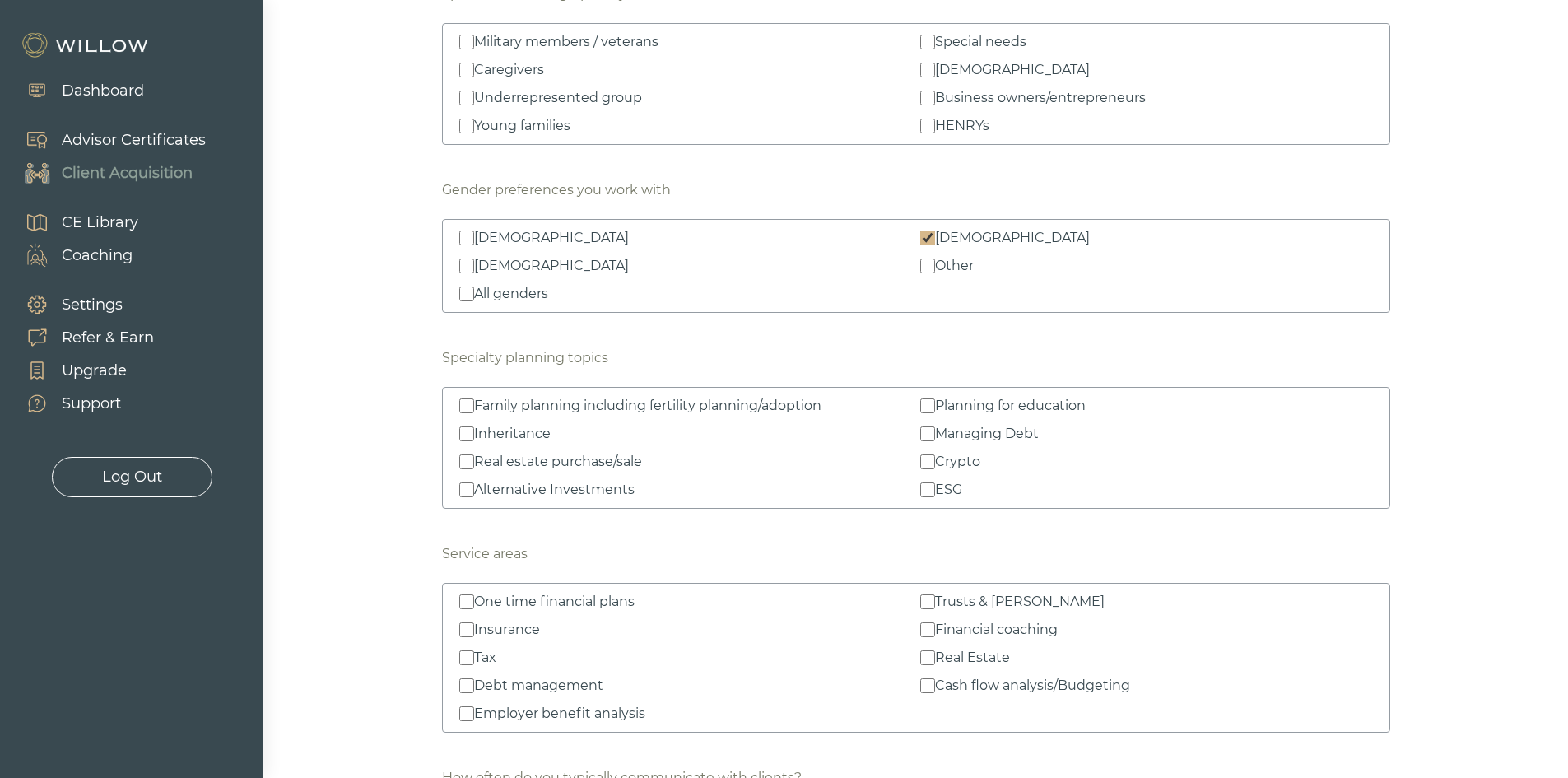
click at [929, 482] on input "ESG" at bounding box center [928, 490] width 15 height 15
checkbox input "true"
click at [927, 405] on input "Planning for education" at bounding box center [928, 406] width 15 height 15
checkbox input "true"
click at [459, 483] on input "Alternative Investments" at bounding box center [467, 490] width 15 height 15
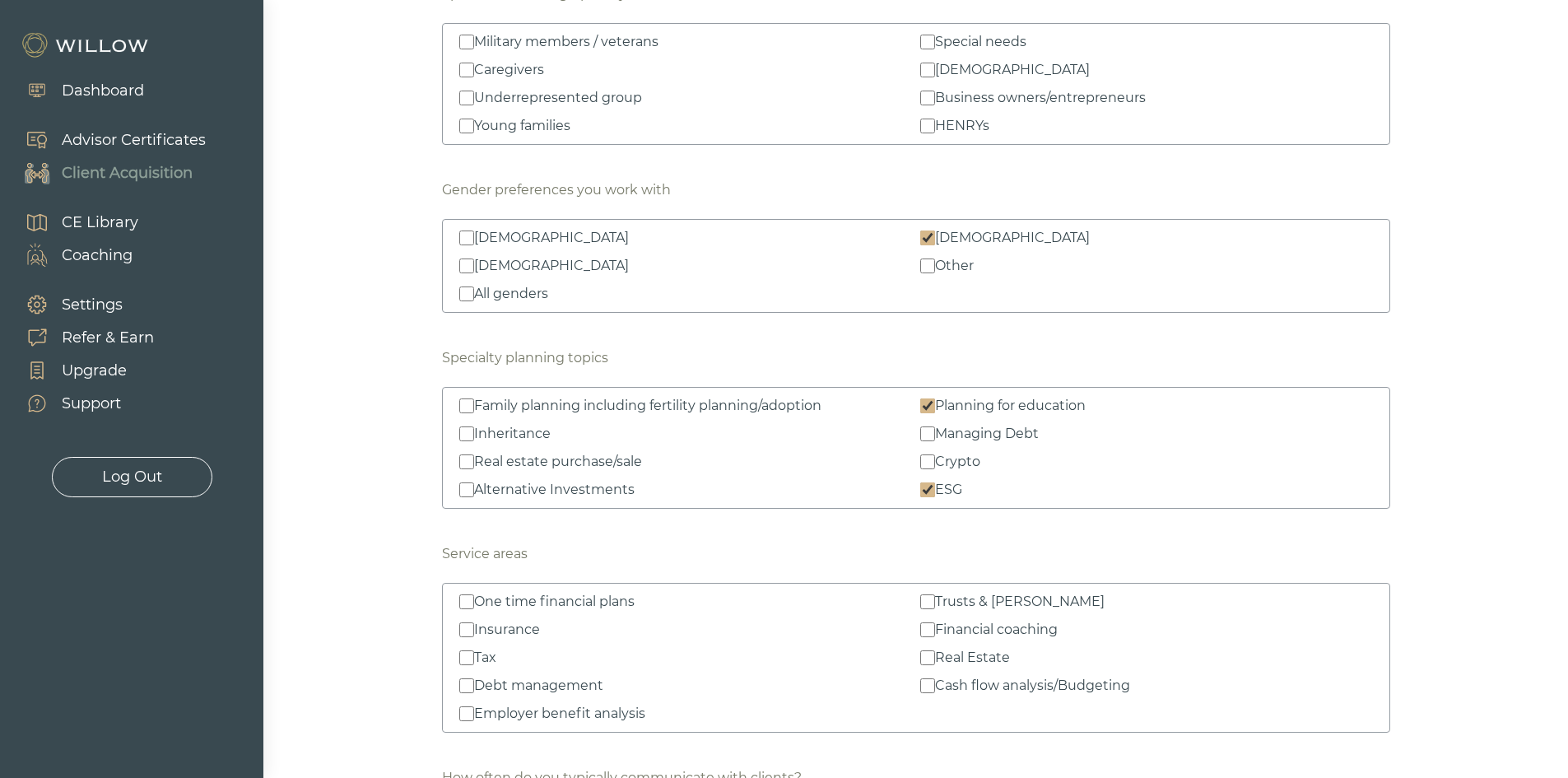
checkbox input "true"
click at [459, 462] on input "Real estate purchase/sale" at bounding box center [467, 462] width 15 height 15
checkbox input "true"
click at [469, 436] on input "Inheritance" at bounding box center [467, 434] width 15 height 15
checkbox input "true"
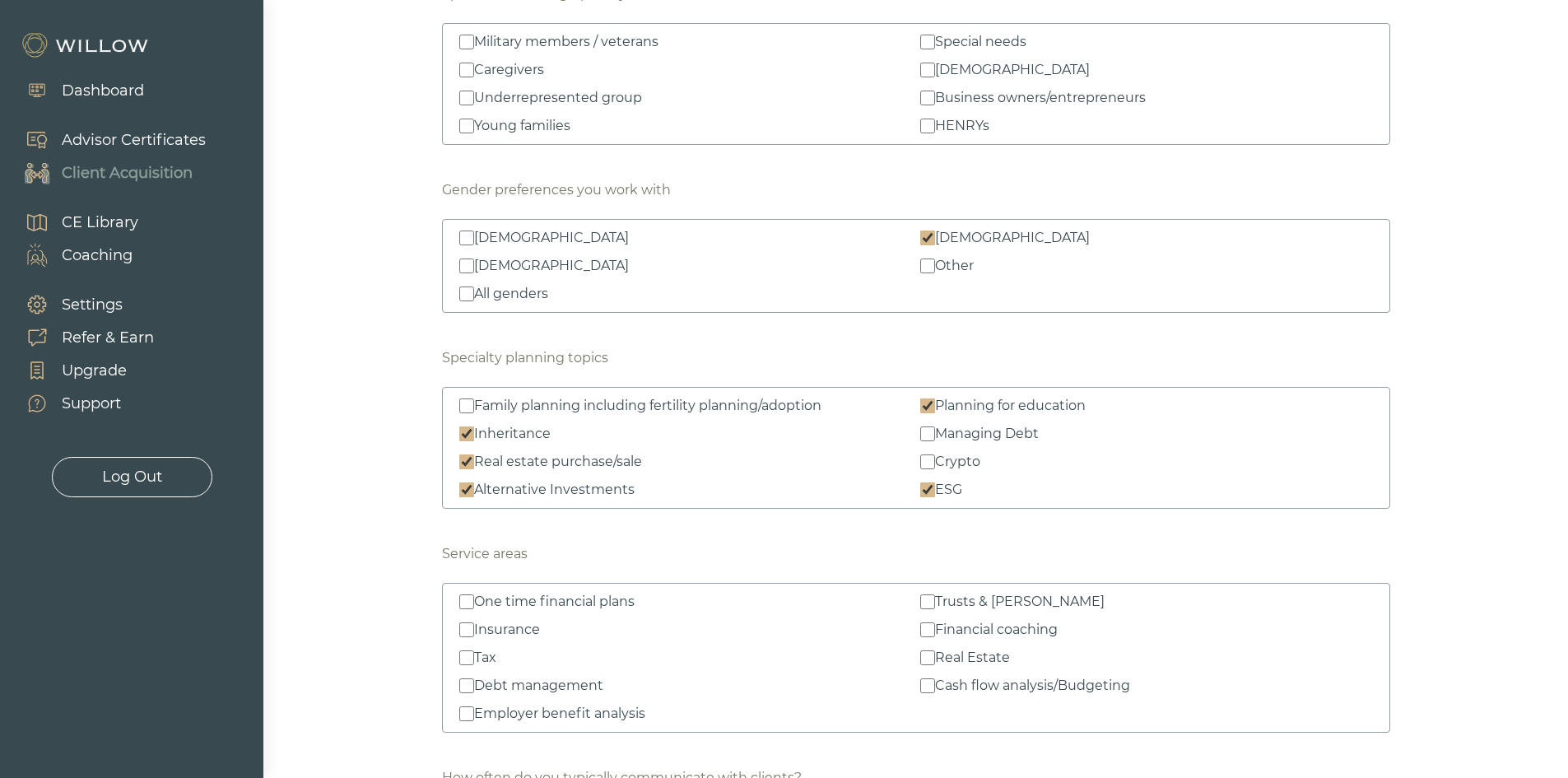
click at [470, 405] on input "Family planning including fertility planning/adoption" at bounding box center [467, 406] width 15 height 15
checkbox input "true"
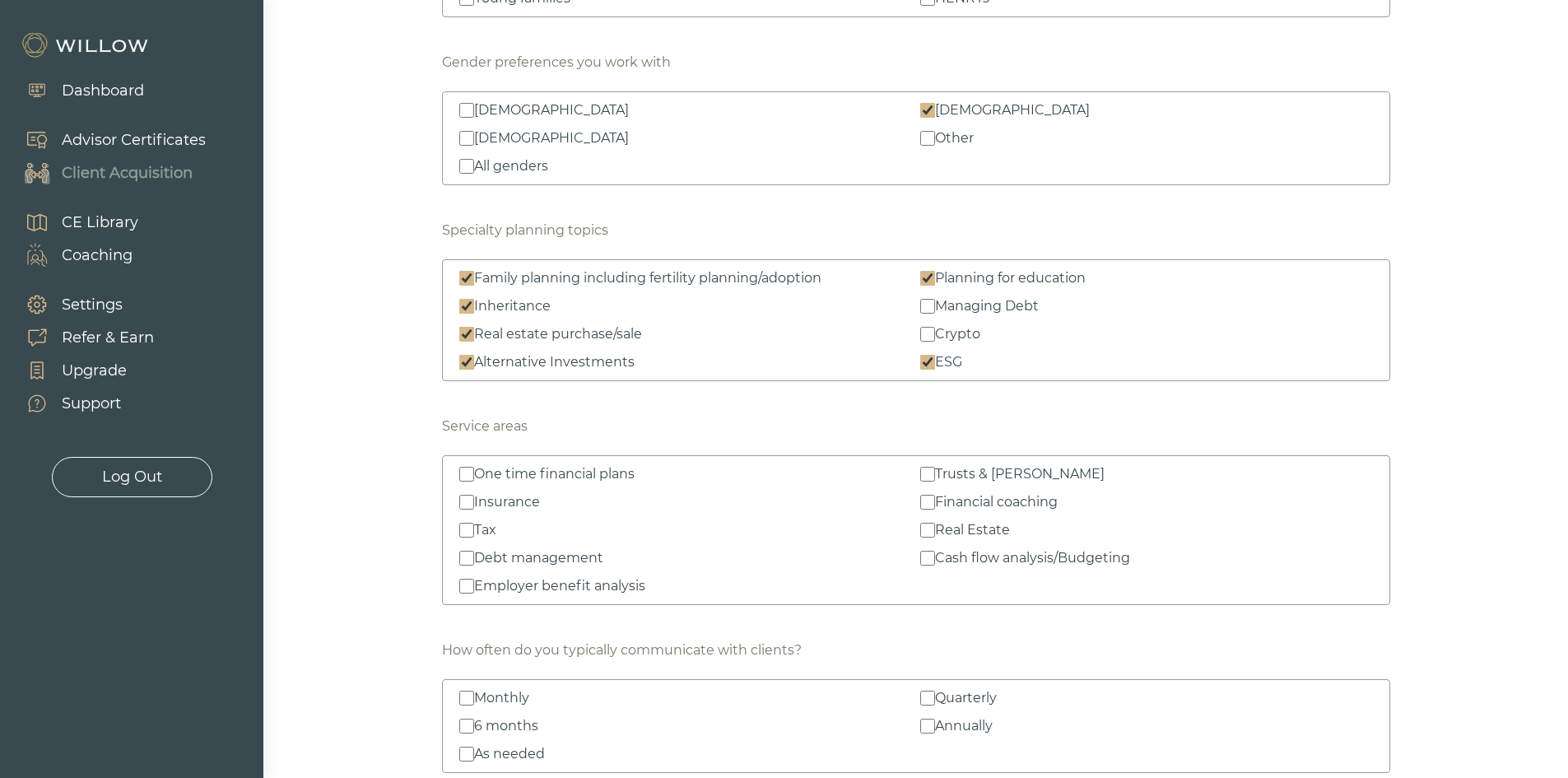
scroll to position [2140, 0]
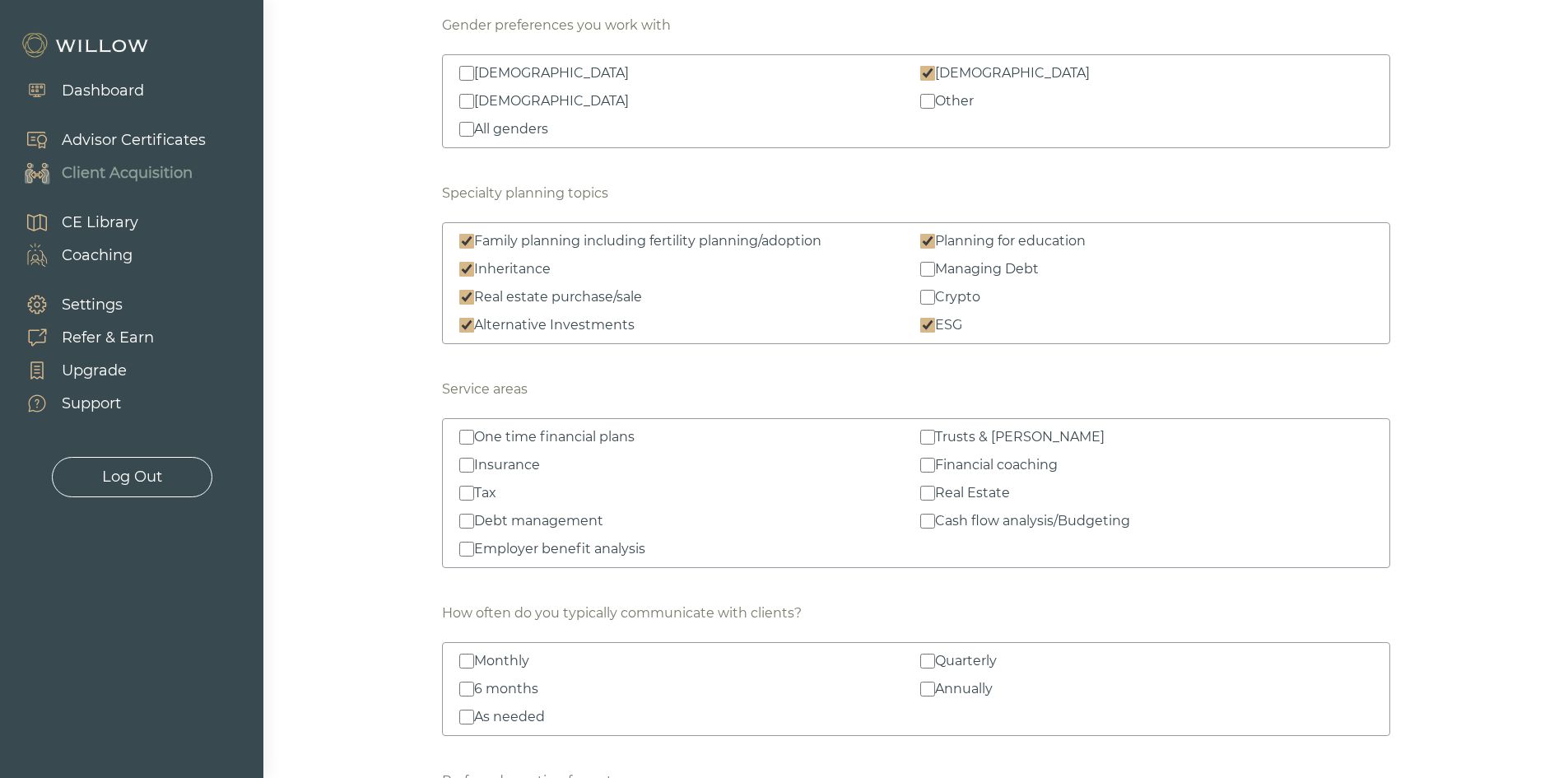
drag, startPoint x: 474, startPoint y: 489, endPoint x: 470, endPoint y: 462, distance: 27.3
click at [475, 488] on div "Tax" at bounding box center [485, 492] width 22 height 20
click at [474, 488] on input "Tax" at bounding box center [467, 493] width 15 height 15
checkbox input "true"
click at [470, 461] on input "Insurance" at bounding box center [467, 465] width 15 height 15
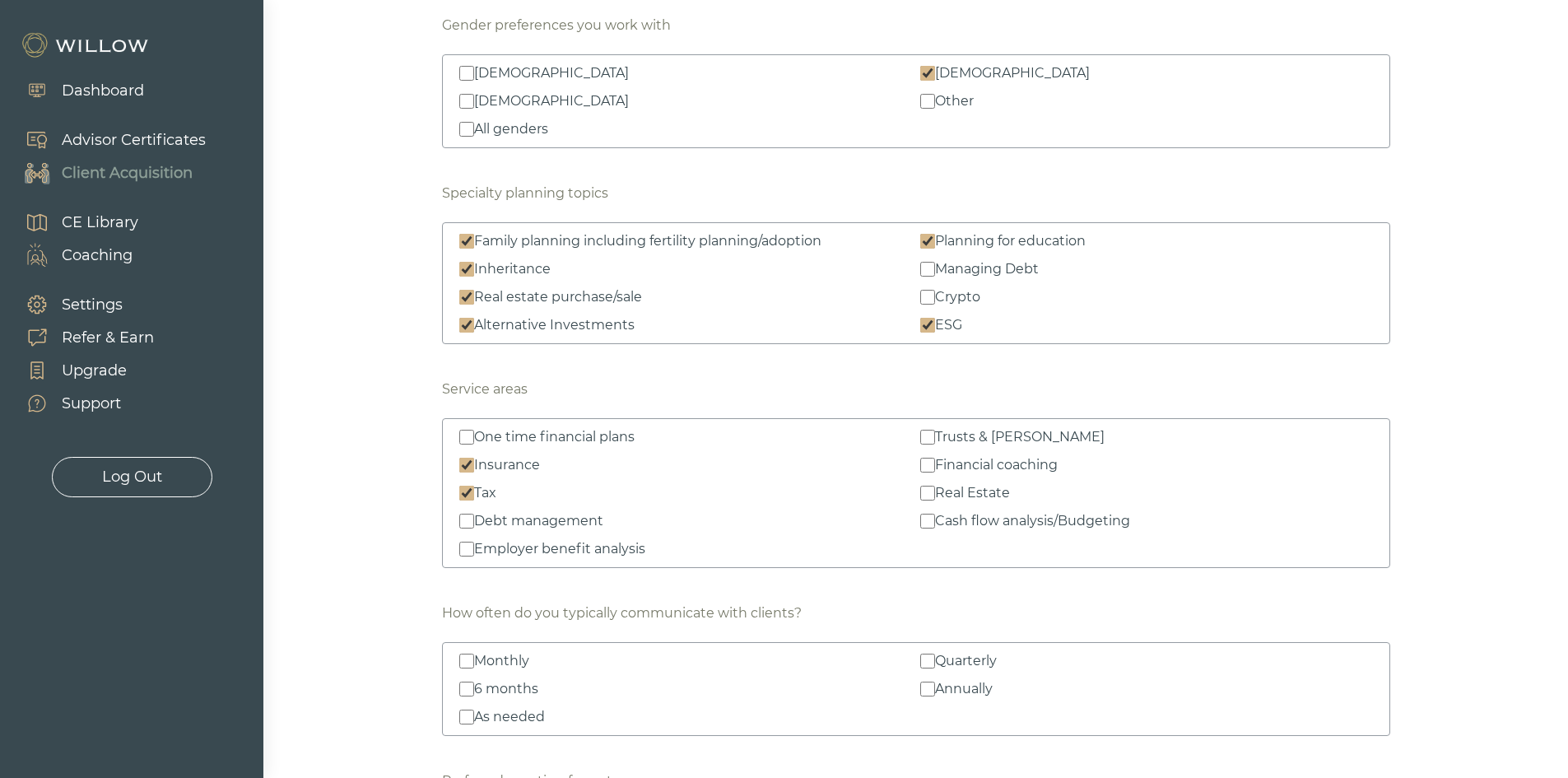
checkbox input "true"
click at [473, 436] on input "One time financial plans" at bounding box center [467, 437] width 15 height 15
checkbox input "true"
click at [931, 438] on input "Trusts & wills" at bounding box center [928, 437] width 15 height 15
checkbox input "true"
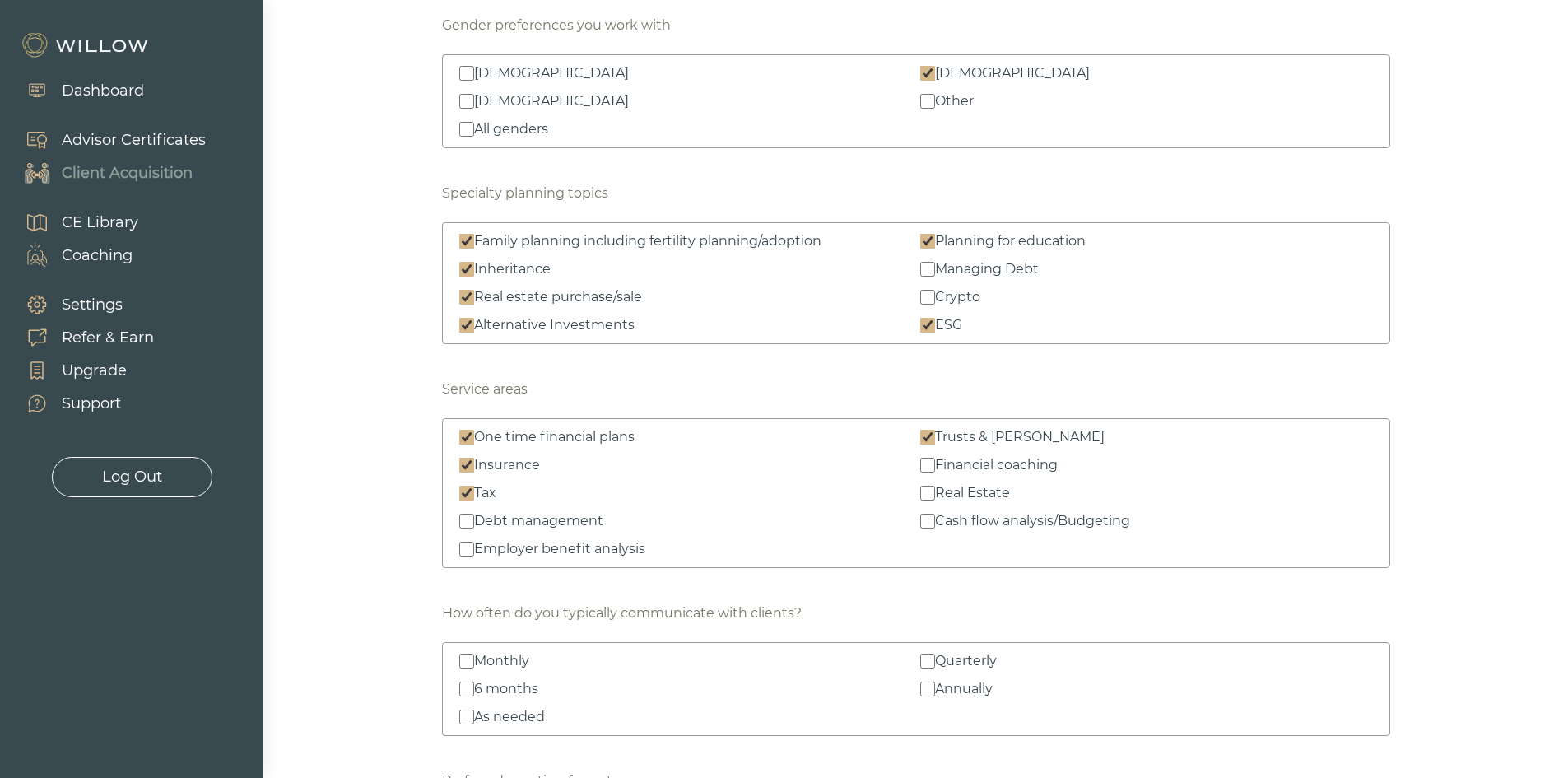
click at [934, 475] on div "One time financial plans Trusts & wills Insurance Financial coaching Tax Real E…" at bounding box center [916, 492] width 914 height 132
click at [930, 465] on input "Financial coaching" at bounding box center [928, 465] width 15 height 15
checkbox input "true"
click at [928, 493] on input "Real Estate" at bounding box center [928, 493] width 15 height 15
checkbox input "true"
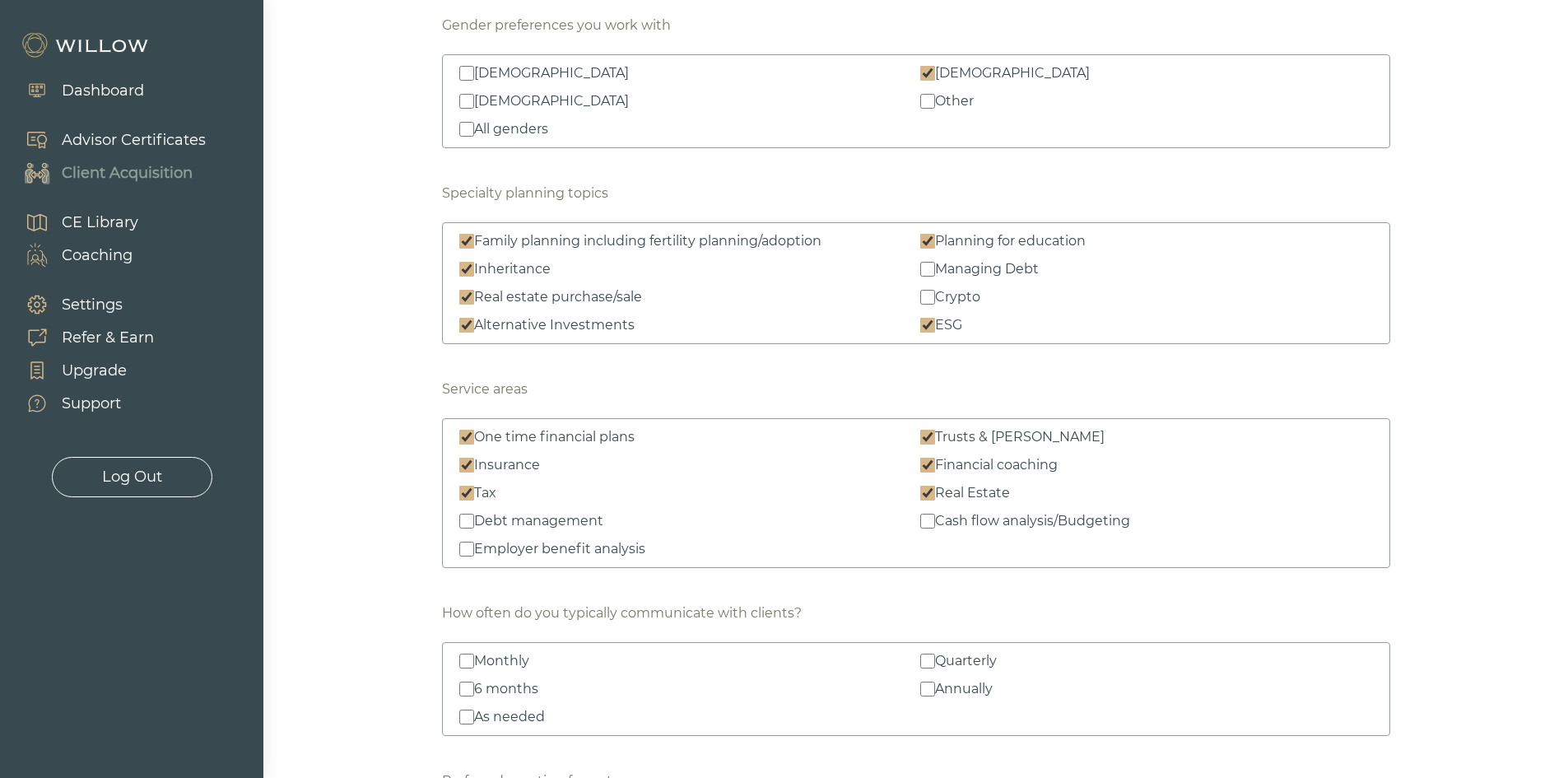
click at [929, 524] on input "Cash flow analysis/Budgeting" at bounding box center [928, 521] width 15 height 15
checkbox input "true"
click at [462, 544] on input "Employer benefit analysis" at bounding box center [467, 549] width 15 height 15
checkbox input "true"
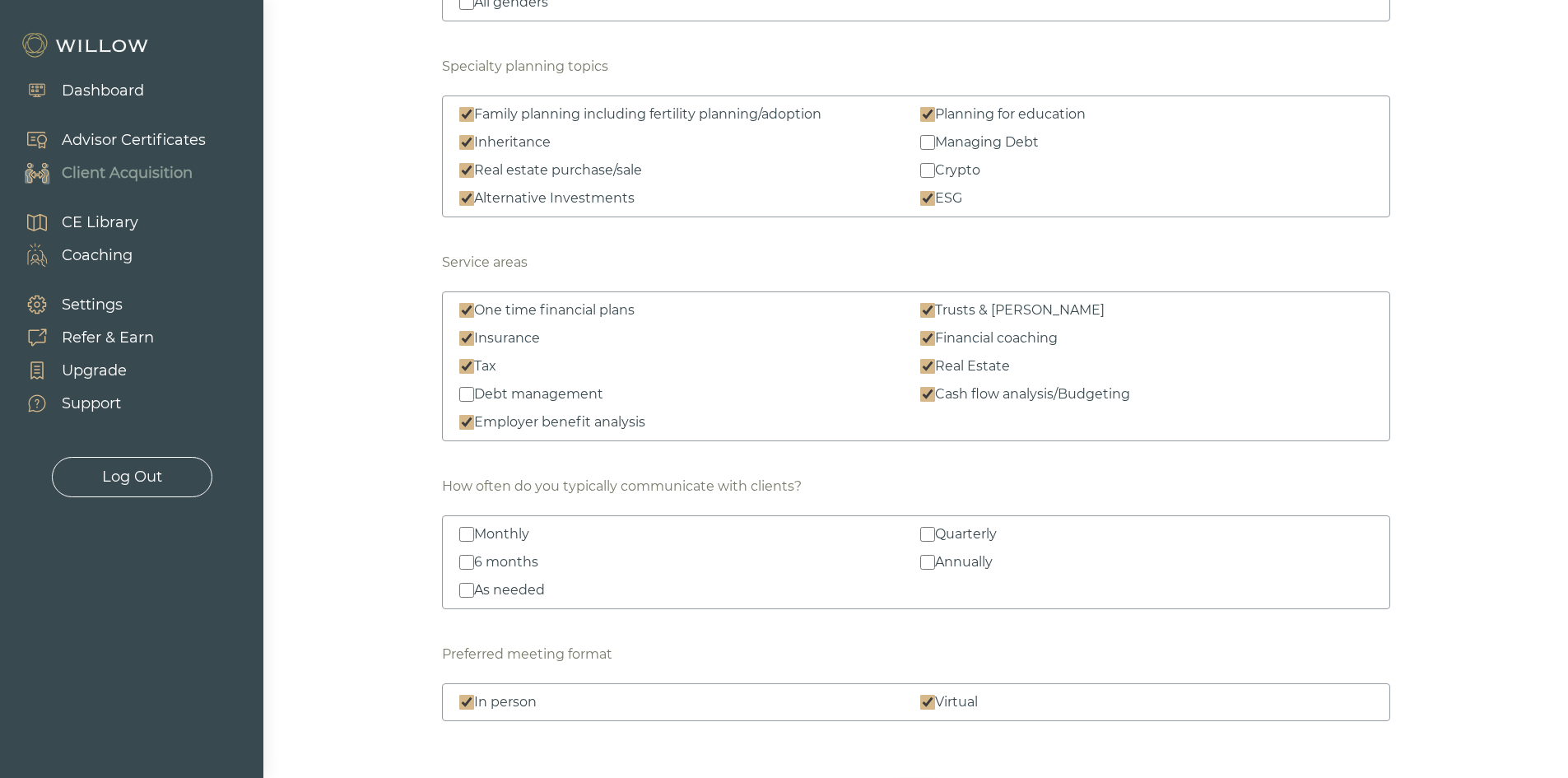
scroll to position [2305, 0]
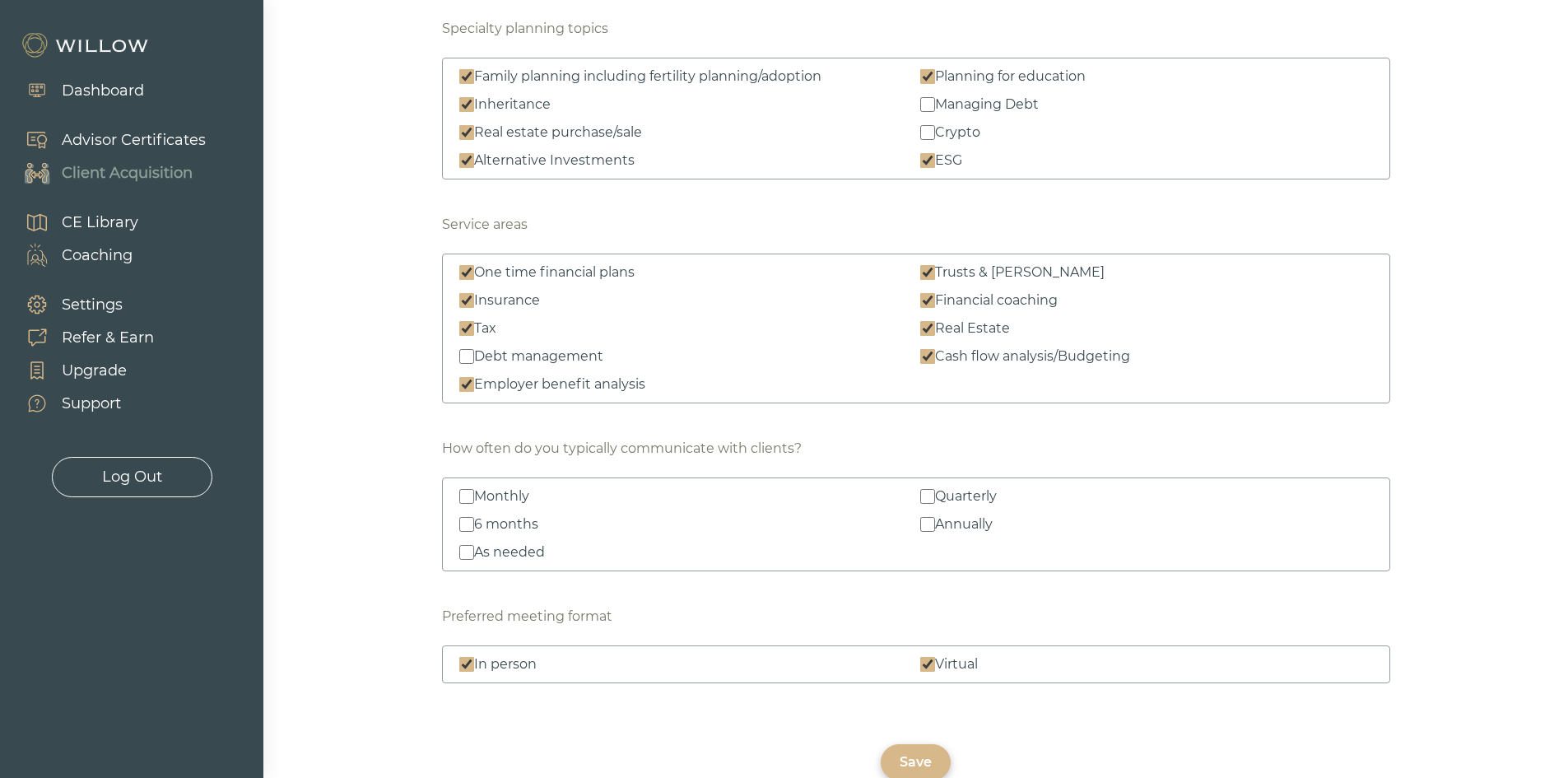
click at [925, 525] on input "Annually" at bounding box center [928, 525] width 15 height 15
checkbox input "true"
click at [462, 526] on input "6 months" at bounding box center [467, 525] width 15 height 15
checkbox input "true"
click at [467, 556] on input "As needed" at bounding box center [467, 552] width 15 height 15
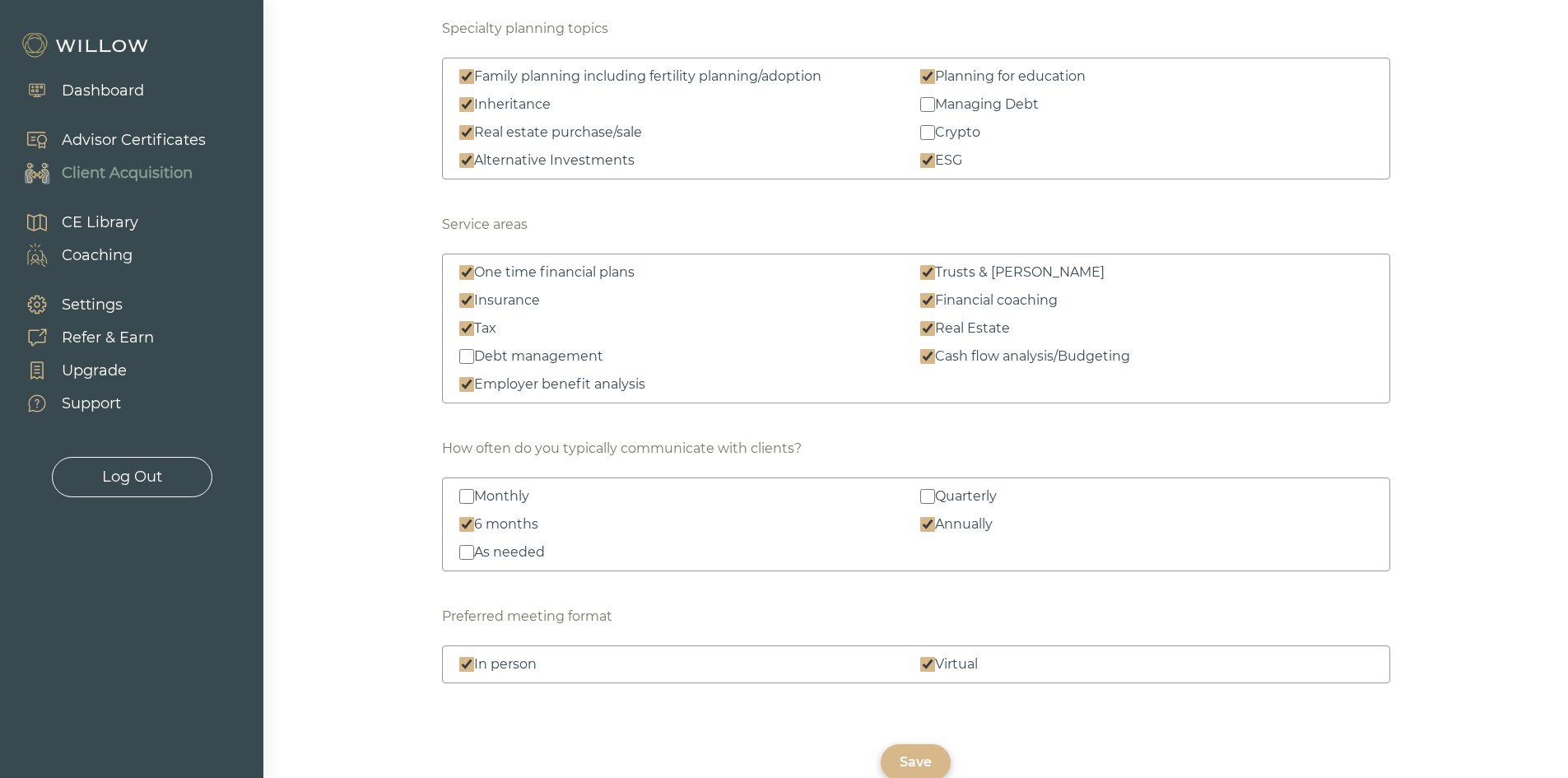
checkbox input "true"
click at [917, 750] on div "Save" at bounding box center [916, 759] width 32 height 20
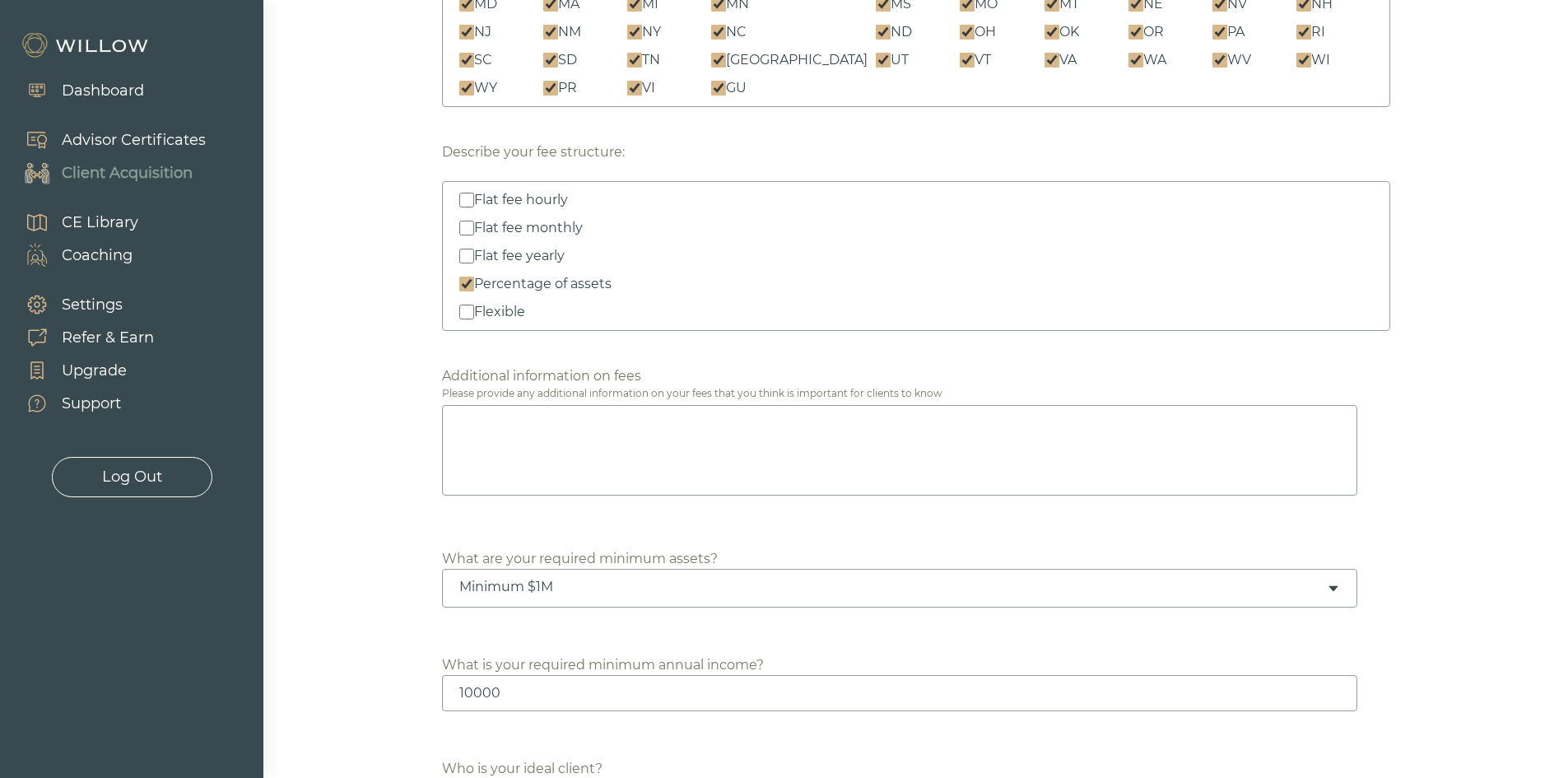
scroll to position [493, 0]
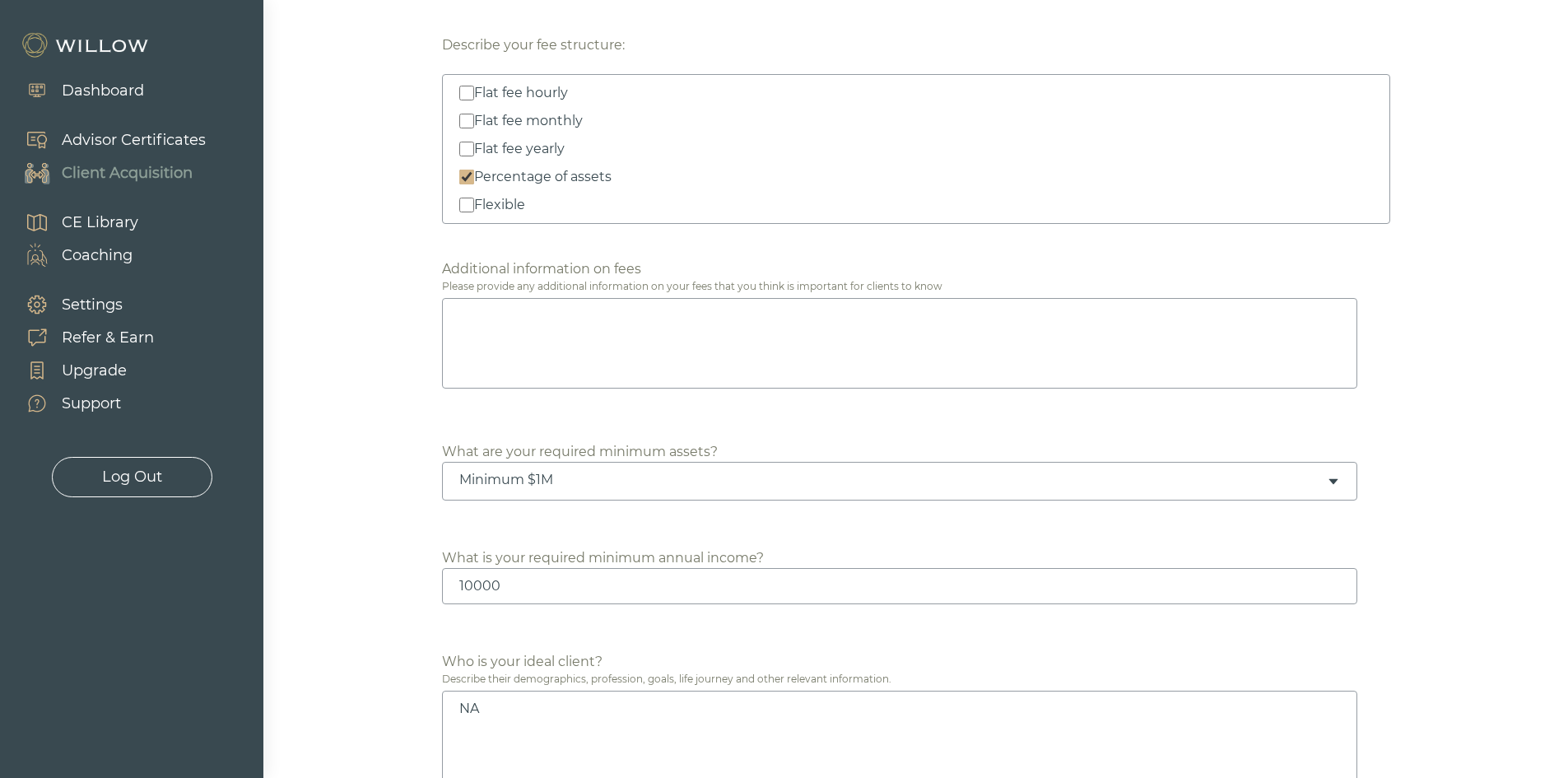
click at [666, 367] on textarea at bounding box center [900, 343] width 916 height 90
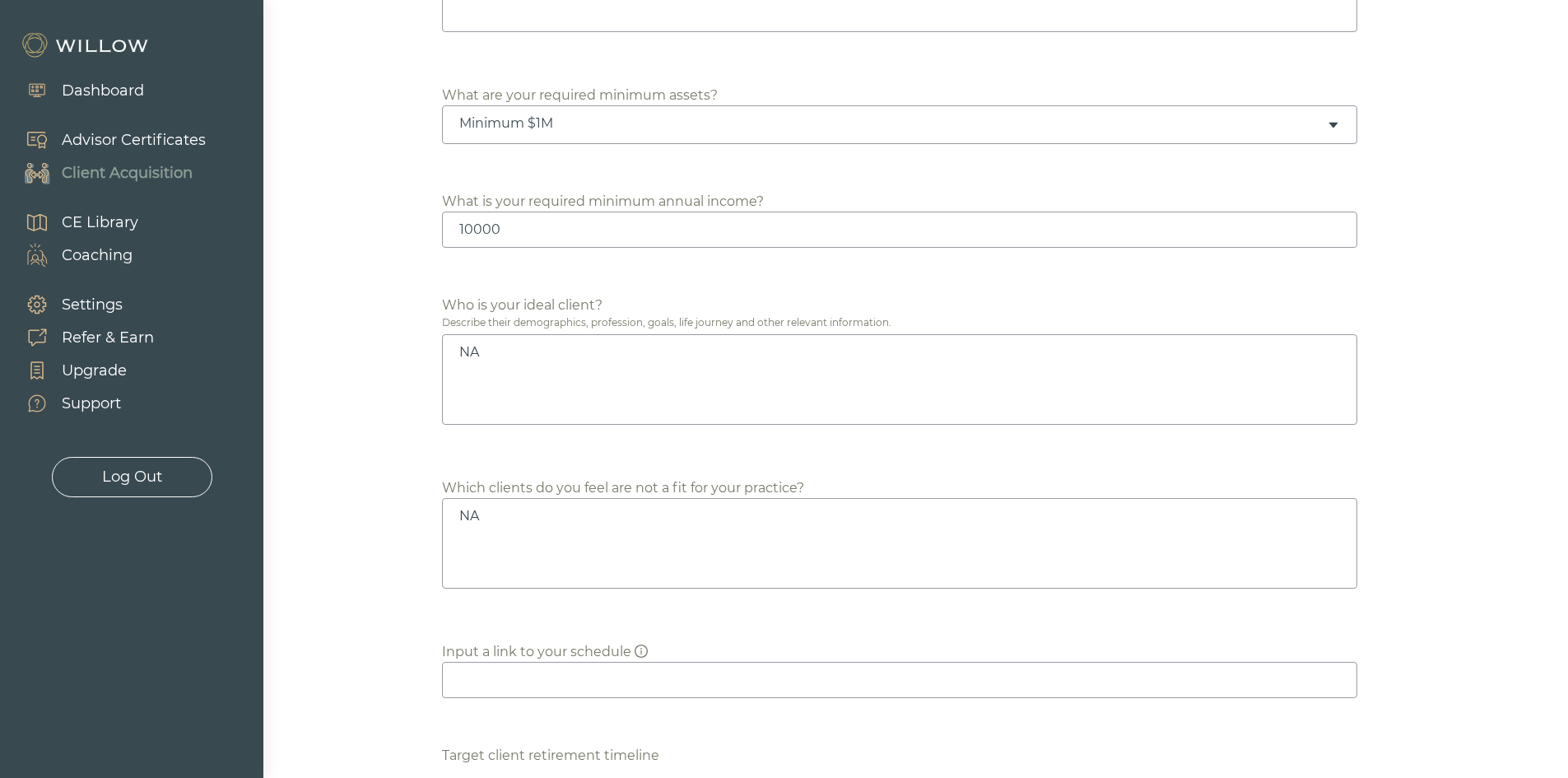
scroll to position [905, 0]
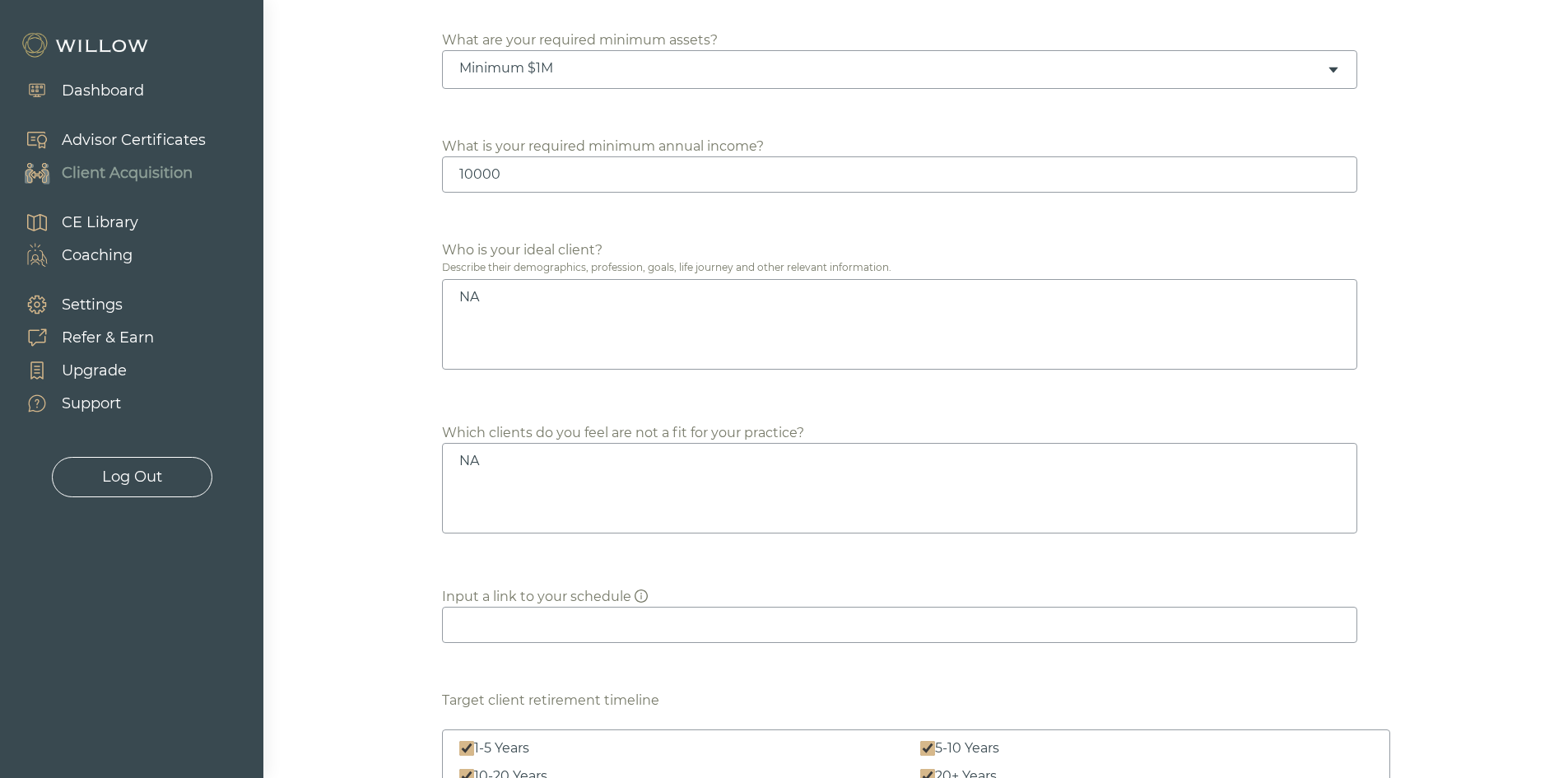
click at [630, 340] on textarea "NA" at bounding box center [900, 324] width 916 height 90
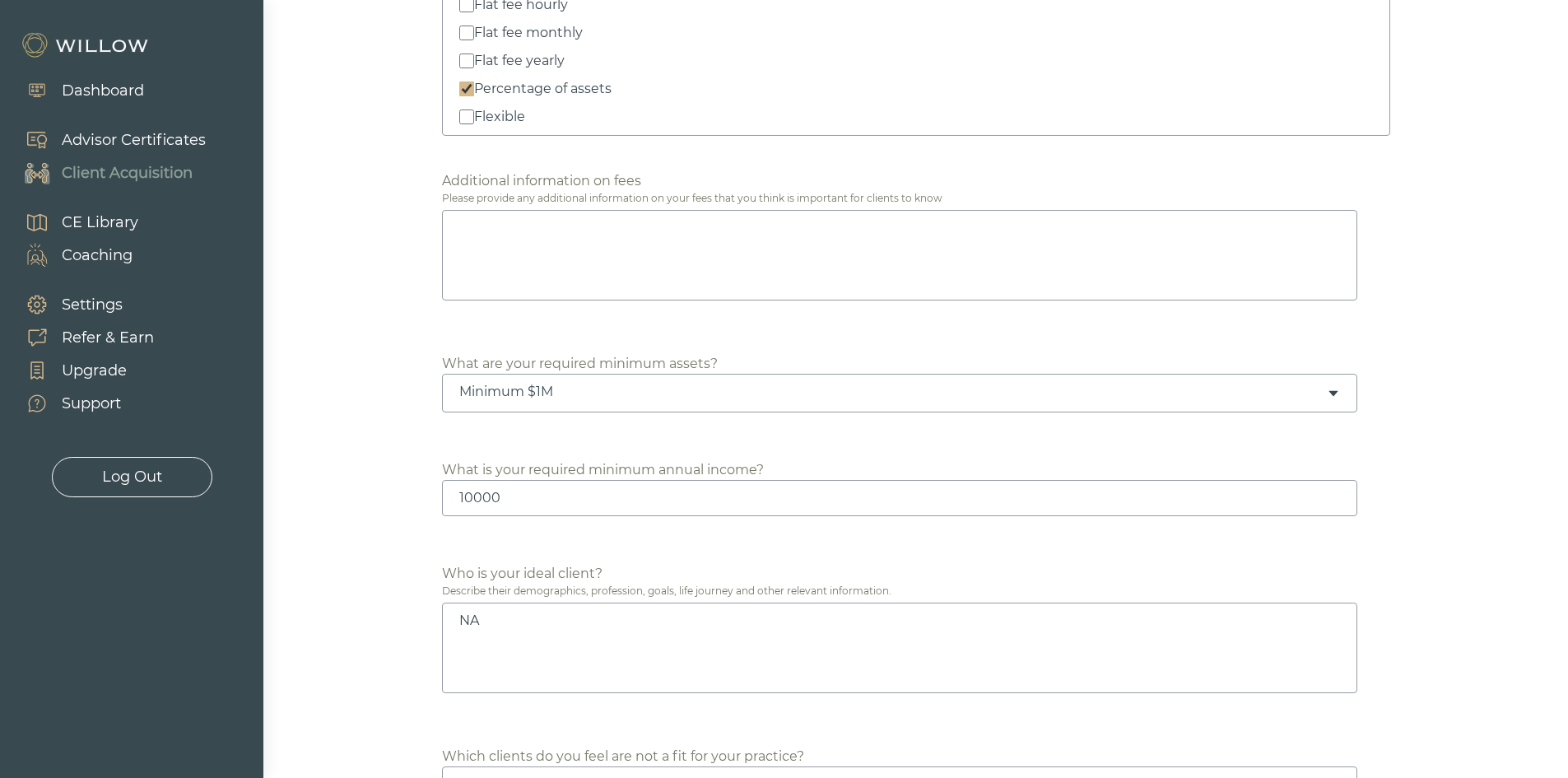
scroll to position [576, 0]
click at [632, 292] on textarea at bounding box center [900, 260] width 916 height 90
type textarea "1"
click at [531, 282] on textarea at bounding box center [900, 260] width 916 height 90
click at [558, 232] on textarea "1% on first $3 Million of assets 0.85% on the next $2 million of assets" at bounding box center [900, 260] width 916 height 90
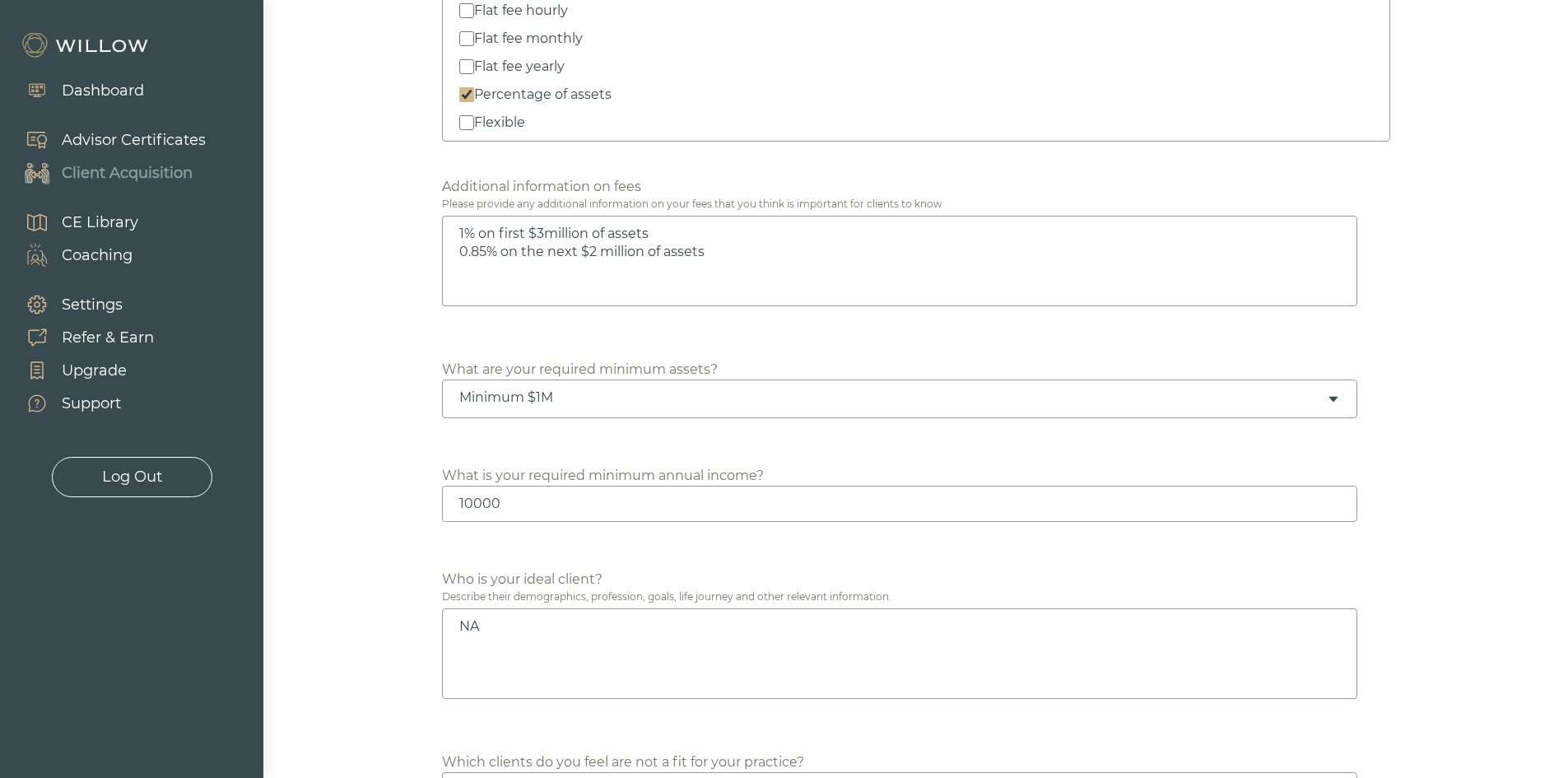
click at [545, 233] on textarea "1% on first $3million of assets 0.85% on the next $2 million of assets" at bounding box center [900, 260] width 916 height 90
click at [739, 249] on textarea "1% on first $3 million of assets 0.85% on the next $2 million of assets" at bounding box center [900, 260] width 916 height 90
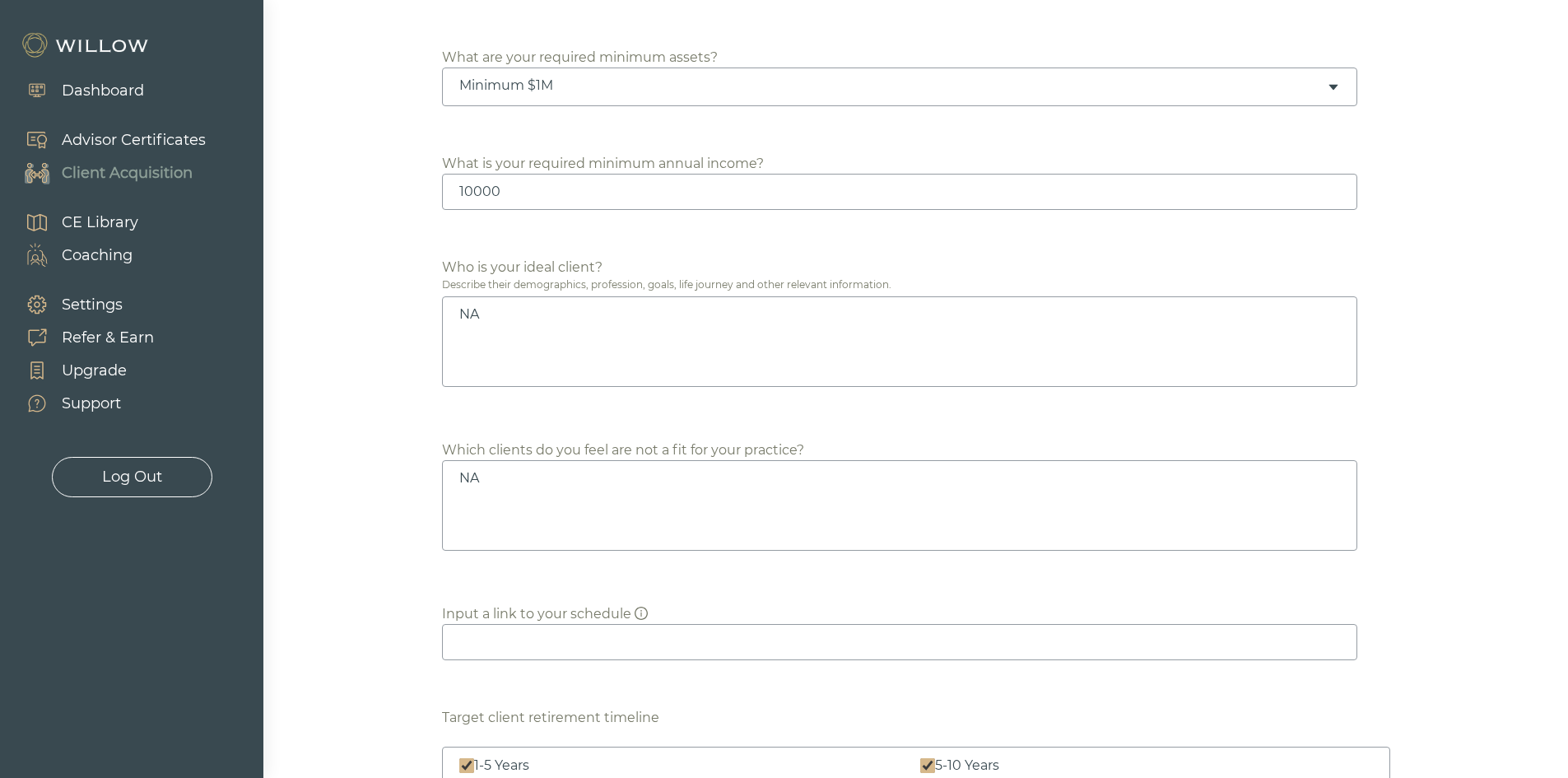
scroll to position [905, 0]
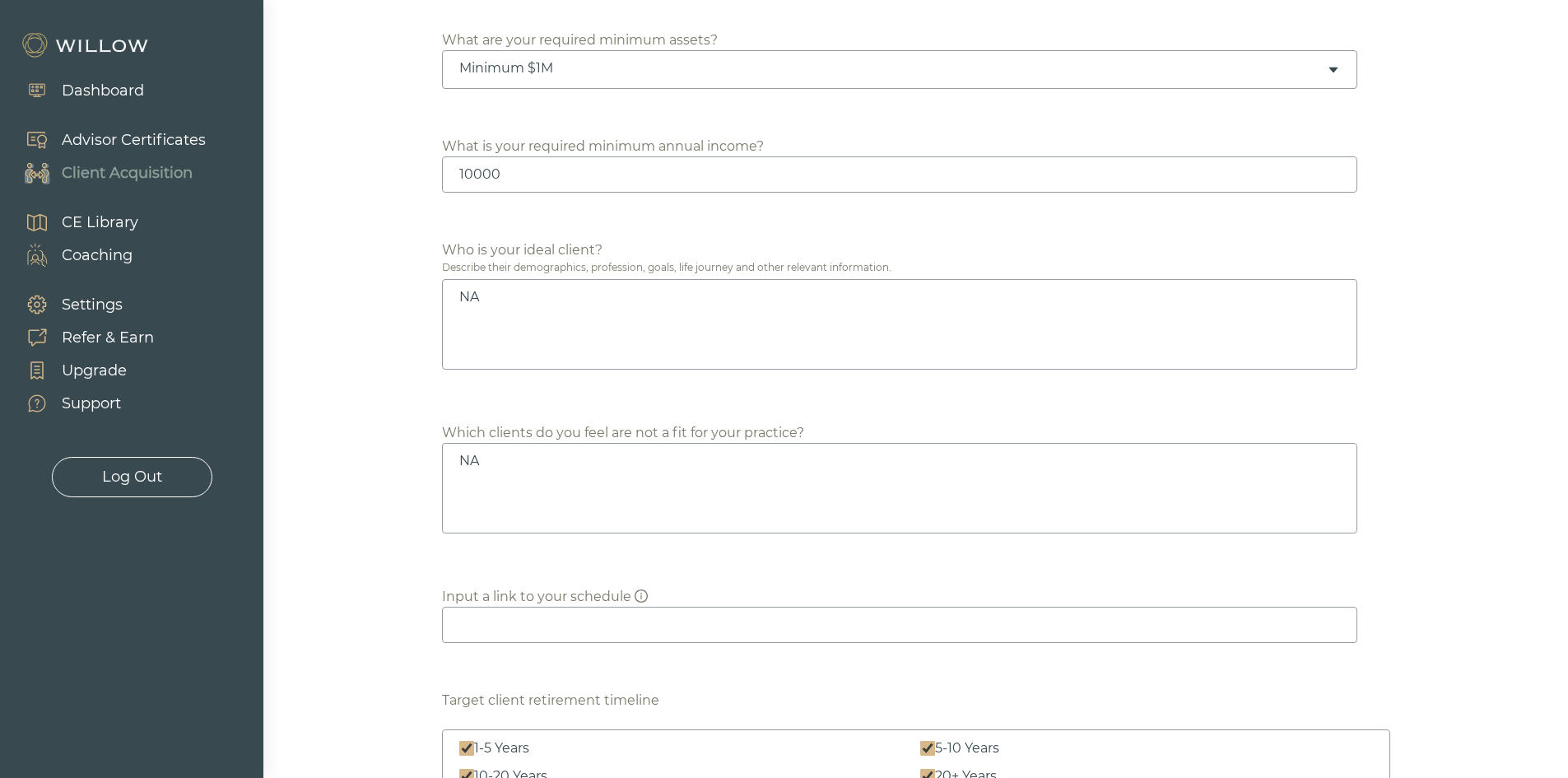
type textarea "1% on first $3 million of assets 0.85% on the next $2 million of assets 0.75% o…"
click at [644, 346] on textarea "NA" at bounding box center [900, 324] width 916 height 90
click at [1445, 359] on div "Which states and territories are you able/willing to work in Required Check All…" at bounding box center [915, 743] width 1279 height 2872
click at [825, 357] on textarea "NA" at bounding box center [900, 324] width 916 height 90
drag, startPoint x: 684, startPoint y: 358, endPoint x: 371, endPoint y: 327, distance: 314.5
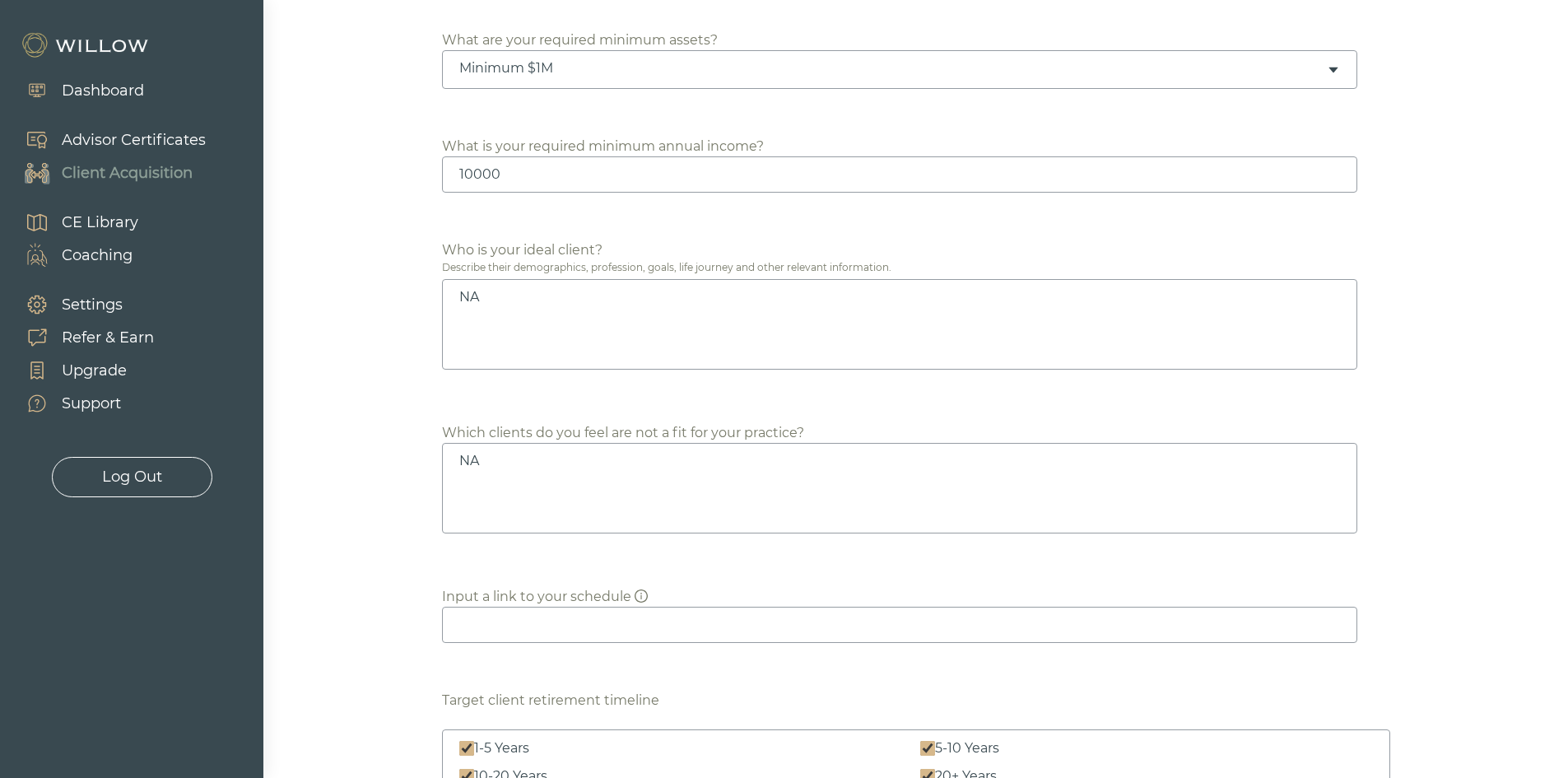
click at [379, 329] on div "Which states and territories are you able/willing to work in Required Check All…" at bounding box center [915, 743] width 1279 height 2872
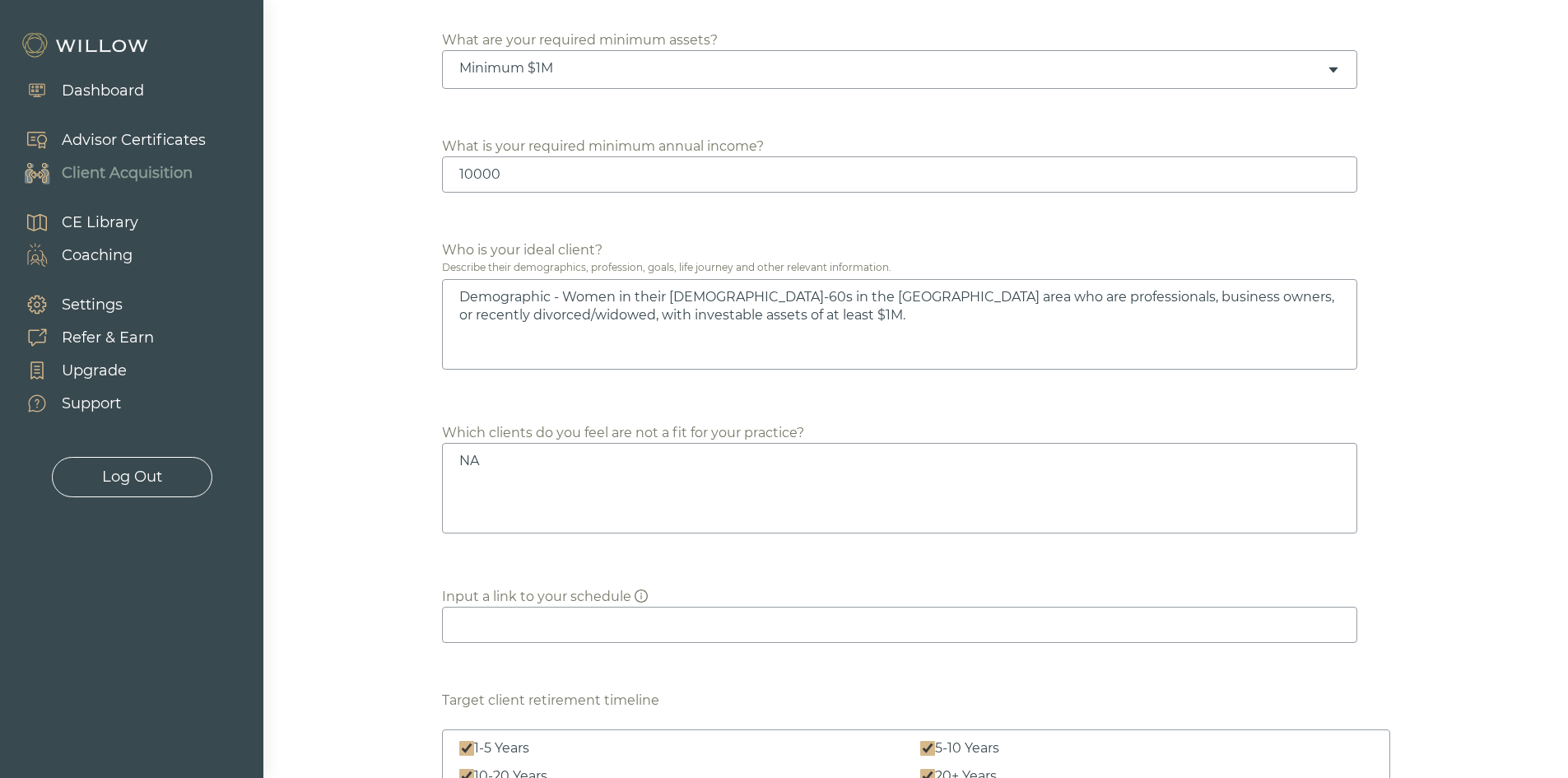
drag, startPoint x: 563, startPoint y: 290, endPoint x: 396, endPoint y: 293, distance: 167.0
click at [396, 293] on div "Which states and territories are you able/willing to work in Required Check All…" at bounding box center [915, 743] width 1279 height 2872
click at [613, 357] on textarea "Women in their 30s-60s in the Greater Boston area who are professionals, busine…" at bounding box center [900, 324] width 916 height 90
click at [1255, 375] on div "Who is your ideal client? Required Describe their demographics, profession, goa…" at bounding box center [916, 307] width 948 height 135
click at [665, 313] on textarea "Women in their 30s-60s in the Greater Boston area who are professionals, busine…" at bounding box center [900, 324] width 916 height 90
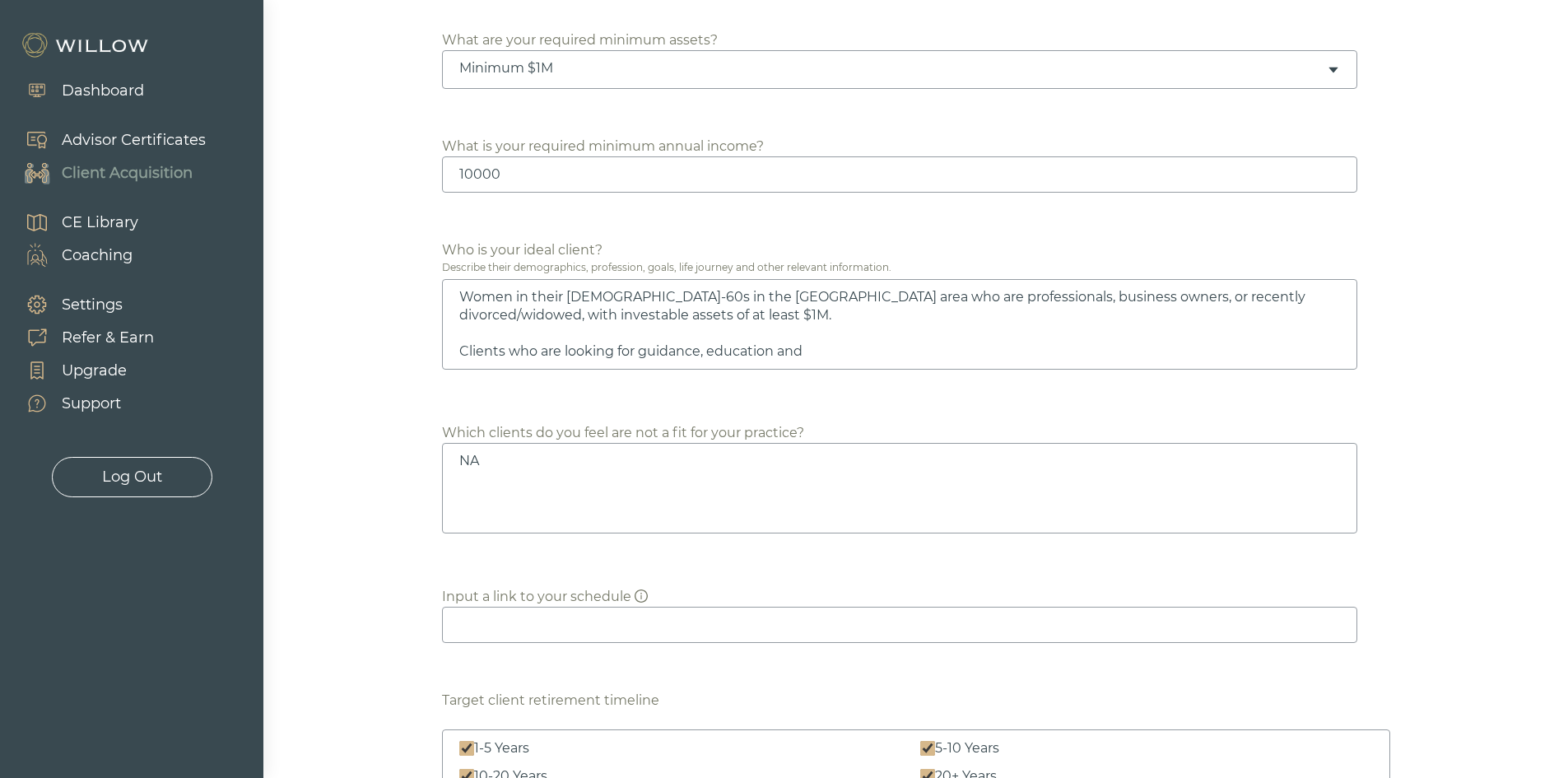
drag, startPoint x: 667, startPoint y: 315, endPoint x: 594, endPoint y: 311, distance: 73.1
click at [594, 311] on textarea "Women in their 30s-60s in the Greater Boston area who are professionals, busine…" at bounding box center [900, 324] width 916 height 90
drag, startPoint x: 917, startPoint y: 364, endPoint x: 243, endPoint y: 385, distance: 674.3
click at [656, 469] on textarea "NA" at bounding box center [900, 488] width 916 height 90
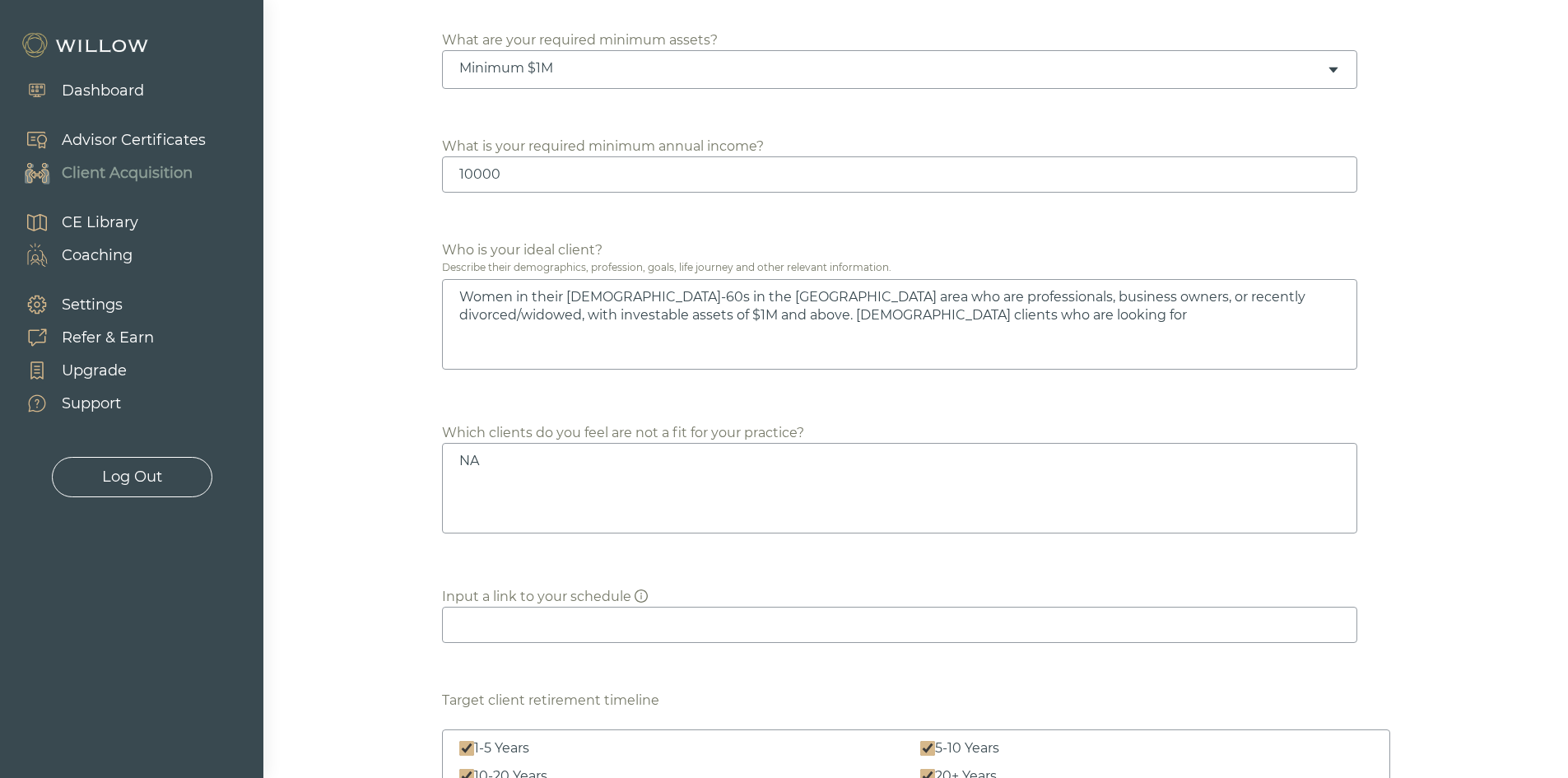
click at [998, 332] on textarea "Women in their 30s-60s in the Greater Boston area who are professionals, busine…" at bounding box center [900, 324] width 916 height 90
click at [1405, 536] on div "Which states and territories are you able/willing to work in Required Check All…" at bounding box center [915, 743] width 1279 height 2872
click at [529, 494] on textarea "NA" at bounding box center [900, 488] width 916 height 90
click at [937, 321] on textarea "Women in their 30s-60s in the Greater Boston area who are professionals, busine…" at bounding box center [900, 324] width 916 height 90
click at [1090, 313] on textarea "Women in their 30s-60s in the Greater Boston area who are professionals, busine…" at bounding box center [900, 324] width 916 height 90
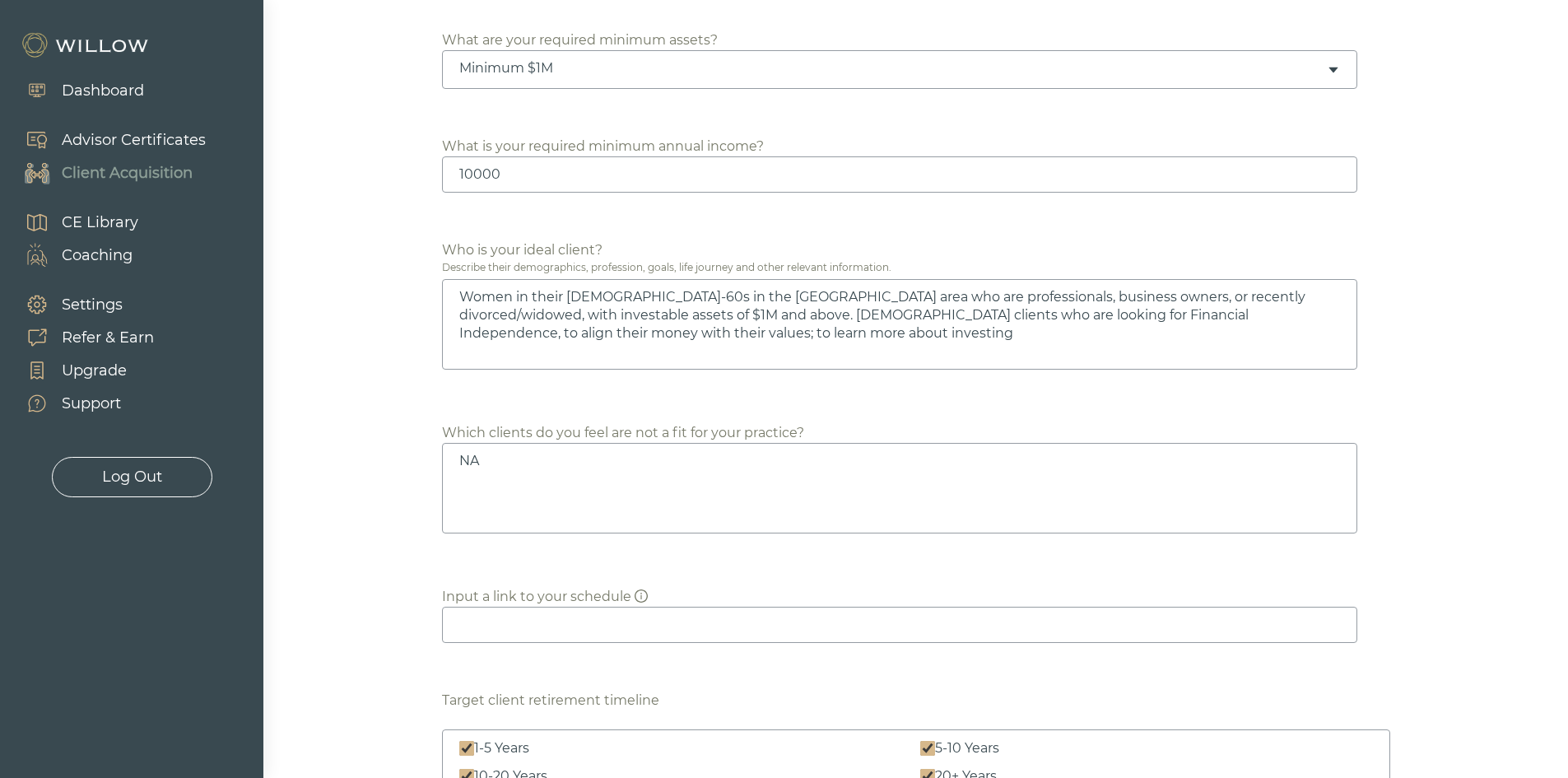
click at [1335, 314] on textarea "Women in their 30s-60s in the Greater Boston area who are professionals, busine…" at bounding box center [900, 324] width 916 height 90
click at [681, 337] on textarea "Women in their 30s-60s in the Greater Boston area who are professionals, busine…" at bounding box center [900, 324] width 916 height 90
drag, startPoint x: 1323, startPoint y: 403, endPoint x: 1273, endPoint y: 404, distance: 50.0
click at [1323, 404] on div "Which states and territories are you able/willing to work in Required Check All…" at bounding box center [916, 743] width 948 height 2872
click at [637, 326] on textarea "Women in their 30s-60s in the Greater Boston area who are professionals, busine…" at bounding box center [900, 324] width 916 height 90
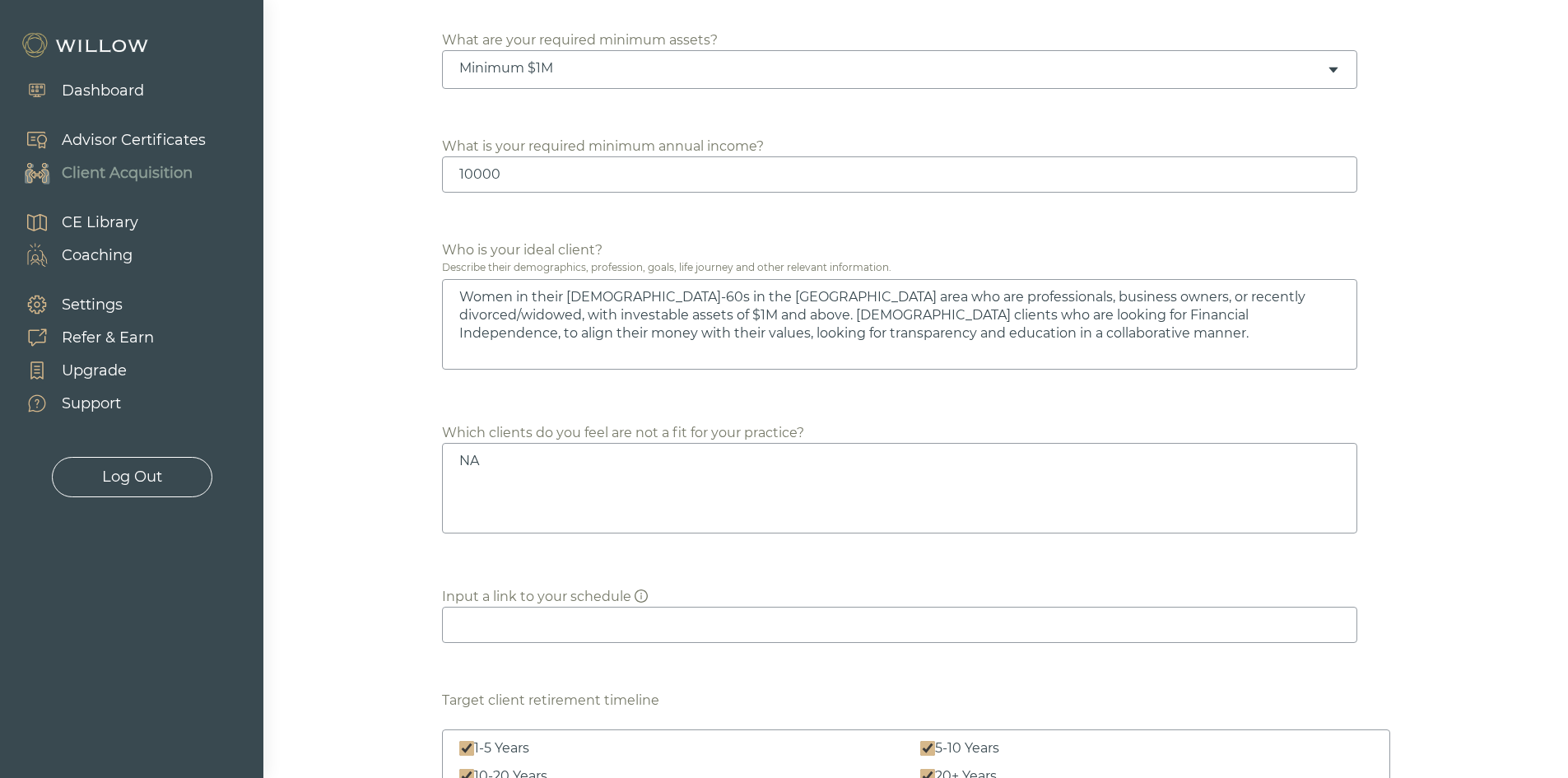
type textarea "Women in their 30s-60s in the Greater Boston area who are professionals, busine…"
drag, startPoint x: 767, startPoint y: 477, endPoint x: 152, endPoint y: 468, distance: 615.1
type textarea "."
type textarea "1"
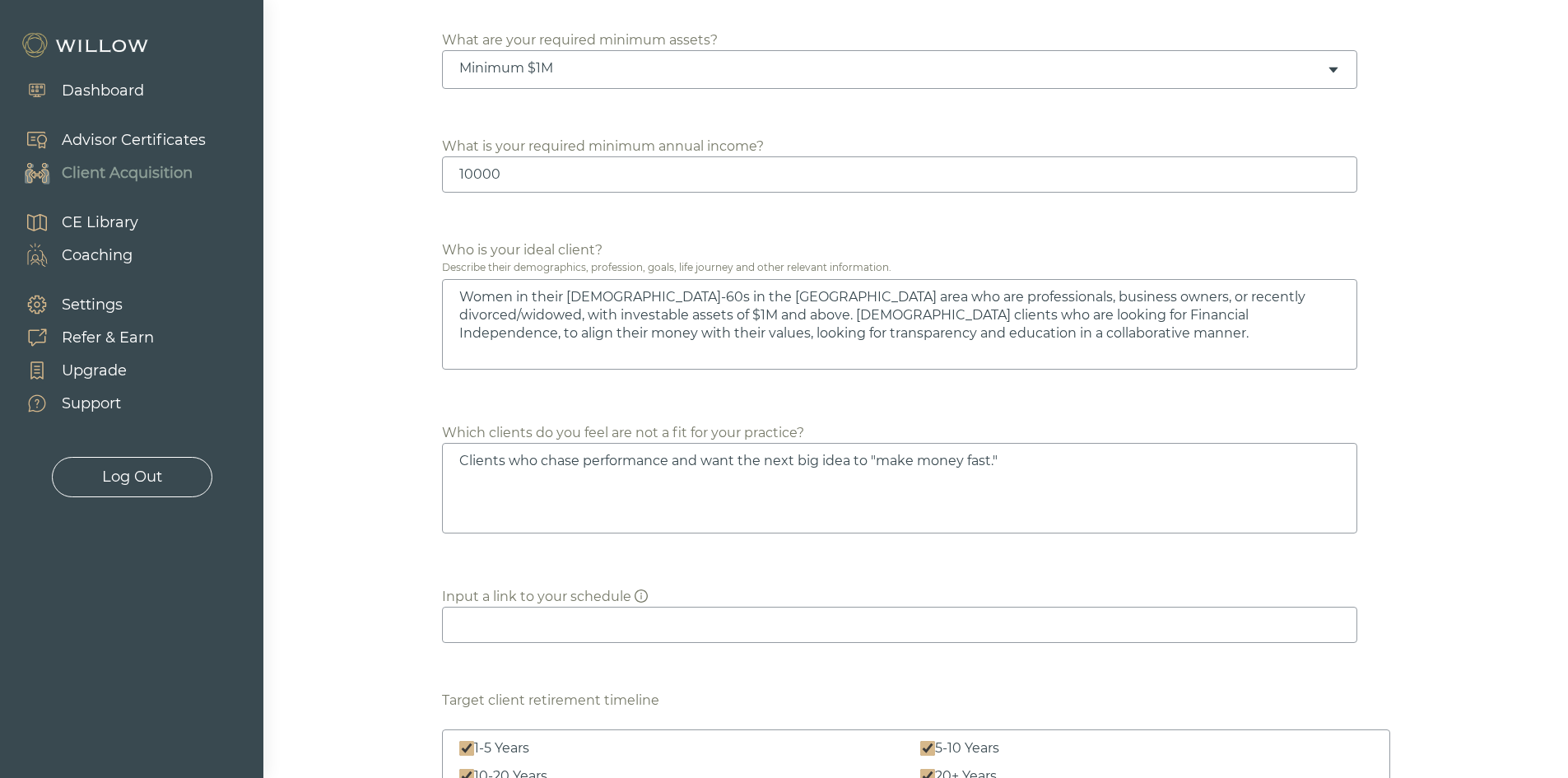
click at [449, 458] on textarea "Clients who chase performance and want the next big idea to "make money fast."" at bounding box center [900, 488] width 916 height 90
click at [1035, 452] on textarea "1. Clients who chase performance and want the next big idea to "make money fast…" at bounding box center [900, 488] width 916 height 90
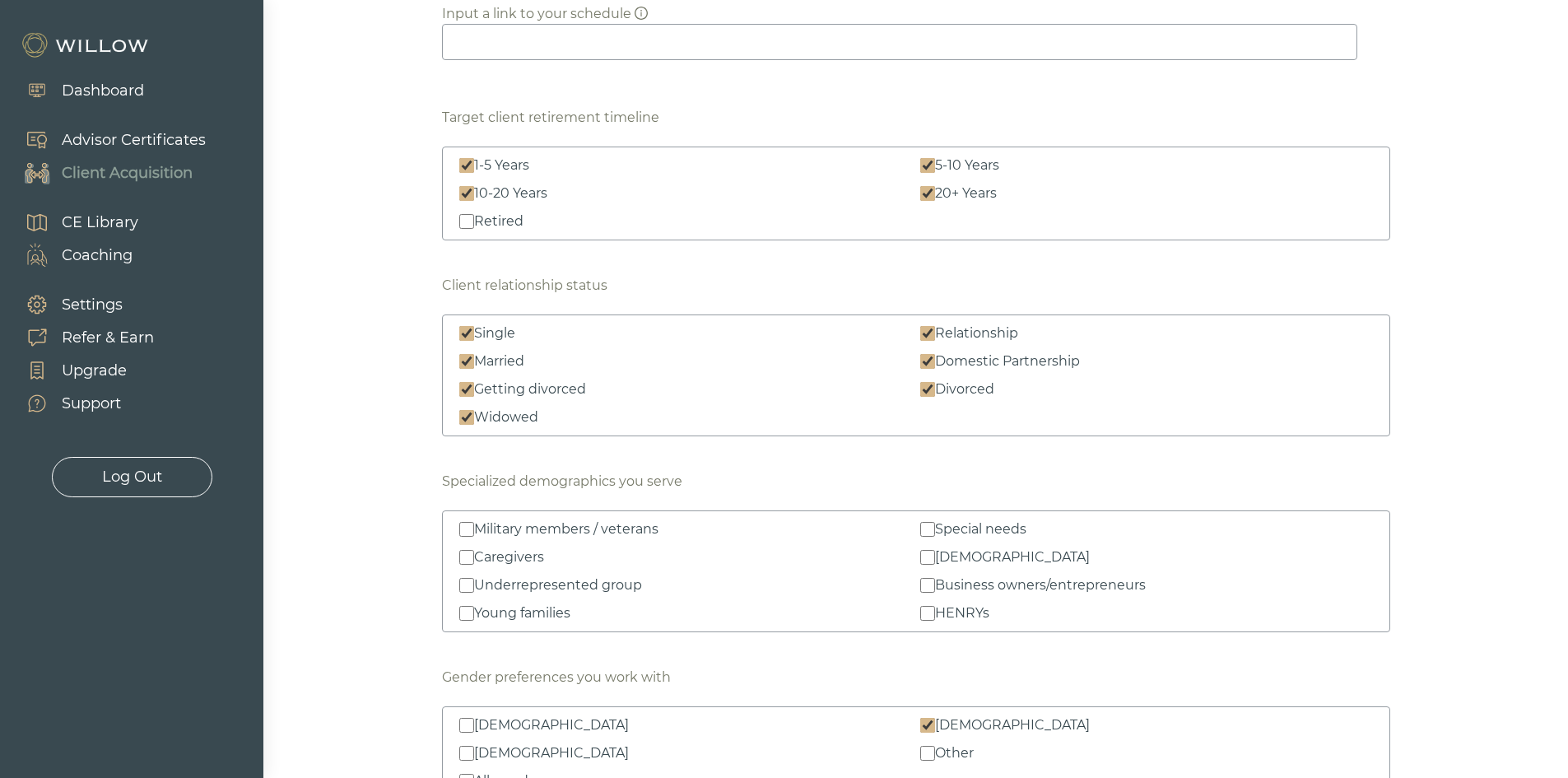
scroll to position [1484, 0]
type textarea "1. Clients who chase performance and want the next big idea to "make money fast…"
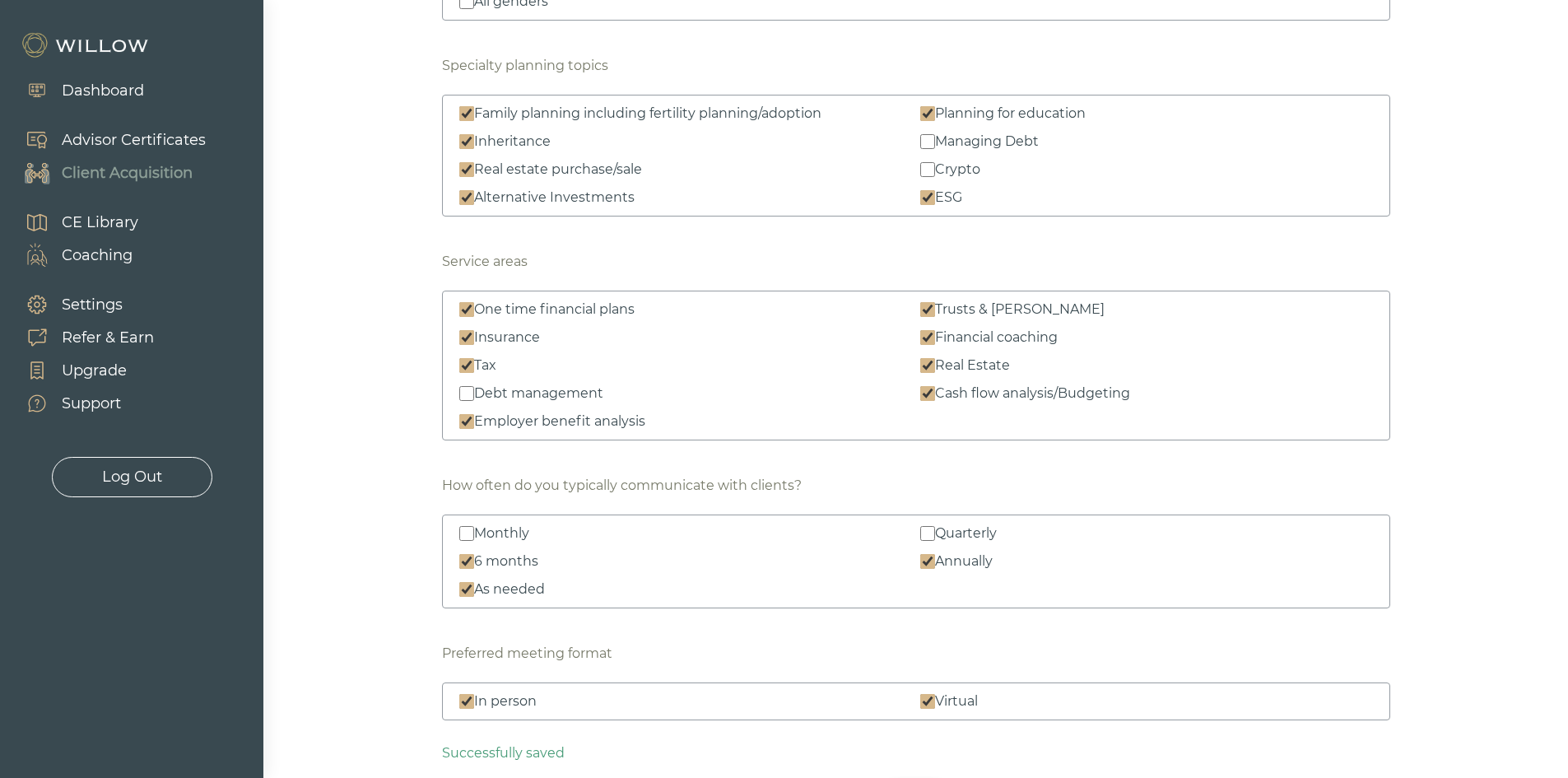
scroll to position [2306, 0]
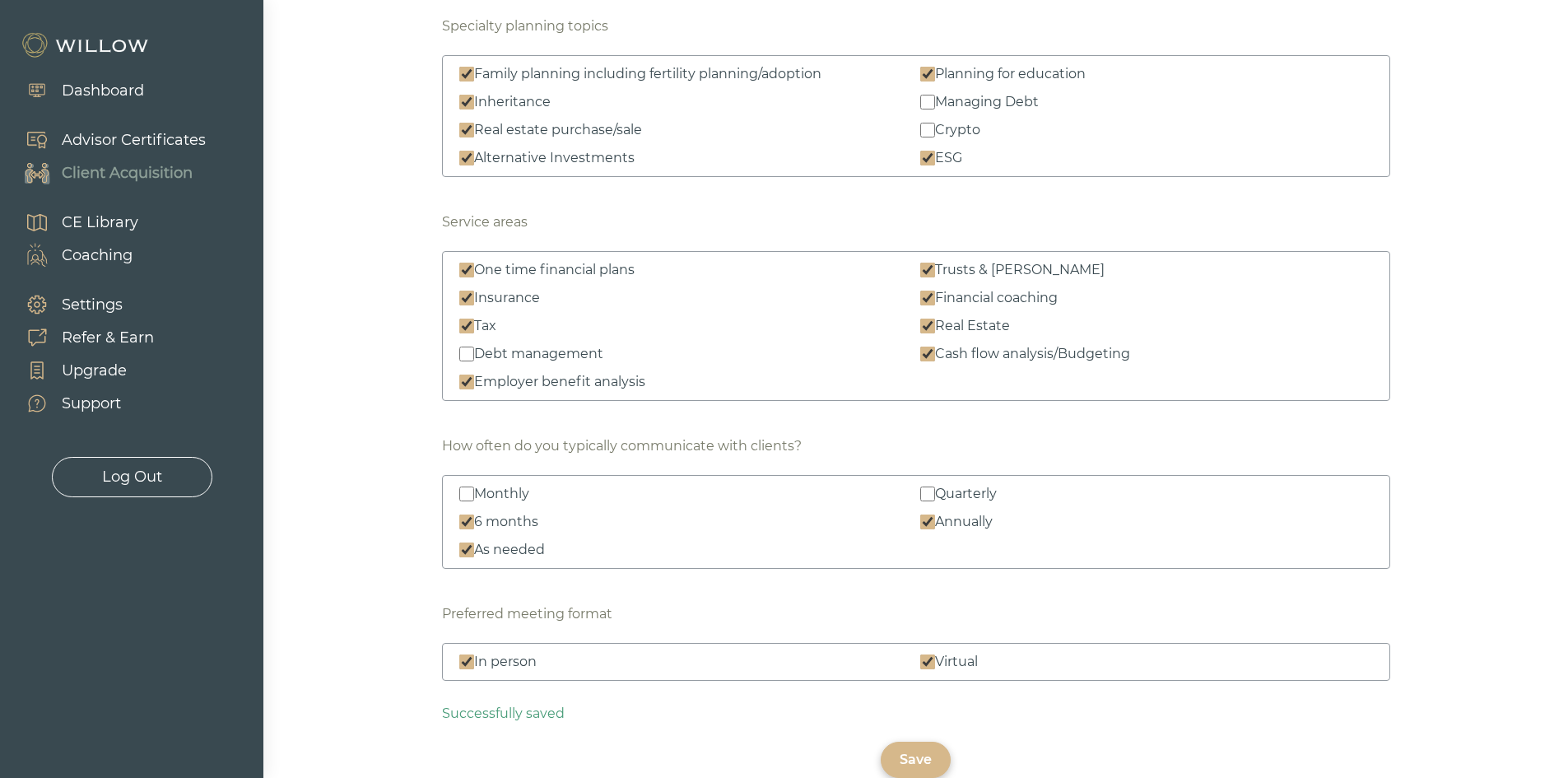
click at [936, 761] on div "Save" at bounding box center [916, 760] width 70 height 36
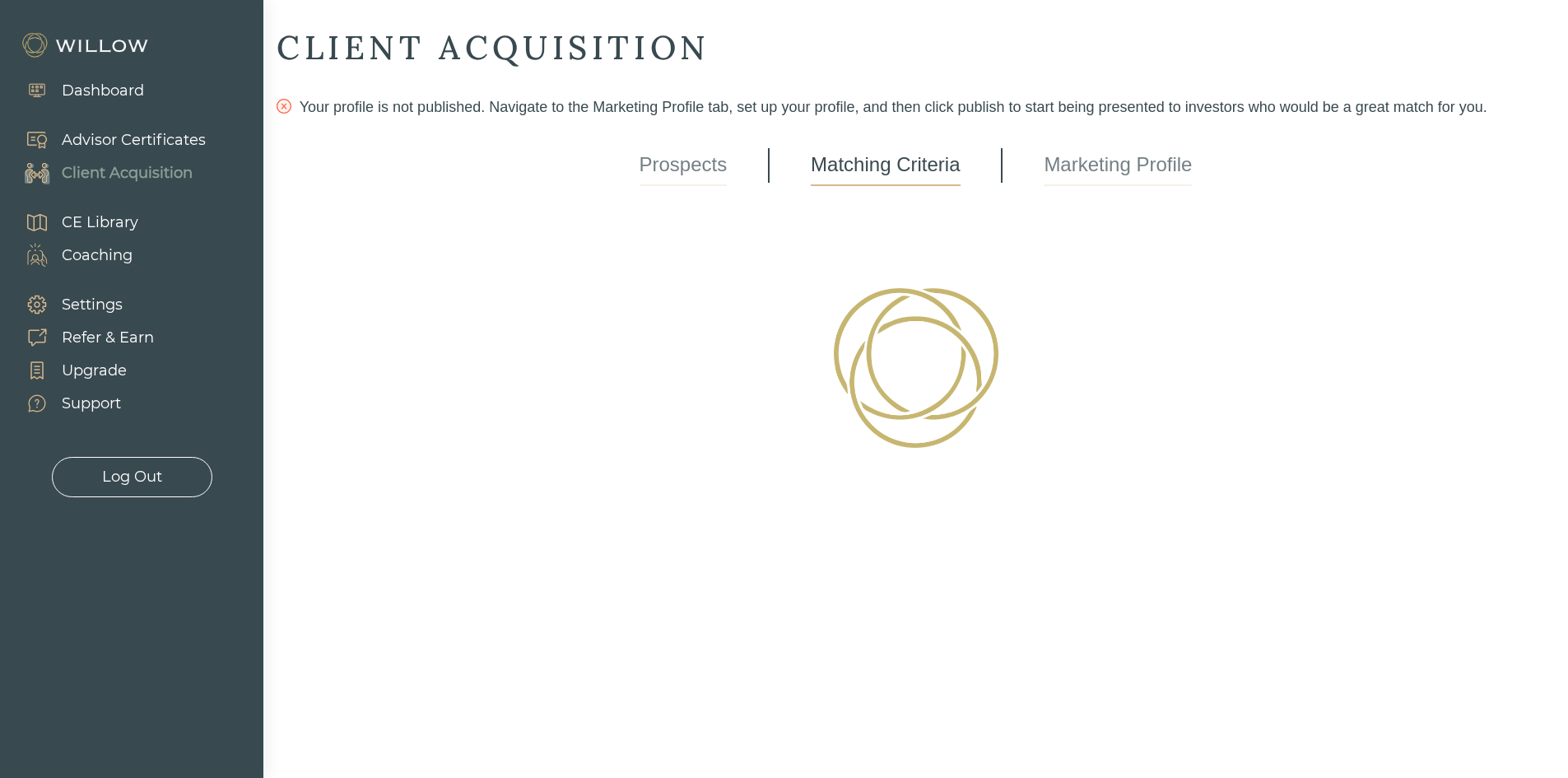
scroll to position [0, 0]
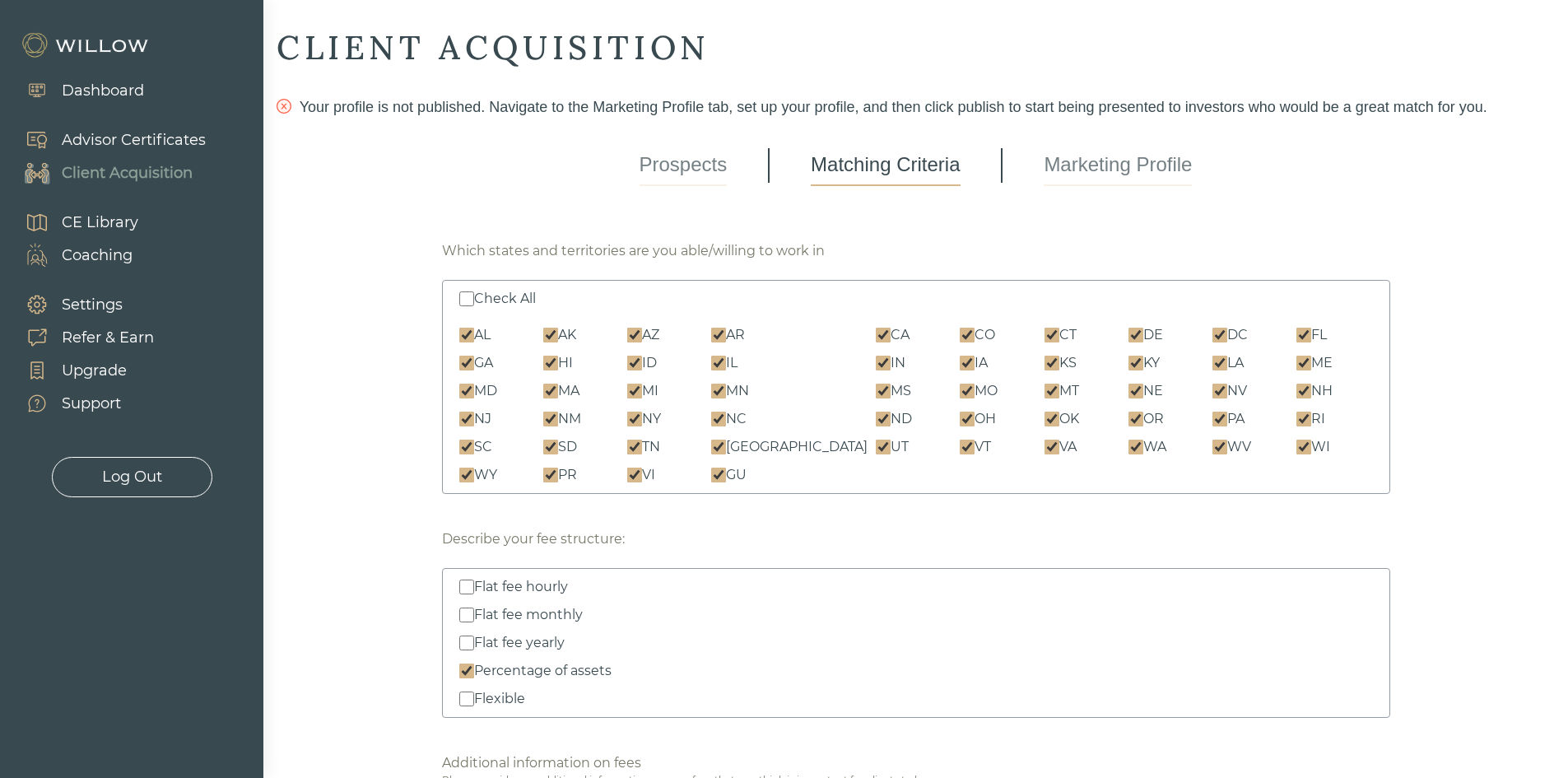
click at [1075, 176] on link "Marketing Profile" at bounding box center [1118, 165] width 148 height 41
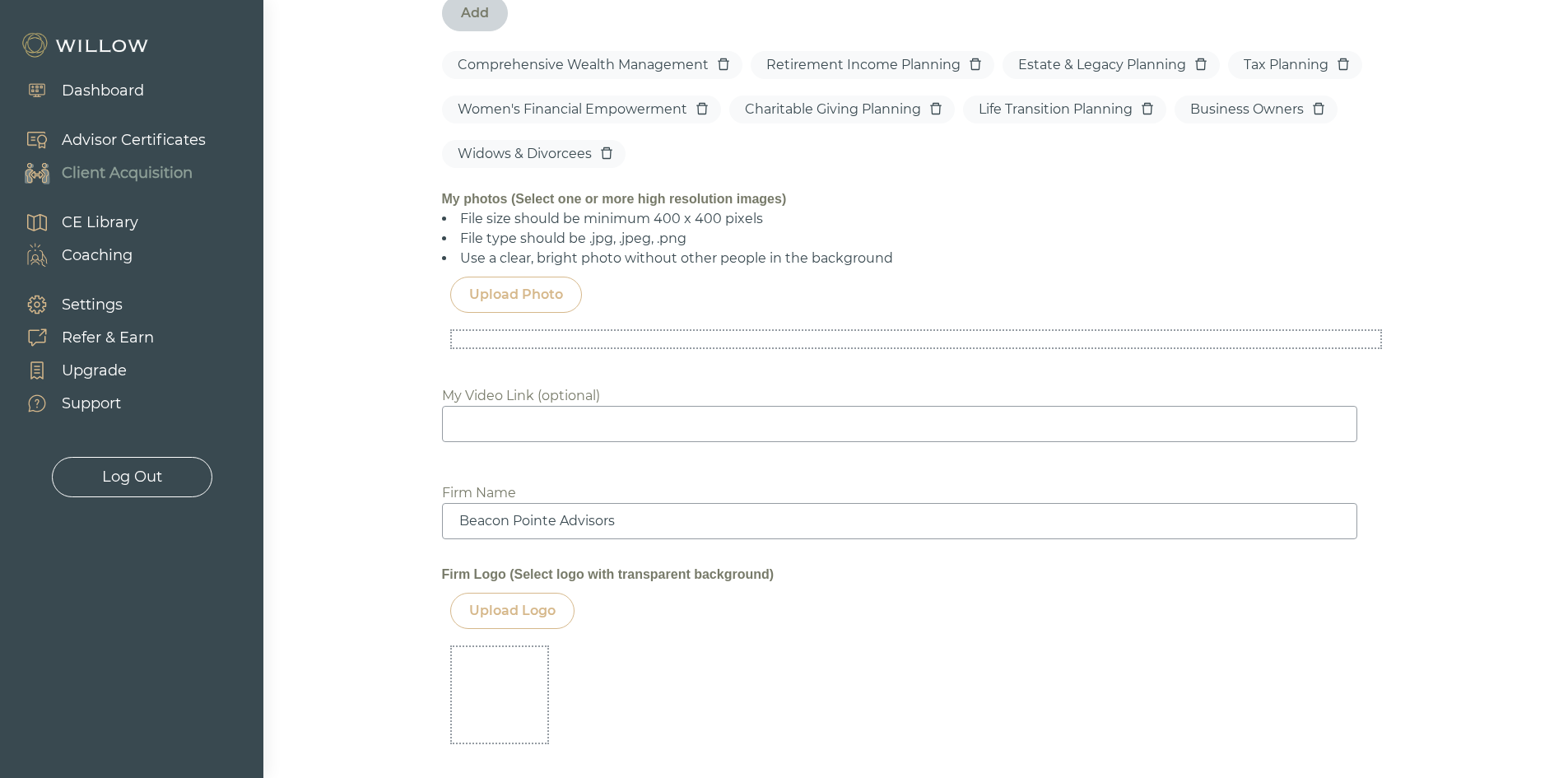
scroll to position [1481, 0]
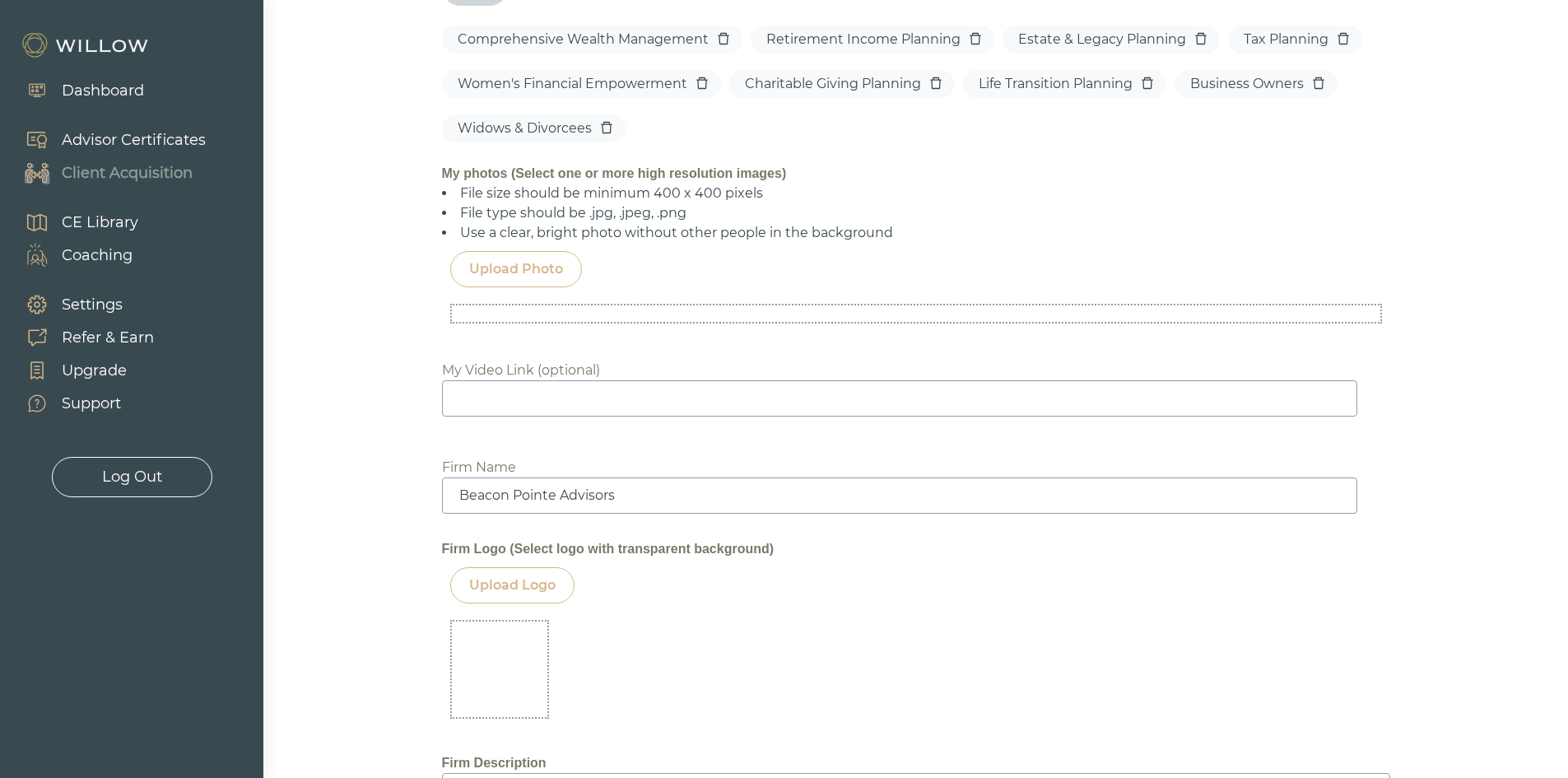
click at [514, 270] on div "Upload Photo" at bounding box center [515, 269] width 94 height 20
click at [532, 565] on div "Biography My story begins far from where I am today. When I was a child, my fam…" at bounding box center [916, 150] width 948 height 2839
click at [533, 264] on div "Upload Photo" at bounding box center [515, 269] width 94 height 20
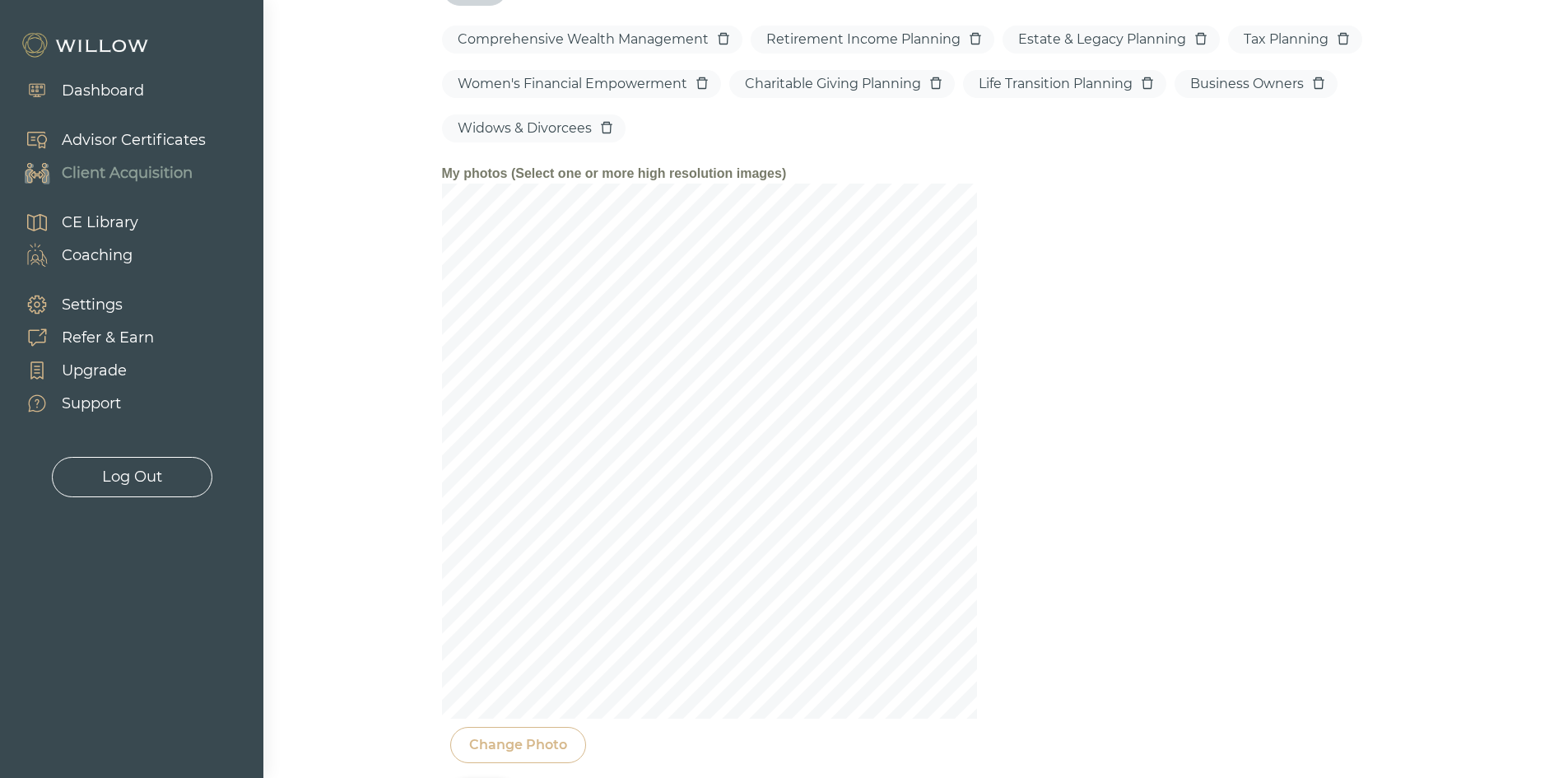
click at [489, 742] on div "Change Photo" at bounding box center [517, 745] width 98 height 20
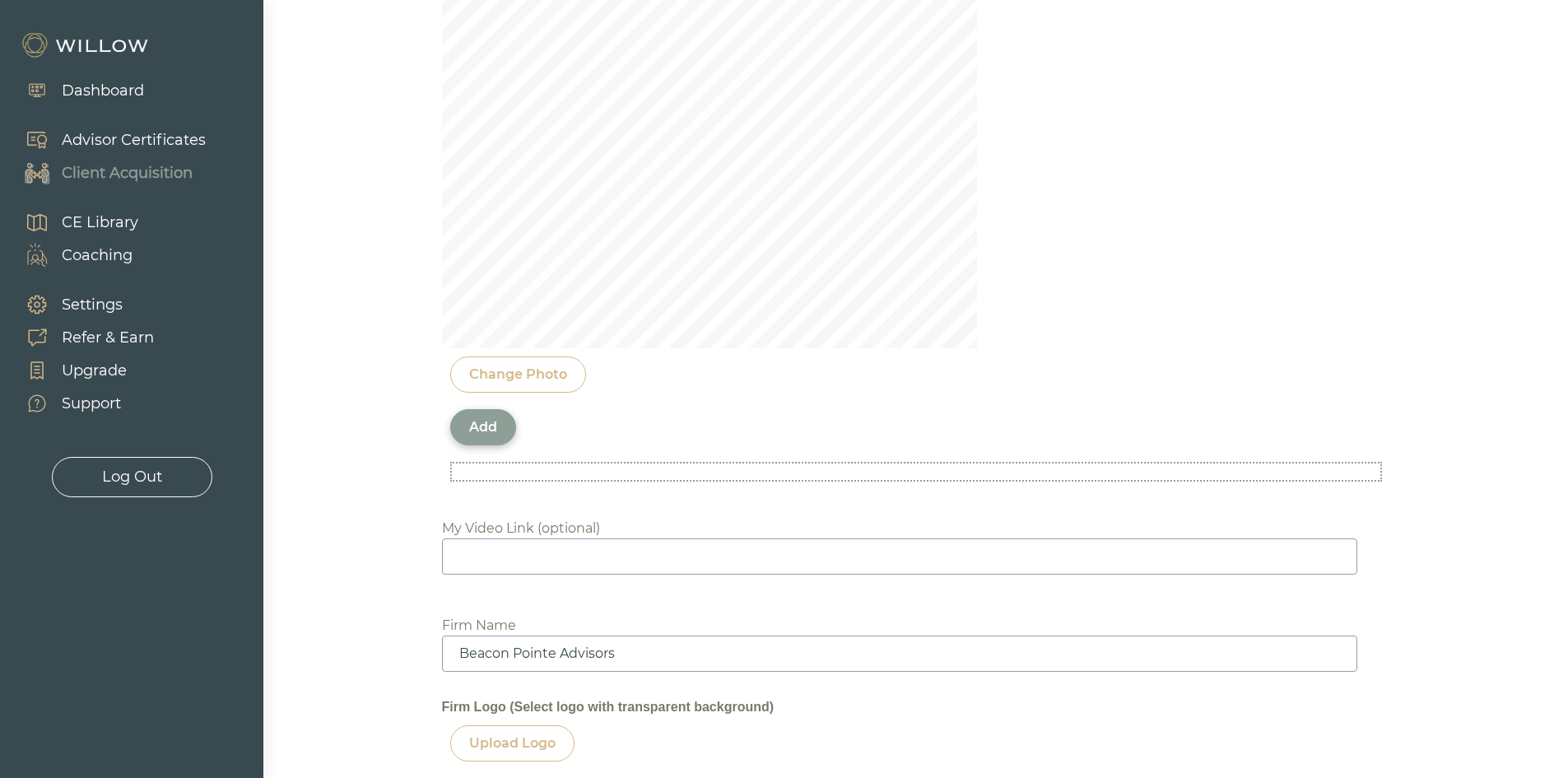
scroll to position [1975, 0]
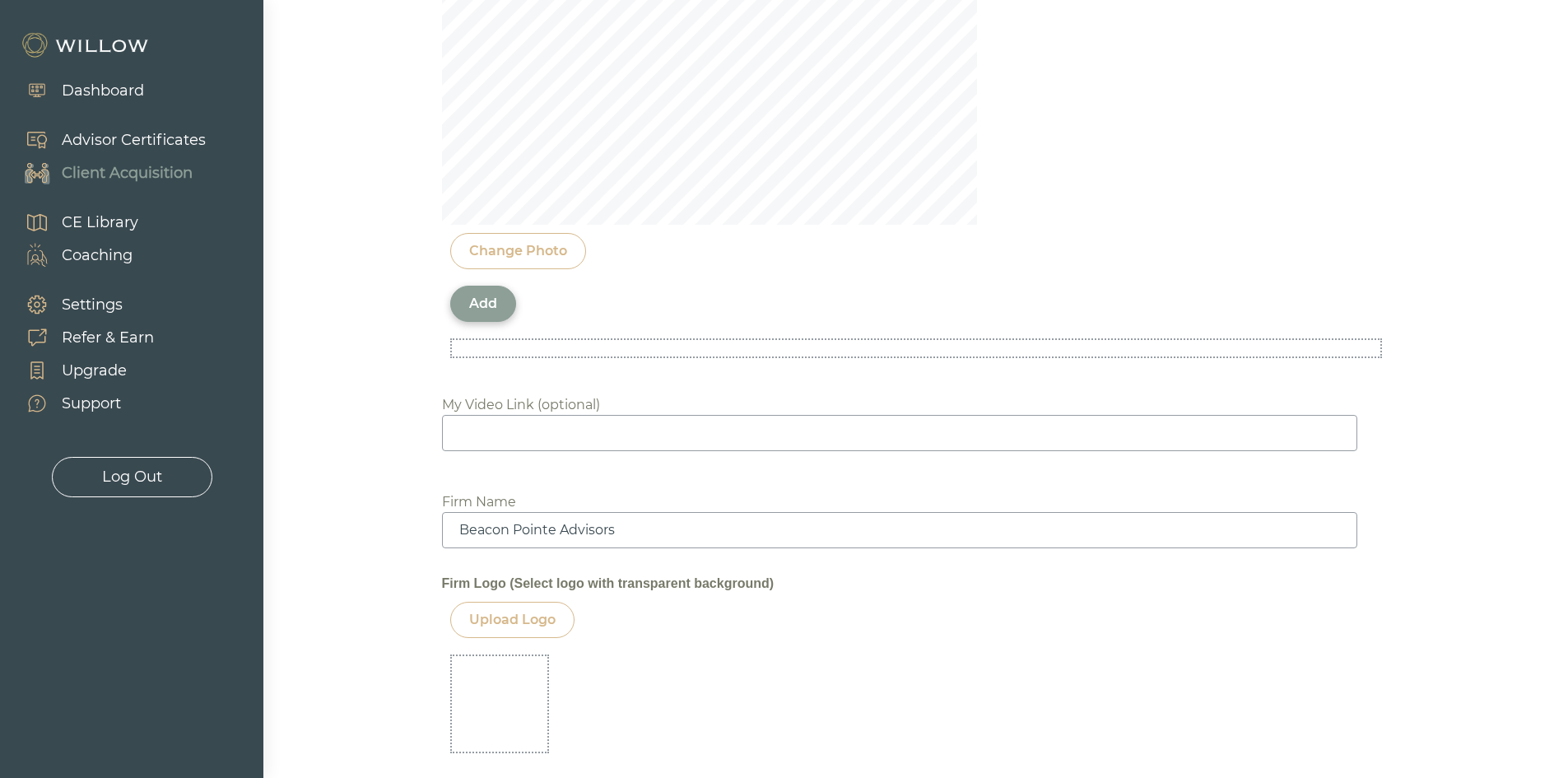
click at [504, 253] on div "Change Photo" at bounding box center [517, 250] width 98 height 20
click at [481, 303] on div "Add" at bounding box center [482, 304] width 28 height 20
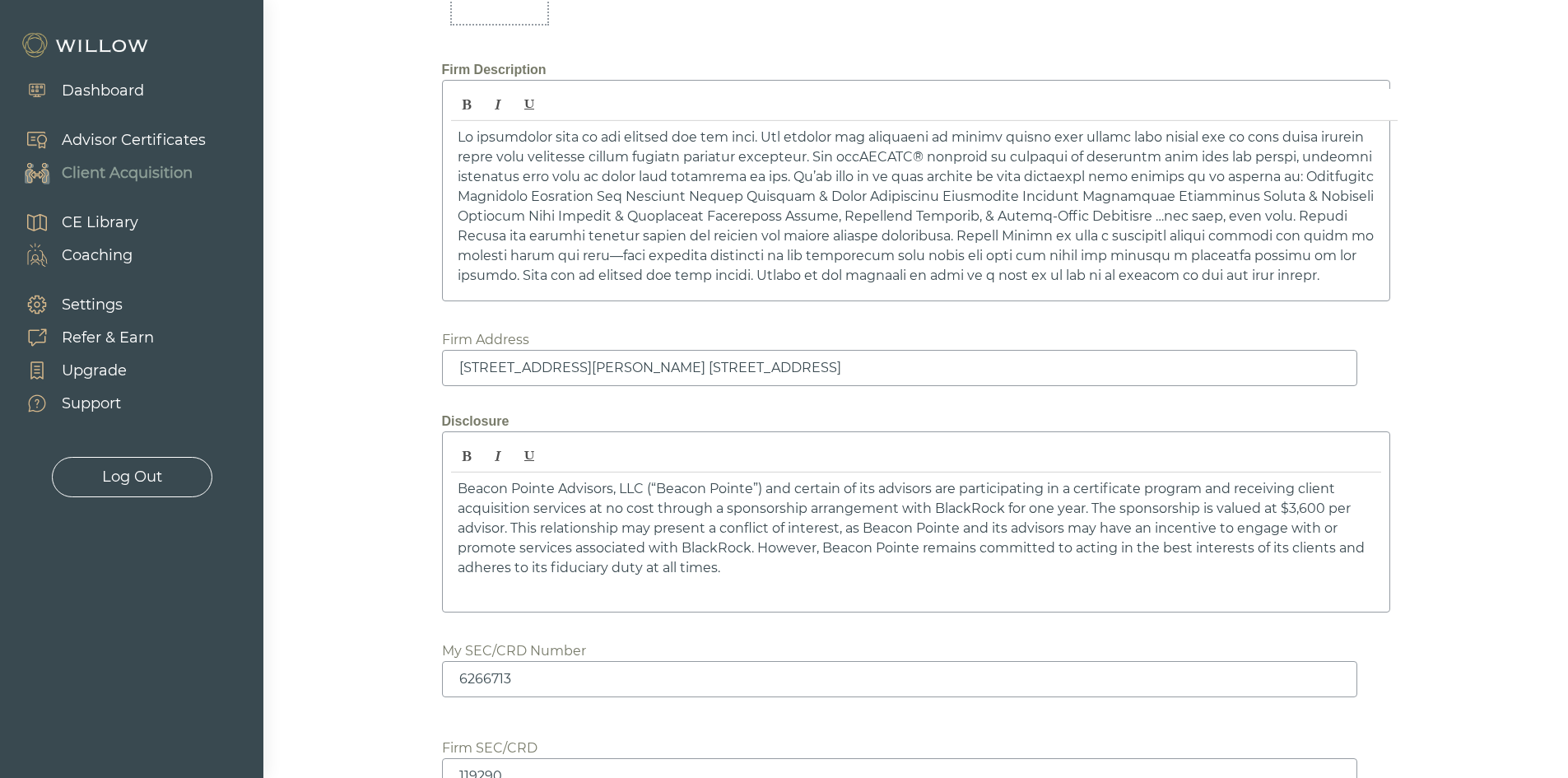
scroll to position [2401, 0]
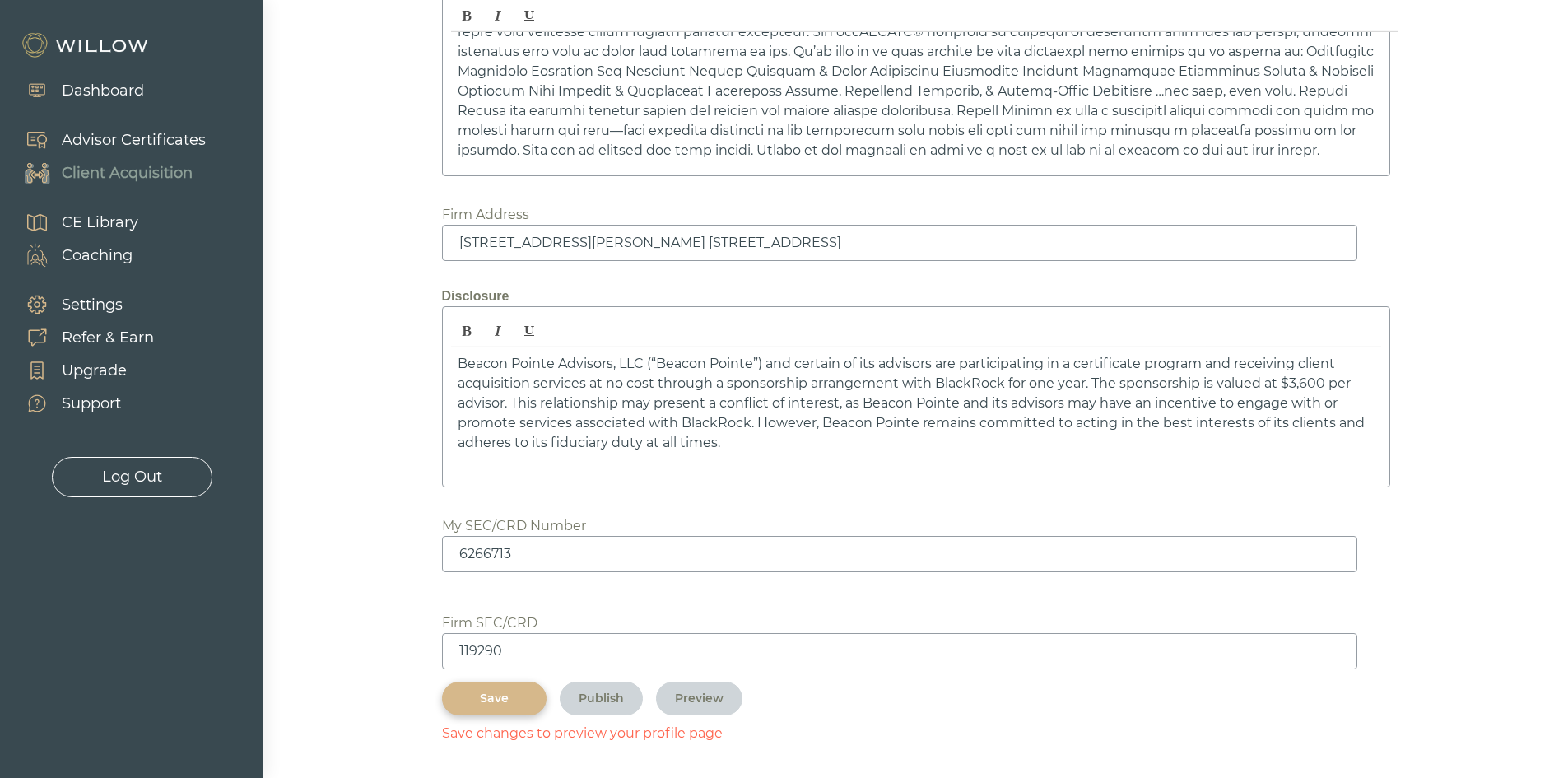
click at [488, 698] on div "Save" at bounding box center [495, 698] width 66 height 17
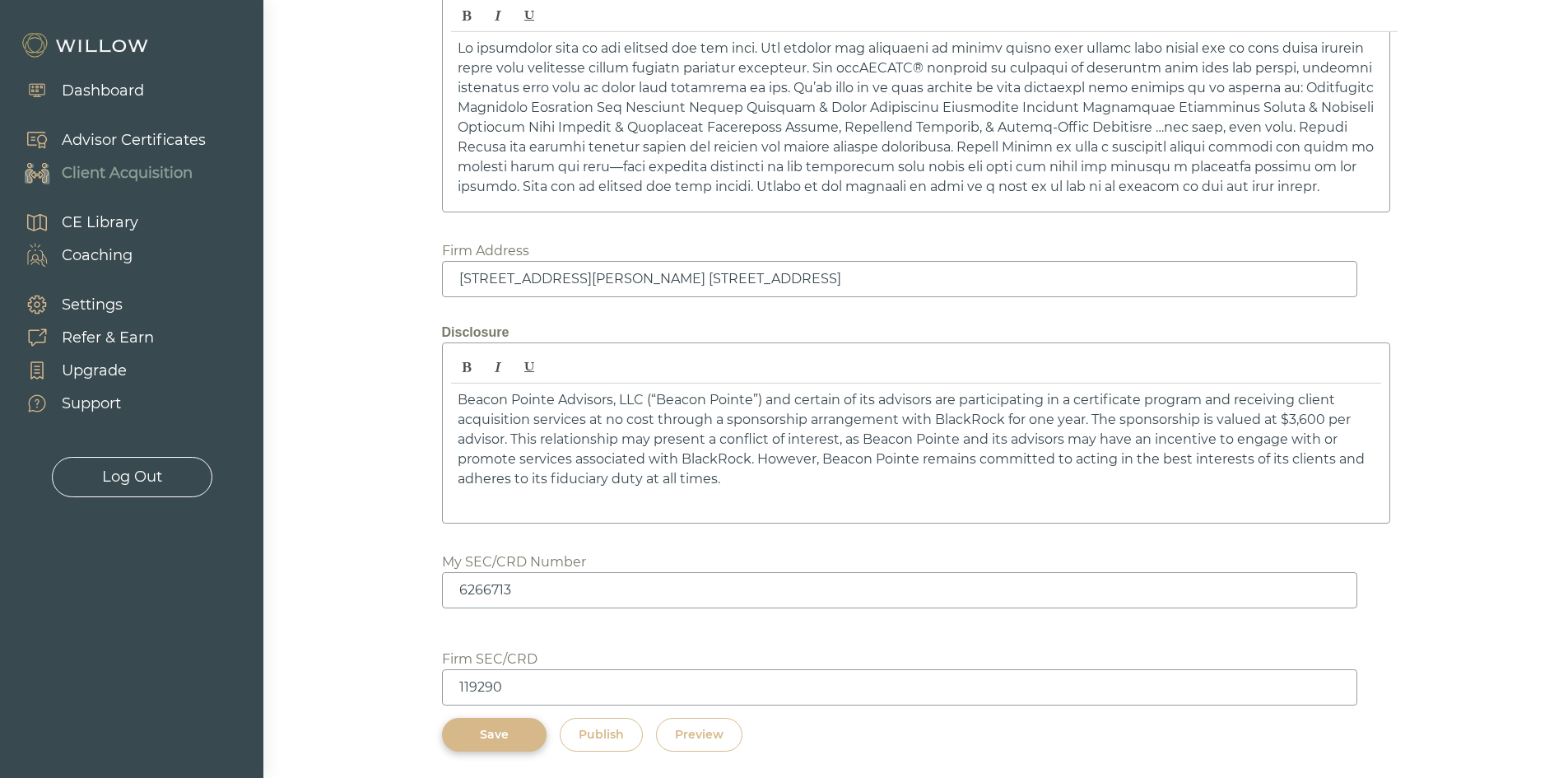
click at [712, 721] on button "Preview" at bounding box center [699, 734] width 86 height 34
click at [488, 733] on div "Save" at bounding box center [495, 734] width 66 height 17
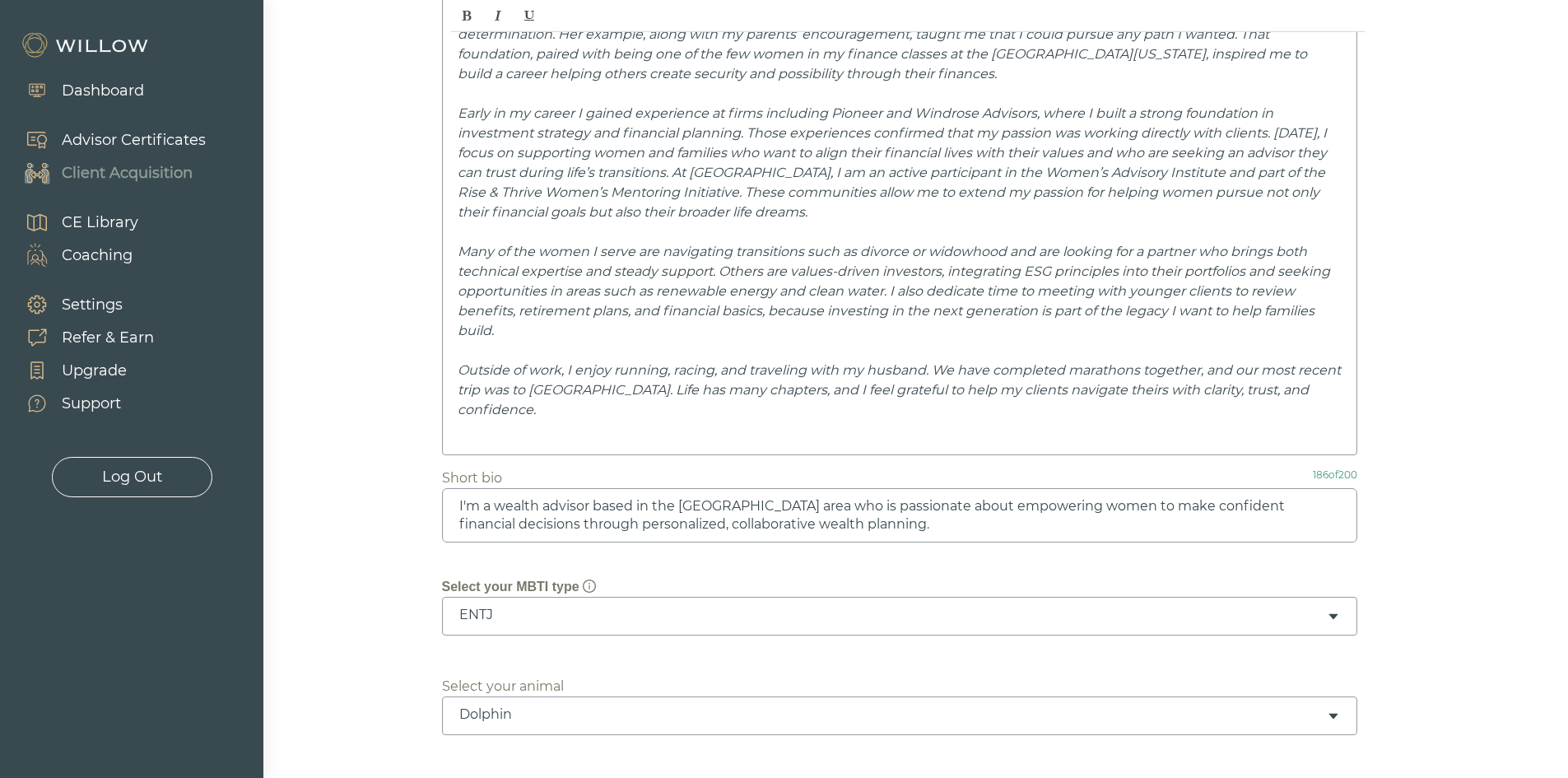
scroll to position [0, 0]
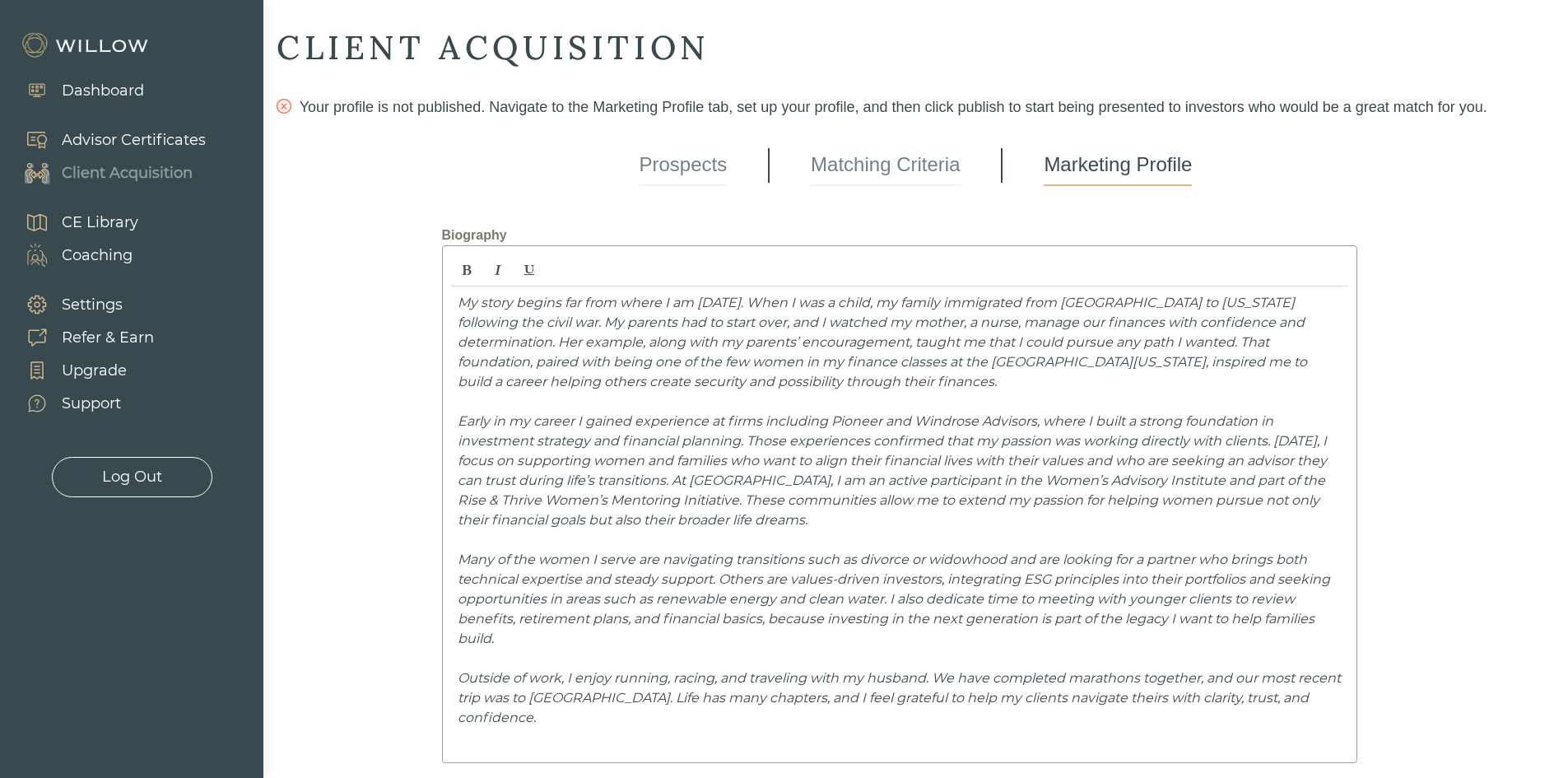
drag, startPoint x: 885, startPoint y: 165, endPoint x: 905, endPoint y: 163, distance: 20.1
click at [885, 165] on link "Matching Criteria" at bounding box center [885, 165] width 149 height 41
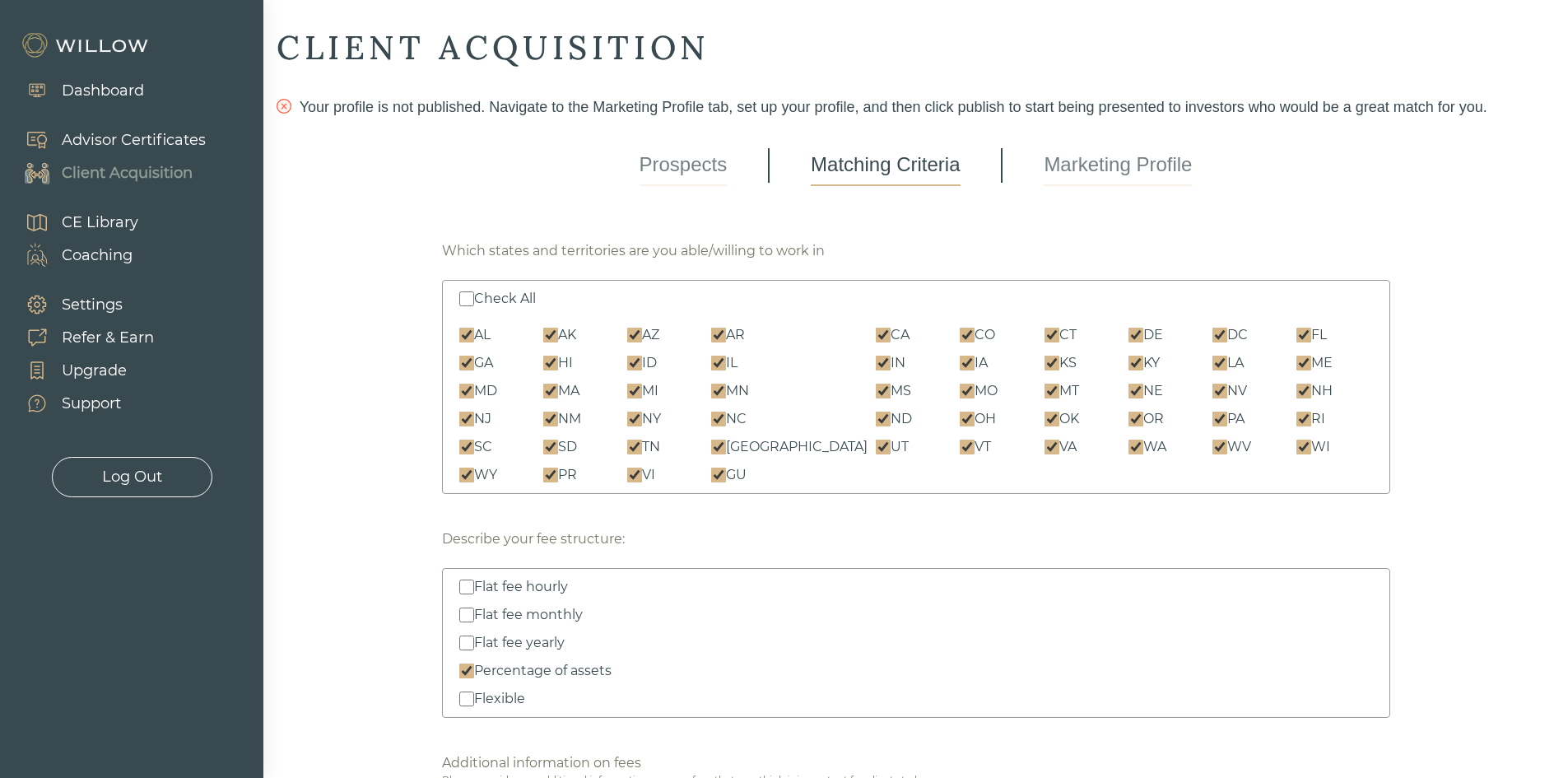
click at [1091, 160] on link "Marketing Profile" at bounding box center [1118, 165] width 148 height 41
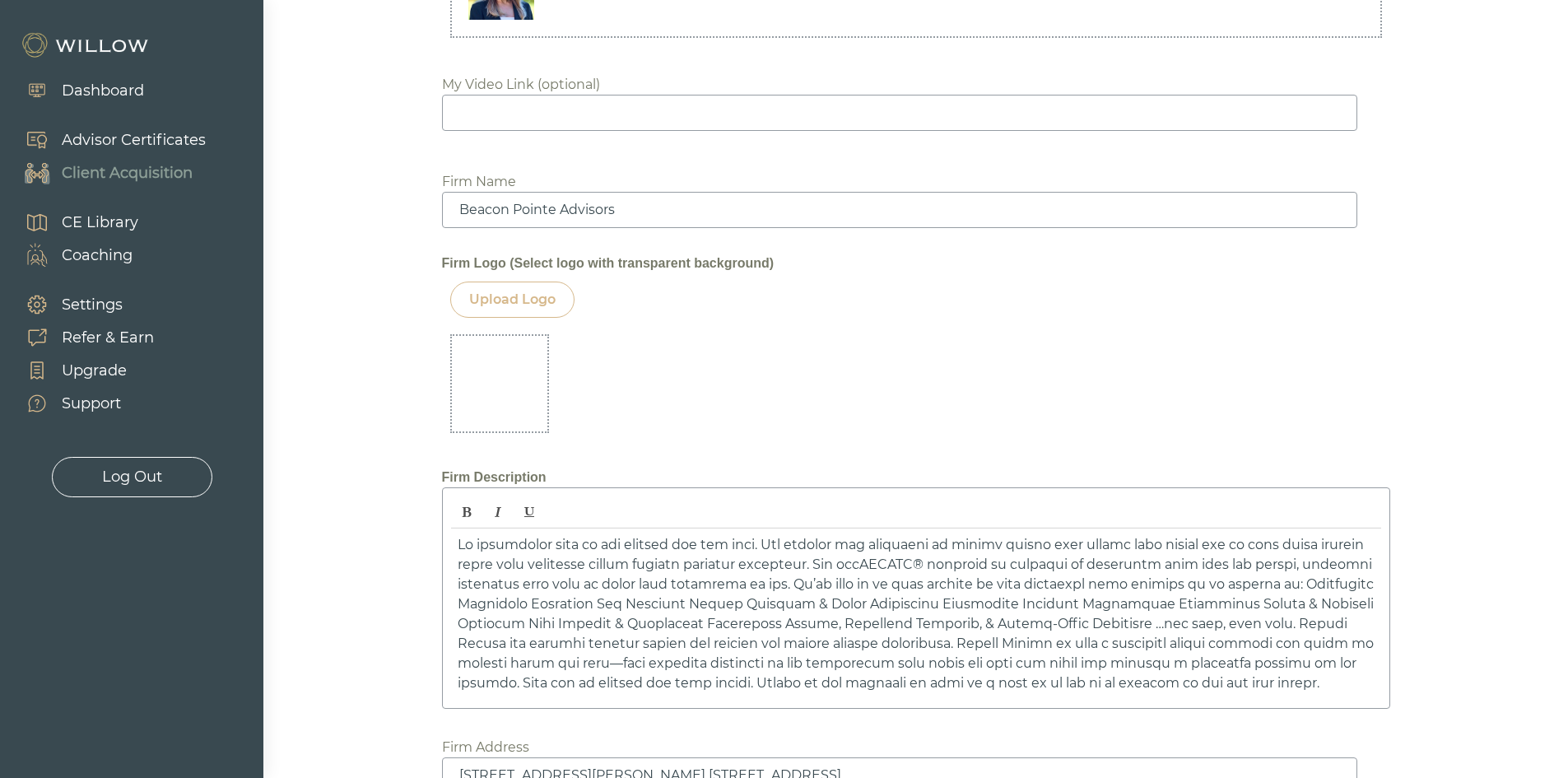
scroll to position [1872, 0]
click at [535, 298] on div "Upload Logo" at bounding box center [512, 297] width 86 height 20
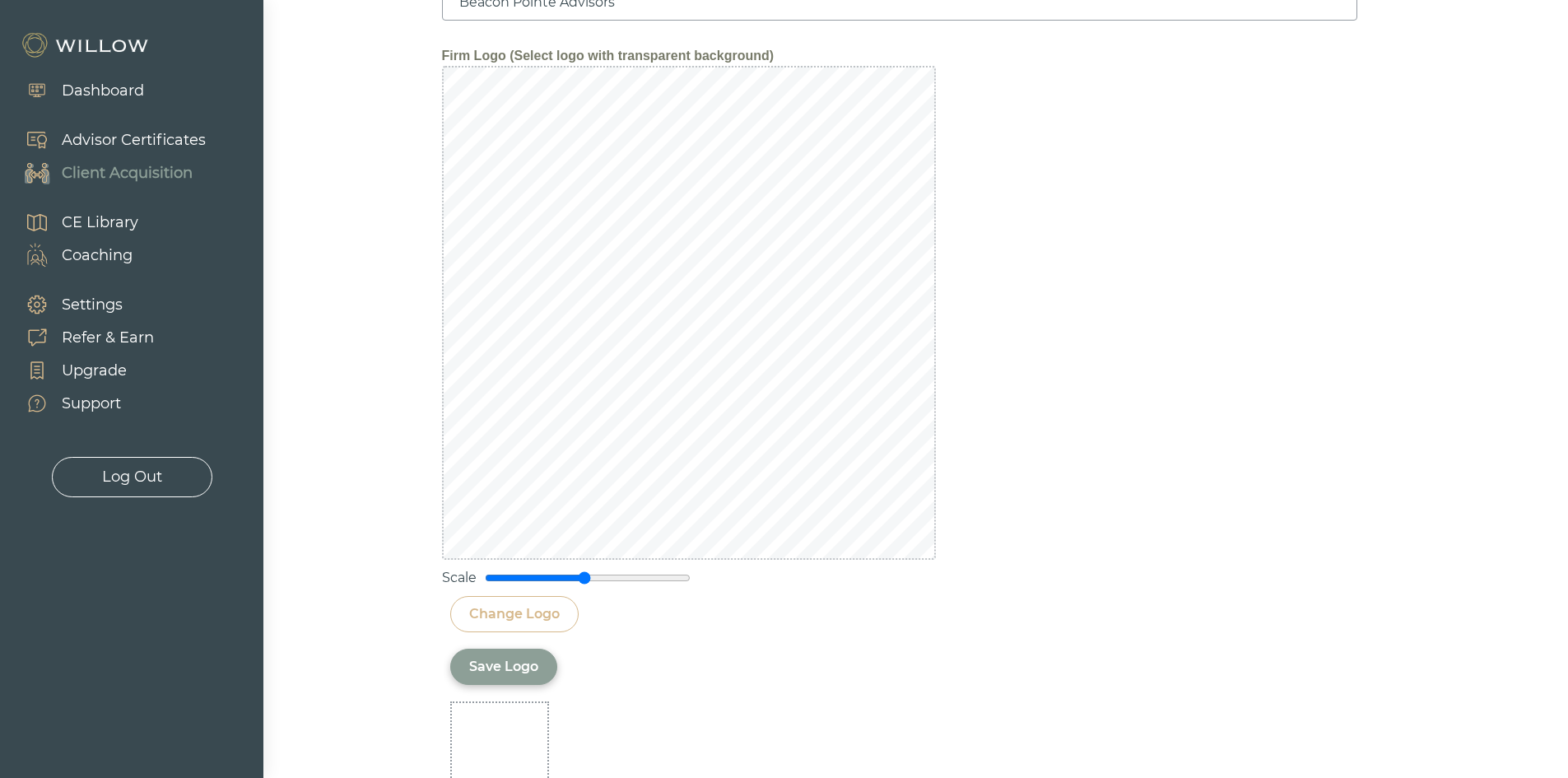
scroll to position [2119, 0]
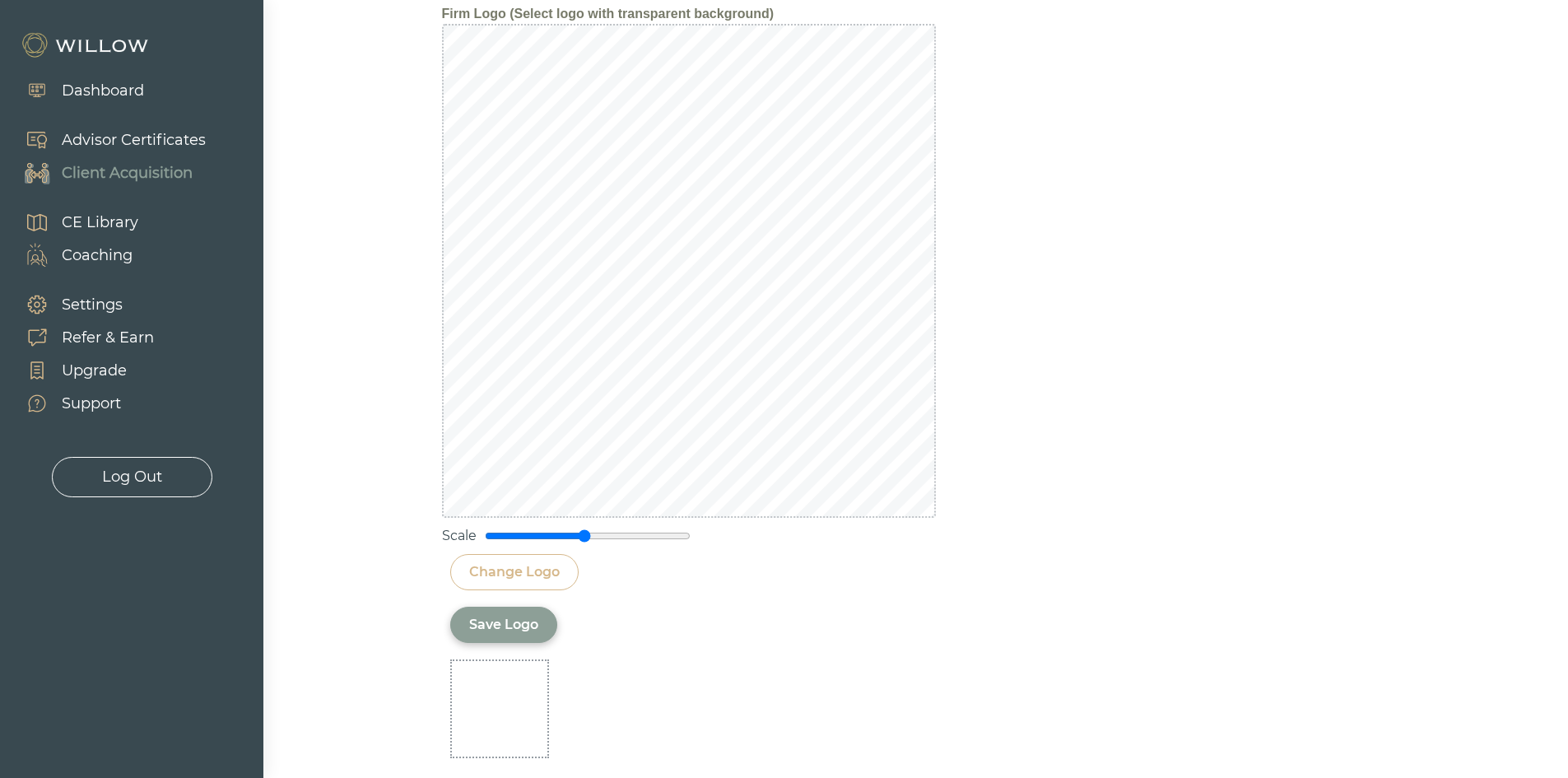
click at [505, 632] on div "Save Logo" at bounding box center [503, 624] width 69 height 20
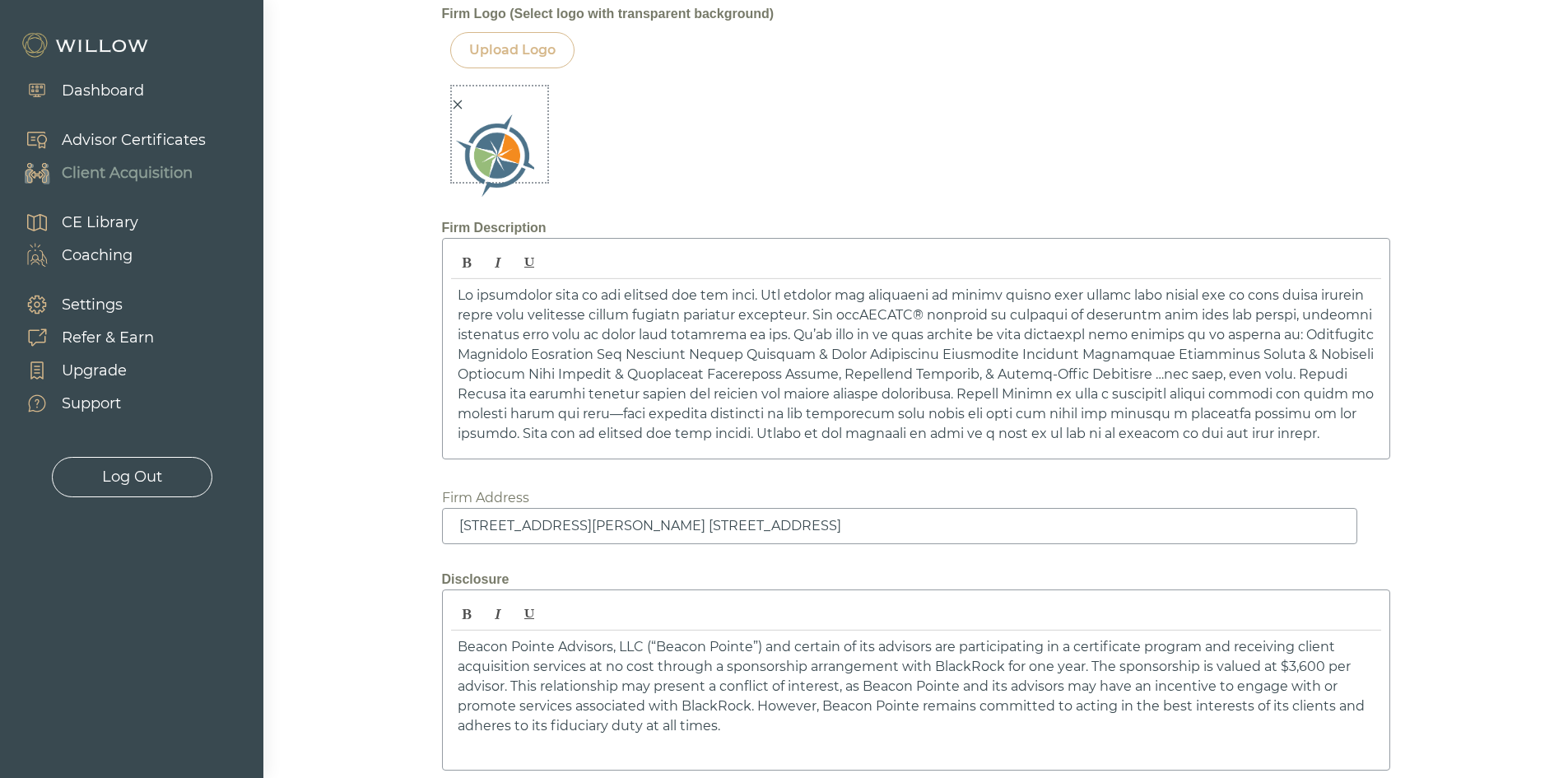
click at [458, 102] on icon "close" at bounding box center [457, 104] width 11 height 11
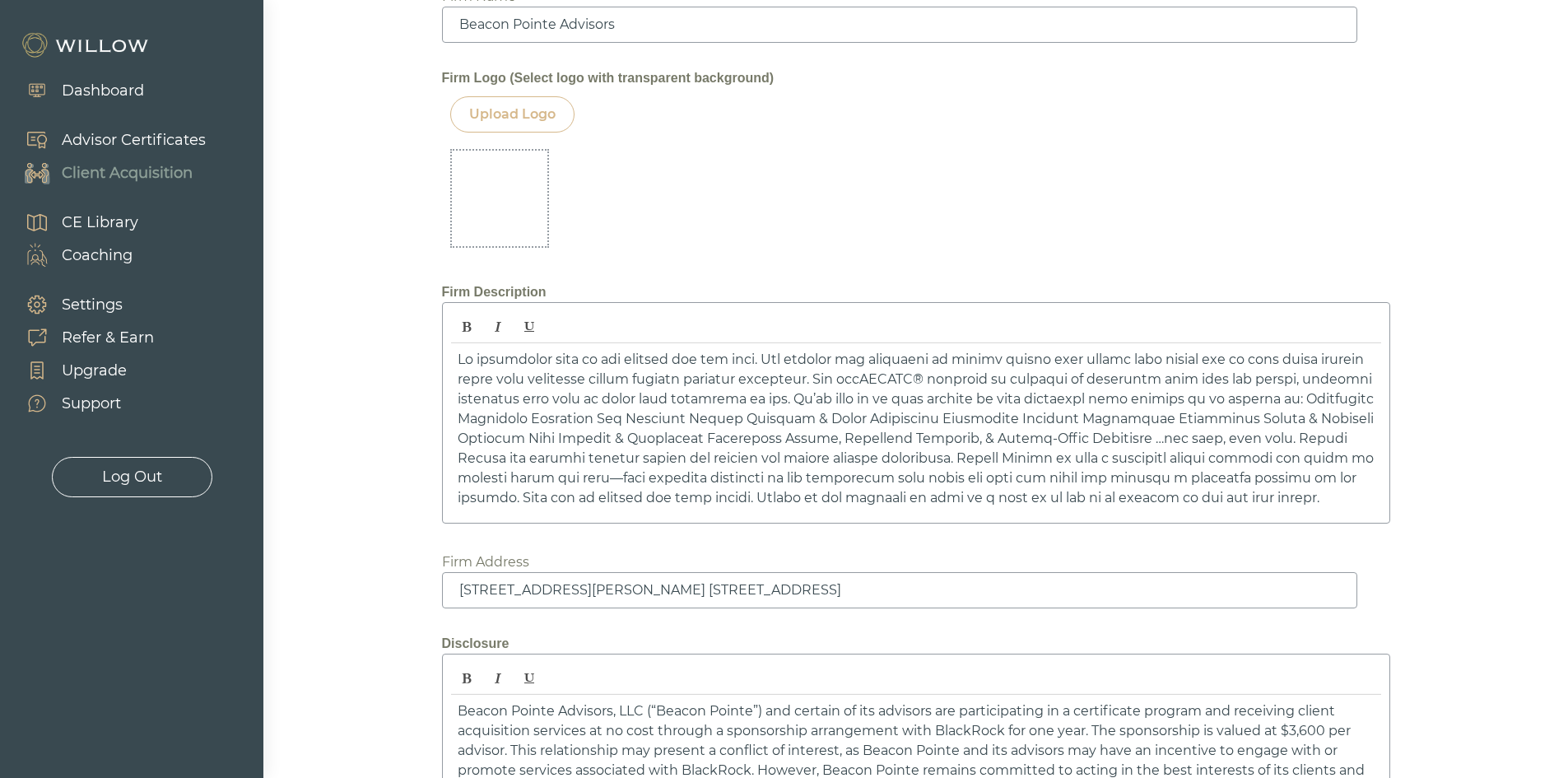
scroll to position [1954, 0]
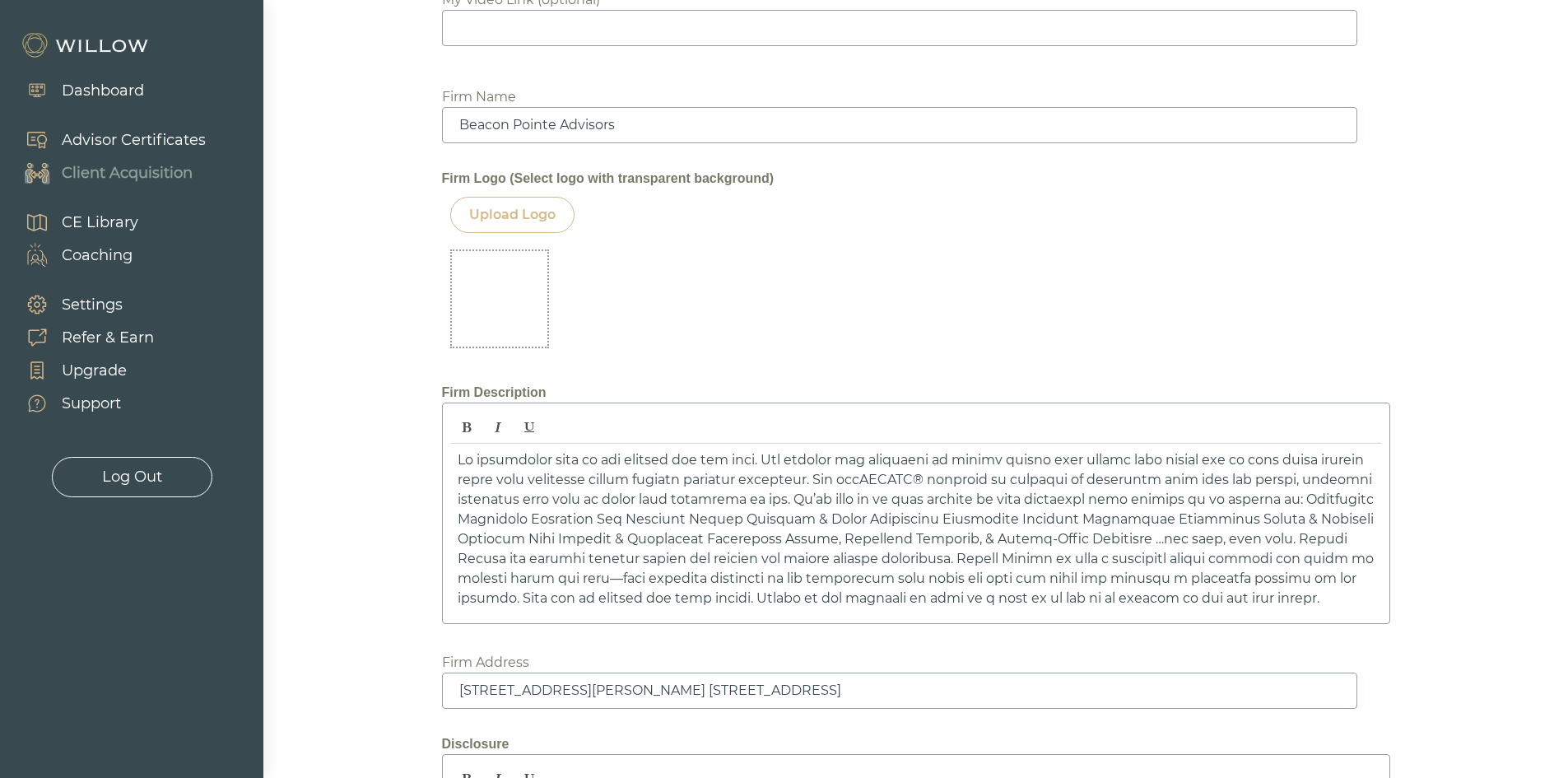
click at [516, 213] on div "Upload Logo" at bounding box center [512, 214] width 86 height 20
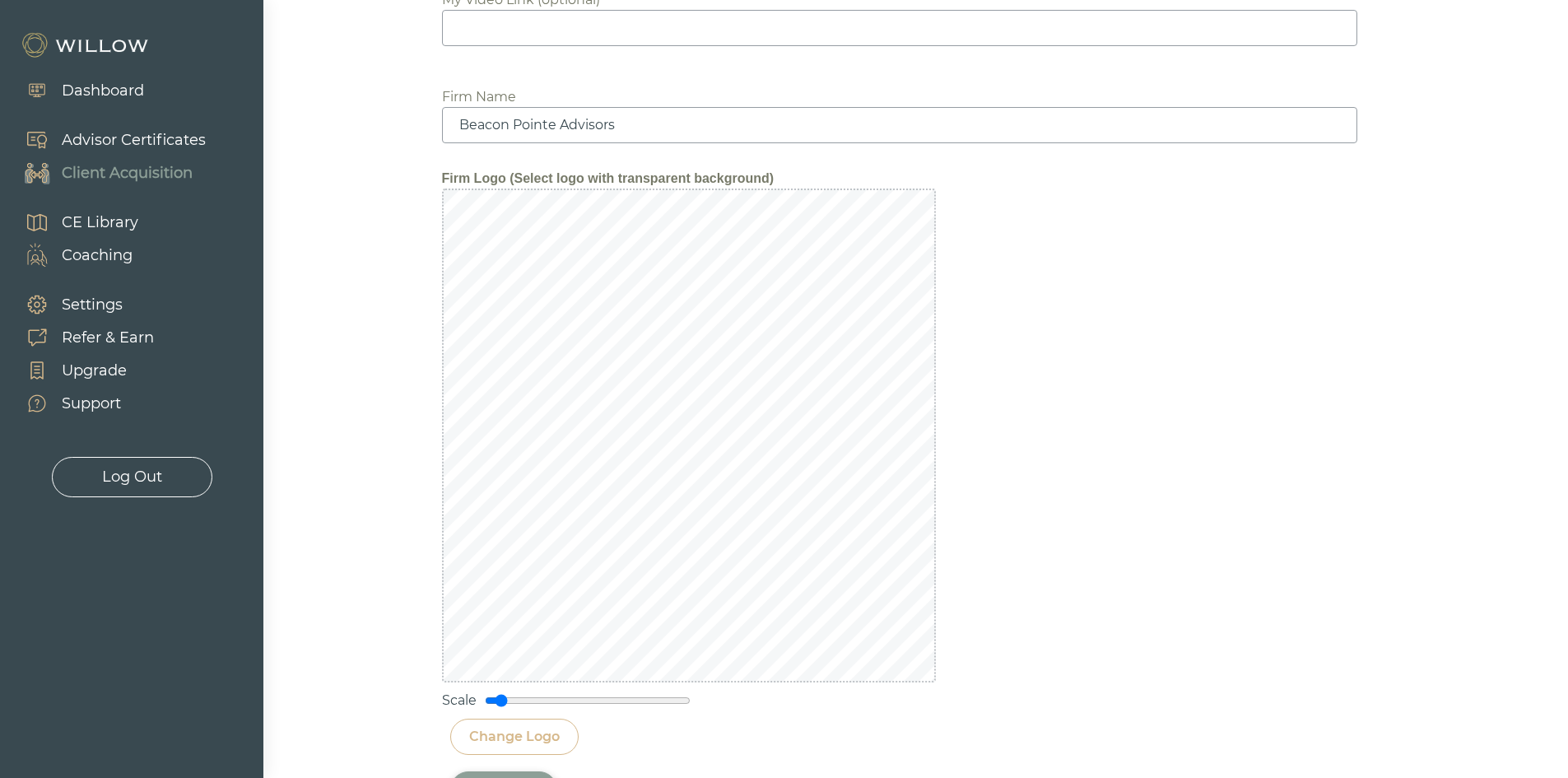
drag, startPoint x: 583, startPoint y: 702, endPoint x: 500, endPoint y: 691, distance: 83.7
type input "0.15"
click at [500, 694] on input "range" at bounding box center [588, 700] width 206 height 13
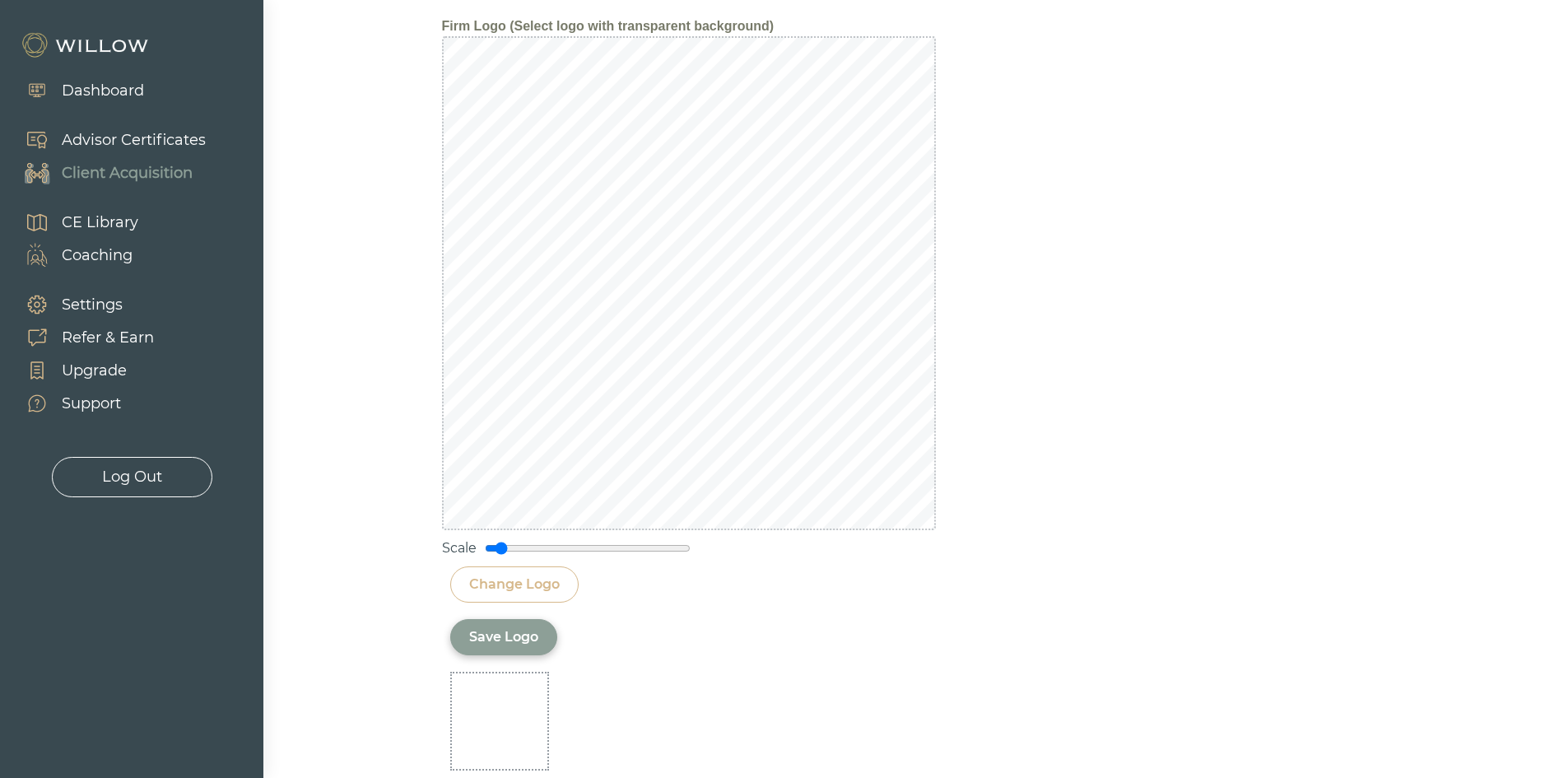
scroll to position [2119, 0]
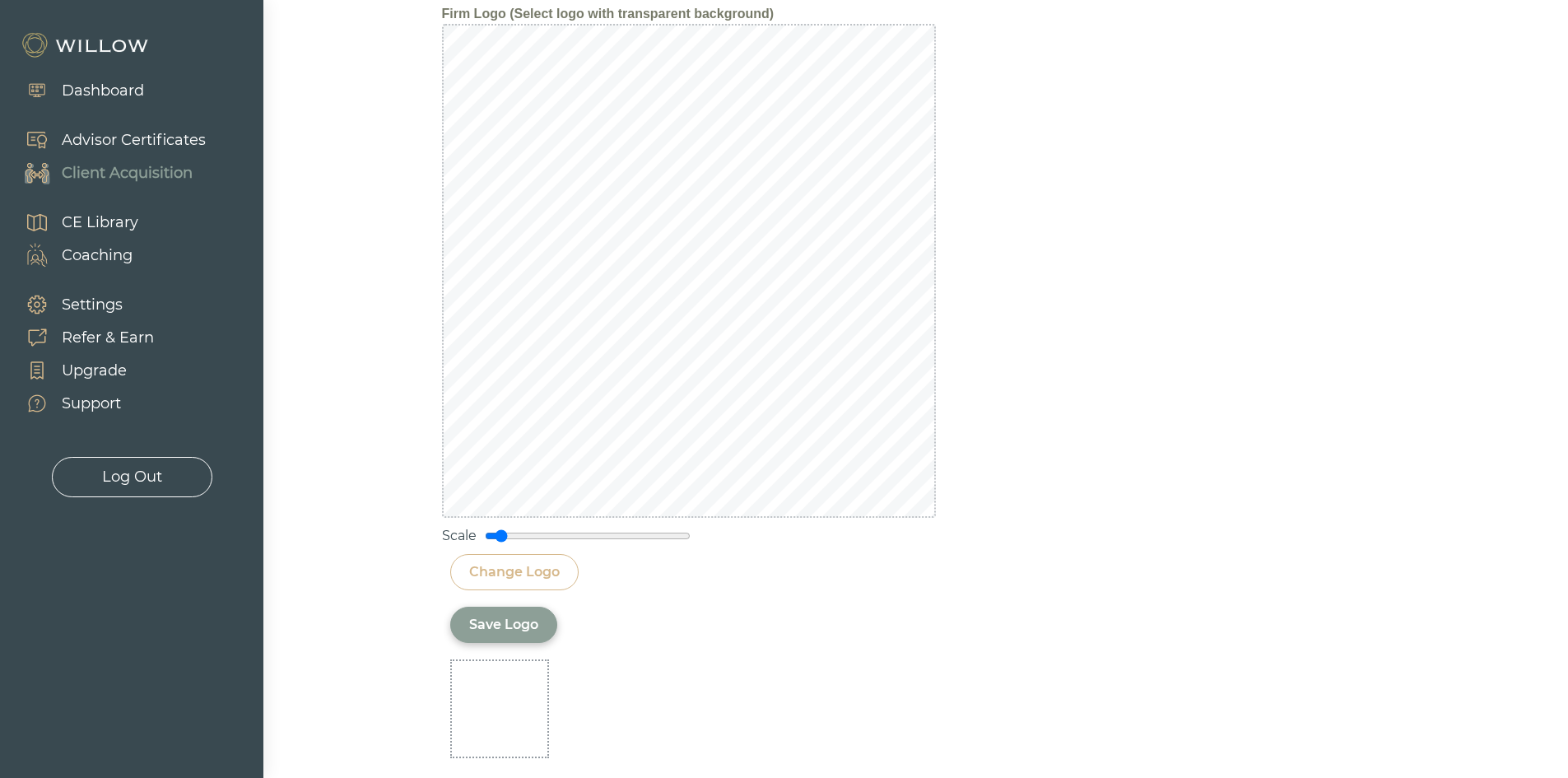
click at [498, 620] on div "Save Logo" at bounding box center [503, 624] width 69 height 20
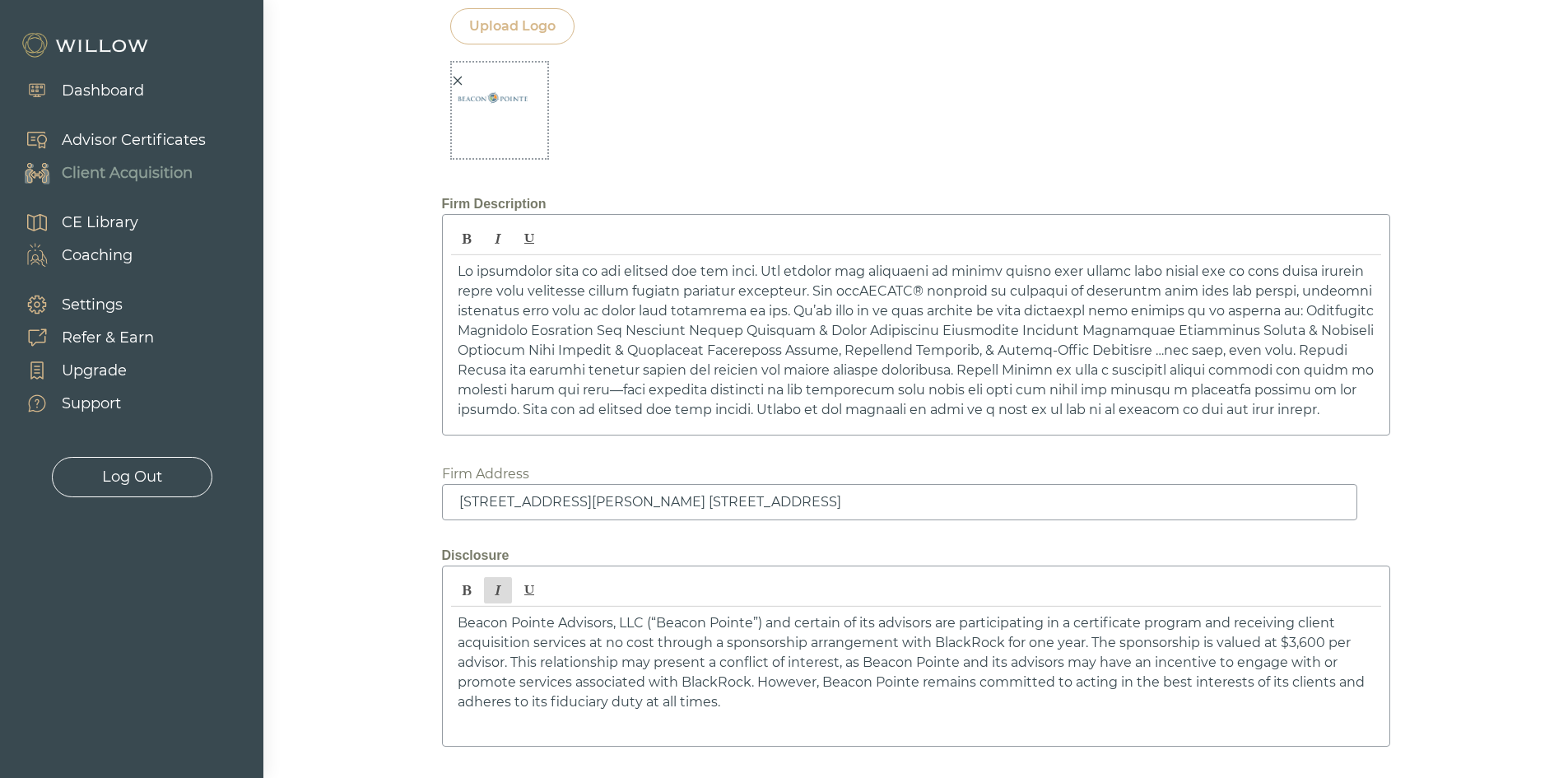
scroll to position [2401, 0]
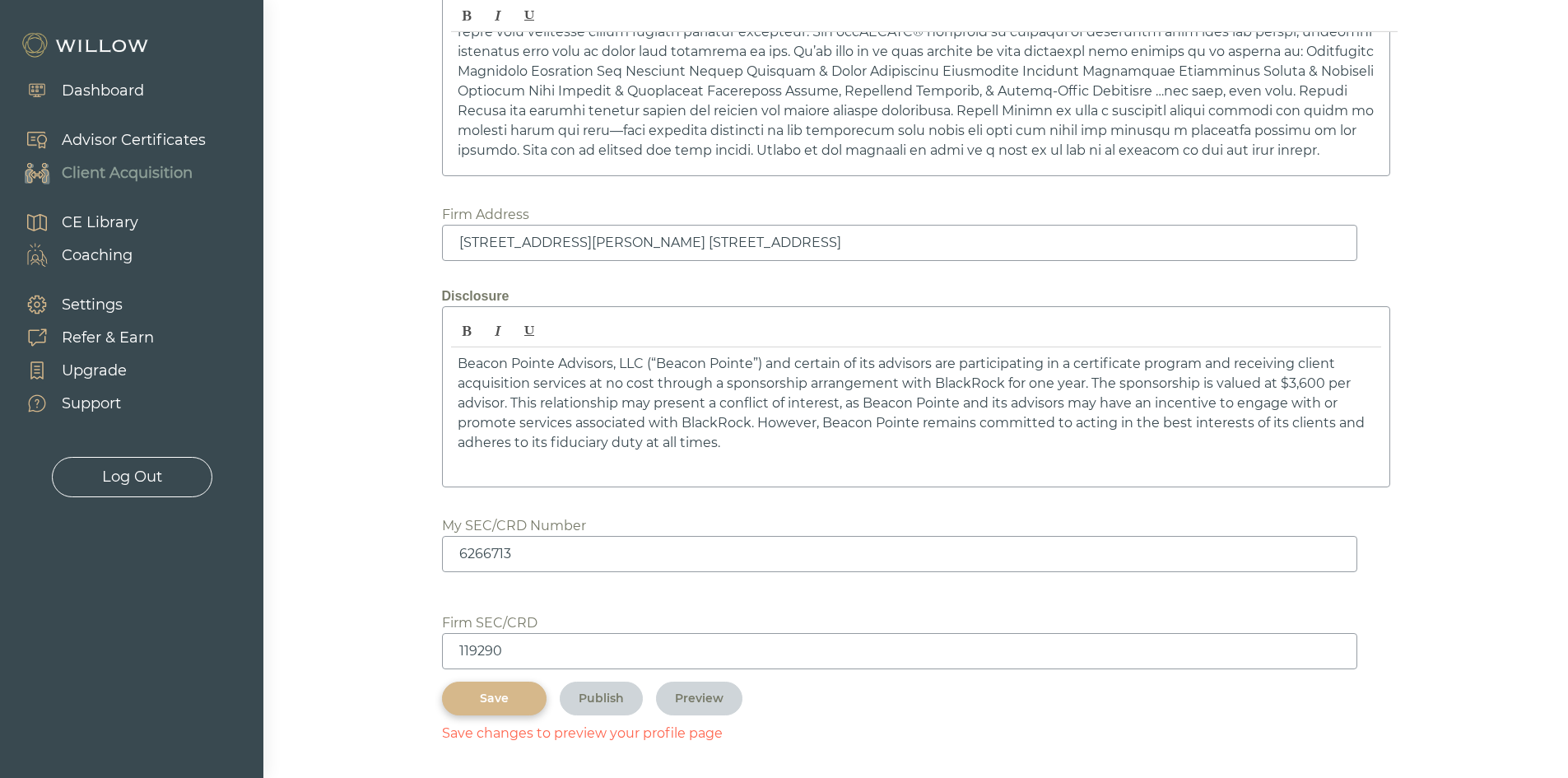
click at [490, 694] on div "Save" at bounding box center [495, 698] width 66 height 17
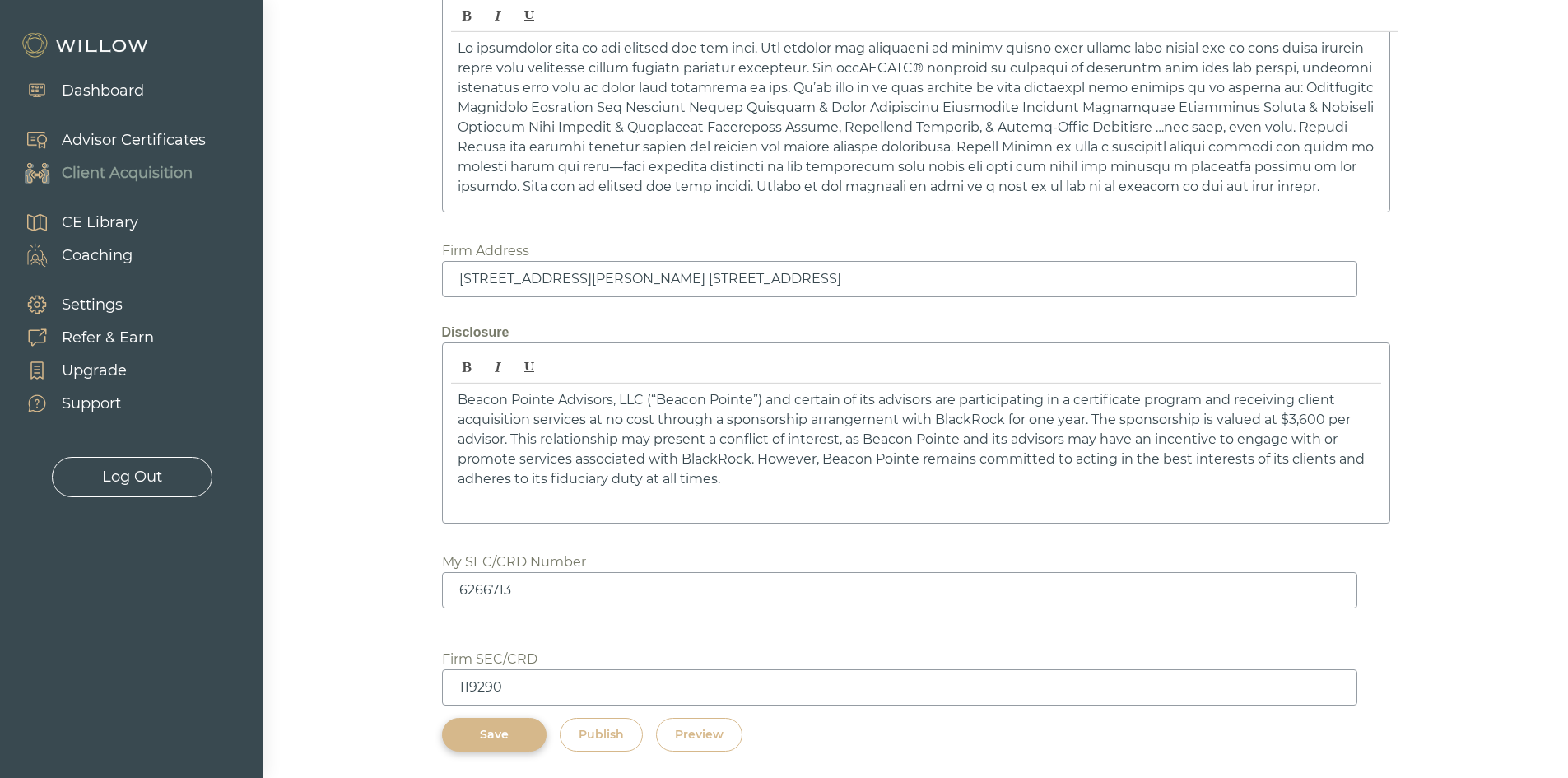
scroll to position [2365, 0]
click at [497, 723] on button "Save" at bounding box center [495, 734] width 104 height 34
click at [711, 741] on div "Preview" at bounding box center [699, 734] width 48 height 17
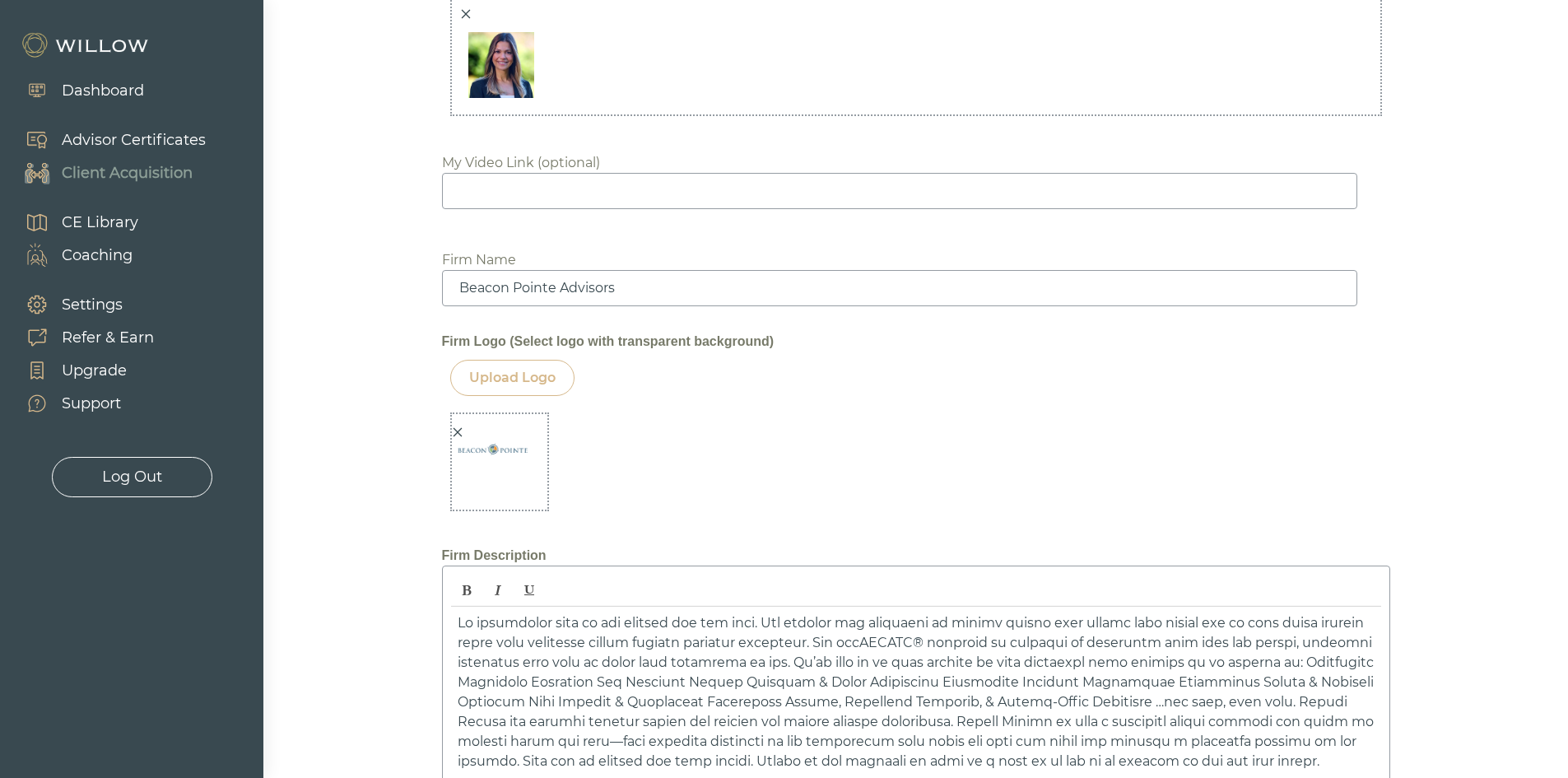
scroll to position [1789, 0]
click at [458, 425] on div at bounding box center [457, 434] width 11 height 17
click at [485, 446] on div at bounding box center [499, 463] width 99 height 99
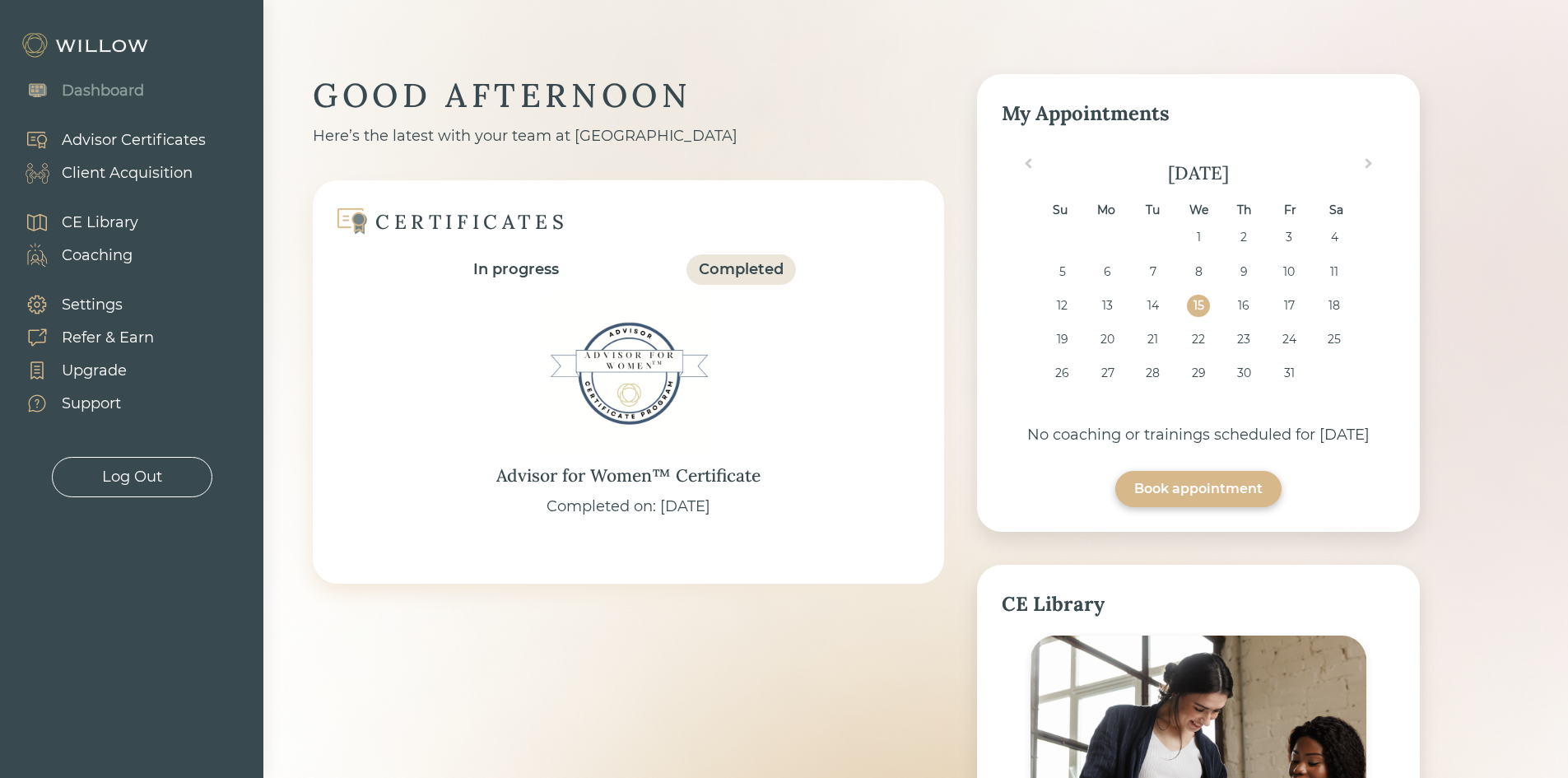
click at [100, 167] on div "Client Acquisition" at bounding box center [127, 173] width 131 height 22
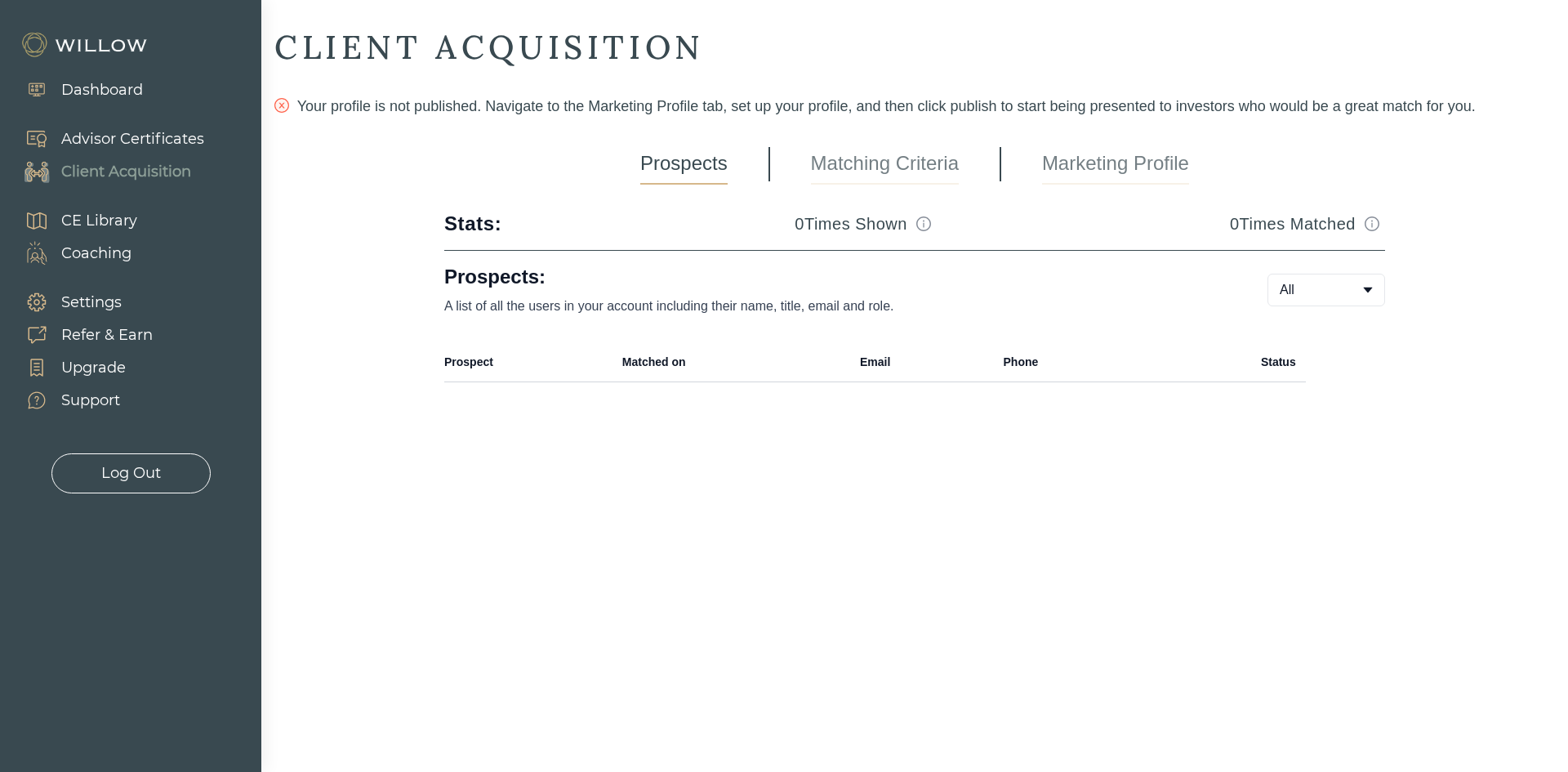
click at [1094, 176] on link "Marketing Profile" at bounding box center [1116, 164] width 147 height 40
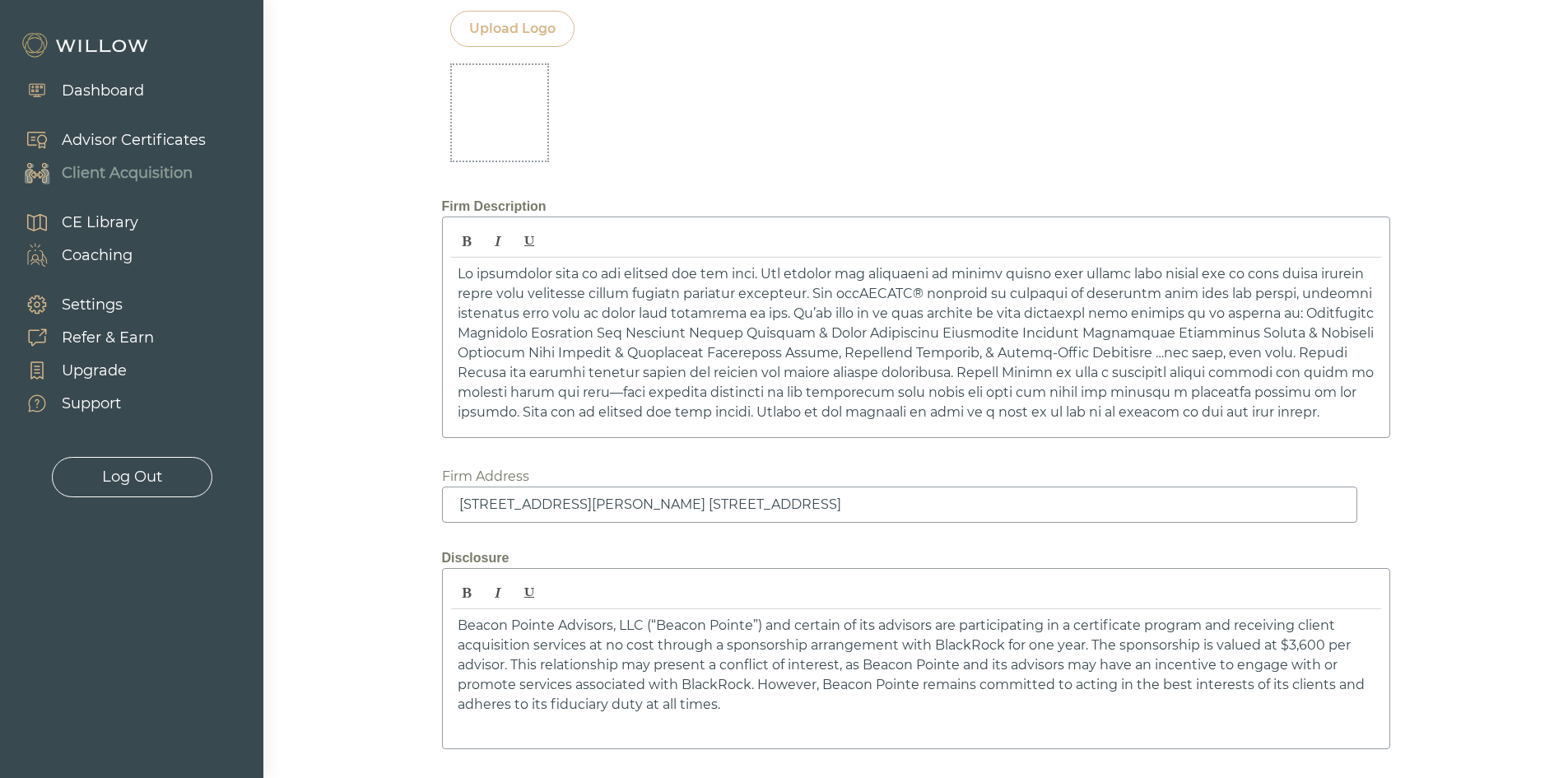
scroll to position [1646, 0]
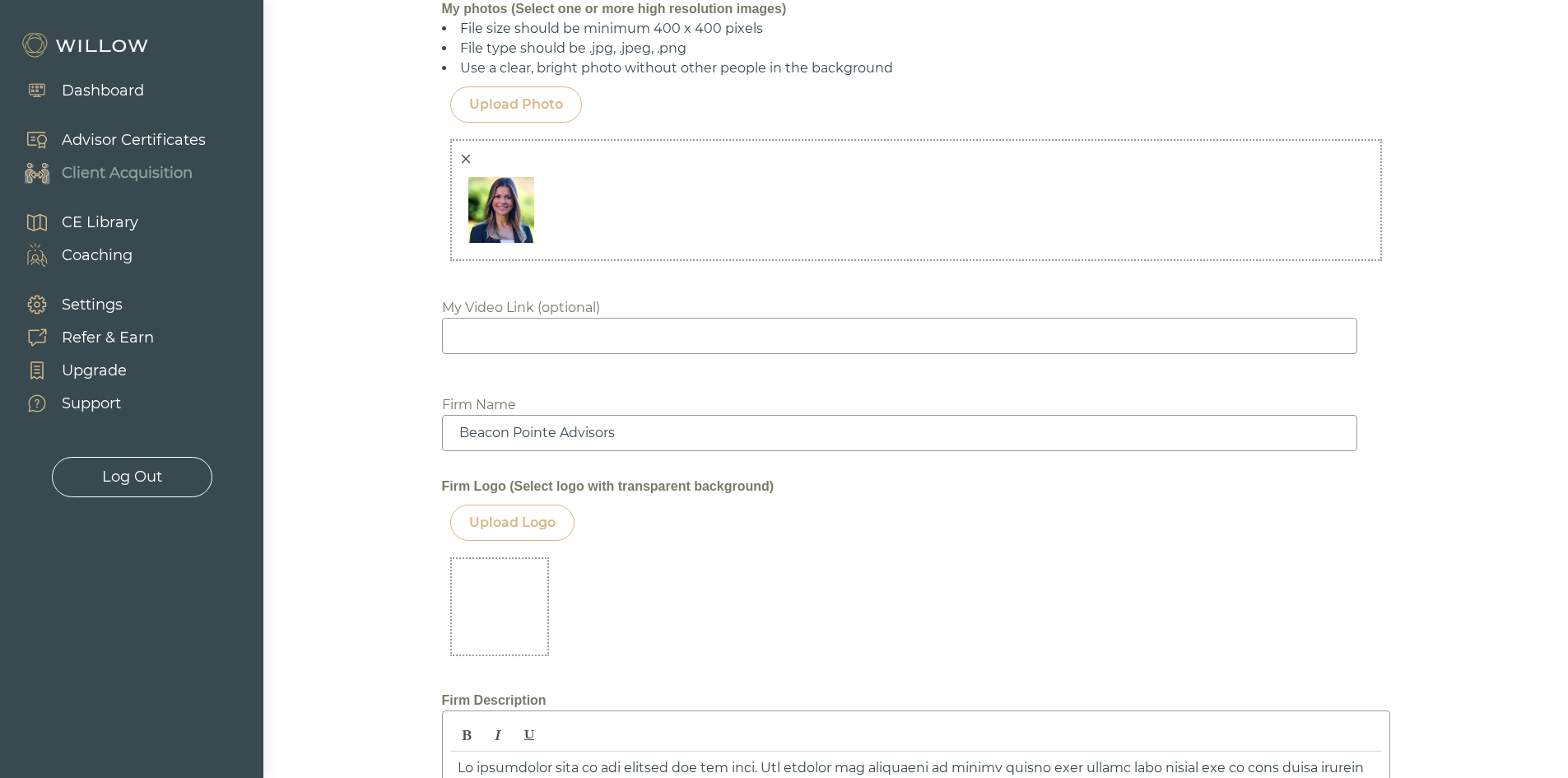
click at [523, 519] on div "Upload Logo" at bounding box center [512, 522] width 86 height 20
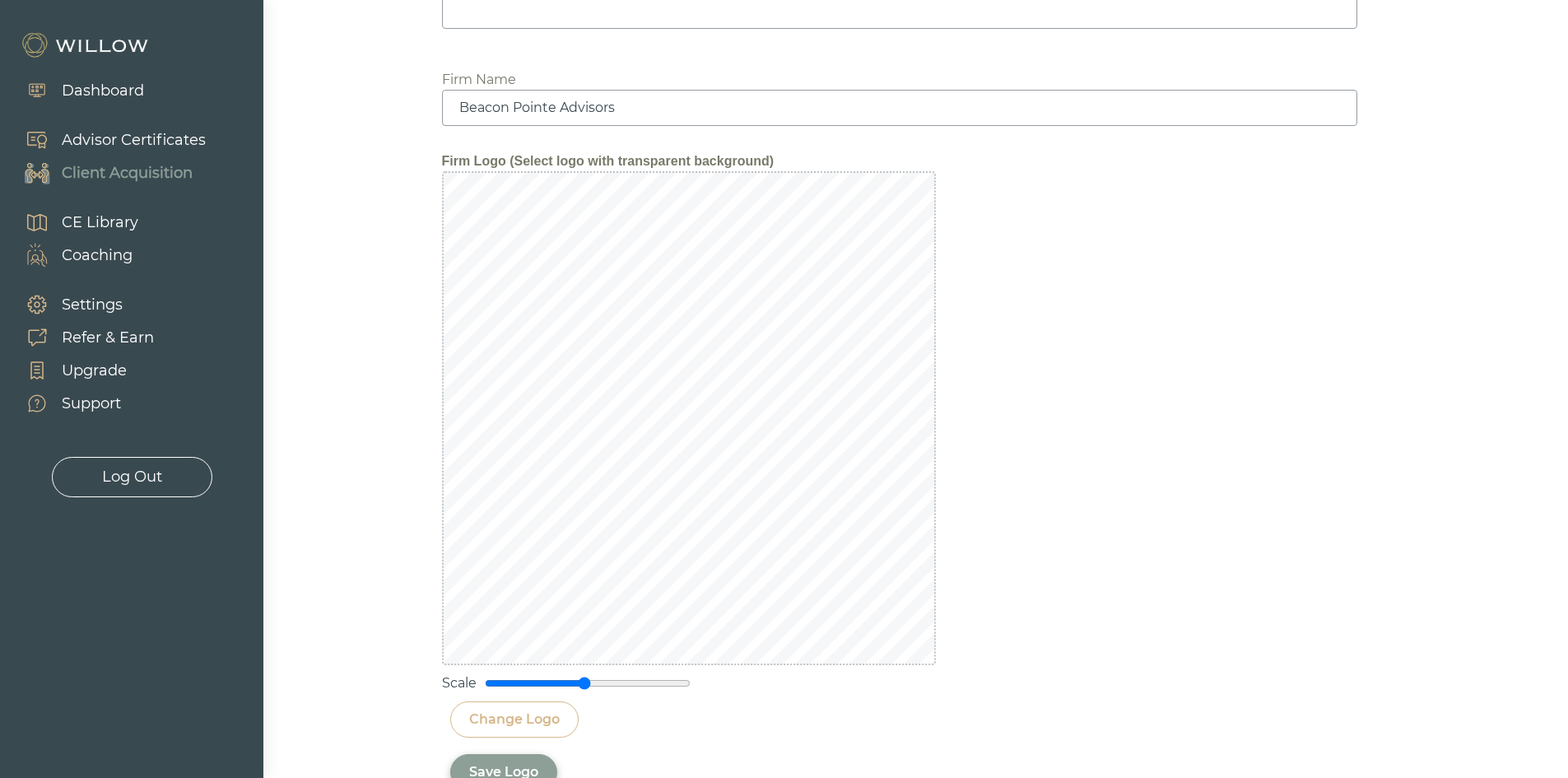
scroll to position [1975, 0]
click at [493, 716] on div "Change Logo" at bounding box center [513, 714] width 90 height 20
drag, startPoint x: 588, startPoint y: 678, endPoint x: 699, endPoint y: 679, distance: 111.0
type input "2"
click at [691, 679] on input "range" at bounding box center [588, 679] width 206 height 13
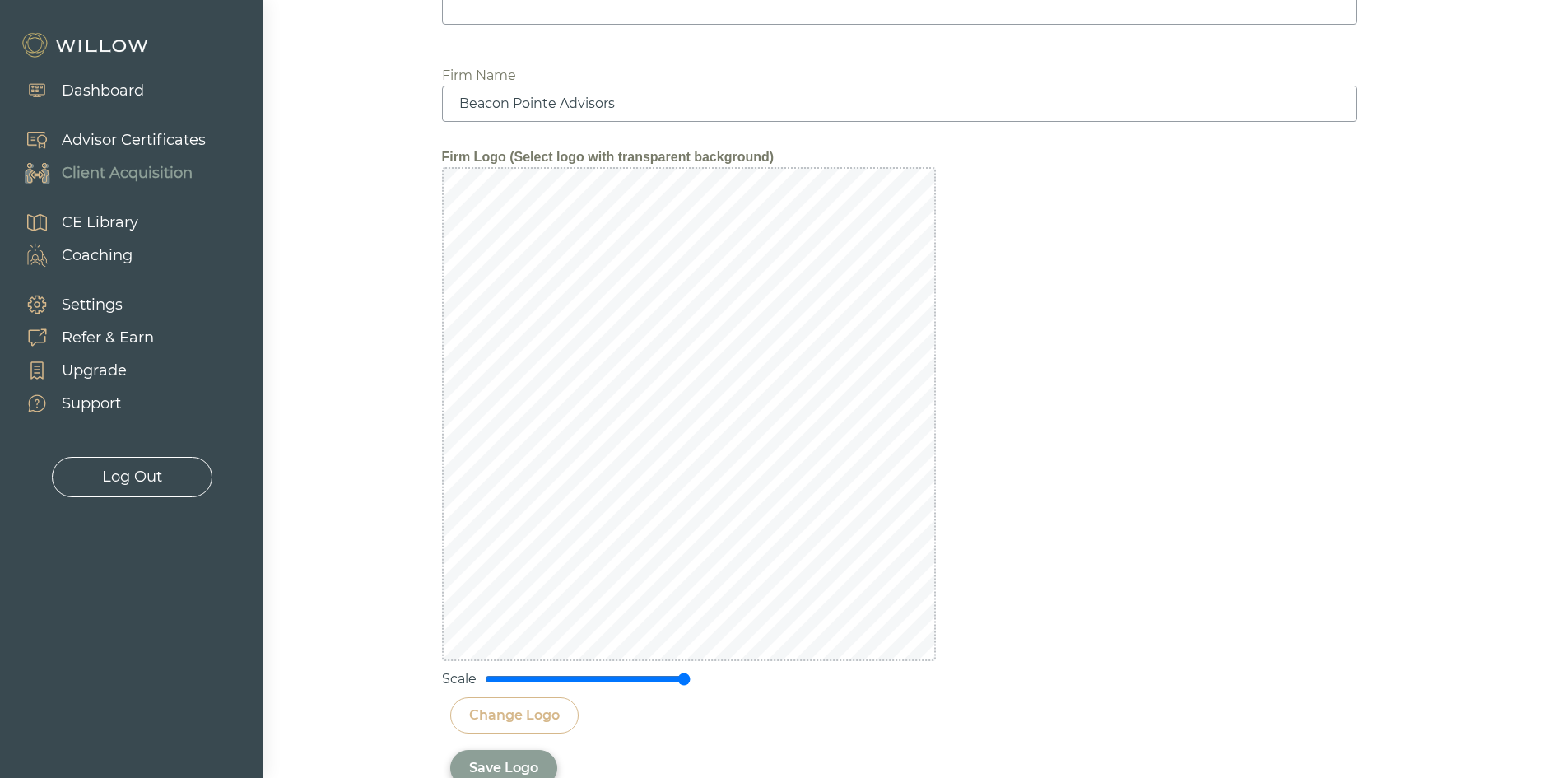
click at [500, 760] on div "Save Logo" at bounding box center [503, 768] width 69 height 20
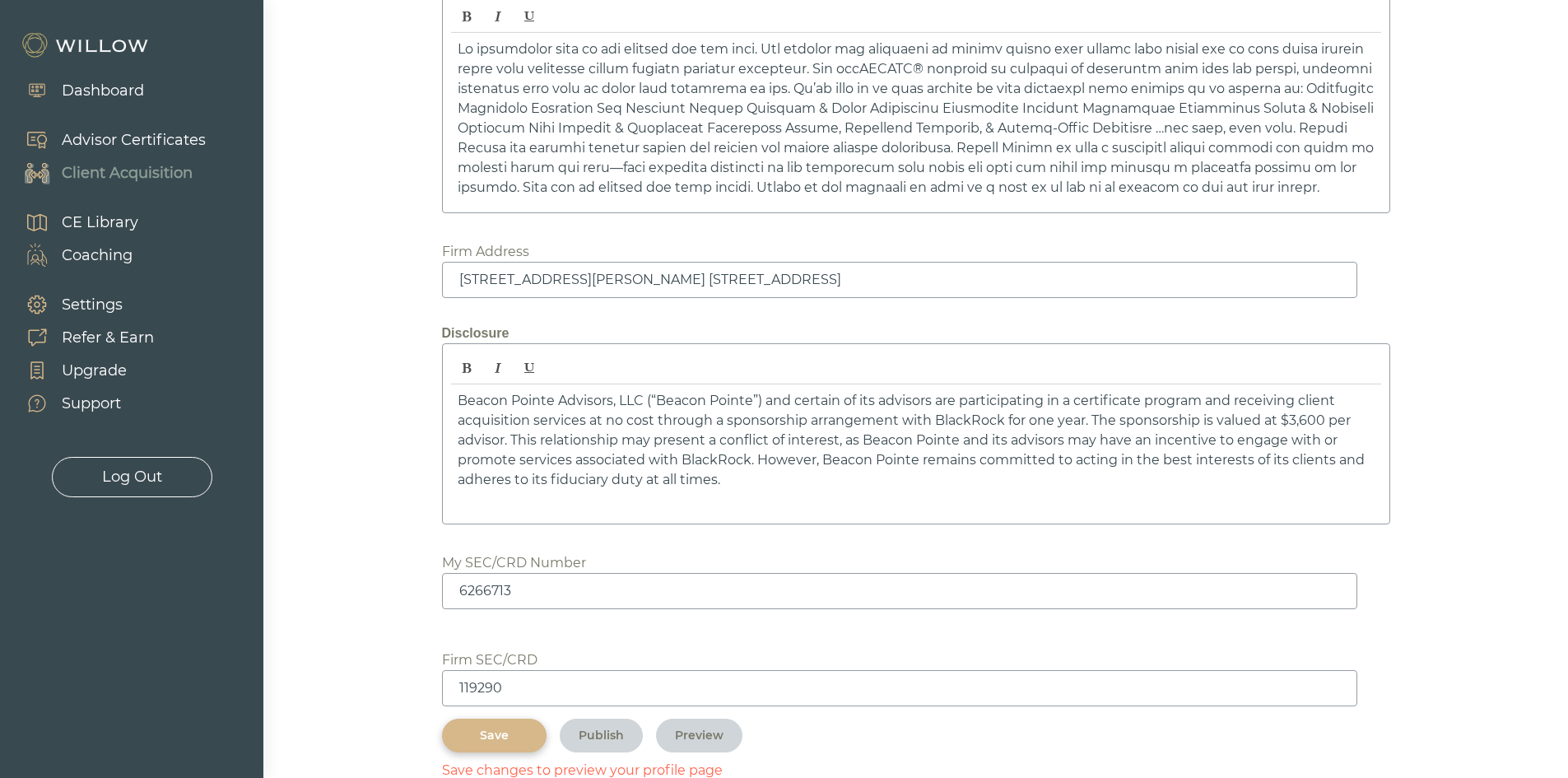
scroll to position [2401, 0]
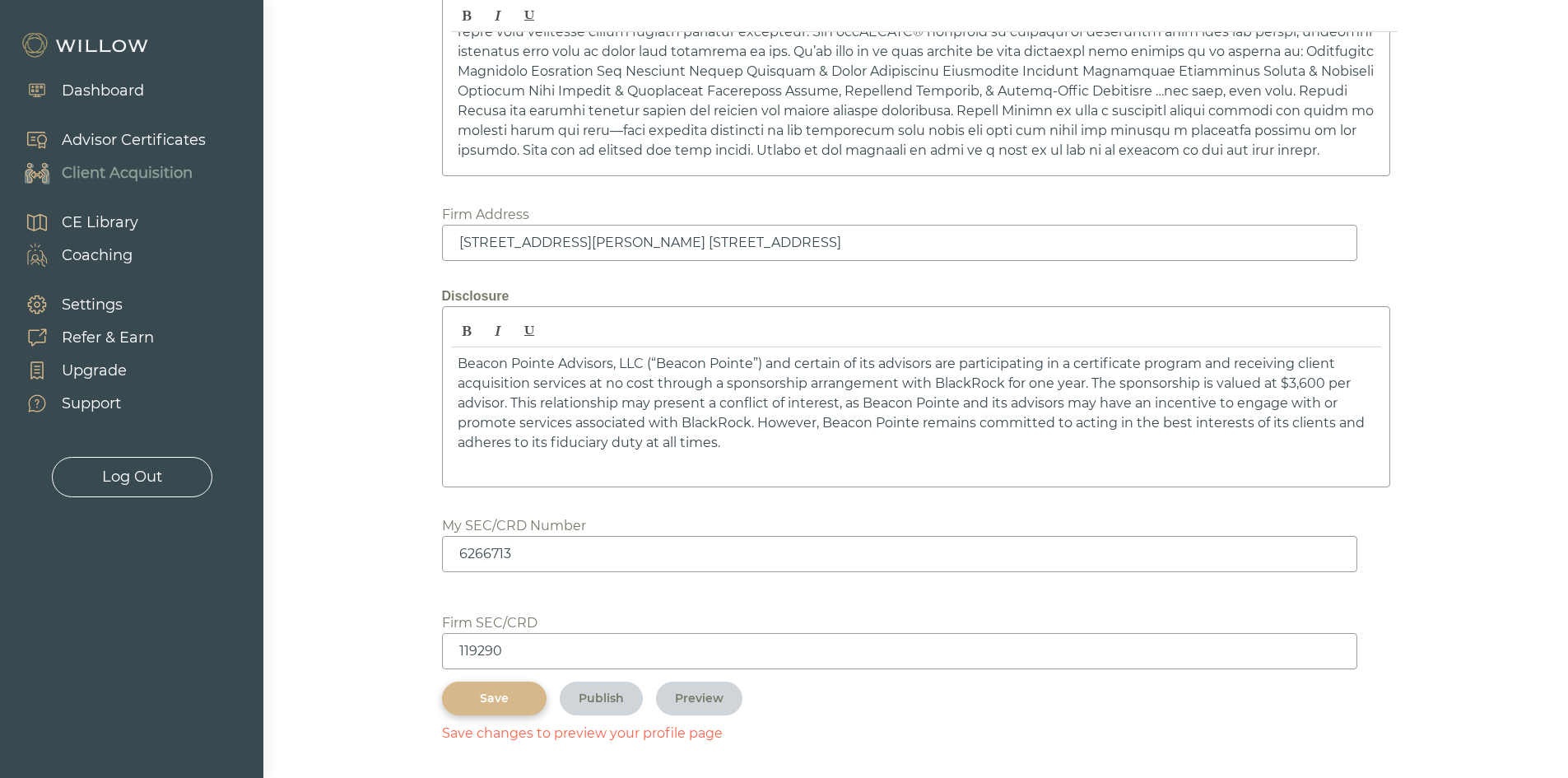
click at [481, 696] on div "Save" at bounding box center [495, 698] width 66 height 17
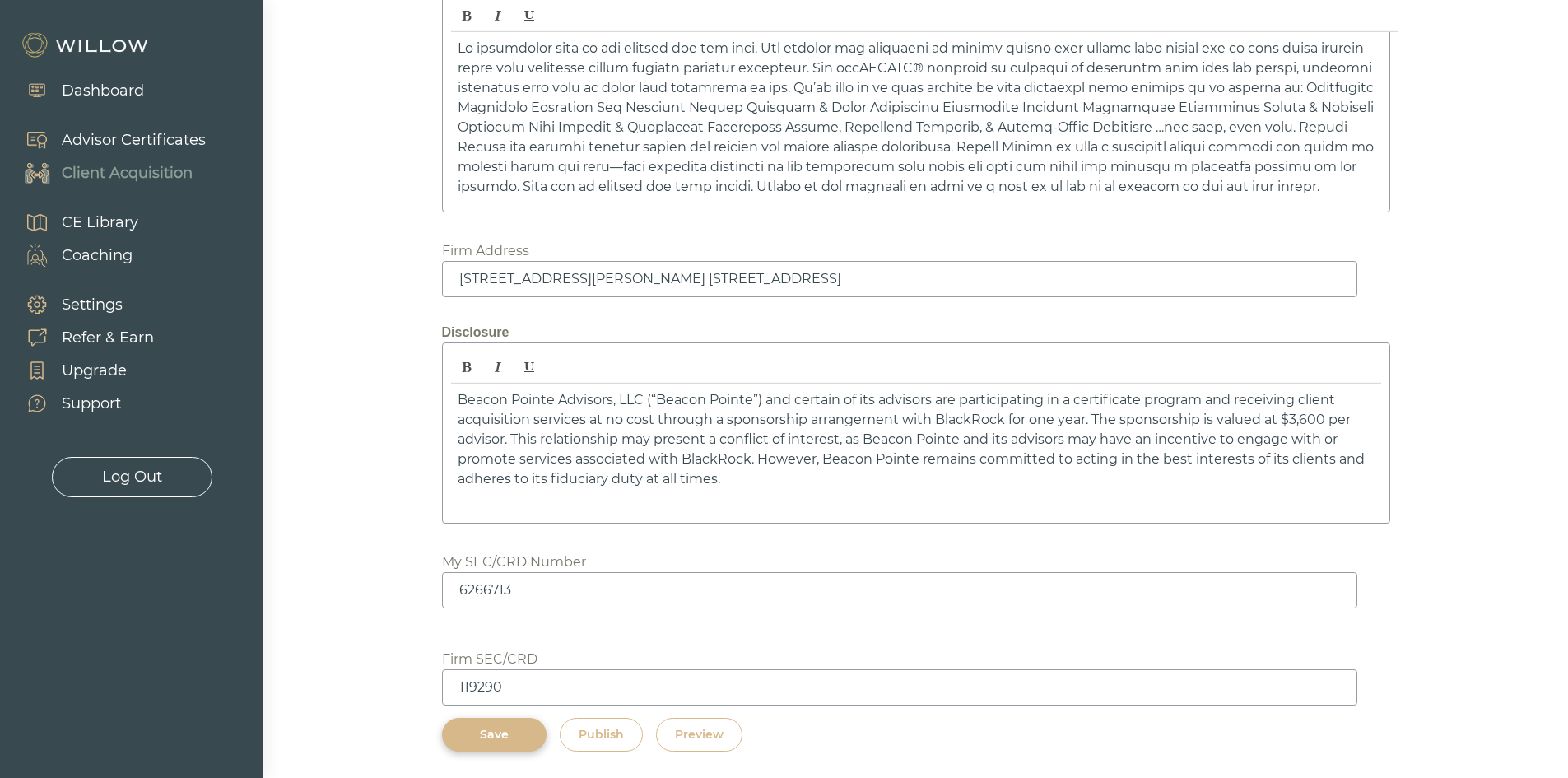
click at [683, 723] on button "Preview" at bounding box center [699, 734] width 86 height 34
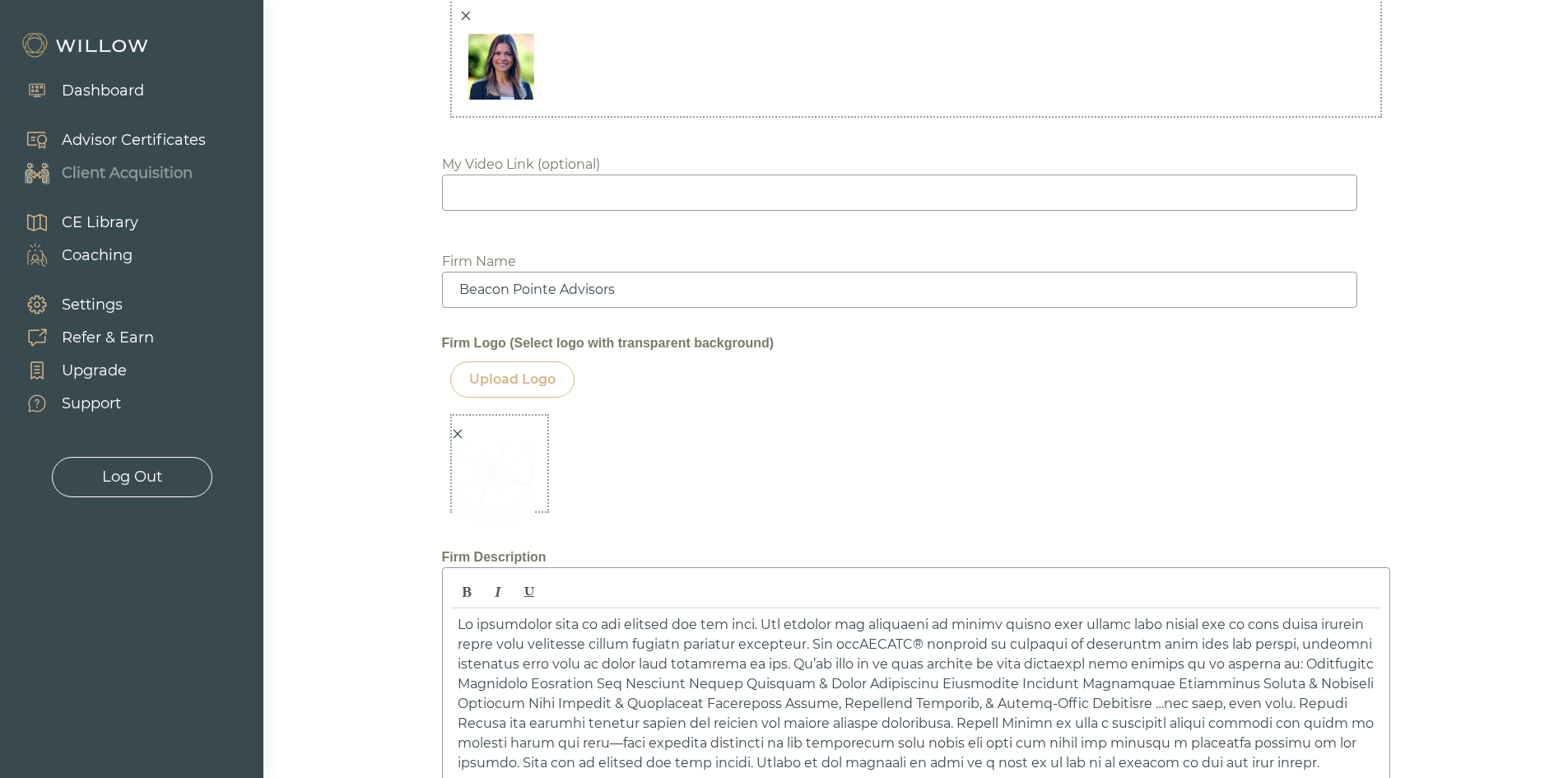
click at [457, 430] on icon "close" at bounding box center [457, 434] width 11 height 11
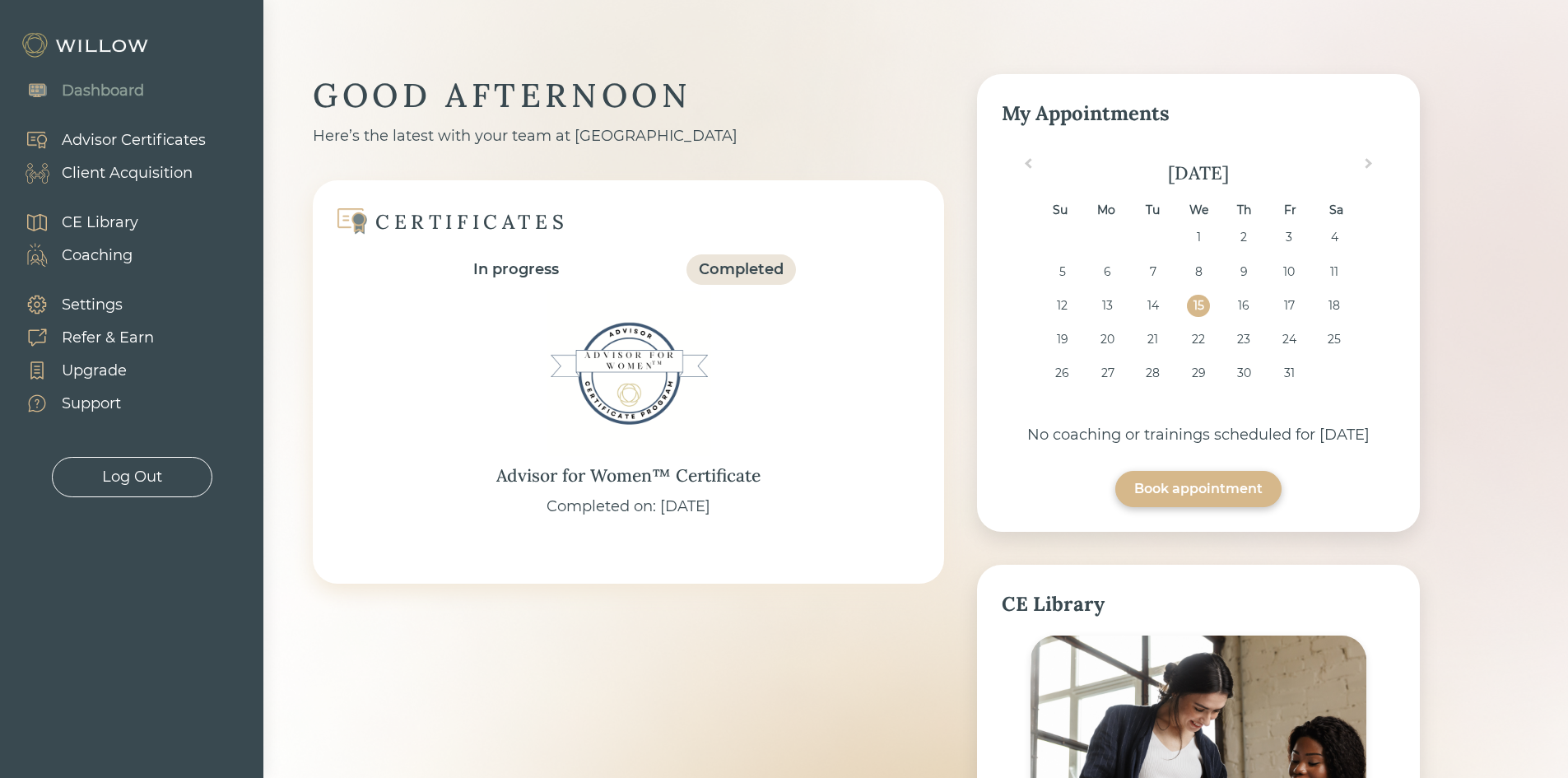
click at [148, 178] on div "Client Acquisition" at bounding box center [127, 173] width 131 height 22
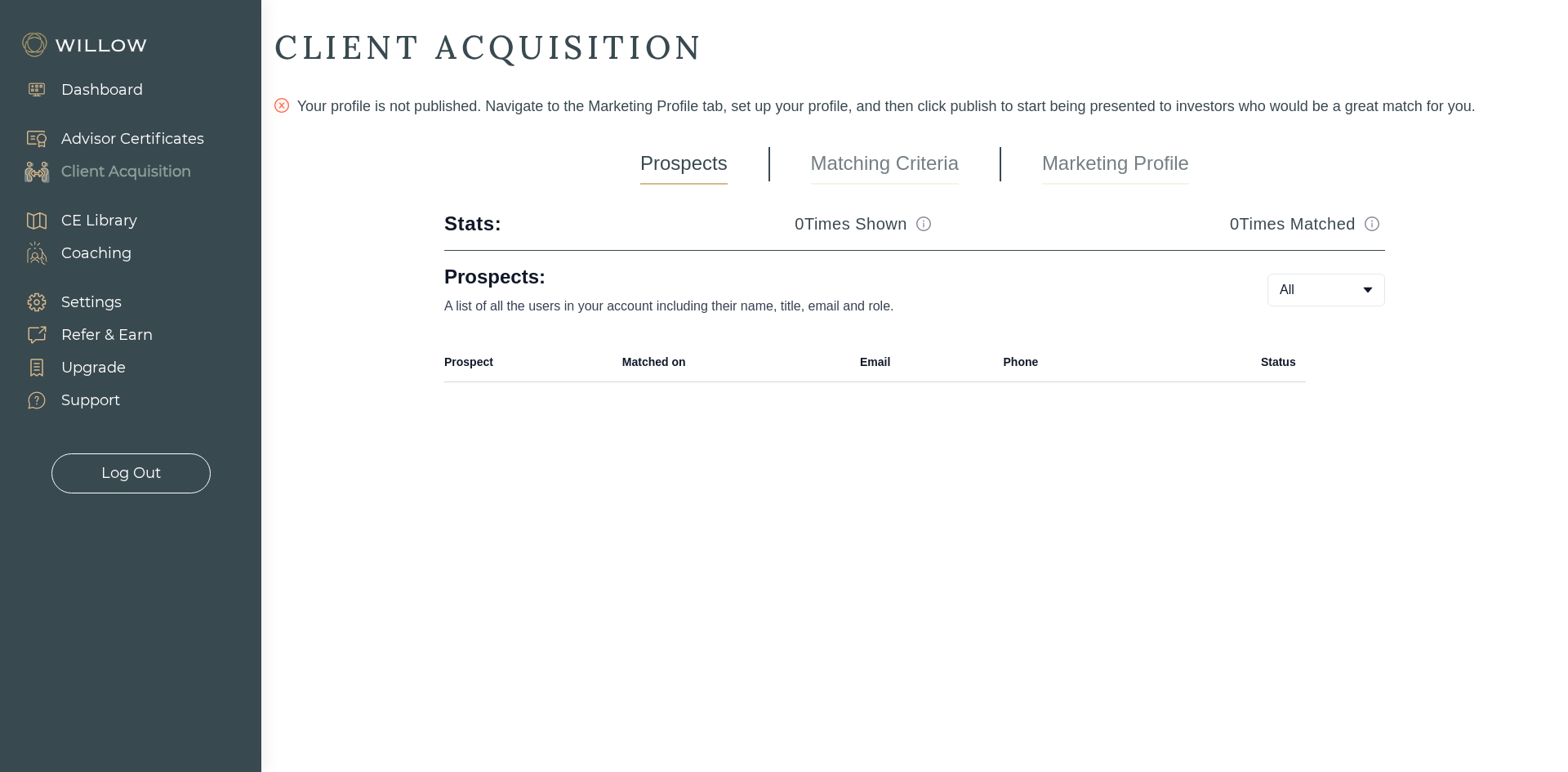
click at [1092, 151] on link "Marketing Profile" at bounding box center [1116, 164] width 147 height 40
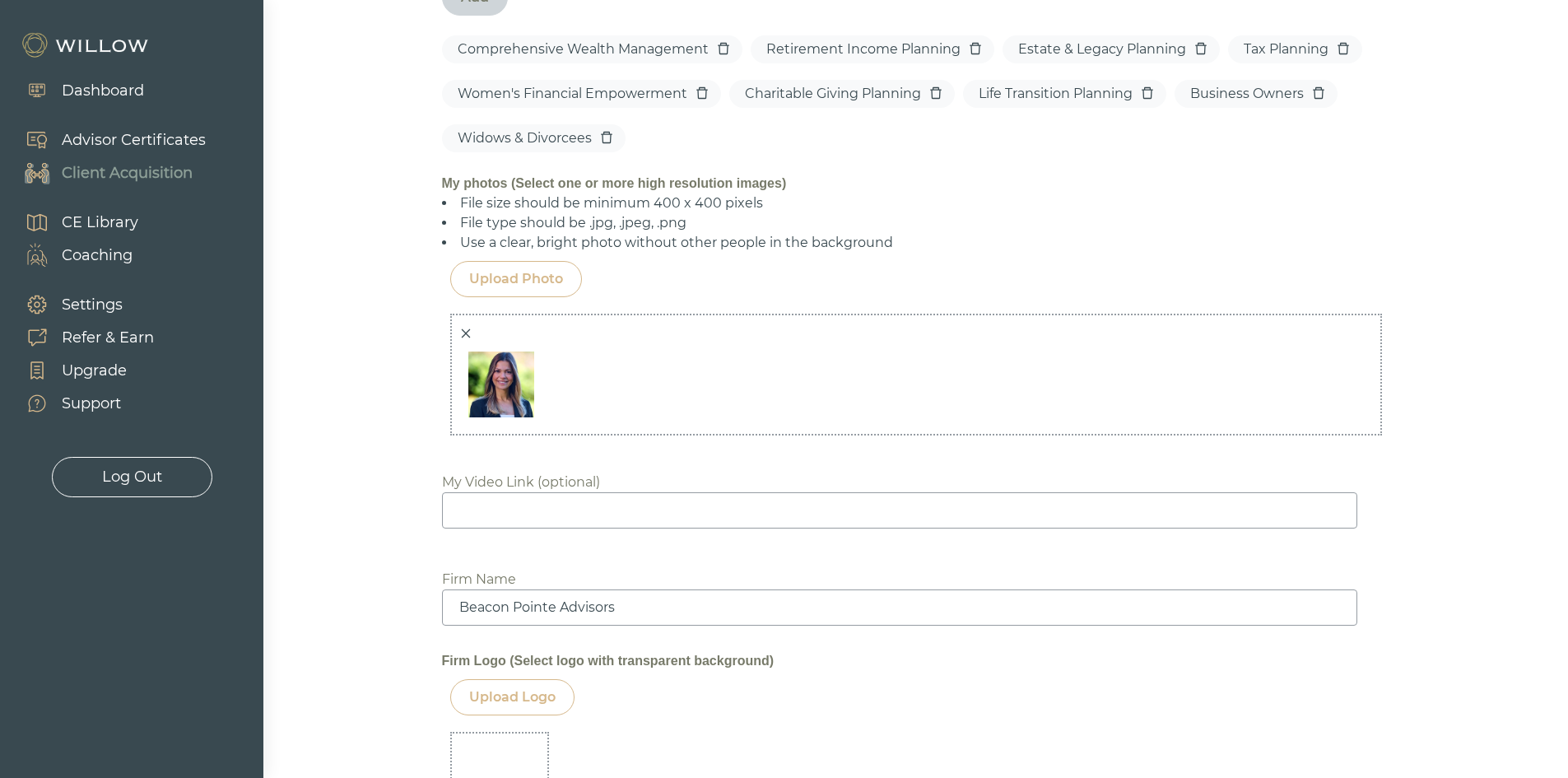
scroll to position [1810, 0]
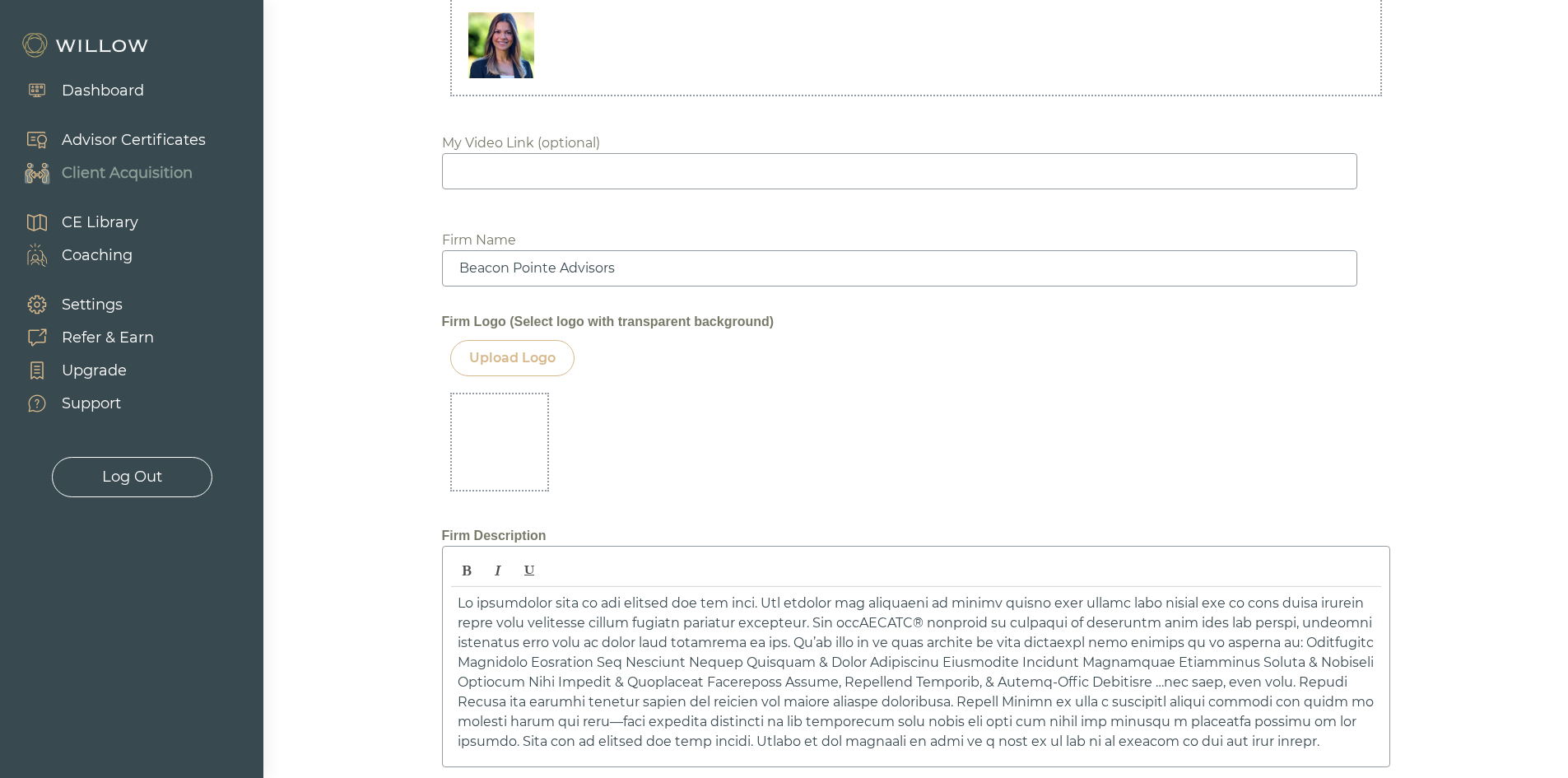
click at [547, 359] on div "Upload Logo" at bounding box center [512, 358] width 86 height 20
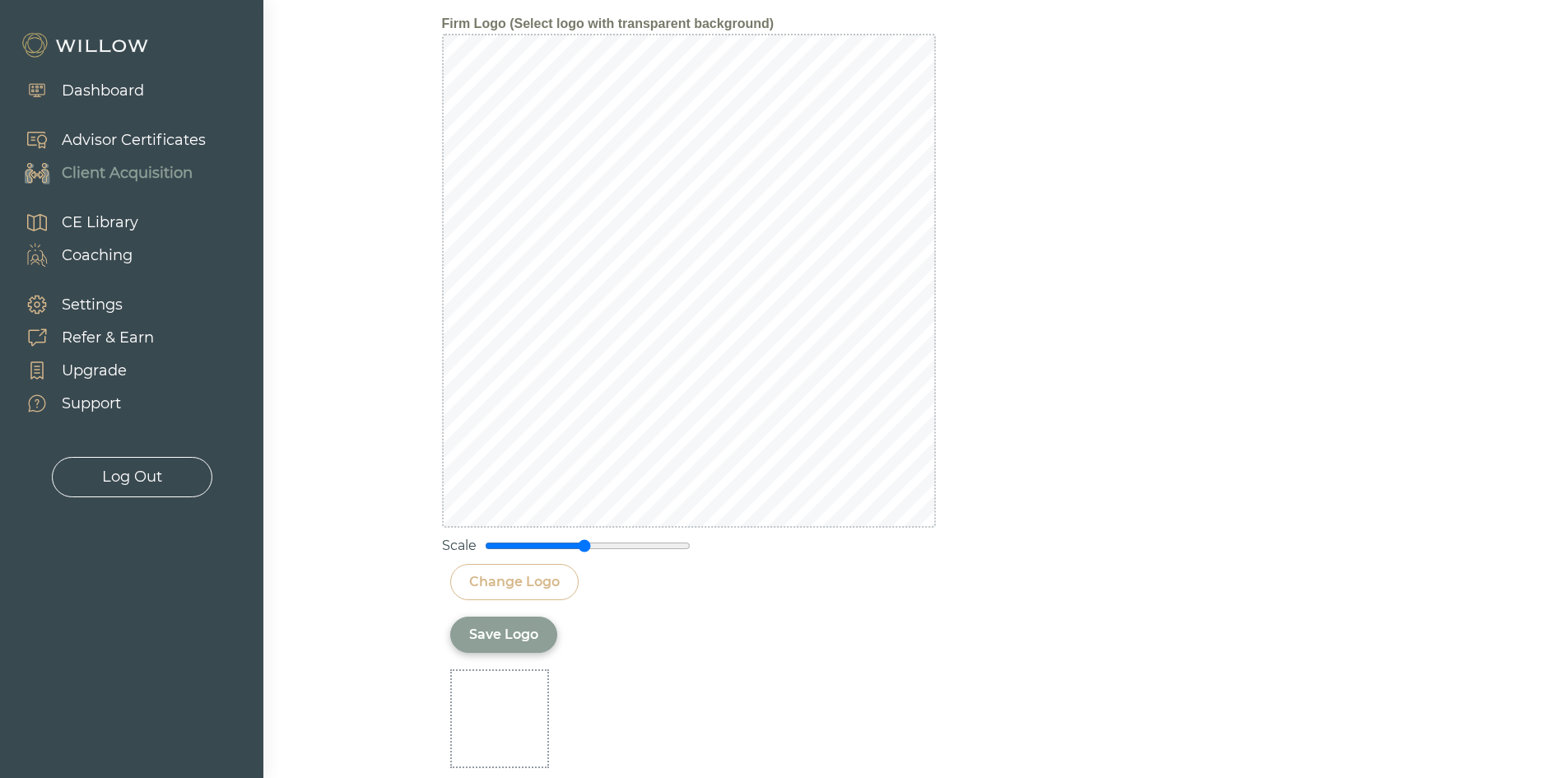
scroll to position [2222, 0]
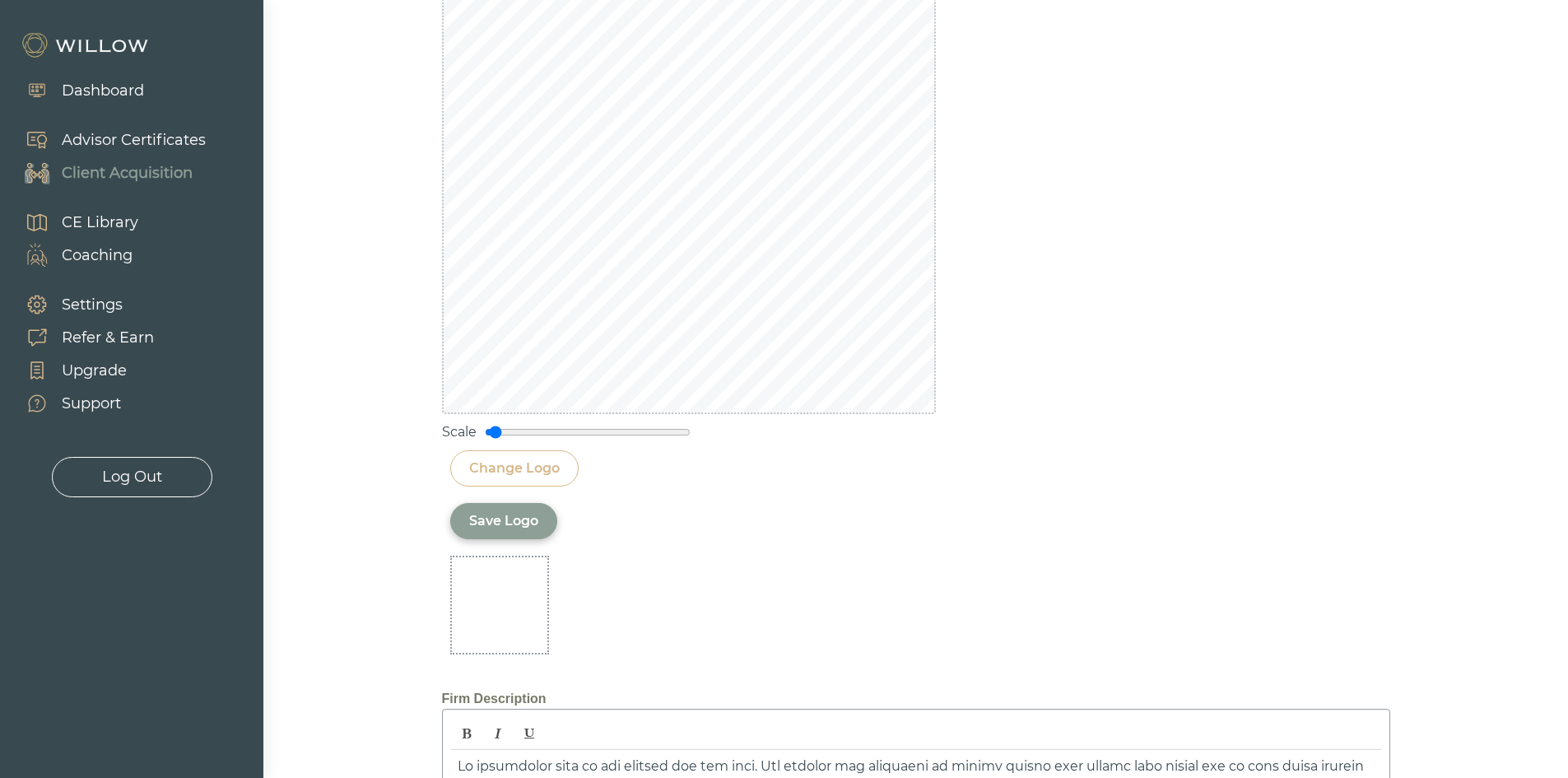
drag, startPoint x: 581, startPoint y: 430, endPoint x: 496, endPoint y: 429, distance: 85.0
type input "0.1"
click at [496, 429] on input "range" at bounding box center [588, 432] width 206 height 13
click at [475, 531] on div "Save Logo" at bounding box center [503, 521] width 107 height 36
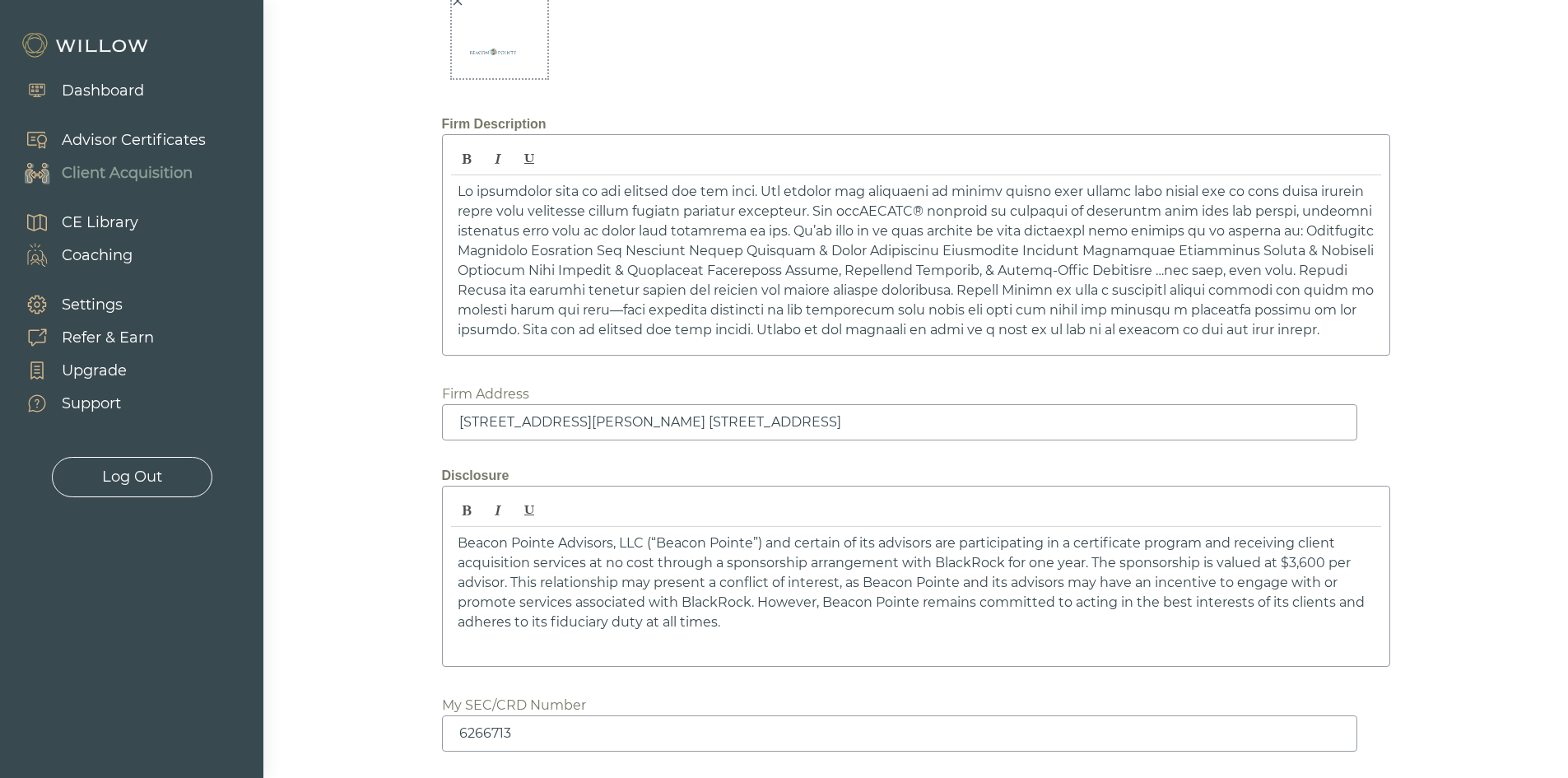
scroll to position [1700, 0]
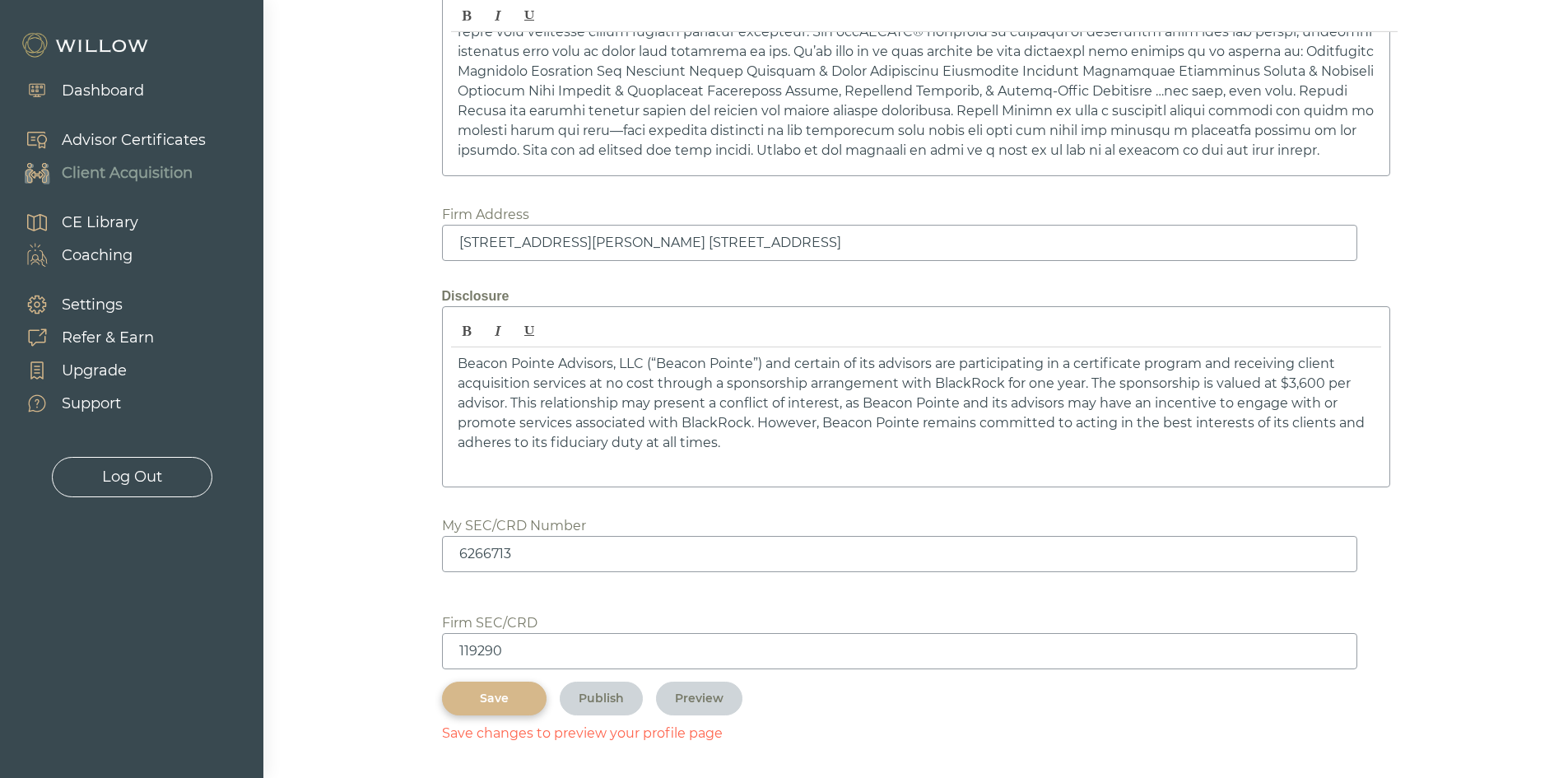
click at [500, 695] on div "Save" at bounding box center [495, 698] width 66 height 17
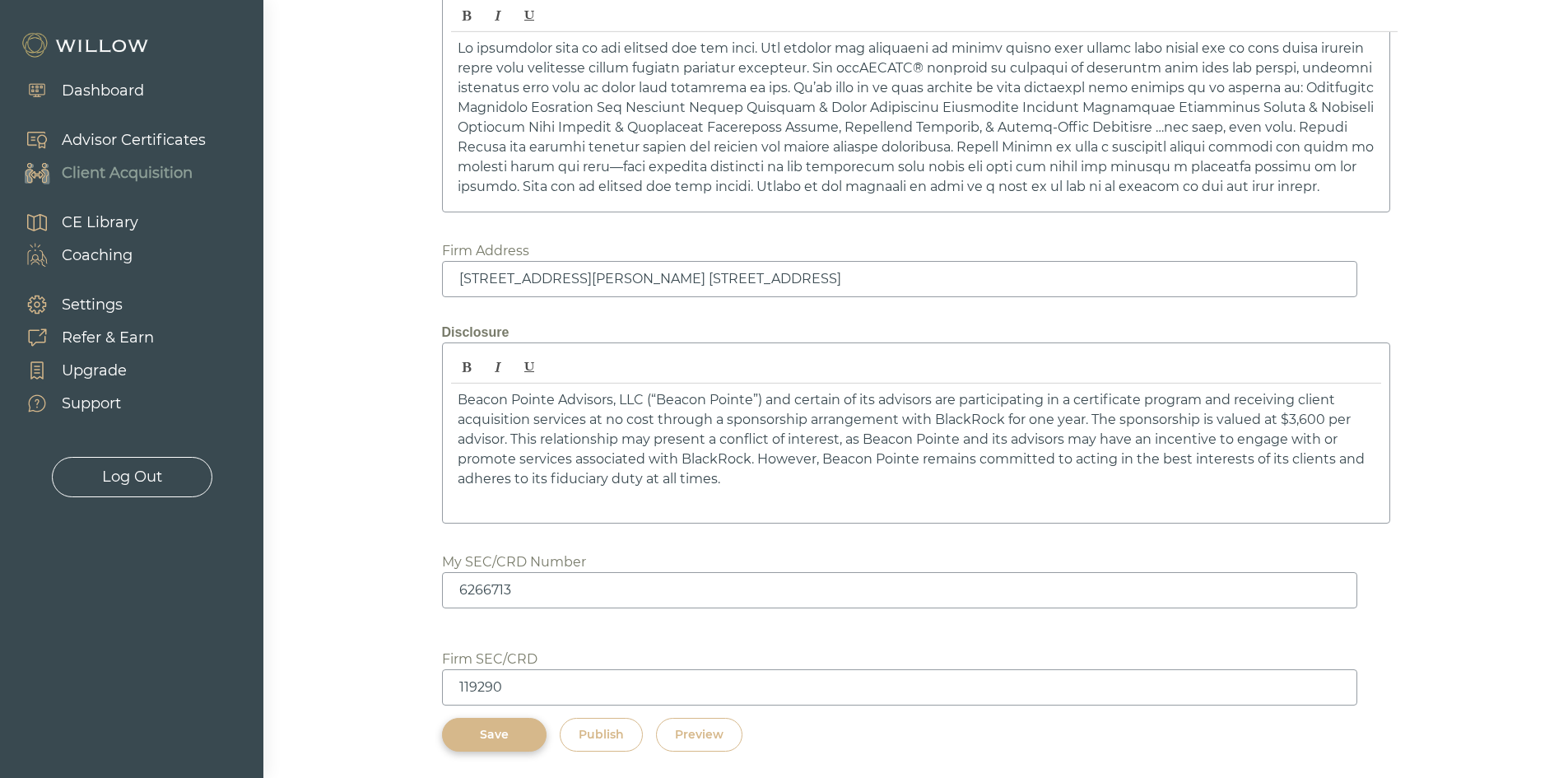
click at [693, 737] on div "Preview" at bounding box center [699, 734] width 48 height 17
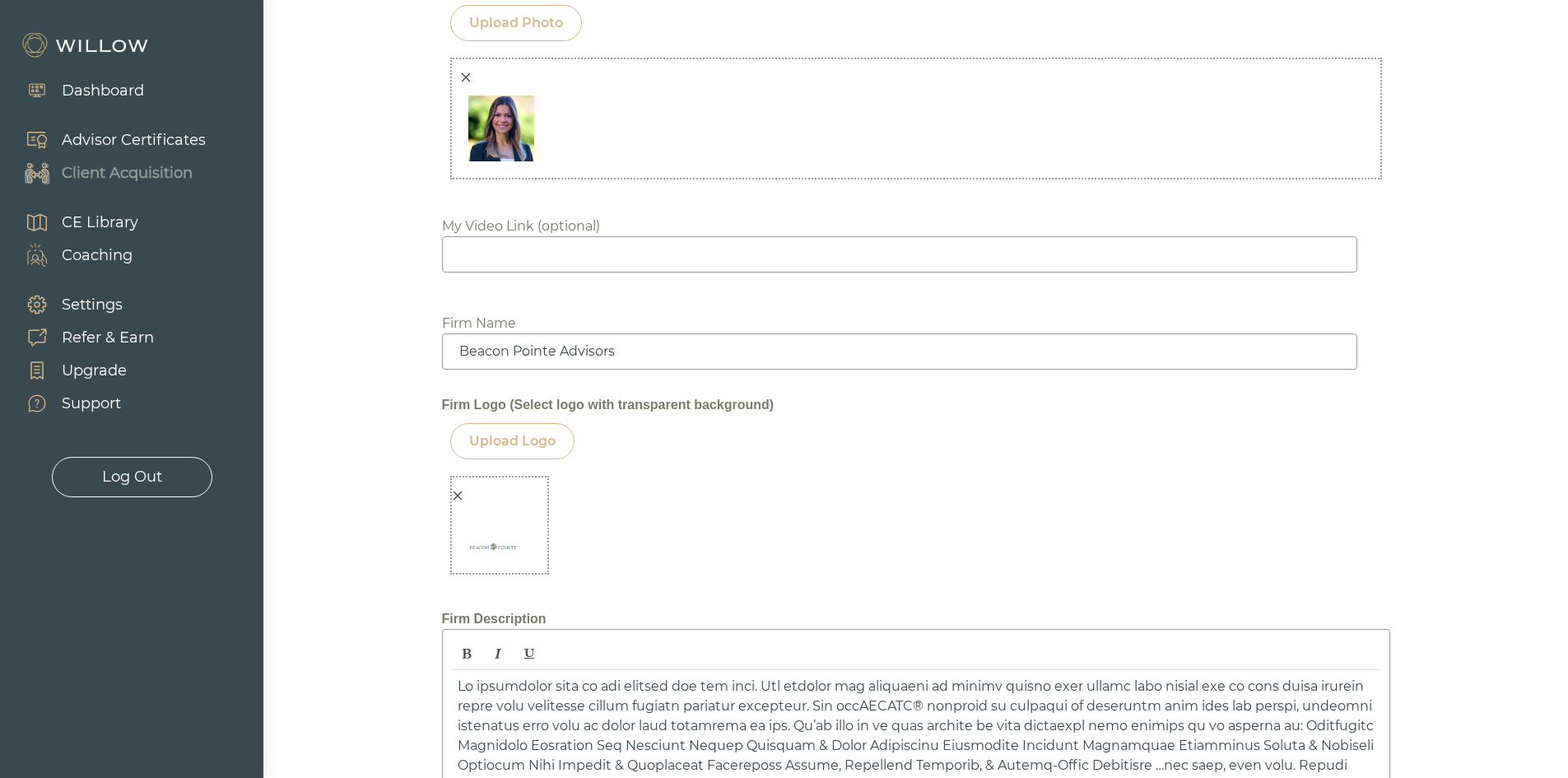
scroll to position [1624, 0]
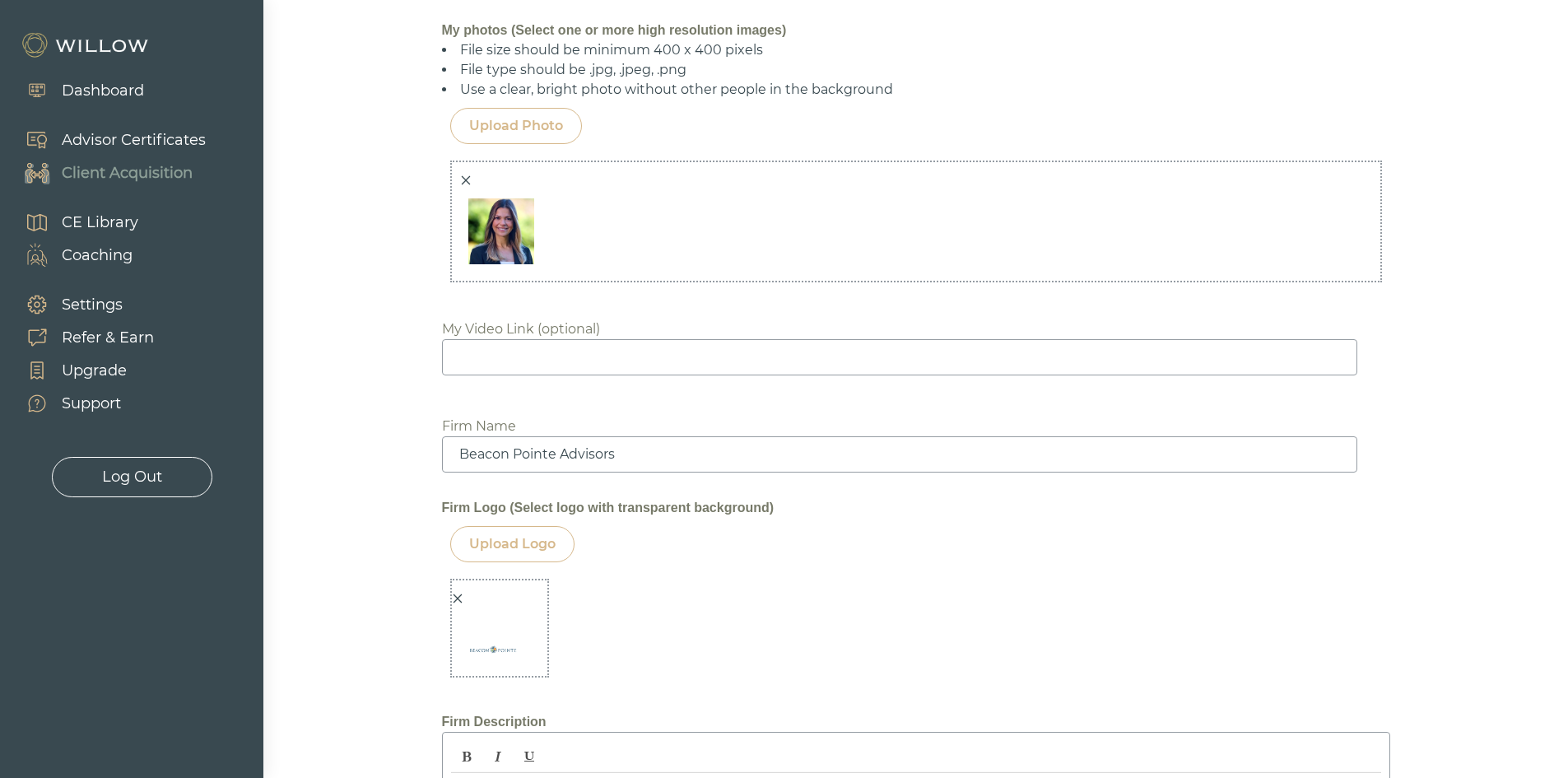
click at [456, 597] on icon "close" at bounding box center [457, 599] width 9 height 9
click at [511, 543] on div "Upload Logo" at bounding box center [512, 544] width 86 height 20
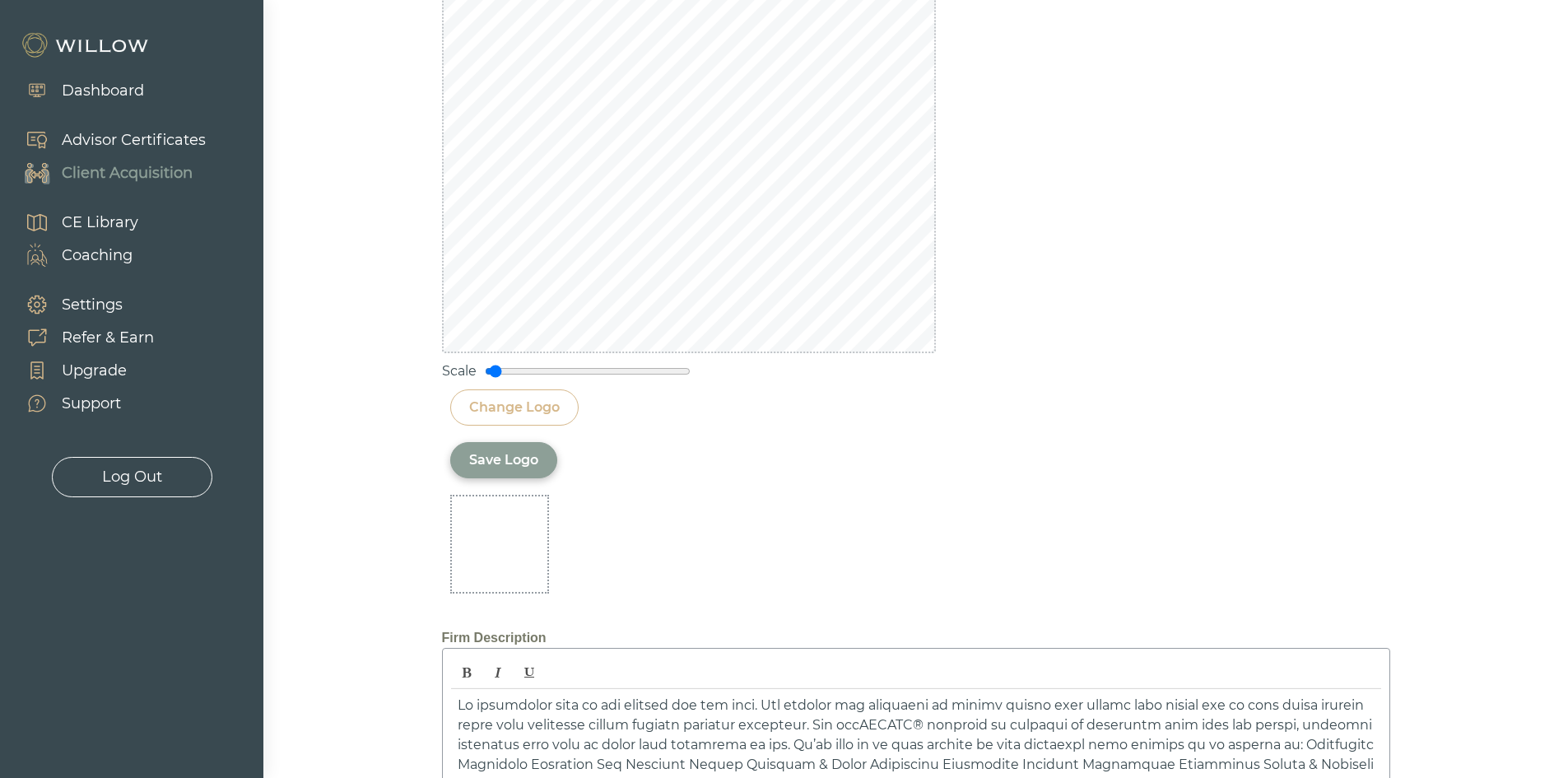
click at [475, 458] on div "Save Logo" at bounding box center [503, 459] width 69 height 20
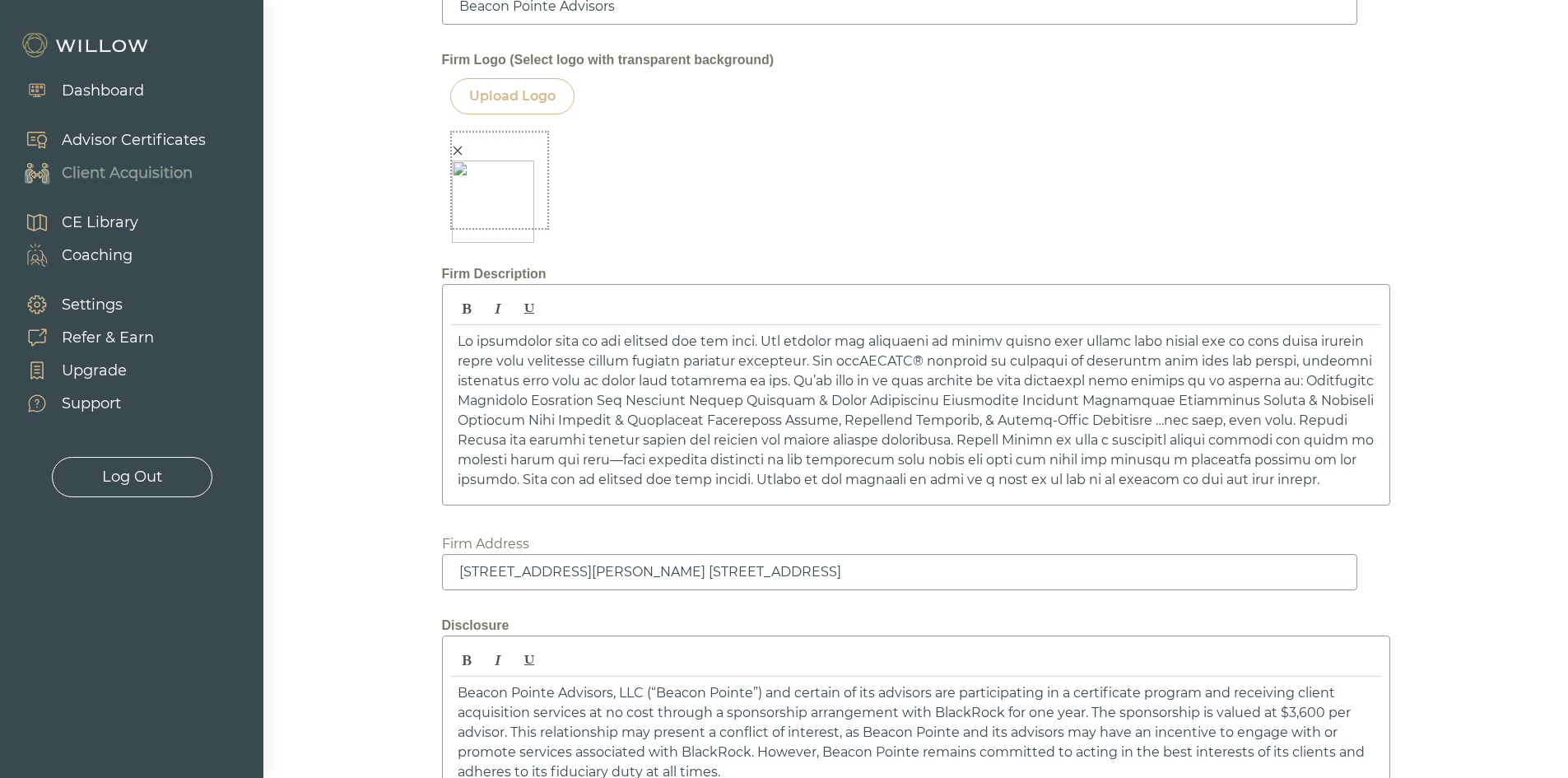
scroll to position [2401, 0]
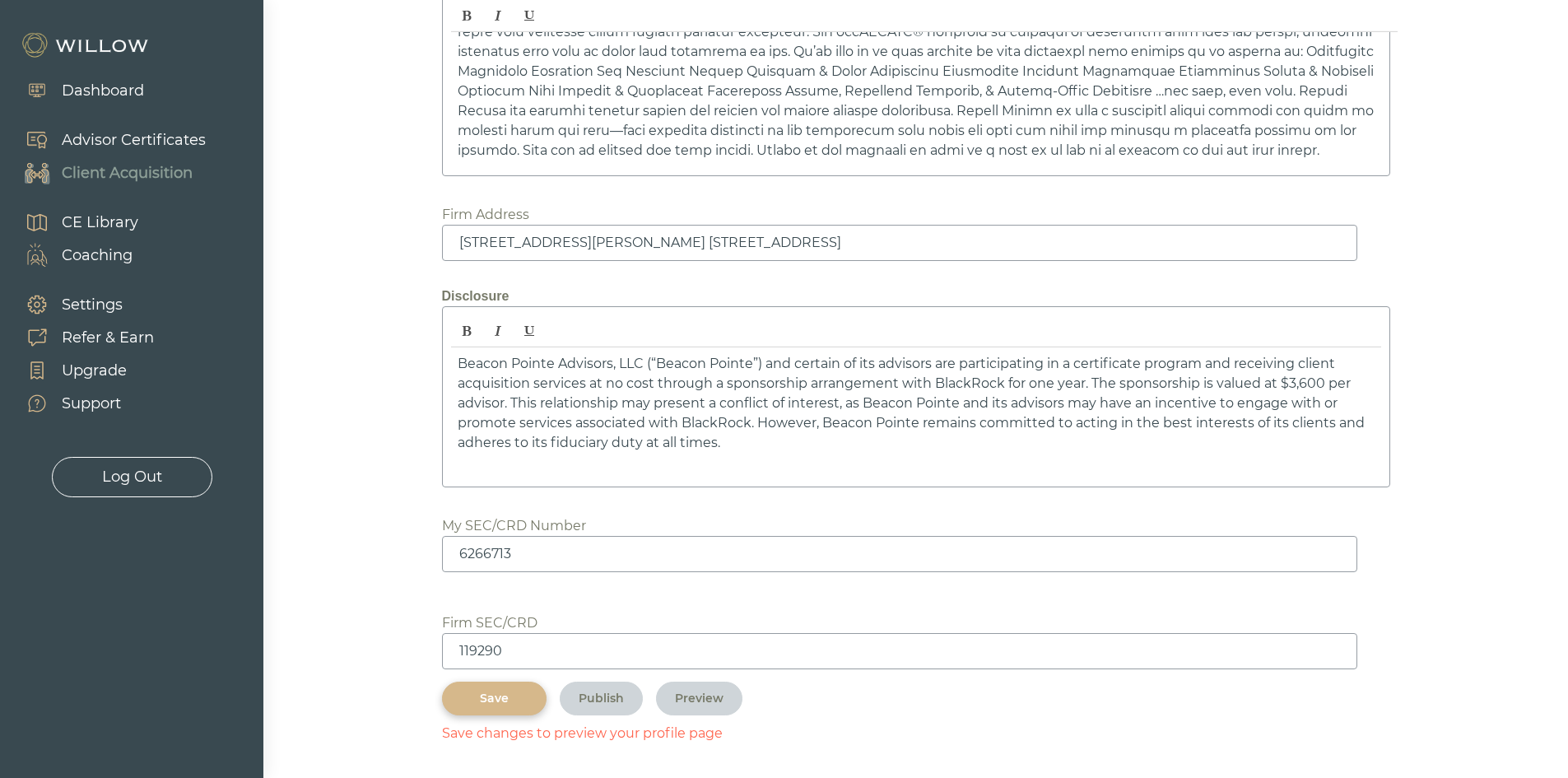
click at [518, 694] on div "Save" at bounding box center [495, 698] width 66 height 17
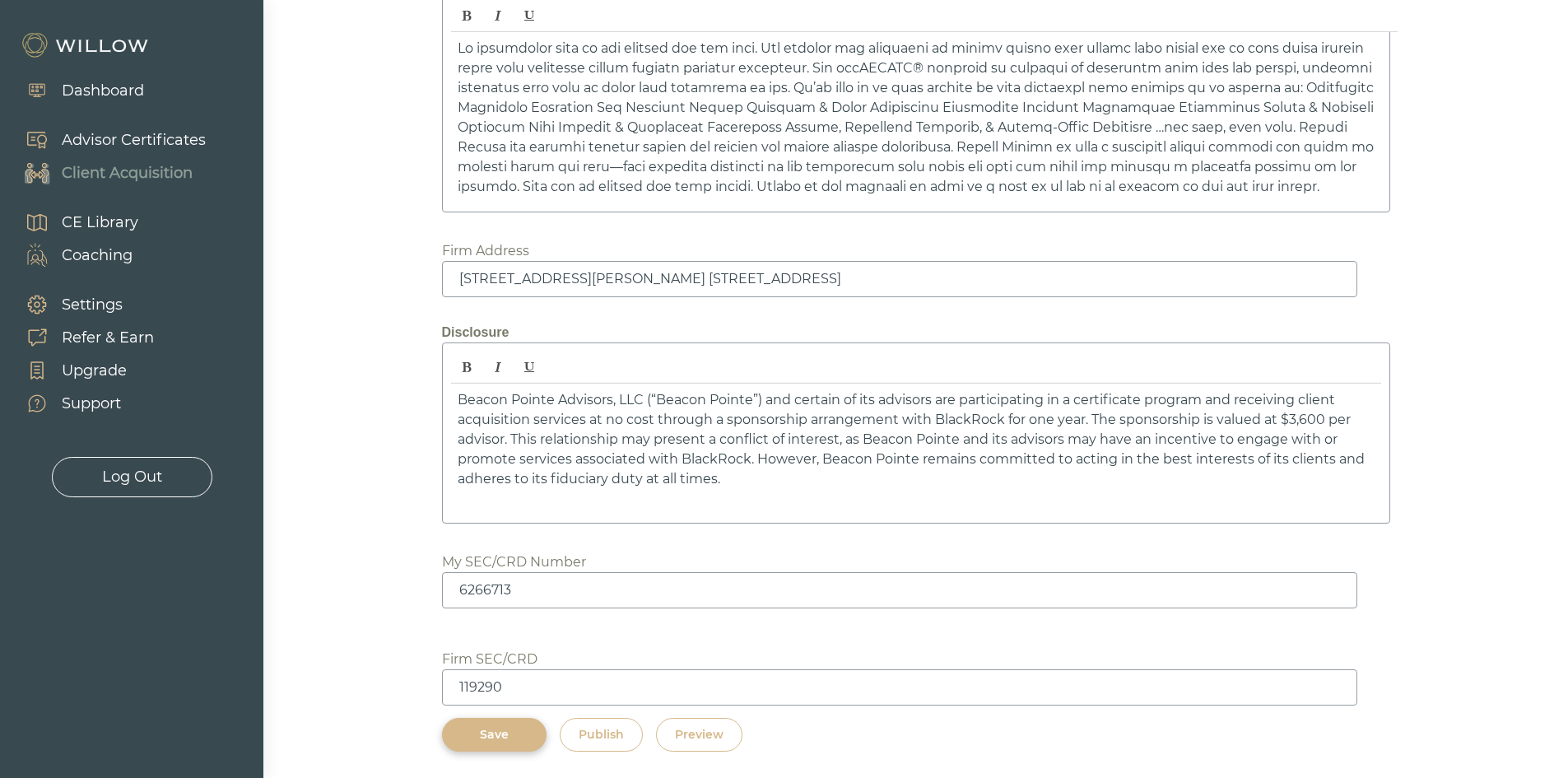
click at [709, 724] on button "Preview" at bounding box center [699, 734] width 86 height 34
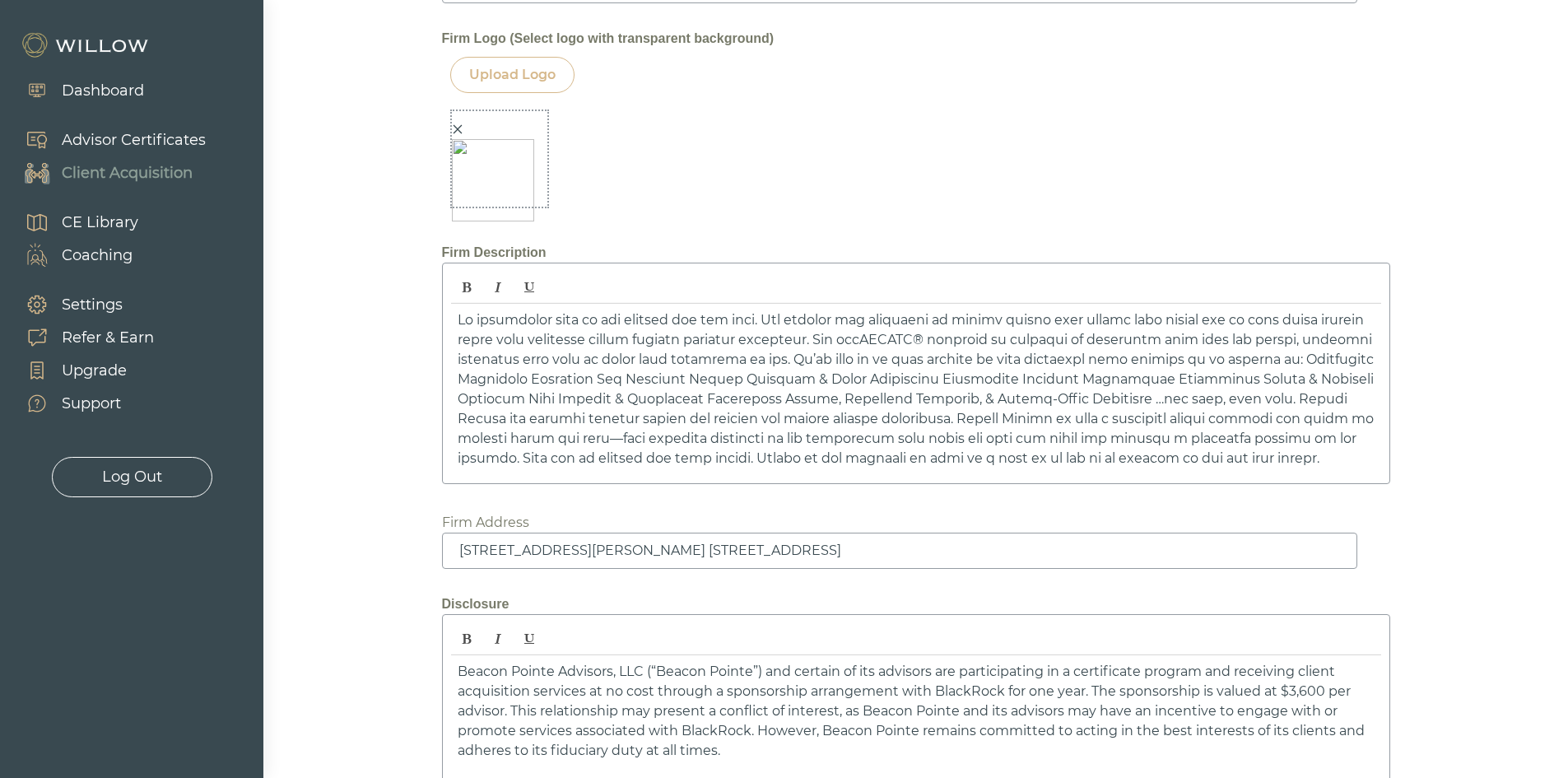
scroll to position [1789, 0]
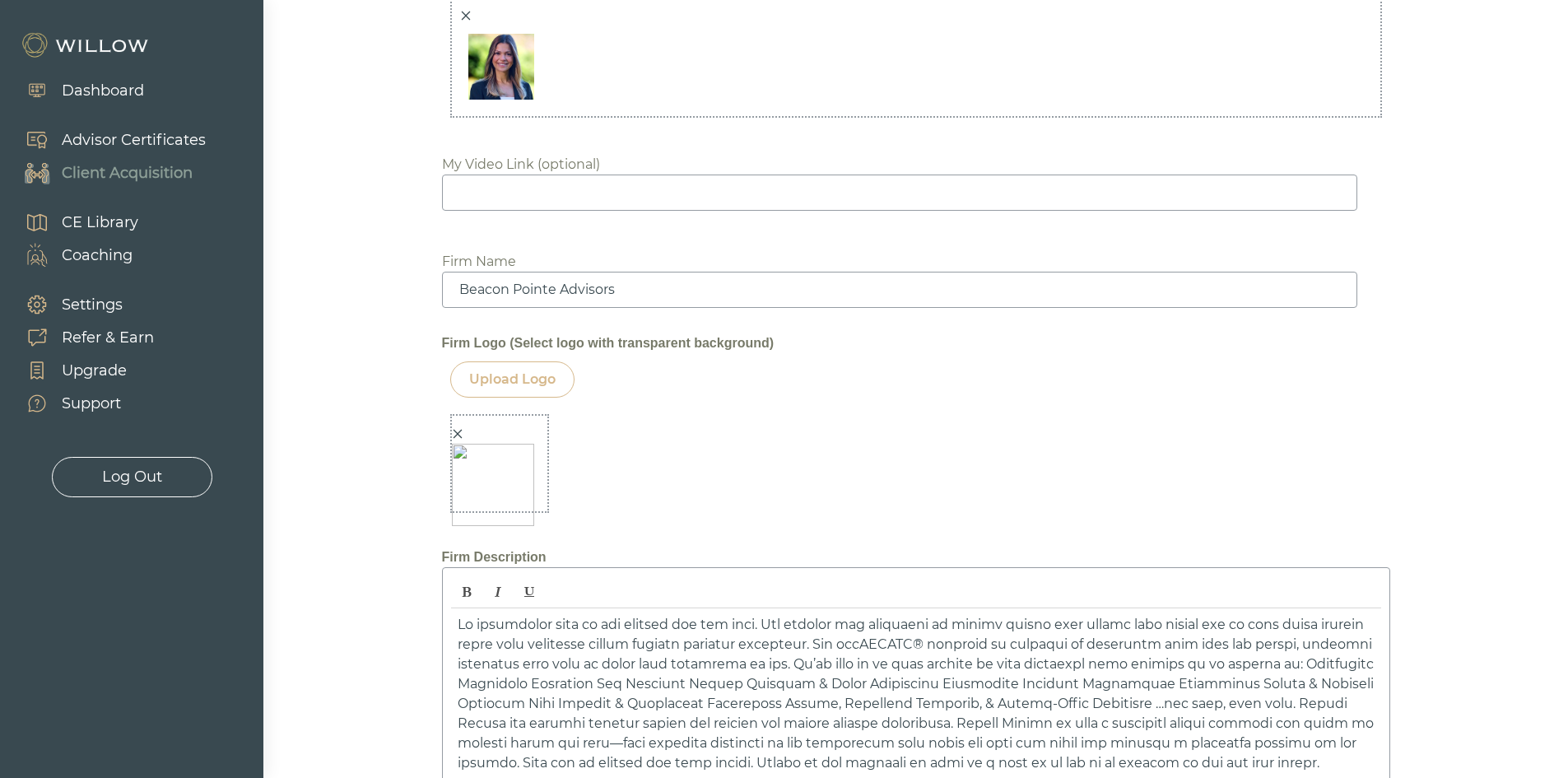
click at [457, 429] on icon "close" at bounding box center [457, 434] width 11 height 11
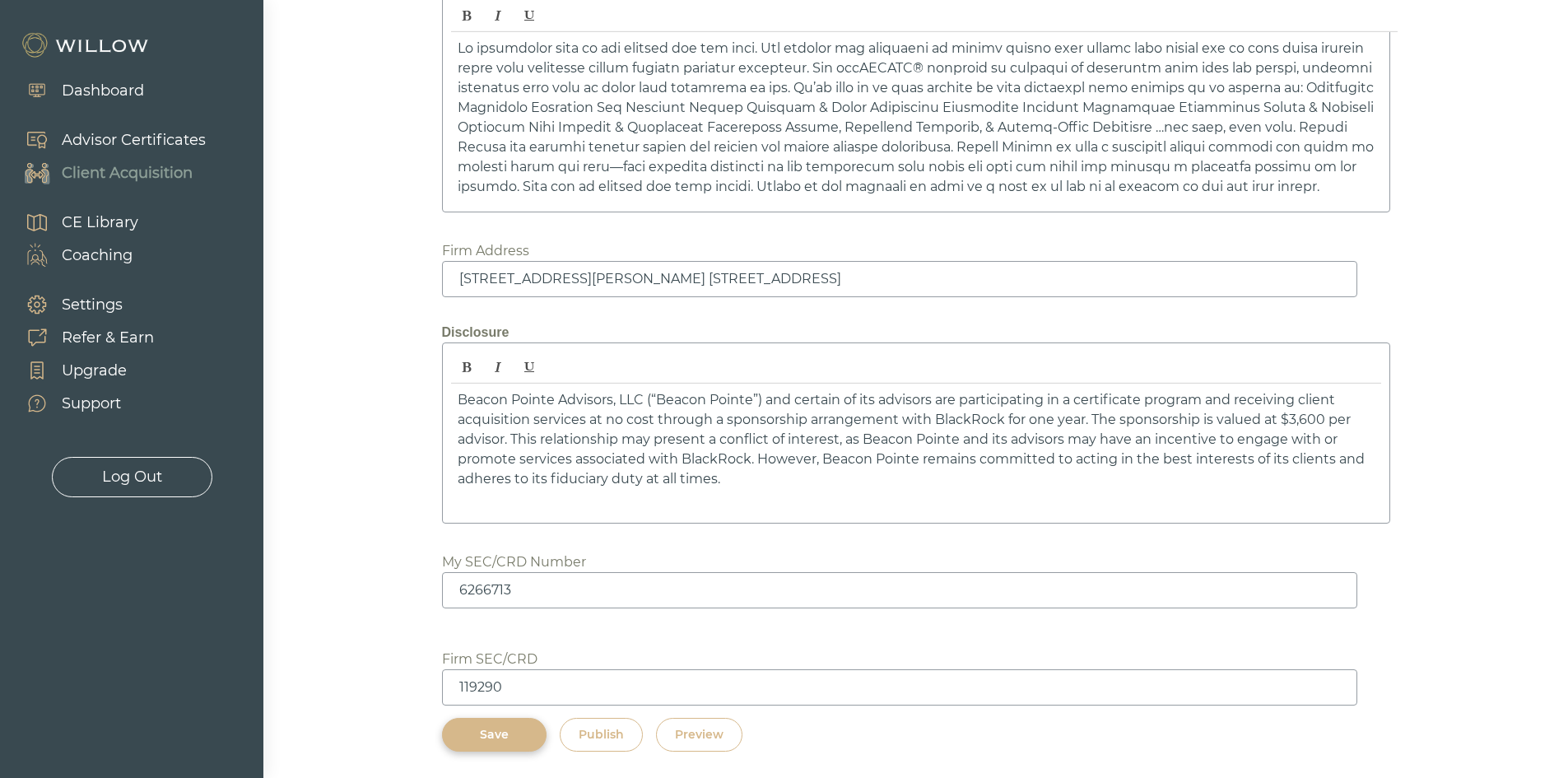
click at [486, 729] on div "Save" at bounding box center [495, 734] width 66 height 17
drag, startPoint x: 1424, startPoint y: 340, endPoint x: 1403, endPoint y: 349, distance: 22.8
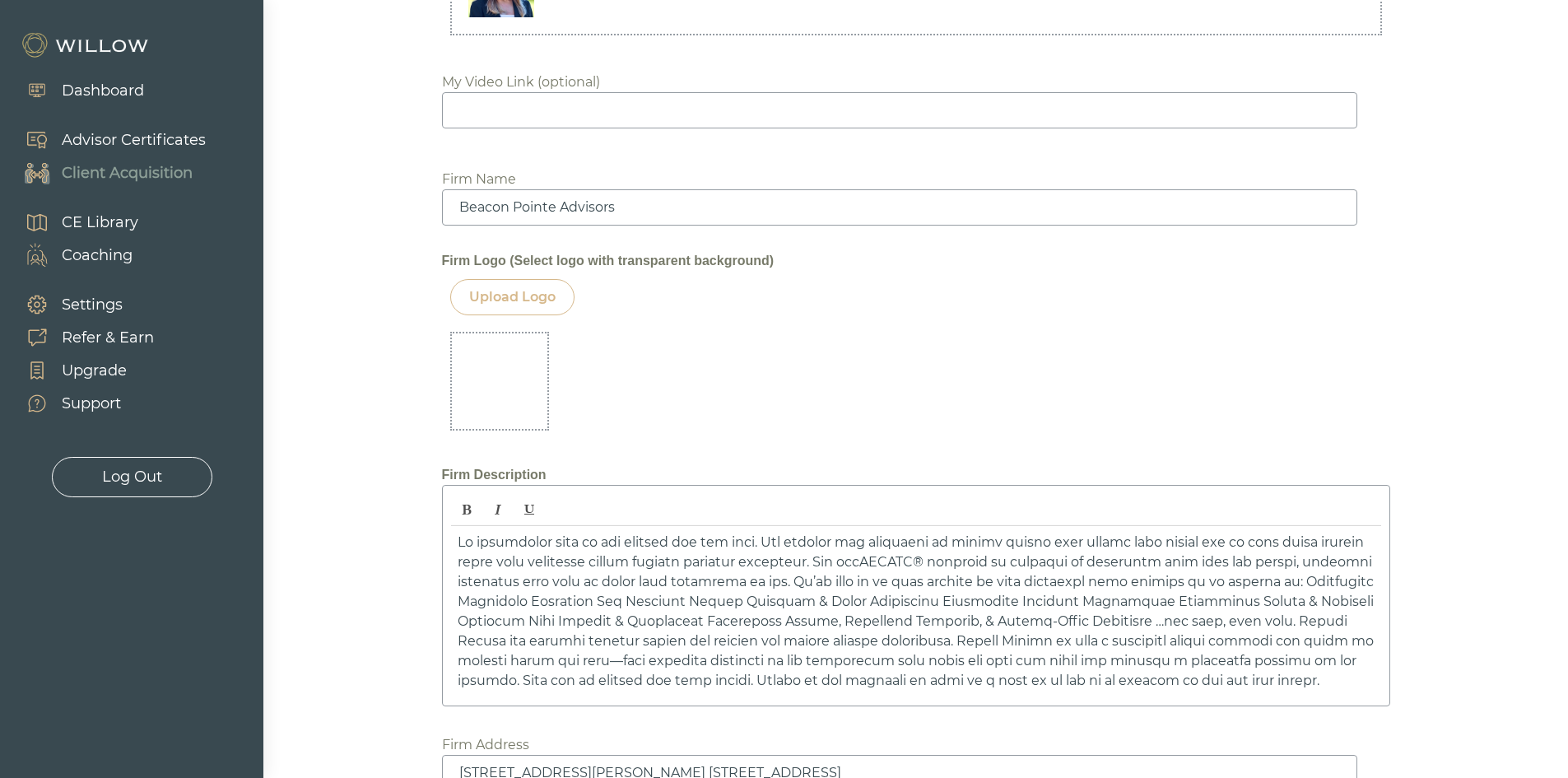
scroll to position [1543, 0]
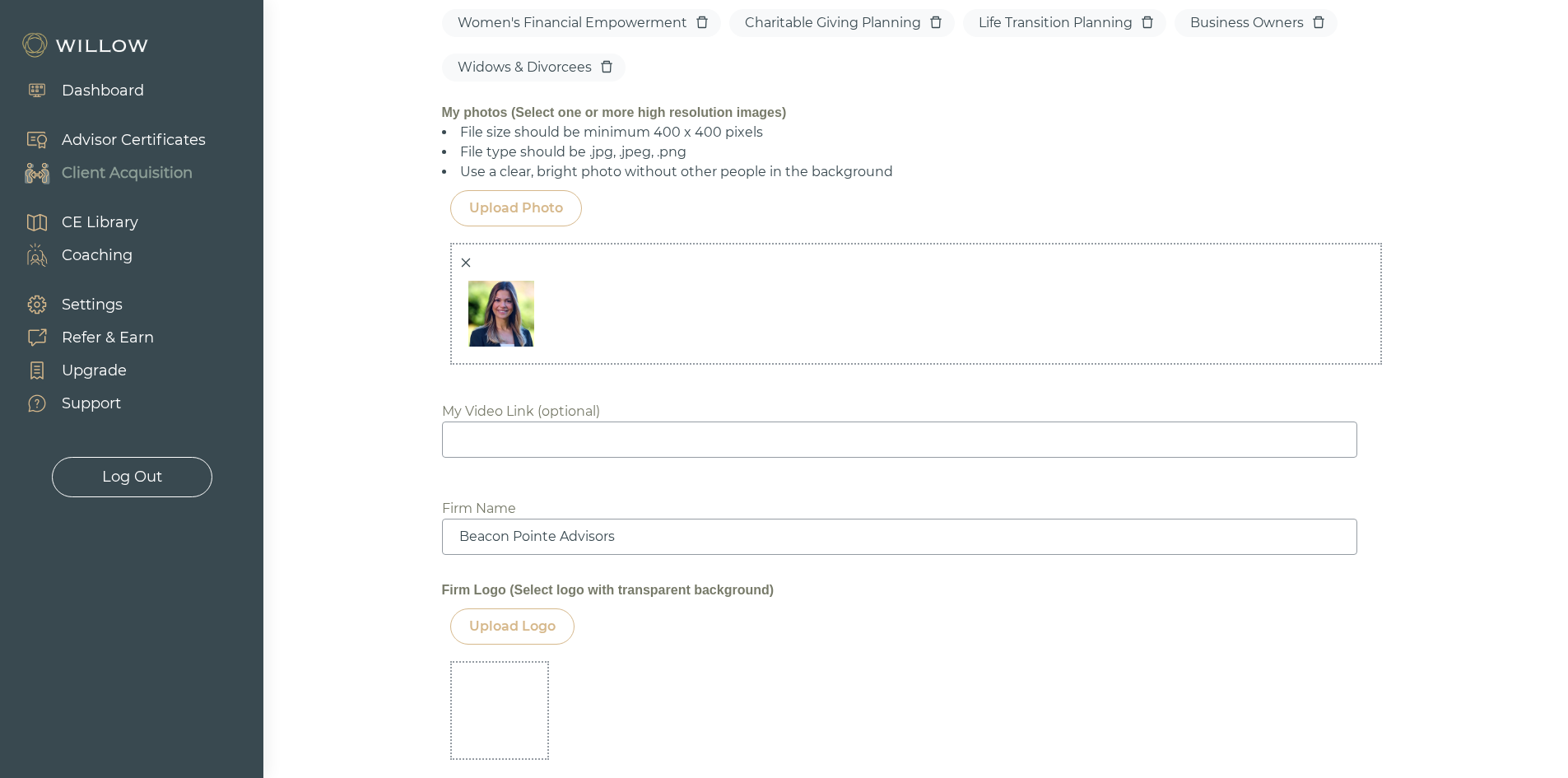
click at [525, 633] on div "Upload Logo" at bounding box center [512, 626] width 86 height 20
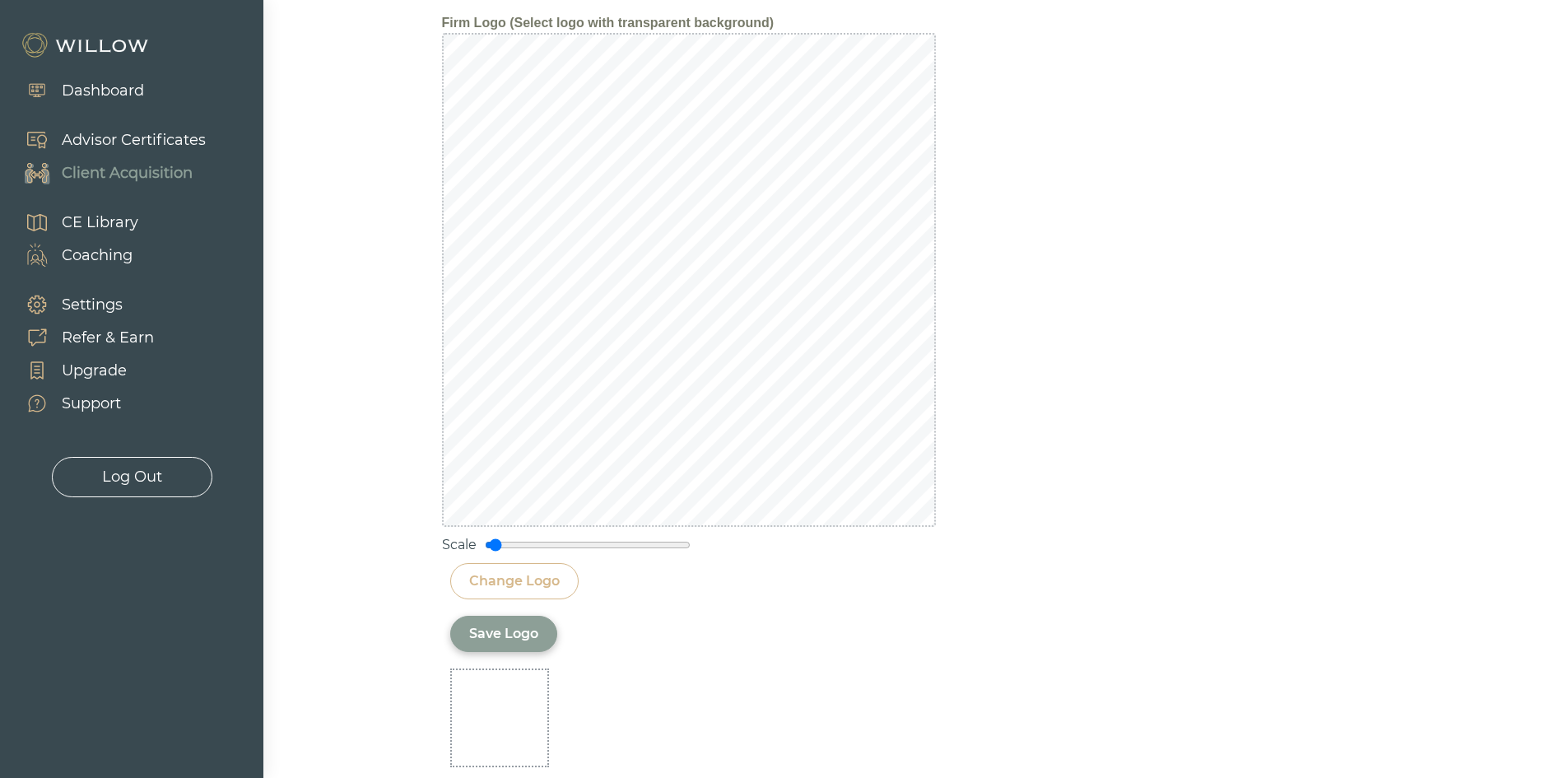
scroll to position [2119, 0]
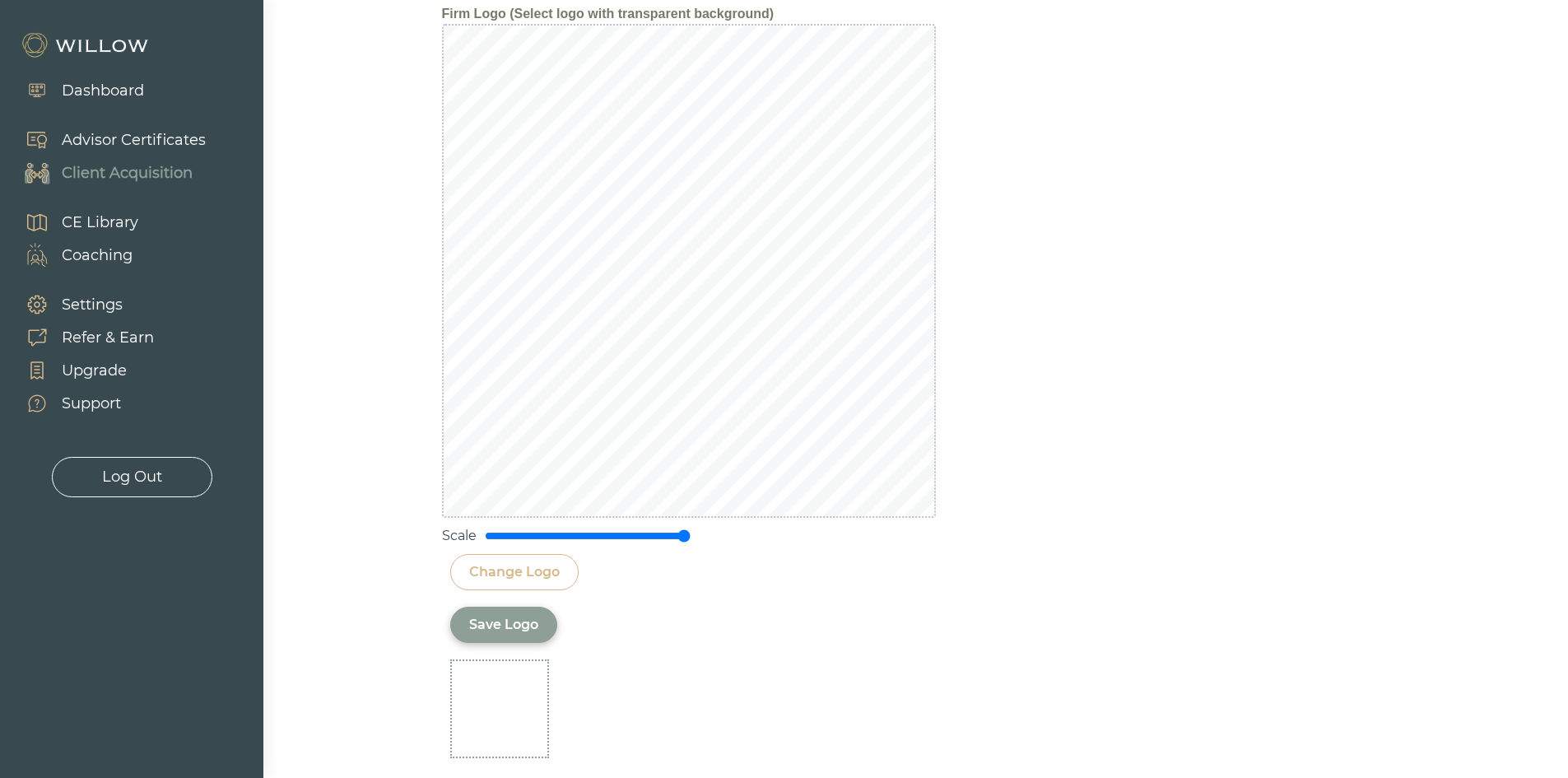
drag, startPoint x: 500, startPoint y: 537, endPoint x: 1087, endPoint y: 599, distance: 590.3
type input "2"
click at [691, 543] on input "range" at bounding box center [588, 536] width 206 height 13
click at [513, 629] on div "Save Logo" at bounding box center [503, 624] width 69 height 20
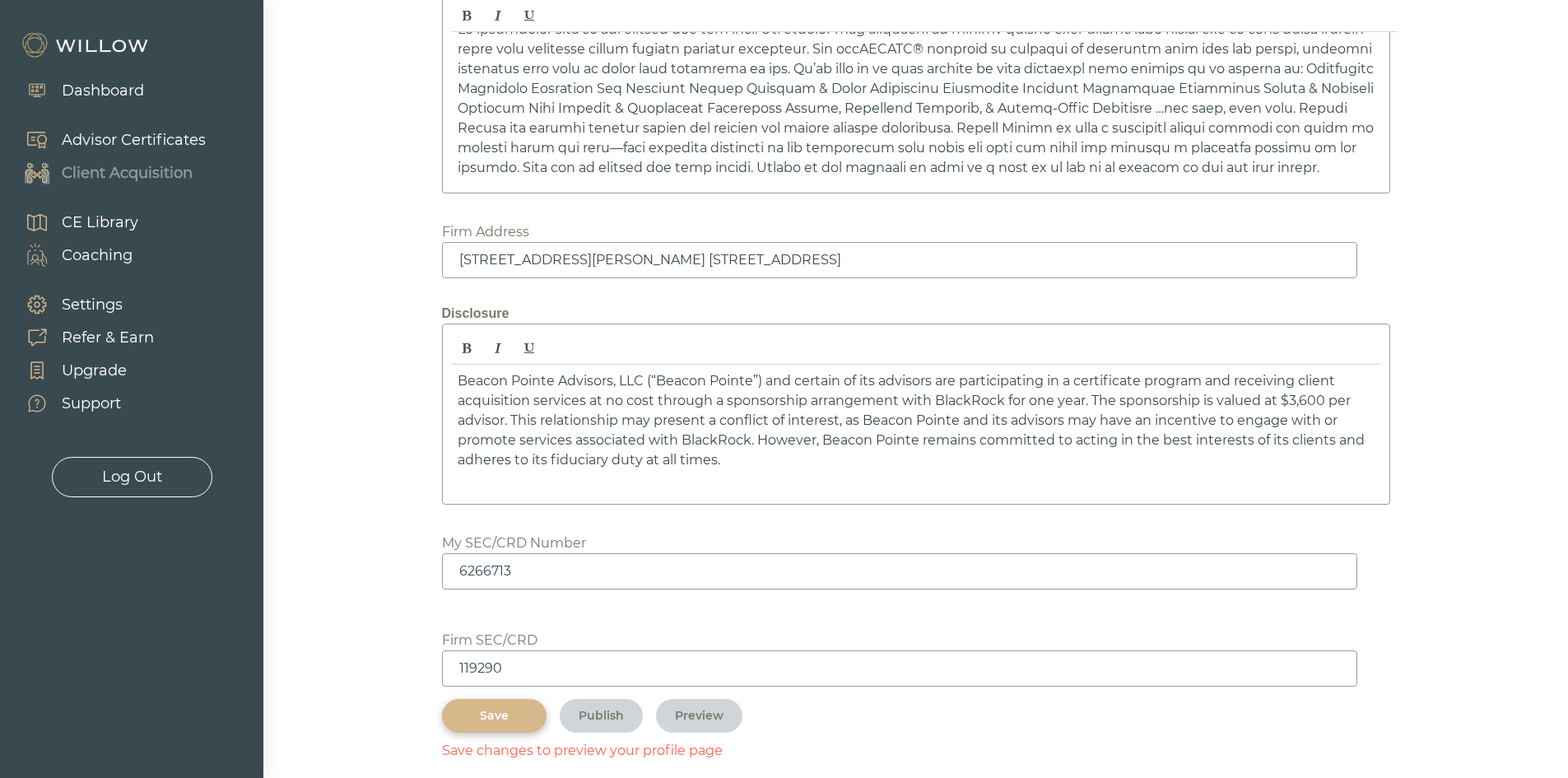
scroll to position [2401, 0]
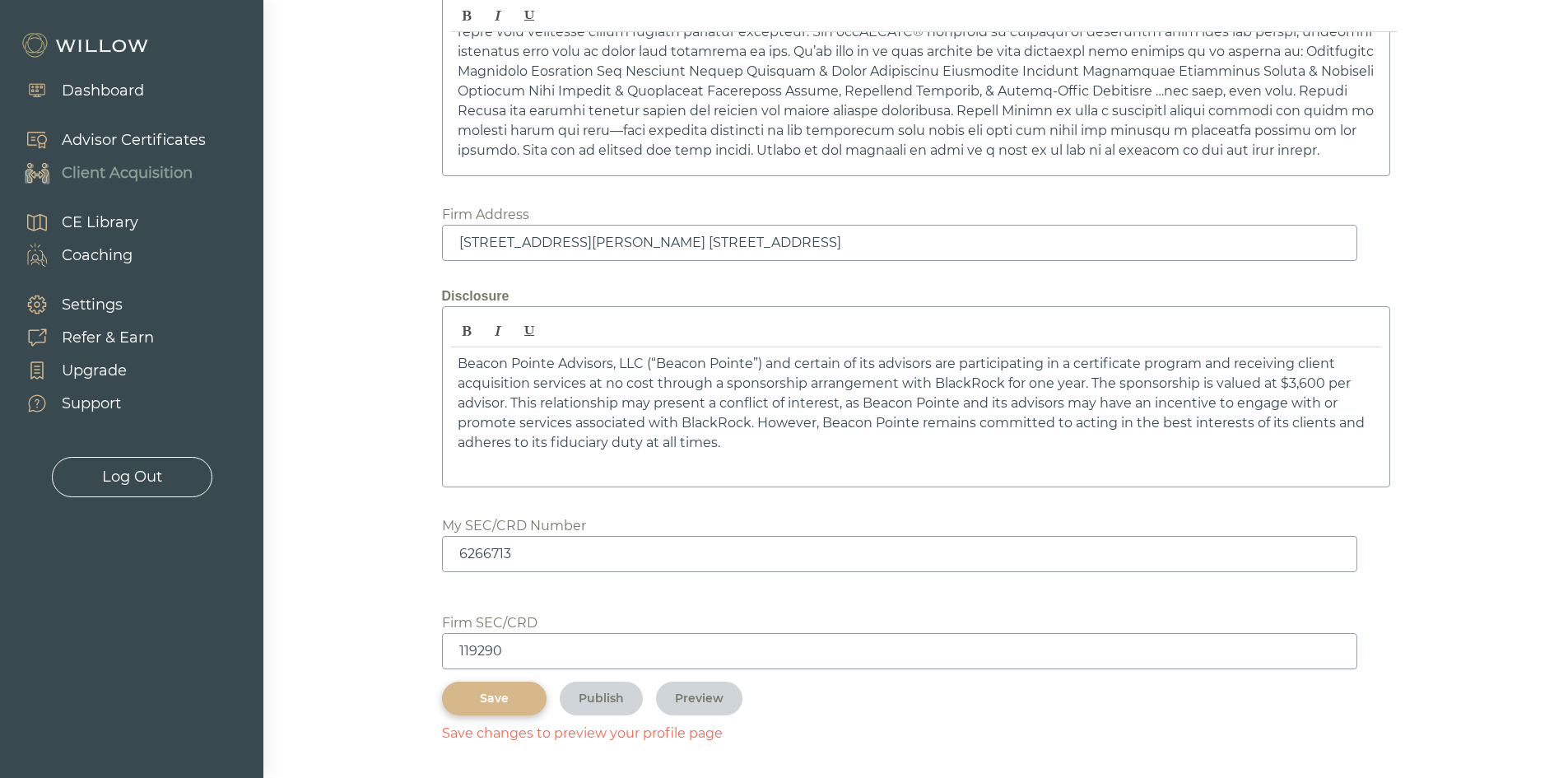
click at [500, 693] on div "Save" at bounding box center [495, 698] width 66 height 17
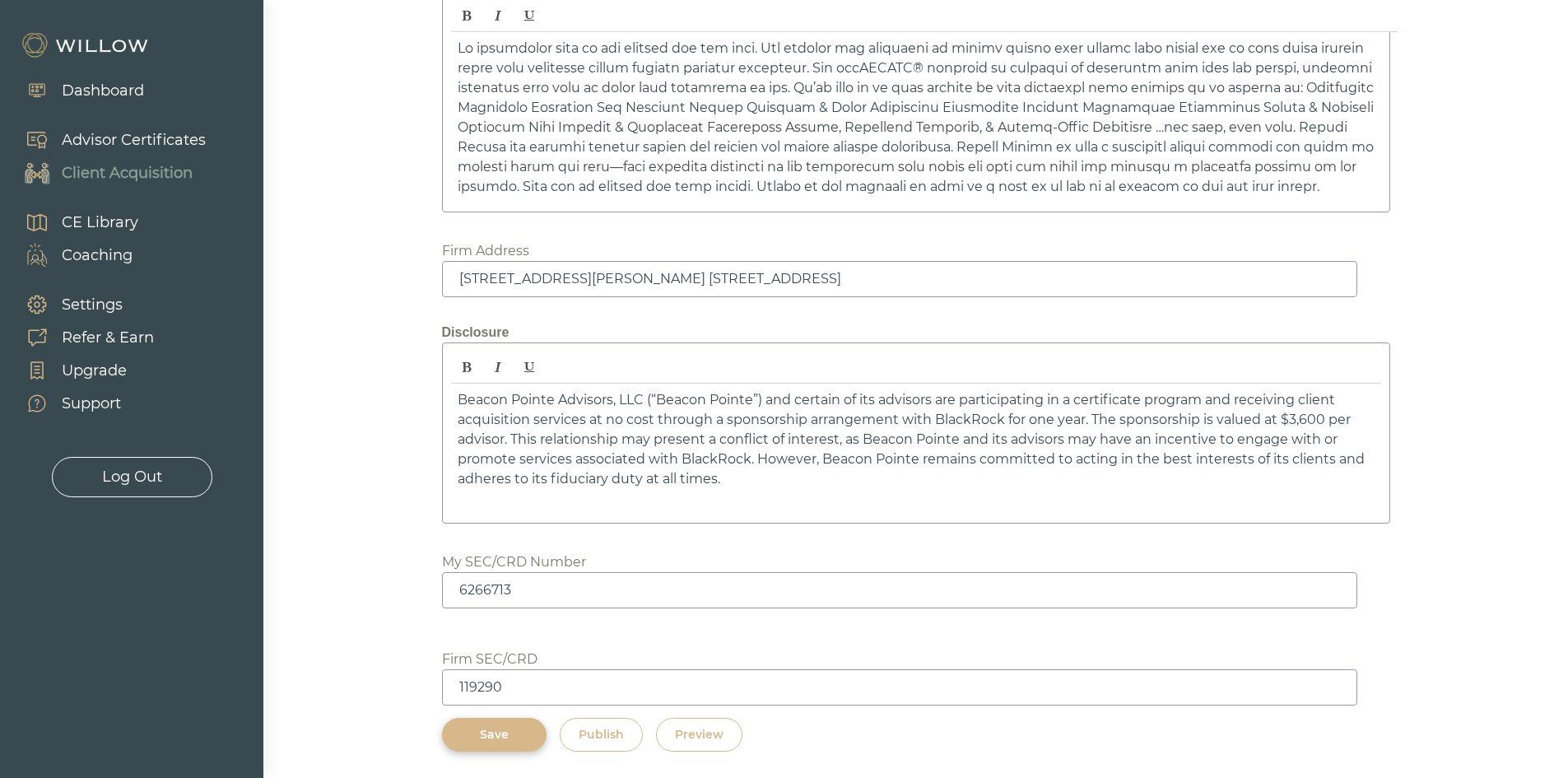
scroll to position [2365, 0]
click at [695, 727] on div "Preview" at bounding box center [699, 734] width 48 height 17
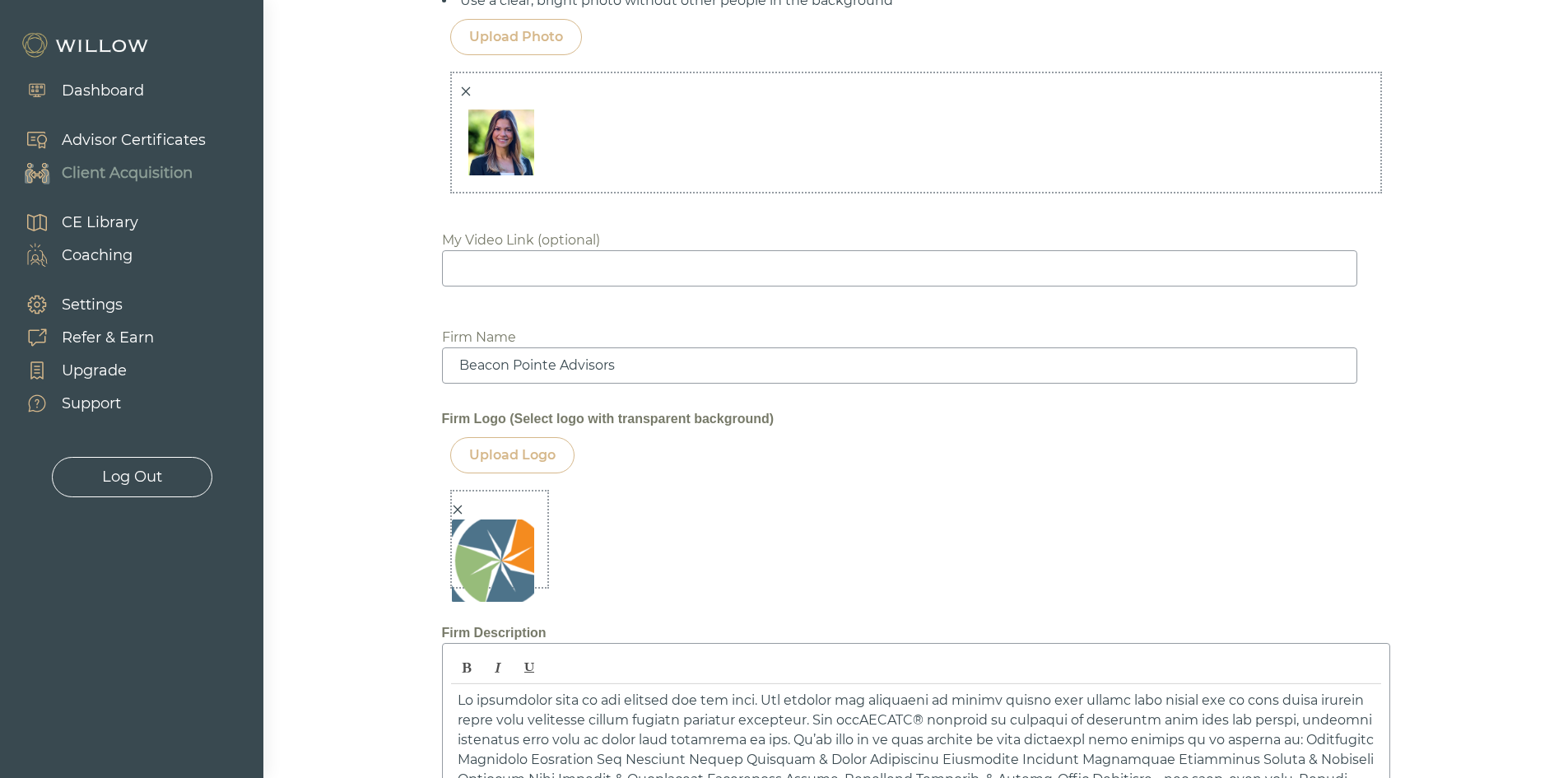
scroll to position [1624, 0]
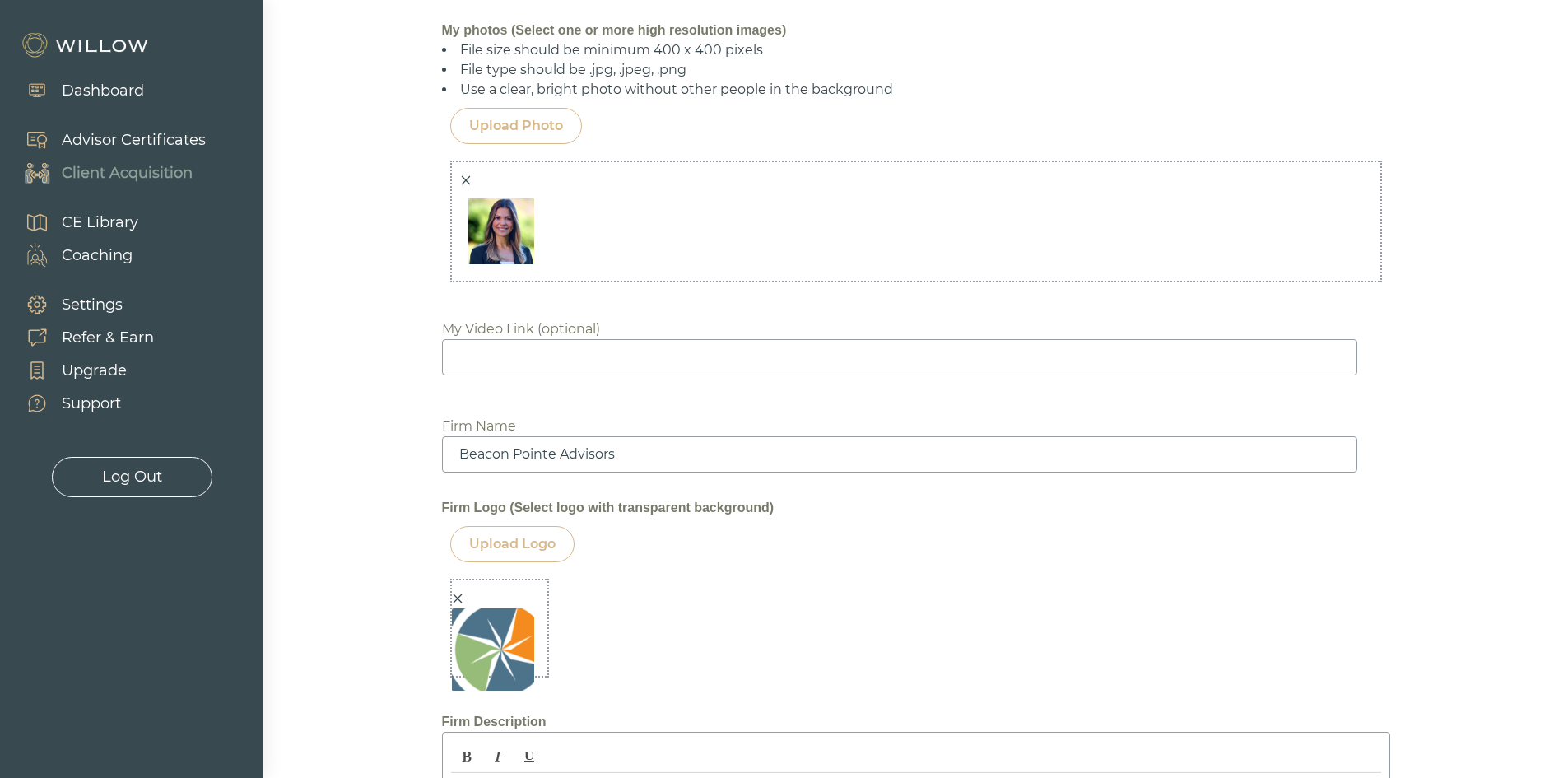
click at [461, 605] on div at bounding box center [457, 599] width 11 height 17
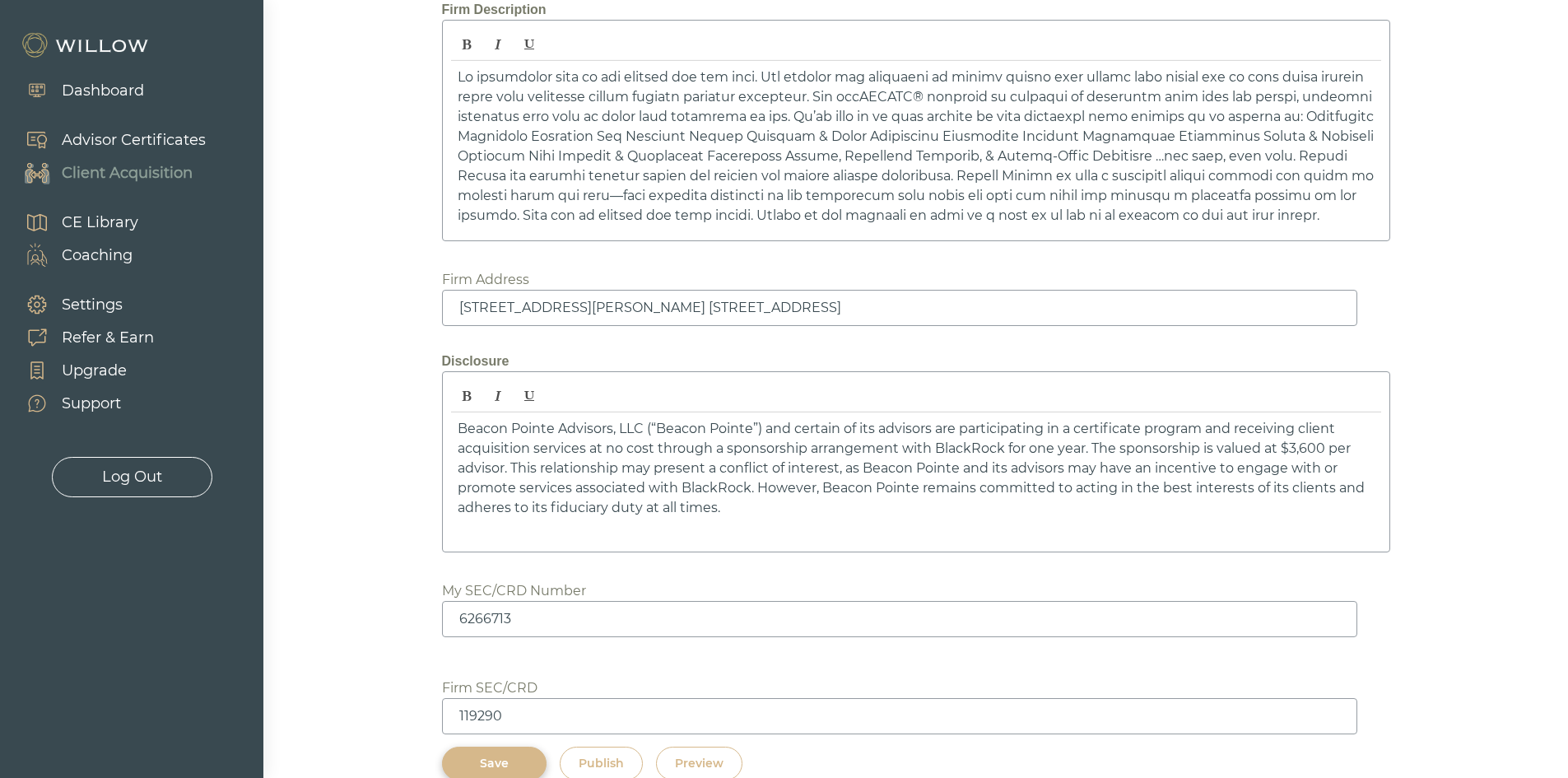
scroll to position [2365, 0]
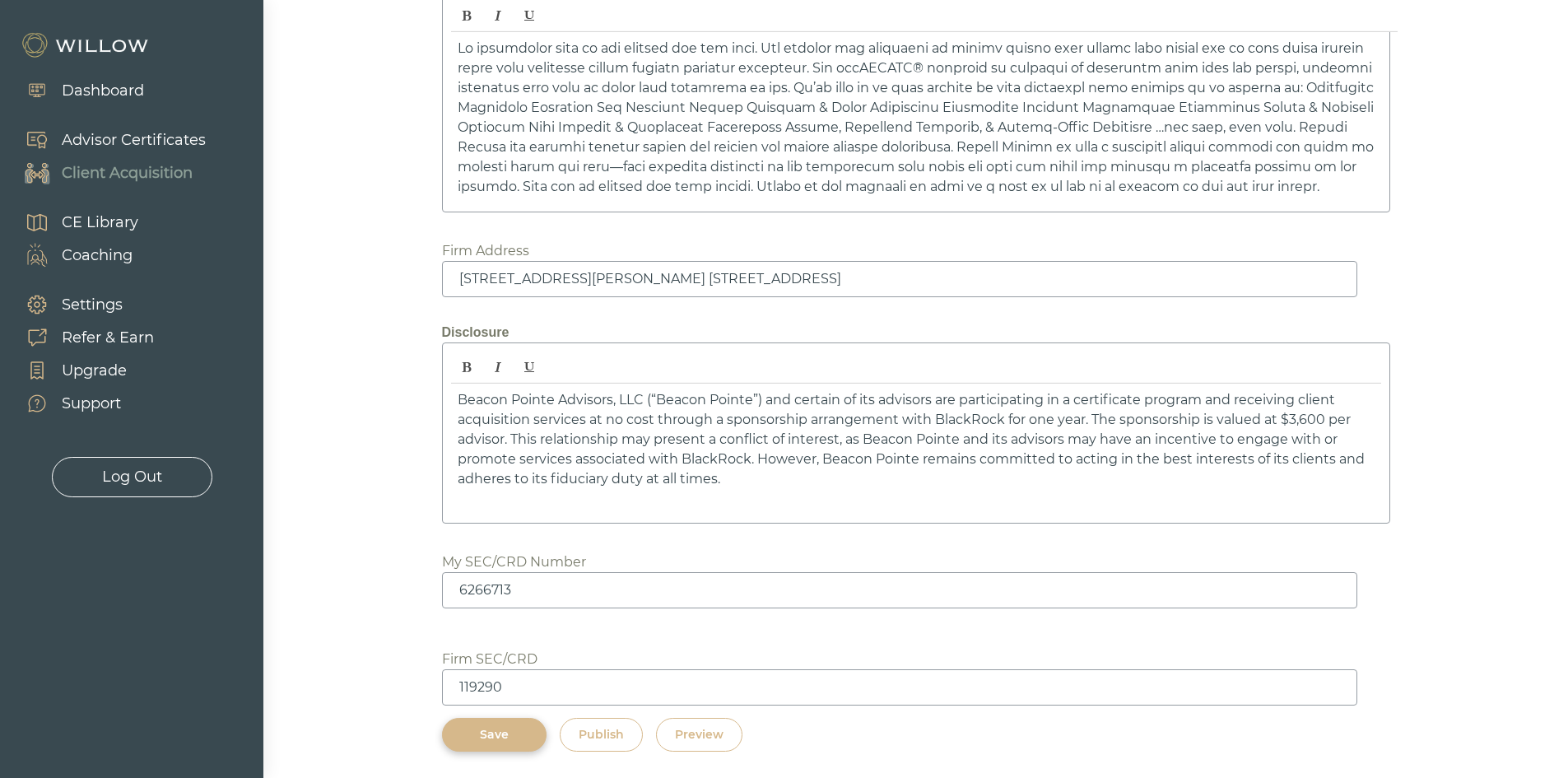
click at [508, 731] on div "Save" at bounding box center [495, 734] width 66 height 17
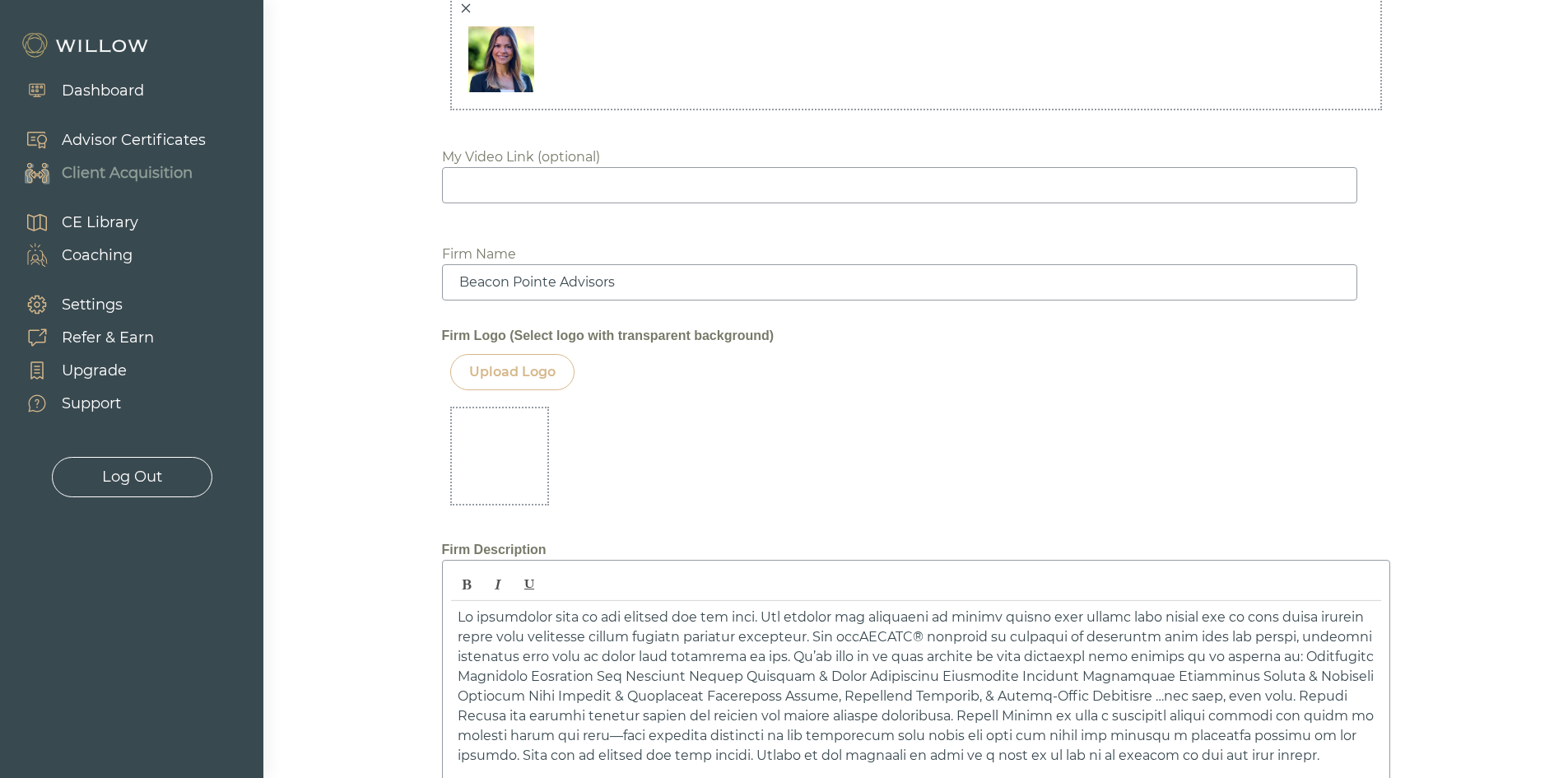
scroll to position [1789, 0]
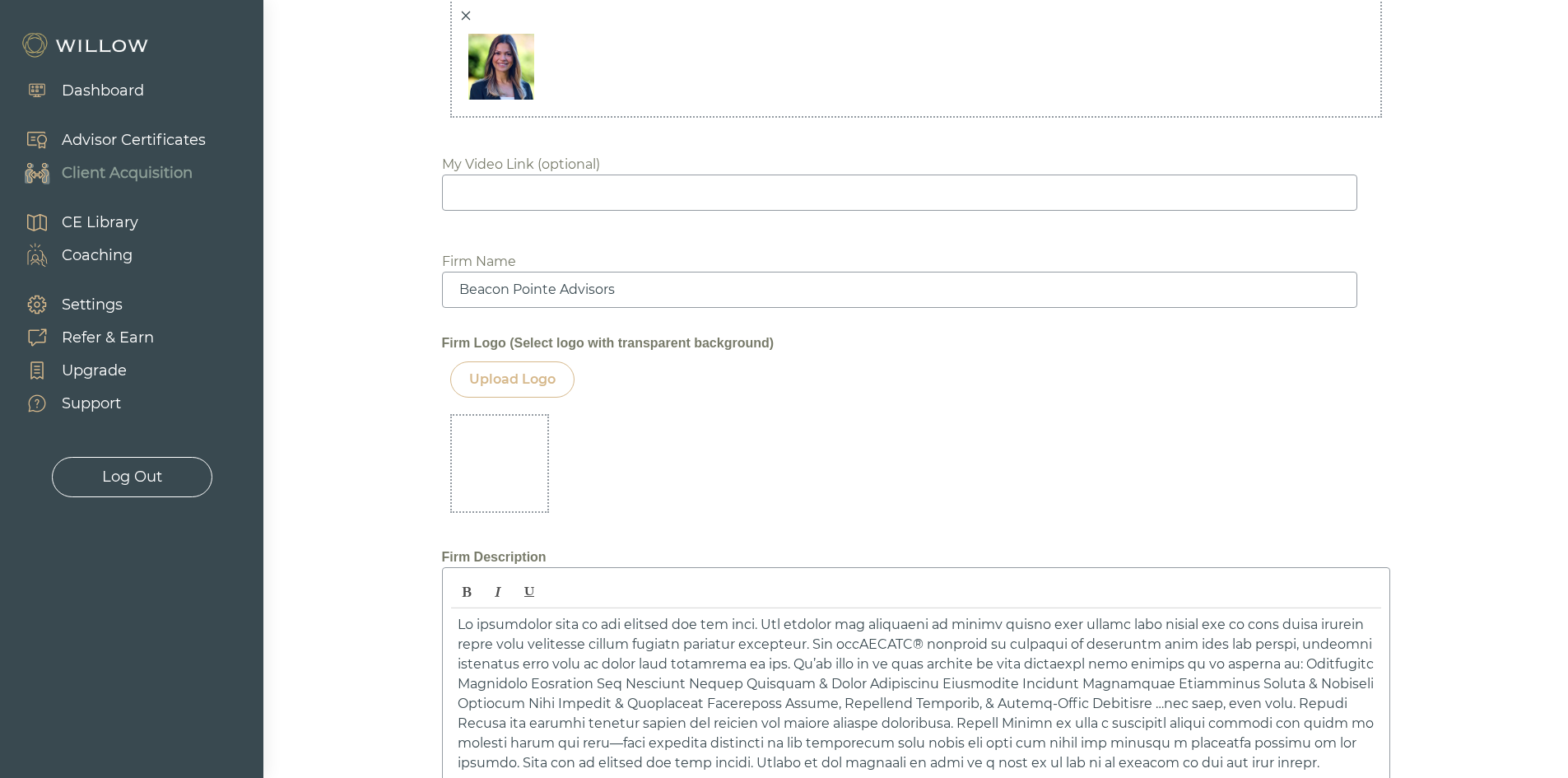
click at [548, 385] on div "Upload Logo" at bounding box center [512, 379] width 86 height 20
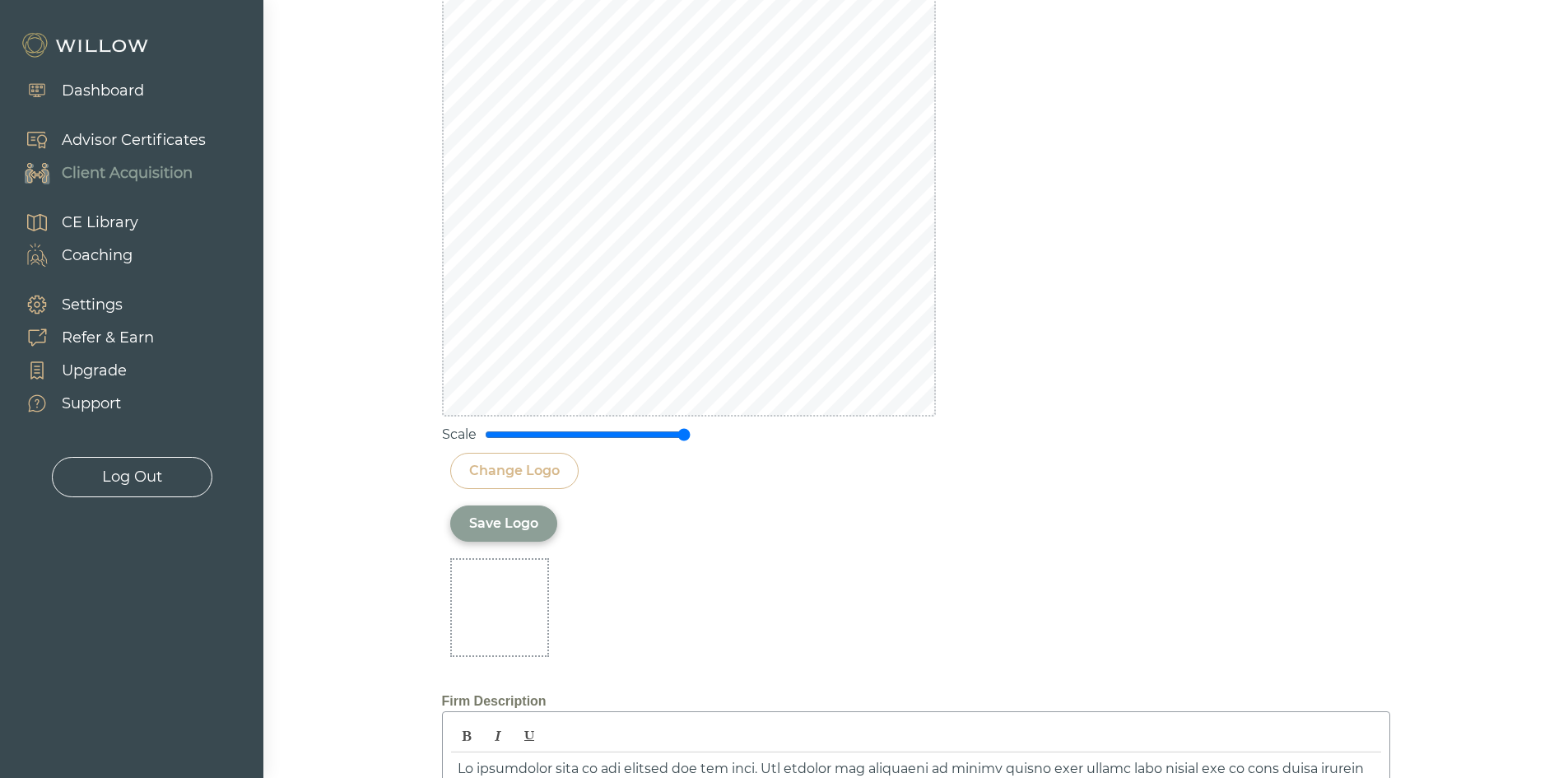
scroll to position [2237, 0]
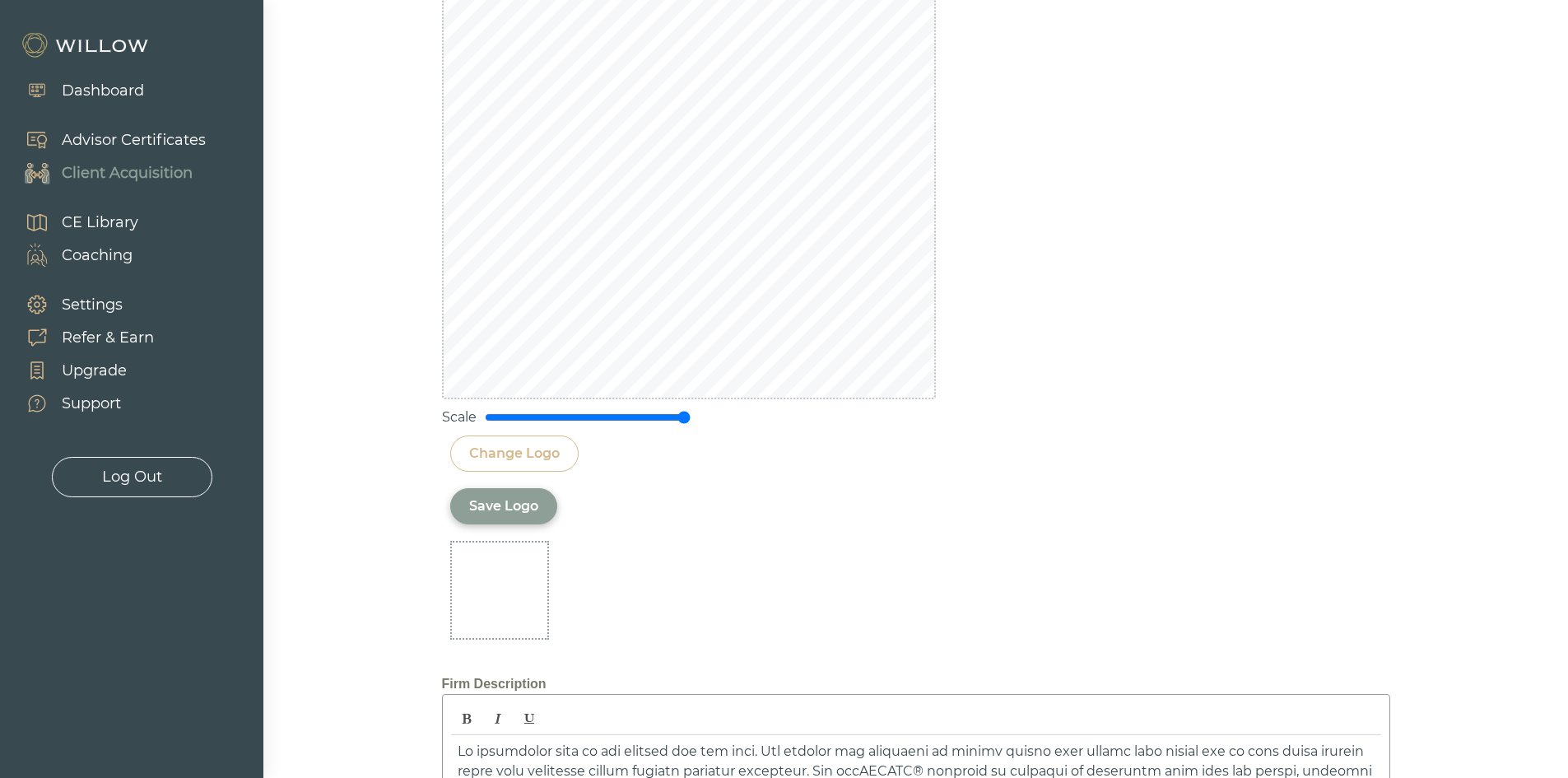
click at [529, 452] on div "Change Logo" at bounding box center [513, 454] width 90 height 20
click at [486, 444] on div "Change Logo" at bounding box center [513, 454] width 90 height 20
drag, startPoint x: 683, startPoint y: 419, endPoint x: 587, endPoint y: 413, distance: 96.2
type input "1"
click at [587, 413] on input "range" at bounding box center [588, 417] width 206 height 13
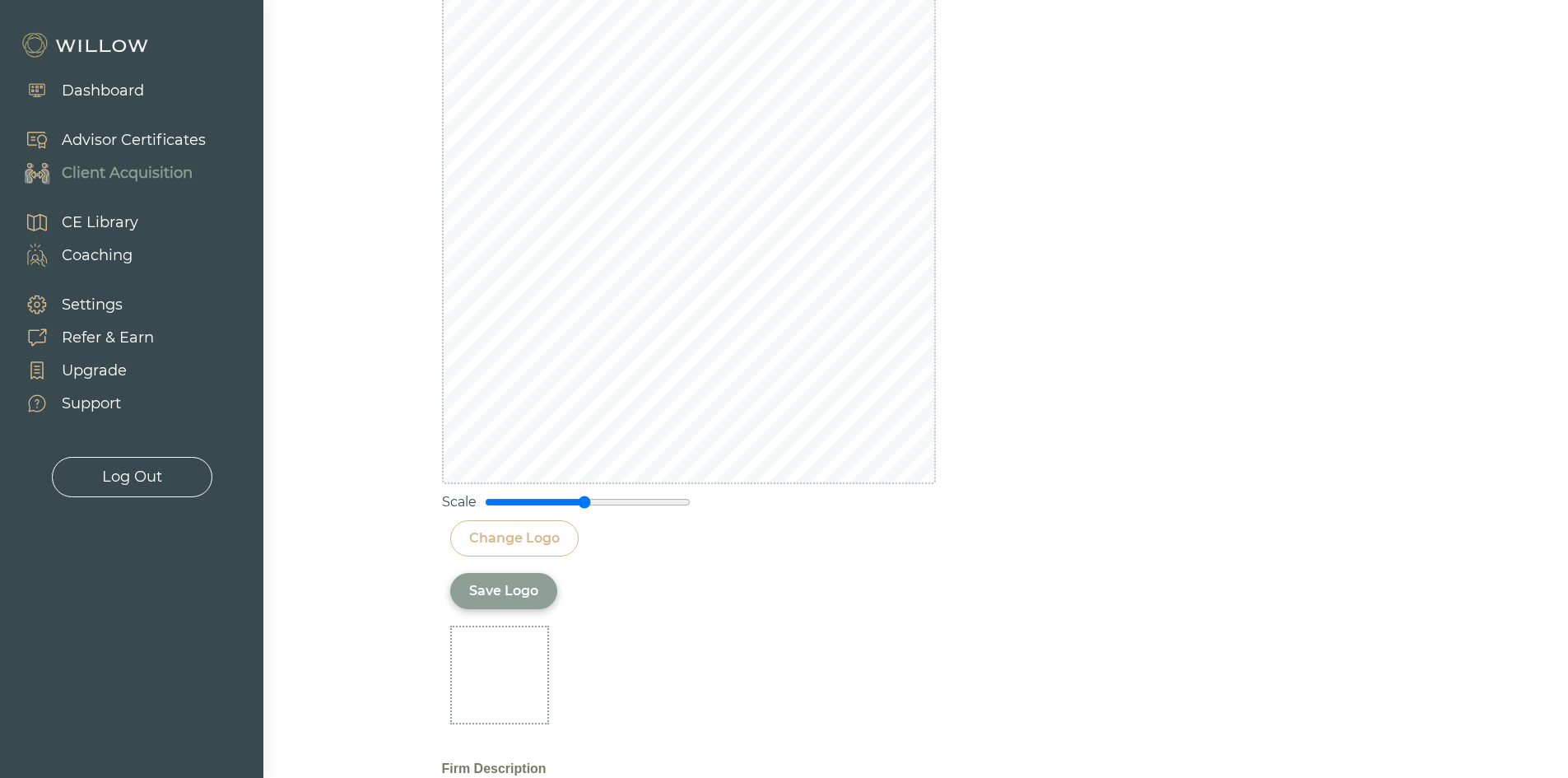
scroll to position [2072, 0]
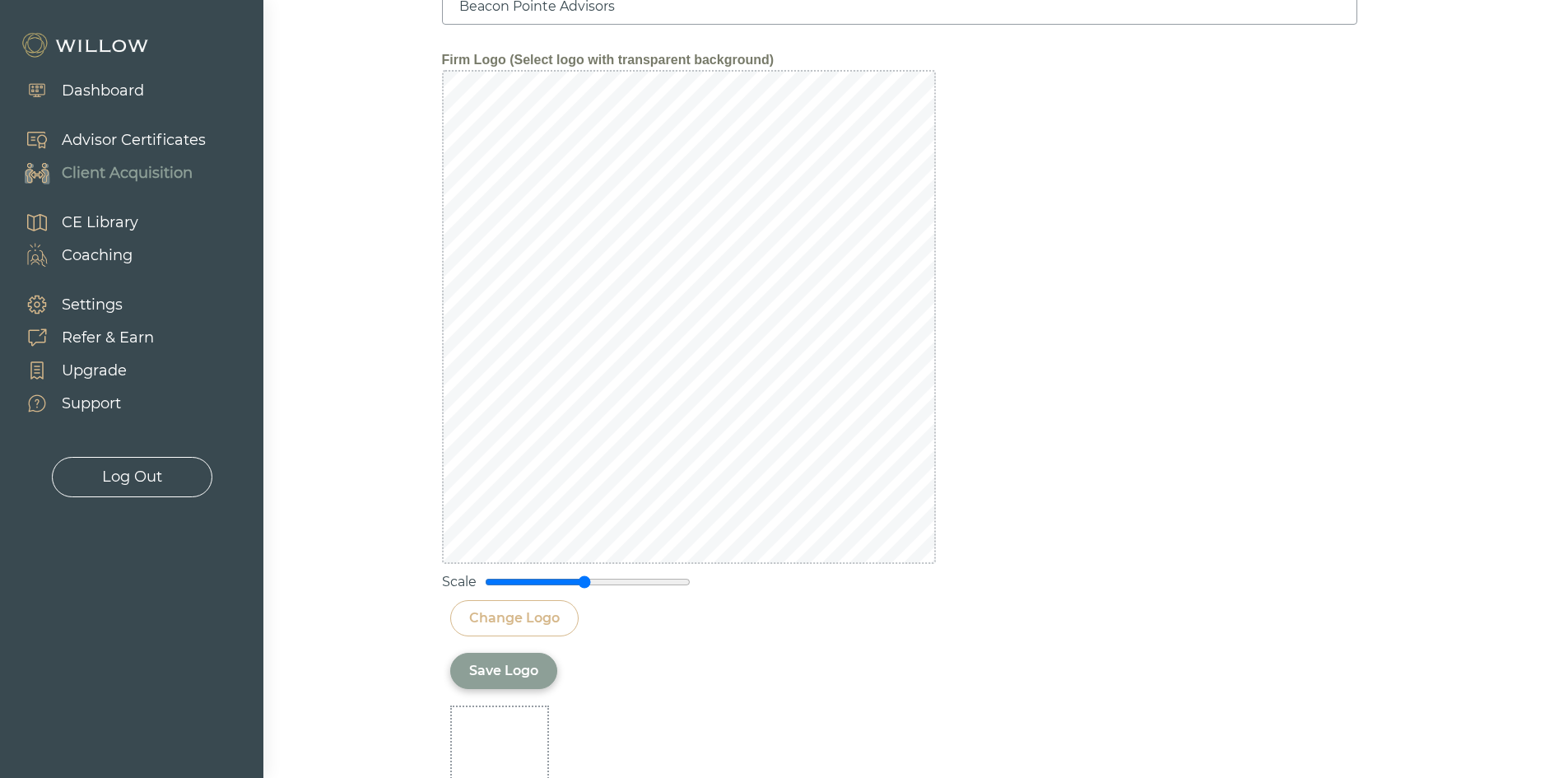
click at [505, 670] on div "Save Logo" at bounding box center [503, 671] width 69 height 20
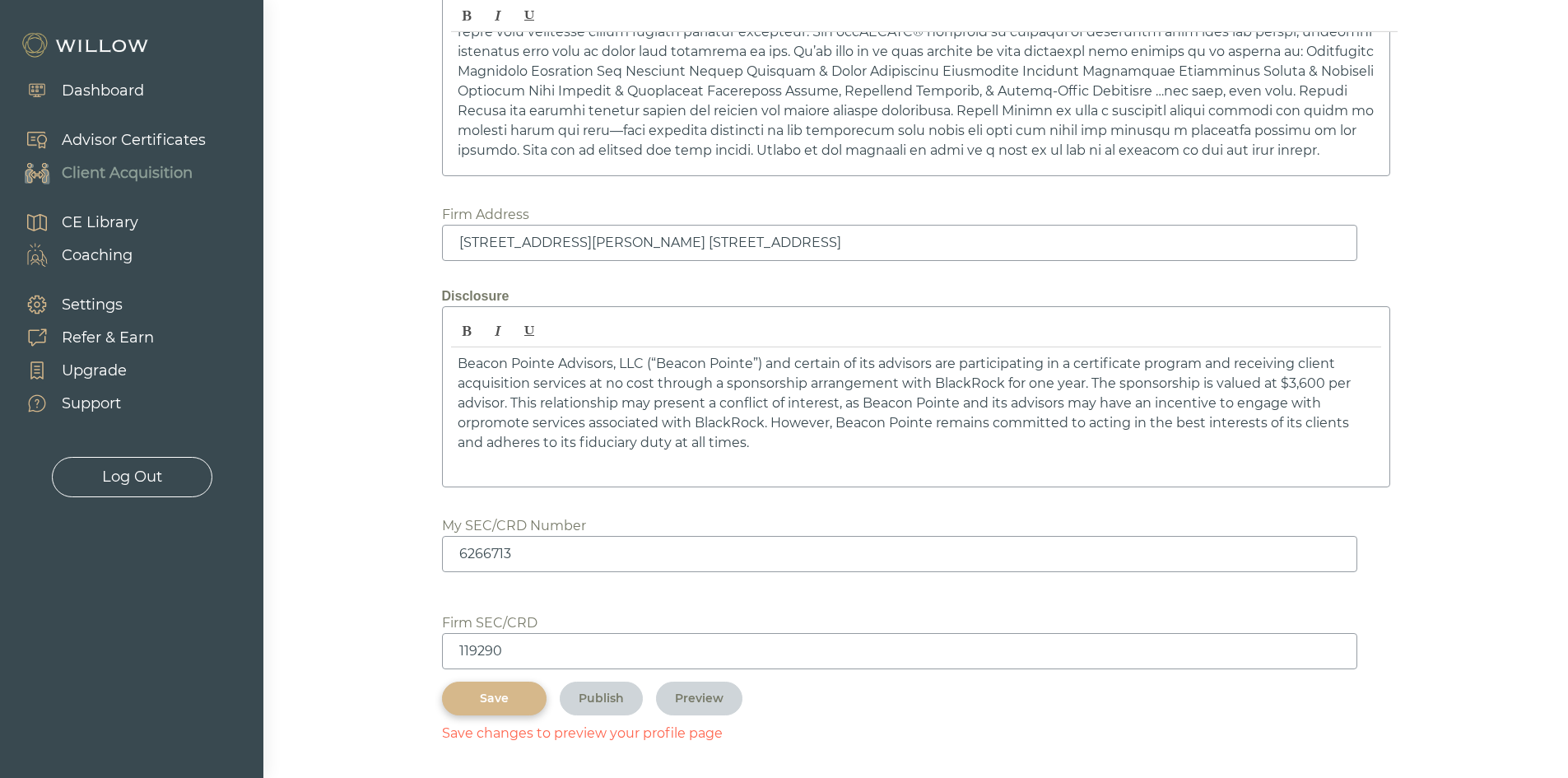
click at [492, 702] on div "Save" at bounding box center [495, 698] width 66 height 17
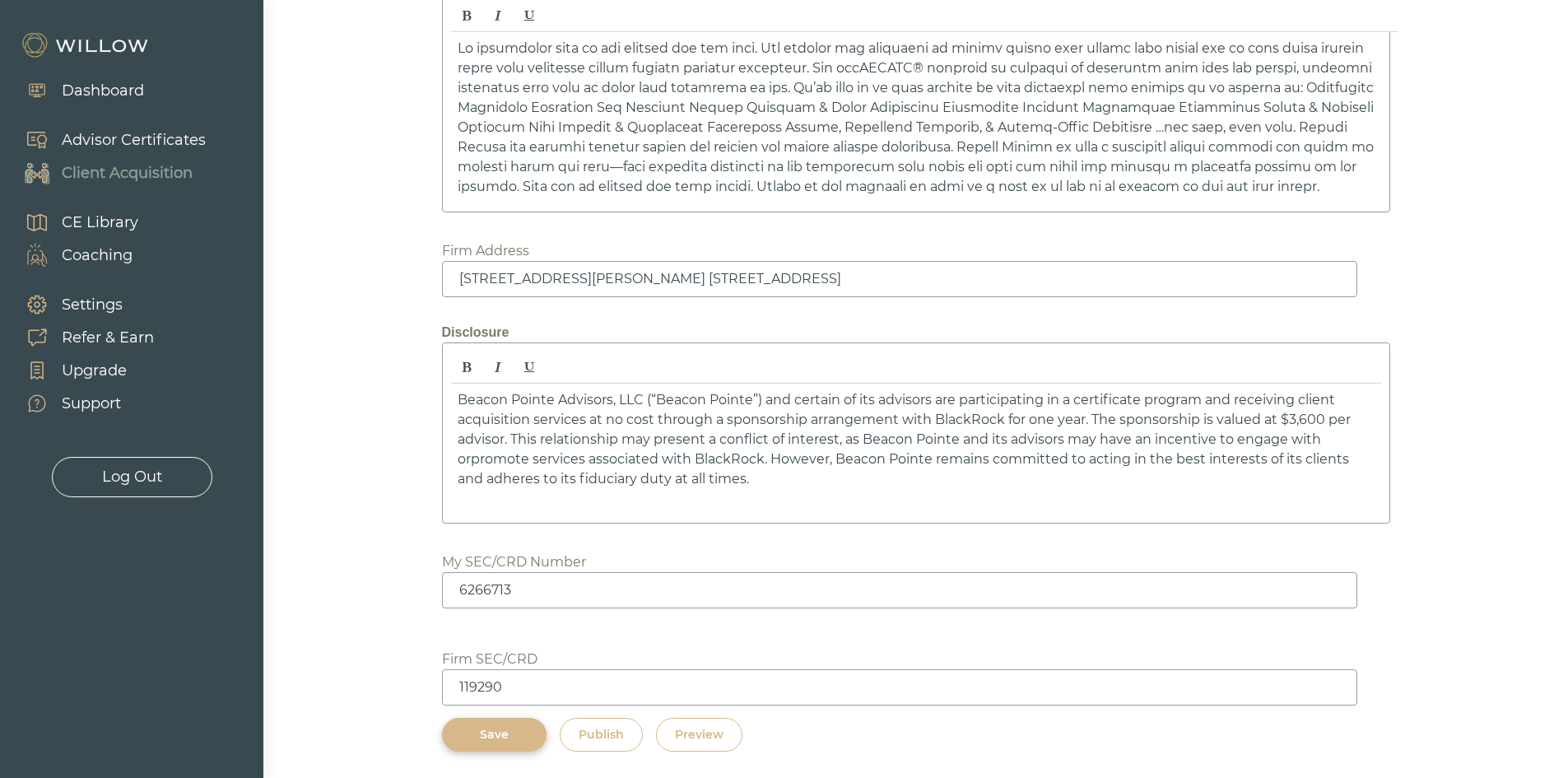
click at [706, 731] on div "Preview" at bounding box center [699, 734] width 48 height 17
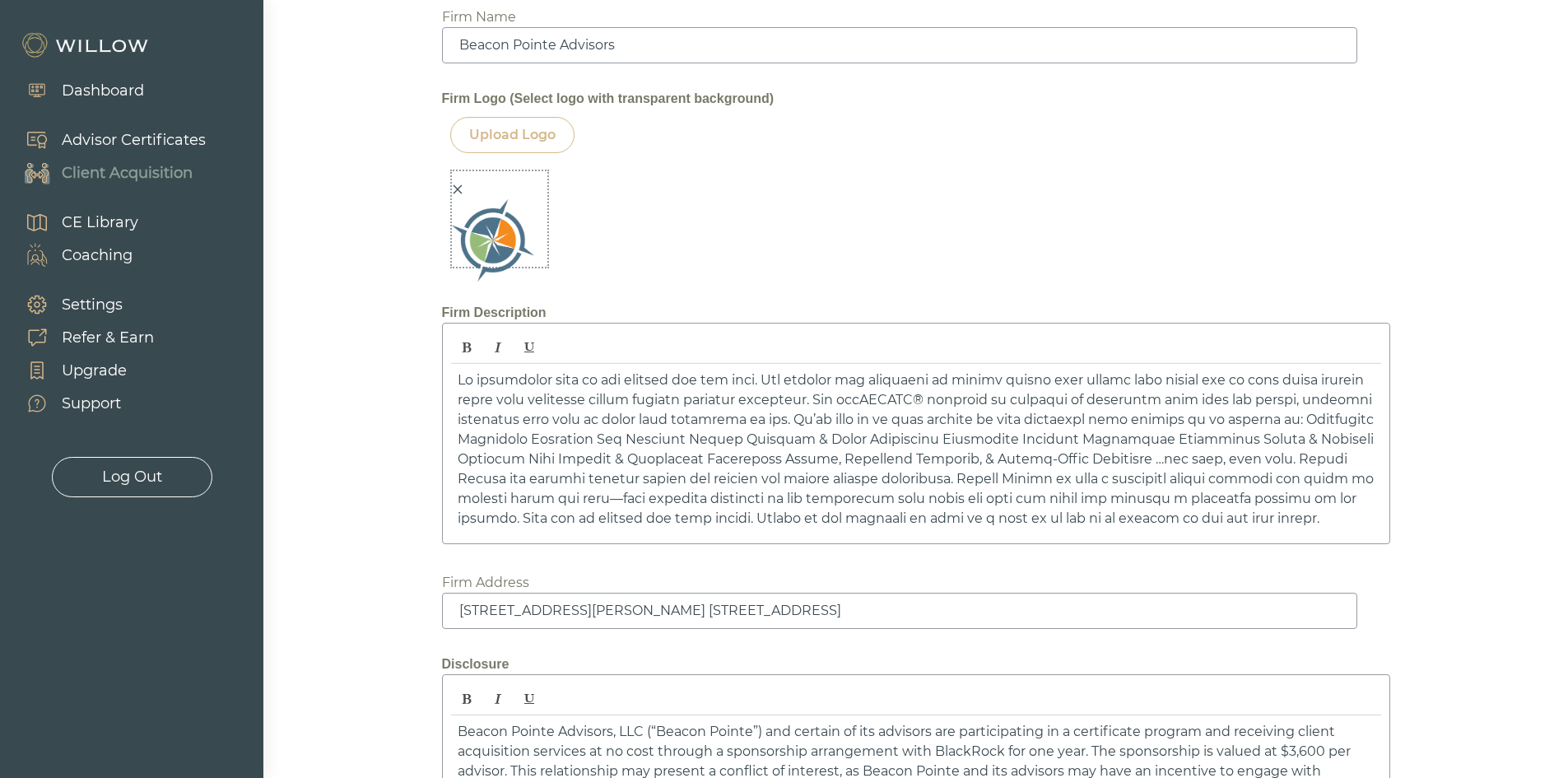
scroll to position [1954, 0]
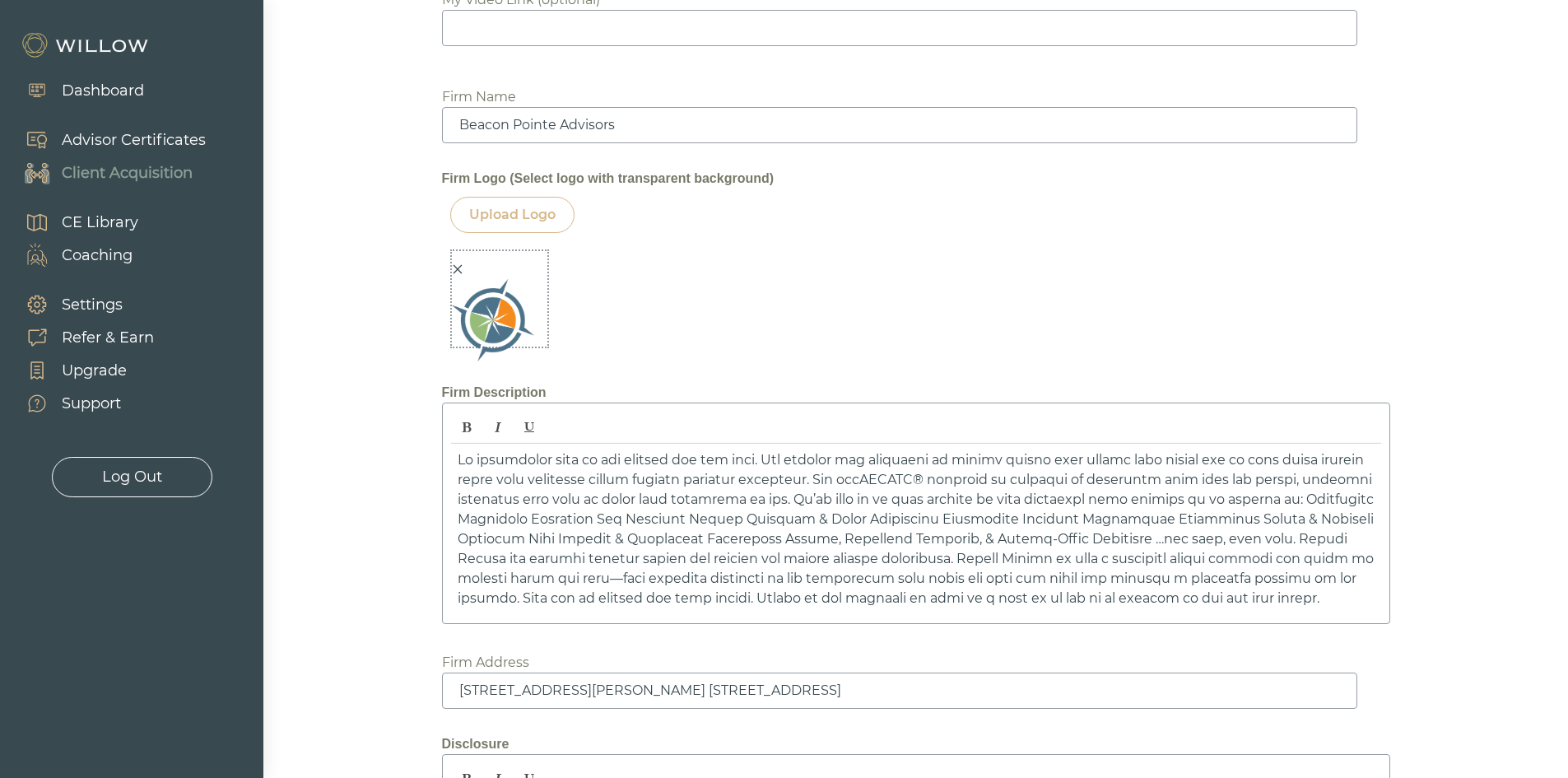
click at [459, 270] on icon "close" at bounding box center [457, 269] width 9 height 9
click at [510, 213] on div "Upload Logo" at bounding box center [512, 214] width 86 height 20
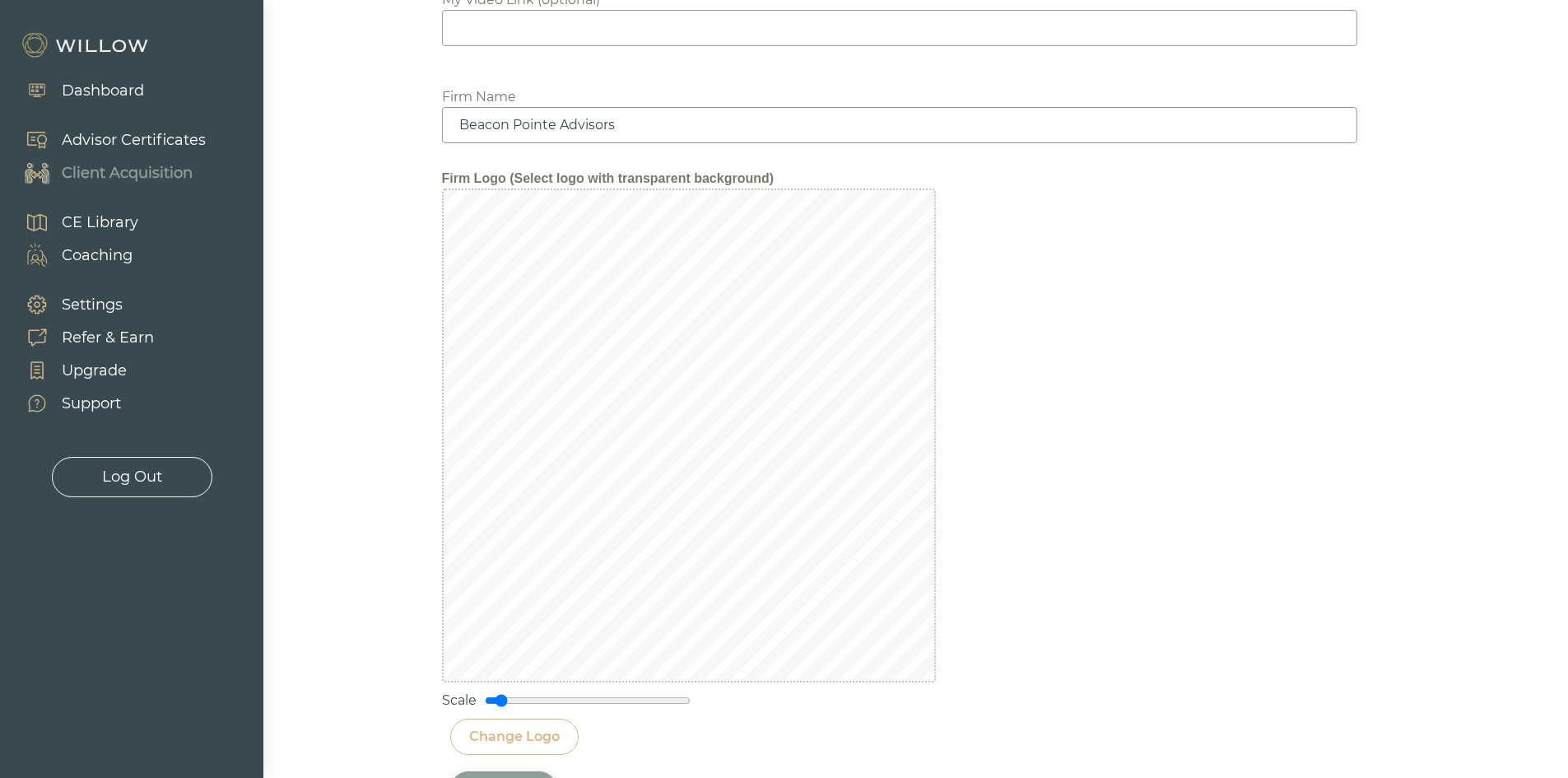
drag, startPoint x: 587, startPoint y: 698, endPoint x: 500, endPoint y: 696, distance: 87.0
type input "0.15"
click at [500, 696] on input "range" at bounding box center [588, 700] width 206 height 13
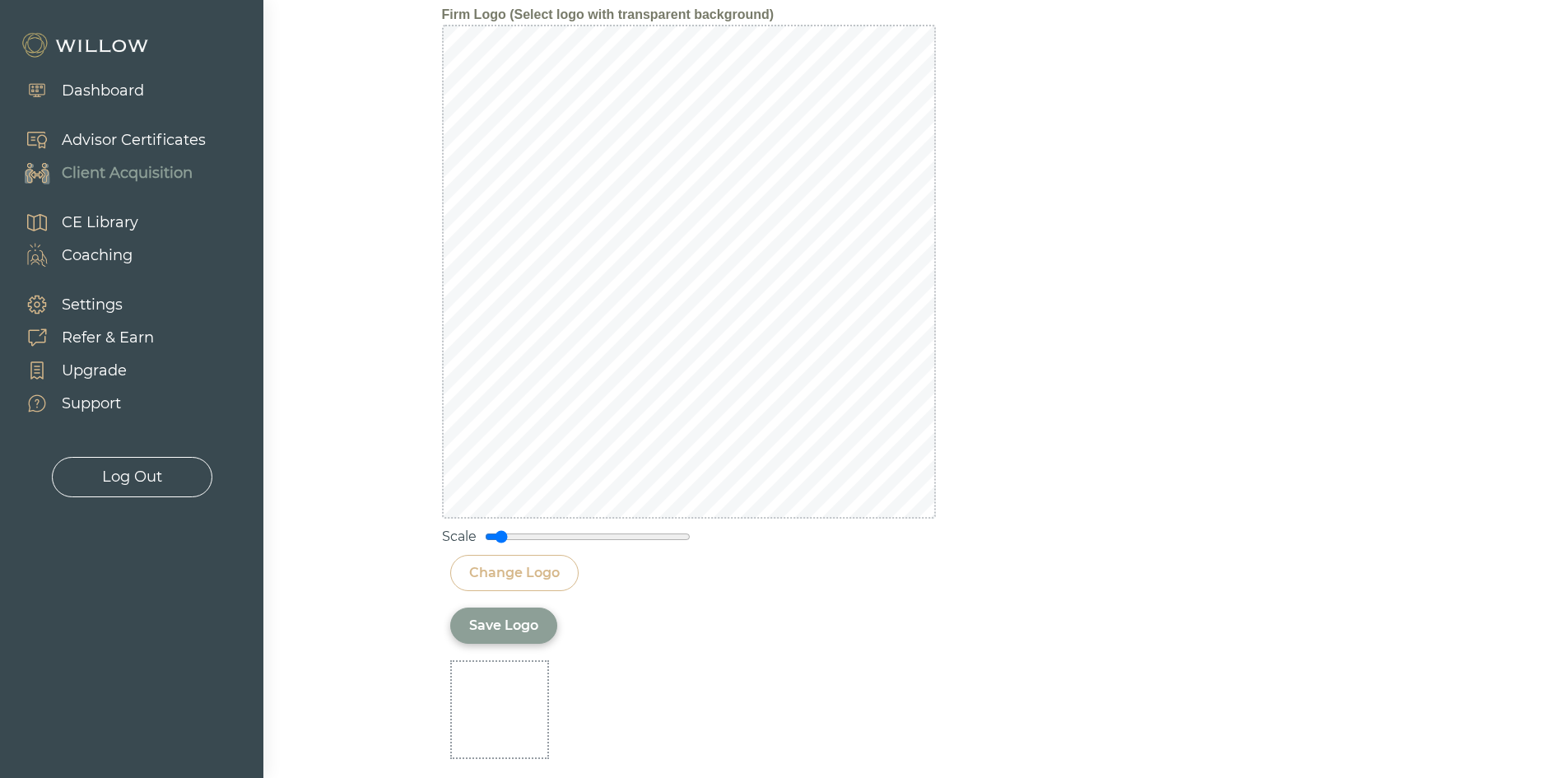
scroll to position [2119, 0]
click at [509, 624] on div "Save Logo" at bounding box center [503, 624] width 69 height 20
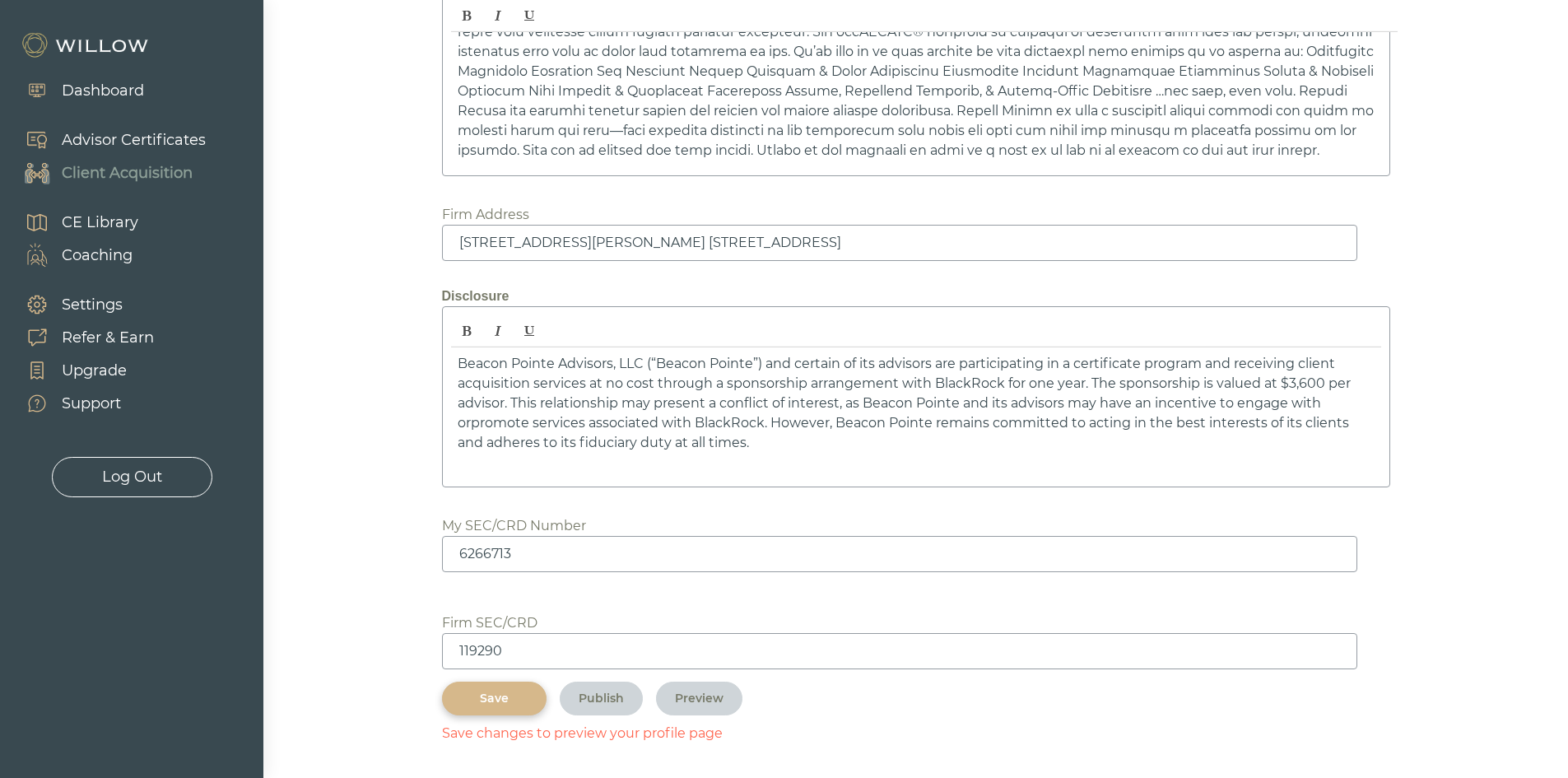
click at [514, 690] on div "Save" at bounding box center [495, 698] width 66 height 17
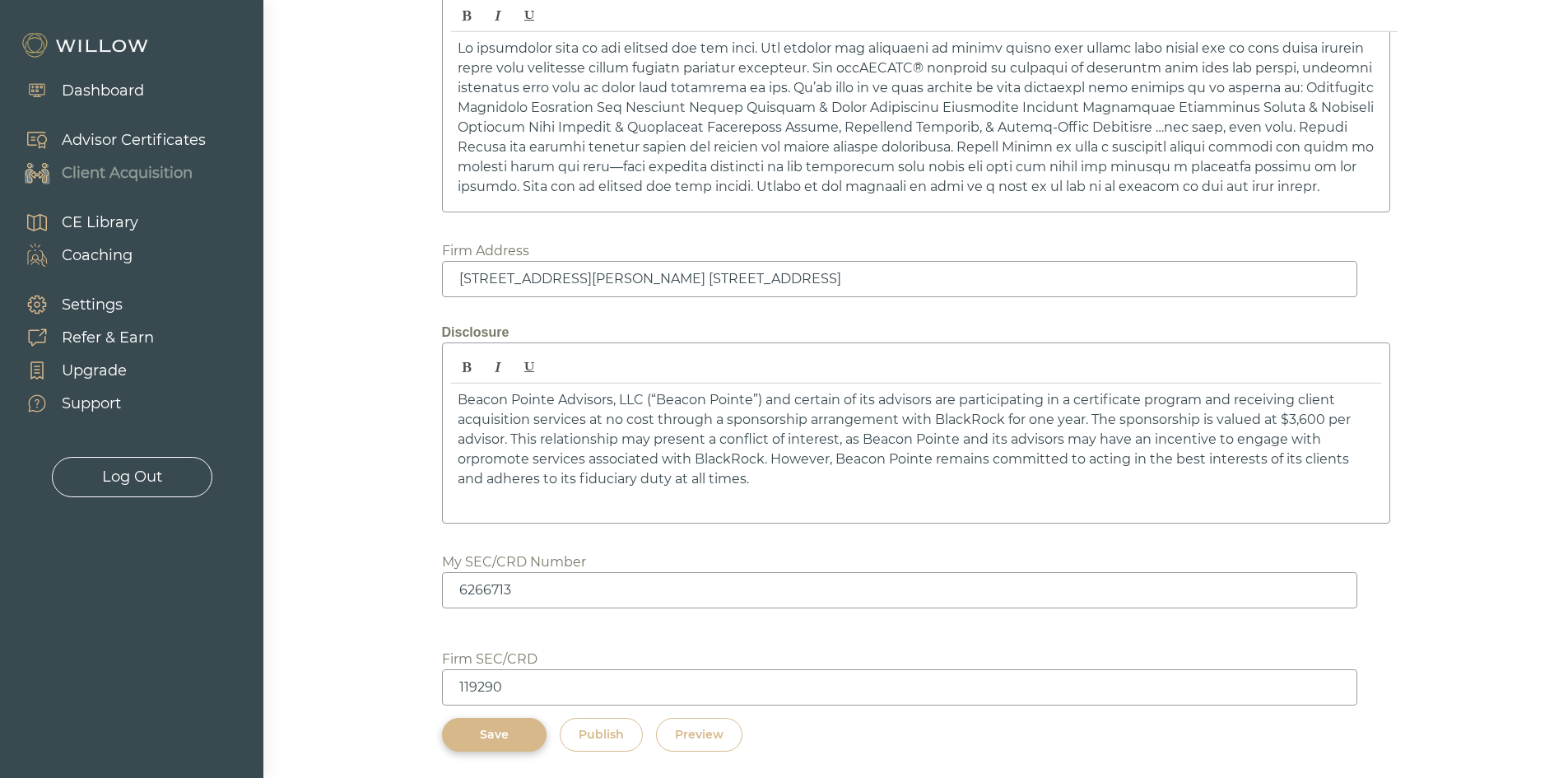
scroll to position [2365, 0]
click at [705, 732] on div "Preview" at bounding box center [699, 734] width 48 height 17
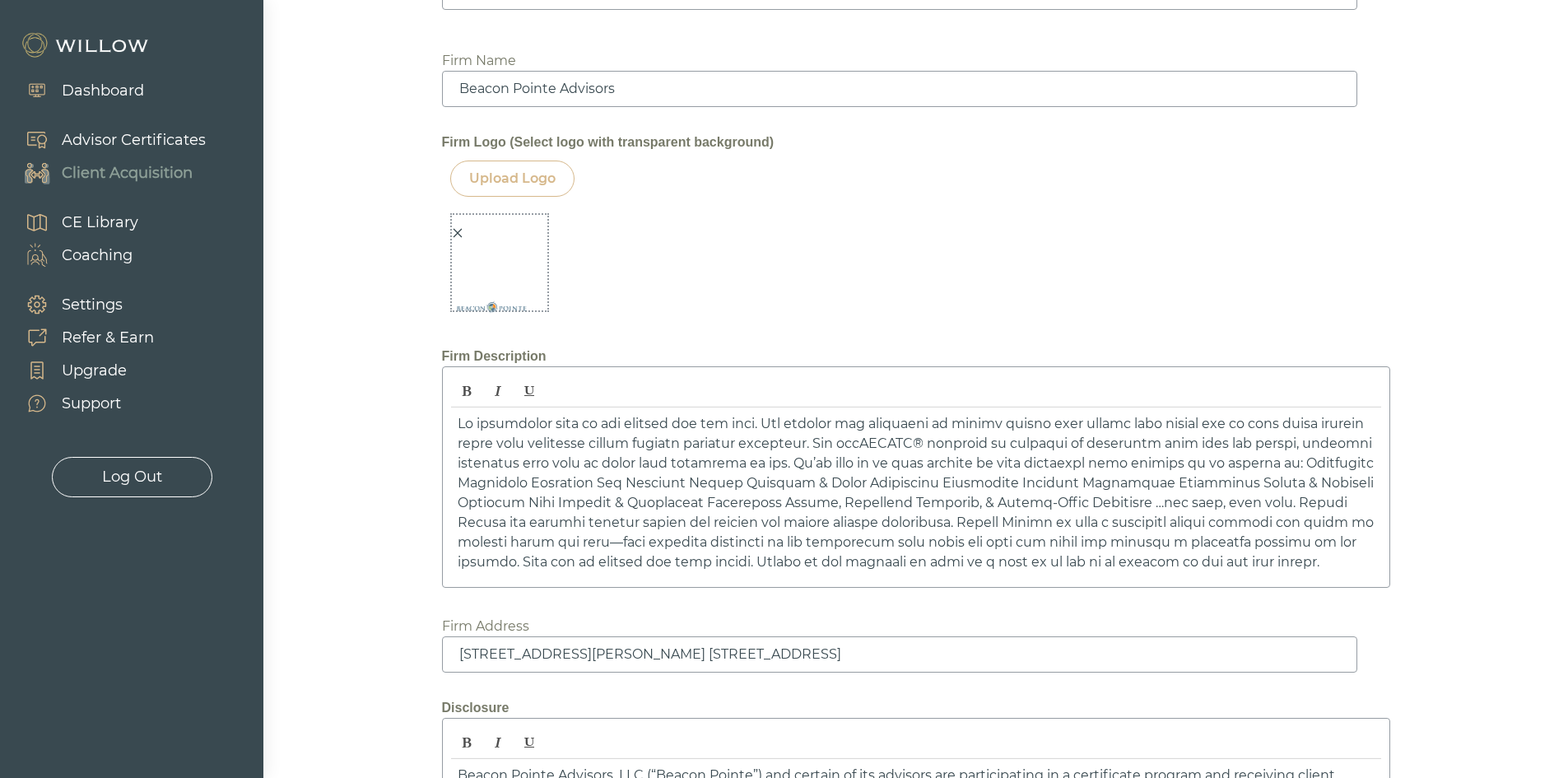
scroll to position [1954, 0]
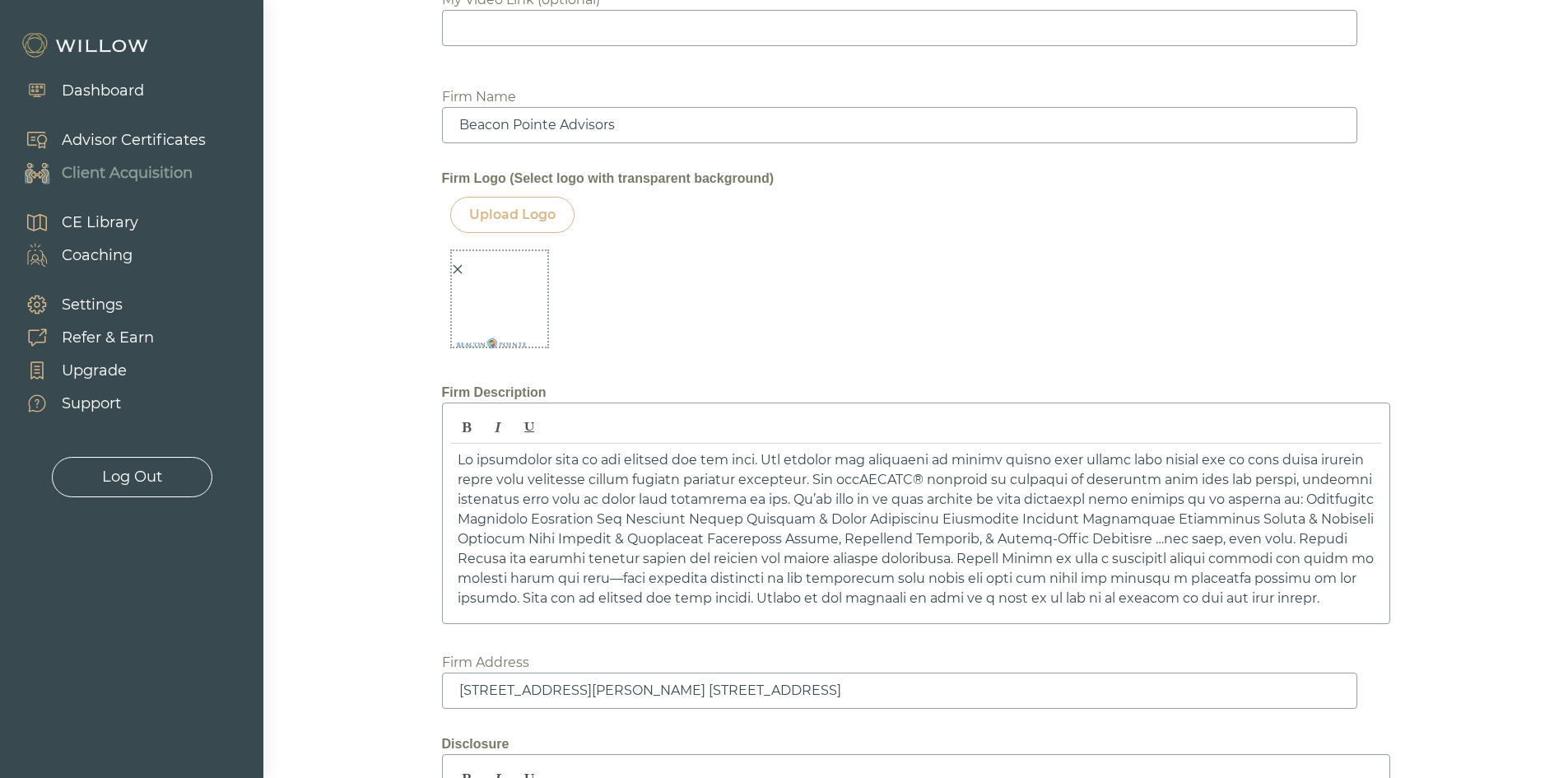
click at [459, 268] on icon "close" at bounding box center [457, 269] width 9 height 9
click at [513, 224] on div "Upload Logo" at bounding box center [512, 214] width 86 height 20
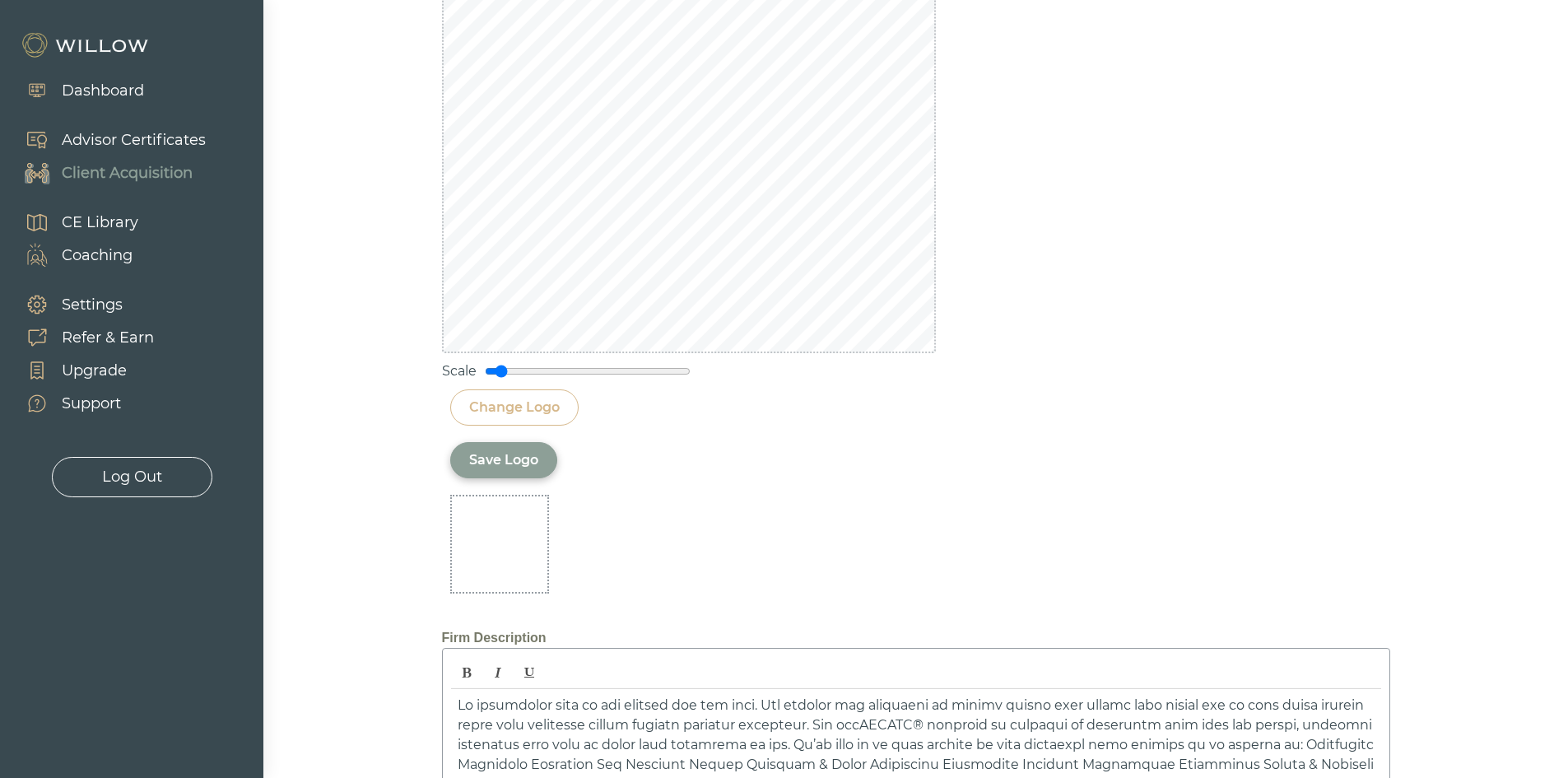
click at [518, 462] on div "Save Logo" at bounding box center [503, 459] width 69 height 20
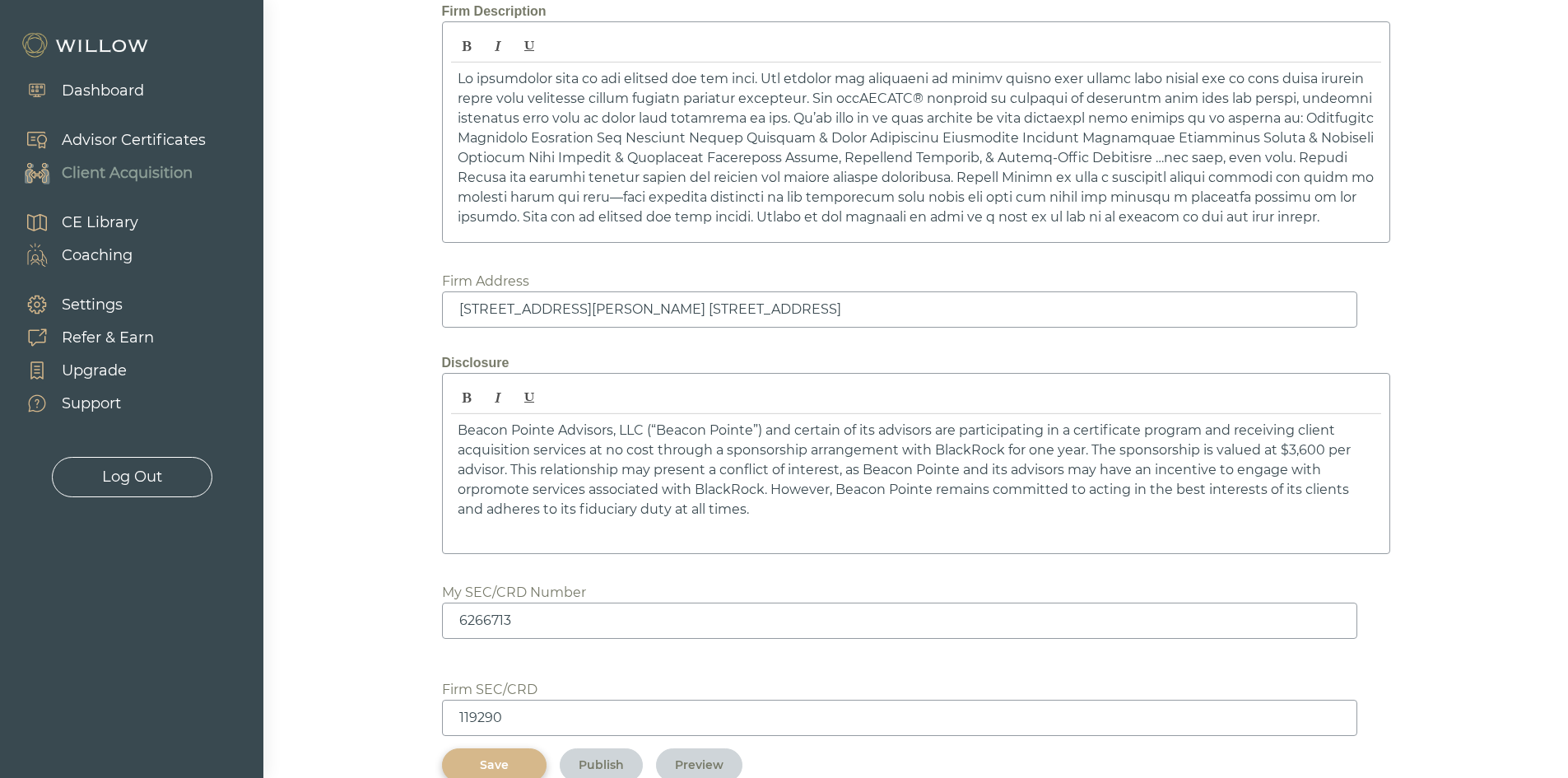
scroll to position [2337, 0]
click at [528, 762] on div "Save" at bounding box center [495, 763] width 66 height 17
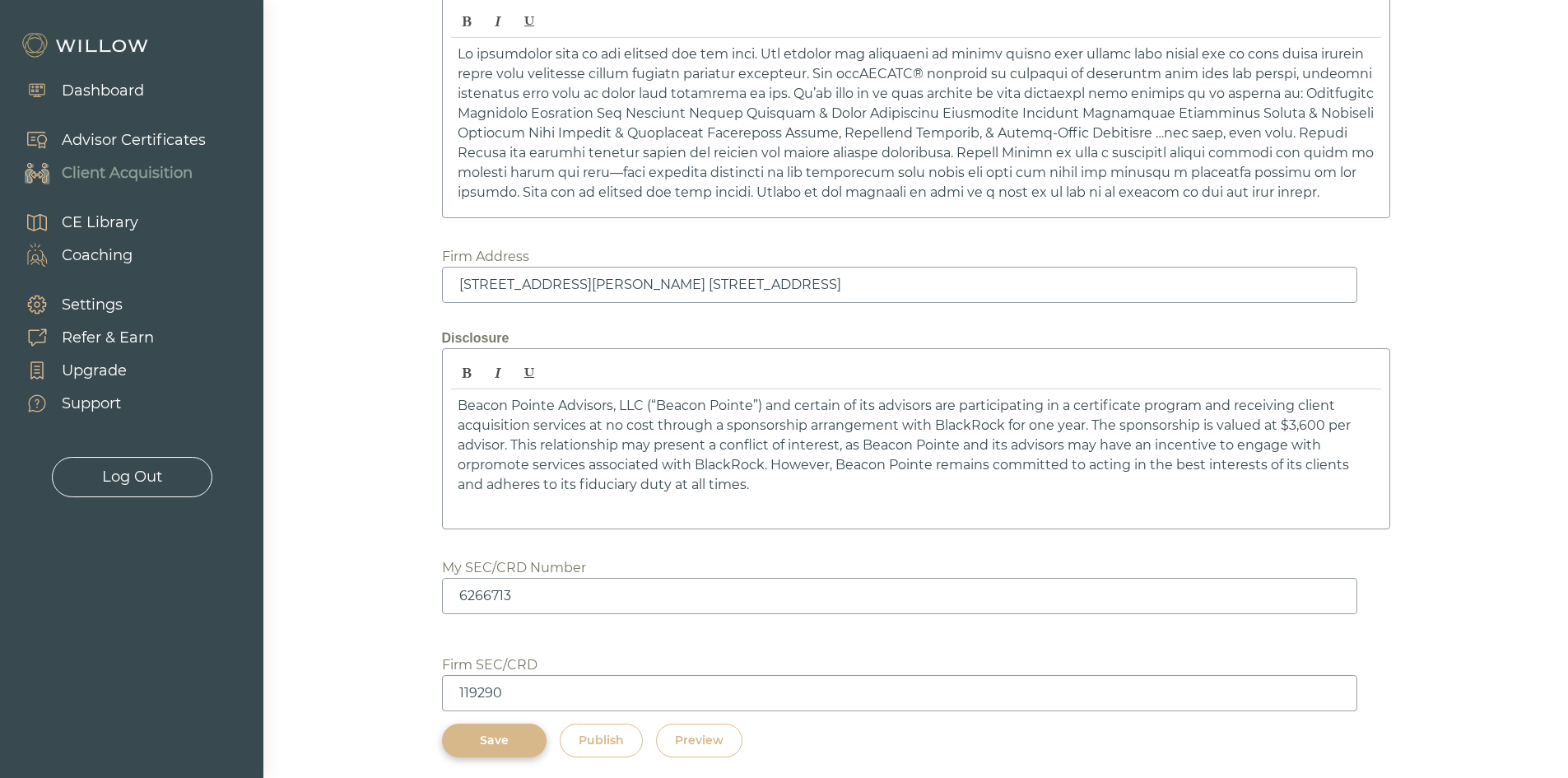
scroll to position [2365, 0]
click at [481, 749] on button "Save" at bounding box center [495, 734] width 104 height 34
click at [487, 732] on div "Save" at bounding box center [495, 734] width 66 height 17
click at [681, 737] on div "Preview" at bounding box center [699, 734] width 48 height 17
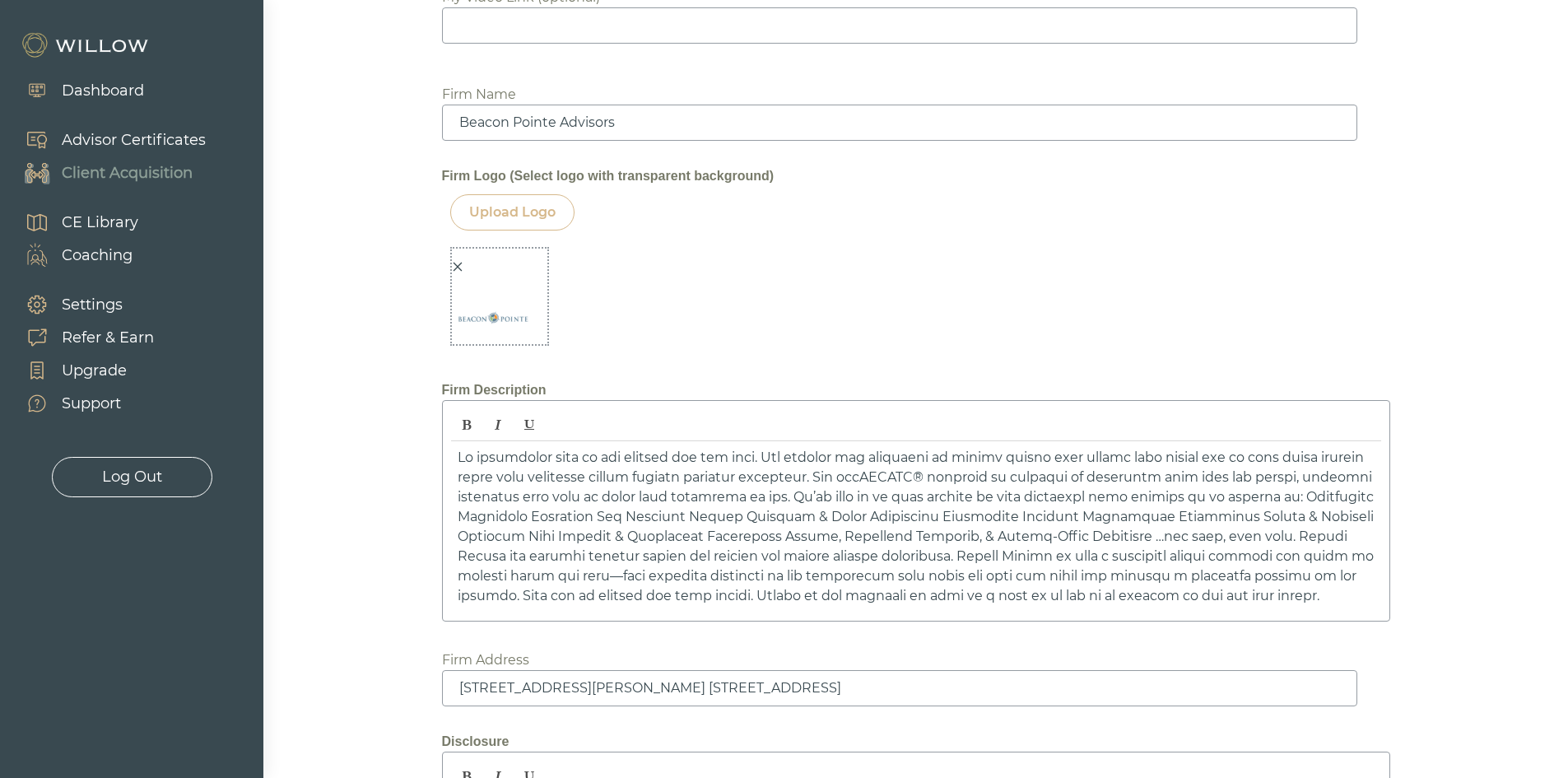
scroll to position [1872, 0]
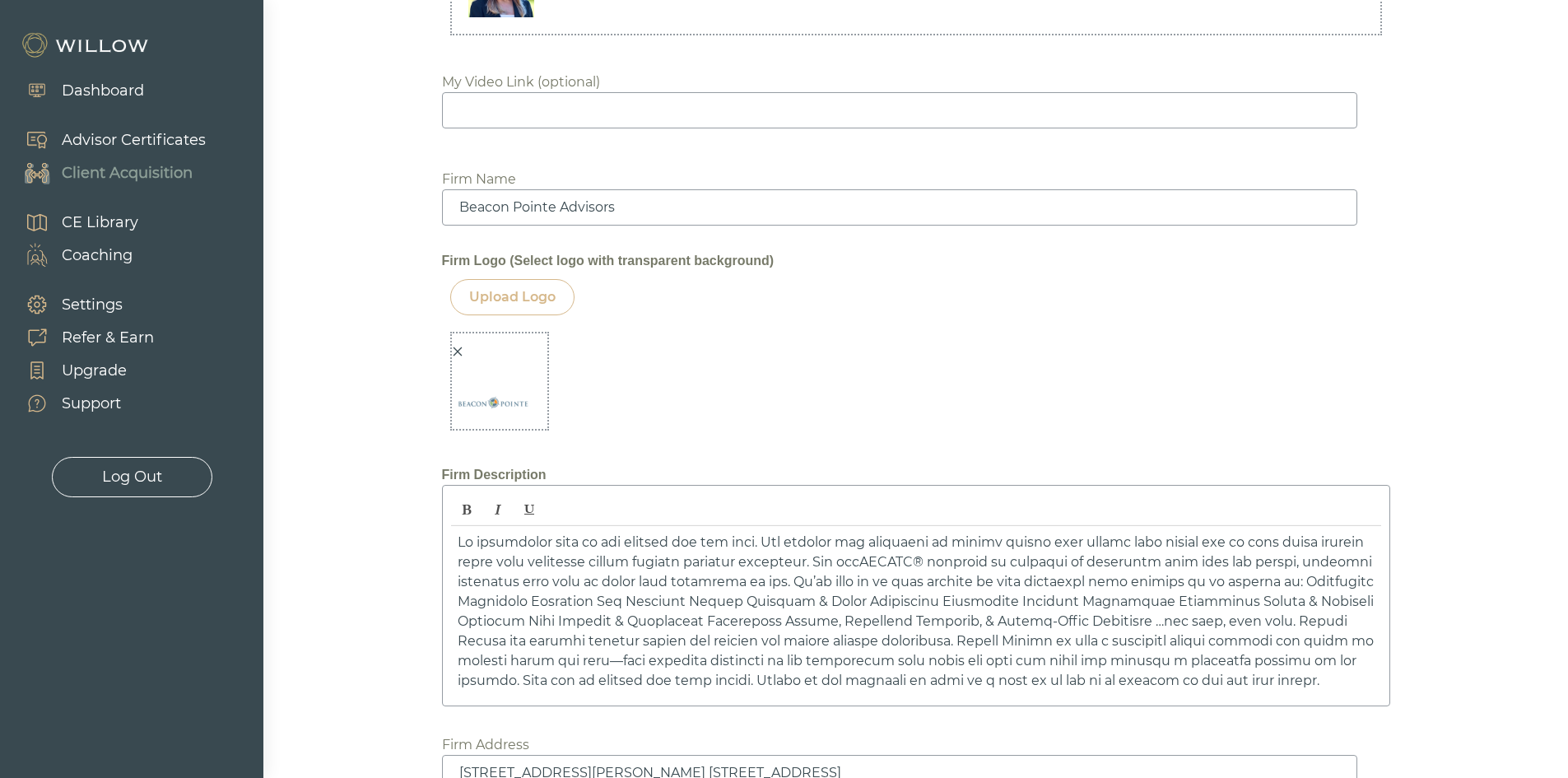
click at [455, 346] on icon "close" at bounding box center [457, 351] width 11 height 11
click at [506, 297] on div "Upload Logo" at bounding box center [512, 297] width 86 height 20
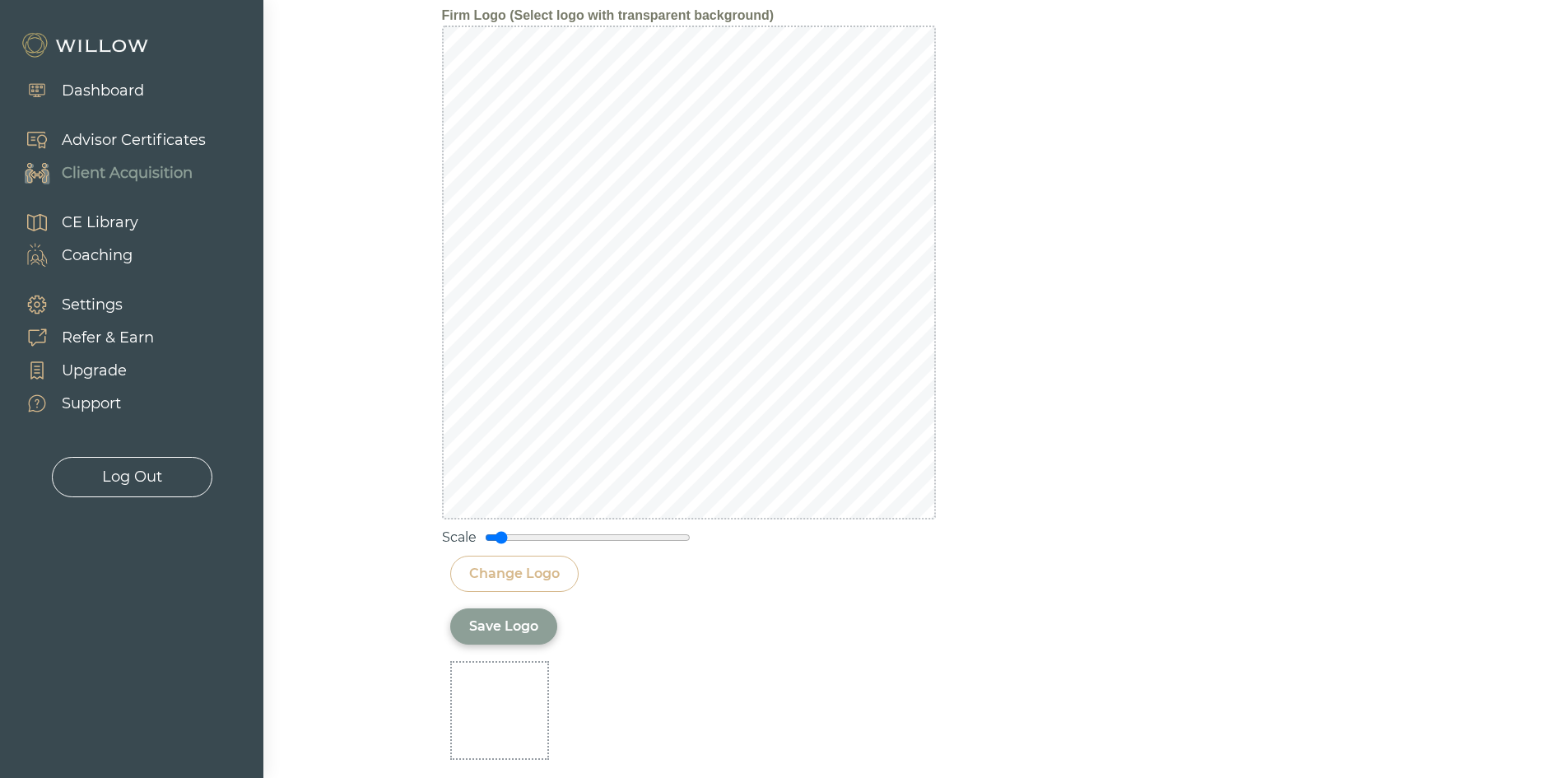
scroll to position [2200, 0]
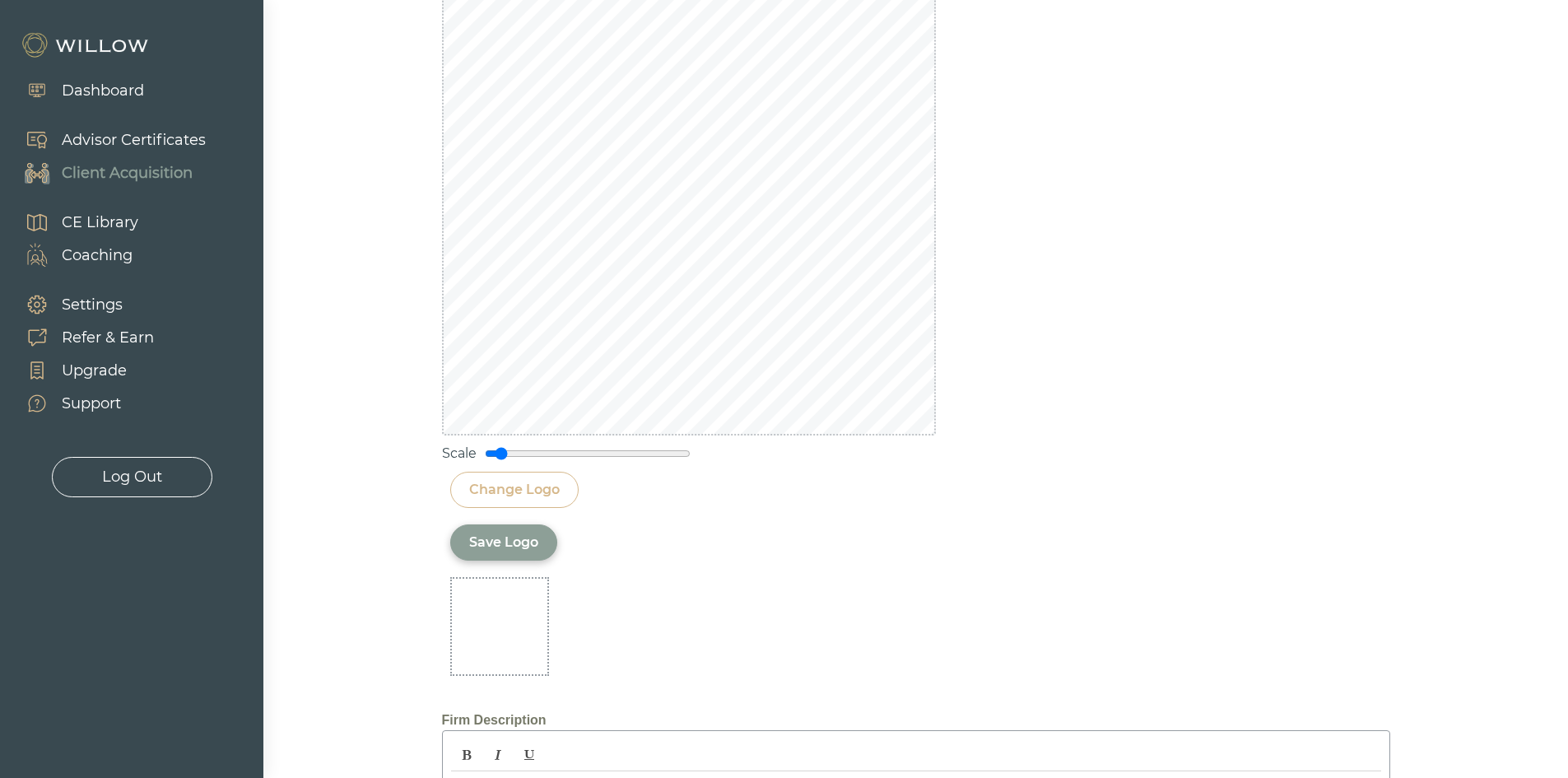
click at [477, 543] on div "Save Logo" at bounding box center [503, 542] width 69 height 20
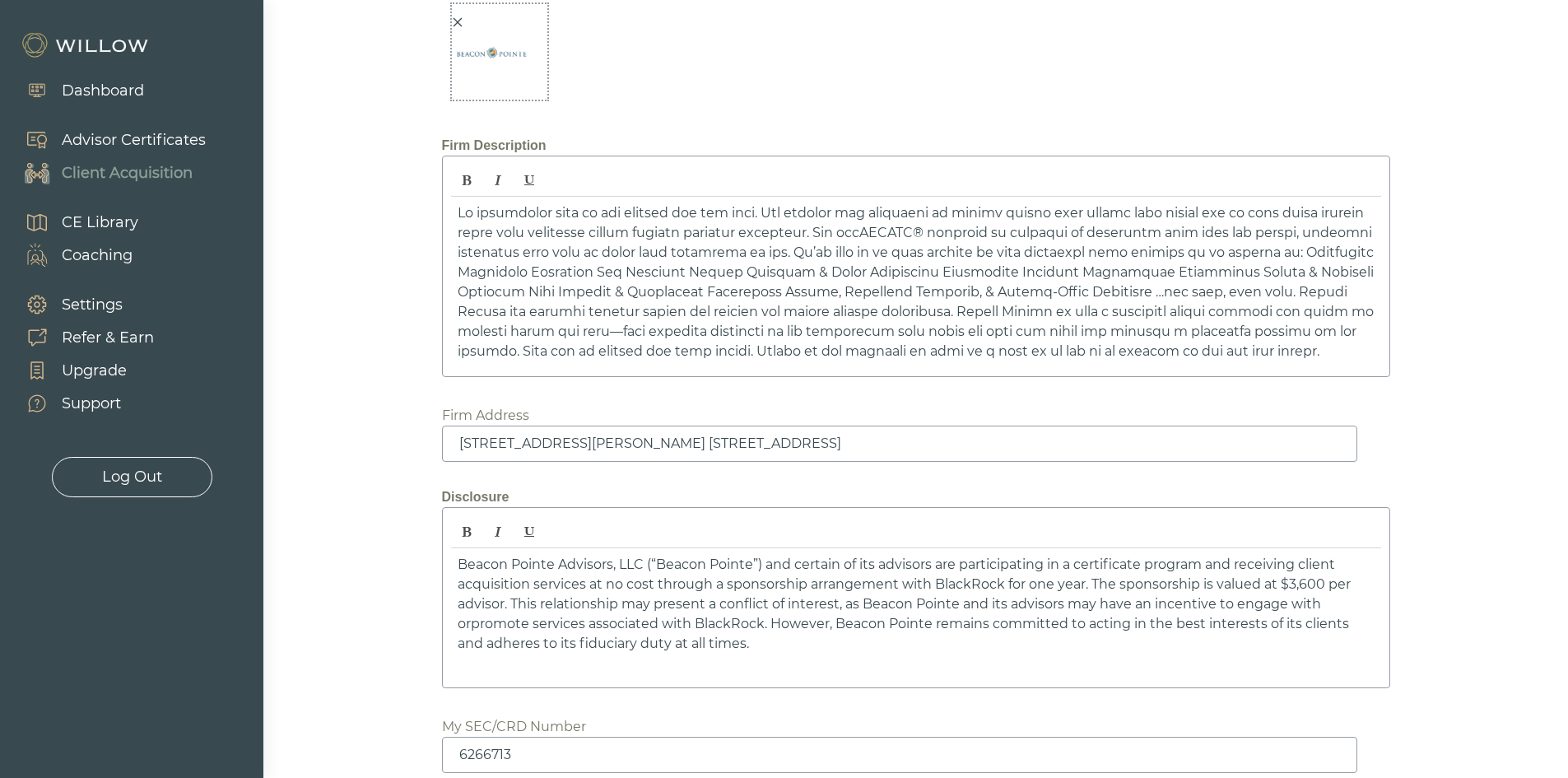
scroll to position [1679, 0]
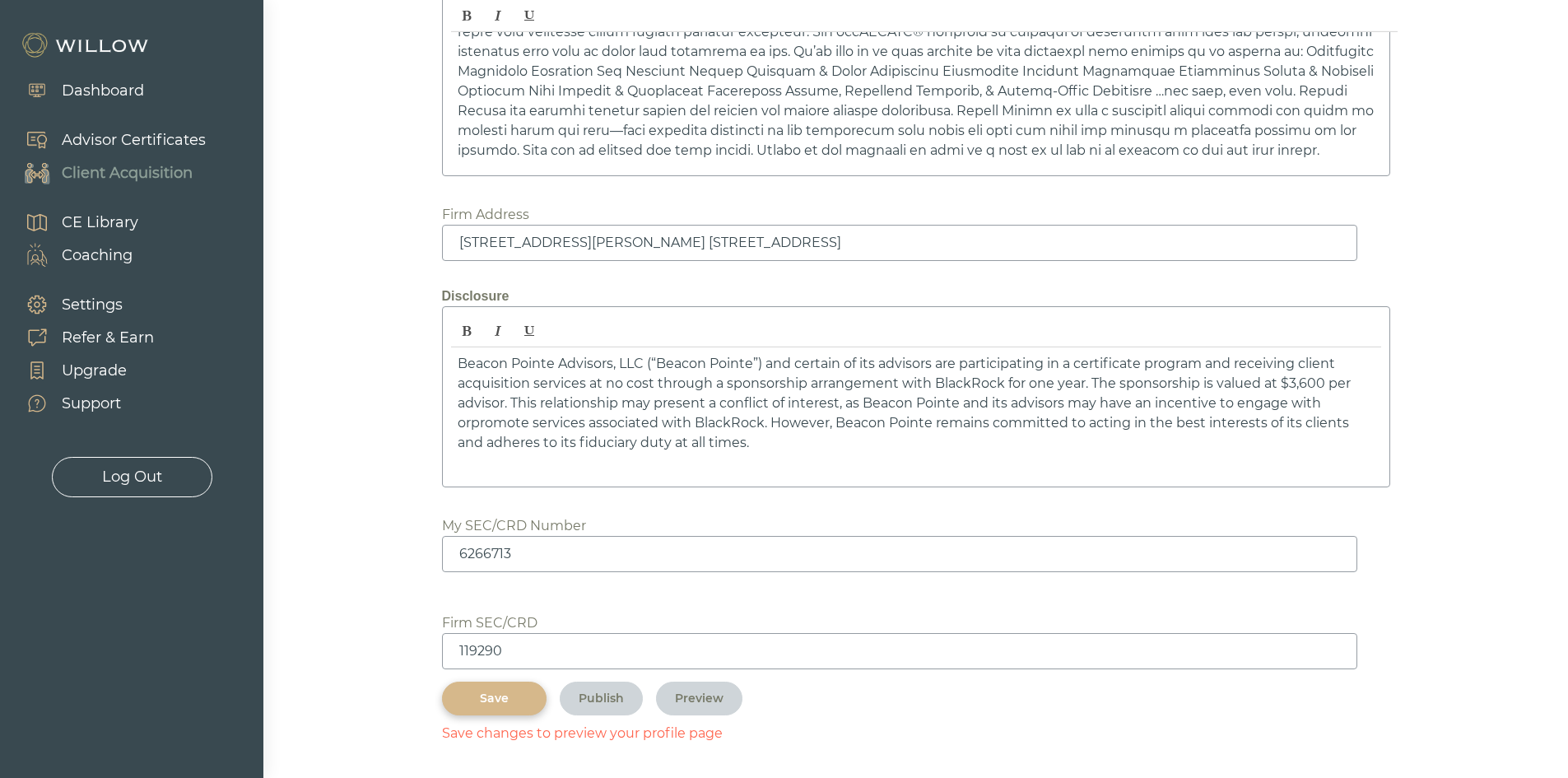
click at [473, 697] on div "Save" at bounding box center [495, 698] width 66 height 17
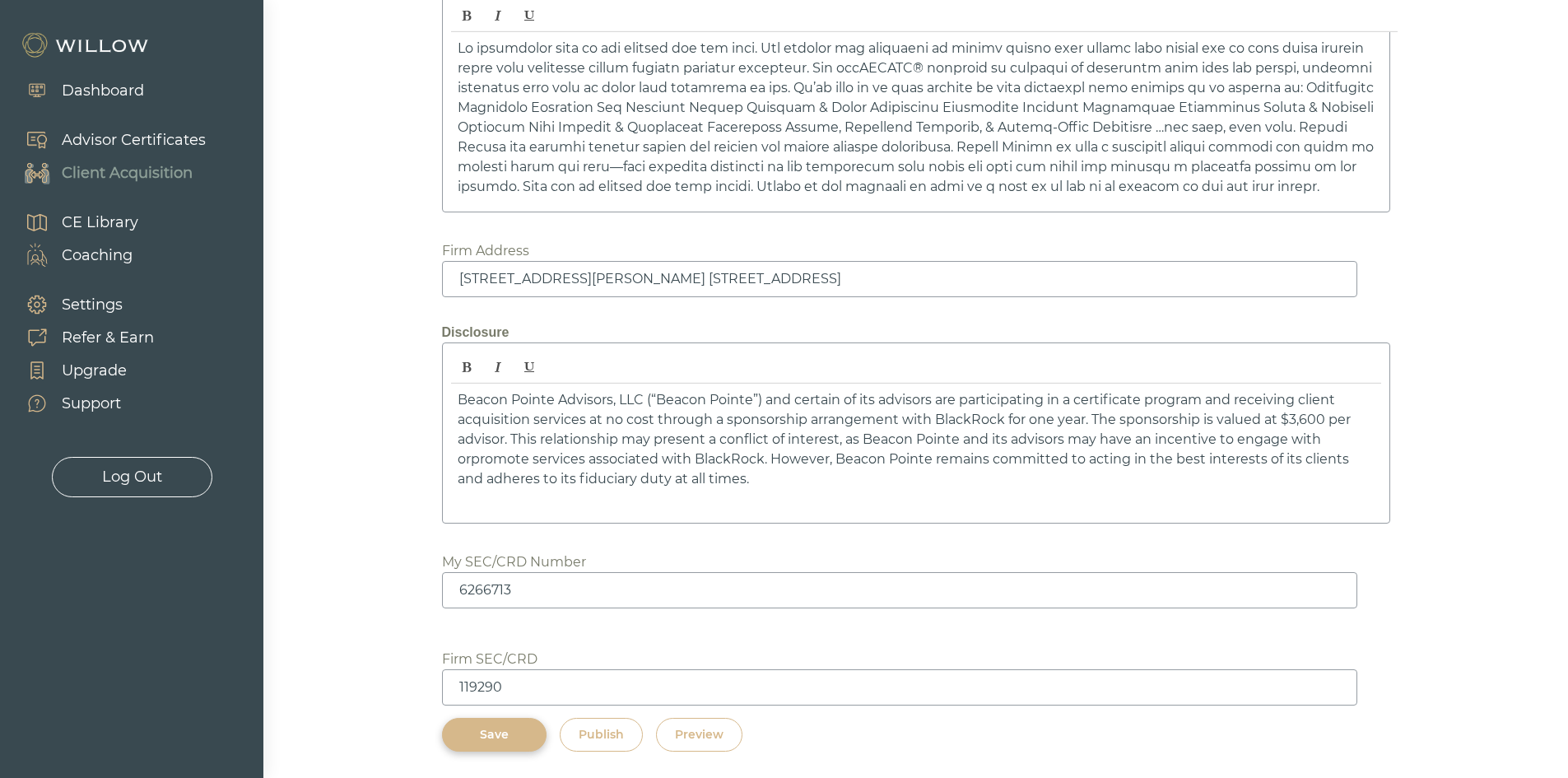
click at [721, 735] on div "Preview" at bounding box center [699, 734] width 48 height 17
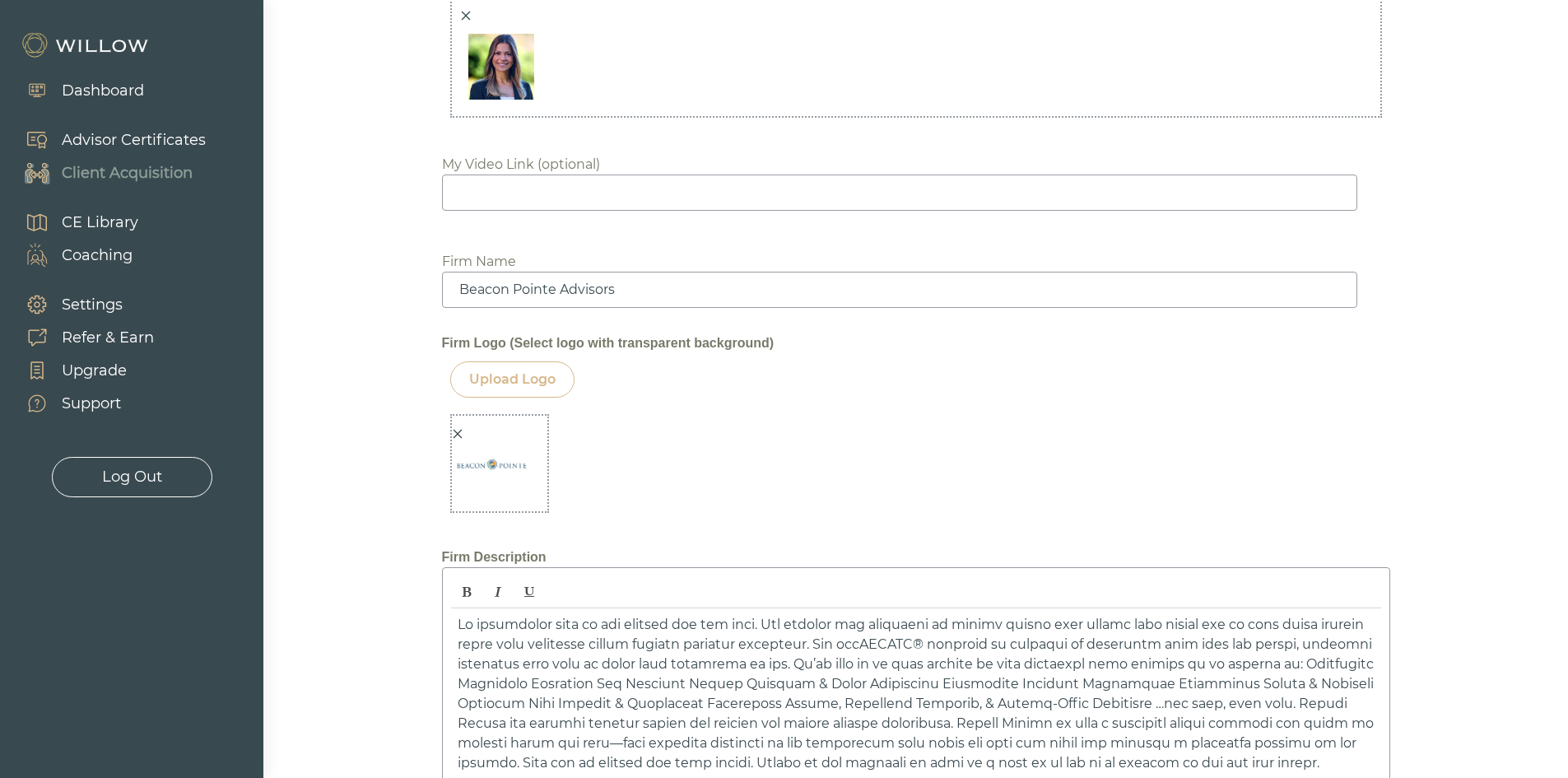
scroll to position [1707, 0]
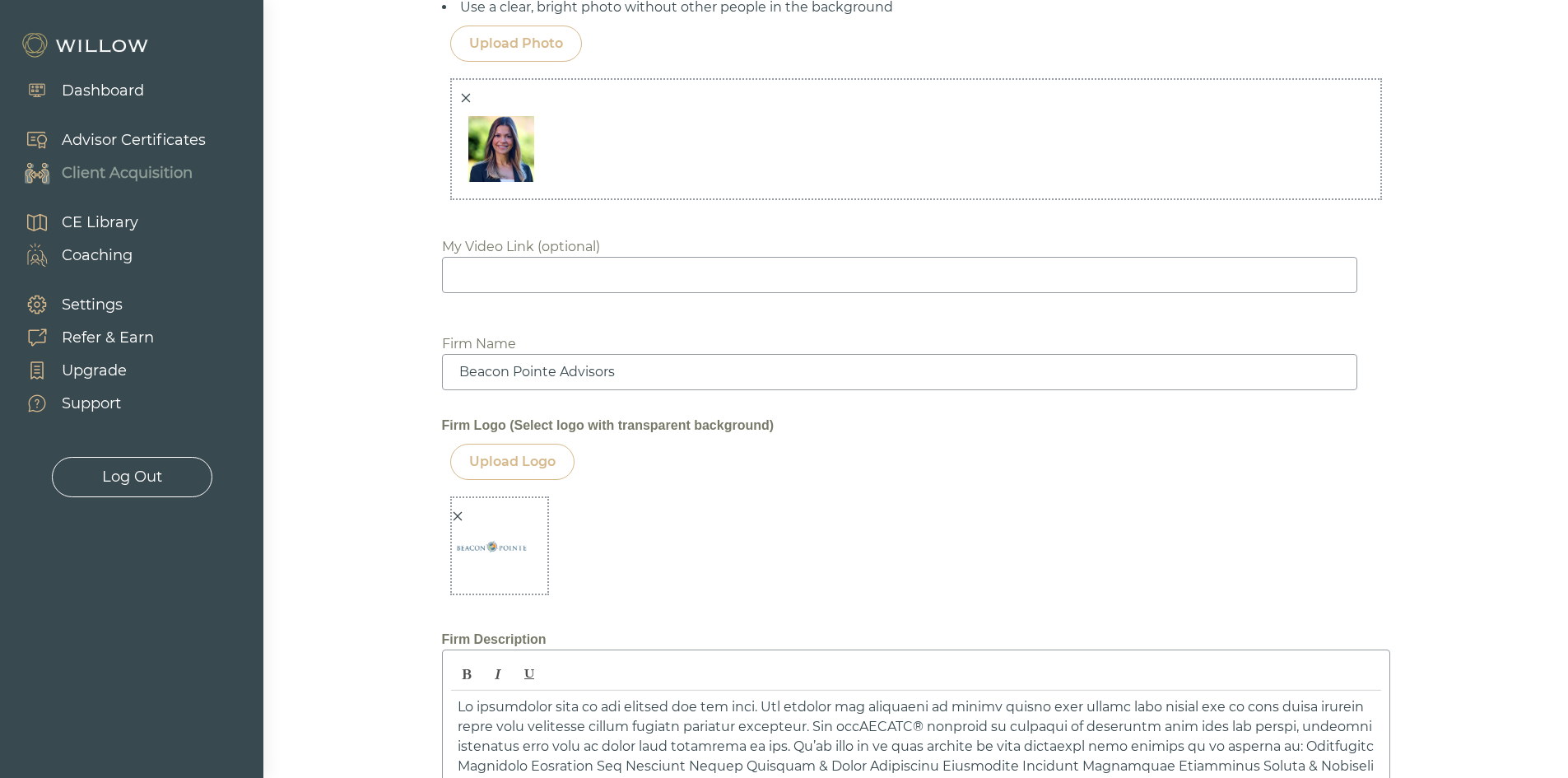
click at [454, 517] on icon "close" at bounding box center [457, 516] width 11 height 11
click at [493, 461] on div "Upload Logo" at bounding box center [512, 461] width 86 height 20
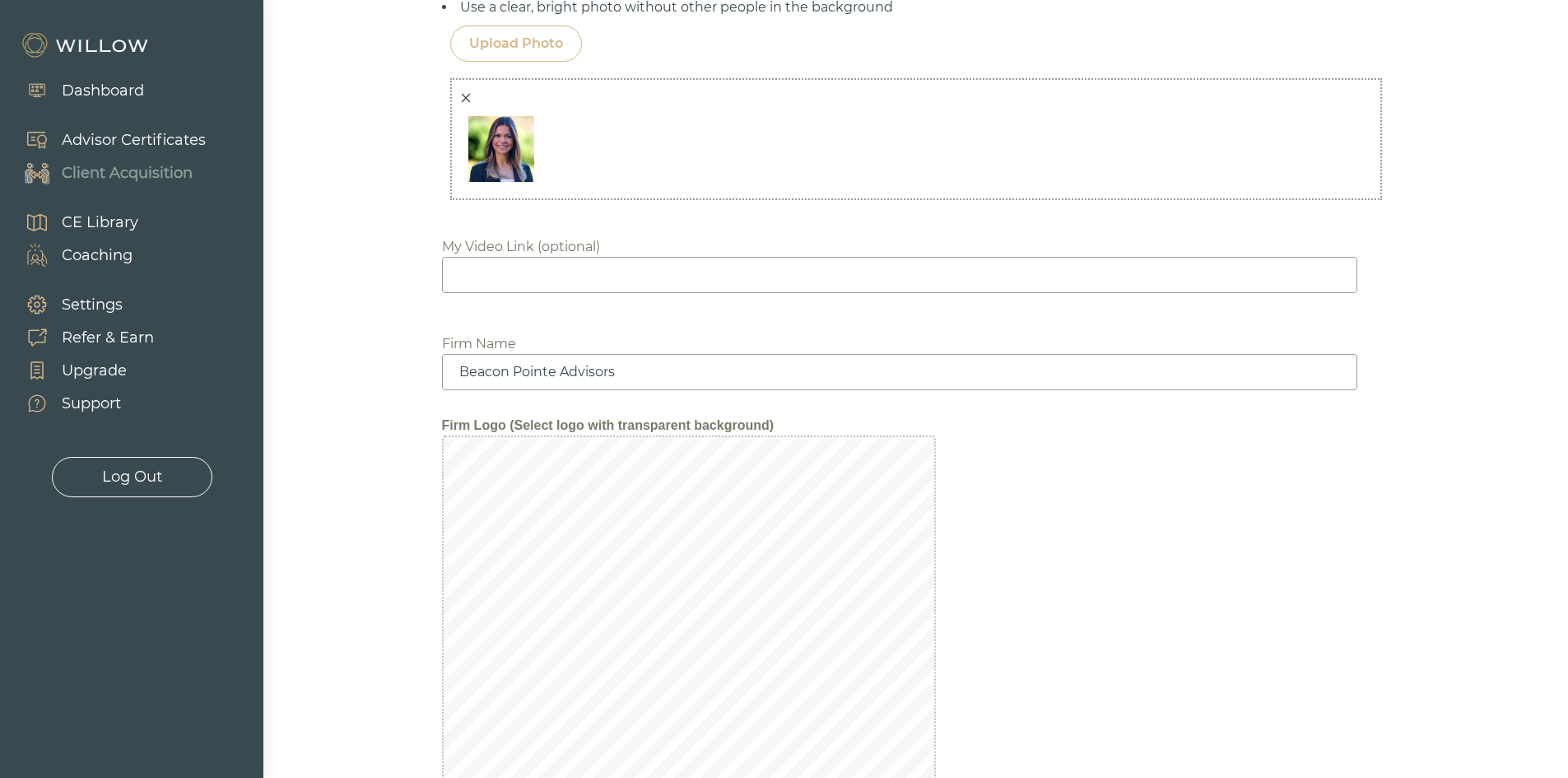
click at [1009, 538] on div "Scale" at bounding box center [916, 696] width 948 height 522
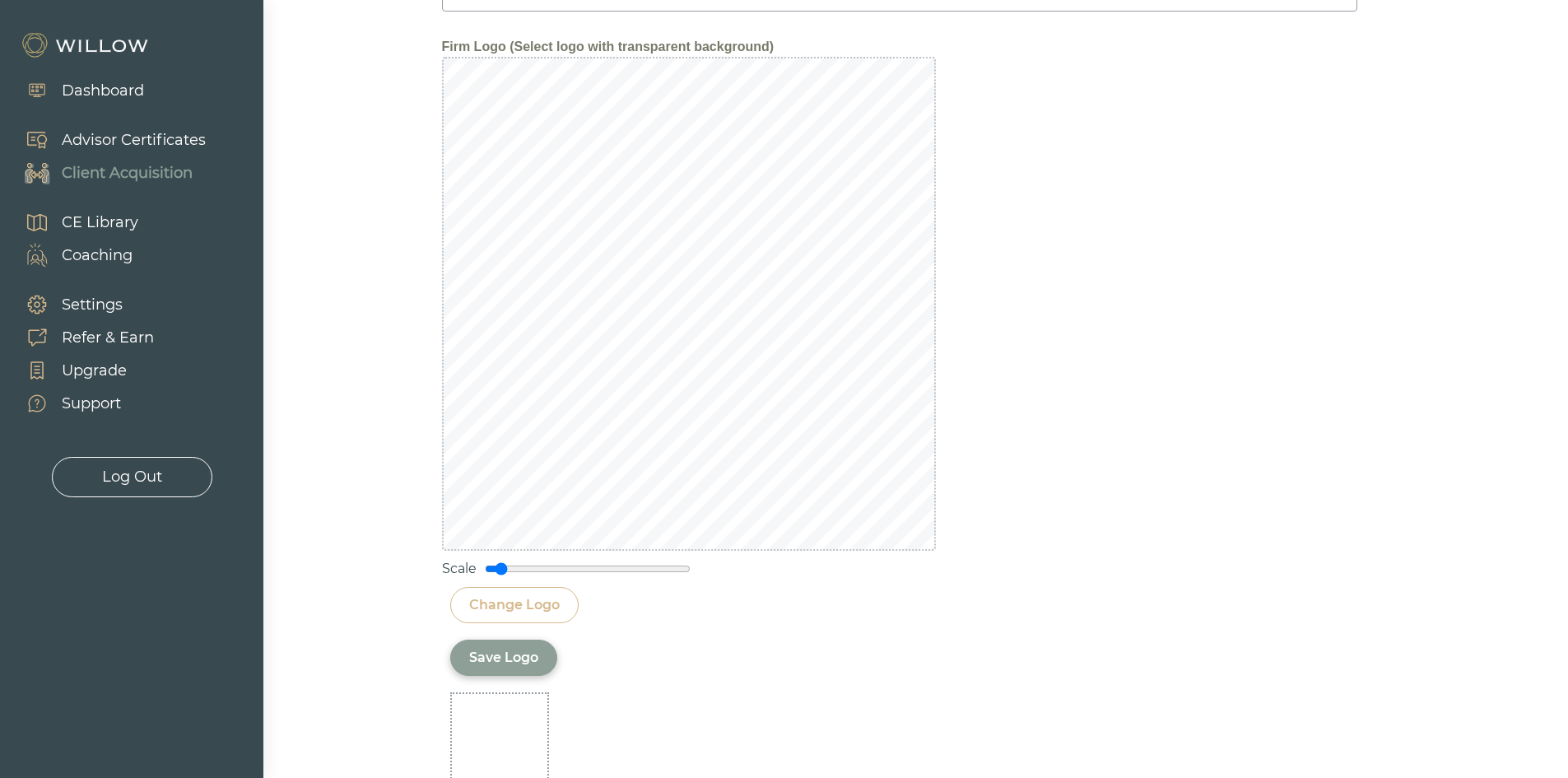
scroll to position [2119, 0]
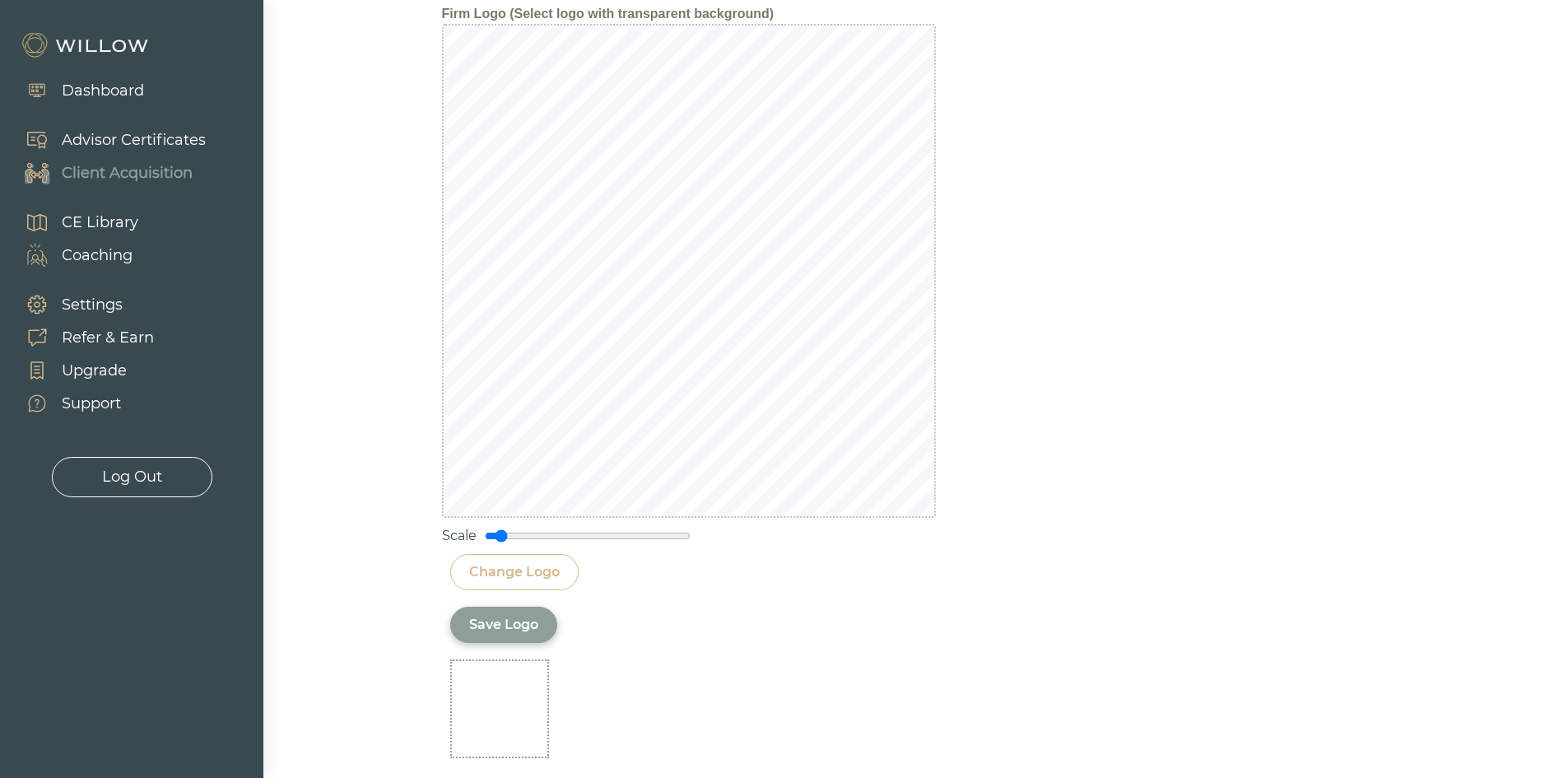
click at [480, 623] on div "Save Logo" at bounding box center [503, 624] width 69 height 20
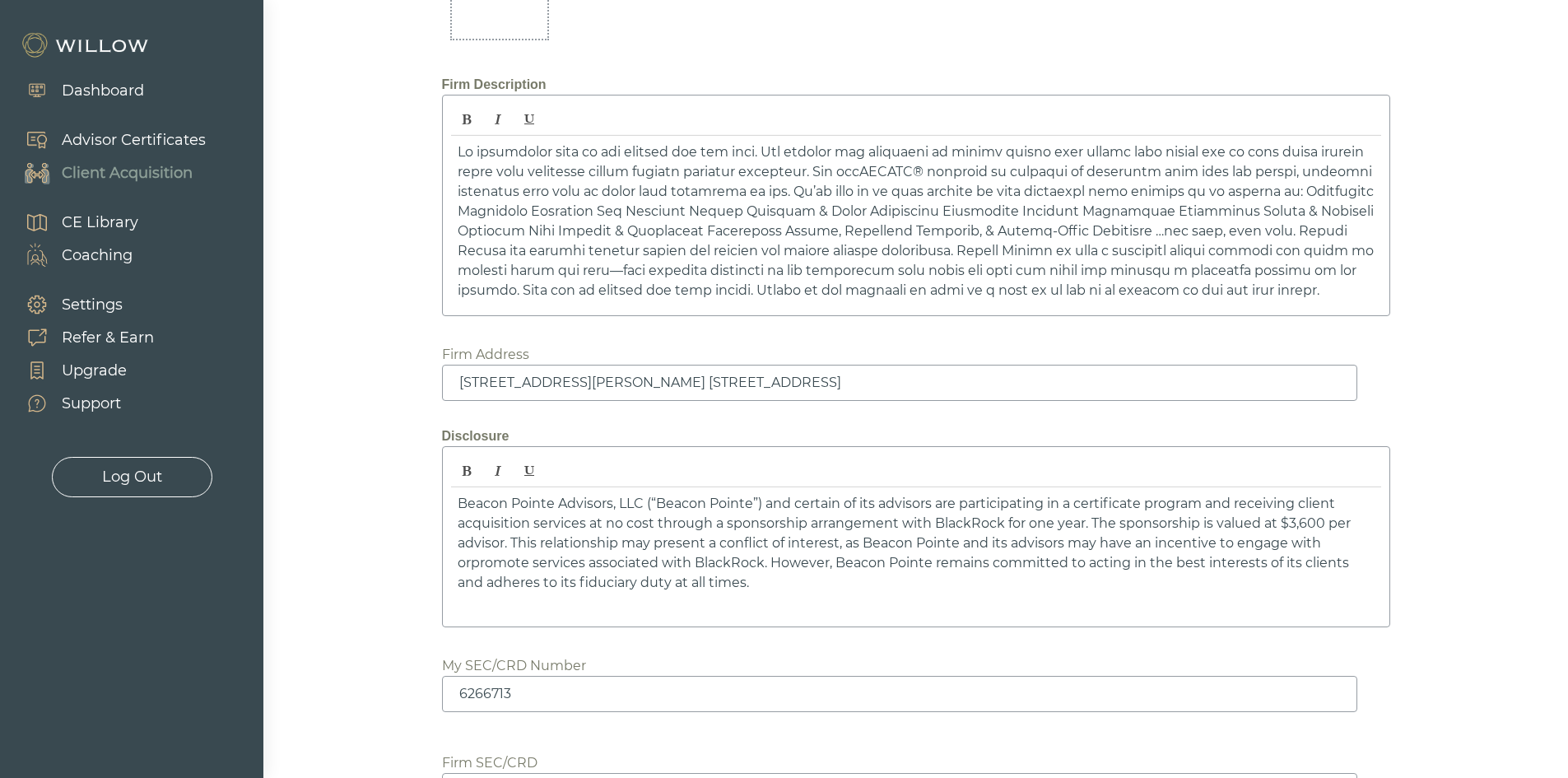
scroll to position [2401, 0]
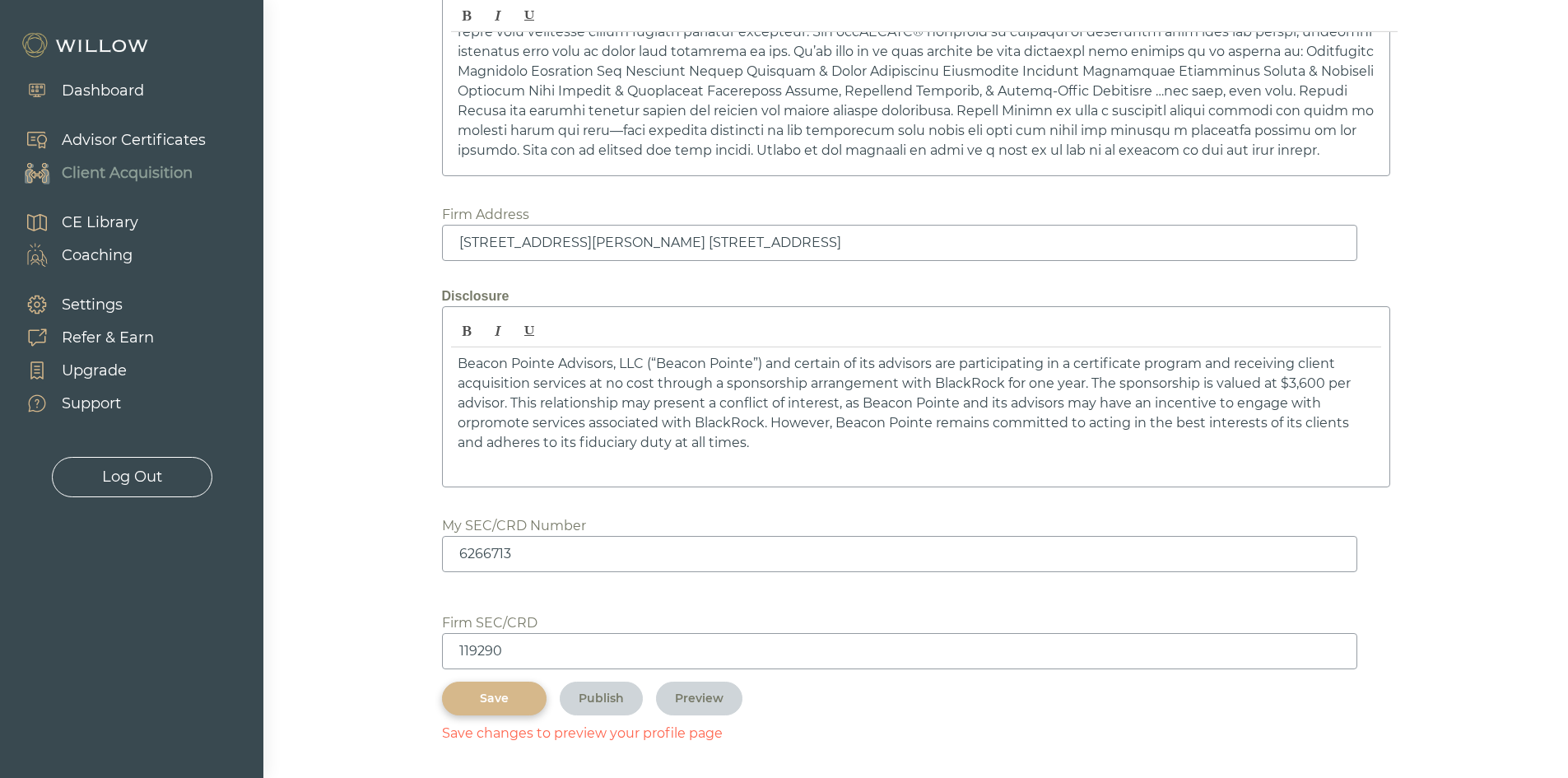
click at [511, 688] on button "Save" at bounding box center [495, 698] width 104 height 34
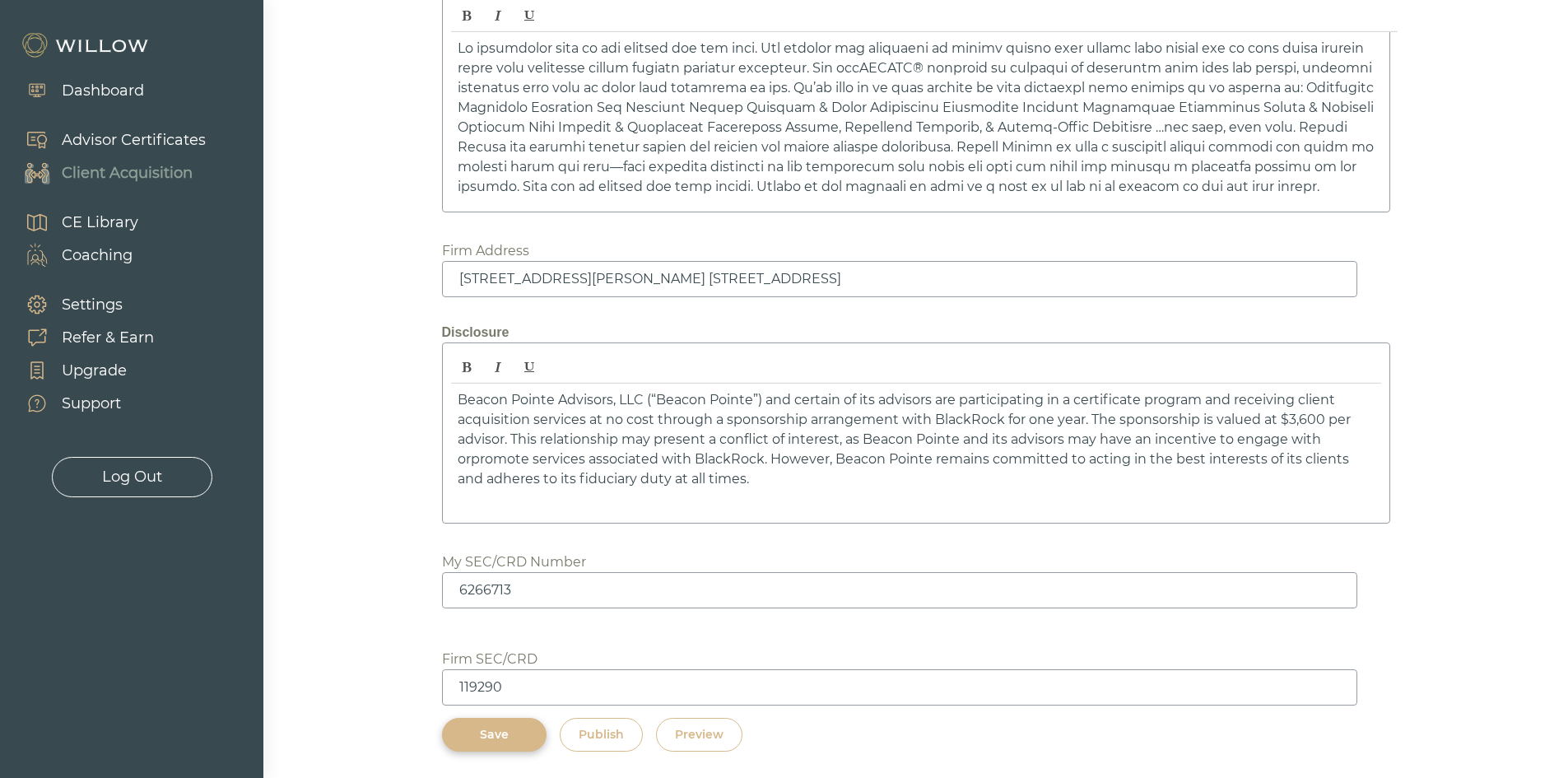
scroll to position [2365, 0]
click at [719, 735] on div "Preview" at bounding box center [699, 734] width 48 height 17
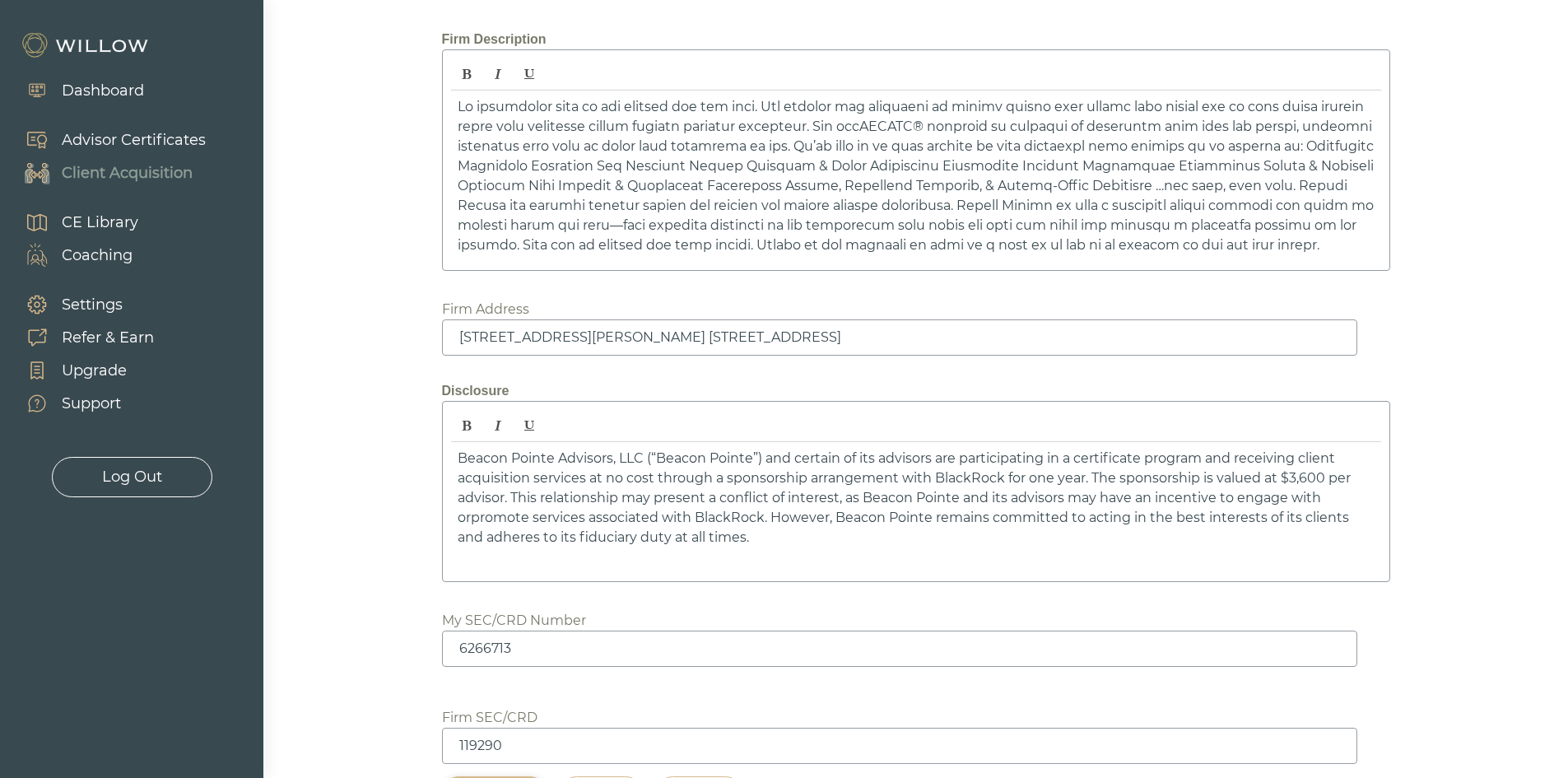
scroll to position [1872, 0]
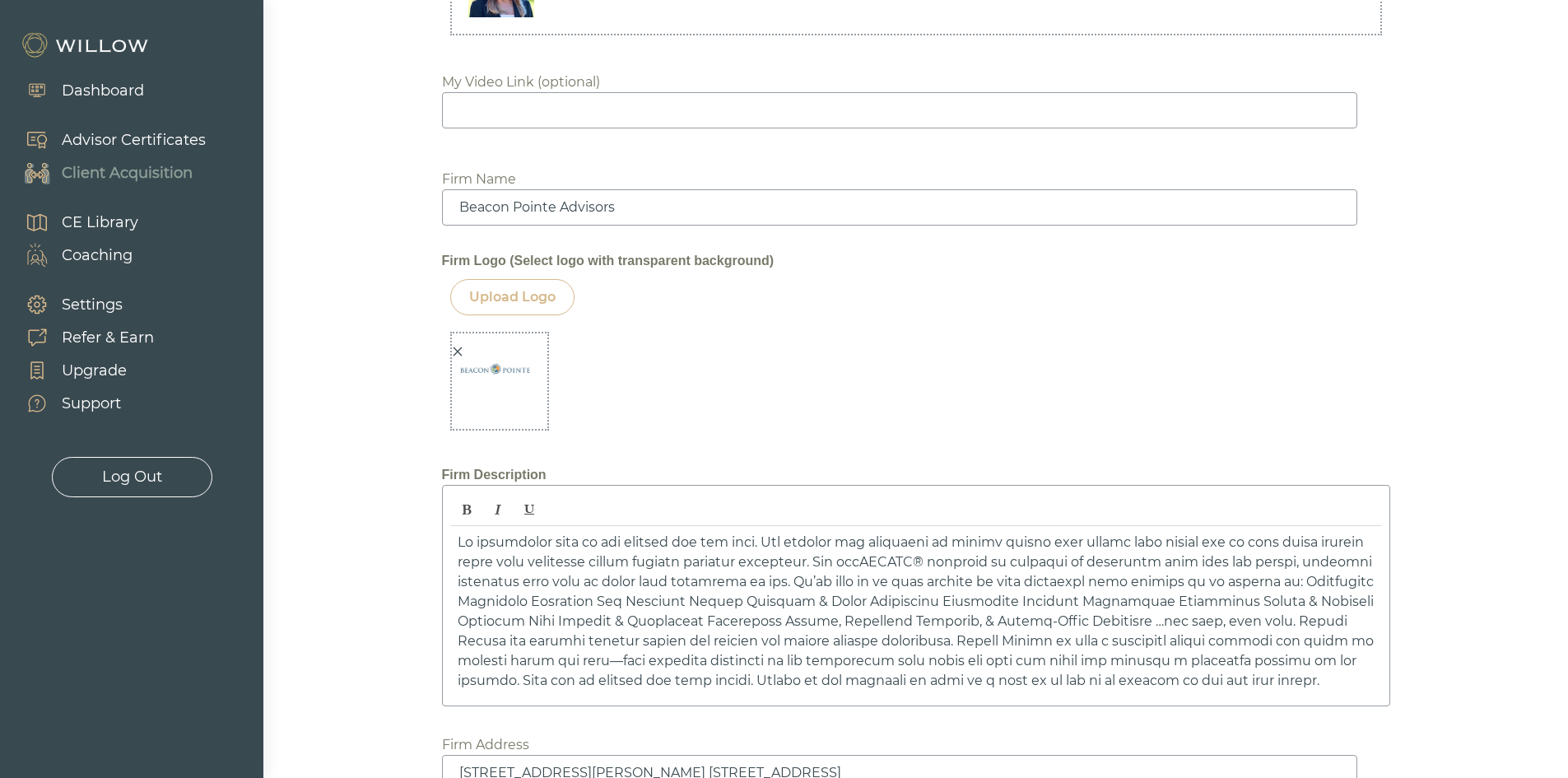
click at [452, 344] on div at bounding box center [457, 352] width 11 height 17
click at [512, 306] on div "Upload Logo" at bounding box center [512, 297] width 86 height 20
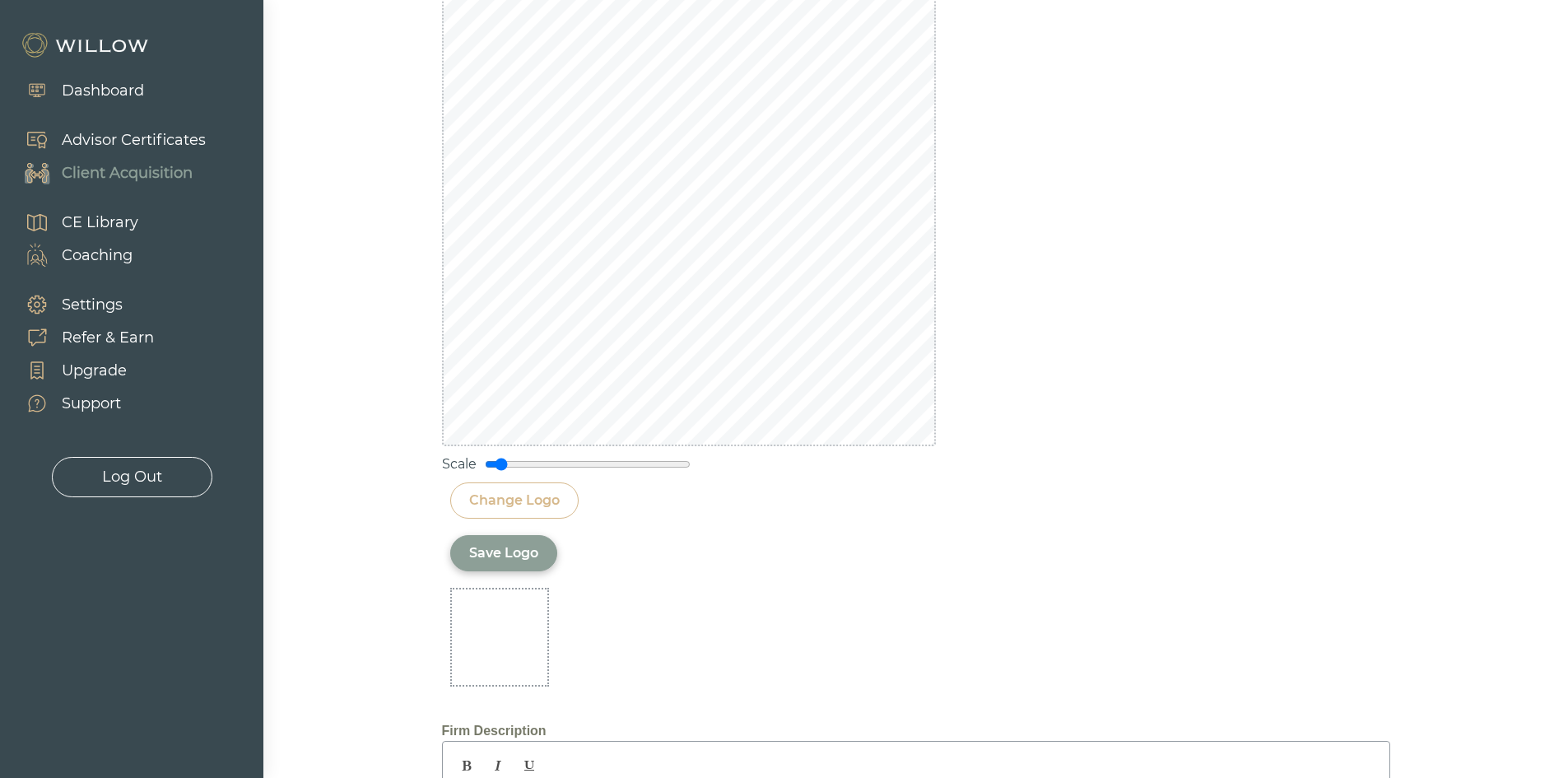
scroll to position [2283, 0]
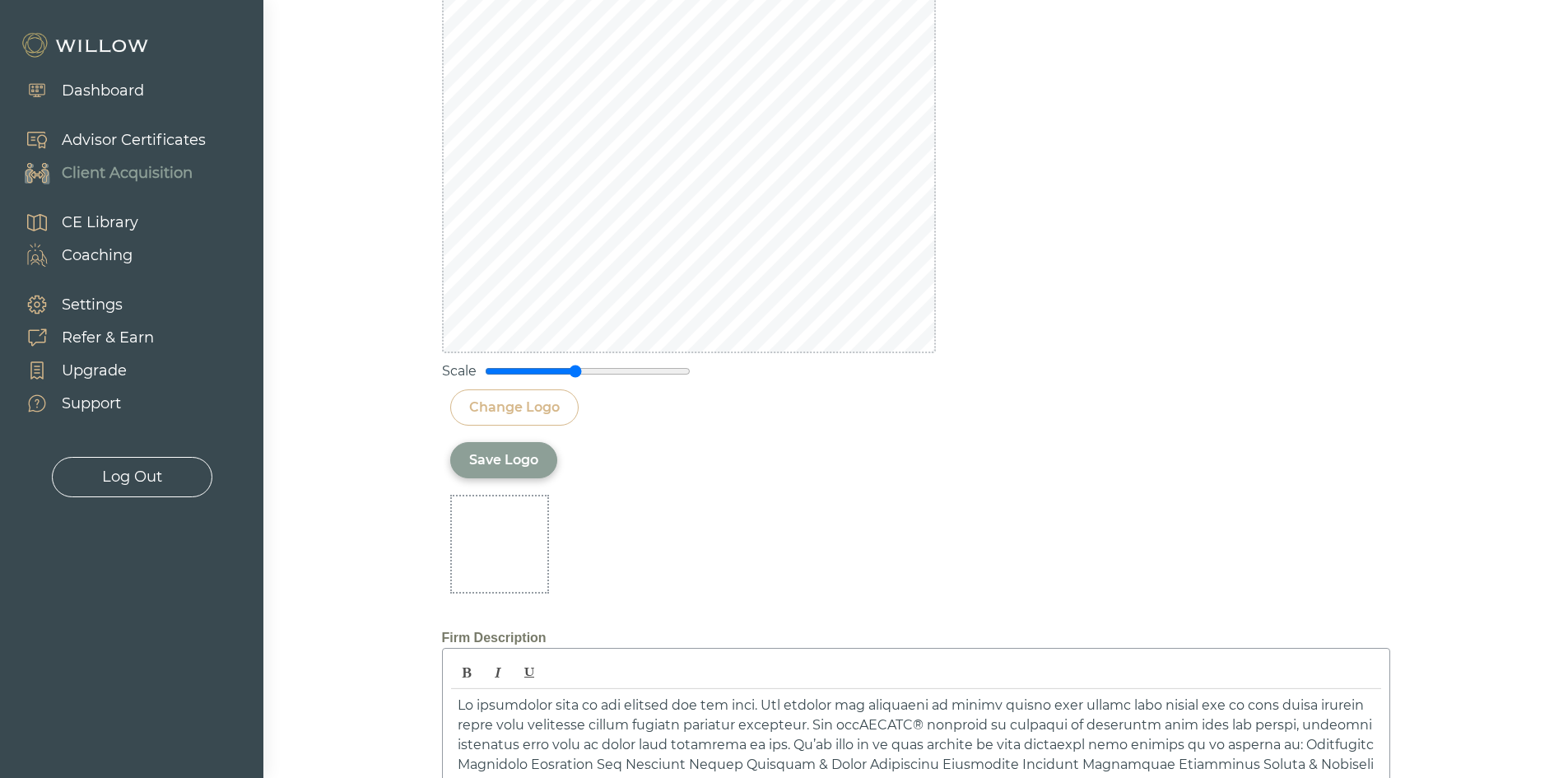
drag, startPoint x: 506, startPoint y: 365, endPoint x: 573, endPoint y: 365, distance: 67.0
click at [573, 365] on input "range" at bounding box center [588, 371] width 206 height 13
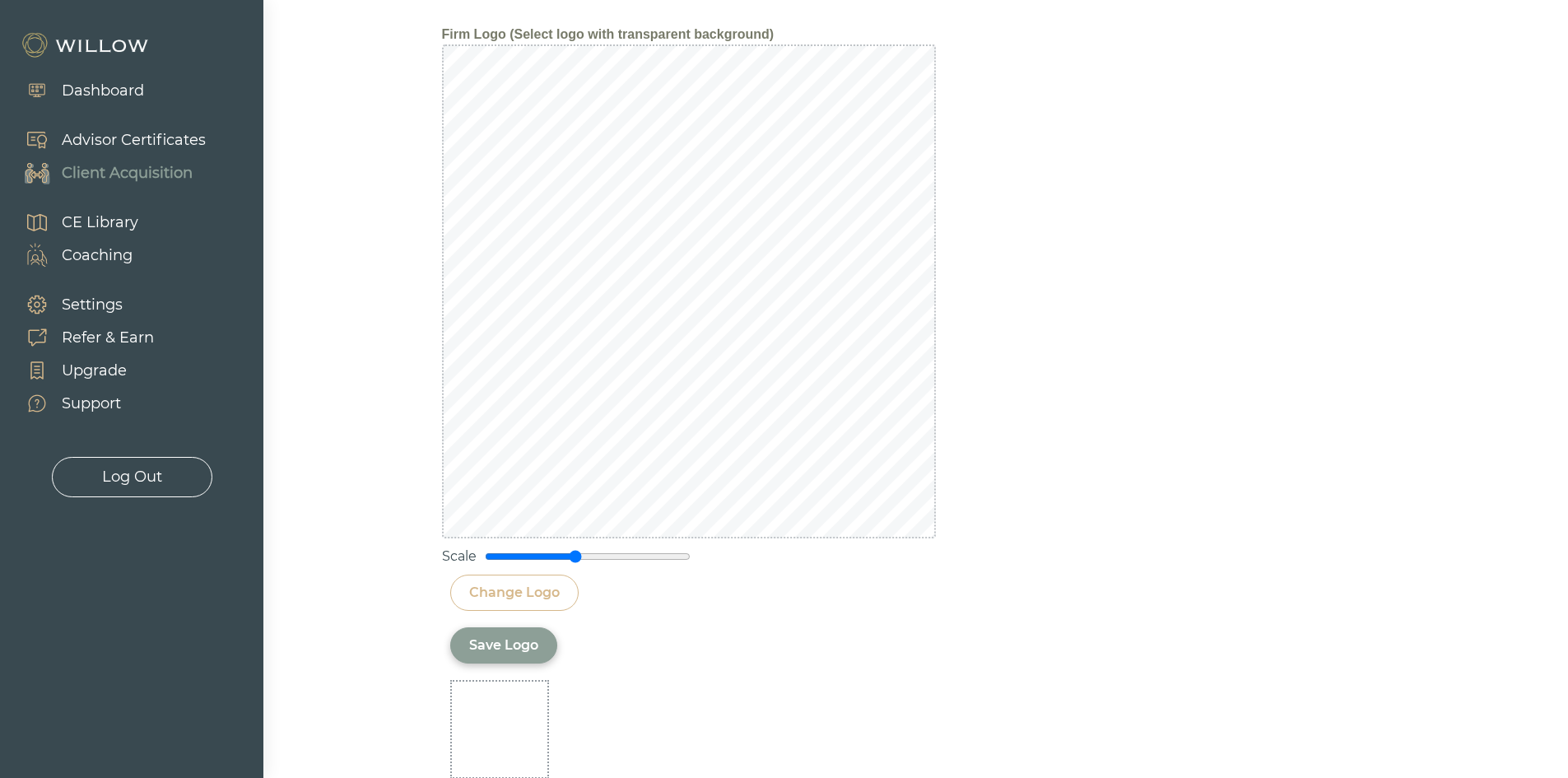
scroll to position [2119, 0]
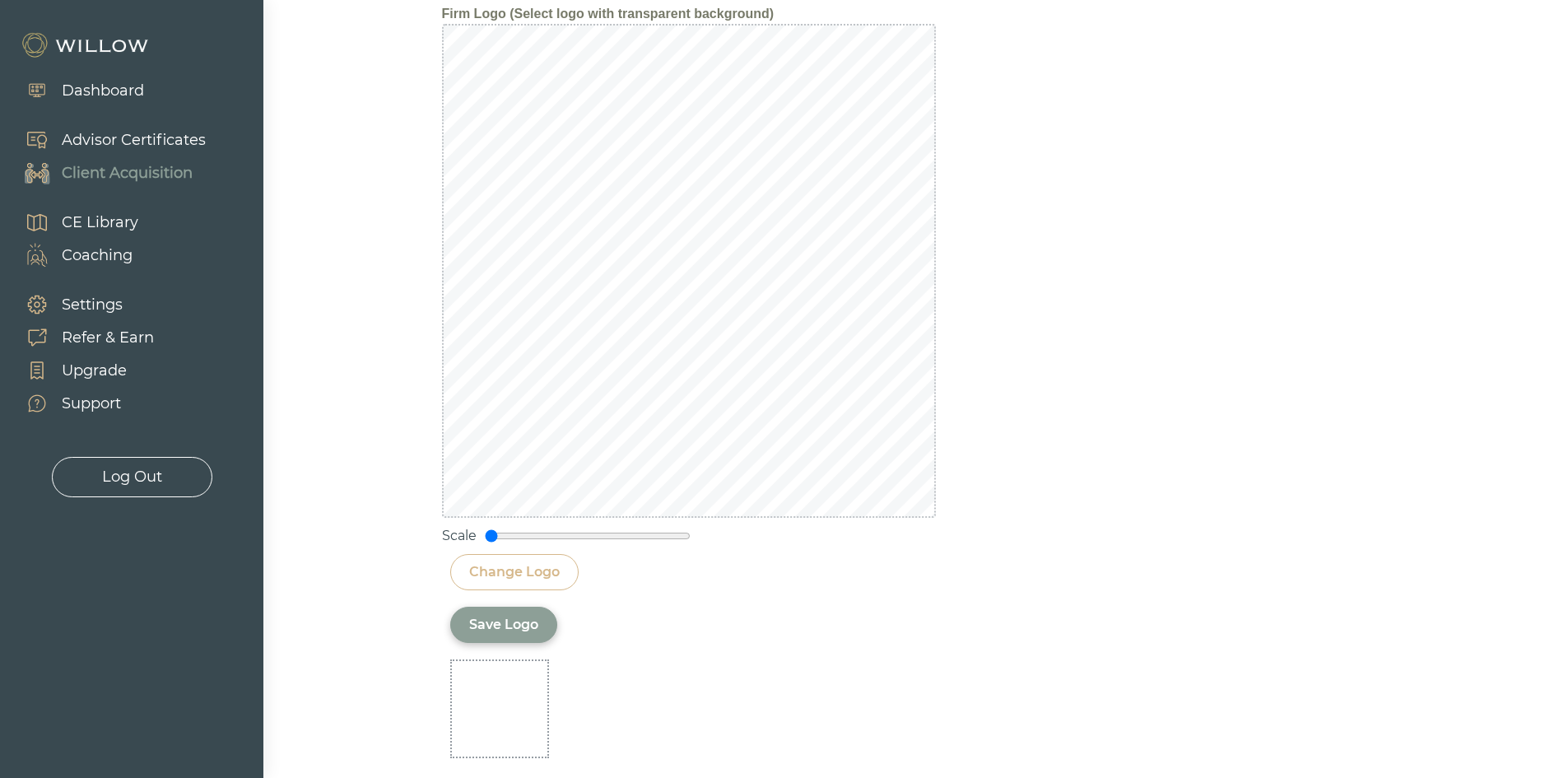
drag, startPoint x: 573, startPoint y: 534, endPoint x: 494, endPoint y: 525, distance: 79.5
click at [494, 529] on input "range" at bounding box center [588, 536] width 206 height 13
type input "0.1"
click at [495, 537] on input "range" at bounding box center [588, 536] width 206 height 13
click at [494, 628] on div "Save Logo" at bounding box center [503, 624] width 69 height 20
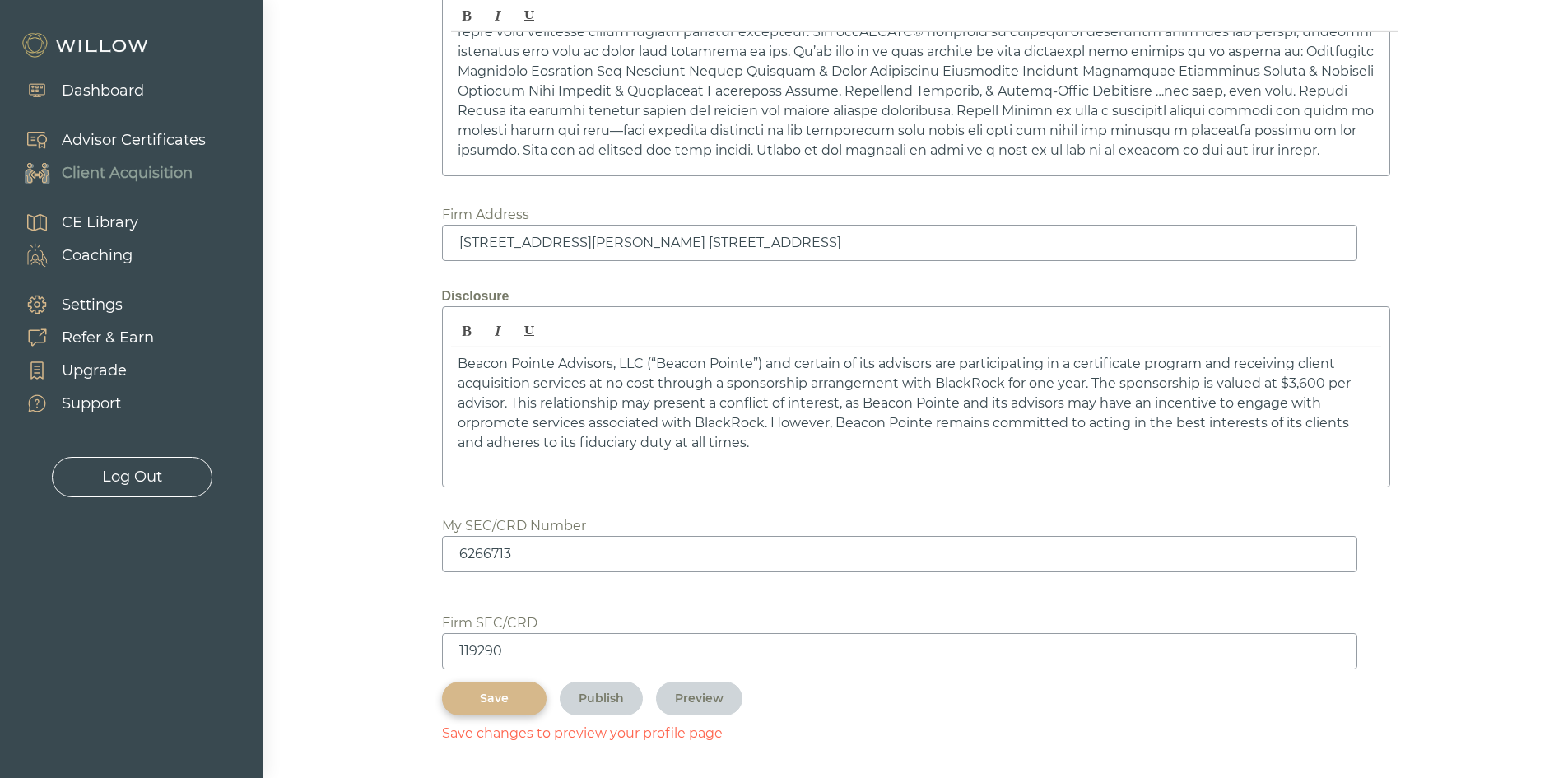
click at [518, 688] on button "Save" at bounding box center [495, 698] width 104 height 34
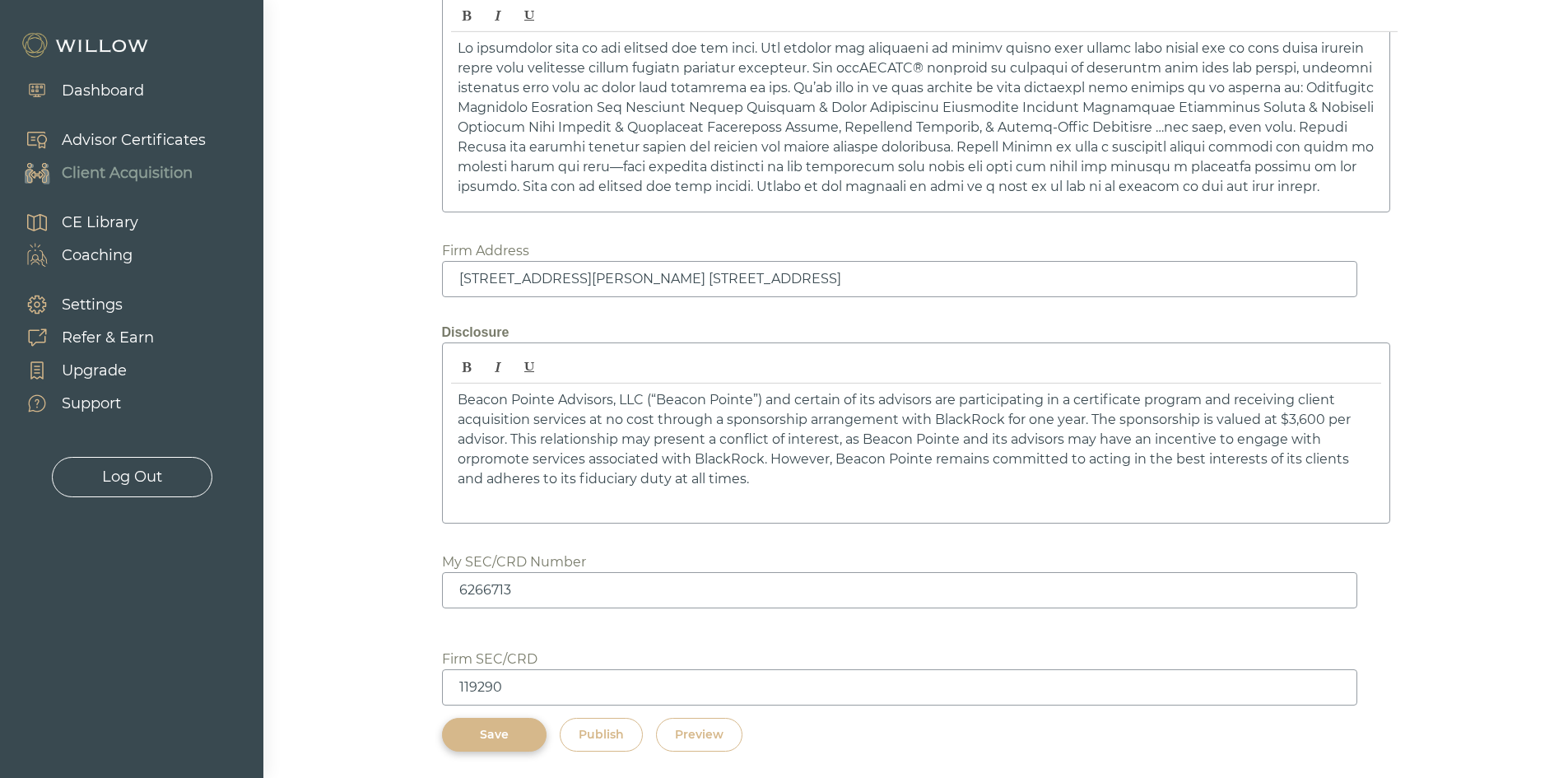
click at [723, 733] on div "Preview" at bounding box center [699, 734] width 48 height 17
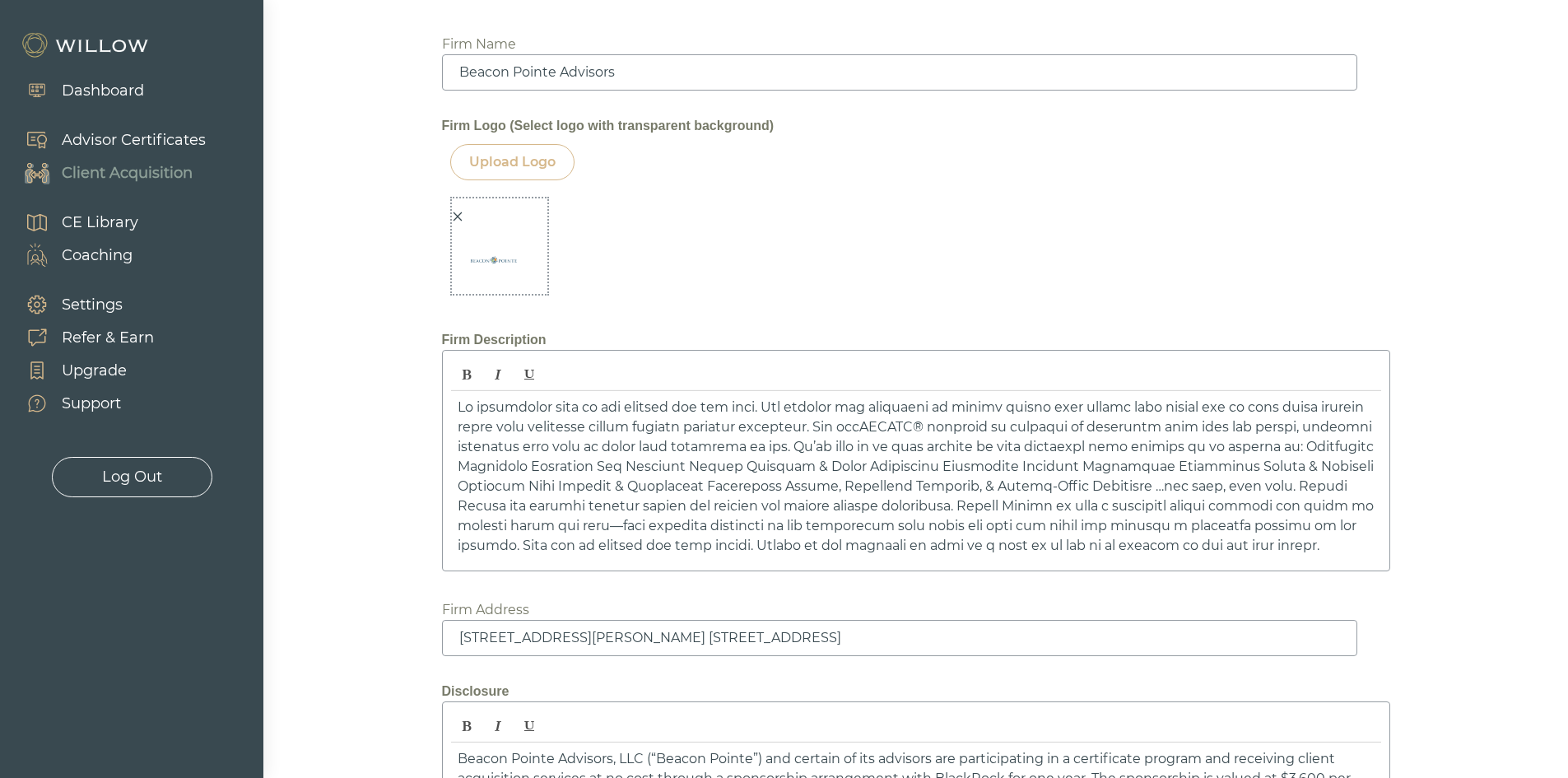
scroll to position [1954, 0]
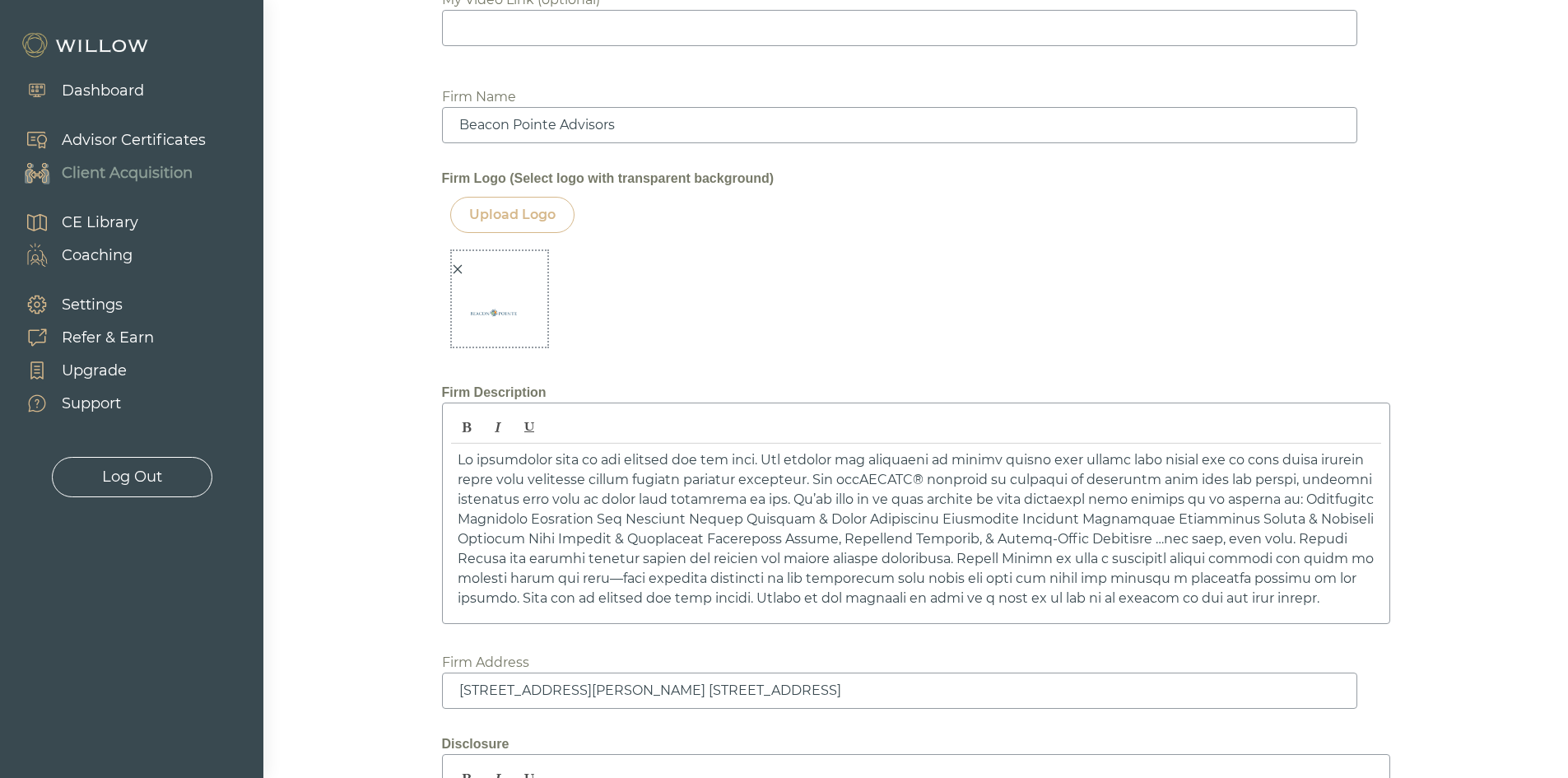
click at [462, 267] on icon "close" at bounding box center [457, 269] width 11 height 11
click at [508, 228] on div "Upload Logo" at bounding box center [512, 214] width 124 height 36
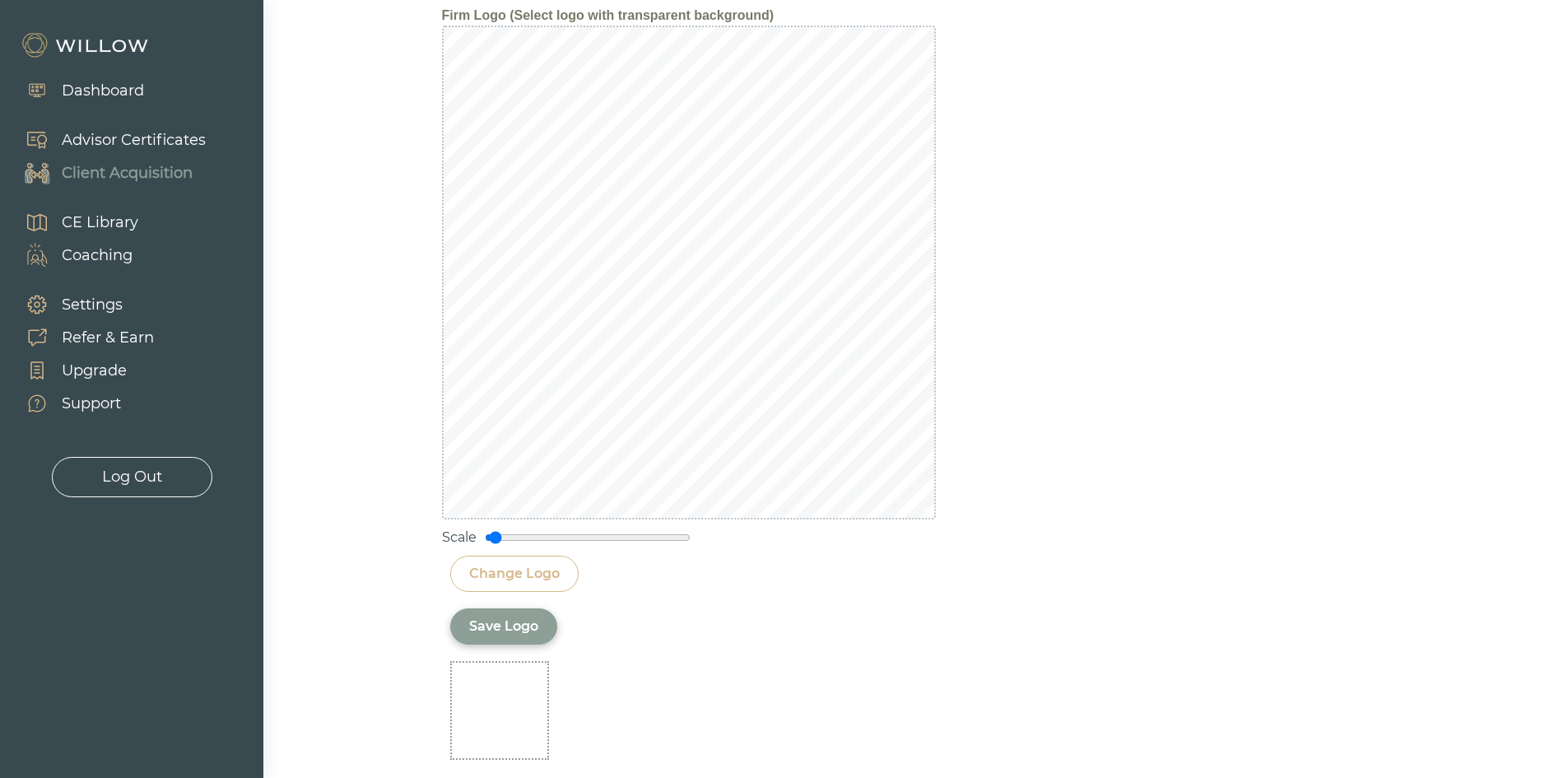
scroll to position [2119, 0]
click at [512, 624] on div "Save Logo" at bounding box center [503, 624] width 69 height 20
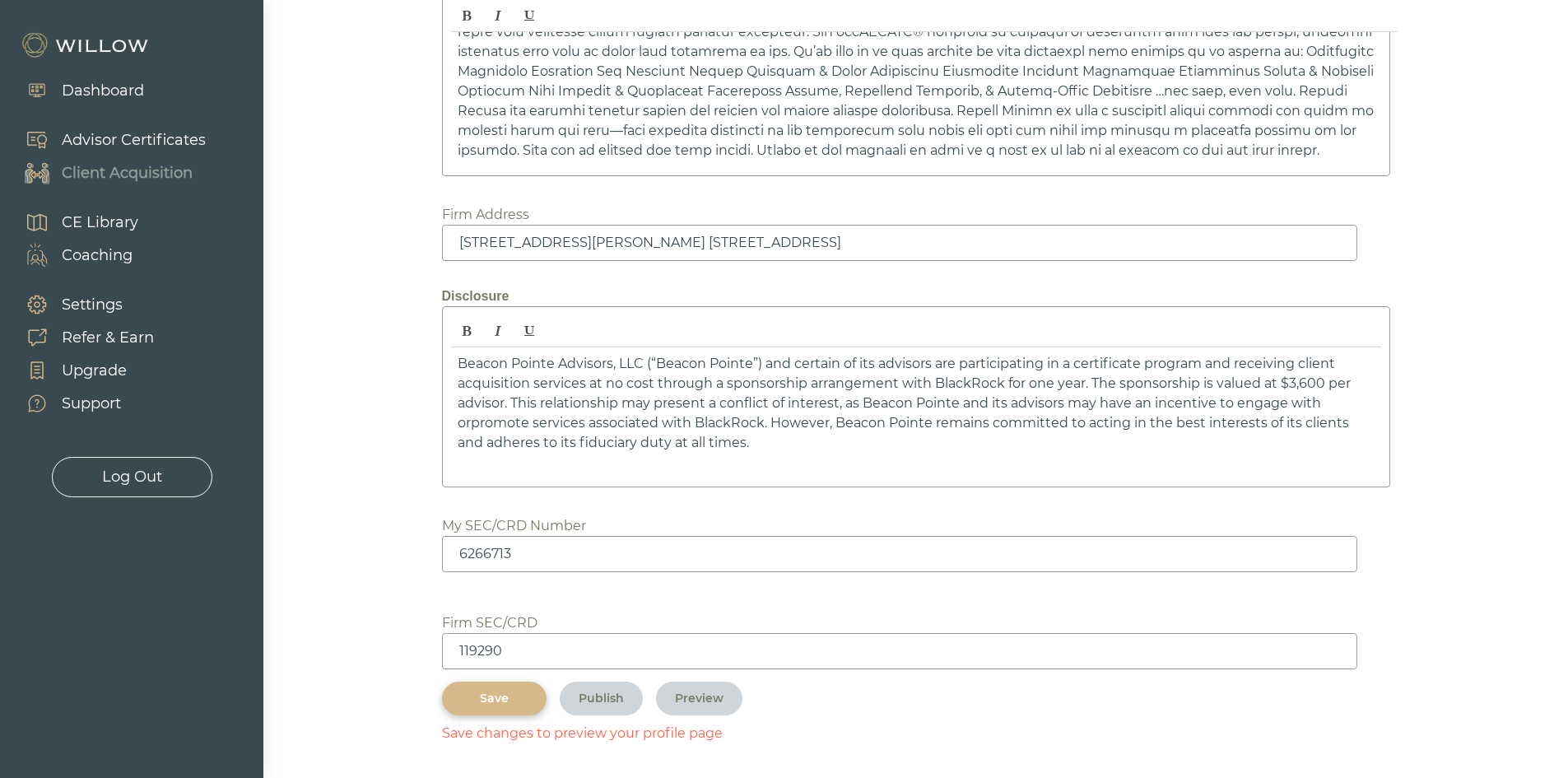
click at [479, 704] on div "Save" at bounding box center [495, 698] width 66 height 17
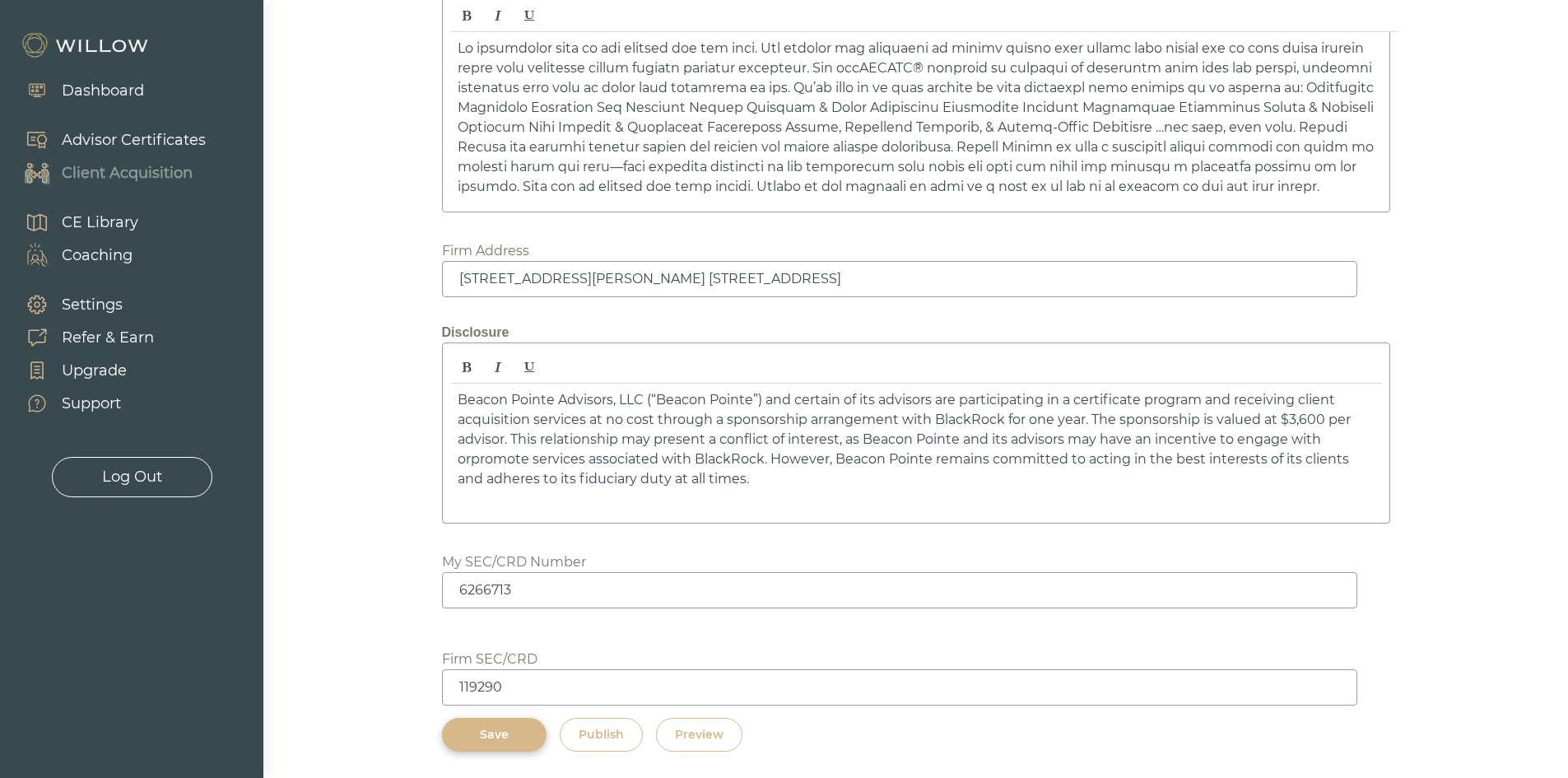
scroll to position [2365, 0]
click at [714, 742] on div "Preview" at bounding box center [699, 734] width 48 height 17
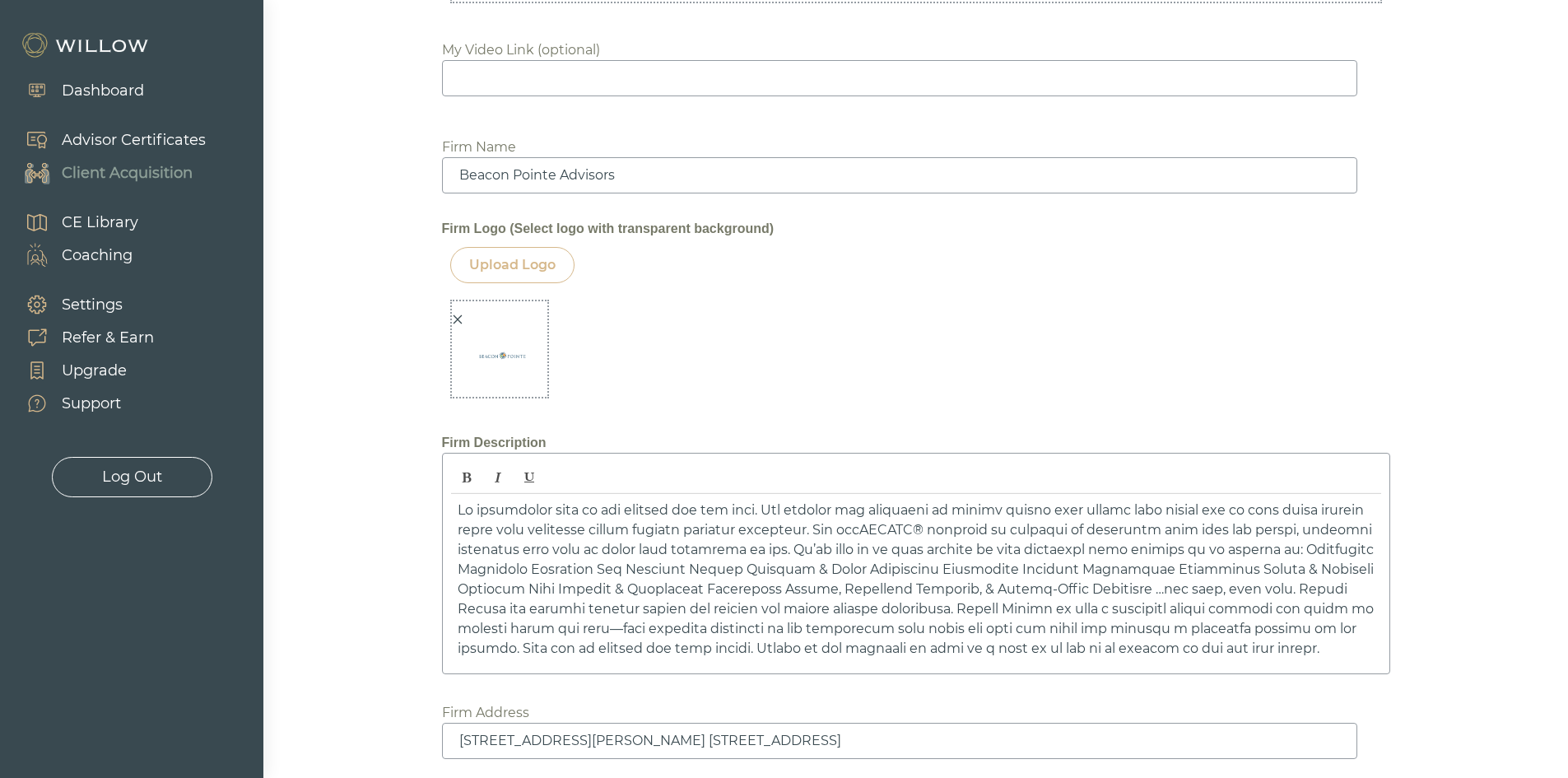
scroll to position [1872, 0]
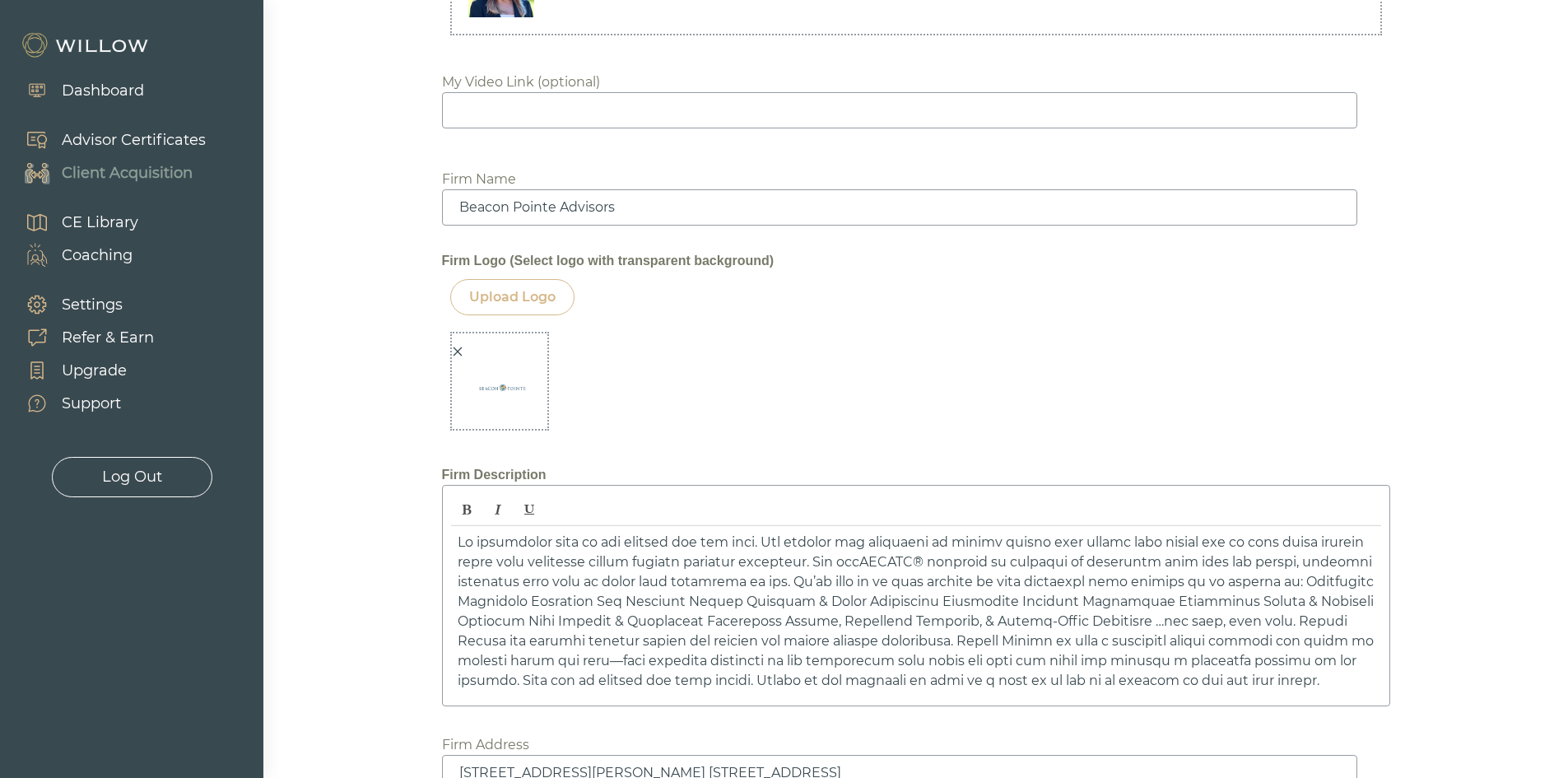
click at [458, 344] on div at bounding box center [457, 352] width 11 height 17
click at [528, 289] on div "Upload Logo" at bounding box center [512, 297] width 86 height 20
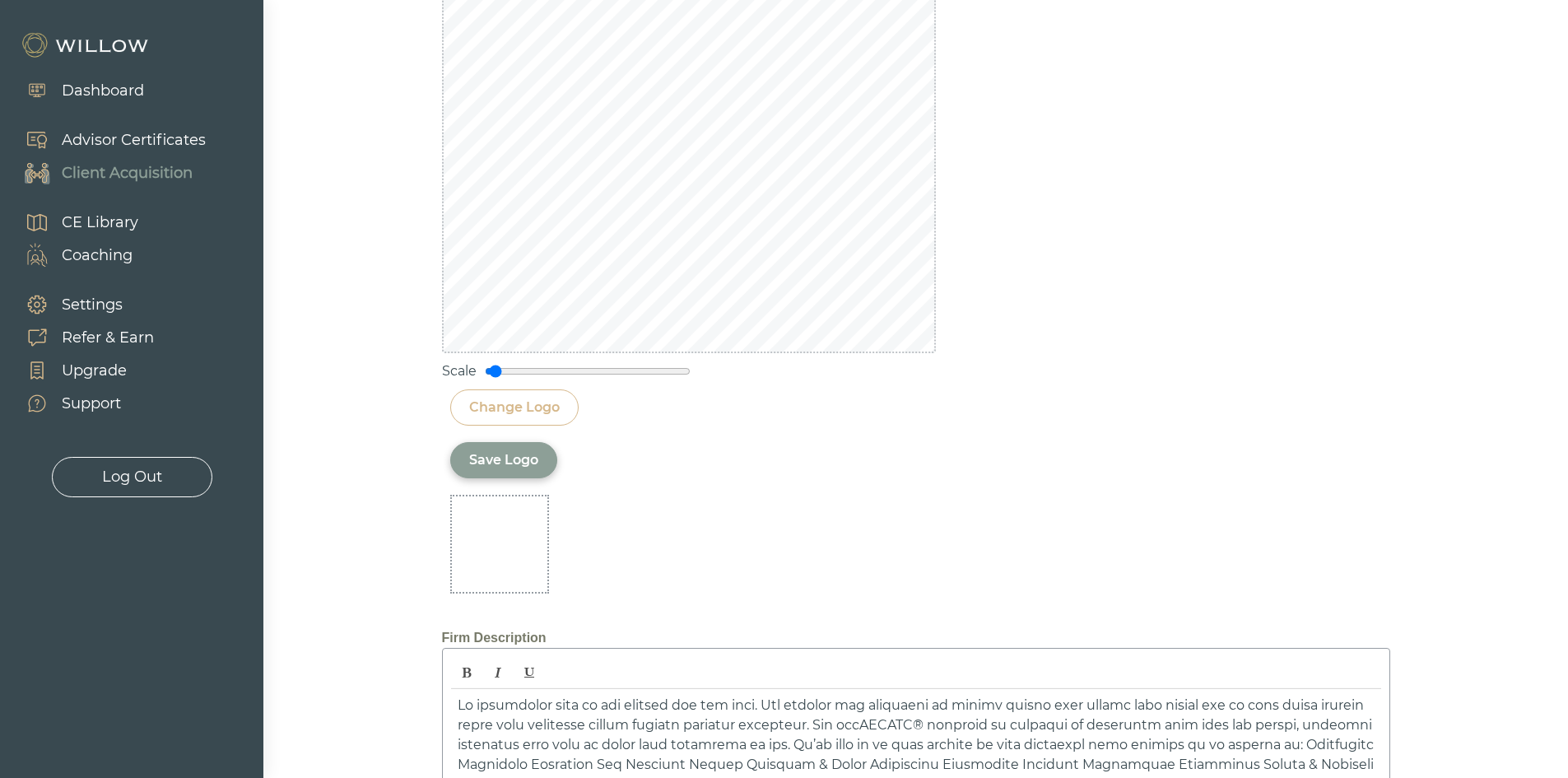
click at [524, 466] on div "Save Logo" at bounding box center [503, 459] width 69 height 20
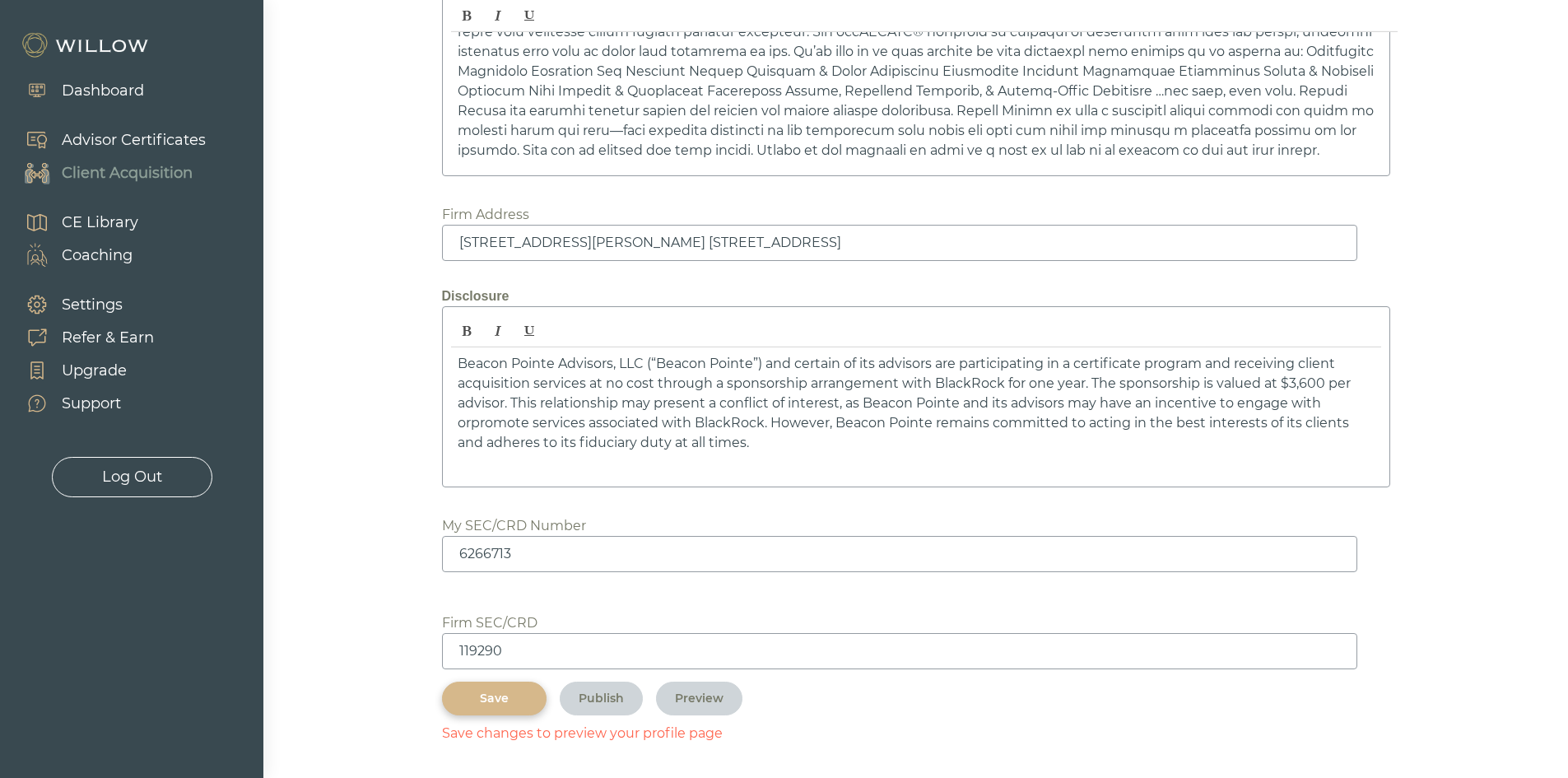
click at [471, 705] on div "Save" at bounding box center [495, 698] width 66 height 17
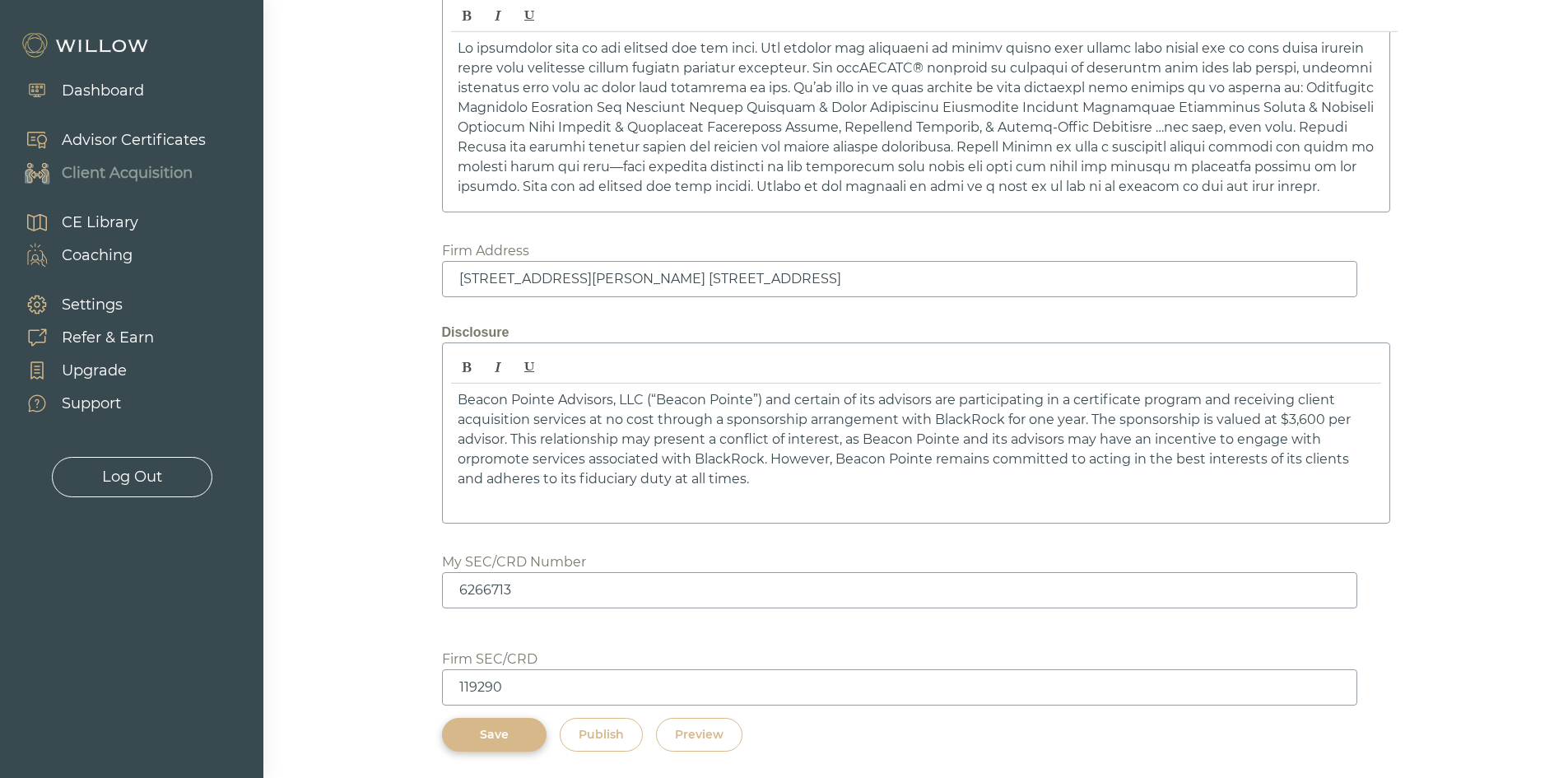
scroll to position [2365, 0]
click at [701, 737] on div "Preview" at bounding box center [699, 734] width 48 height 17
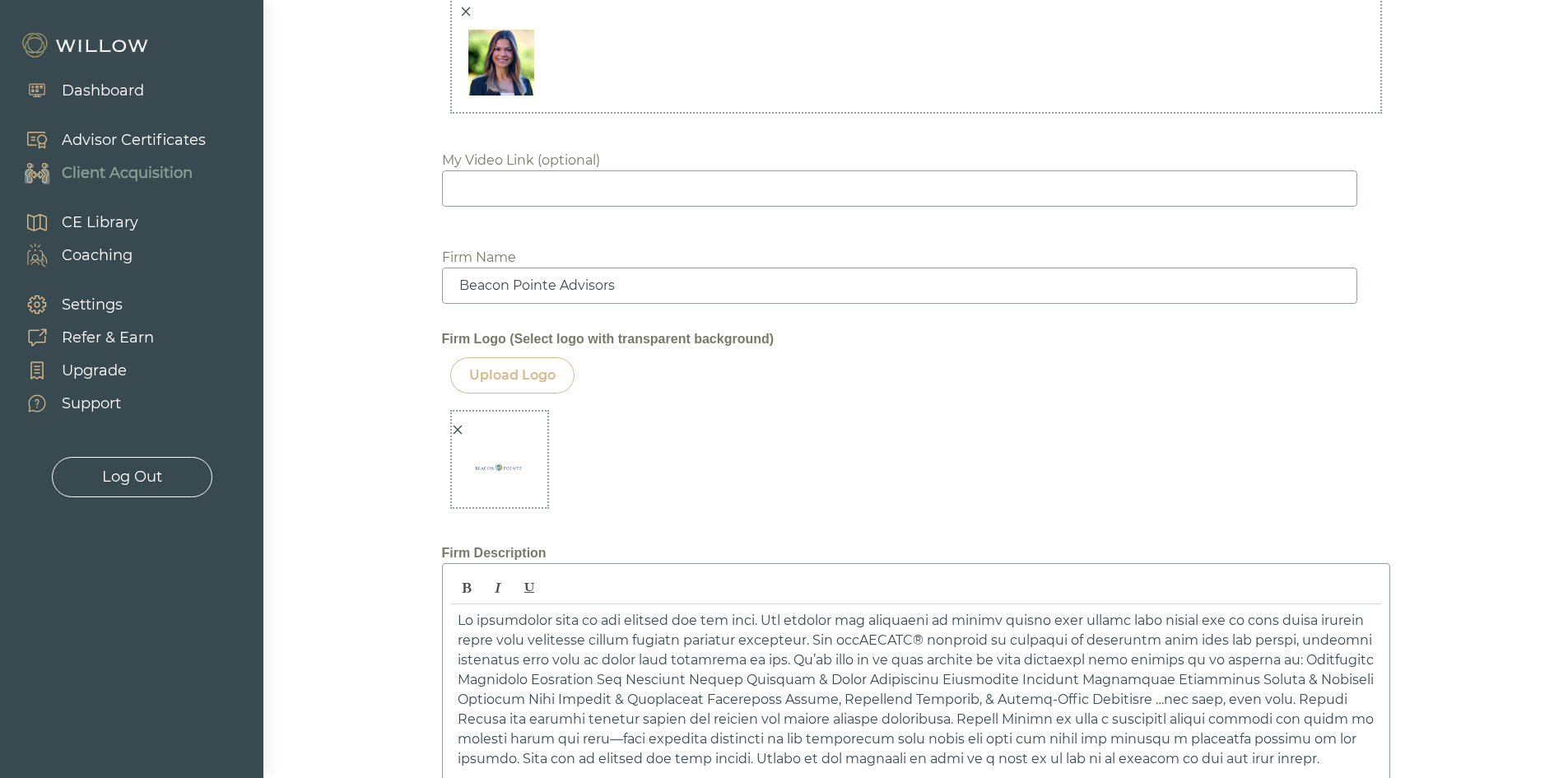
scroll to position [1789, 0]
click at [457, 434] on icon "close" at bounding box center [457, 435] width 9 height 9
click at [507, 390] on div "Upload Logo" at bounding box center [512, 380] width 124 height 36
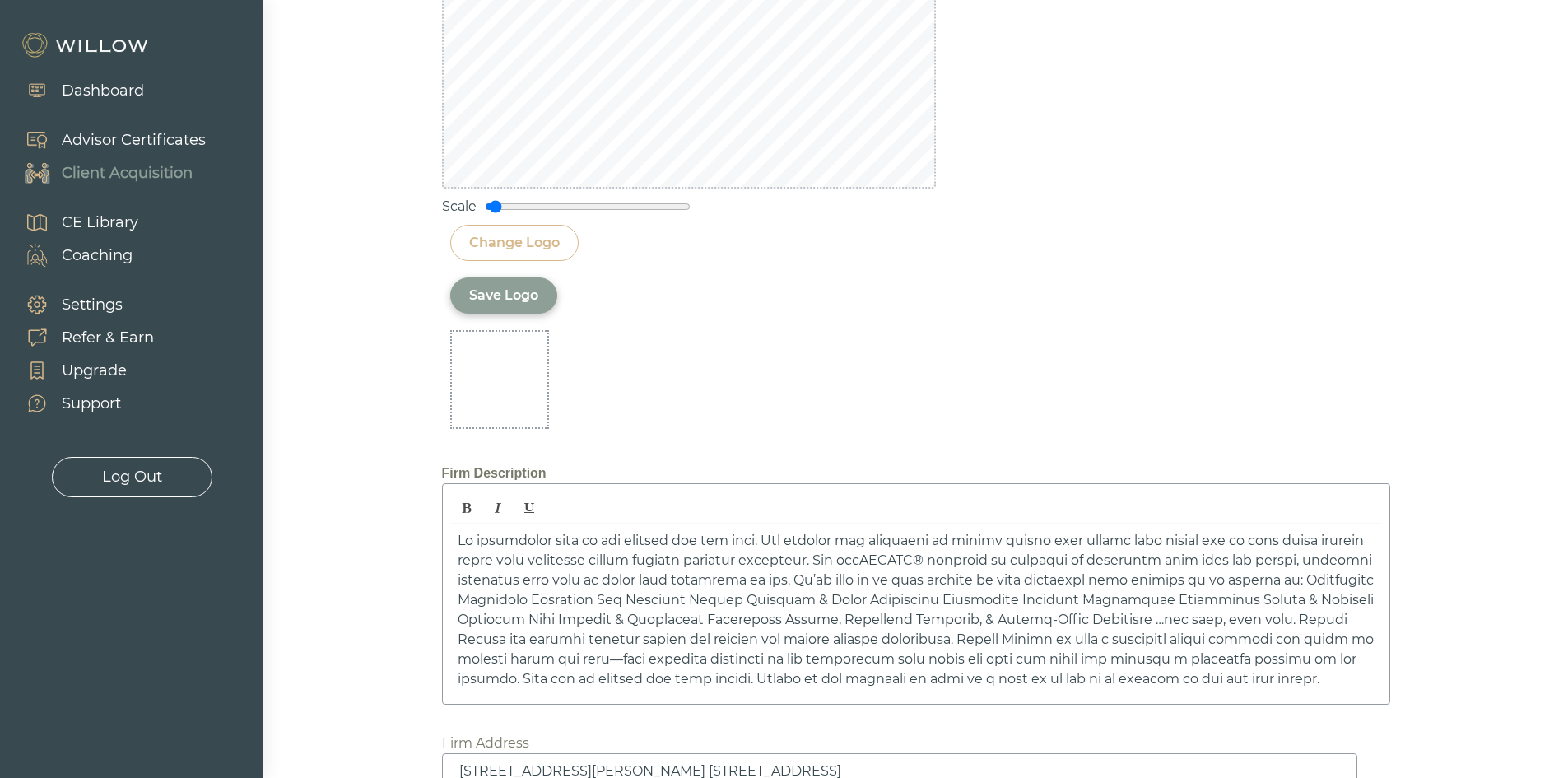
click at [485, 295] on div "Save Logo" at bounding box center [503, 295] width 69 height 20
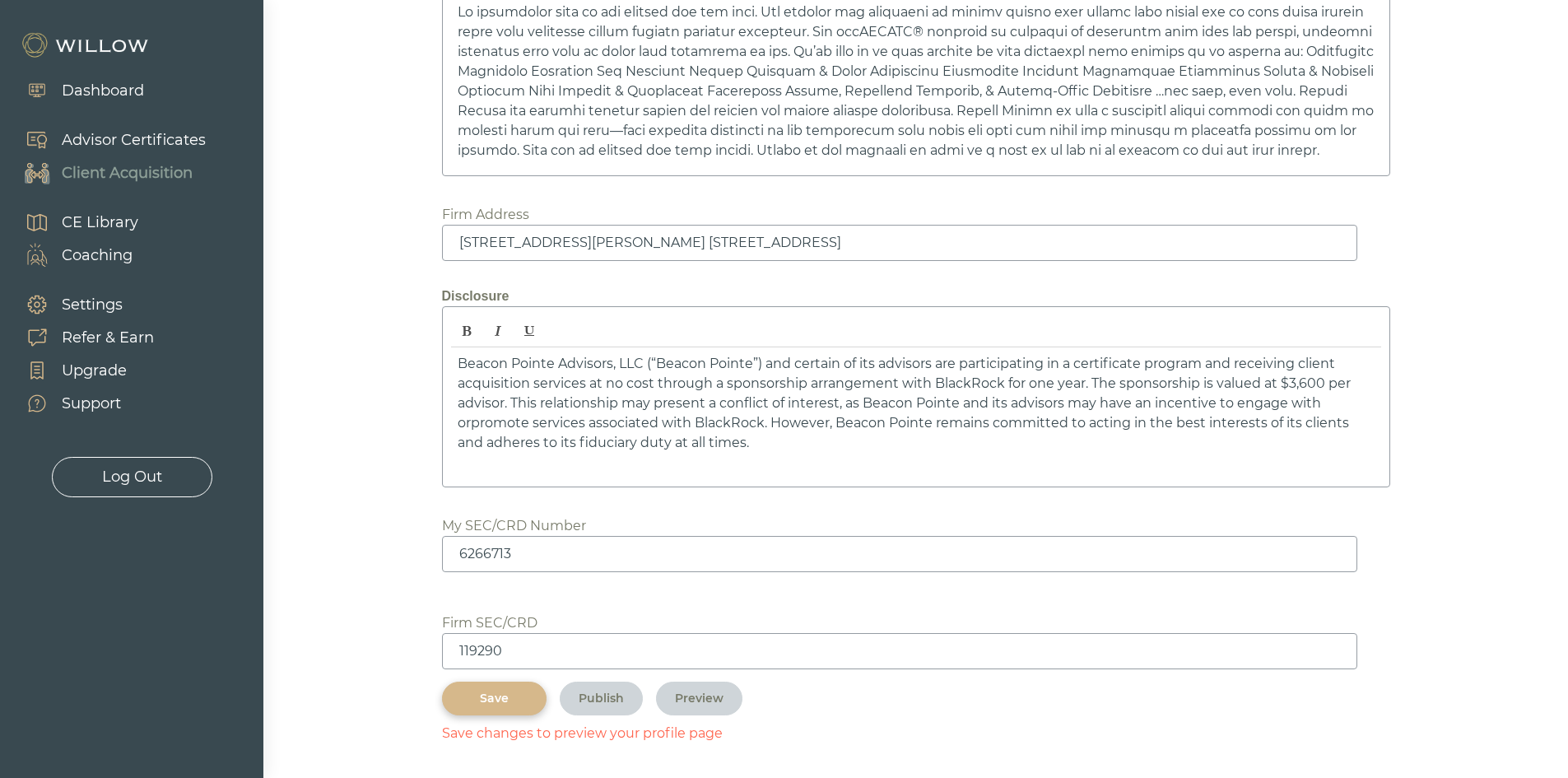
scroll to position [1926, 0]
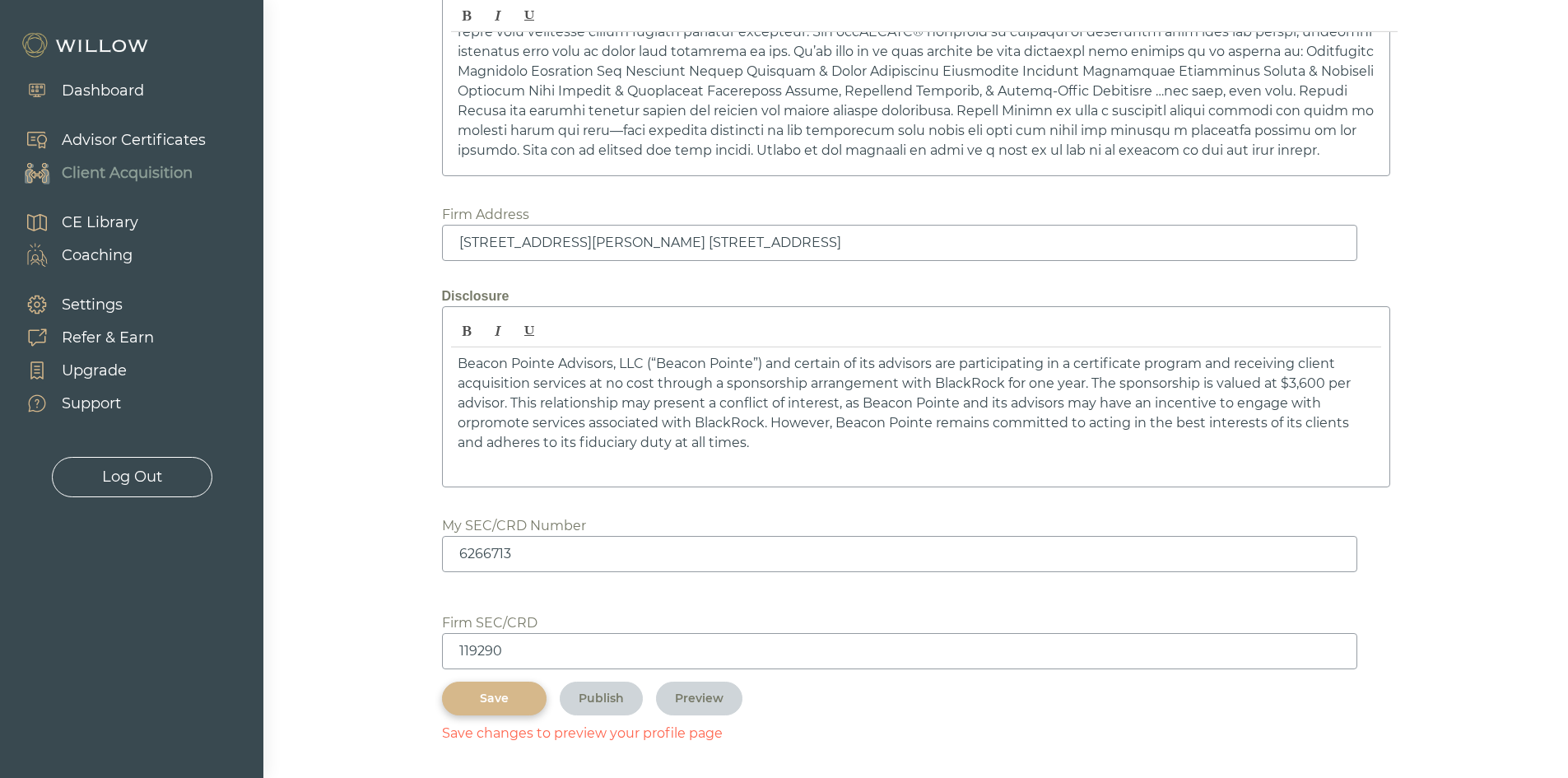
click at [500, 692] on div "Save" at bounding box center [495, 698] width 66 height 17
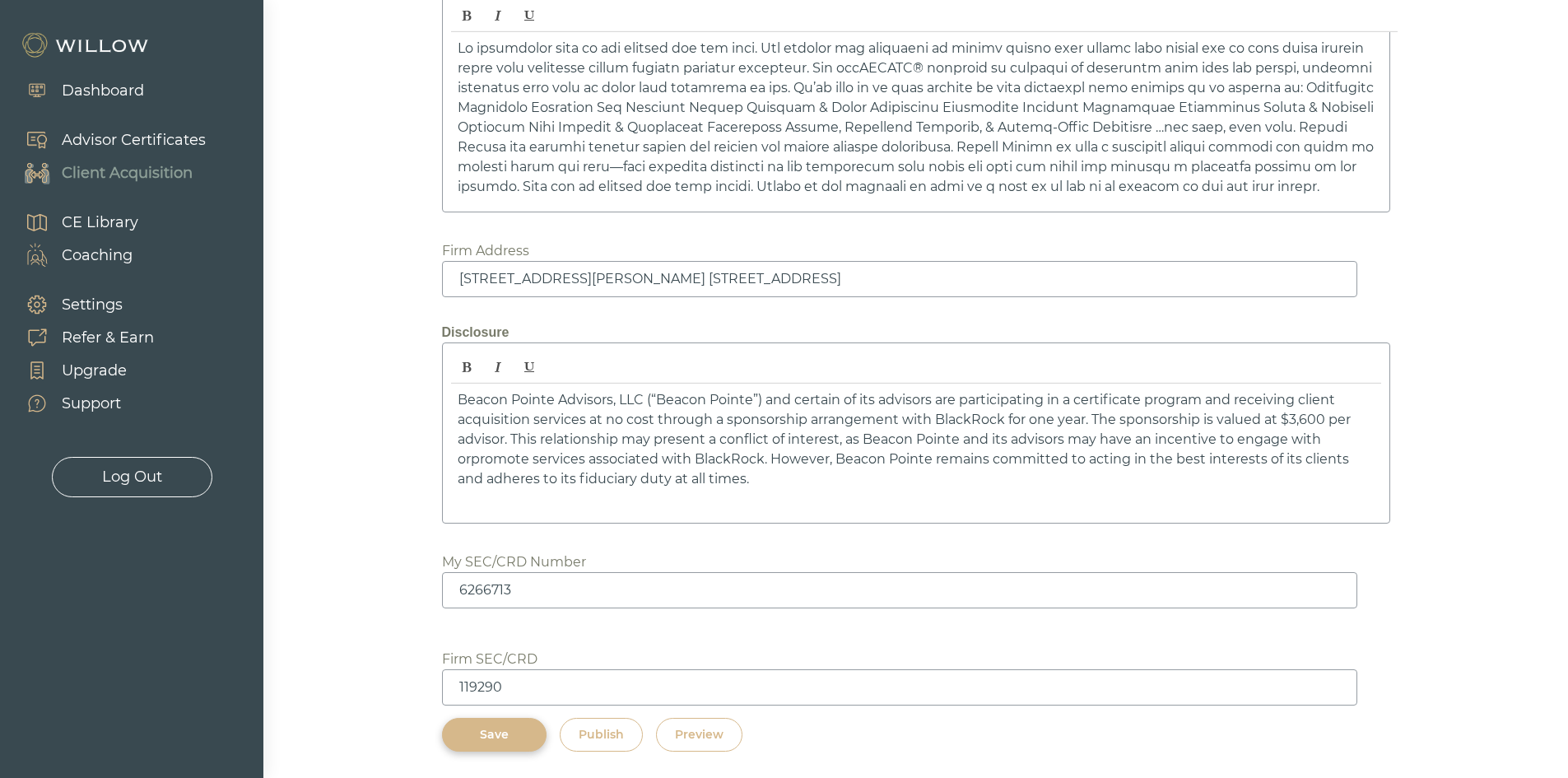
scroll to position [2365, 0]
click at [693, 737] on div "Preview" at bounding box center [699, 734] width 48 height 17
click at [488, 733] on div "Save" at bounding box center [495, 734] width 66 height 17
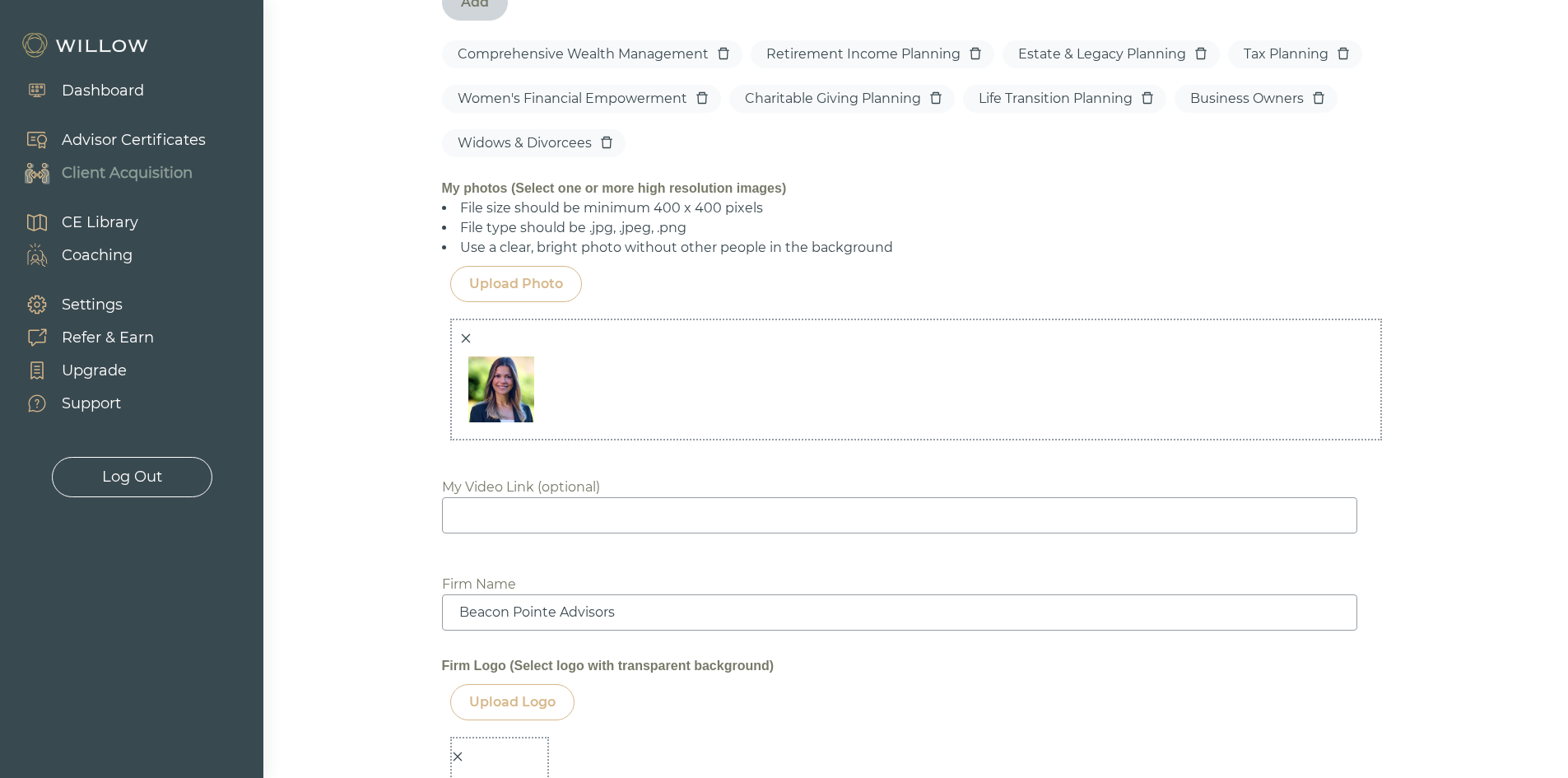
scroll to position [1707, 0]
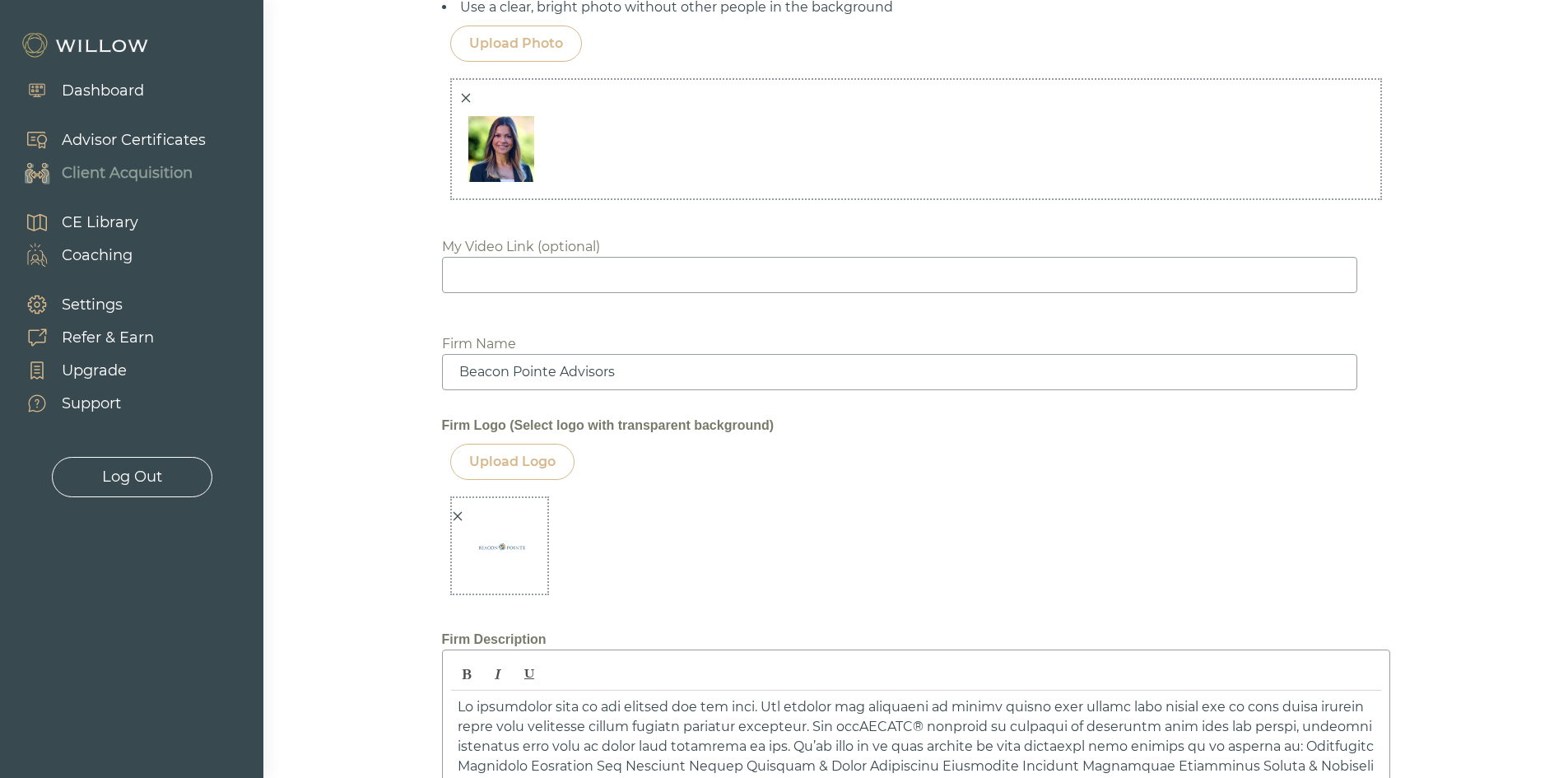
click at [461, 515] on icon "close" at bounding box center [457, 516] width 11 height 11
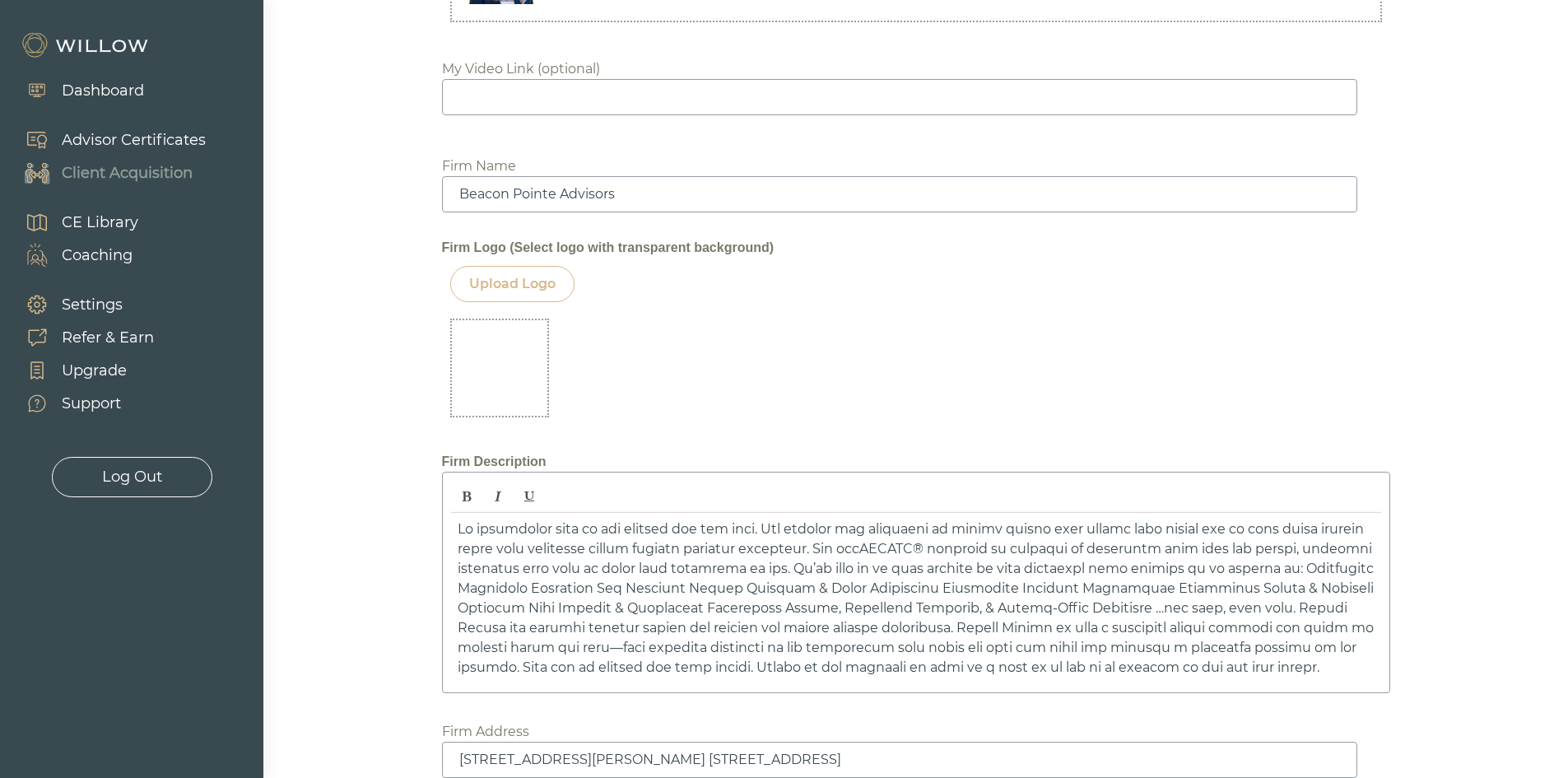
scroll to position [1872, 0]
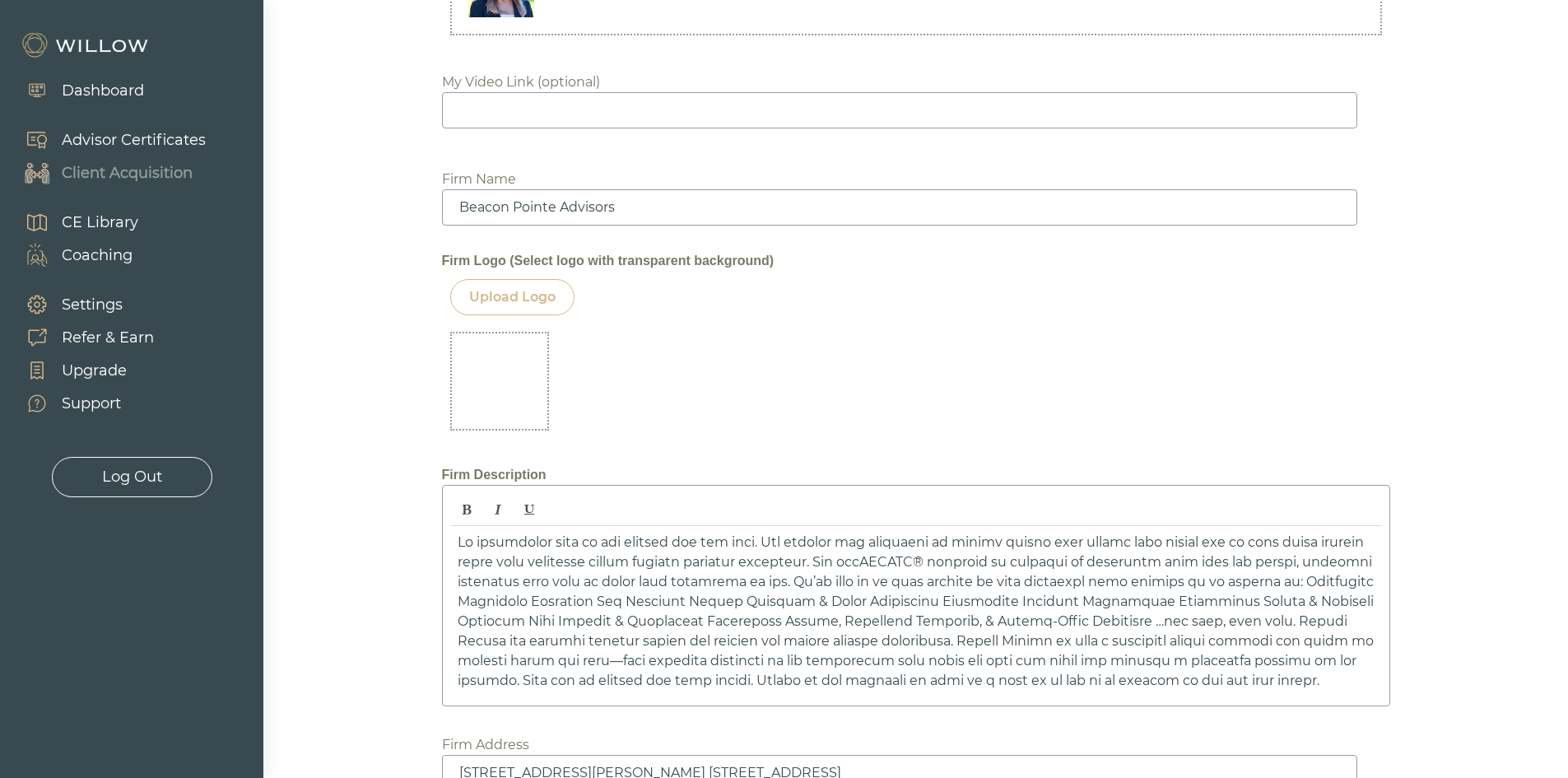
click at [525, 310] on div "Upload Logo" at bounding box center [512, 297] width 124 height 36
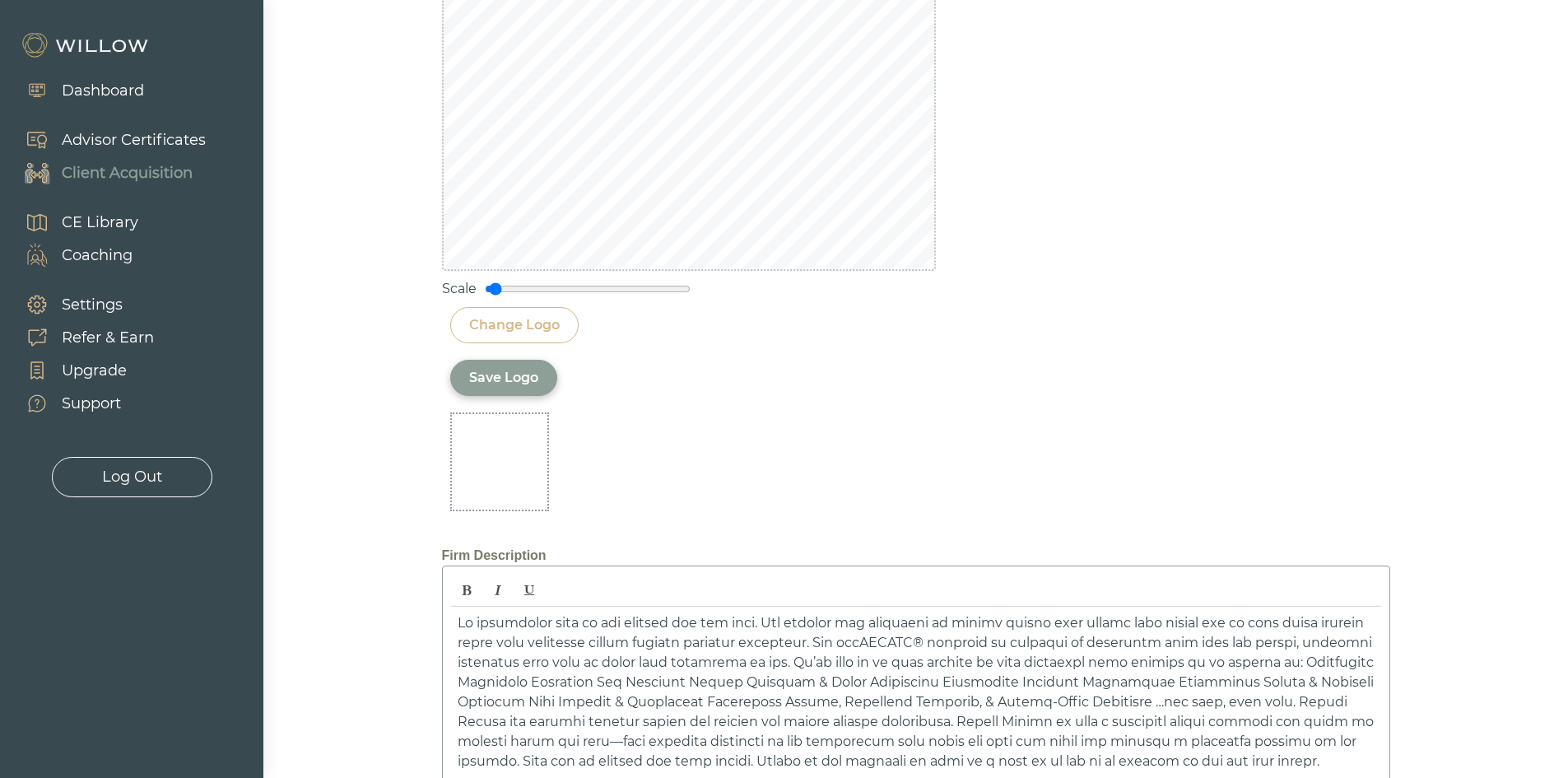
click at [481, 376] on div "Save Logo" at bounding box center [503, 378] width 69 height 20
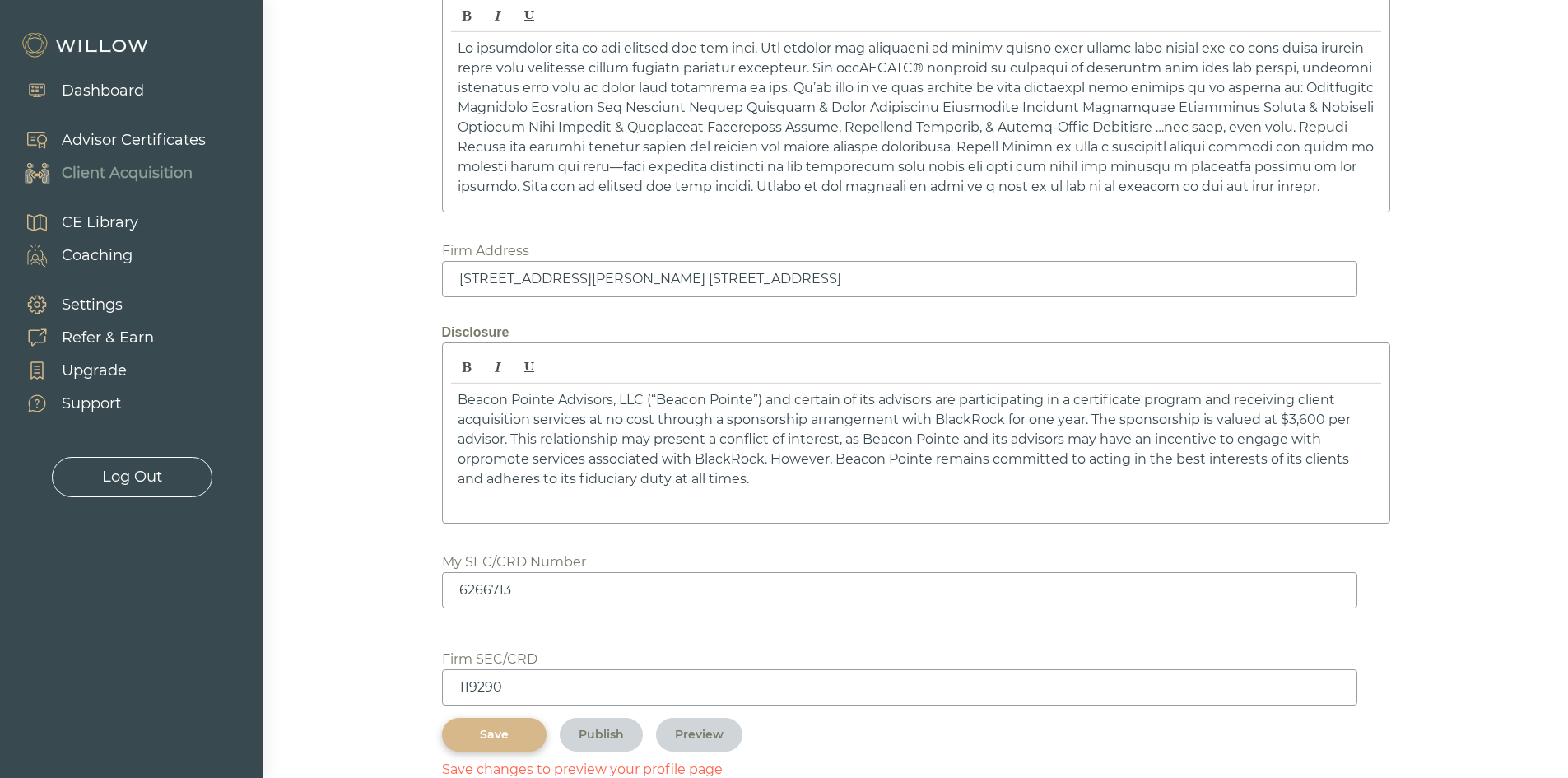
scroll to position [1843, 0]
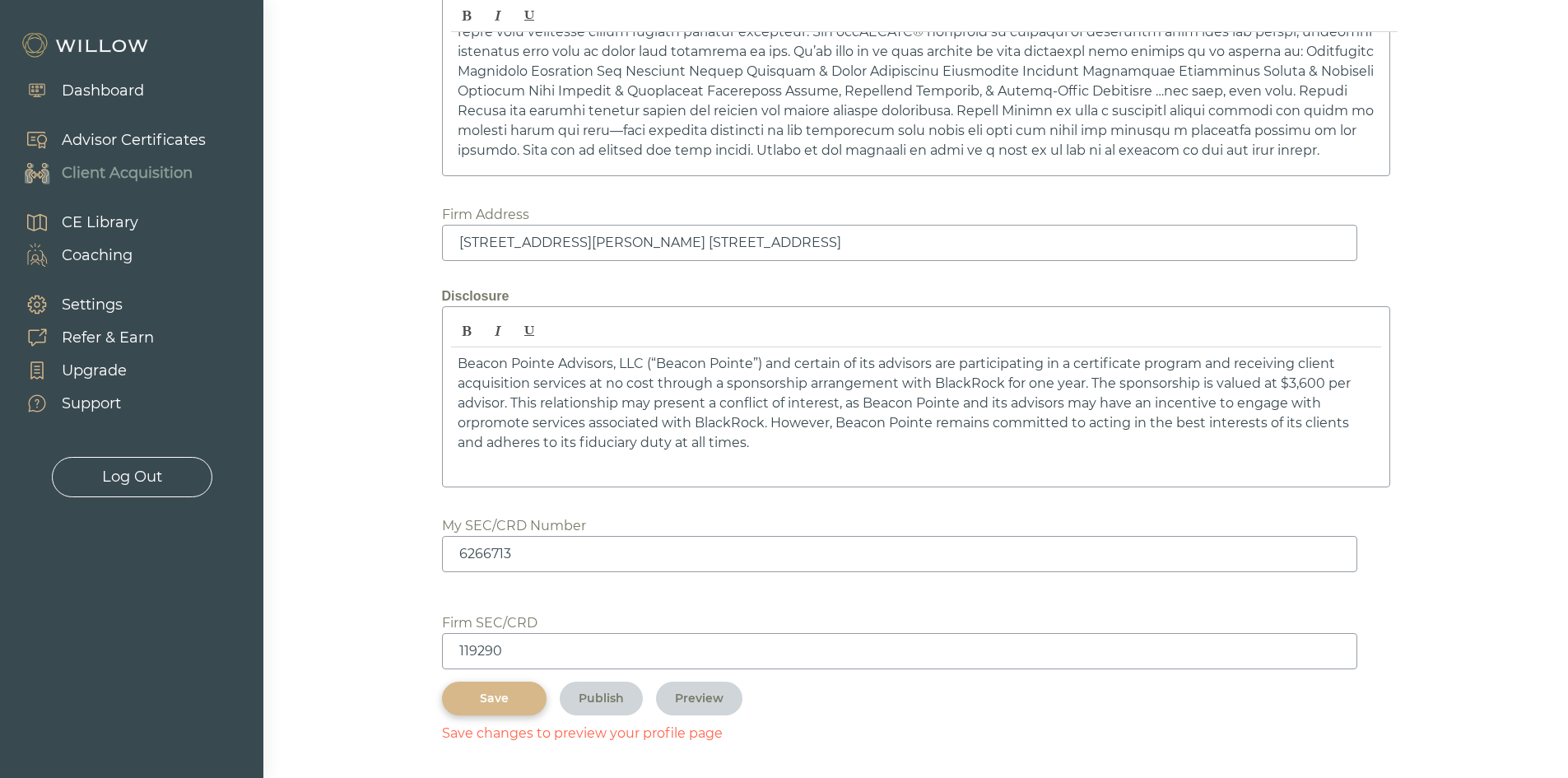
click at [480, 711] on button "Save" at bounding box center [495, 698] width 104 height 34
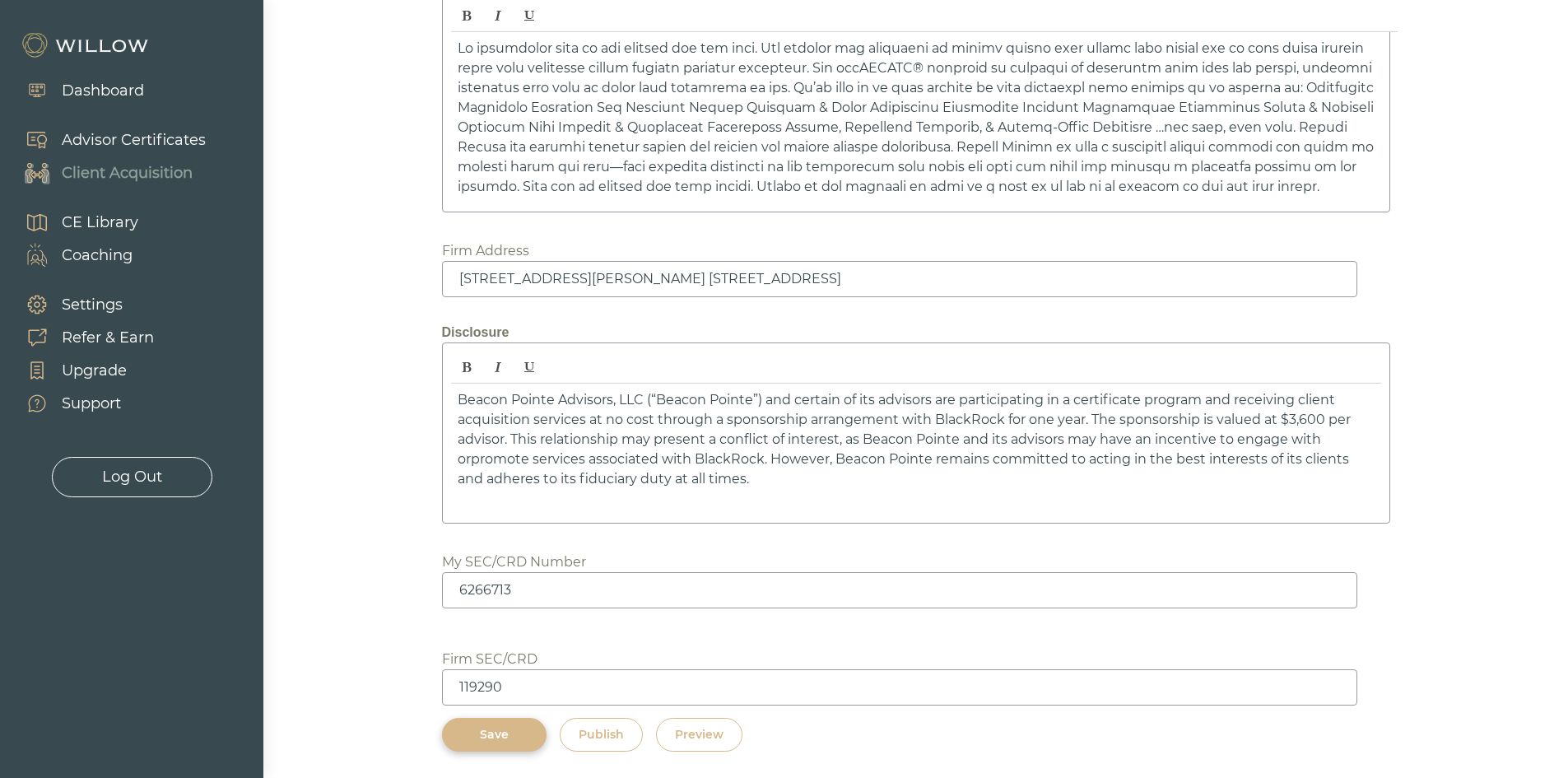
scroll to position [2365, 0]
click at [718, 724] on button "Preview" at bounding box center [699, 734] width 86 height 34
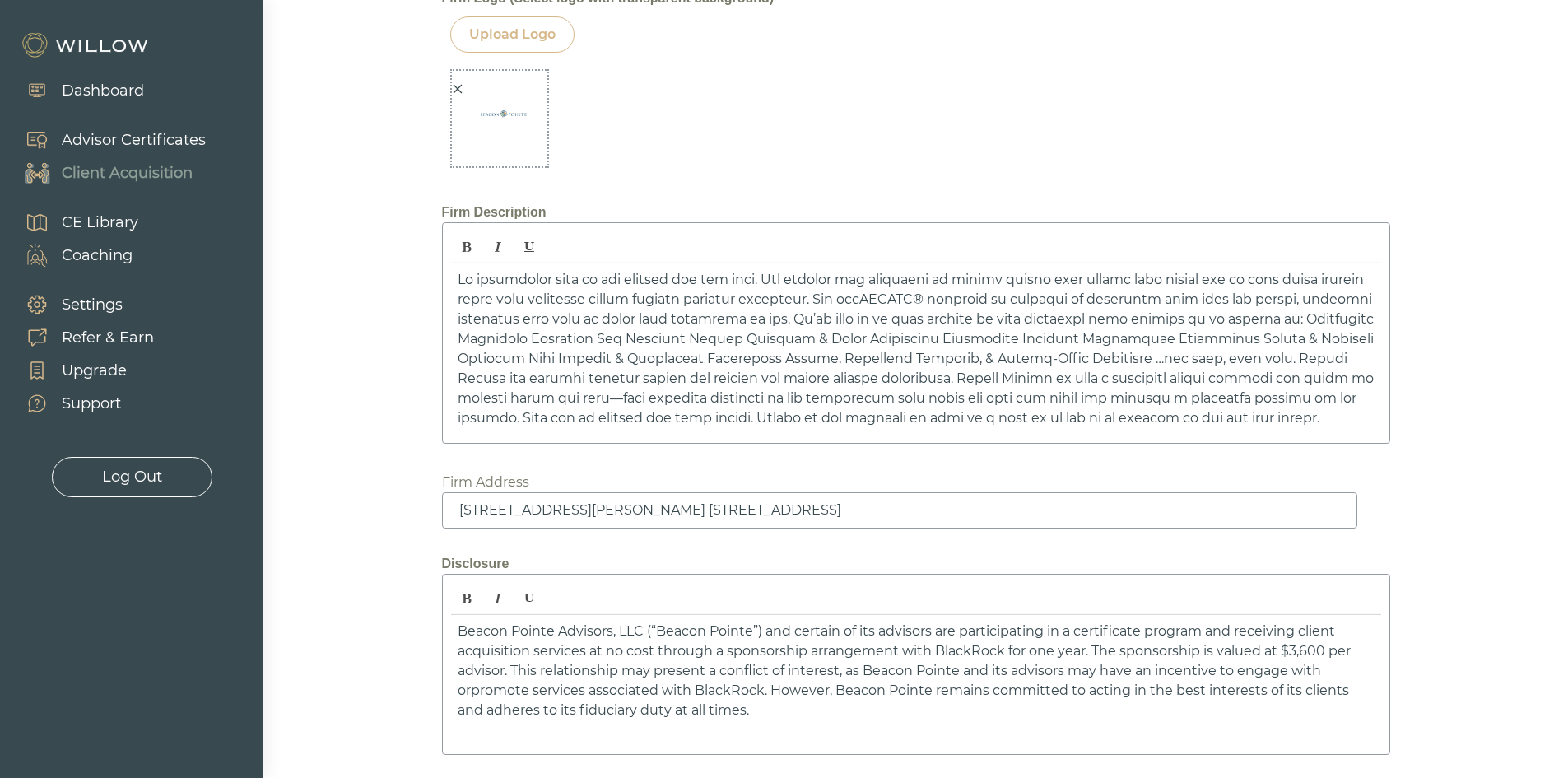
scroll to position [2036, 0]
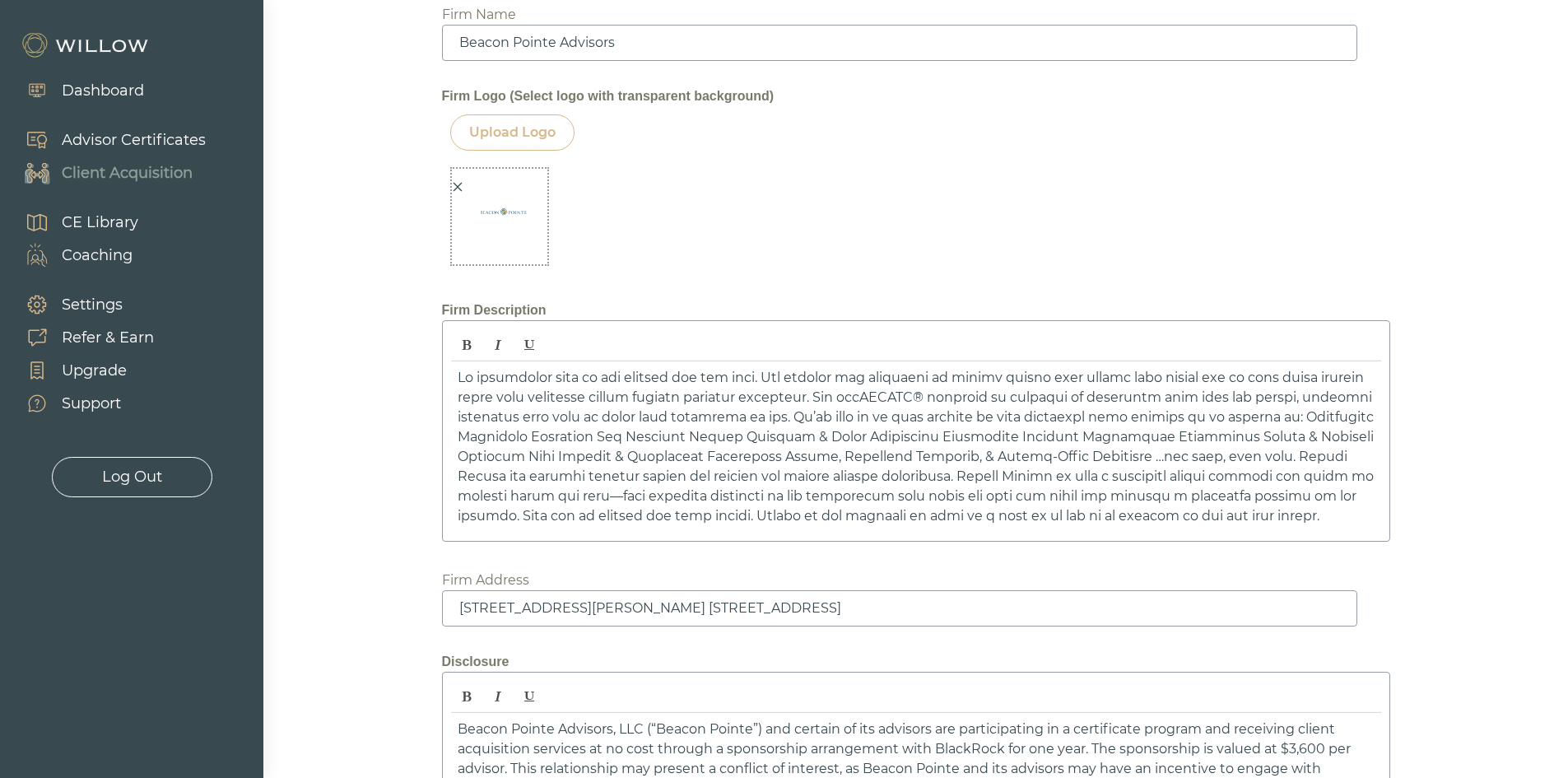
click at [460, 186] on icon "close" at bounding box center [457, 187] width 11 height 11
click at [506, 139] on div "Upload Logo" at bounding box center [512, 132] width 86 height 20
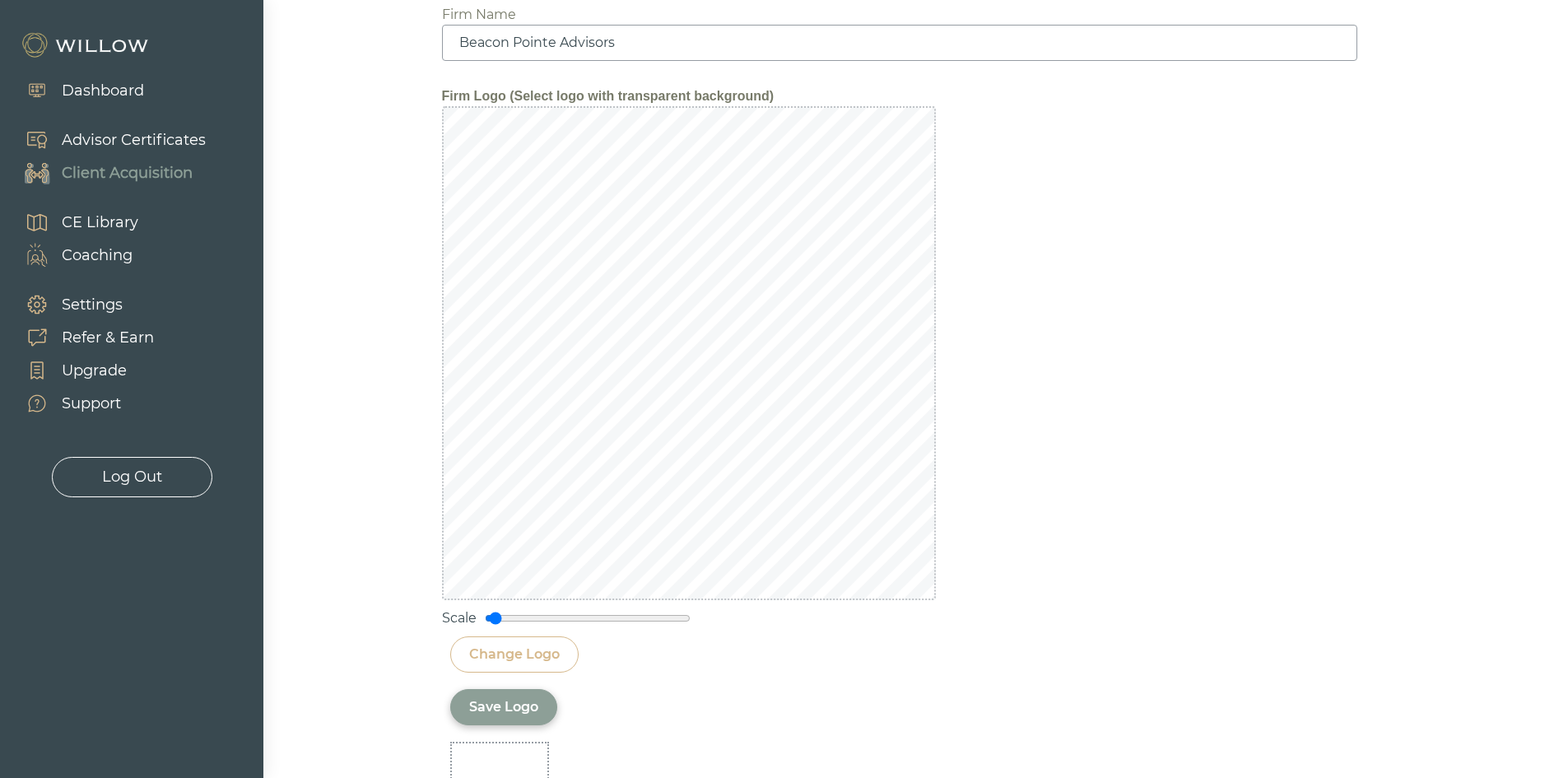
click at [511, 718] on div "Save Logo" at bounding box center [503, 707] width 107 height 36
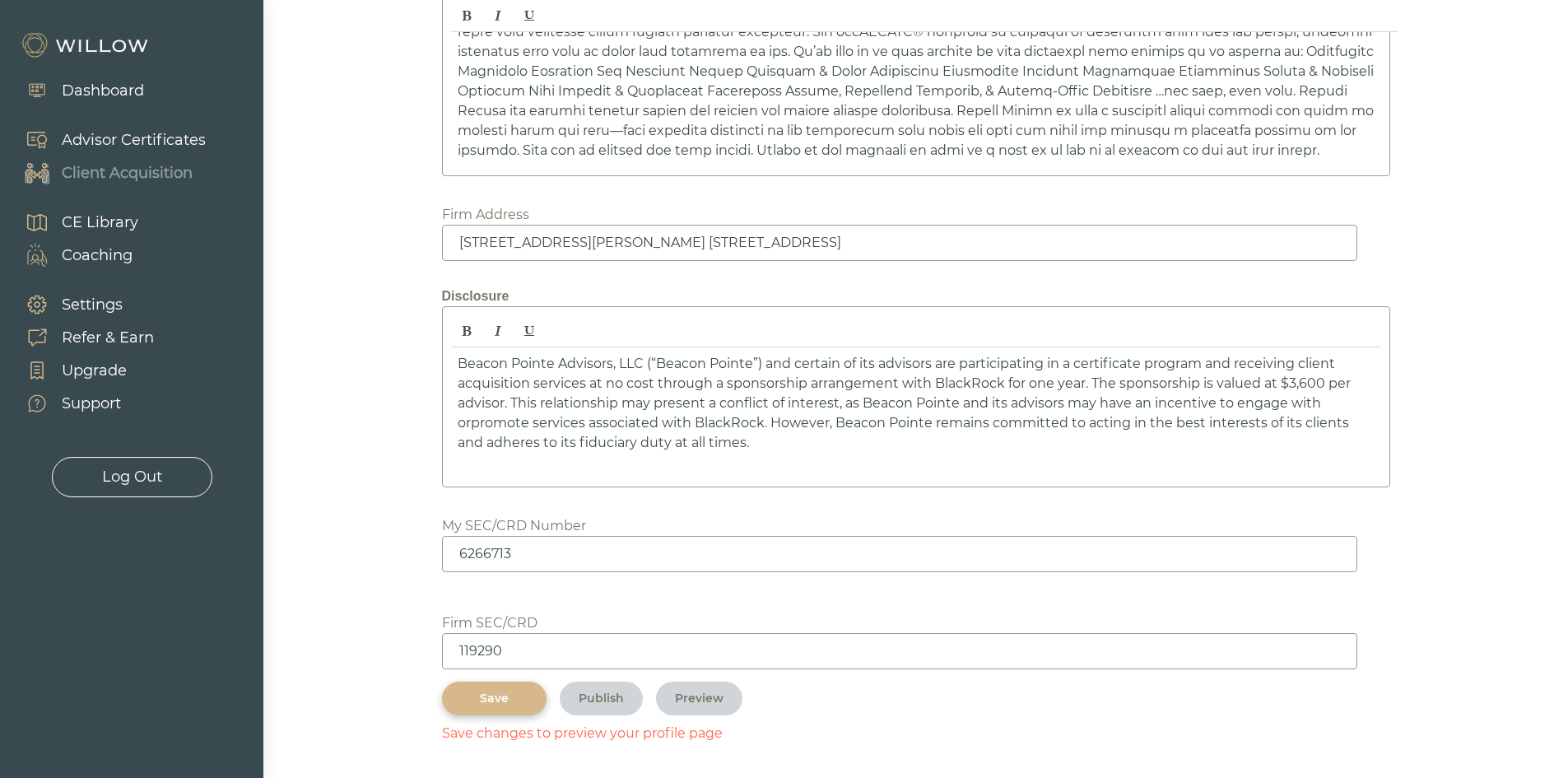
click at [495, 705] on div "Save" at bounding box center [495, 698] width 66 height 17
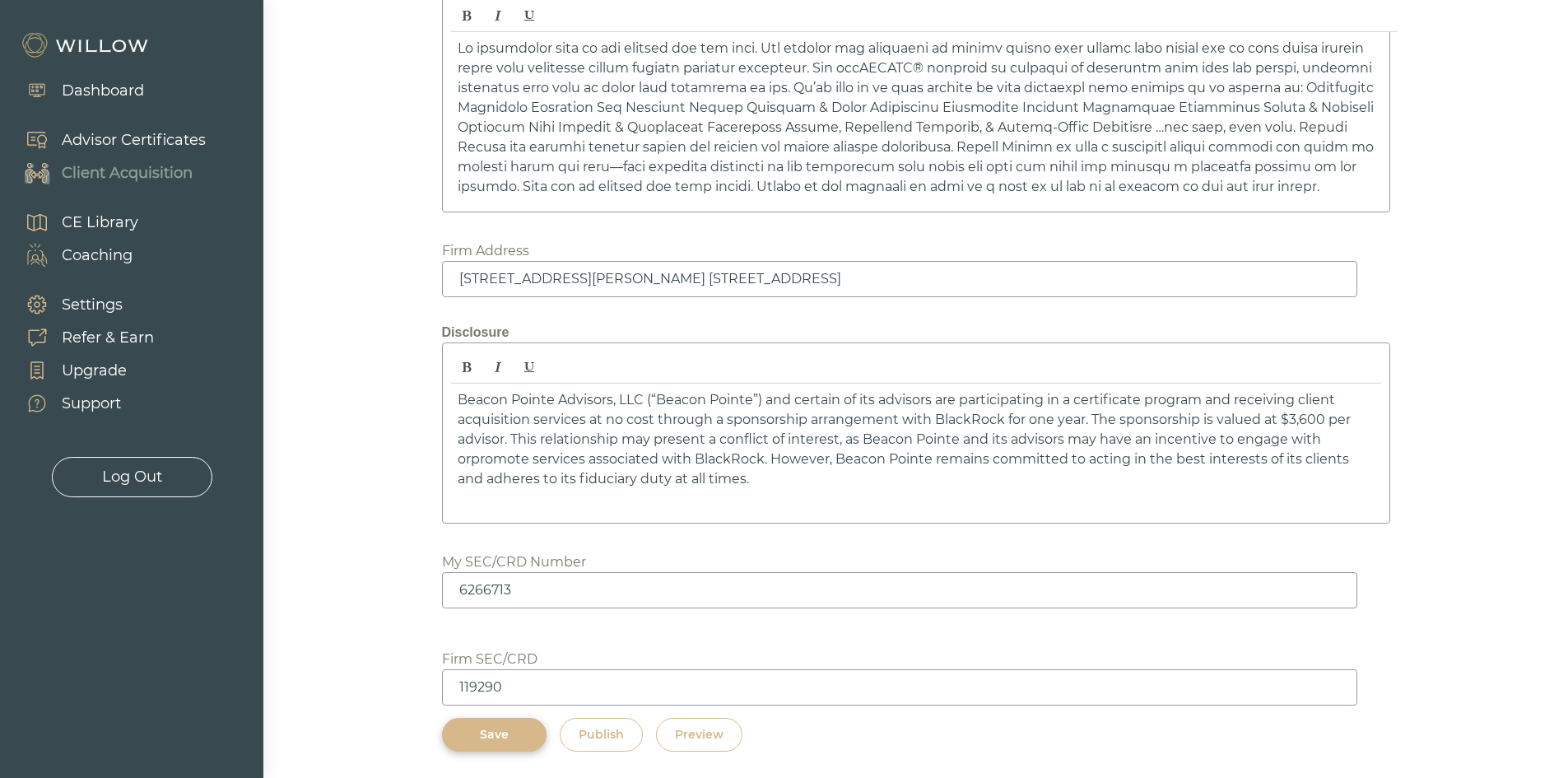
click at [719, 733] on div "Preview" at bounding box center [699, 734] width 48 height 17
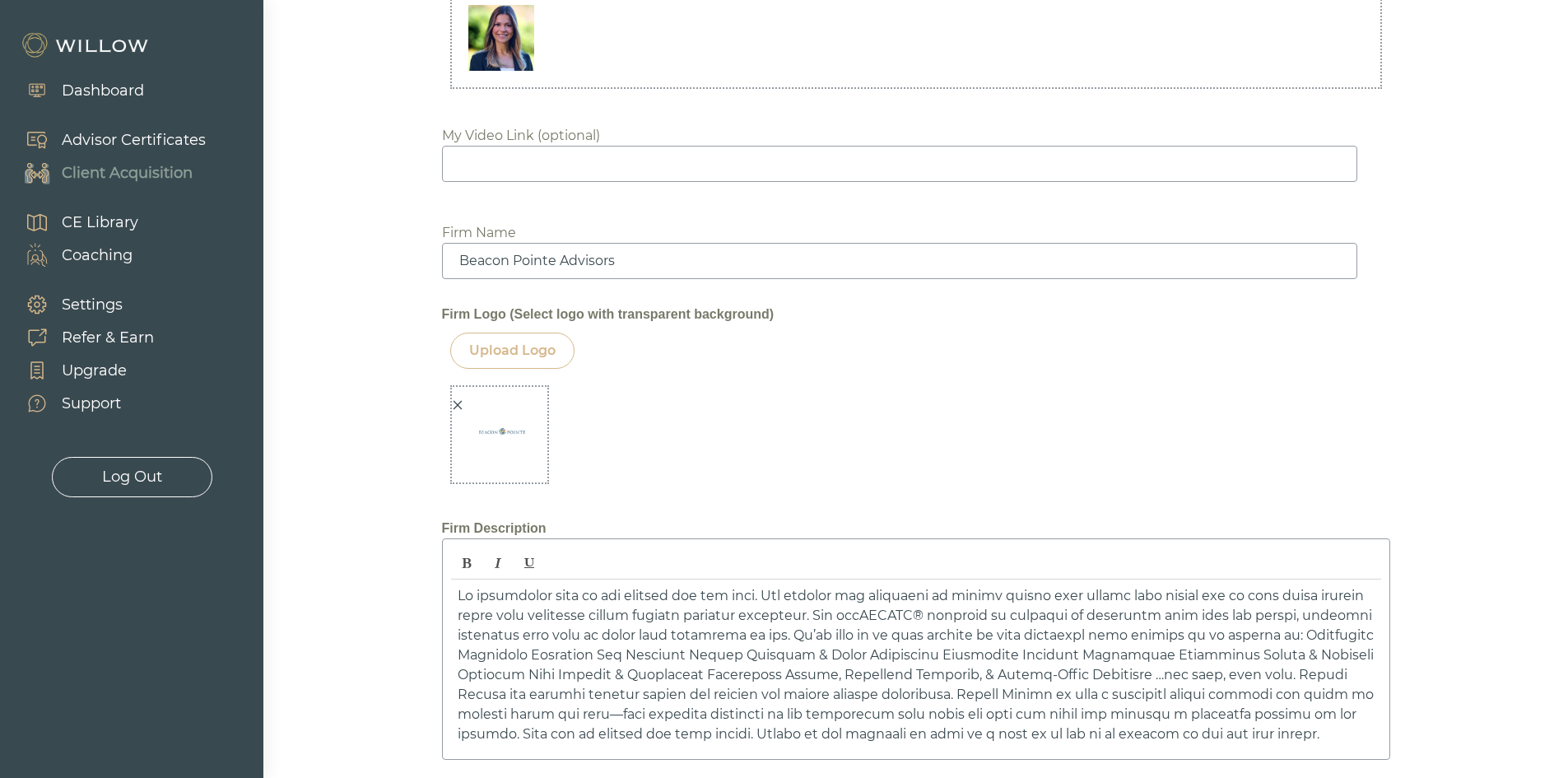
scroll to position [1789, 0]
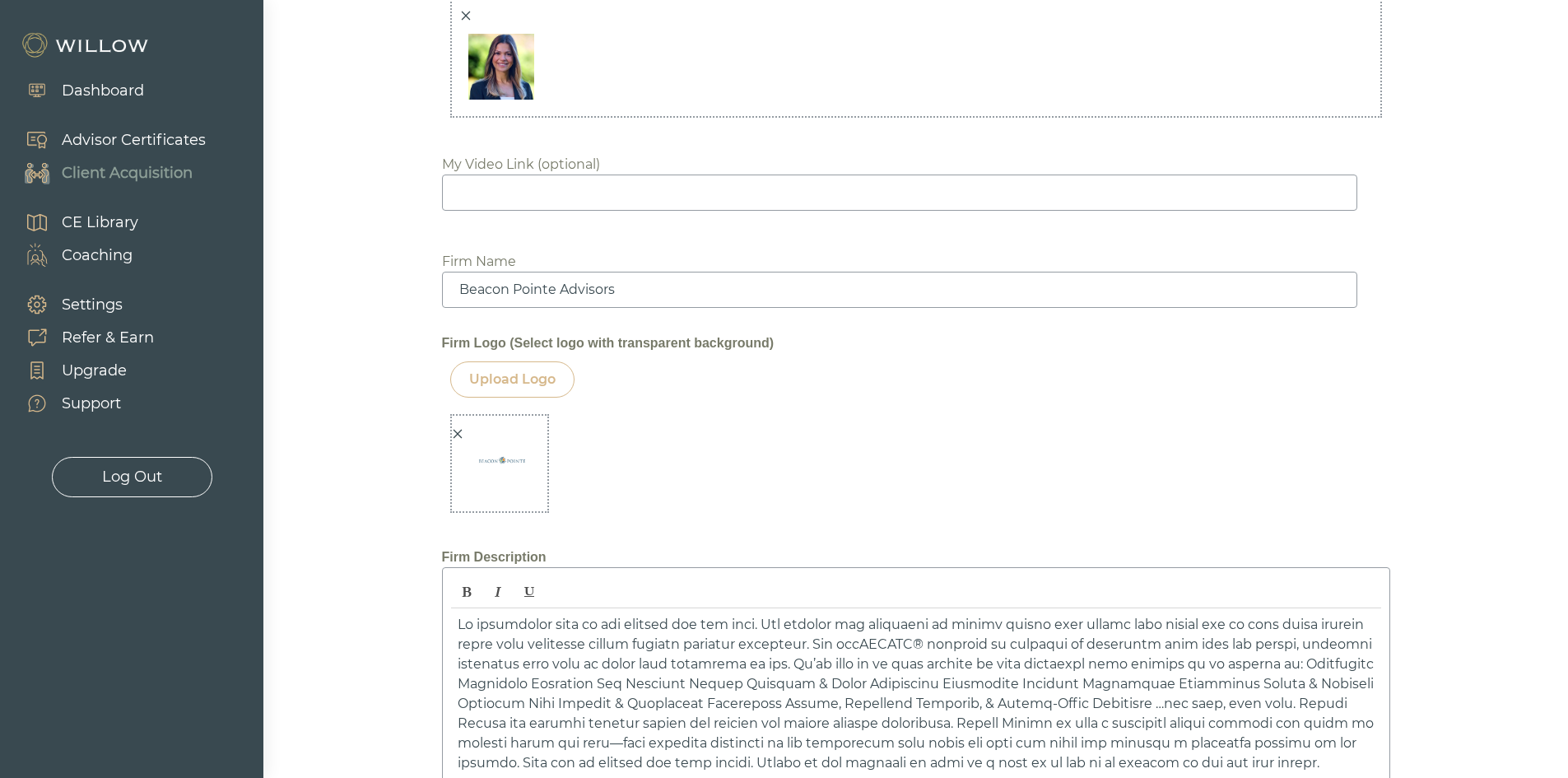
drag, startPoint x: 460, startPoint y: 434, endPoint x: 469, endPoint y: 425, distance: 12.7
click at [465, 429] on div at bounding box center [495, 475] width 87 height 102
click at [519, 376] on div "Upload Logo" at bounding box center [512, 379] width 86 height 20
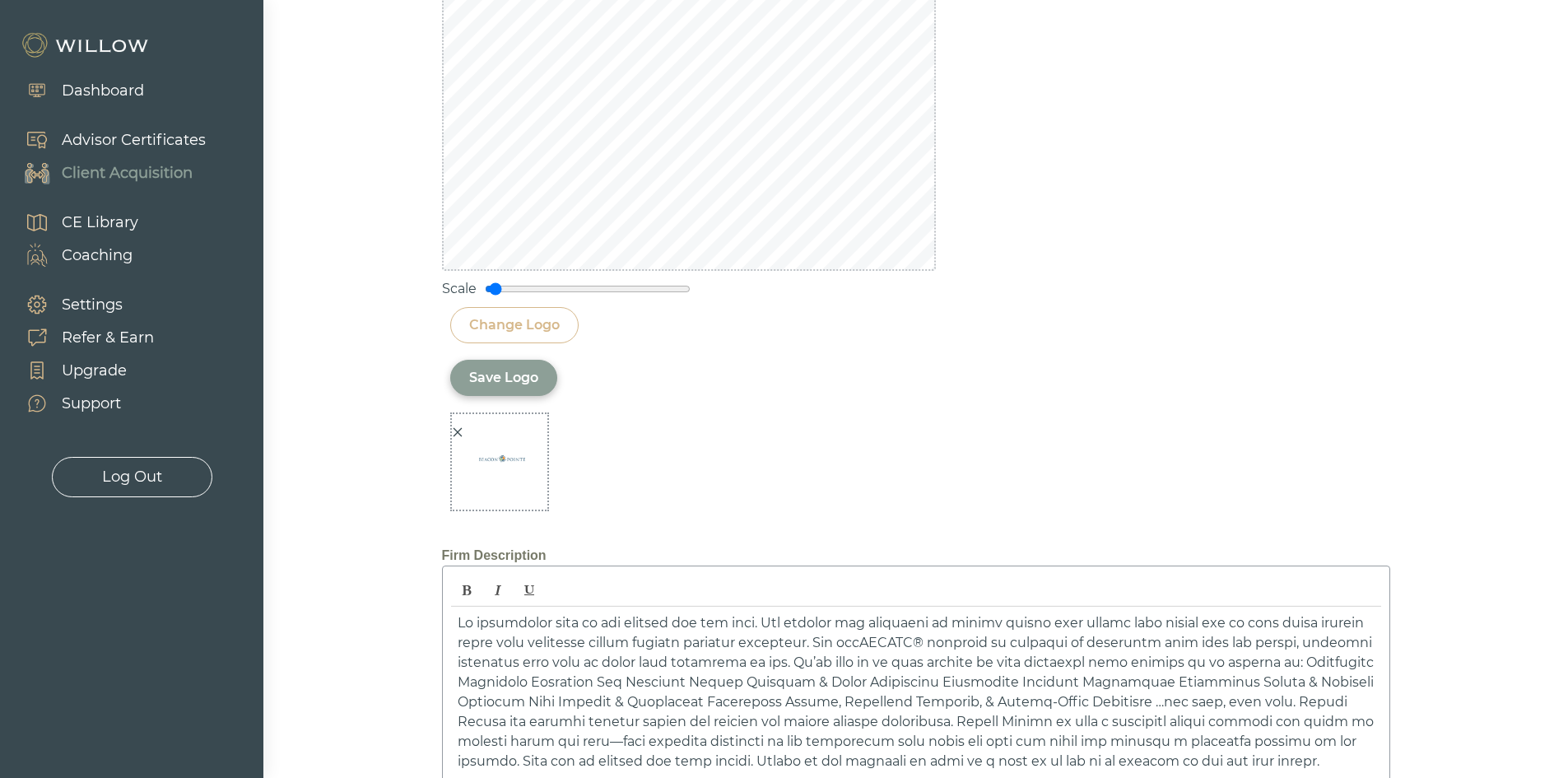
click at [507, 388] on div "Save Logo" at bounding box center [503, 378] width 107 height 36
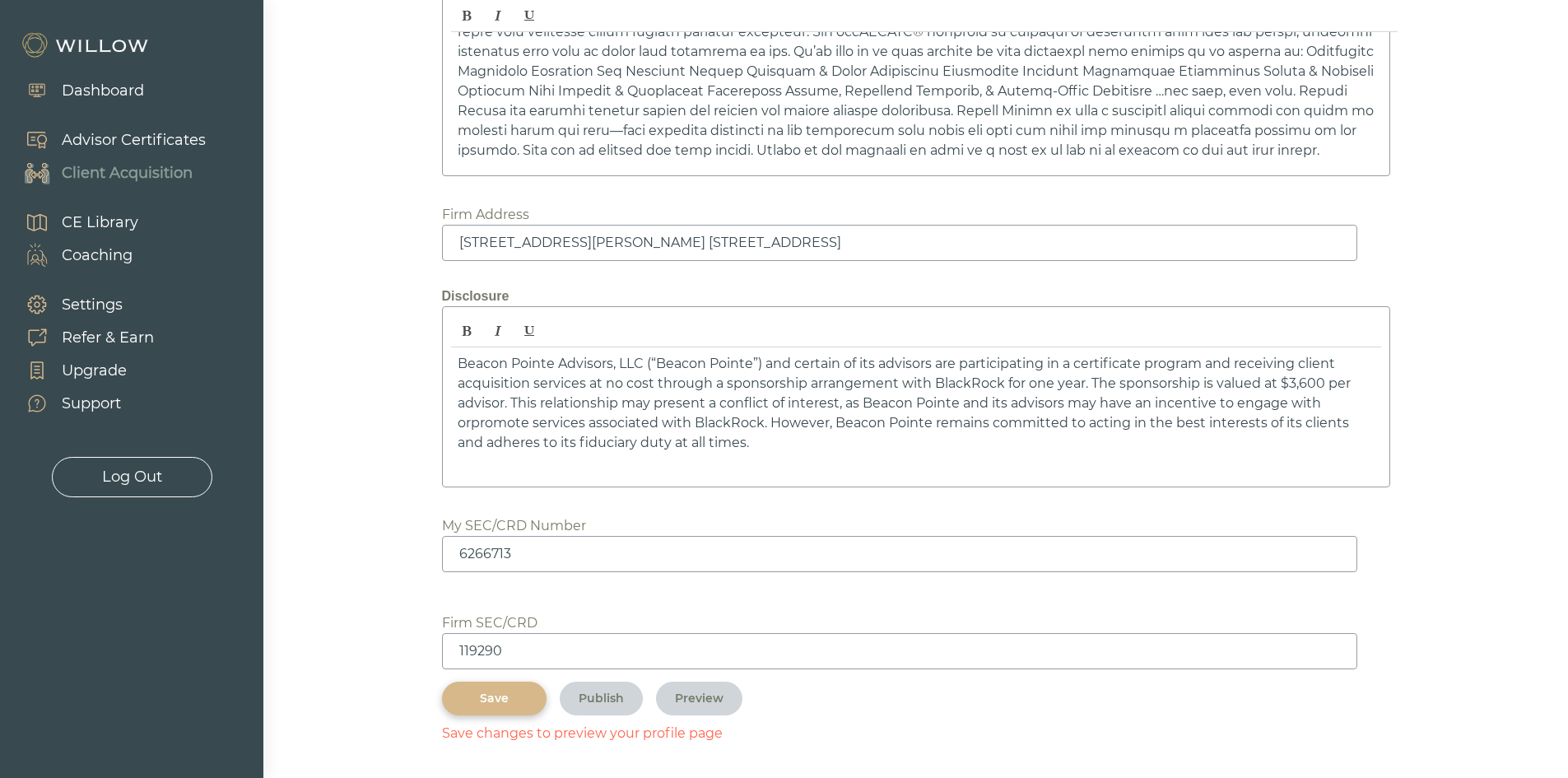
click at [512, 701] on div "Save" at bounding box center [495, 698] width 66 height 17
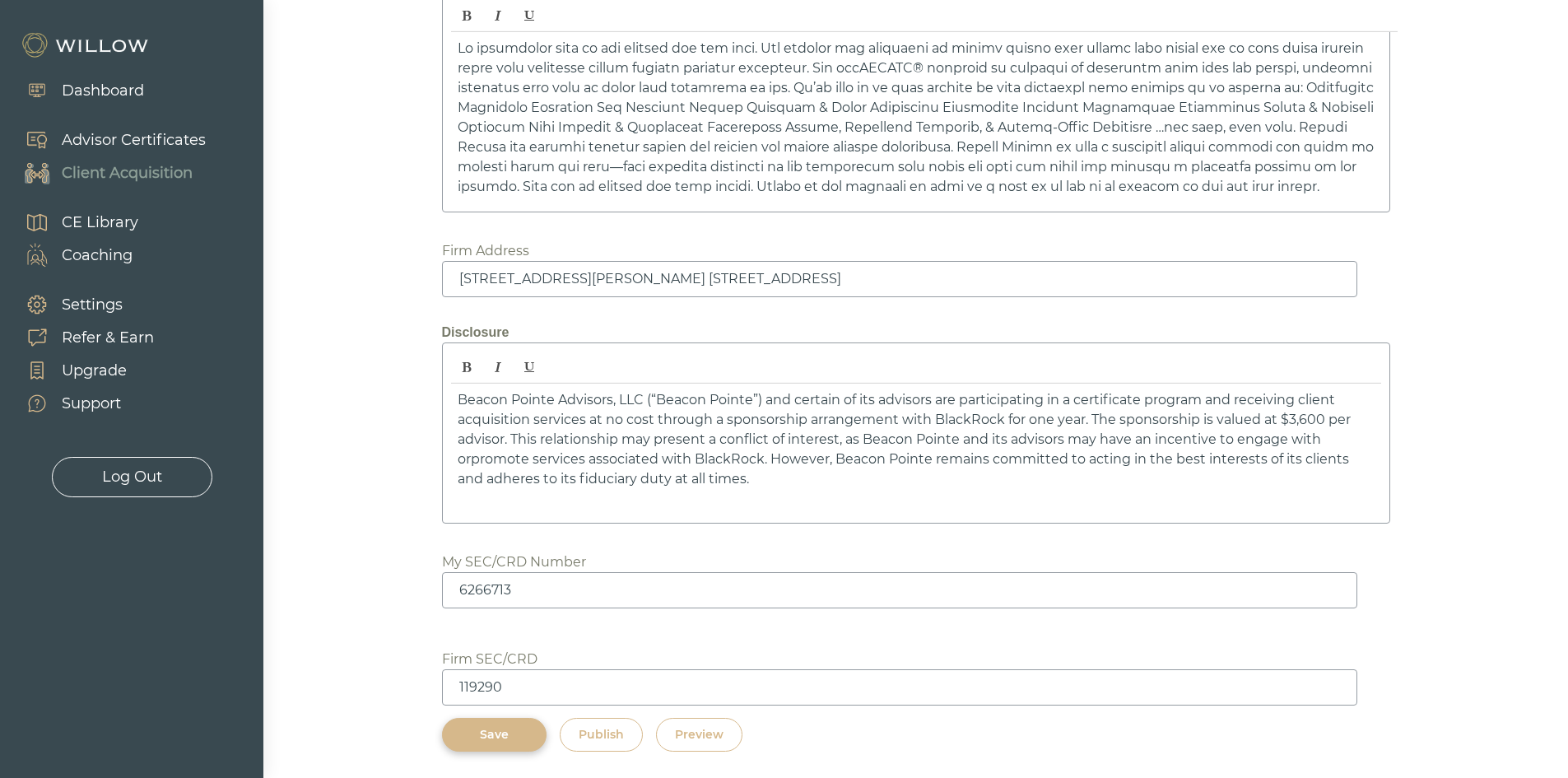
click at [723, 735] on div "Preview" at bounding box center [699, 734] width 48 height 17
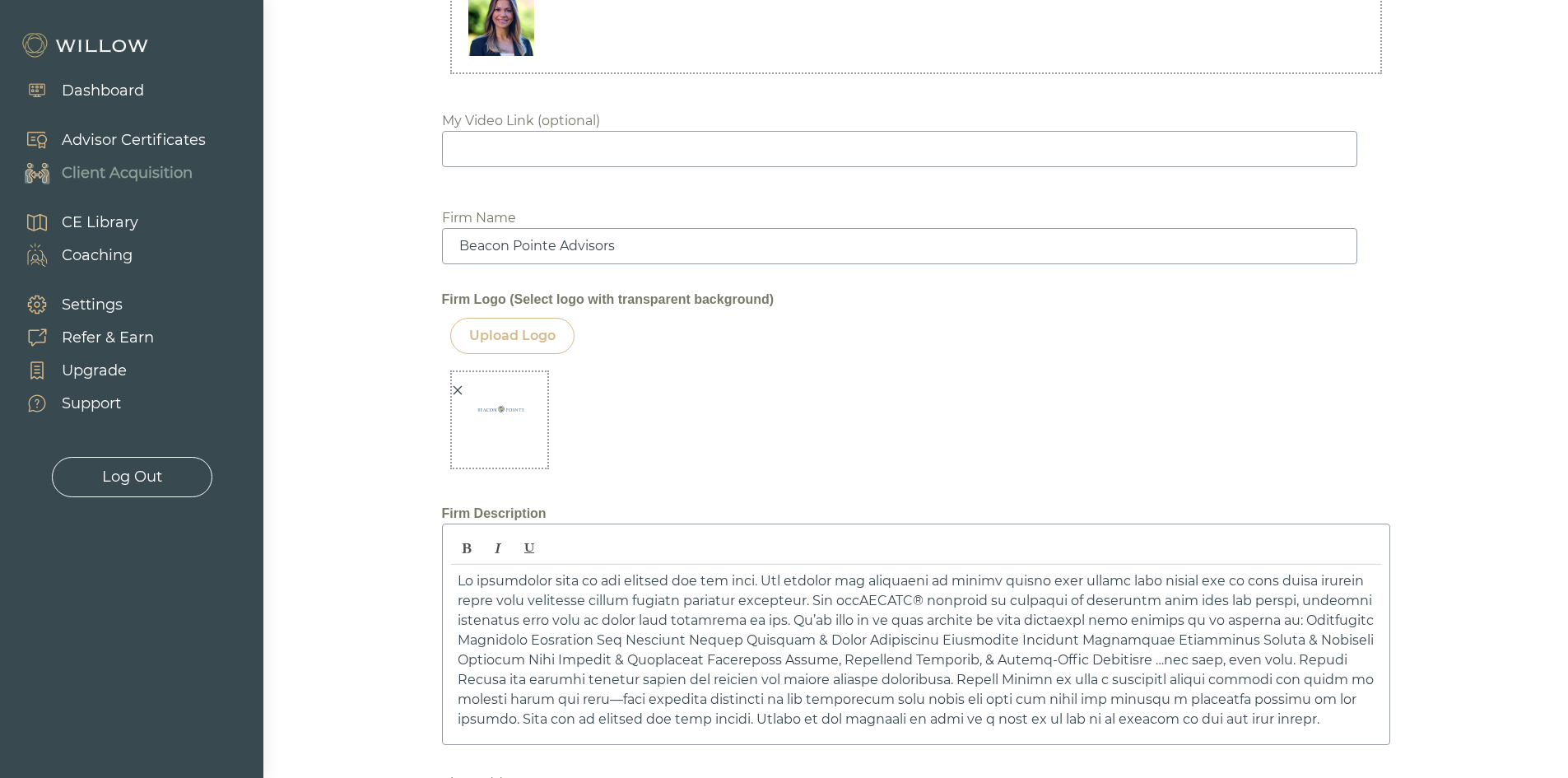
scroll to position [1789, 0]
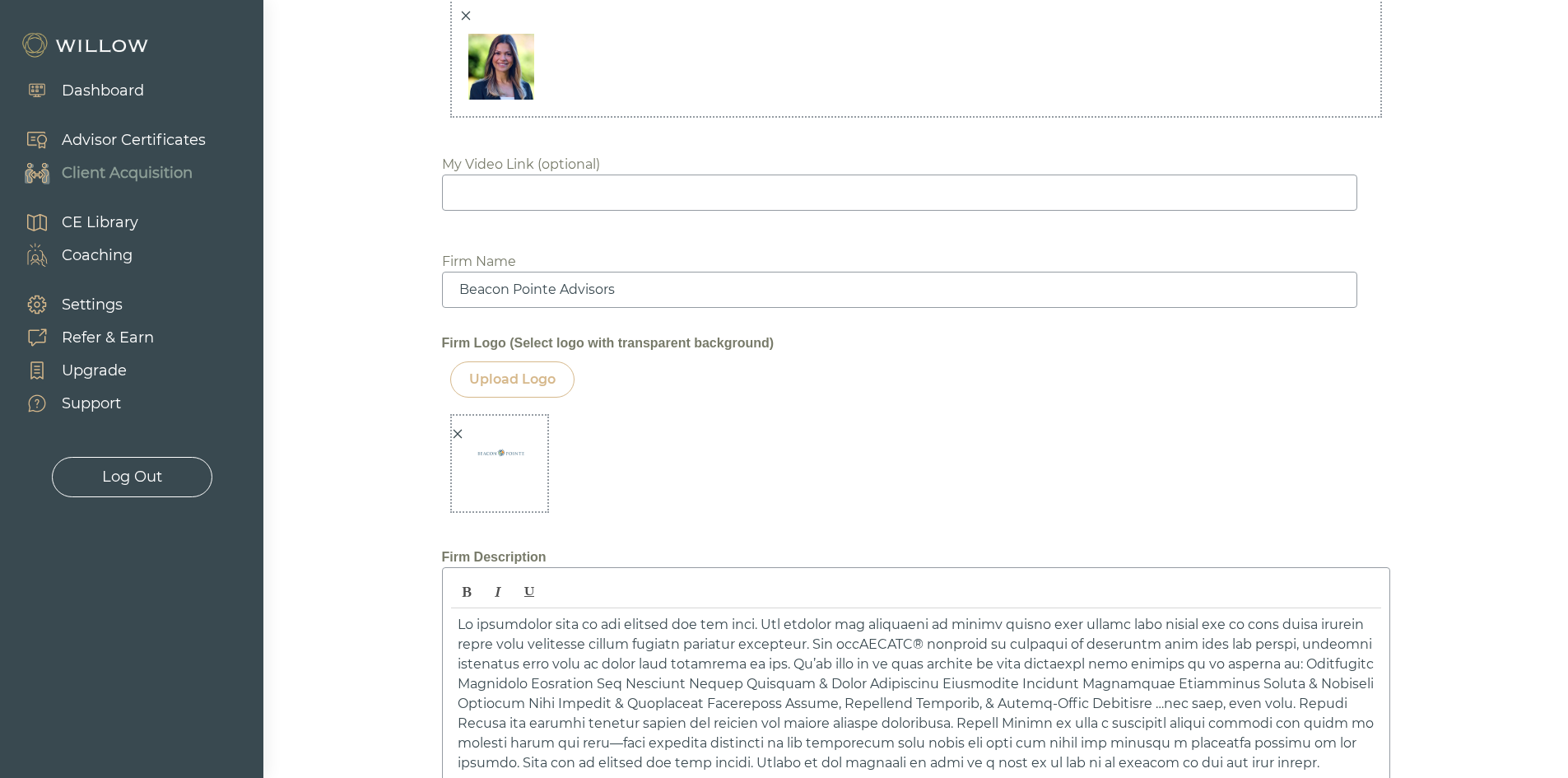
click at [472, 445] on img at bounding box center [493, 485] width 83 height 83
click at [494, 460] on img at bounding box center [493, 485] width 83 height 83
drag, startPoint x: 494, startPoint y: 460, endPoint x: 508, endPoint y: 352, distance: 108.9
click at [494, 452] on img at bounding box center [493, 485] width 83 height 83
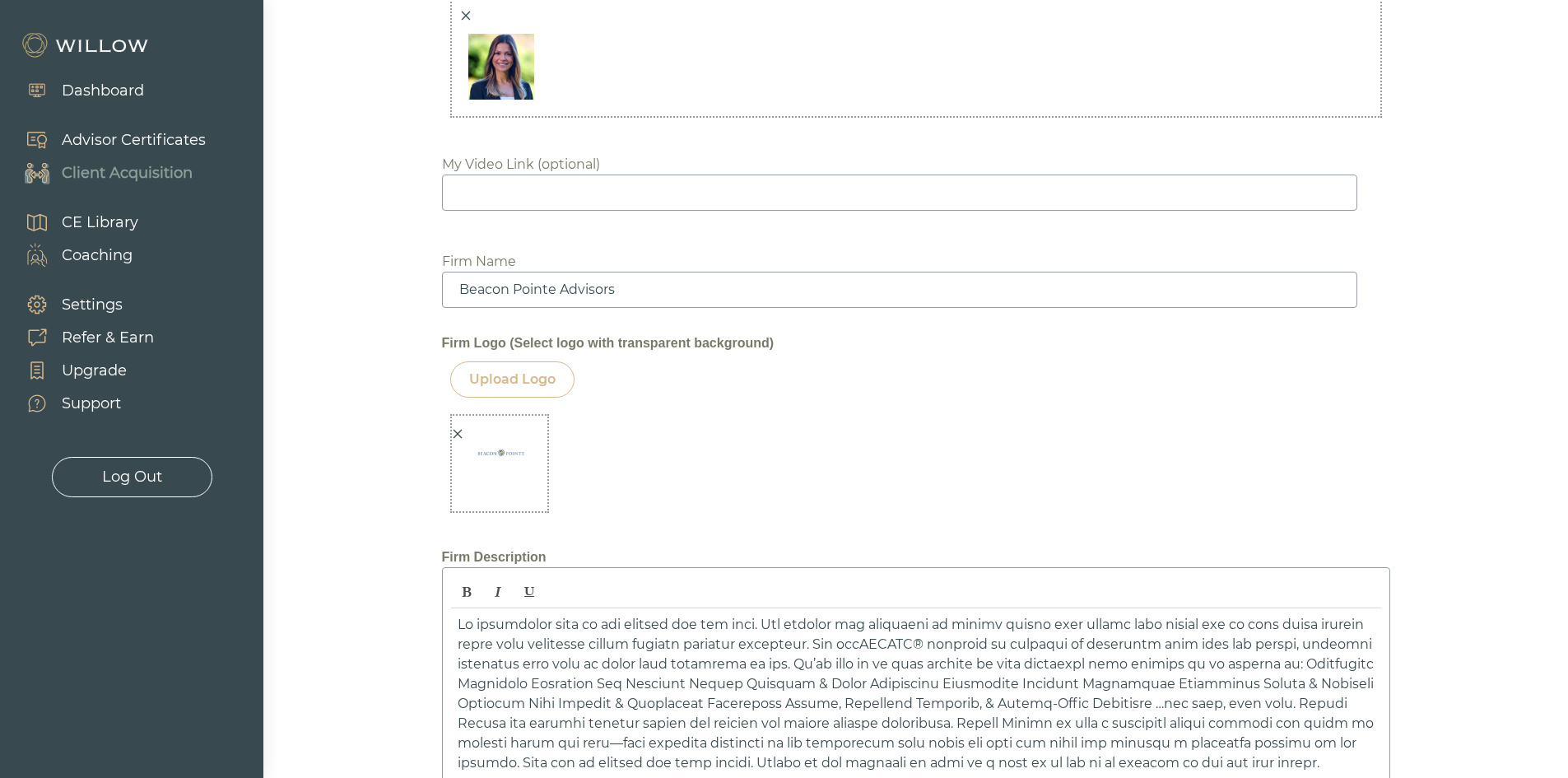
click at [510, 351] on div "Firm Logo (Select logo with transparent background)" at bounding box center [916, 343] width 948 height 20
click at [506, 336] on div "Firm Logo (Select logo with transparent background)" at bounding box center [916, 343] width 948 height 20
click at [500, 373] on div "Upload Logo" at bounding box center [512, 379] width 86 height 20
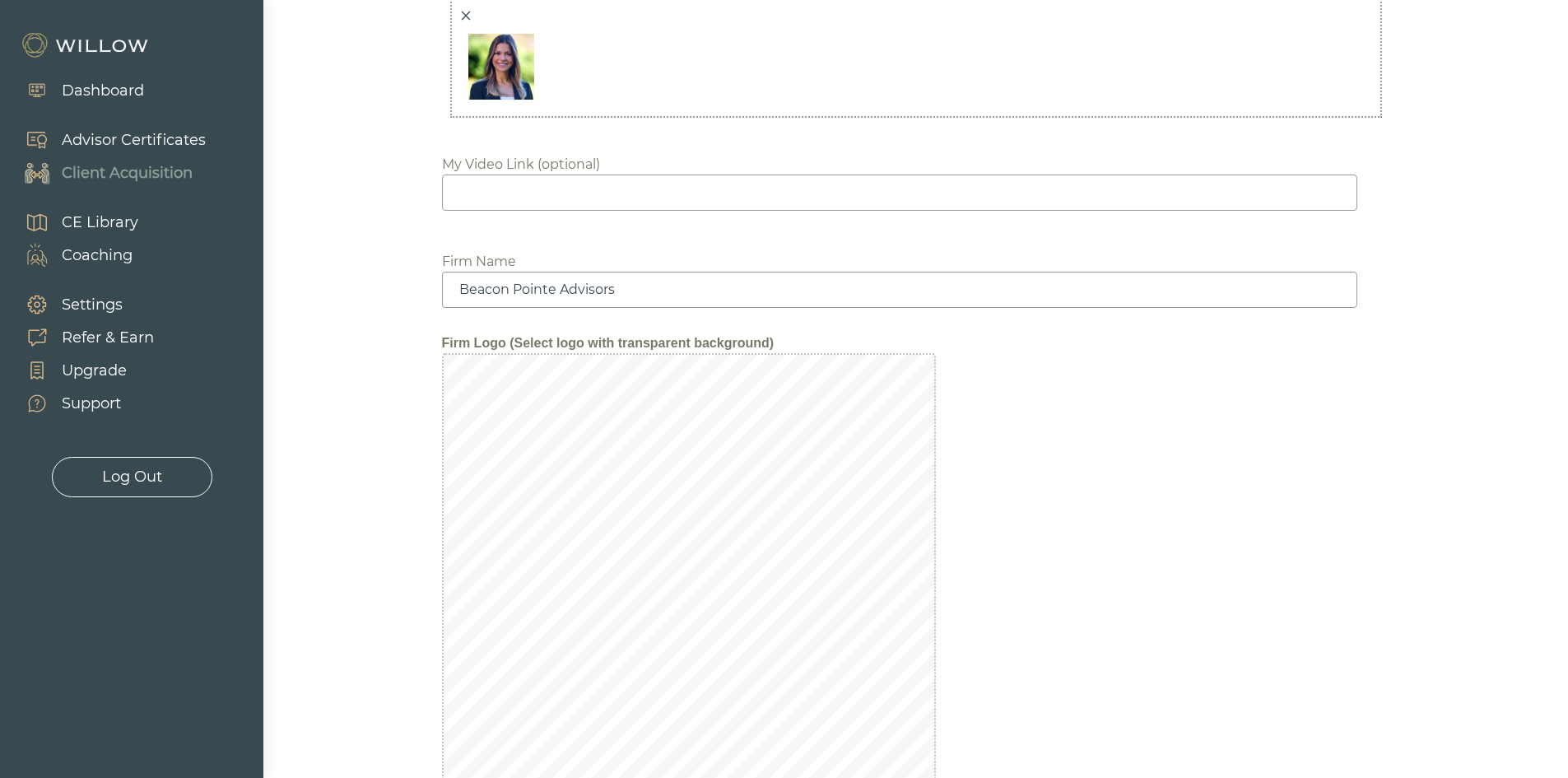
scroll to position [1872, 0]
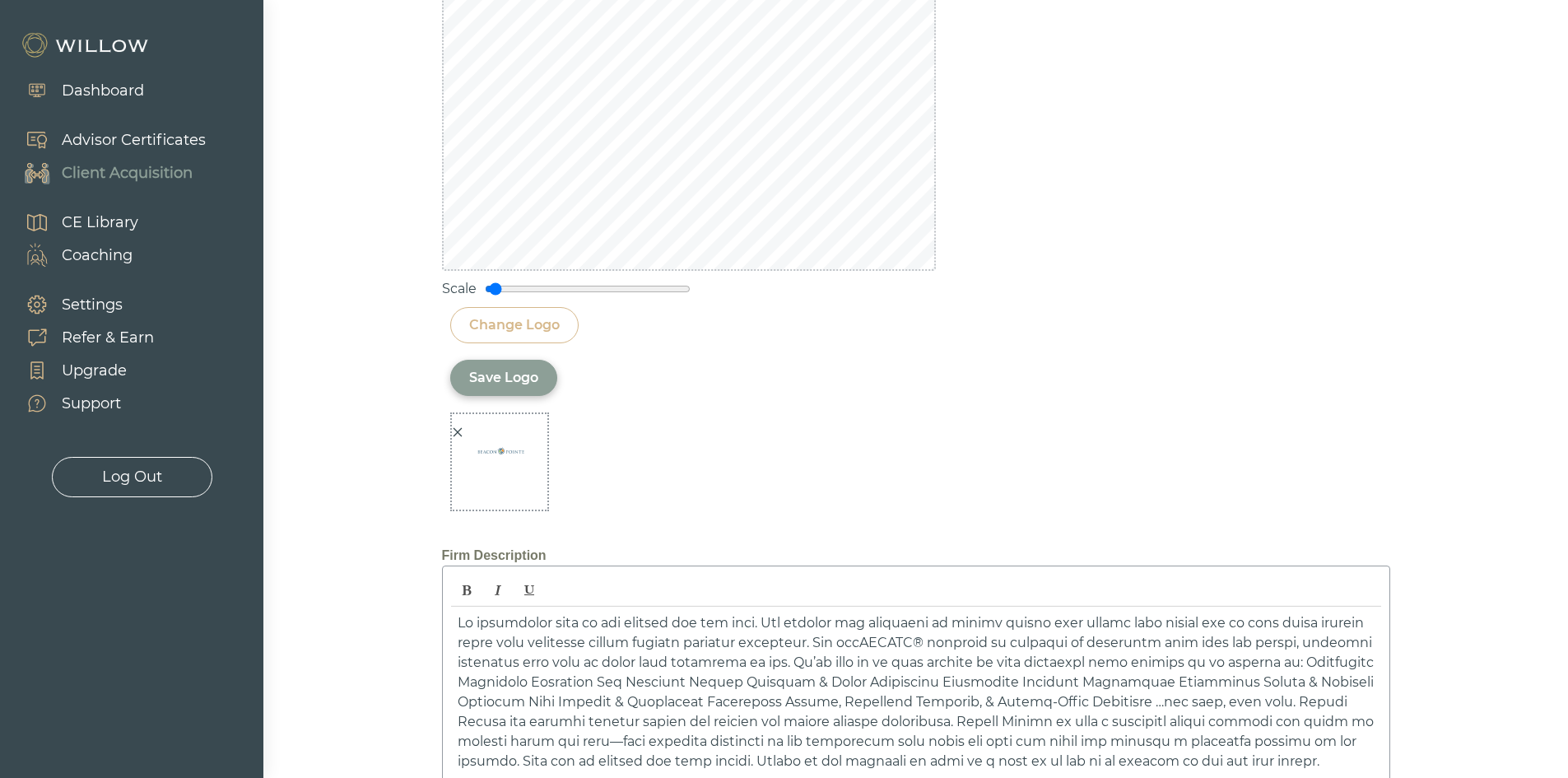
click at [483, 371] on div "Save Logo" at bounding box center [503, 378] width 69 height 20
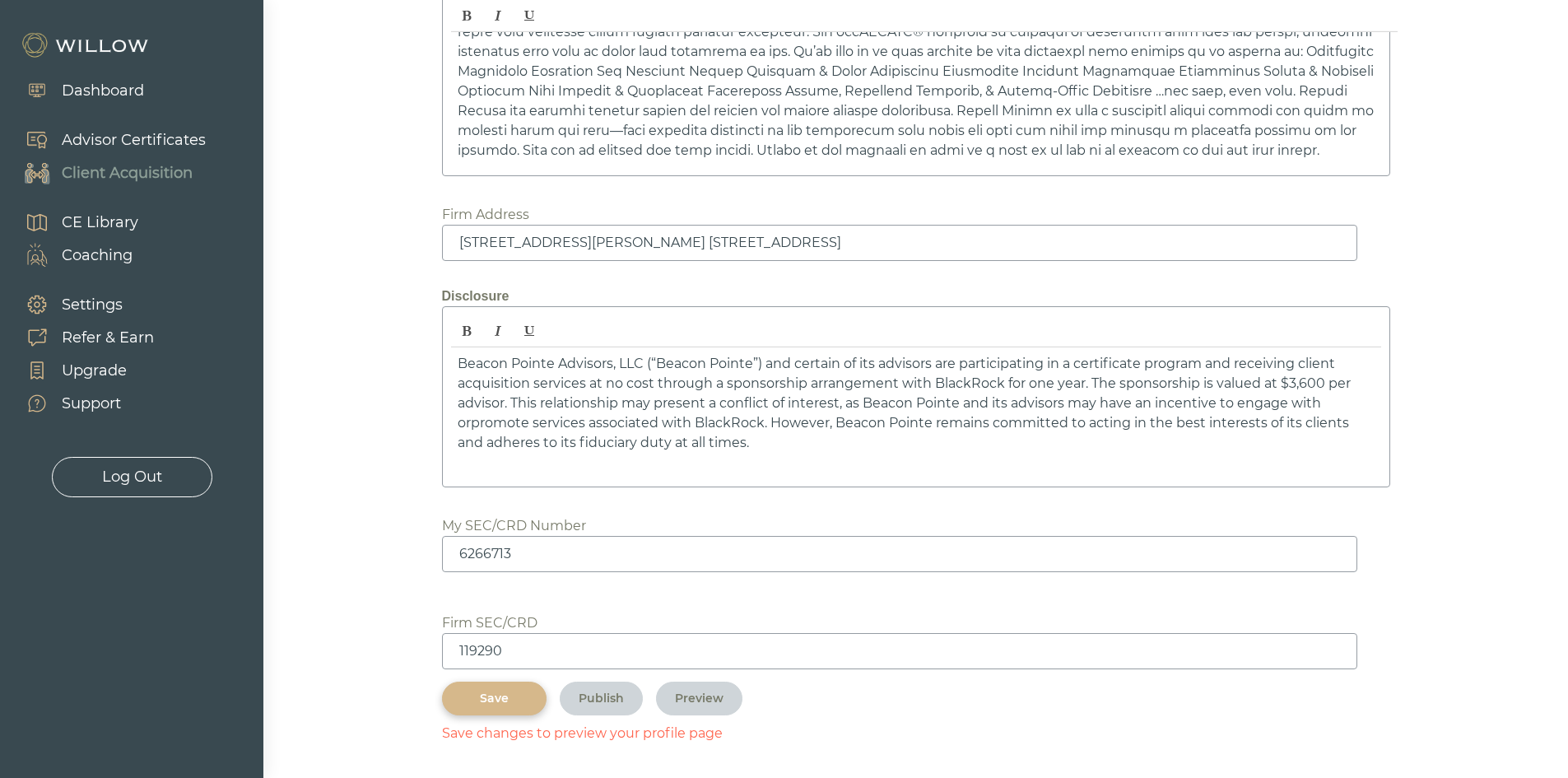
click at [499, 694] on div "Save" at bounding box center [495, 698] width 66 height 17
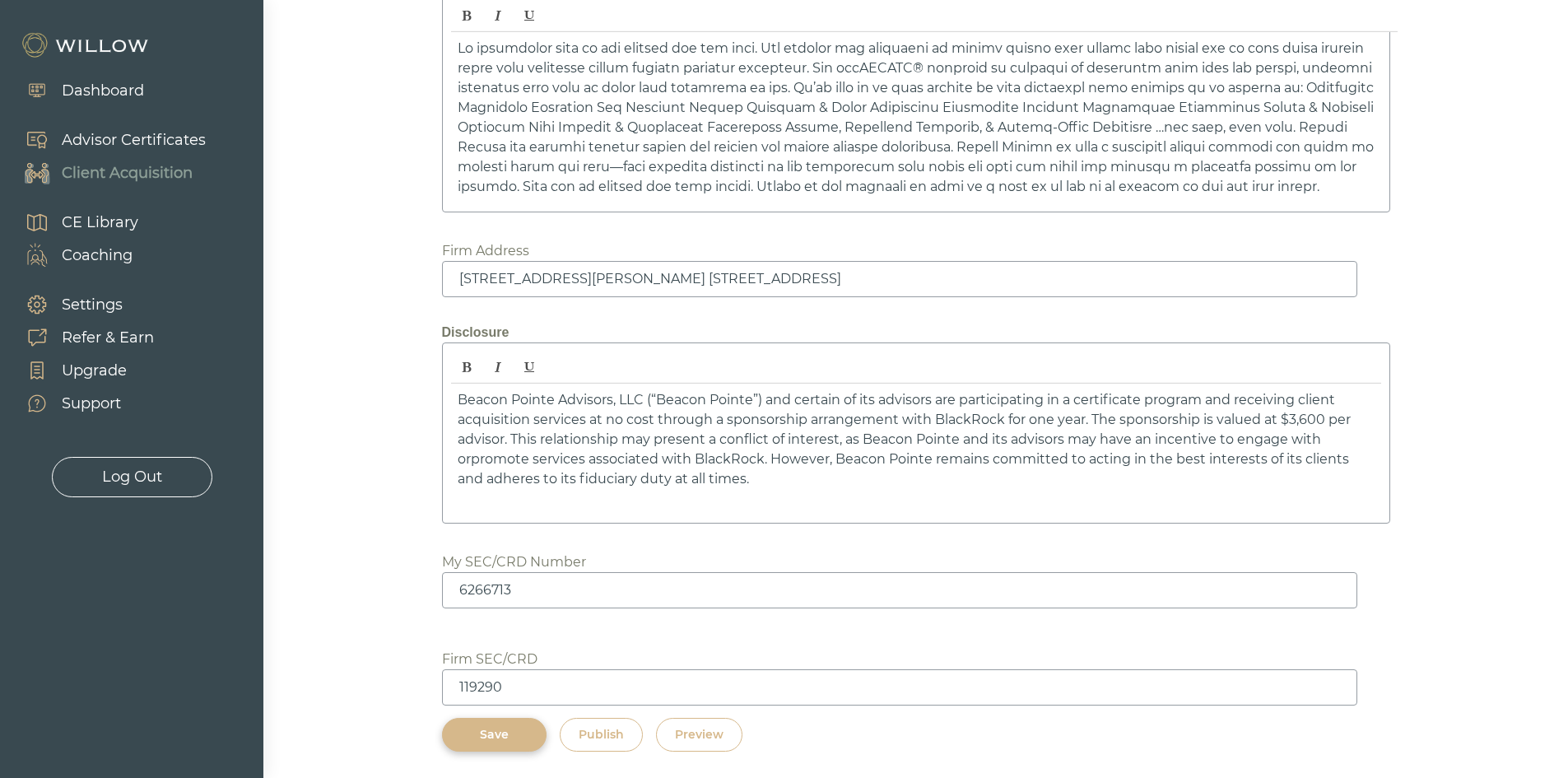
click at [721, 728] on div "Preview" at bounding box center [699, 734] width 48 height 17
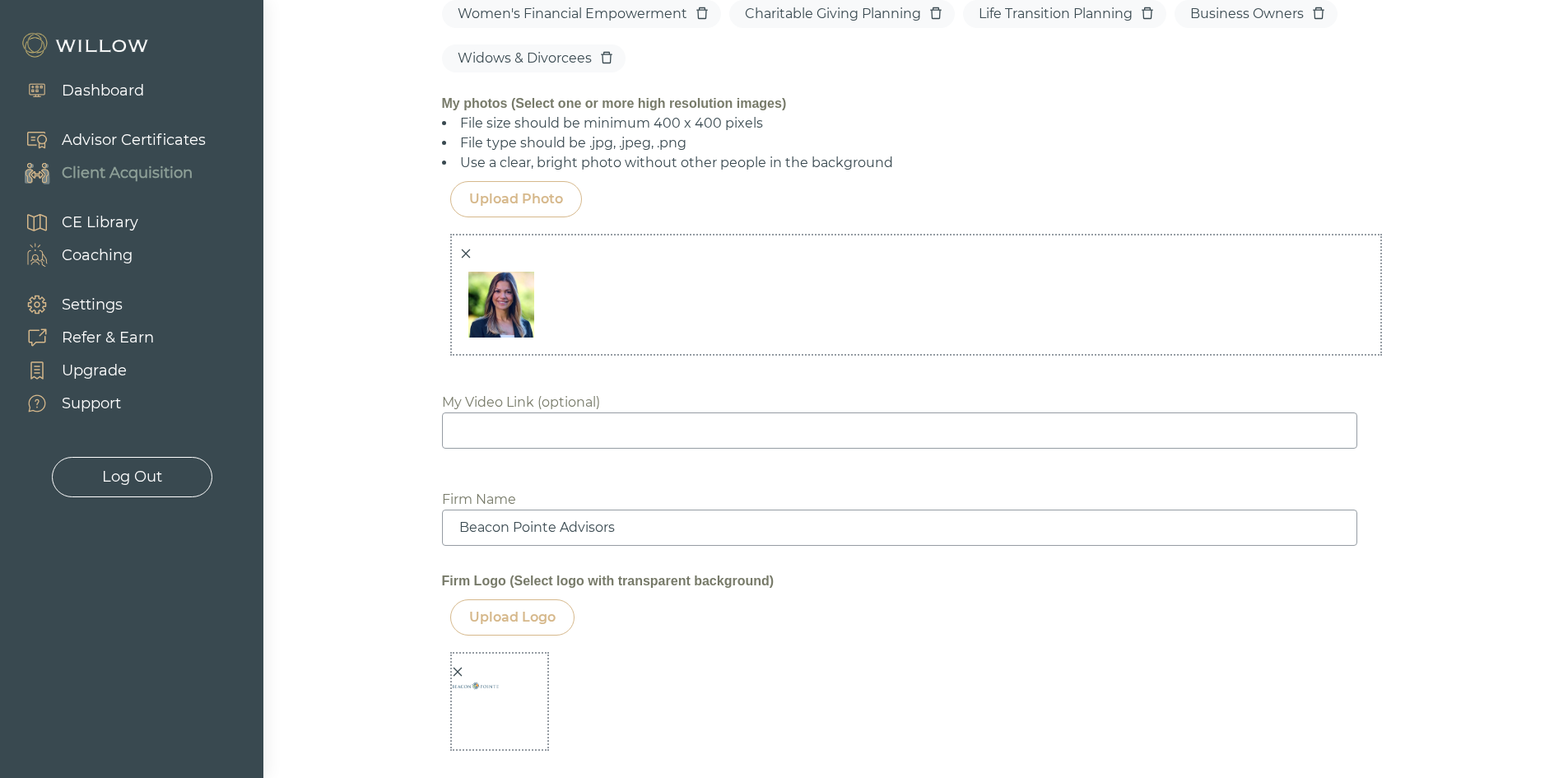
scroll to position [1543, 0]
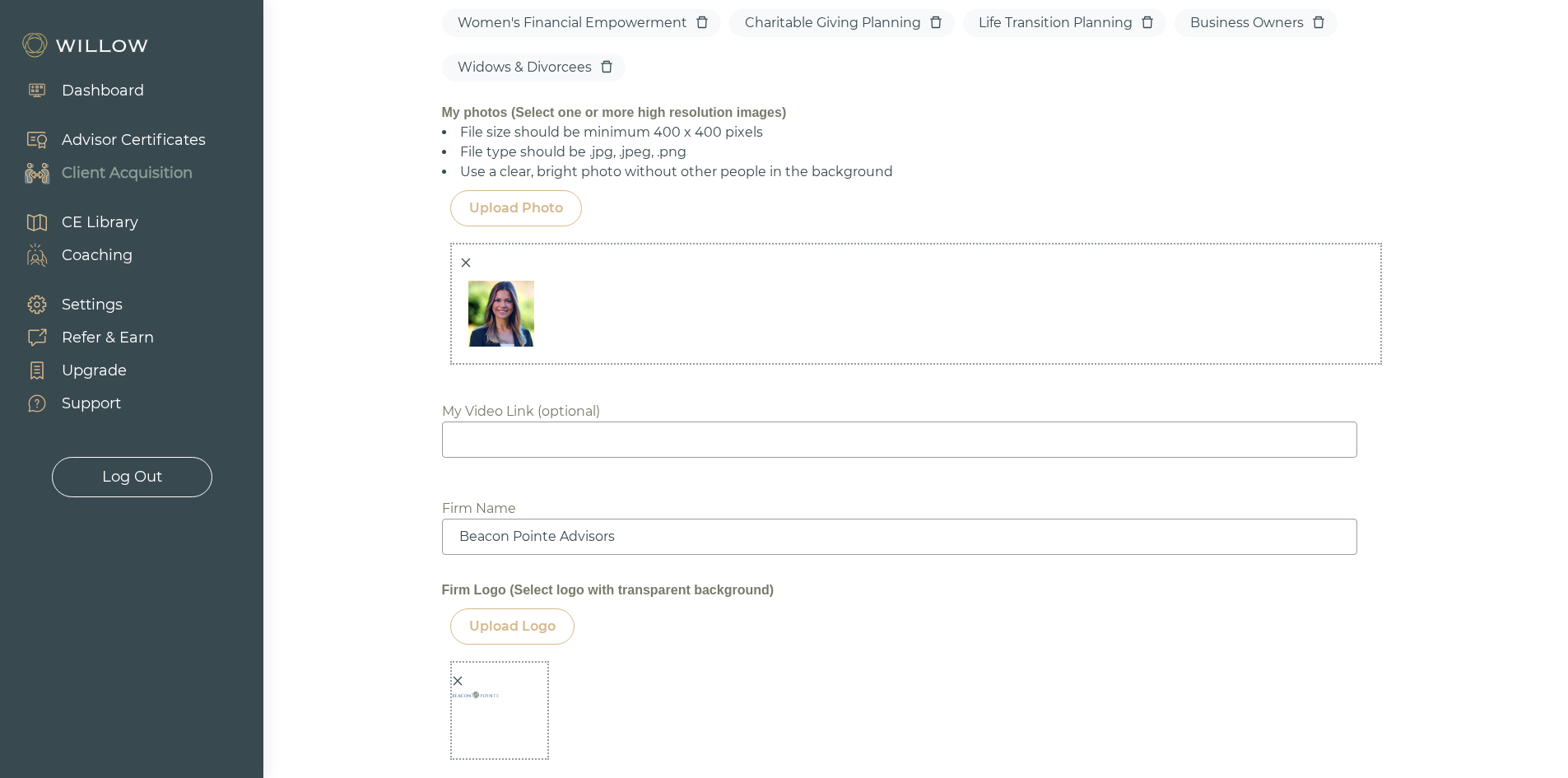
click at [466, 679] on div at bounding box center [495, 722] width 87 height 102
click at [457, 674] on div at bounding box center [457, 681] width 11 height 17
click at [512, 634] on div "Upload Logo" at bounding box center [512, 626] width 86 height 20
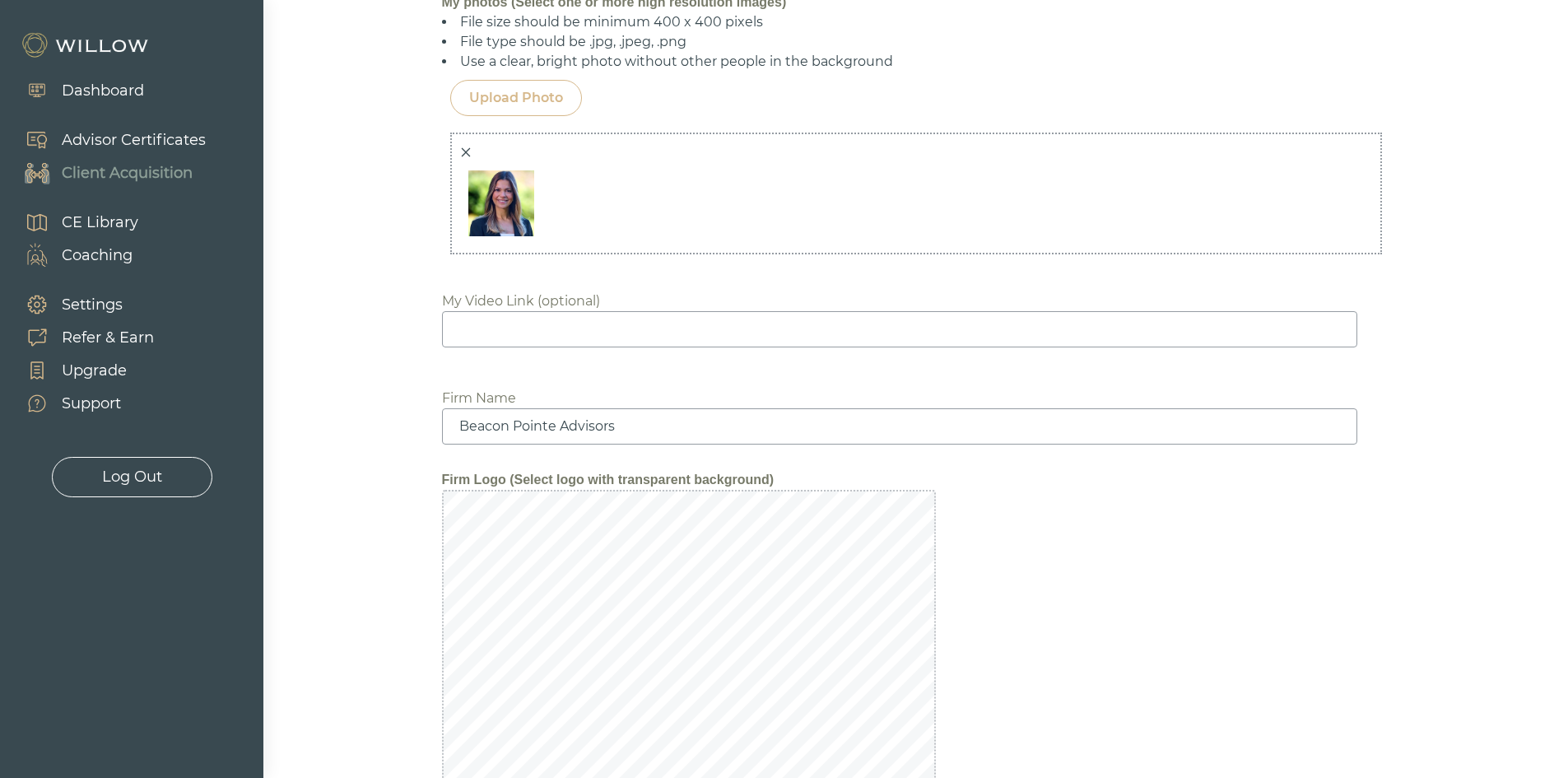
scroll to position [1707, 0]
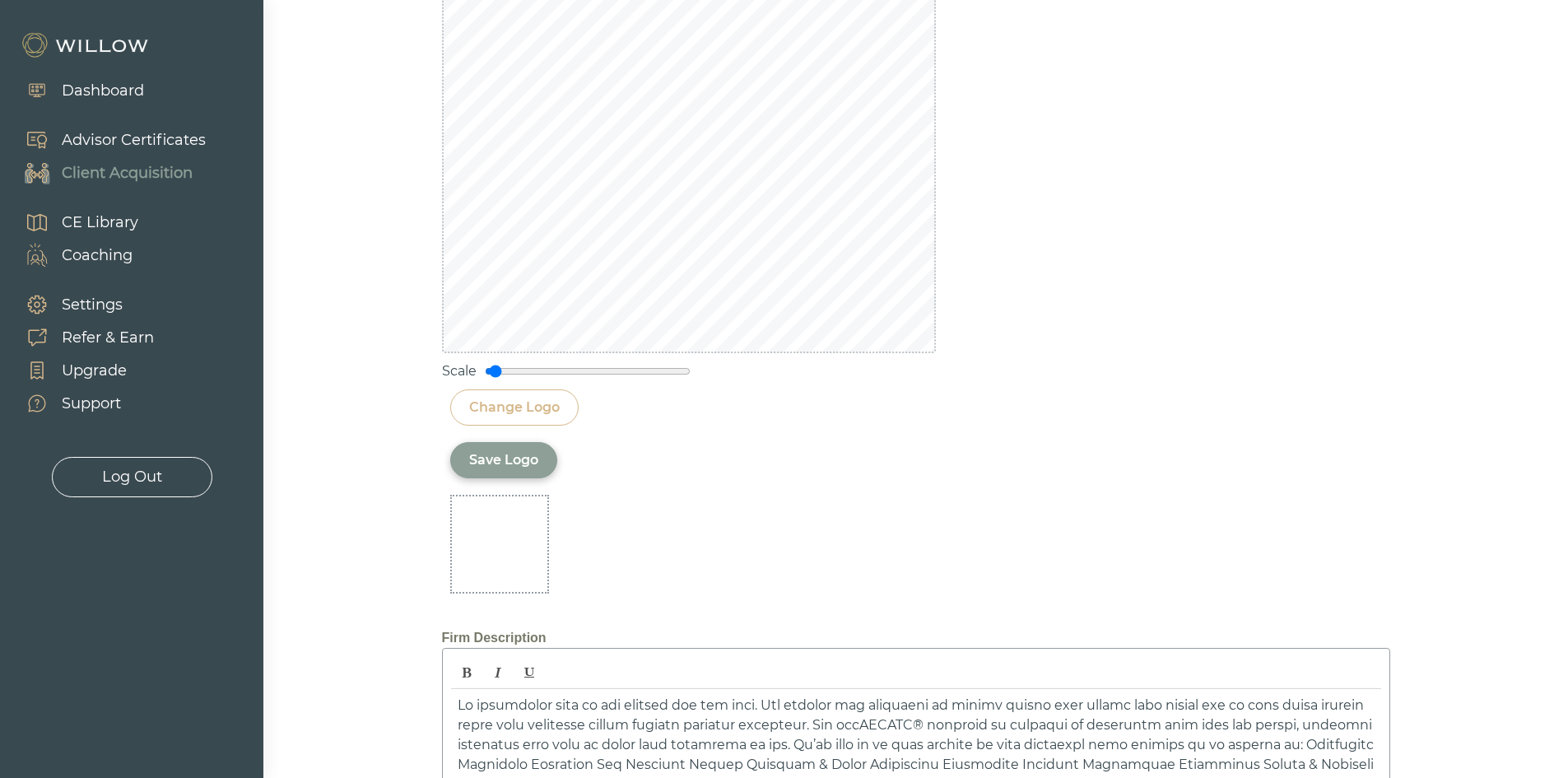
click at [494, 459] on div "Save Logo" at bounding box center [503, 459] width 69 height 20
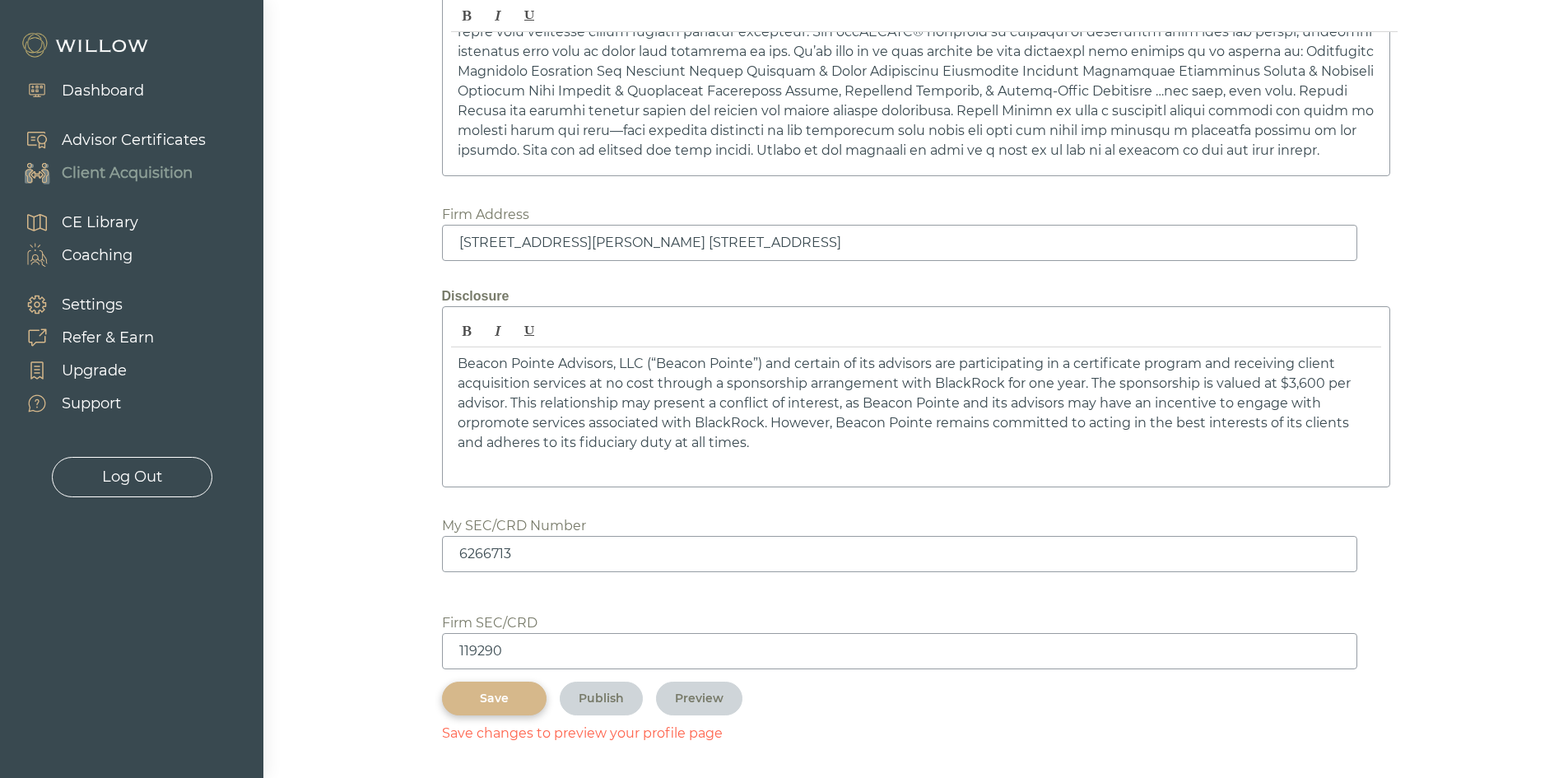
click at [517, 713] on button "Save" at bounding box center [495, 698] width 104 height 34
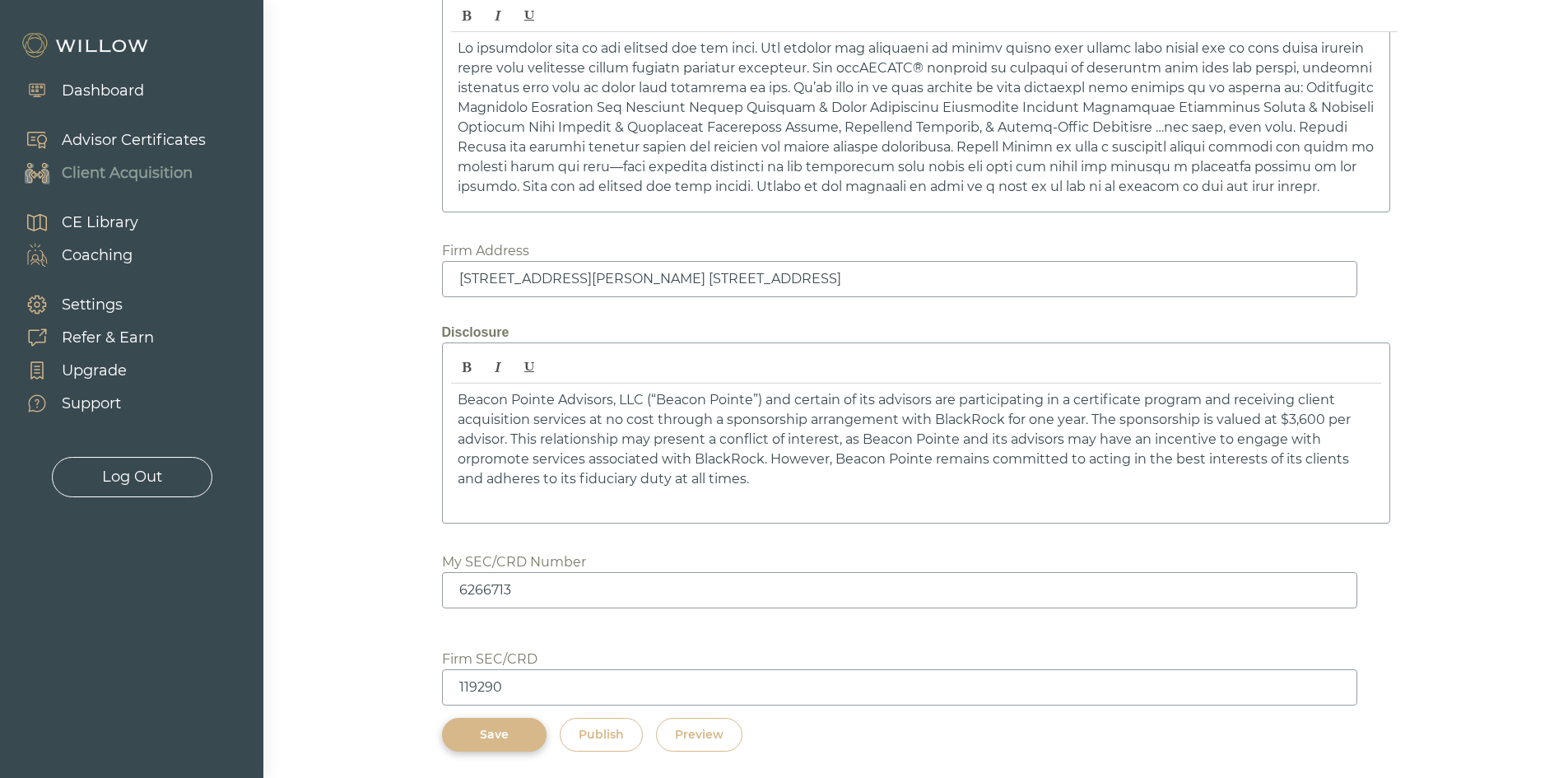
scroll to position [2365, 0]
click at [683, 734] on div "Preview" at bounding box center [699, 734] width 48 height 17
click at [471, 742] on div "Save" at bounding box center [495, 734] width 66 height 17
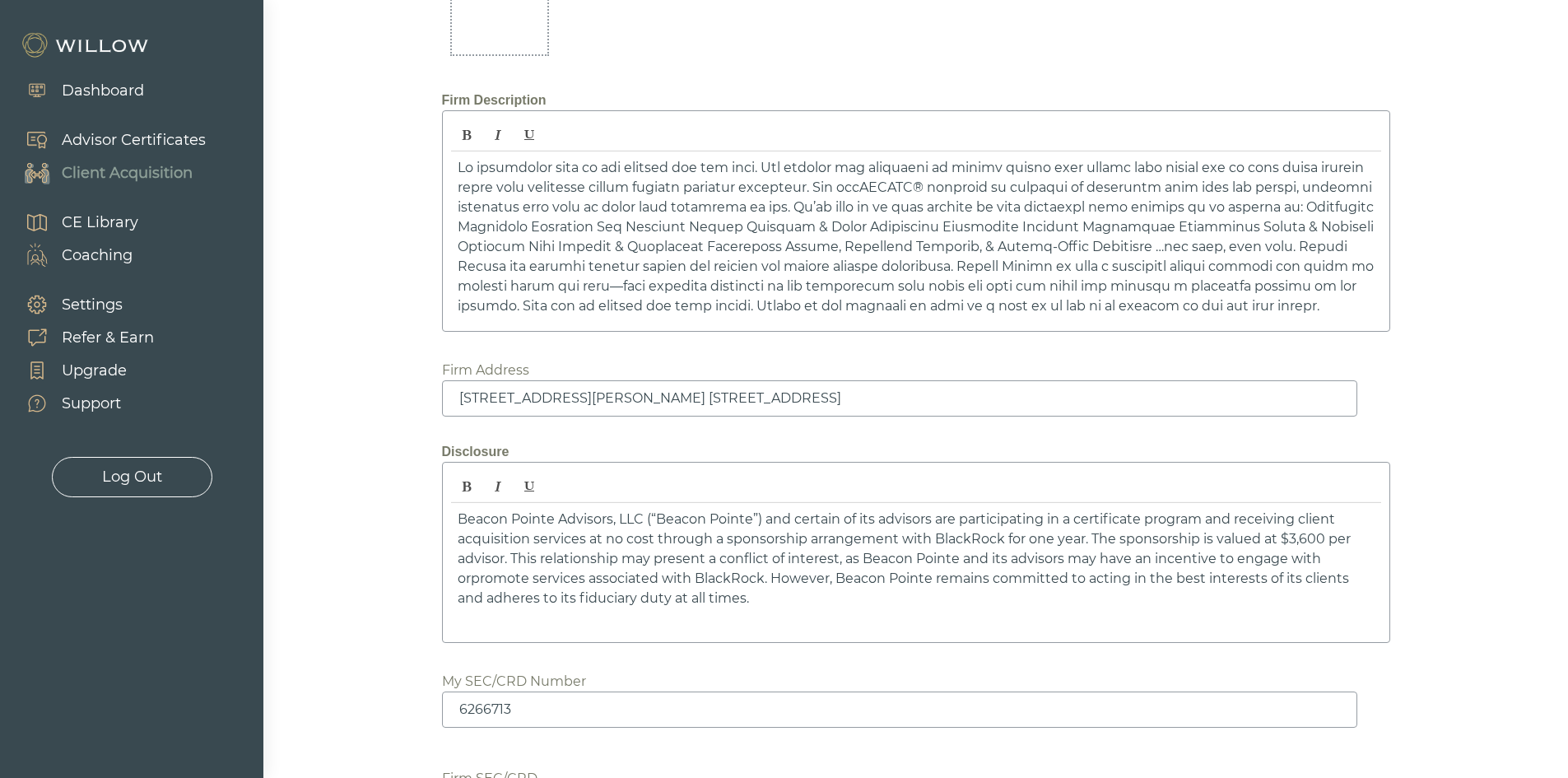
scroll to position [1872, 0]
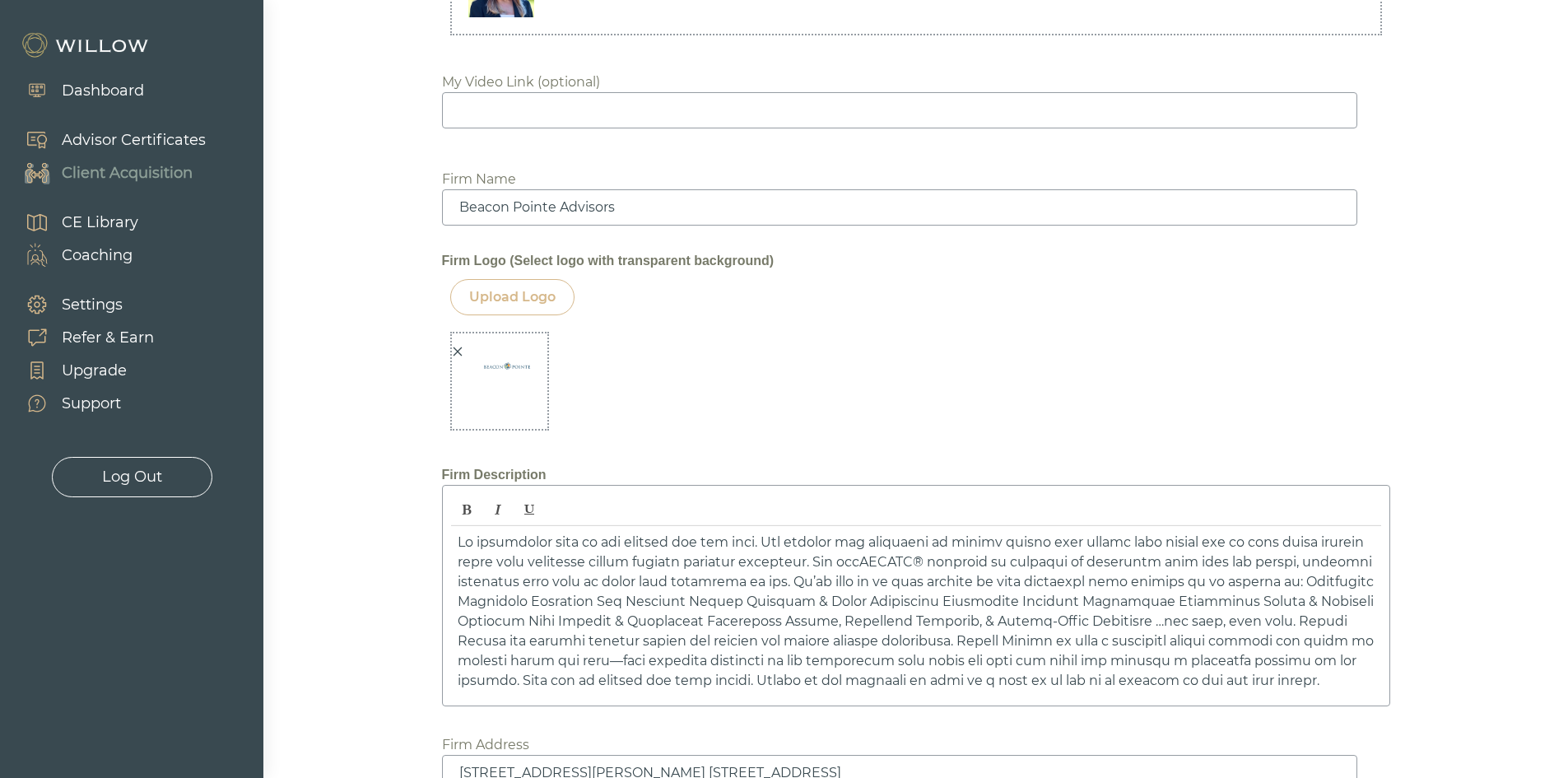
click at [464, 351] on div at bounding box center [495, 393] width 87 height 102
click at [454, 343] on div at bounding box center [457, 352] width 11 height 17
click at [536, 288] on div "Upload Logo" at bounding box center [512, 297] width 86 height 20
